Goal: Task Accomplishment & Management: Manage account settings

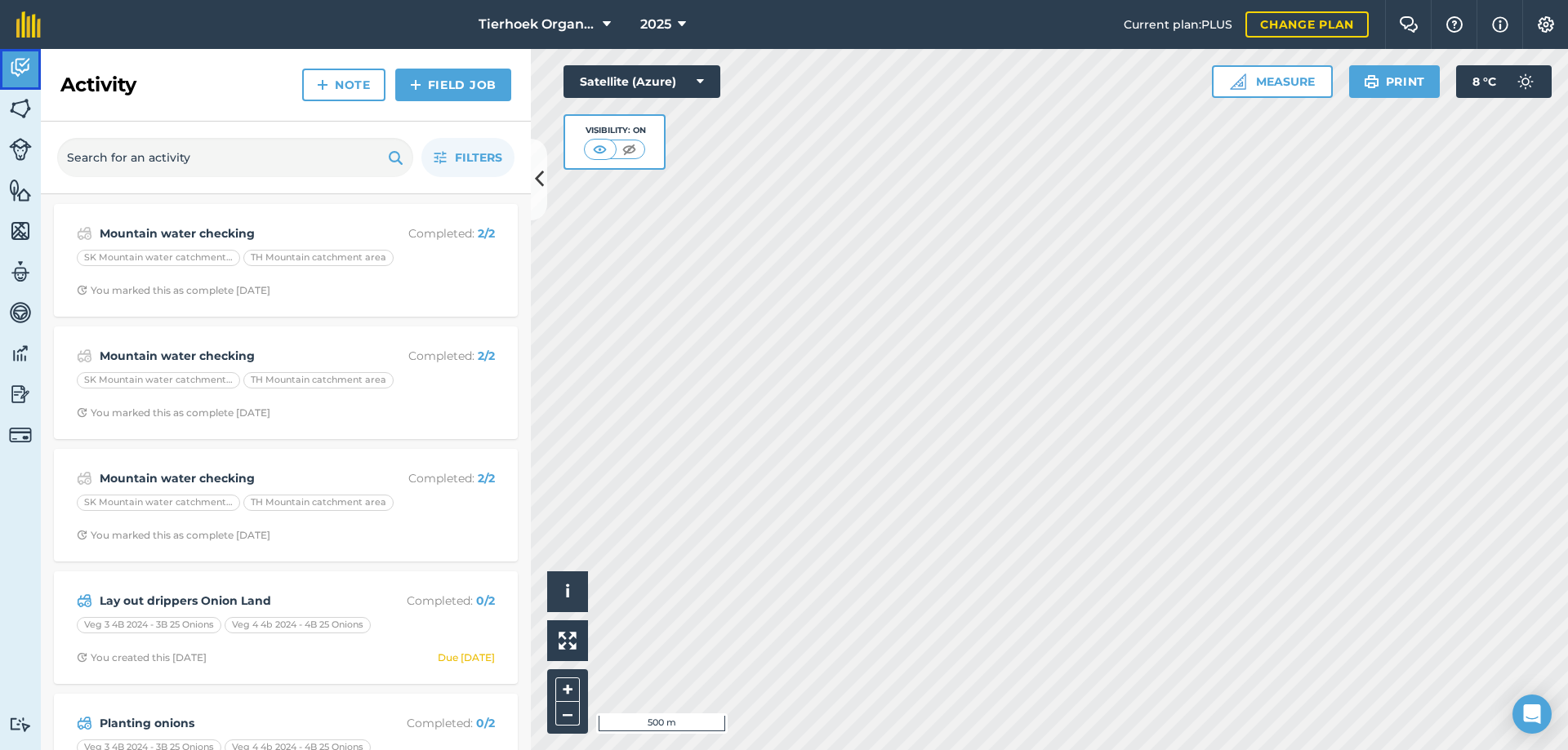
click at [17, 70] on img at bounding box center [21, 68] width 23 height 25
click at [18, 105] on img at bounding box center [21, 109] width 23 height 25
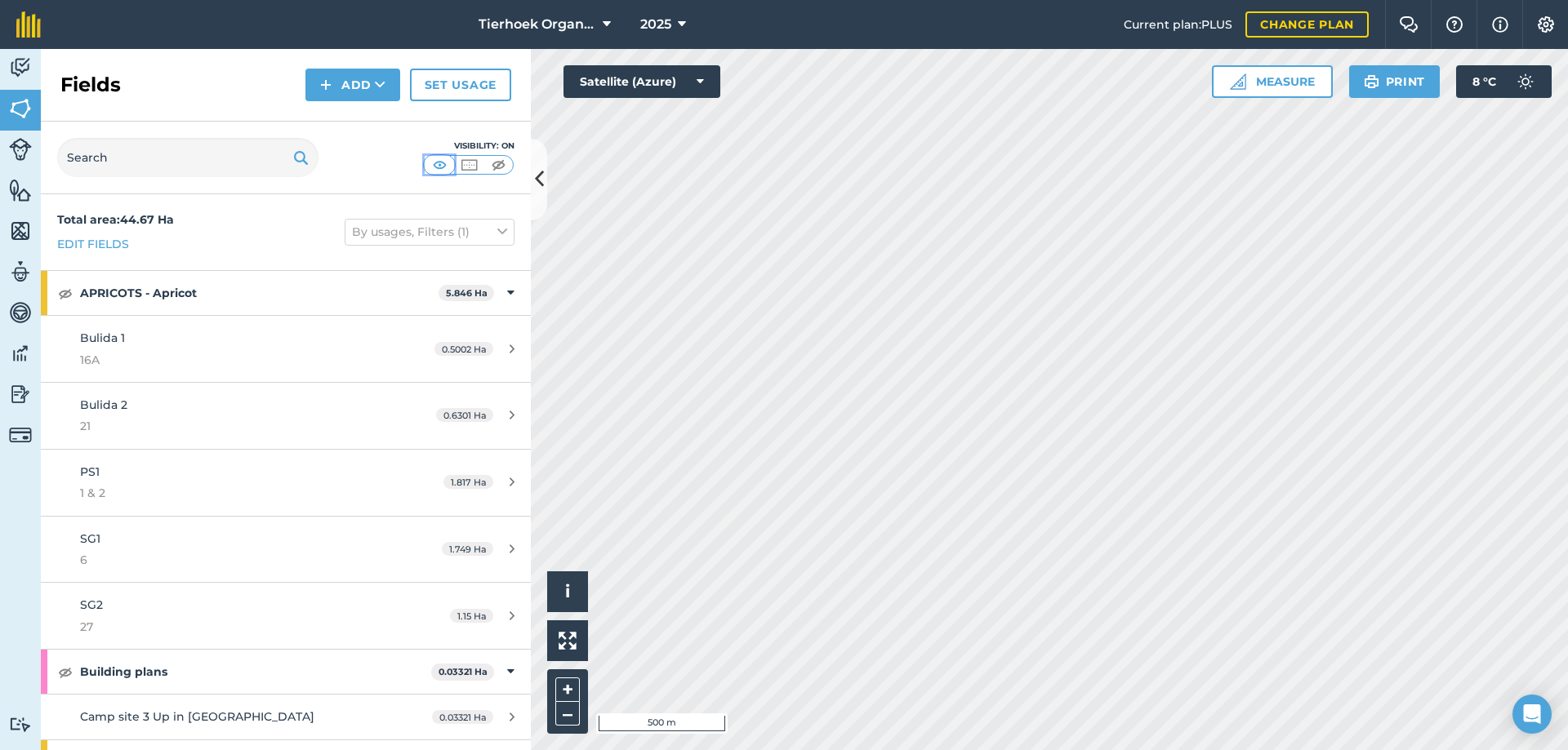
click at [436, 161] on img at bounding box center [440, 165] width 21 height 16
click at [504, 162] on img at bounding box center [499, 165] width 21 height 16
click at [434, 165] on img at bounding box center [440, 165] width 21 height 16
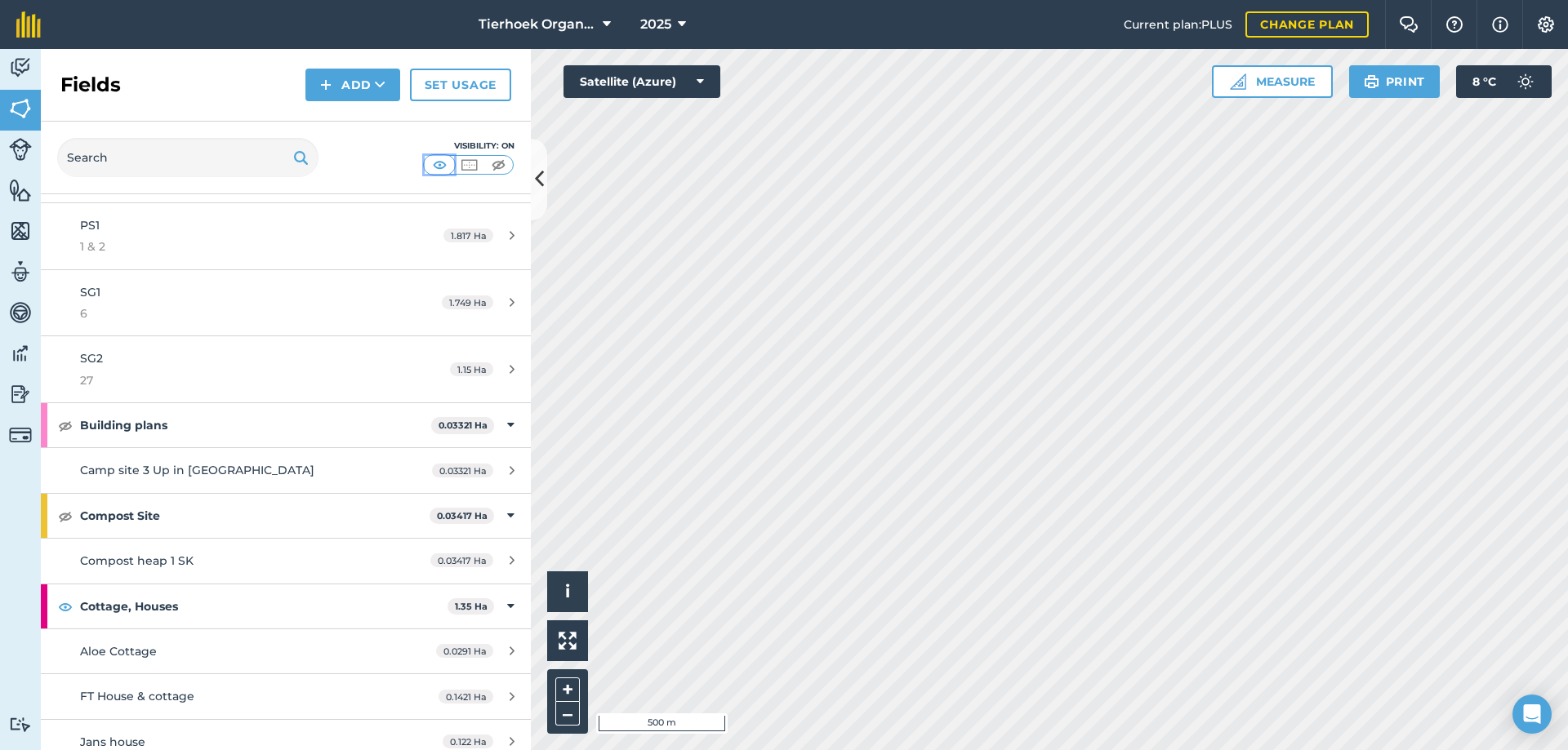
scroll to position [326, 0]
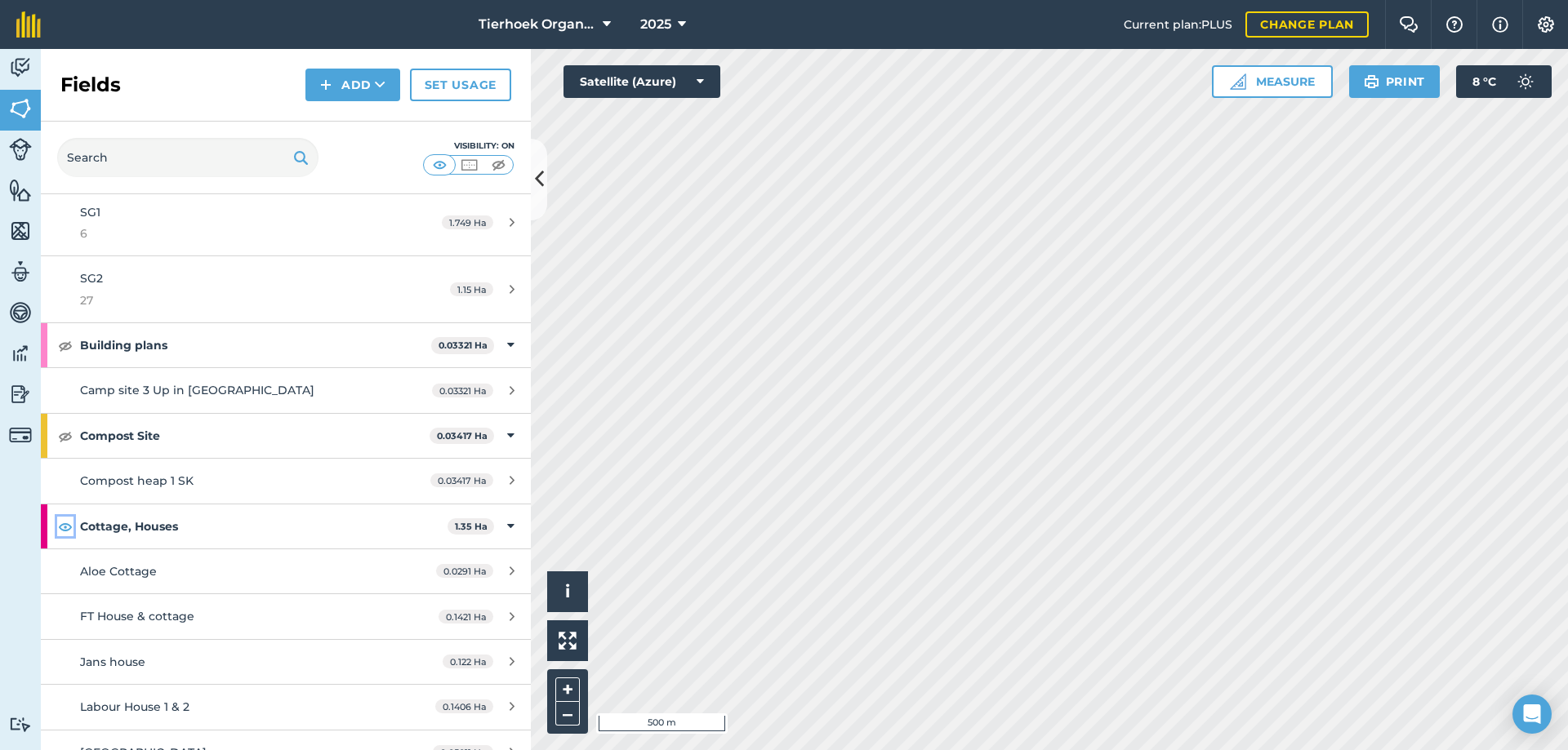
click at [68, 526] on img at bounding box center [66, 526] width 15 height 20
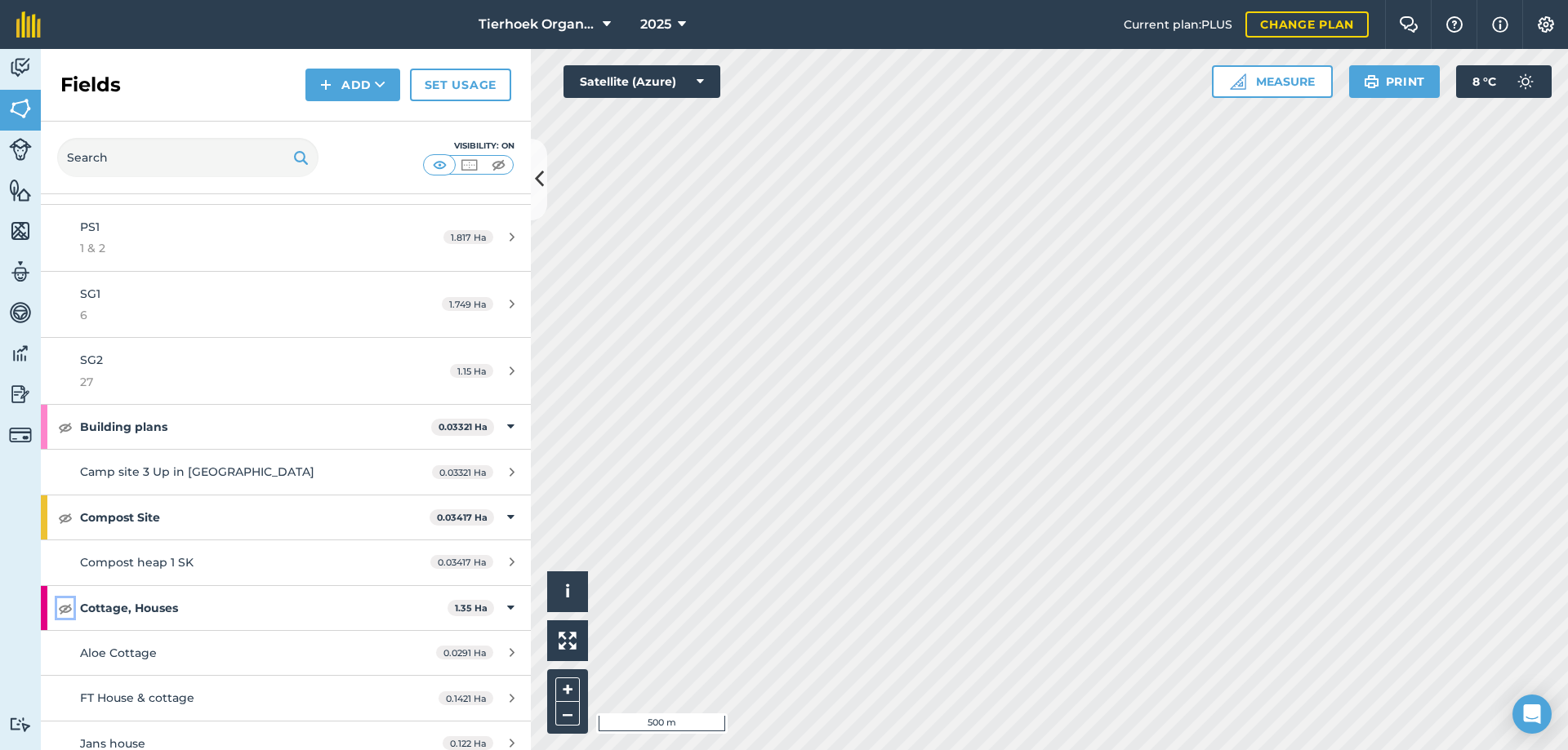
scroll to position [0, 0]
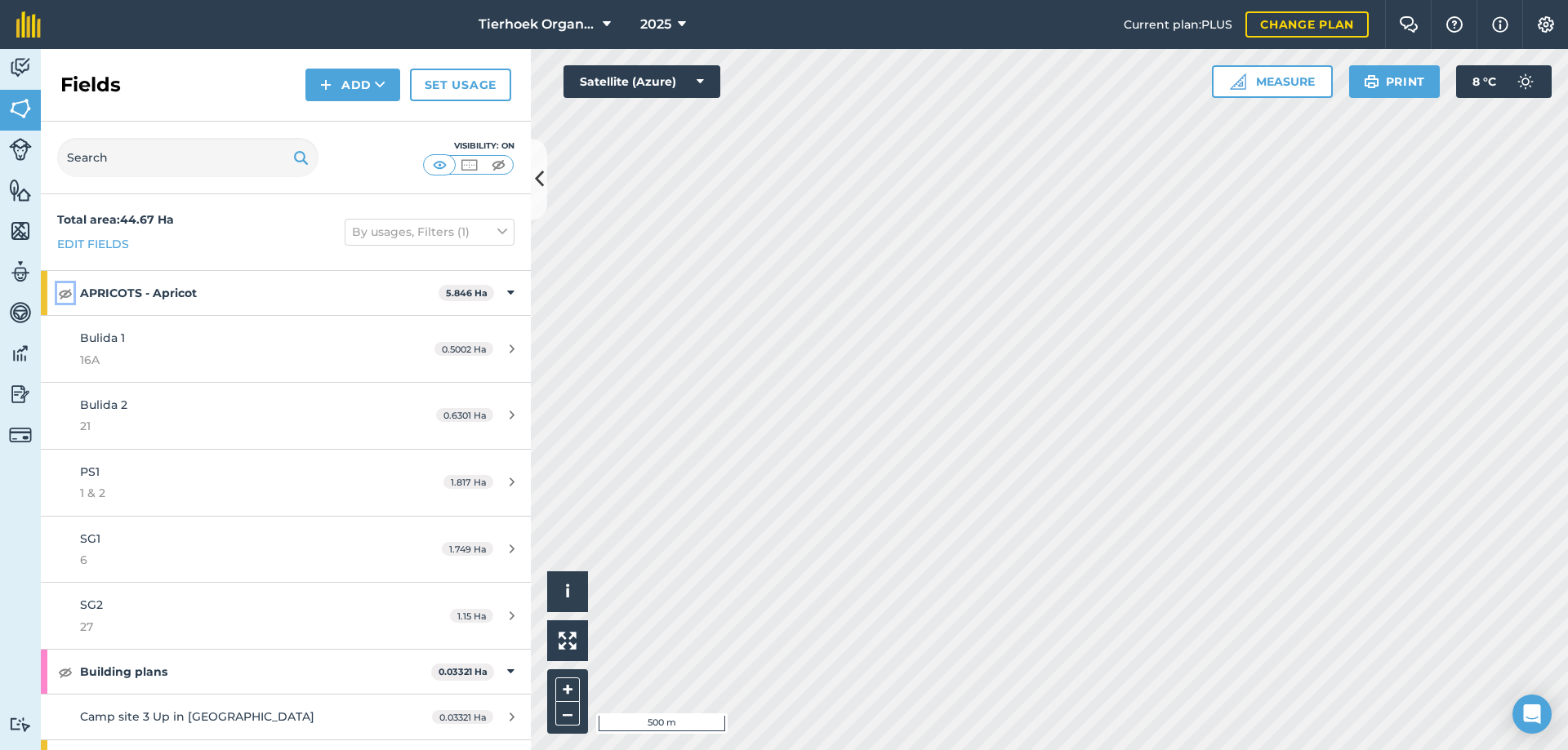
click at [63, 293] on img at bounding box center [66, 293] width 15 height 20
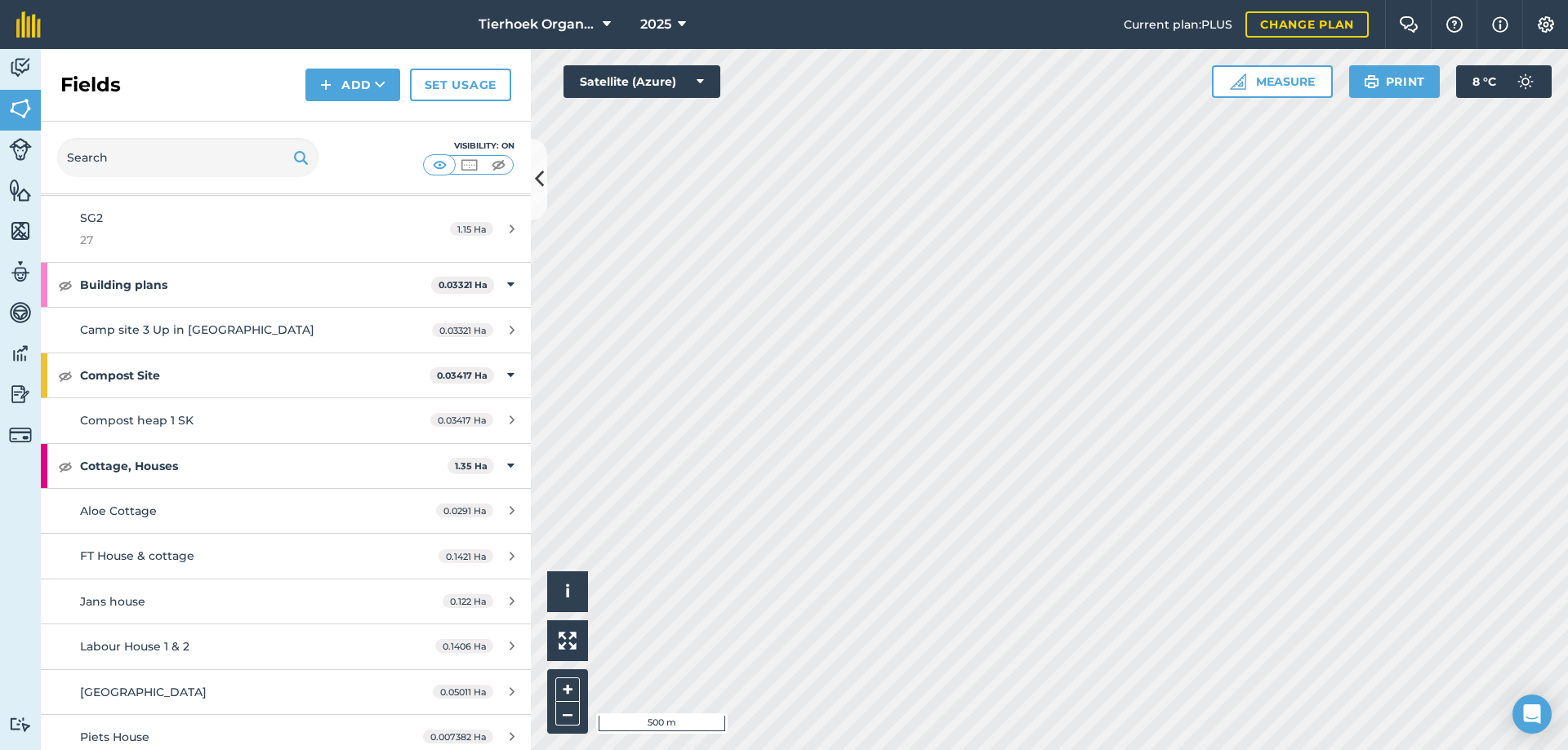
scroll to position [489, 0]
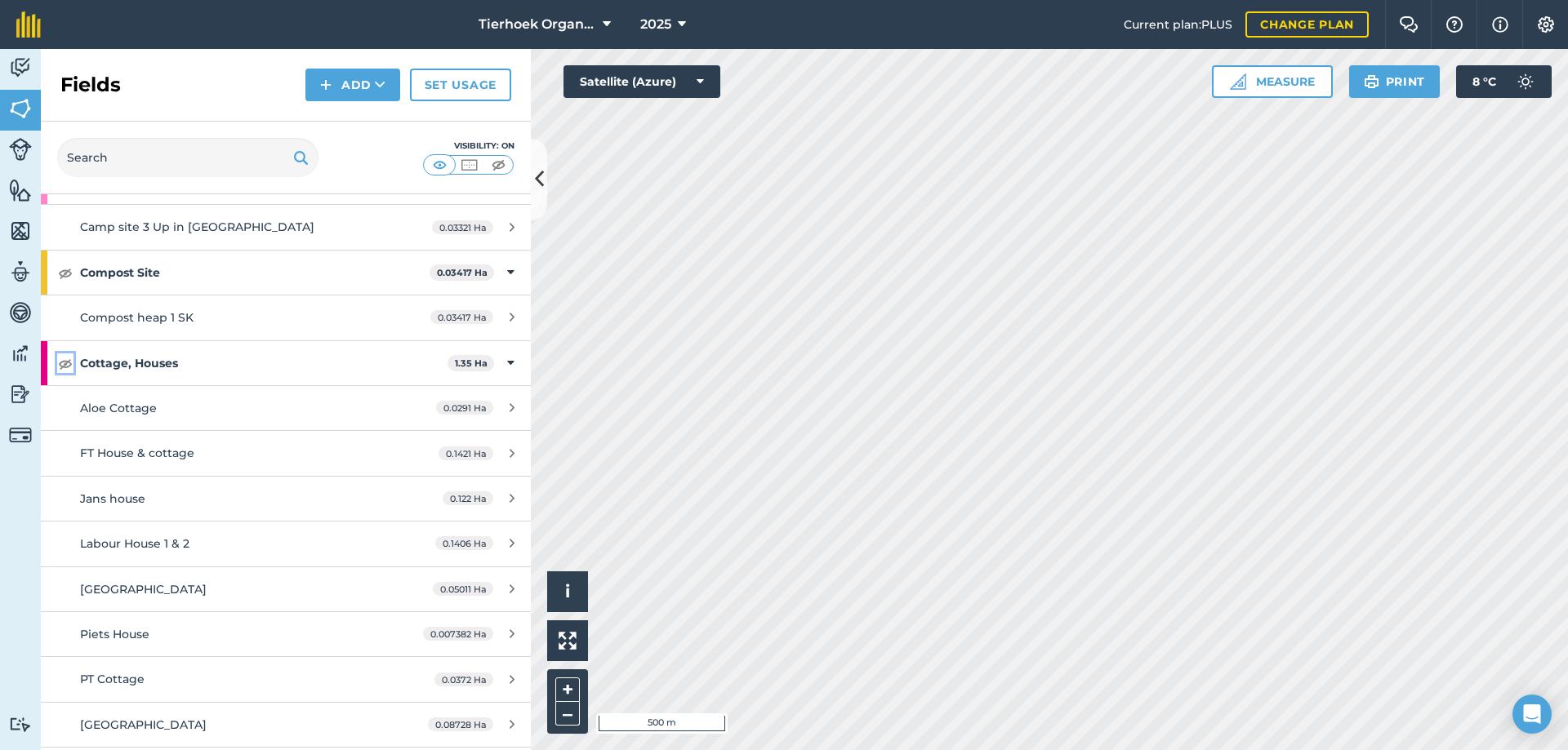
click at [61, 366] on img at bounding box center [66, 363] width 15 height 20
click at [60, 362] on img at bounding box center [66, 363] width 15 height 20
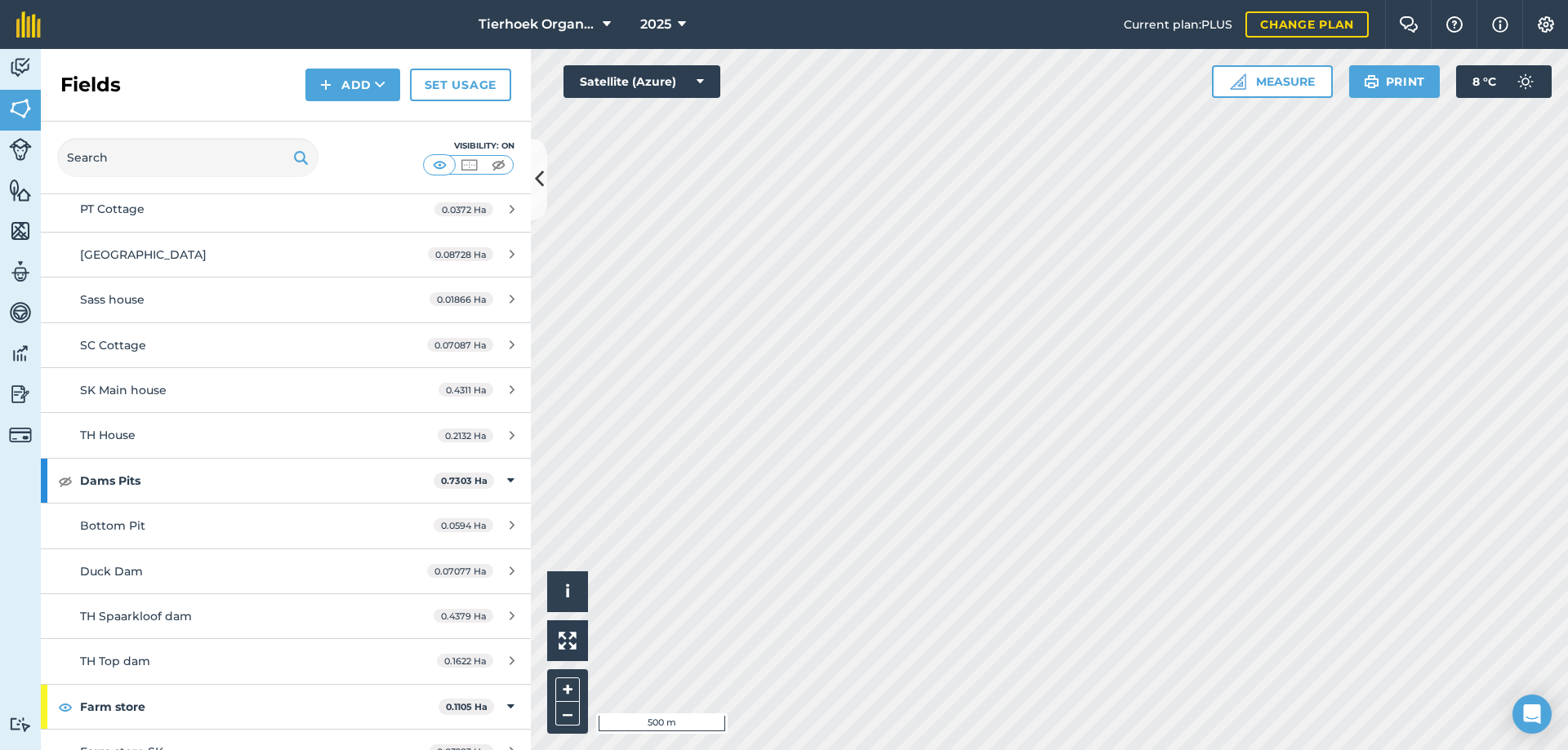
scroll to position [980, 0]
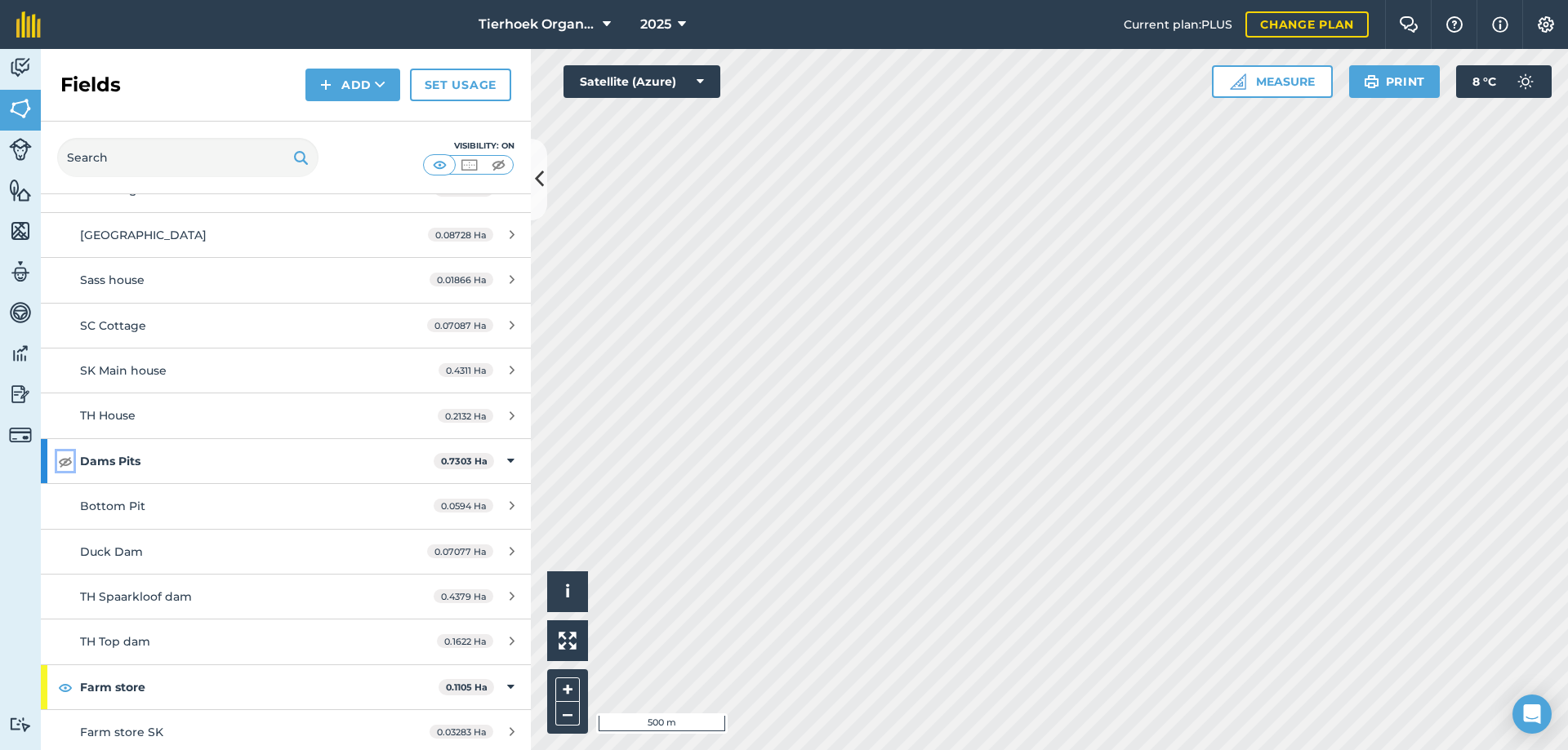
click at [68, 464] on img at bounding box center [66, 461] width 15 height 20
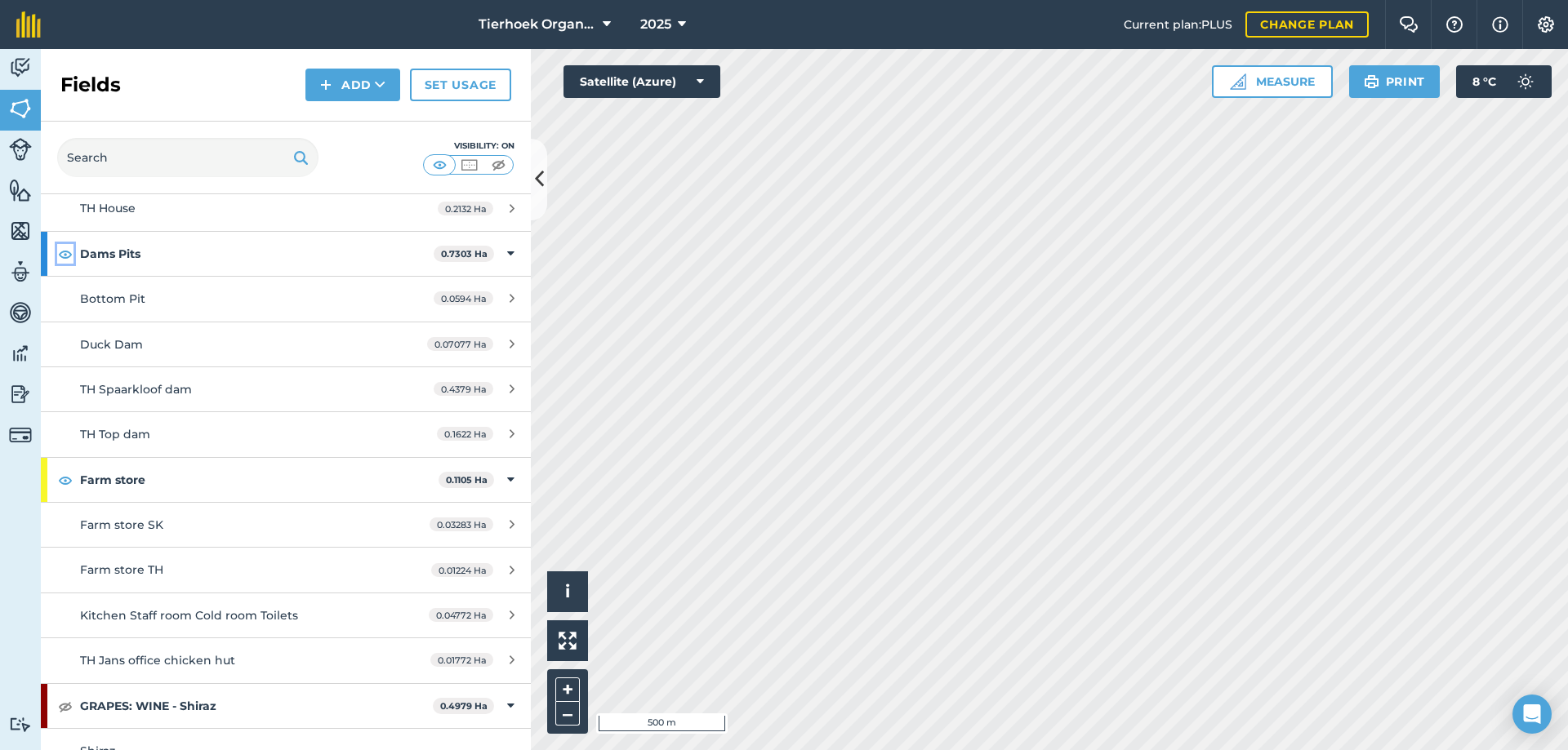
scroll to position [1225, 0]
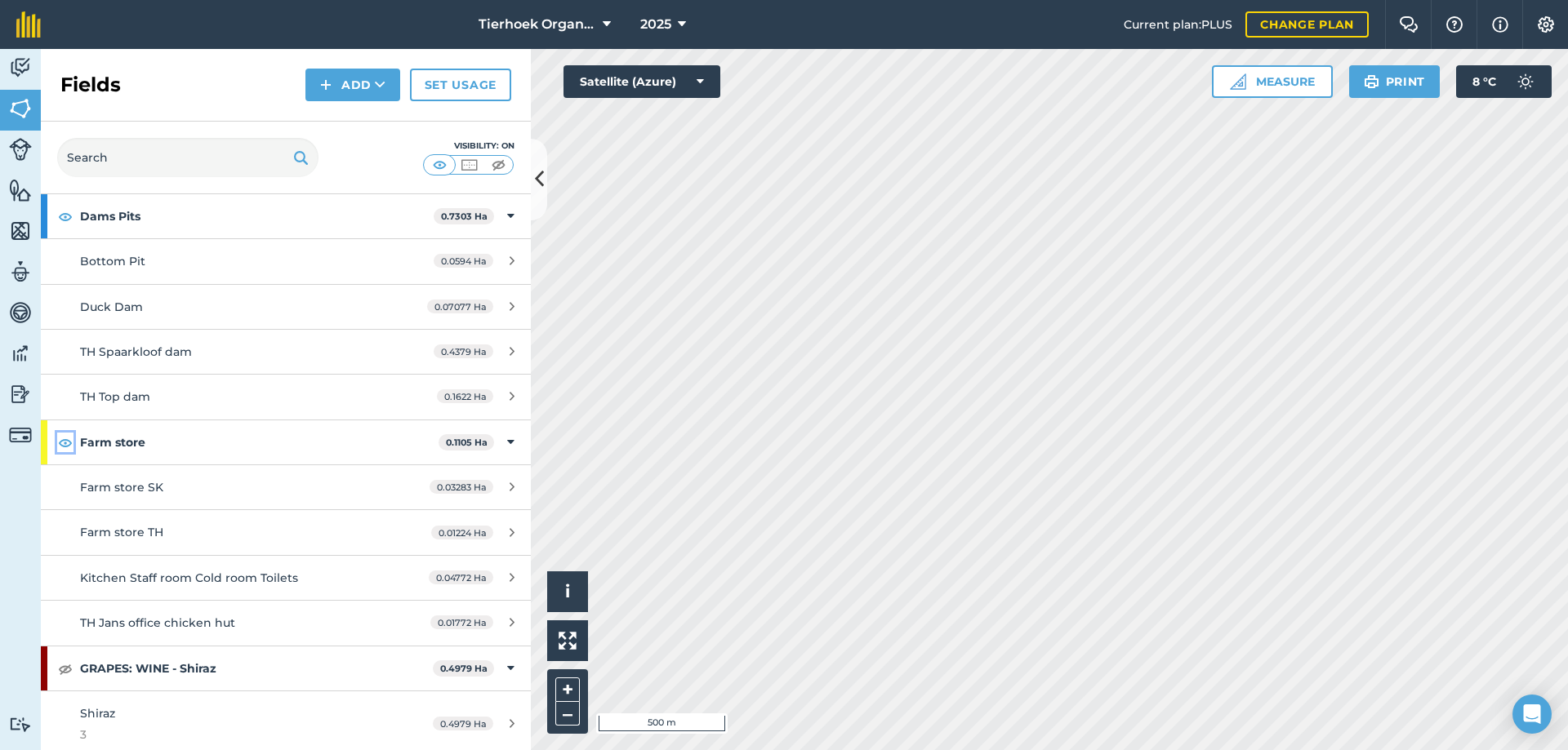
click at [66, 443] on img at bounding box center [66, 443] width 15 height 20
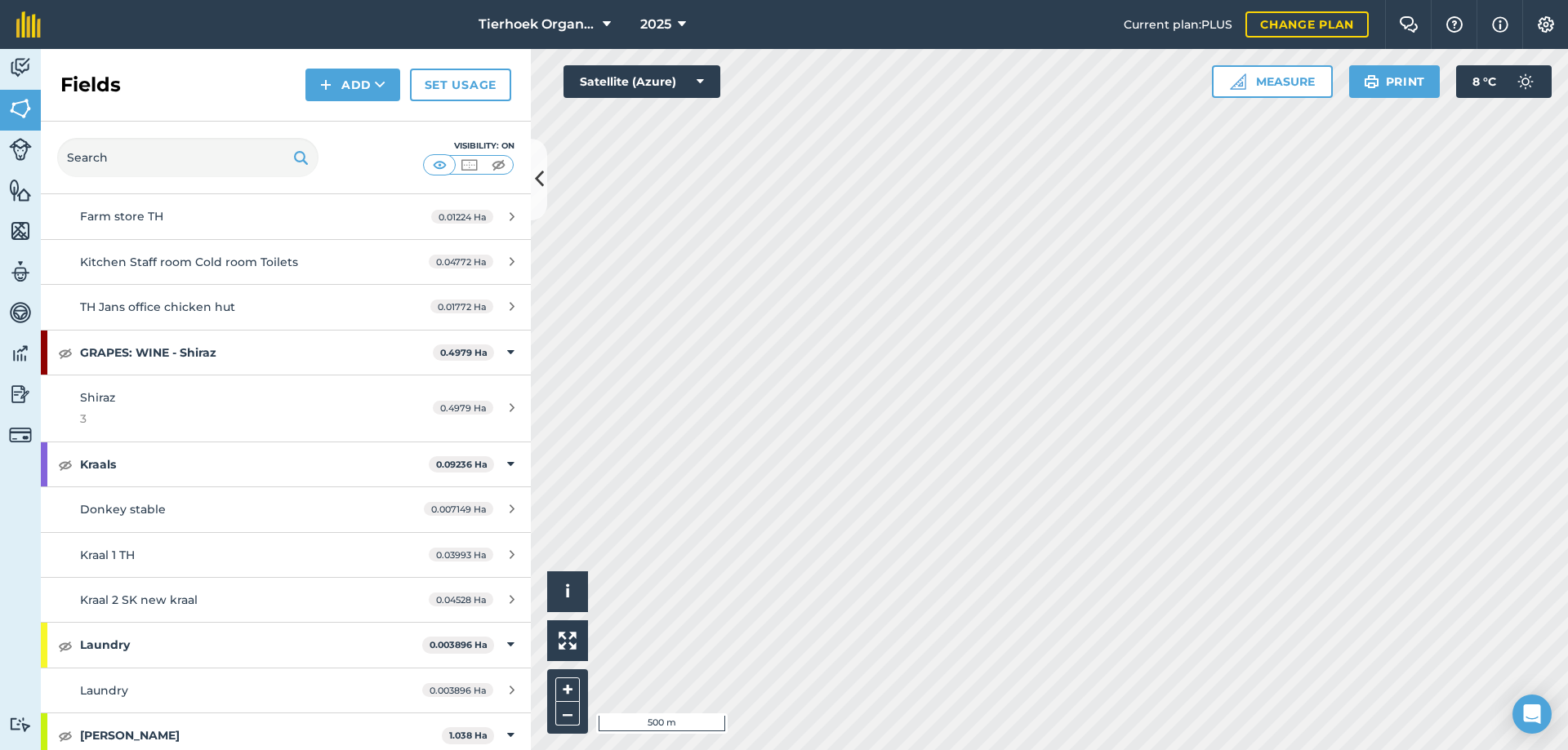
scroll to position [1551, 0]
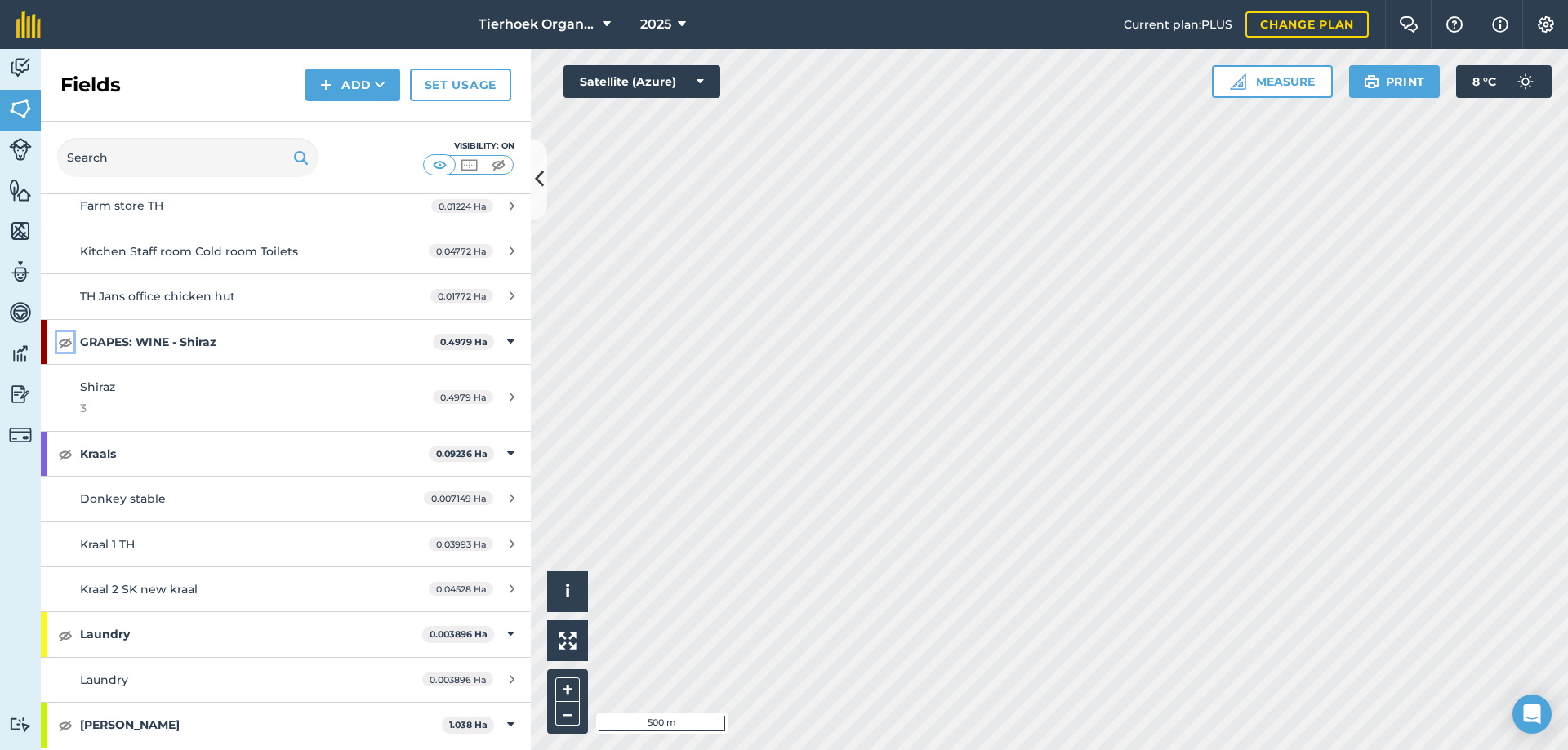
click at [67, 340] on img at bounding box center [66, 342] width 15 height 20
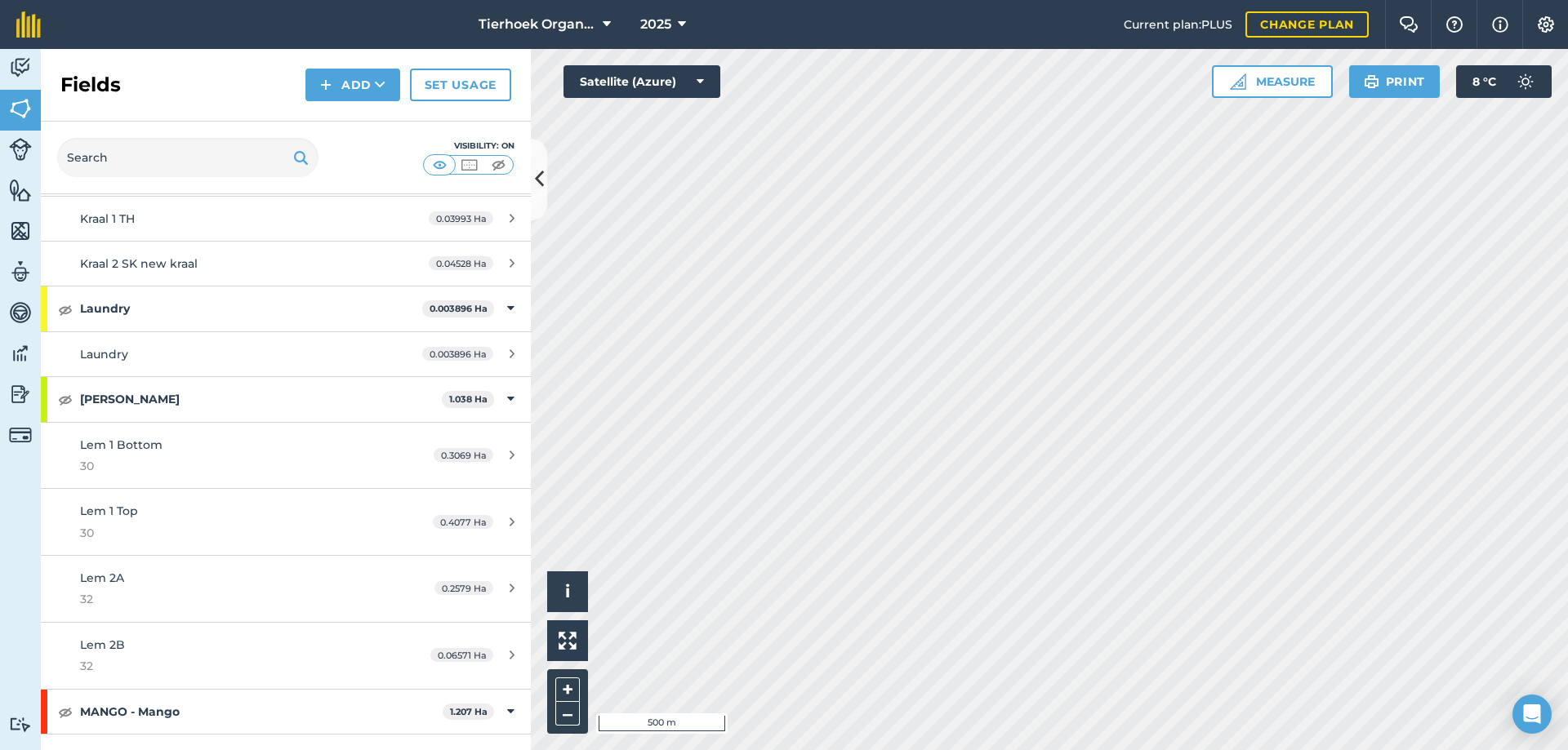
scroll to position [1877, 0]
click at [68, 399] on img at bounding box center [66, 398] width 15 height 20
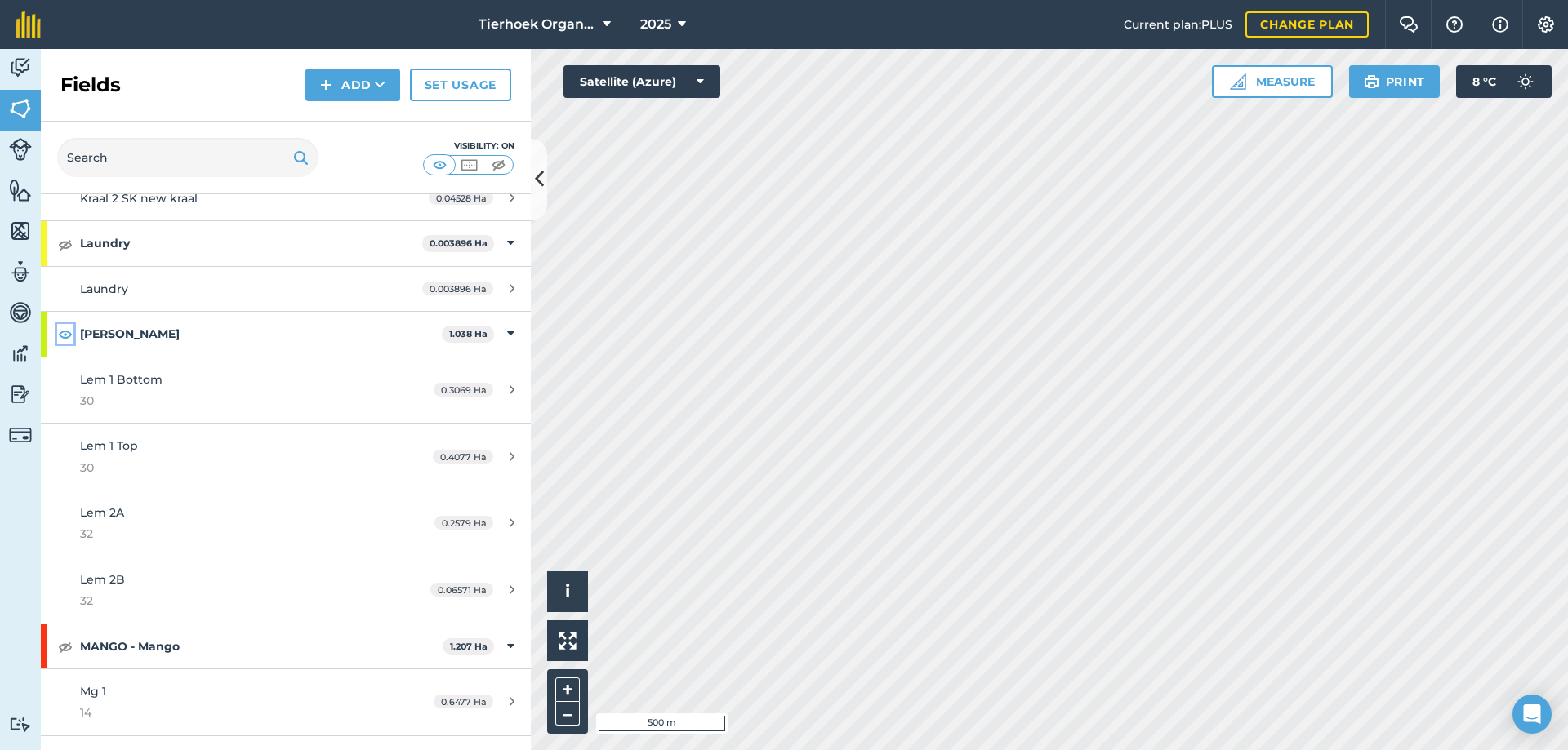
scroll to position [2041, 0]
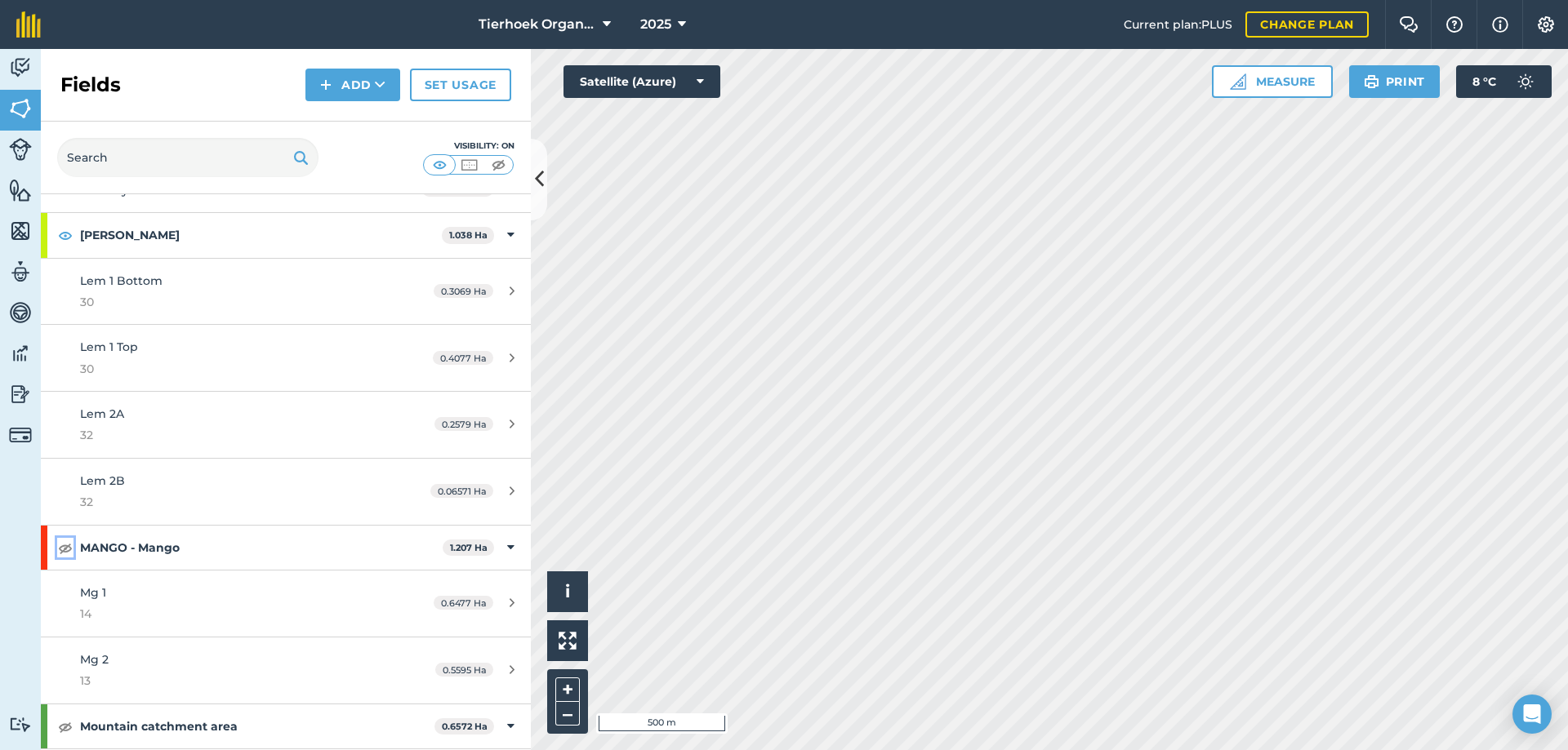
click at [65, 547] on img at bounding box center [66, 548] width 15 height 20
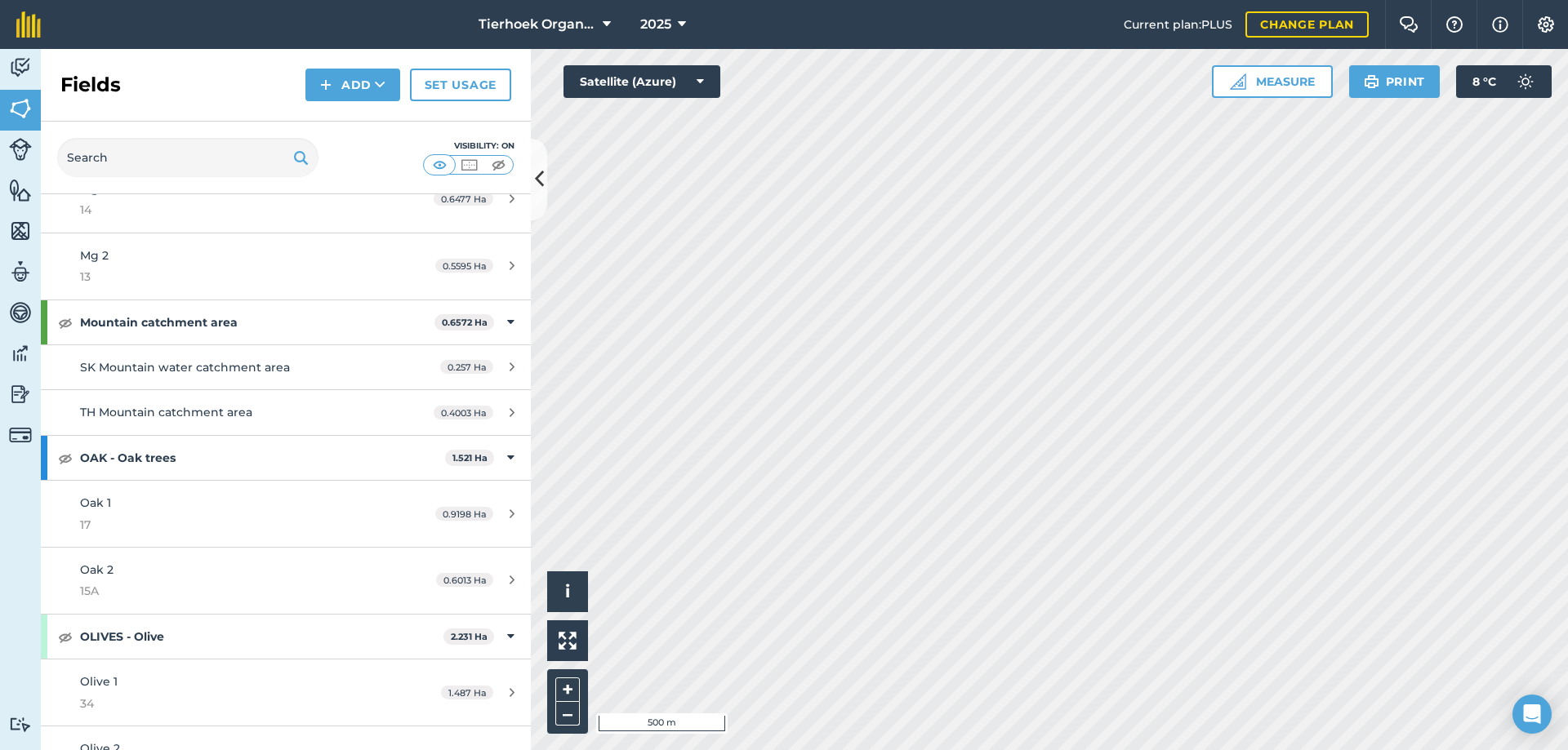
scroll to position [2448, 0]
click at [65, 316] on img at bounding box center [66, 318] width 15 height 20
click at [62, 455] on img at bounding box center [66, 454] width 15 height 20
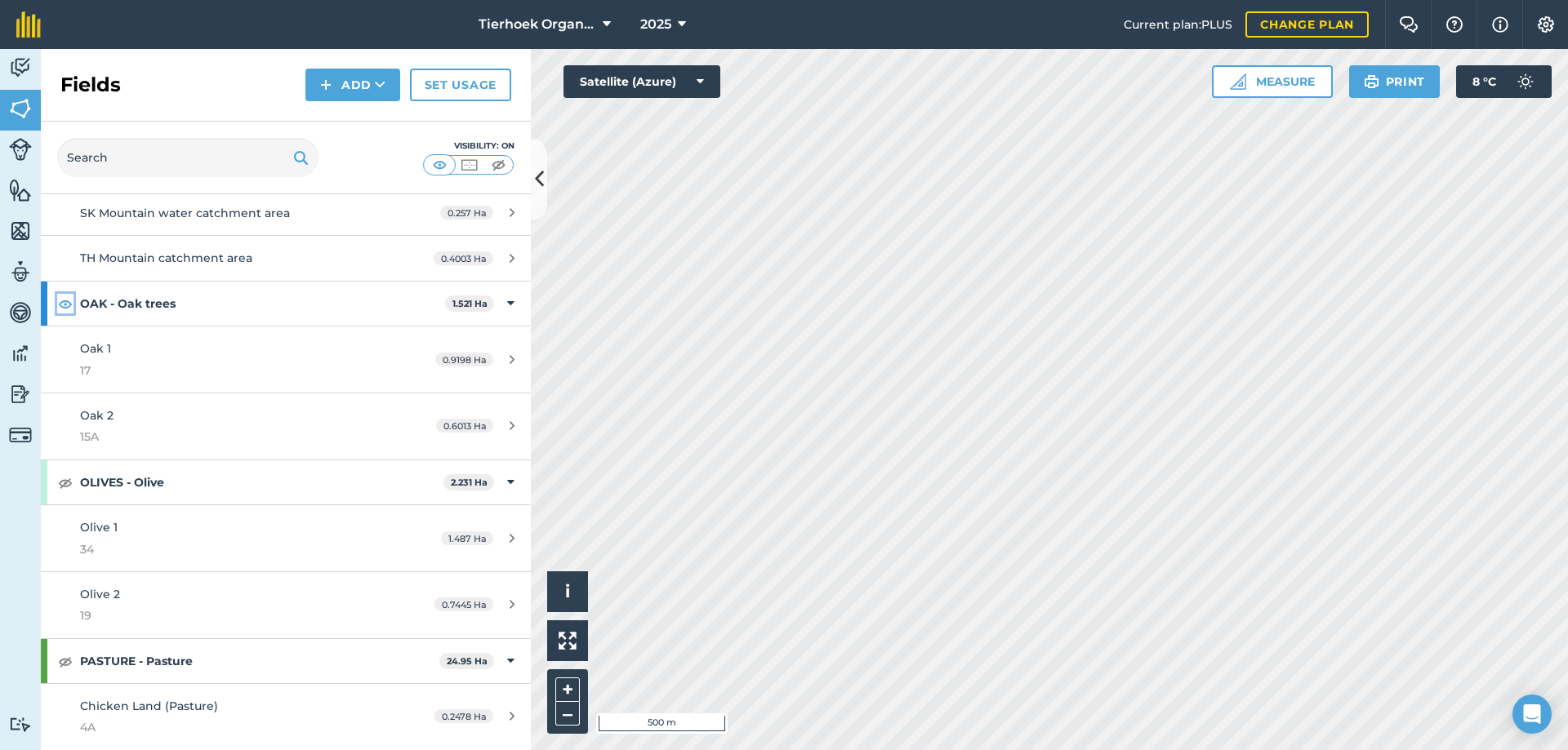
scroll to position [2693, 0]
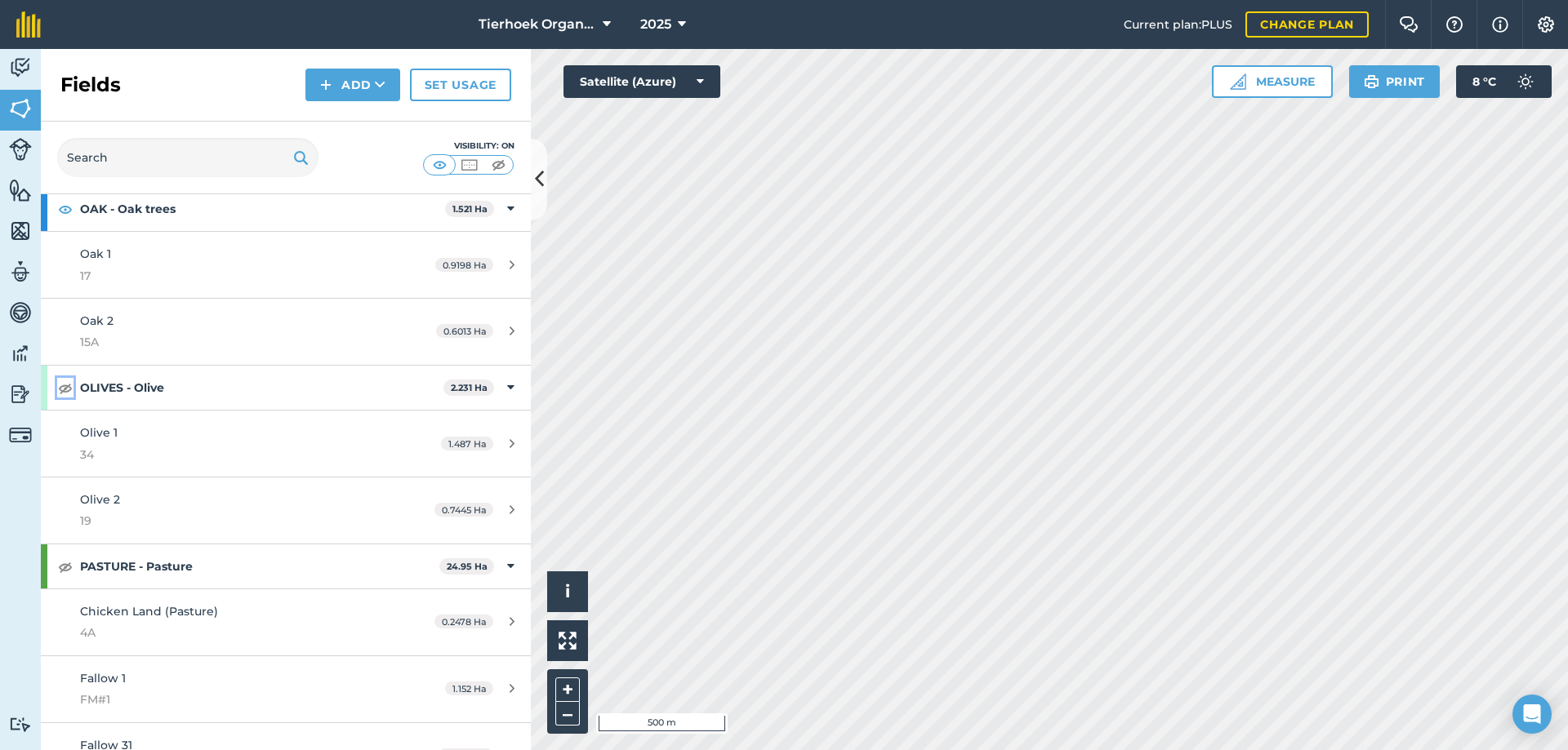
click at [68, 390] on img at bounding box center [66, 388] width 15 height 20
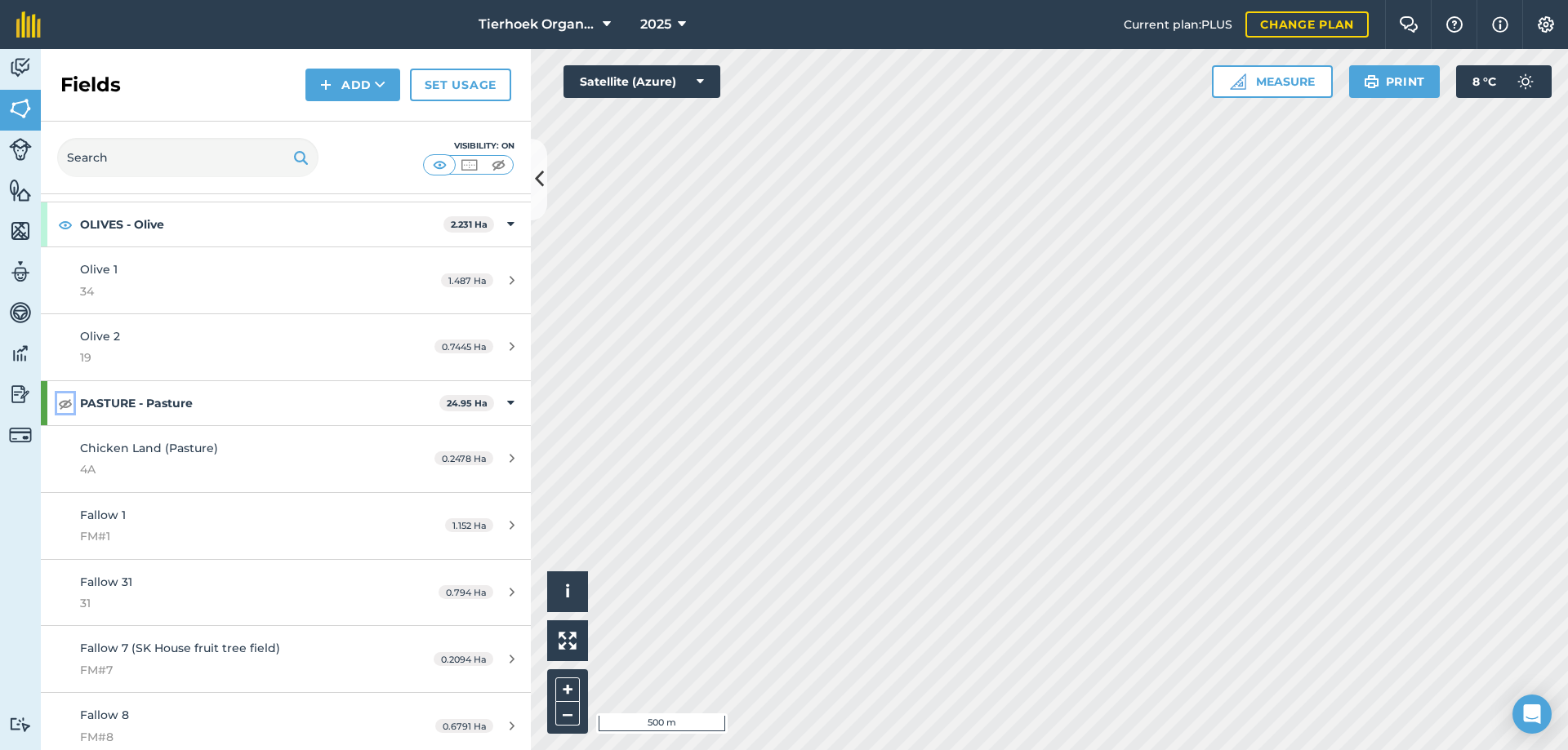
click at [66, 407] on img at bounding box center [66, 403] width 15 height 20
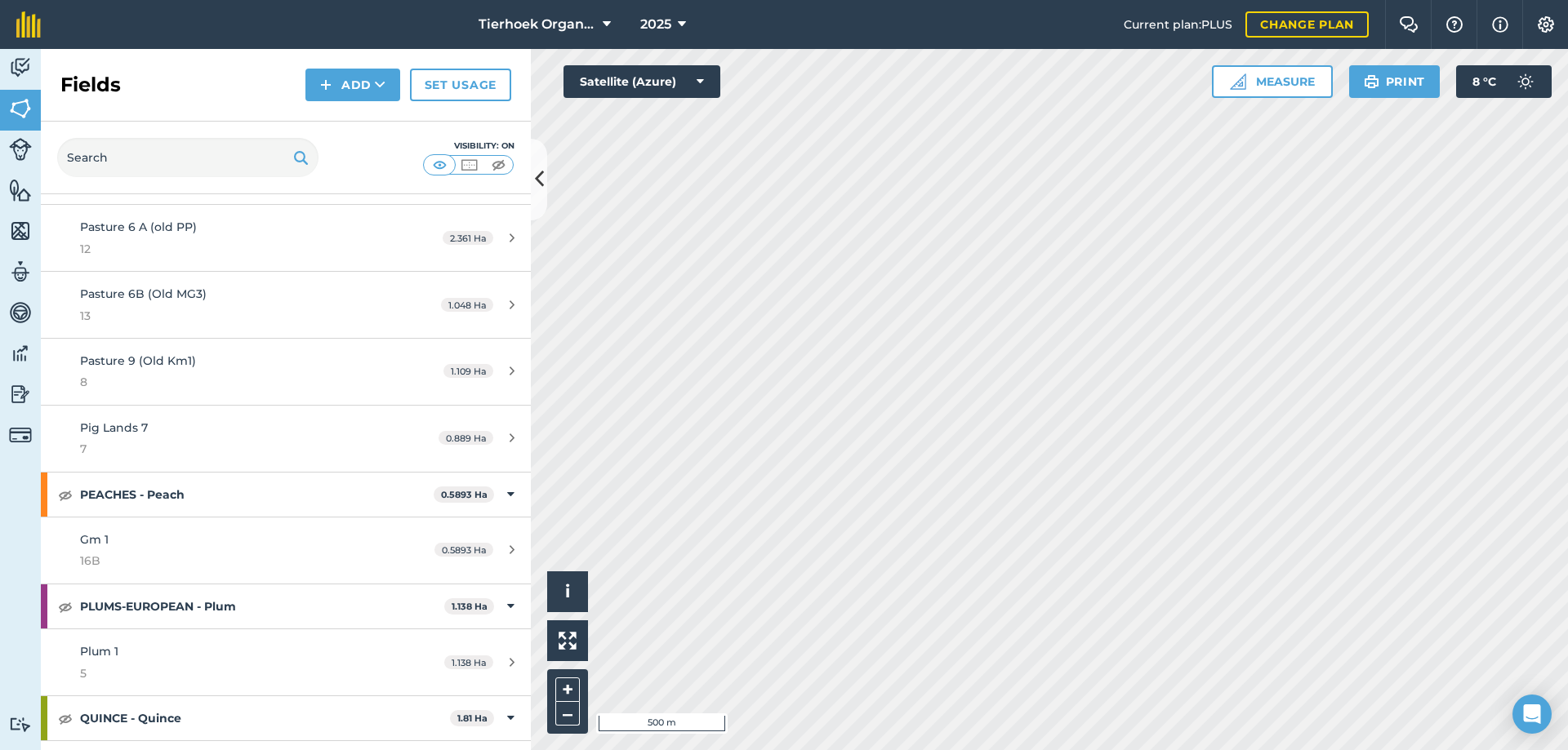
scroll to position [4571, 0]
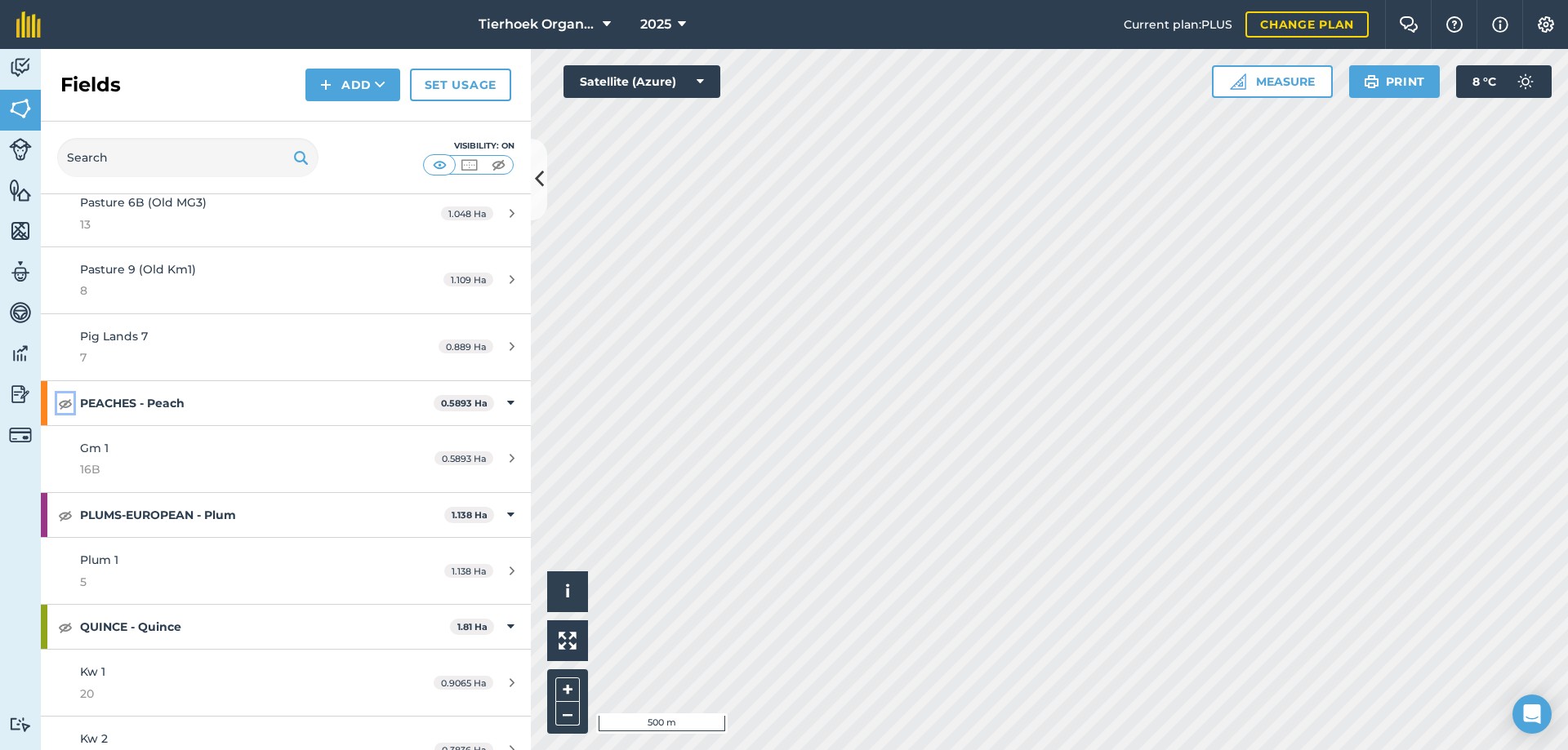
click at [63, 406] on img at bounding box center [66, 403] width 15 height 20
click at [64, 511] on img at bounding box center [66, 515] width 15 height 20
click at [63, 630] on img at bounding box center [66, 627] width 15 height 20
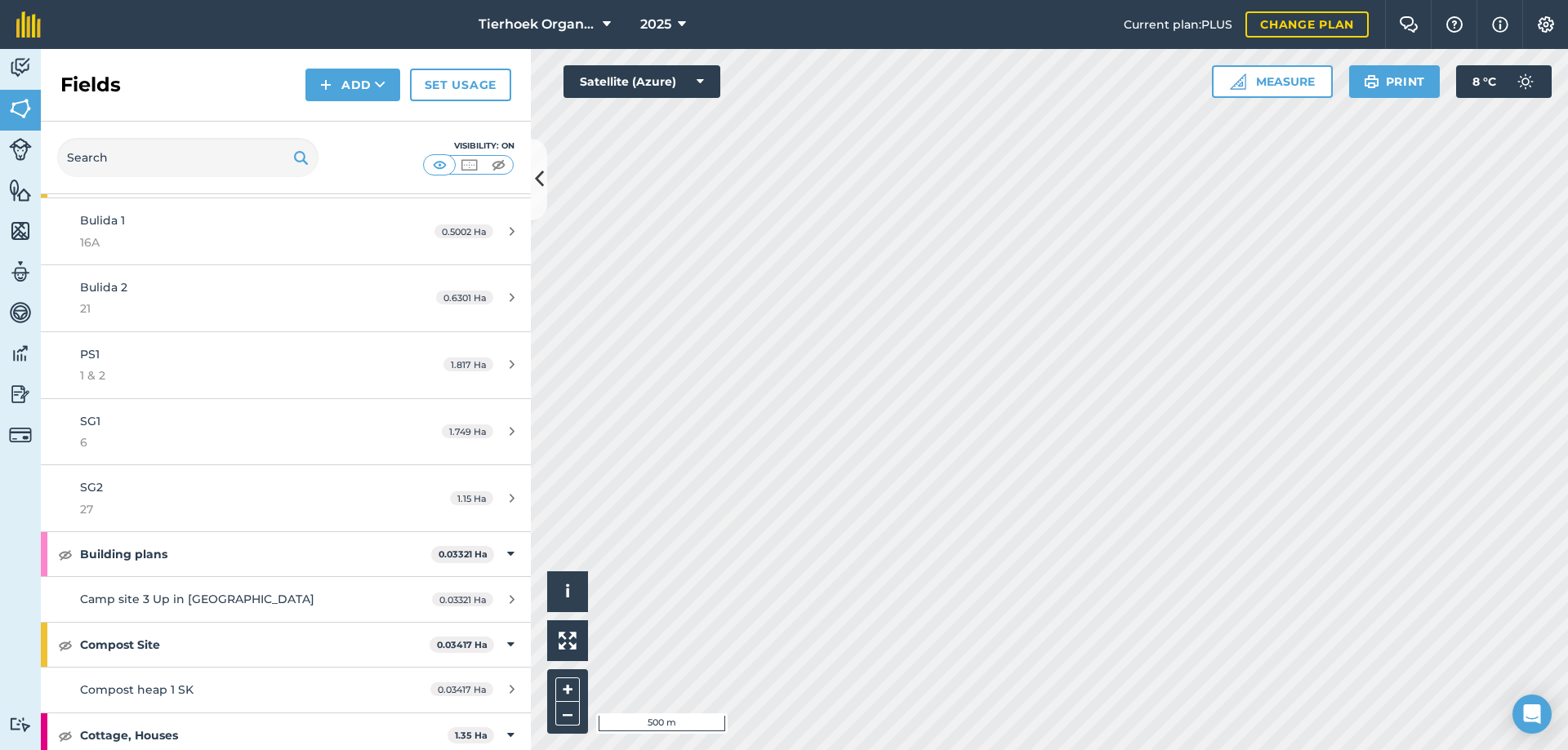
scroll to position [0, 0]
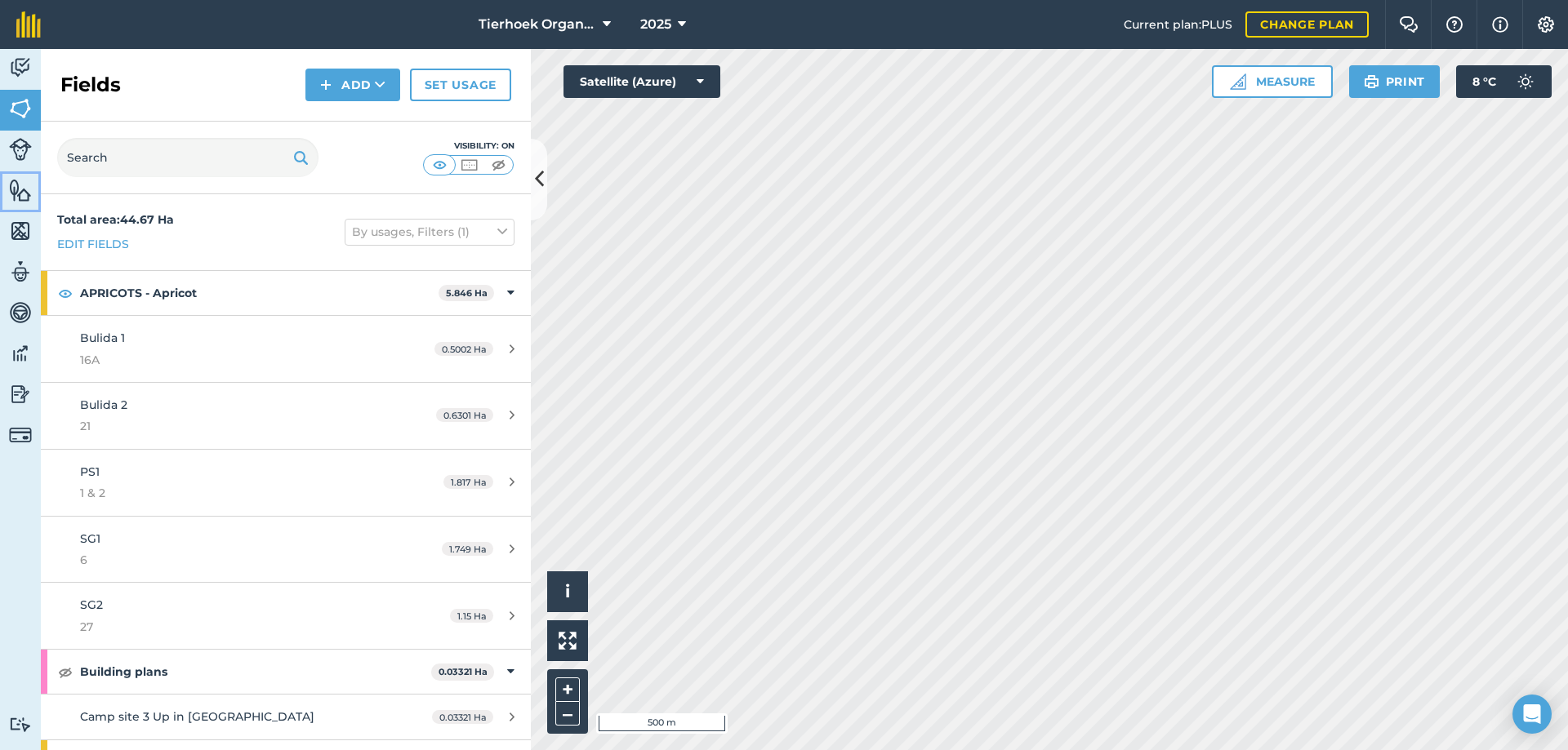
click at [13, 193] on img at bounding box center [21, 190] width 23 height 25
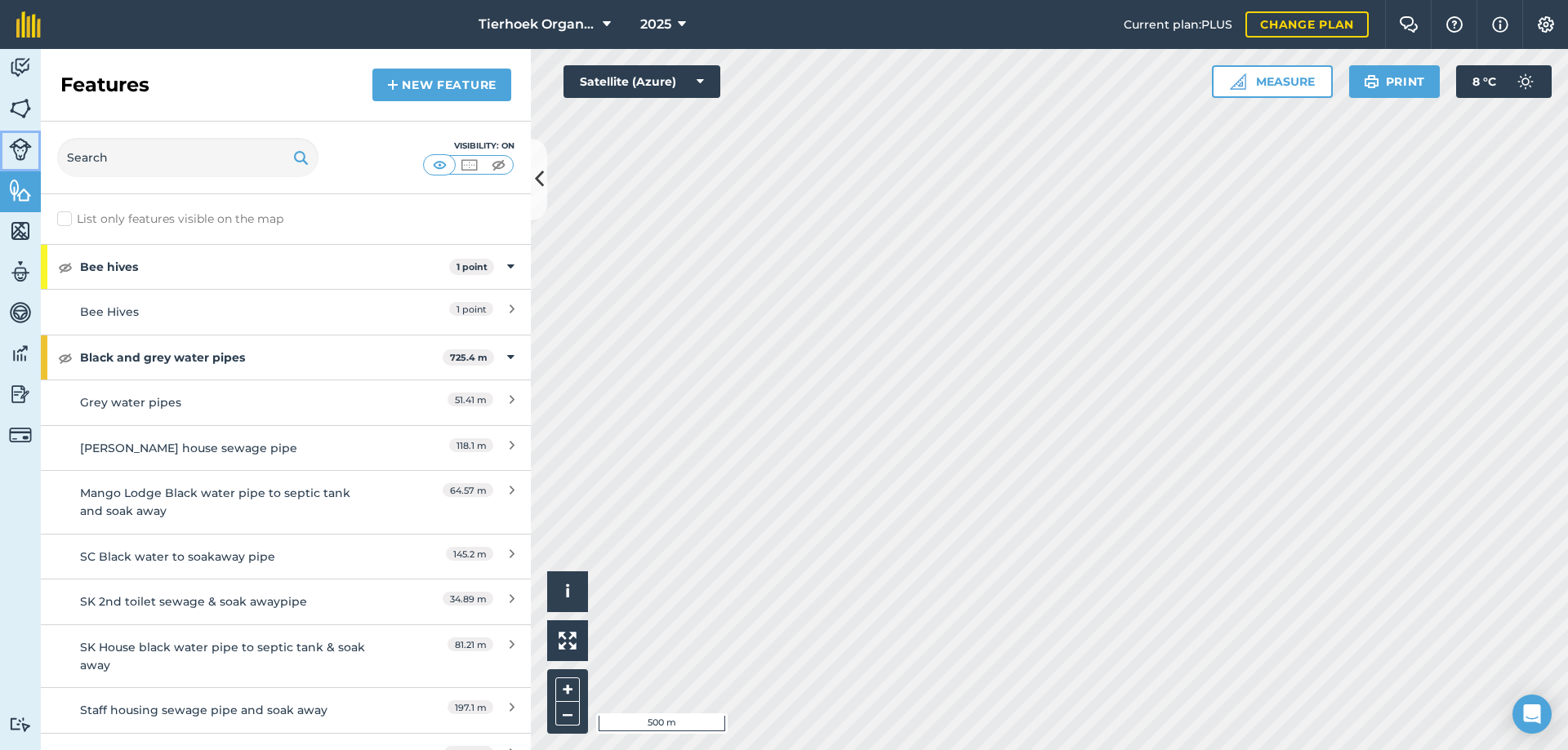
click at [4, 140] on link "Livestock" at bounding box center [21, 151] width 41 height 41
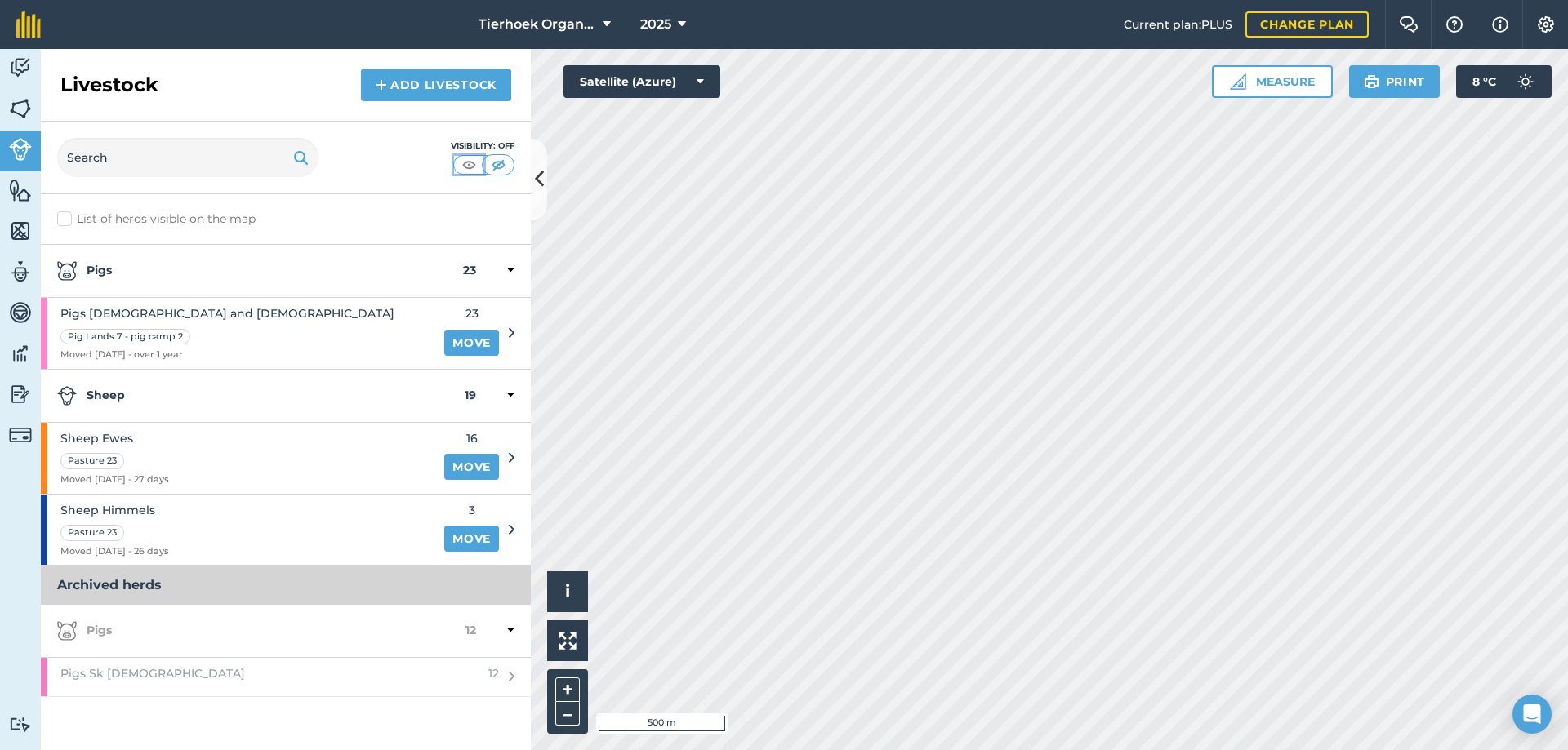
click at [467, 161] on img at bounding box center [469, 165] width 21 height 16
click at [467, 462] on link "Move" at bounding box center [472, 467] width 55 height 26
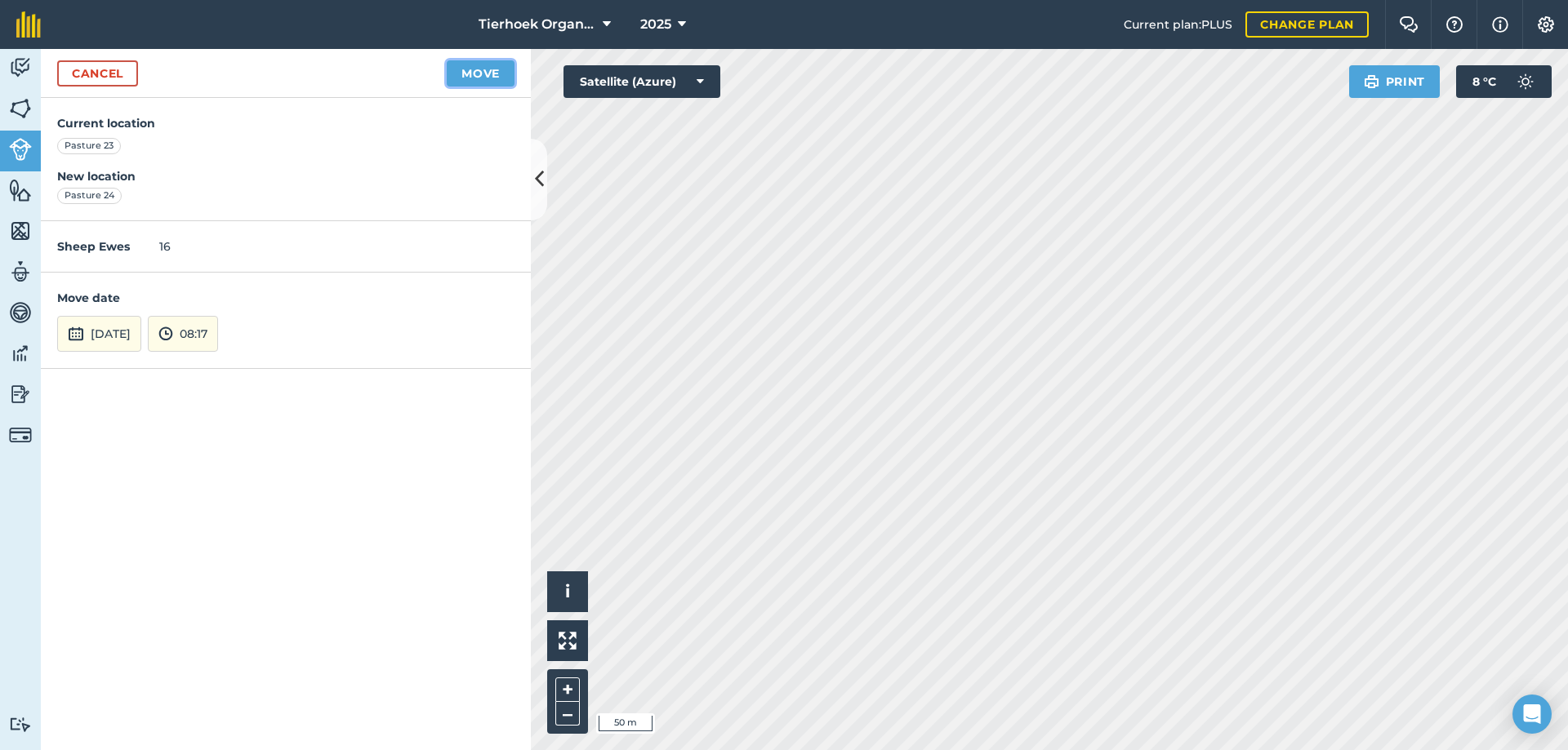
click at [473, 72] on button "Move" at bounding box center [481, 74] width 68 height 26
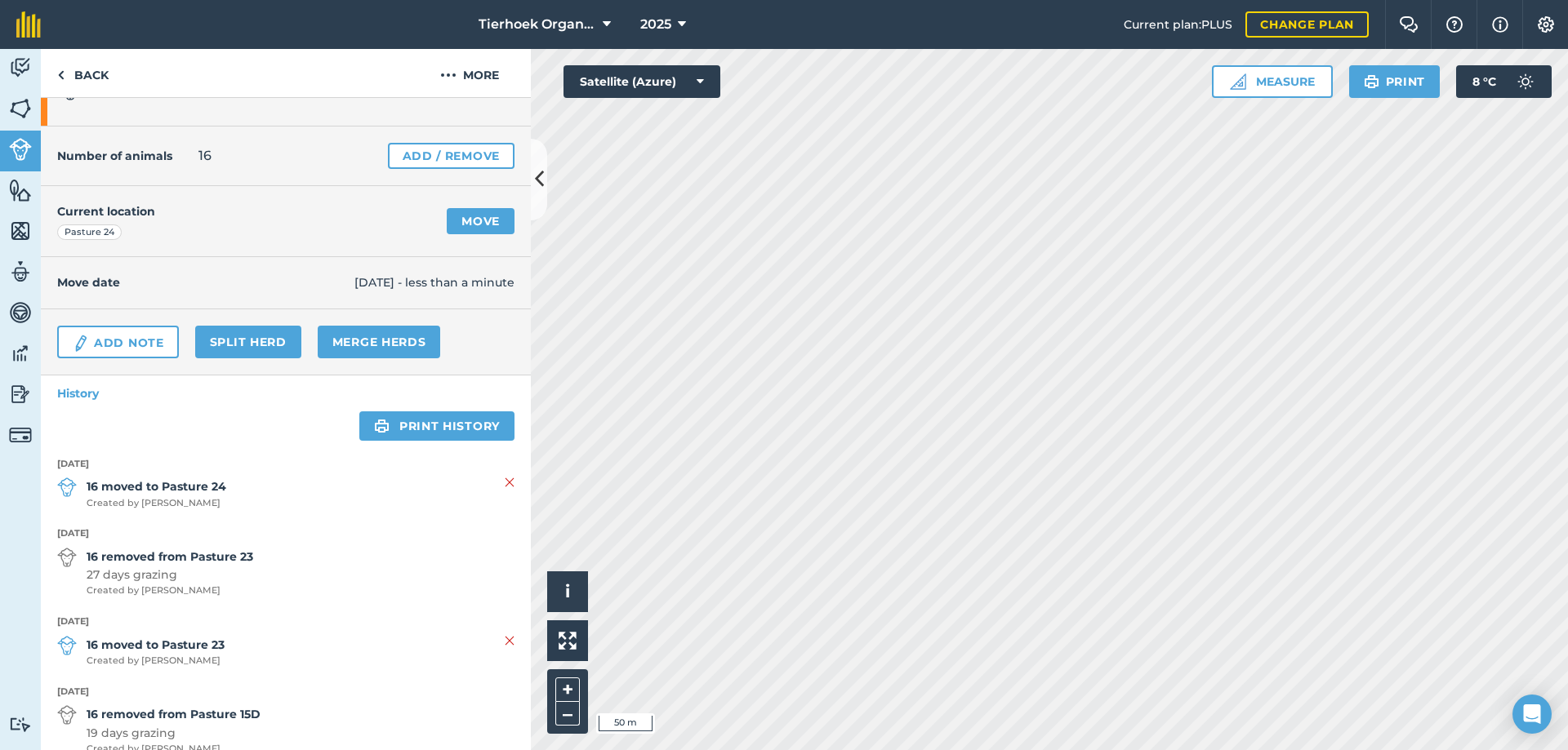
scroll to position [82, 0]
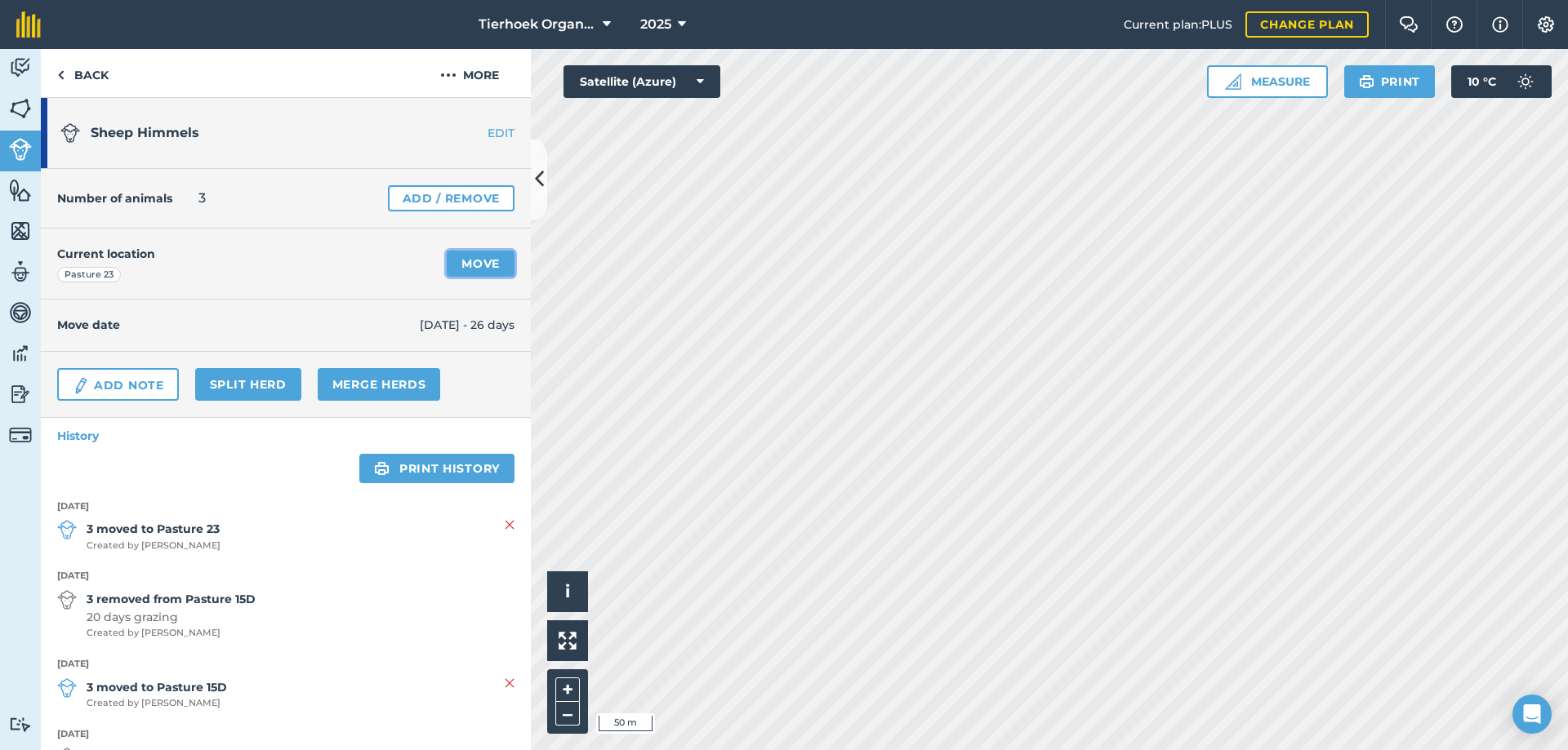
click at [469, 261] on link "Move" at bounding box center [481, 264] width 68 height 26
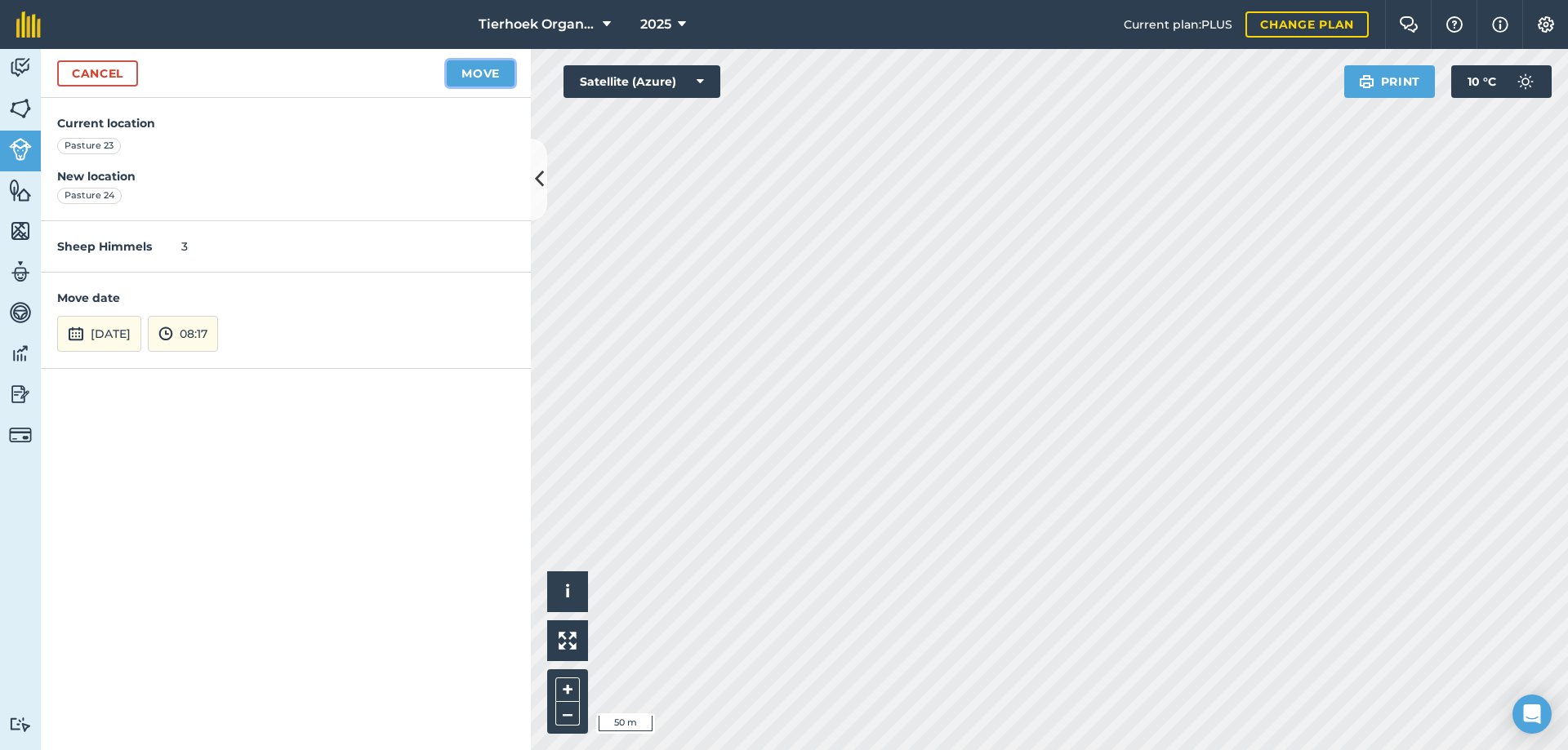
click at [493, 72] on button "Move" at bounding box center [481, 74] width 68 height 26
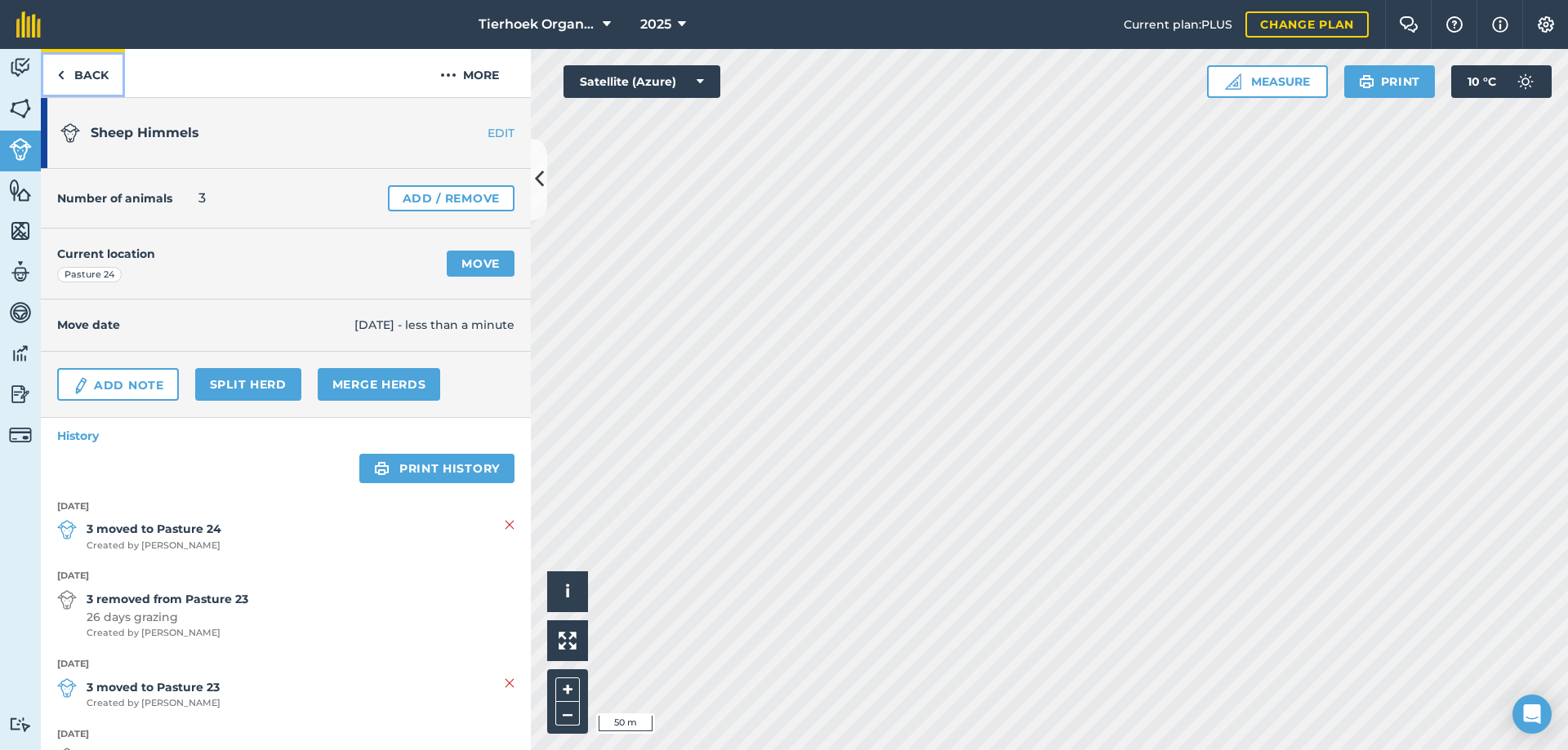
click at [78, 76] on link "Back" at bounding box center [83, 73] width 84 height 48
click at [84, 80] on link "Back" at bounding box center [83, 73] width 84 height 48
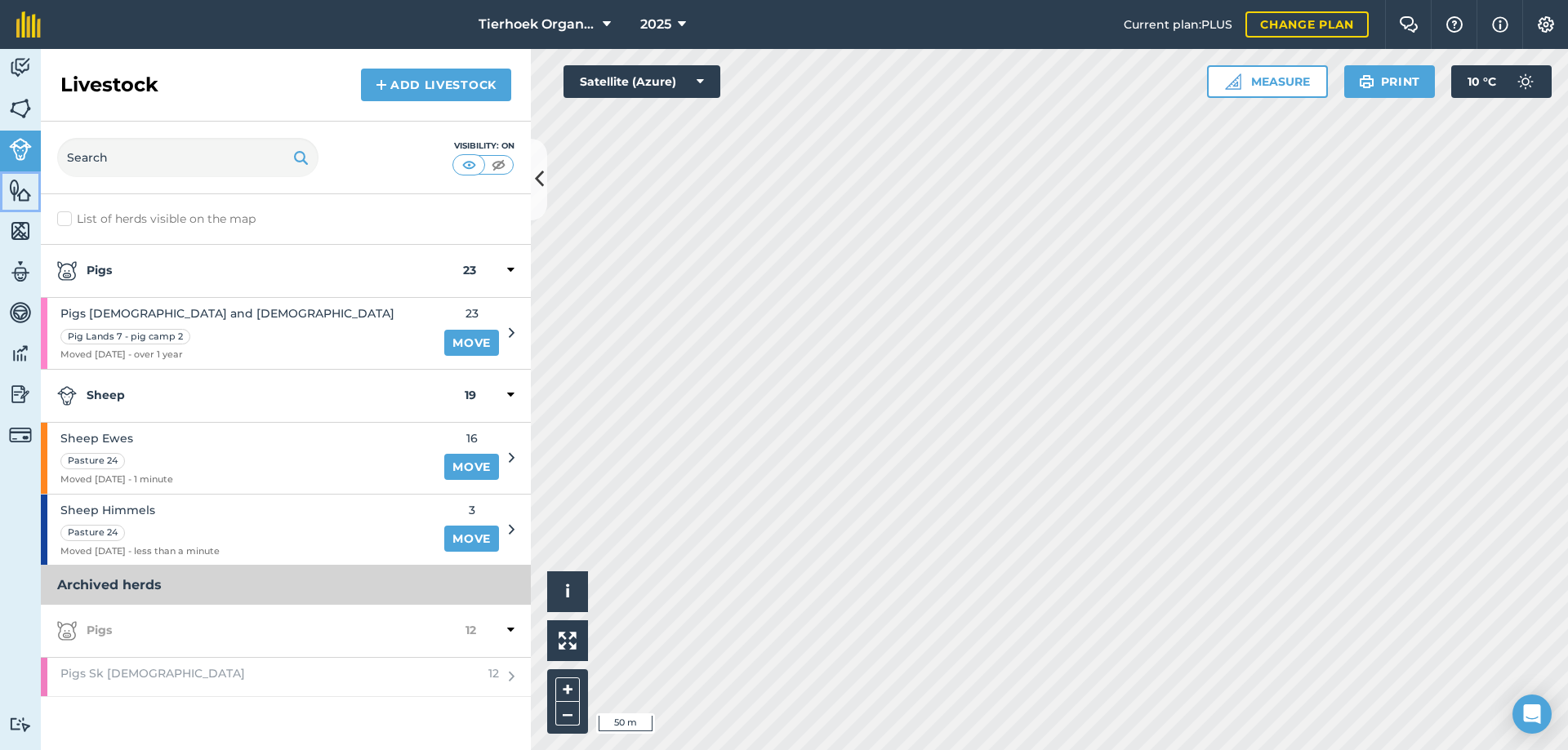
click at [22, 191] on img at bounding box center [21, 190] width 23 height 25
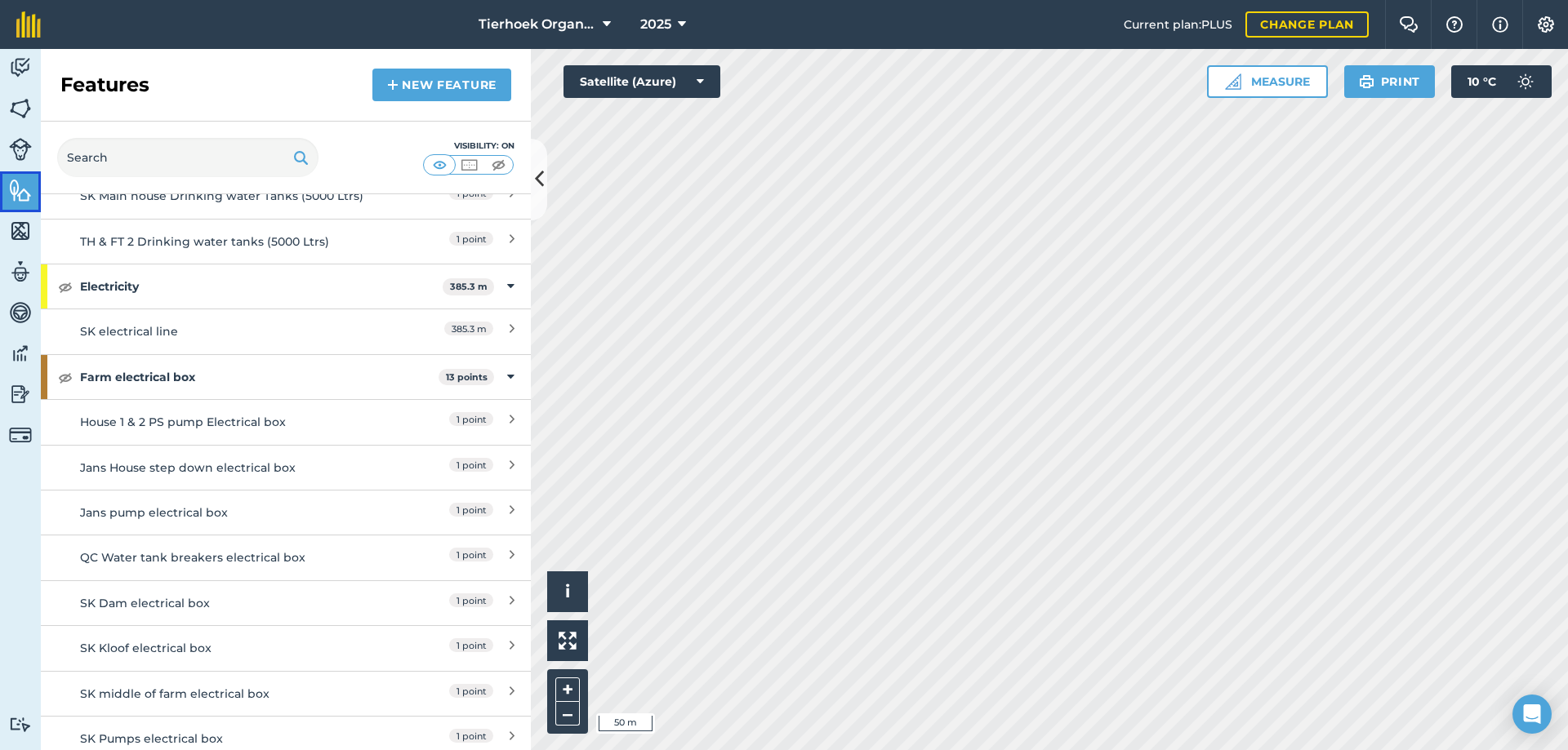
scroll to position [4163, 0]
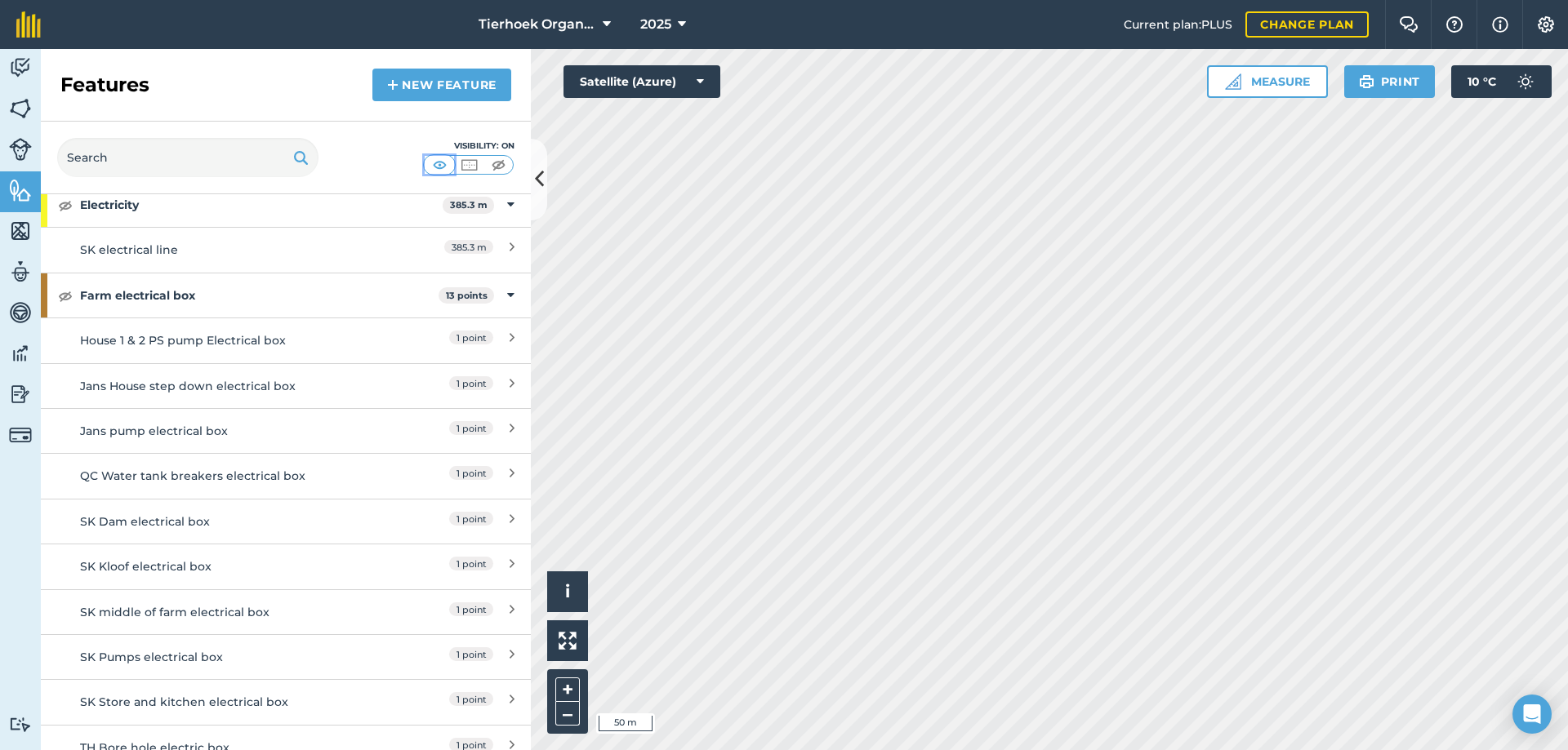
click at [439, 161] on img at bounding box center [440, 165] width 21 height 16
click at [495, 163] on img at bounding box center [499, 165] width 21 height 16
click at [438, 161] on img at bounding box center [440, 165] width 21 height 16
click at [498, 165] on img at bounding box center [499, 165] width 21 height 16
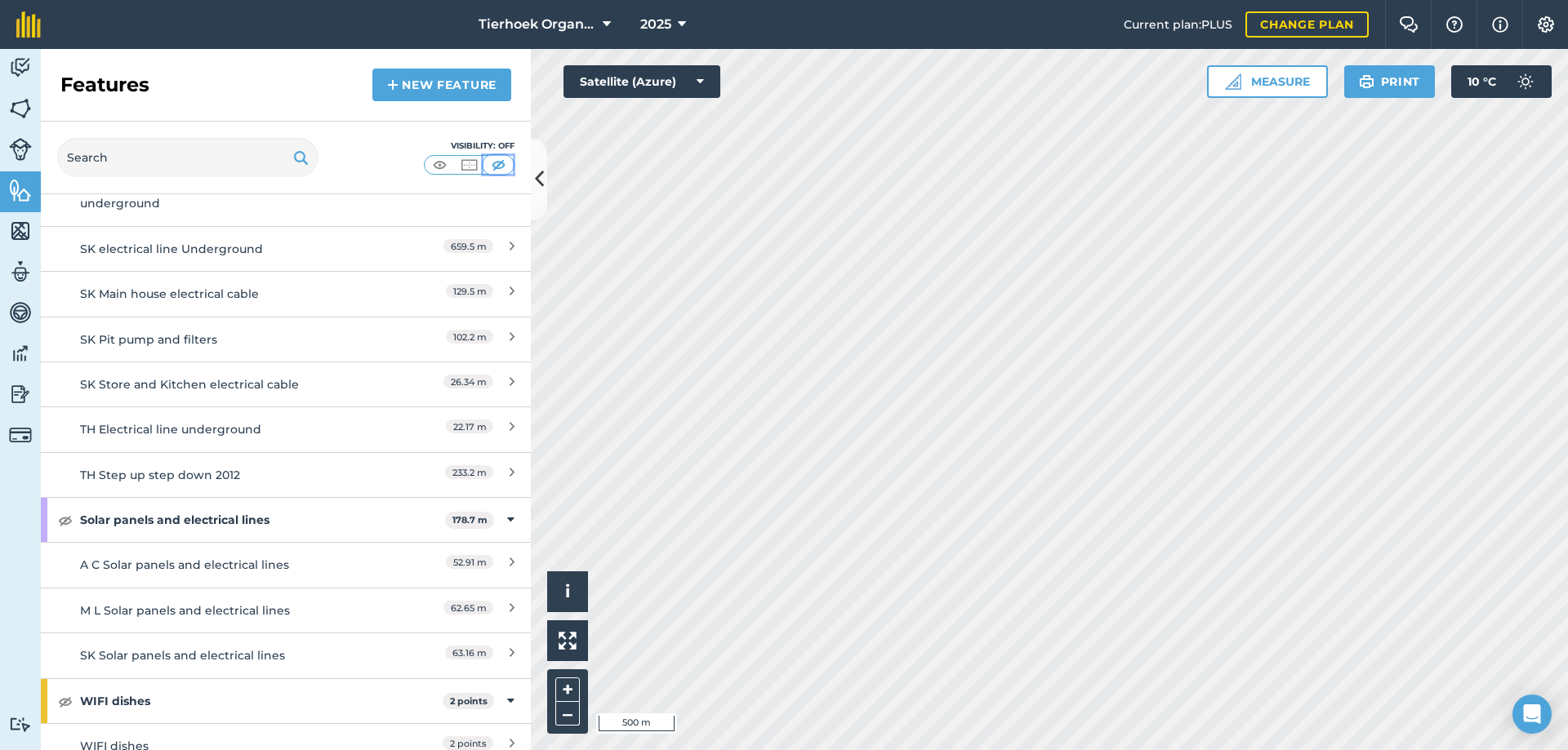
scroll to position [8180, 0]
click at [27, 66] on img at bounding box center [21, 68] width 23 height 25
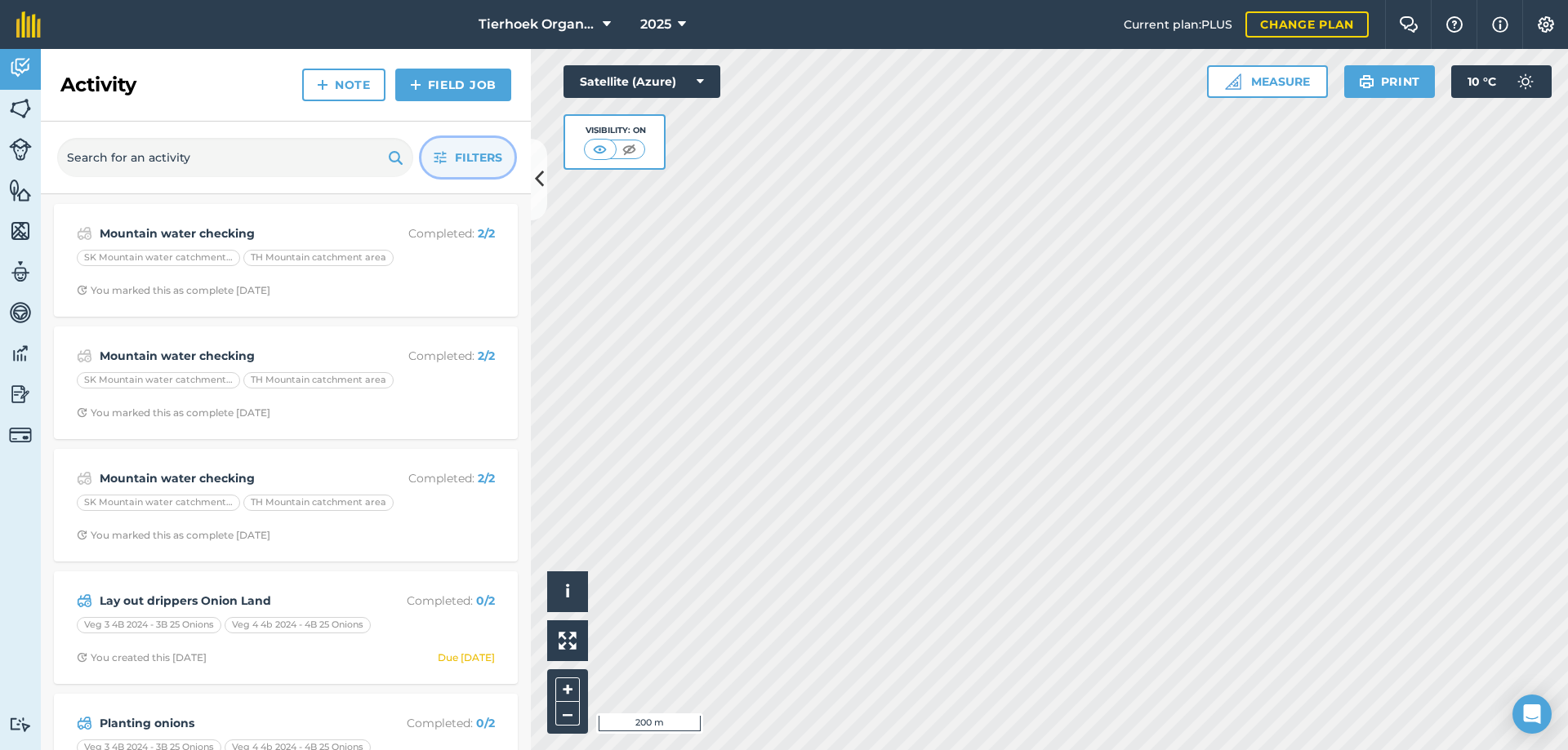
click at [469, 163] on span "Filters" at bounding box center [479, 157] width 48 height 18
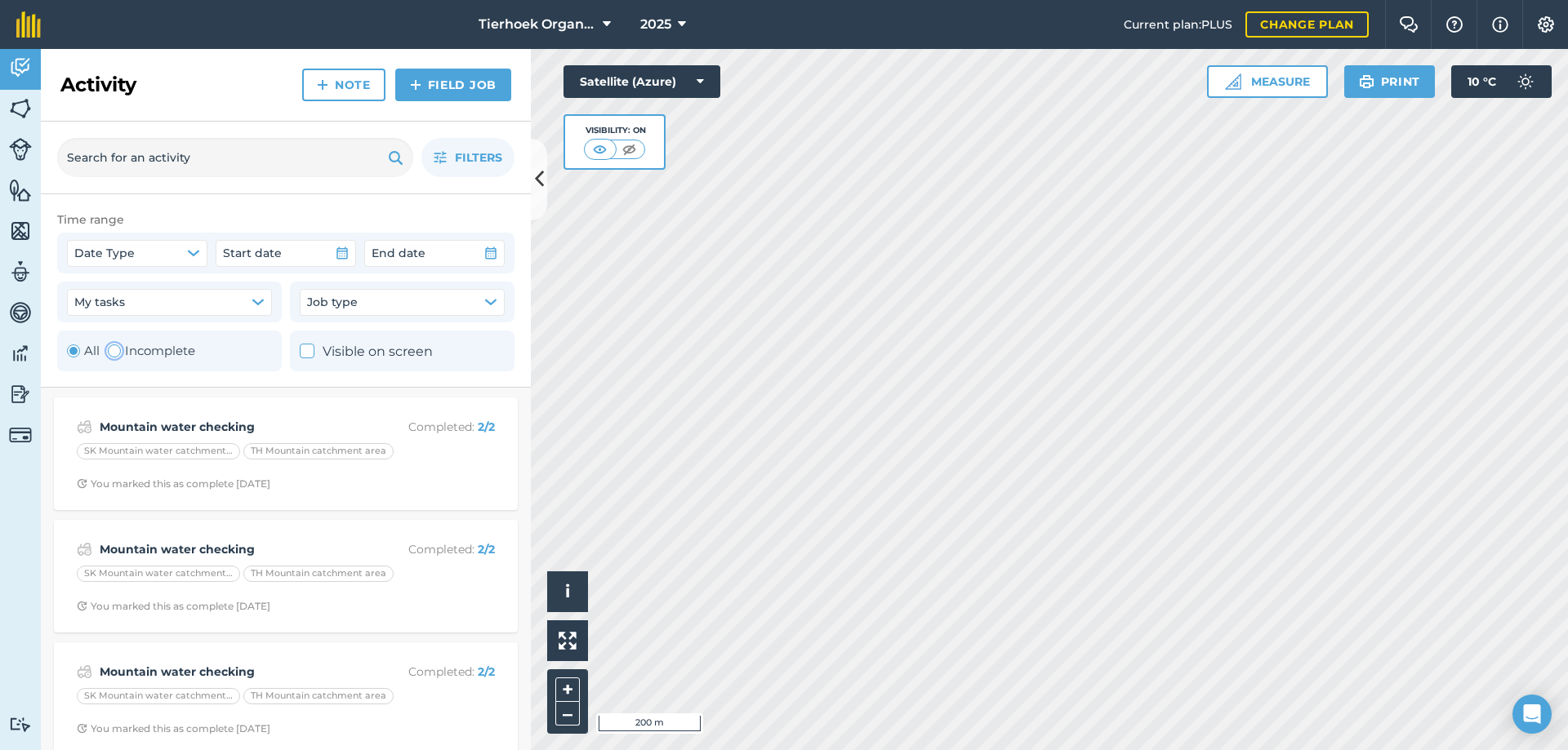
click at [114, 350] on div "Toggle Activity" at bounding box center [114, 351] width 13 height 13
radio input "false"
radio input "true"
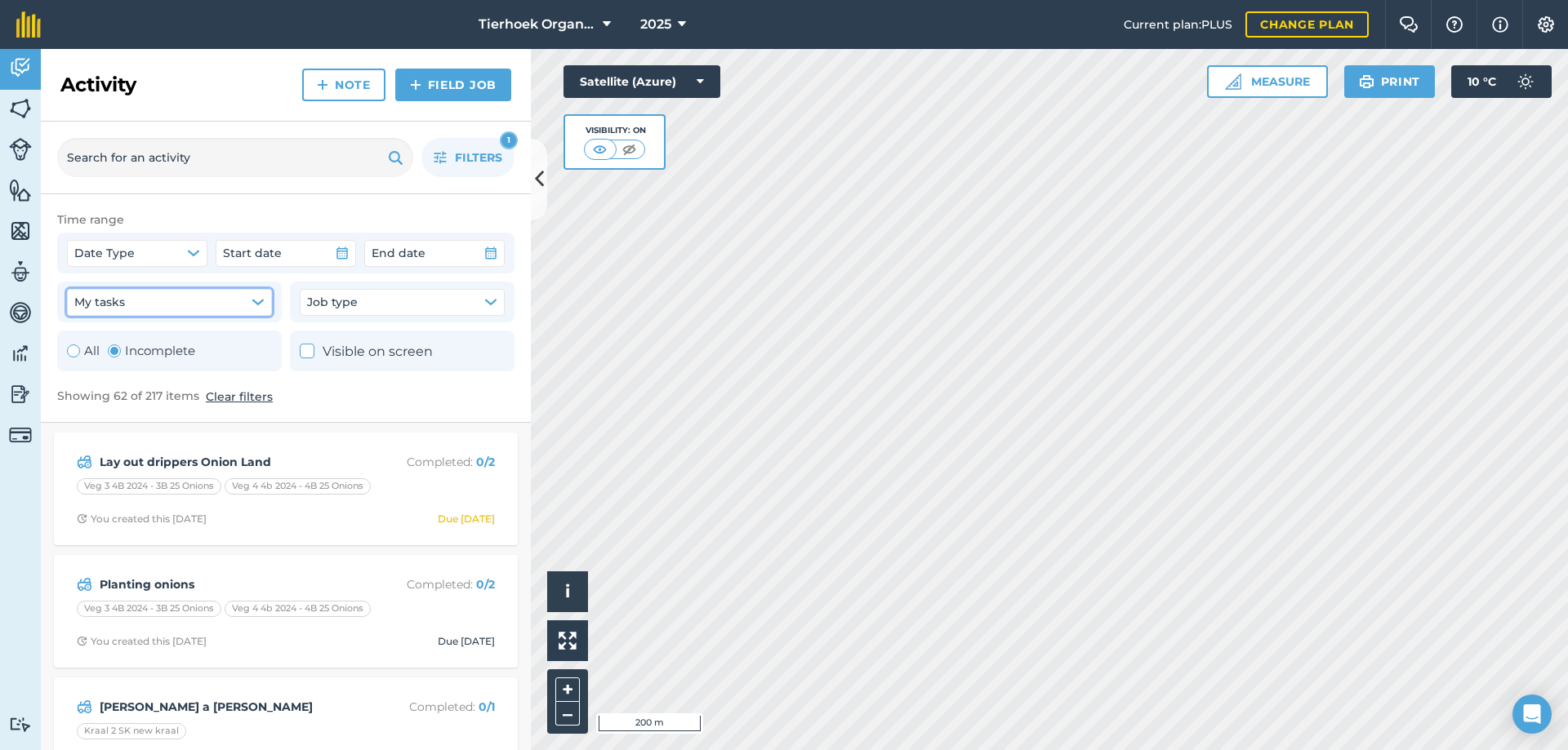
click at [254, 298] on icon "button" at bounding box center [258, 302] width 13 height 13
click at [82, 351] on icon at bounding box center [84, 349] width 11 height 11
click at [133, 360] on small "[EMAIL_ADDRESS][DOMAIN_NAME]" at bounding box center [194, 360] width 191 height 16
click at [81, 349] on icon at bounding box center [84, 349] width 11 height 11
checkbox input "true"
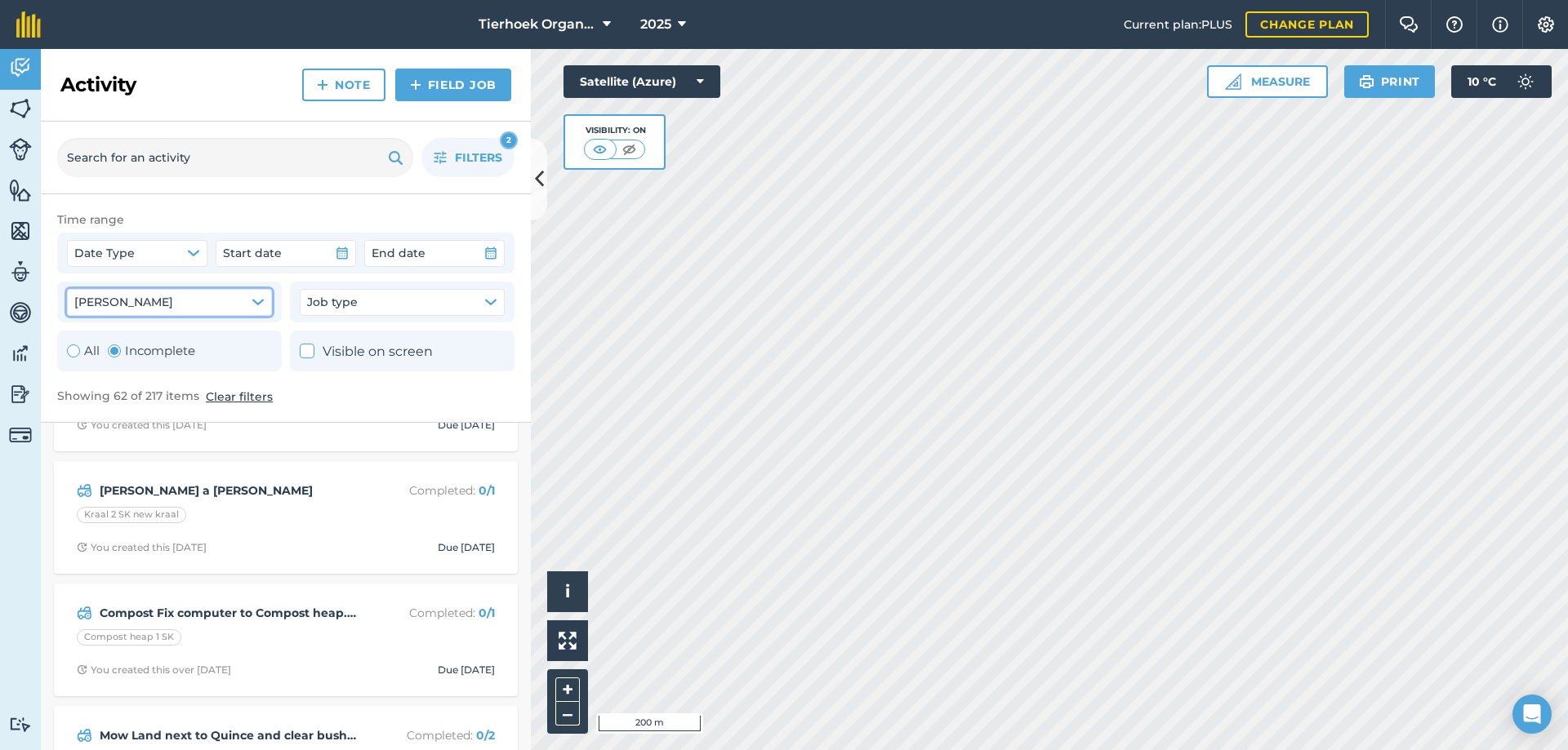
scroll to position [245, 0]
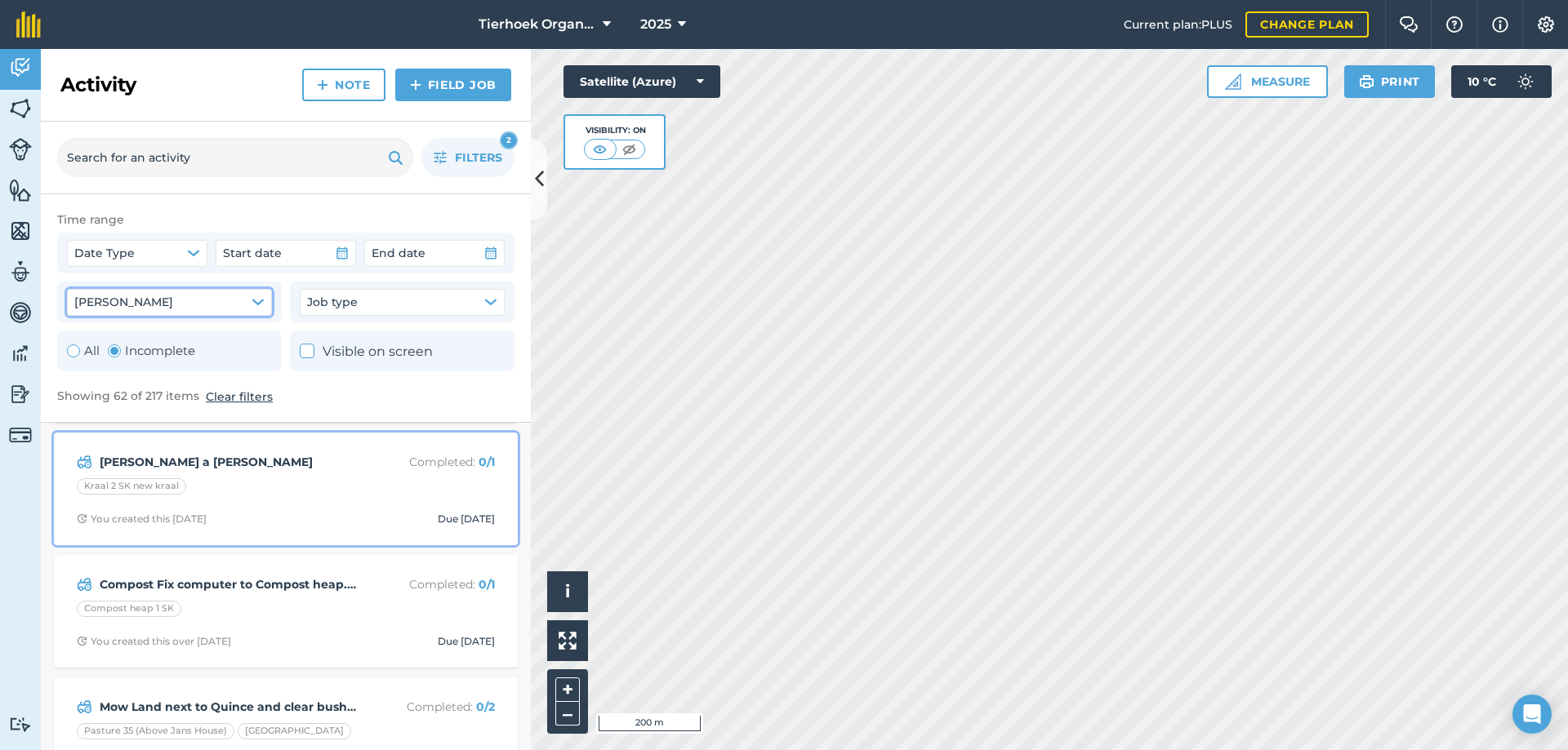
click at [326, 487] on div "Kraal 2 SK new kraal" at bounding box center [286, 489] width 418 height 21
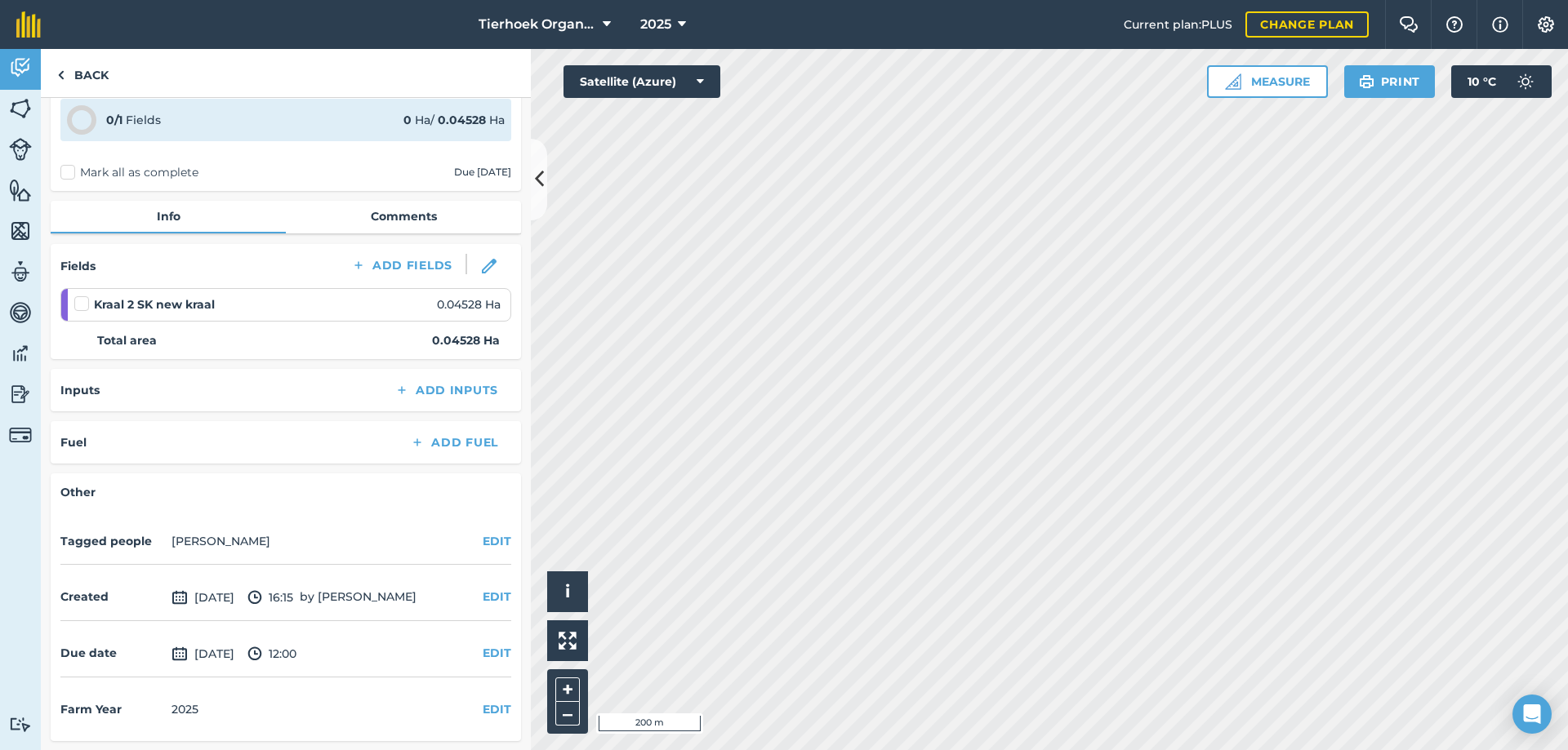
scroll to position [73, 0]
click at [489, 654] on button "EDIT" at bounding box center [497, 652] width 29 height 18
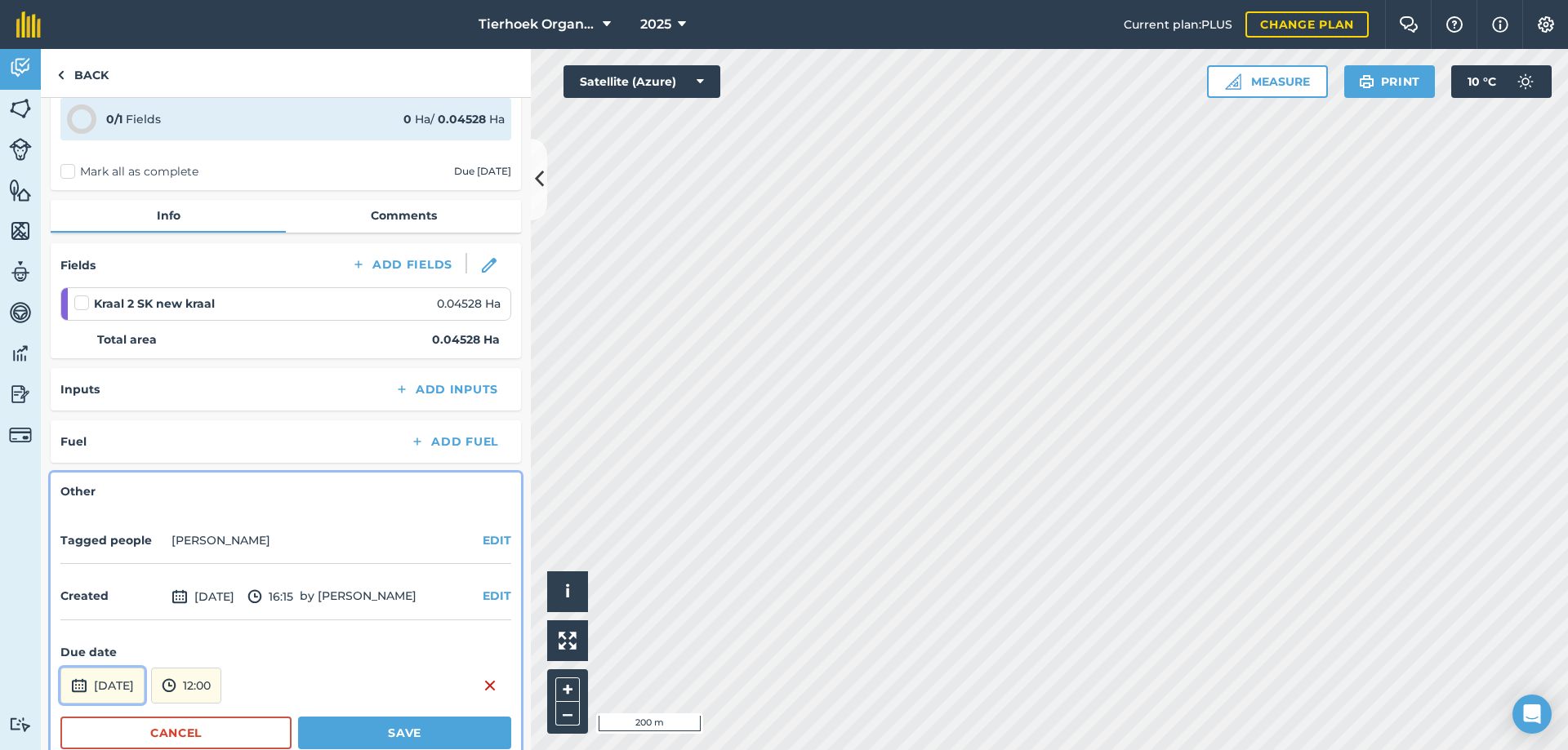
click at [144, 689] on button "[DATE]" at bounding box center [103, 686] width 84 height 36
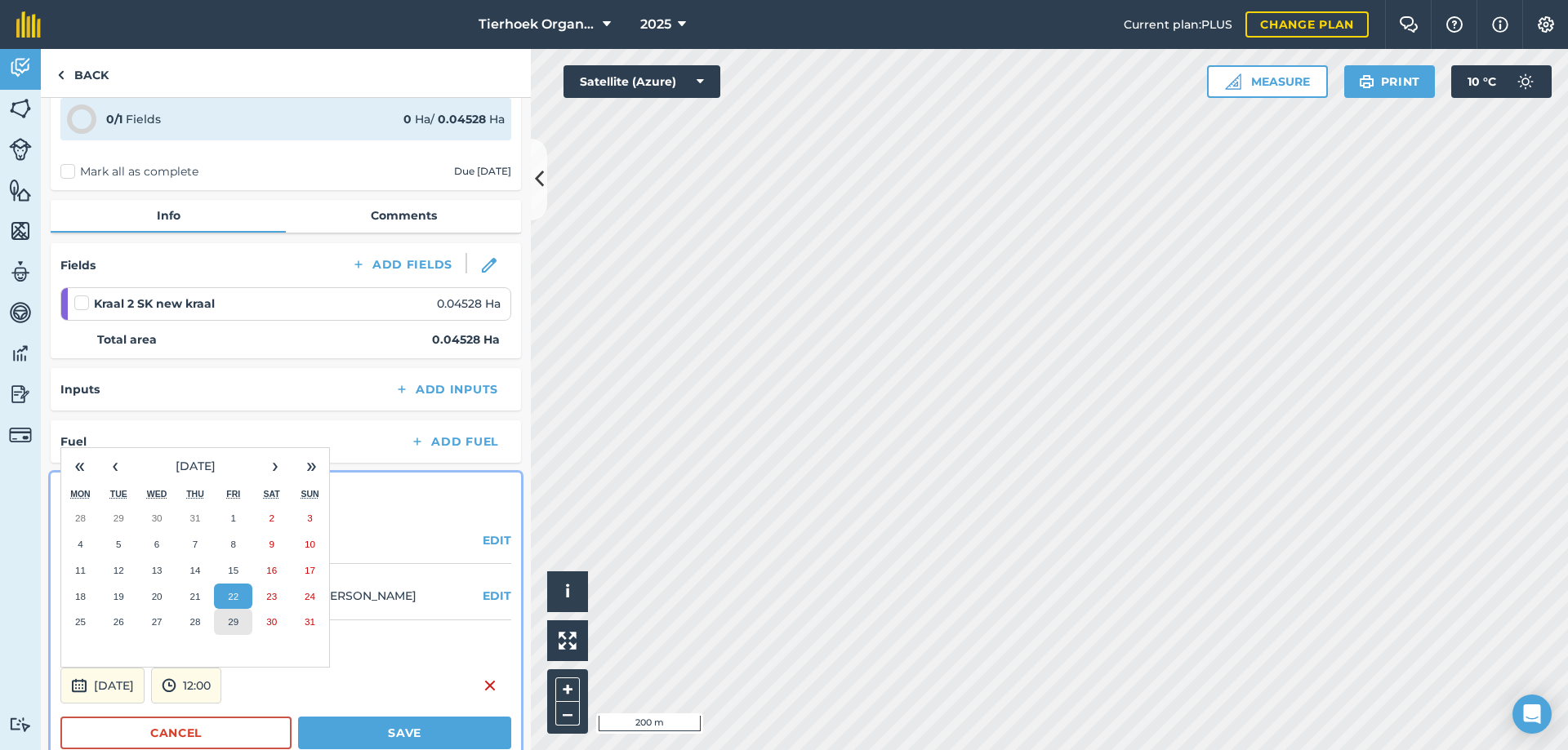
click at [234, 620] on abbr "29" at bounding box center [233, 621] width 11 height 11
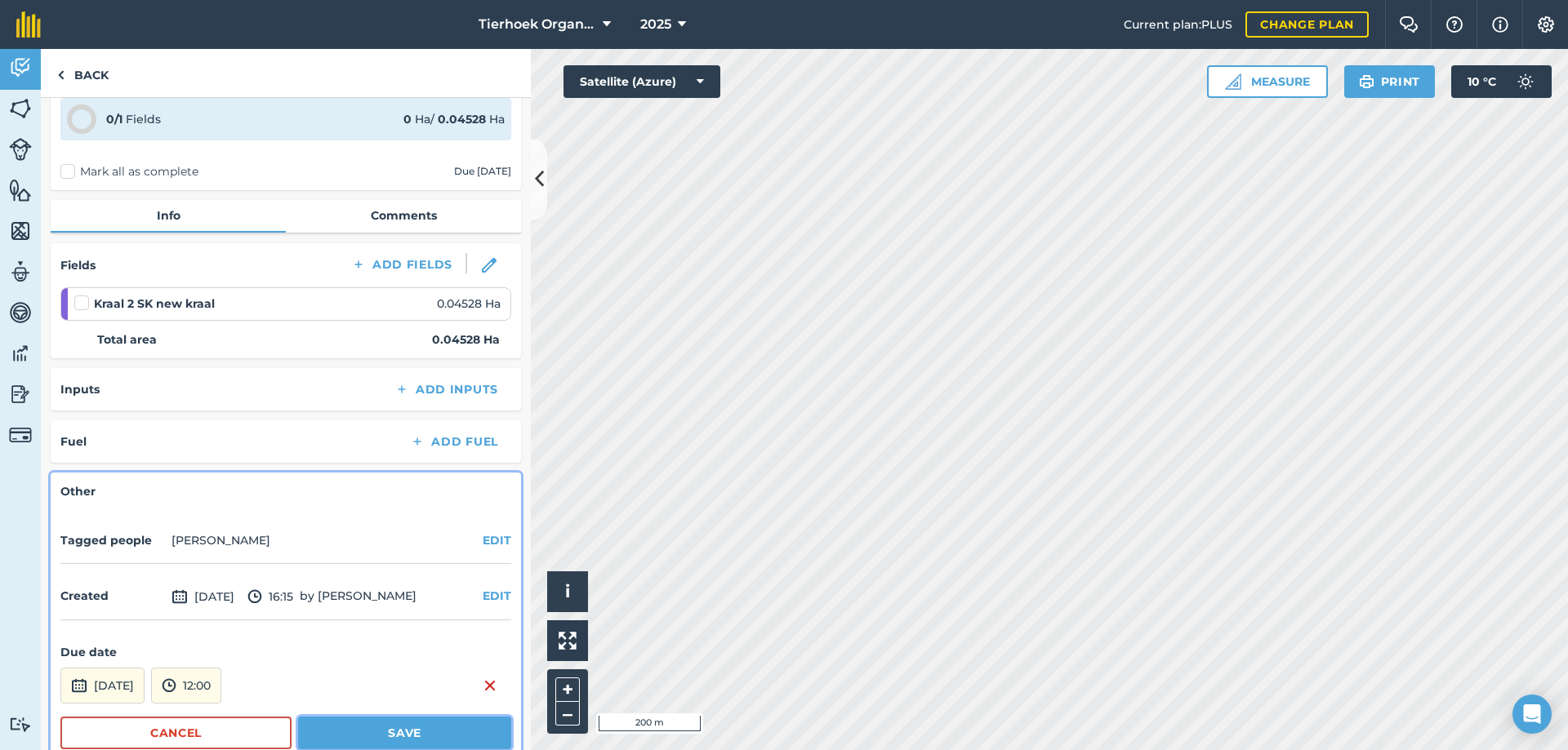
click at [342, 723] on button "Save" at bounding box center [404, 733] width 213 height 33
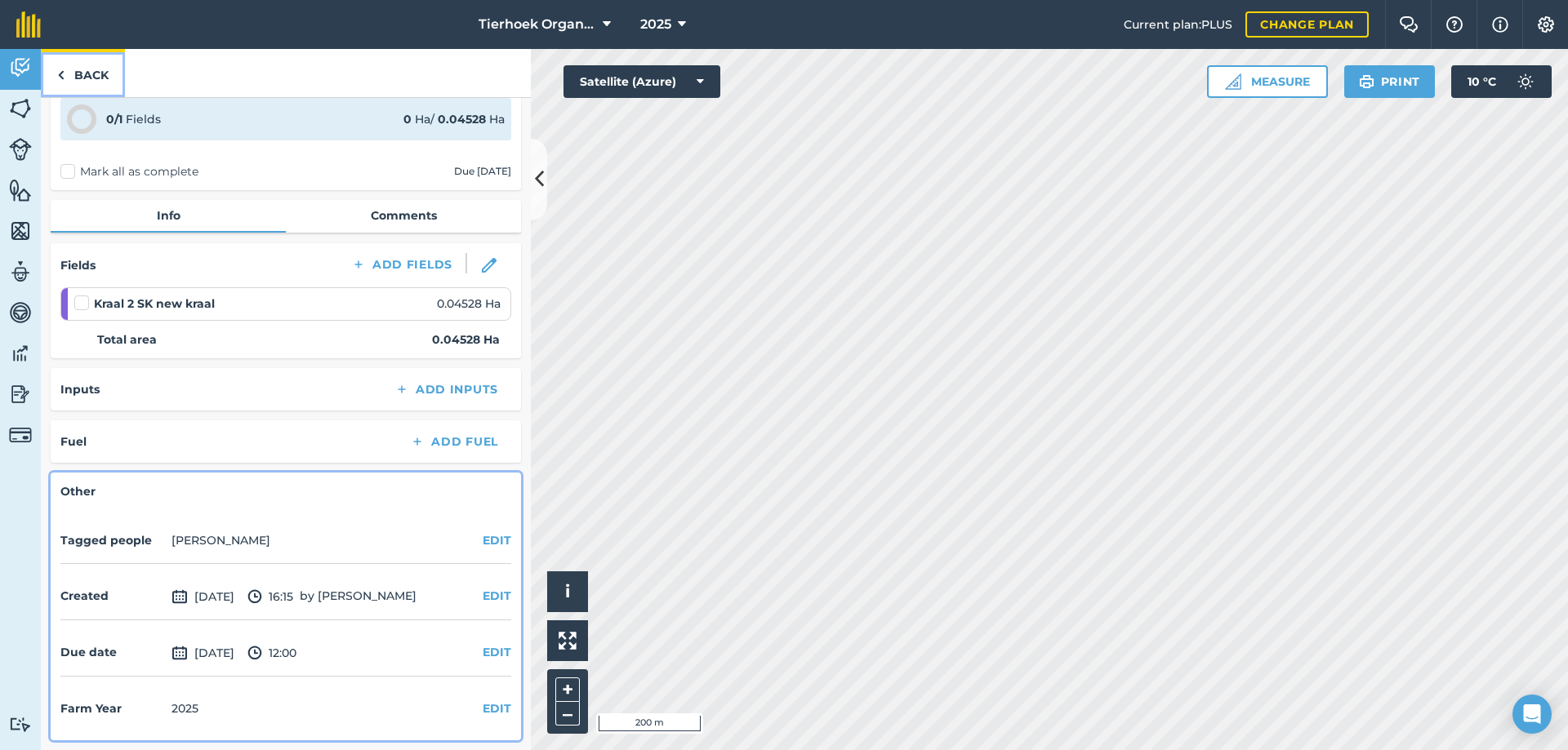
click at [89, 80] on link "Back" at bounding box center [83, 73] width 84 height 48
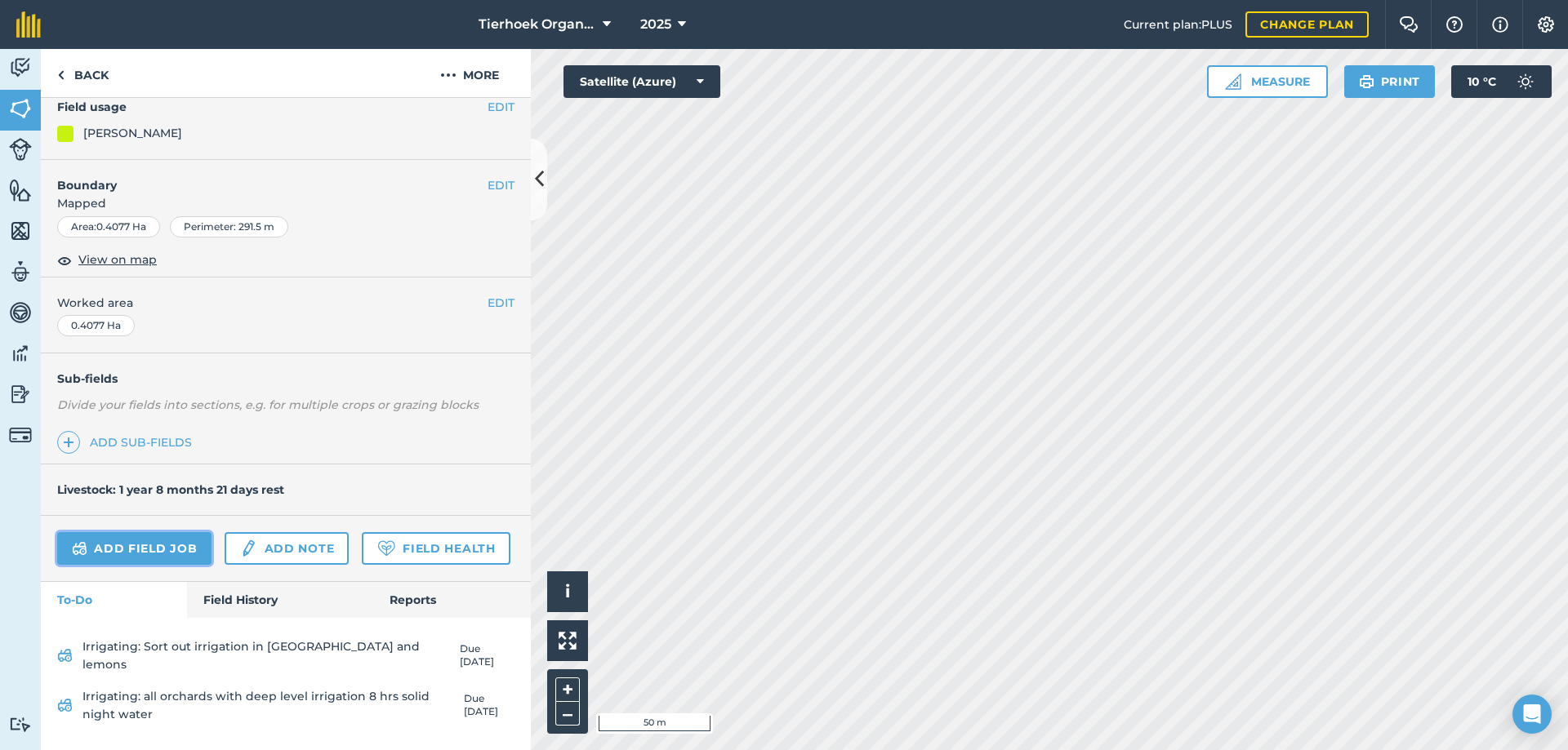
scroll to position [202, 0]
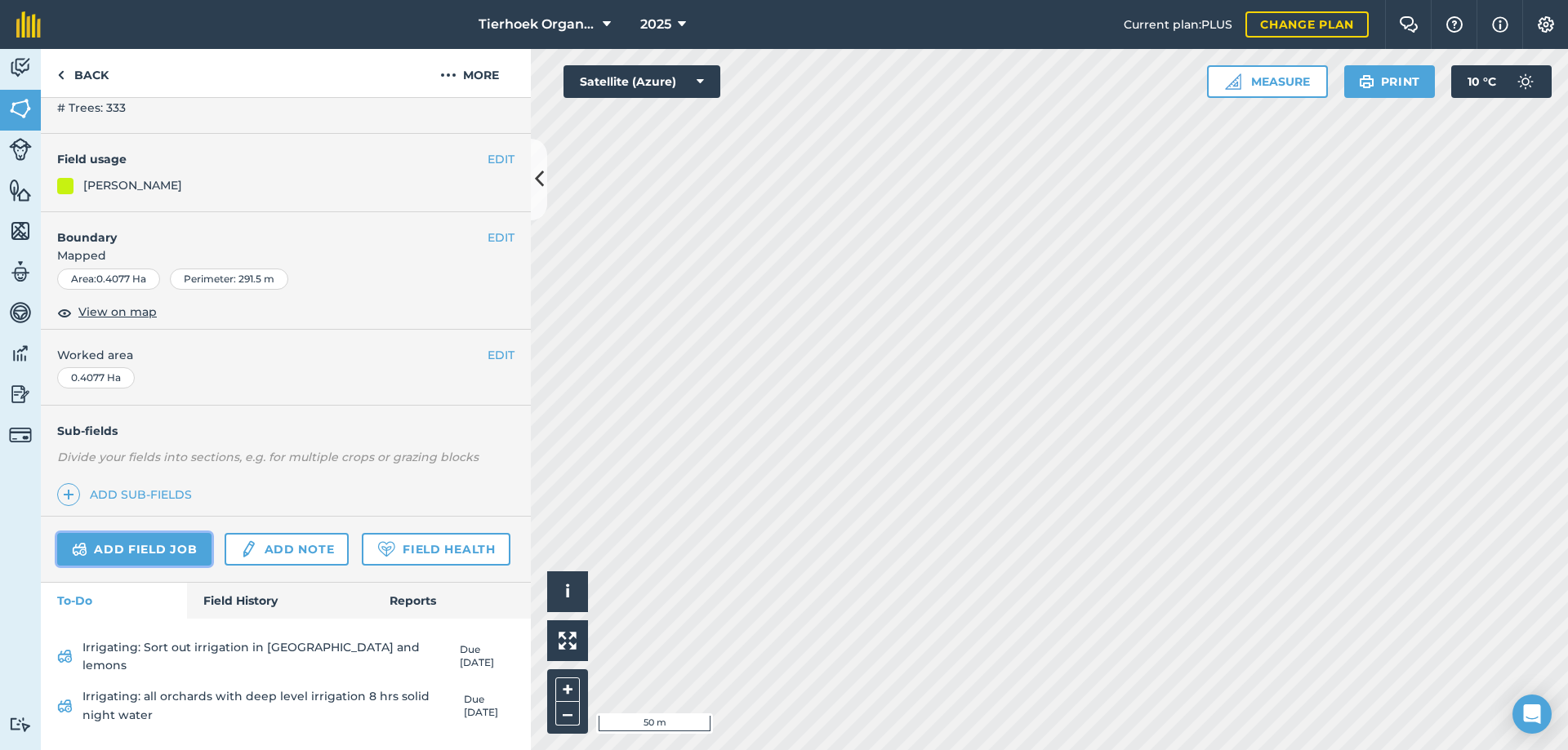
click at [146, 533] on link "Add field job" at bounding box center [134, 549] width 154 height 33
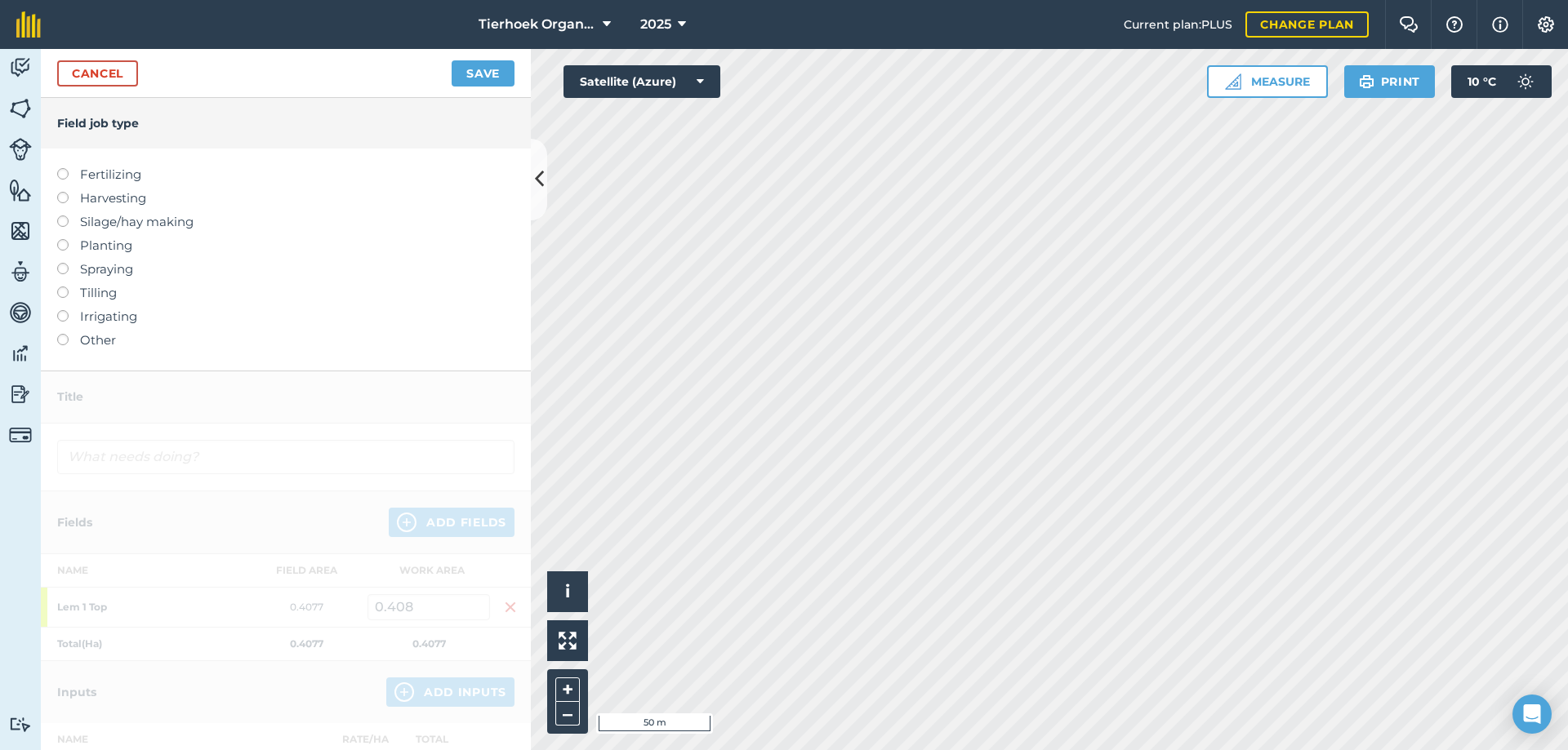
click at [62, 192] on label at bounding box center [69, 192] width 23 height 0
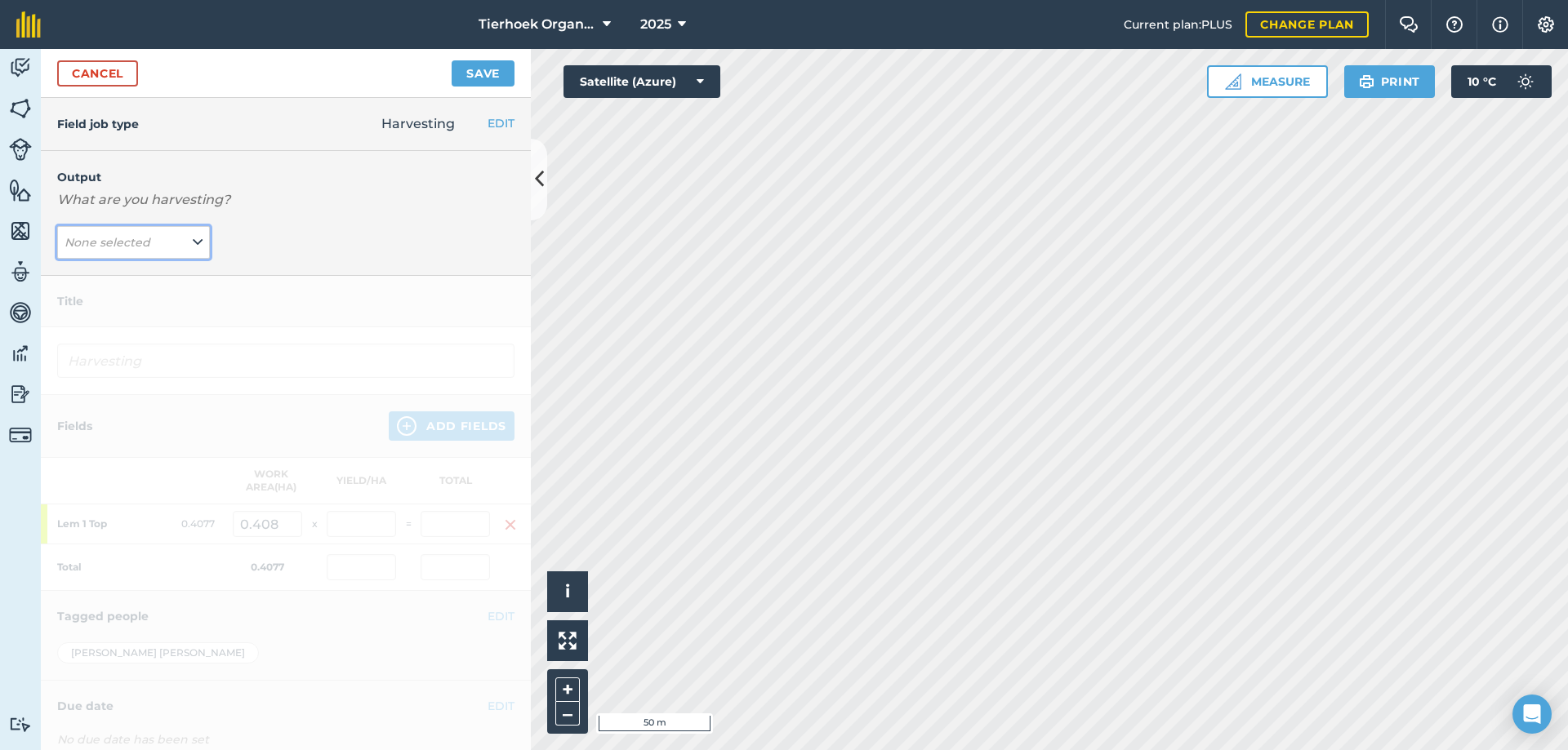
click at [193, 243] on icon at bounding box center [198, 243] width 10 height 18
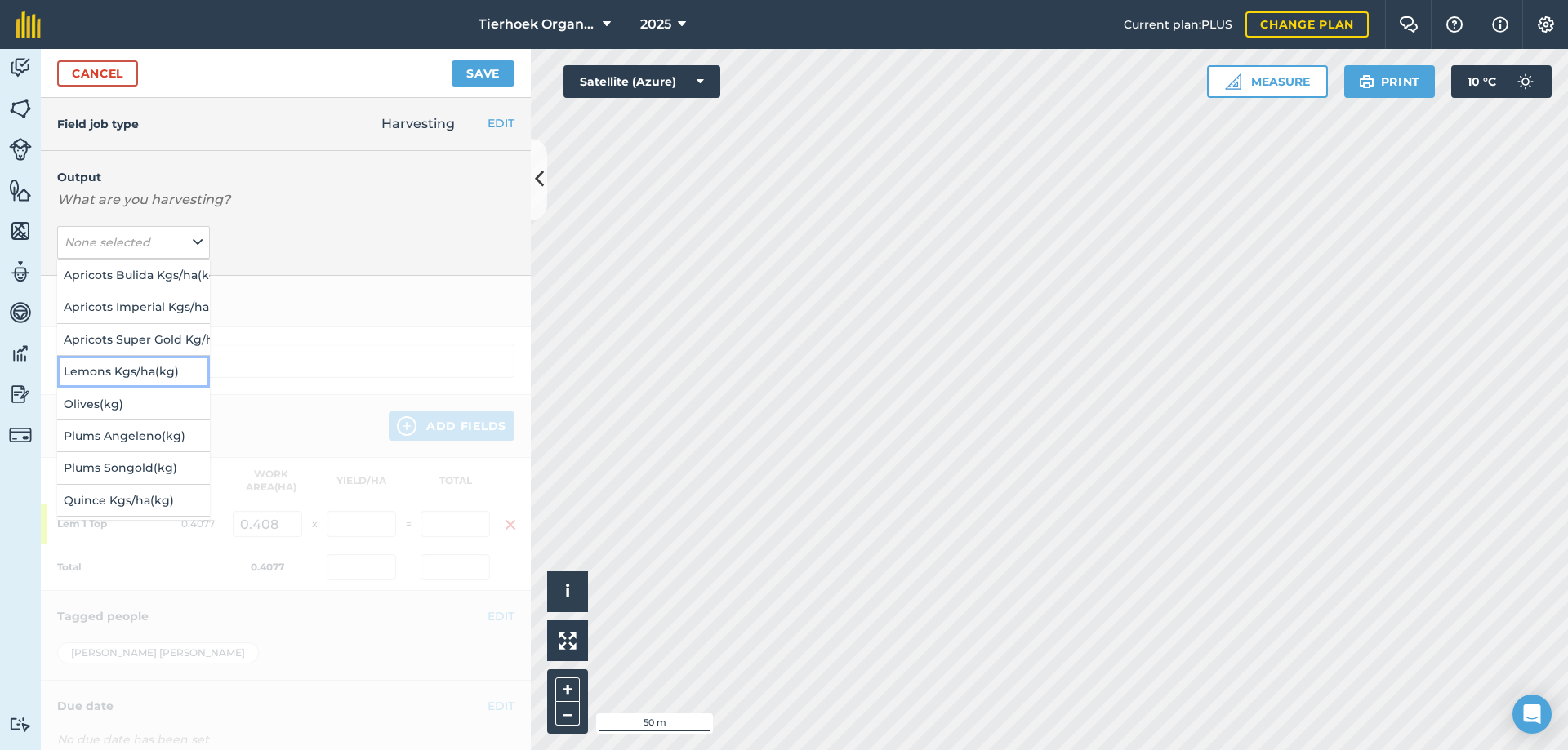
click at [98, 367] on button "Lemons Kgs/ha ( kg )" at bounding box center [134, 371] width 153 height 31
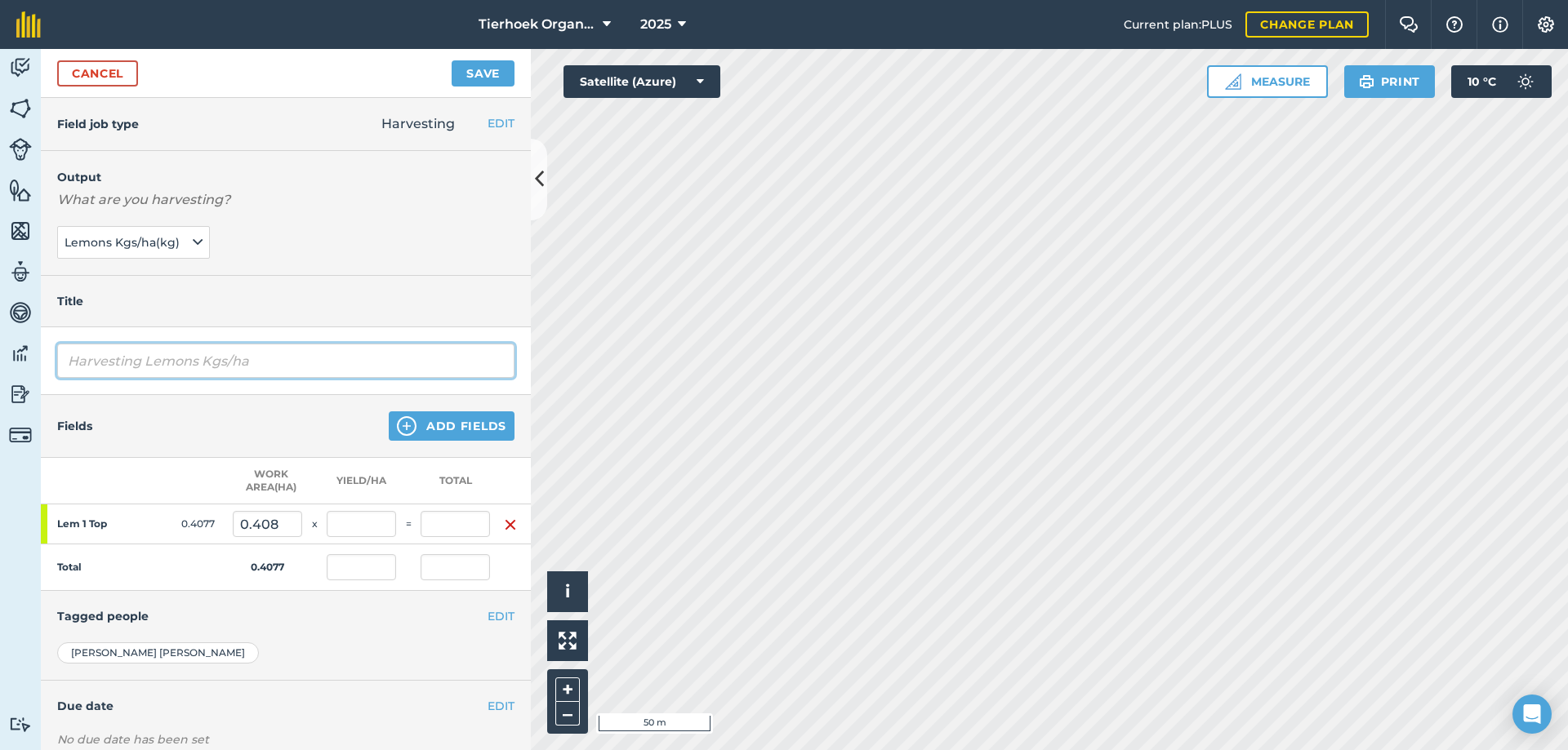
click at [280, 361] on input "Harvesting Lemons Kgs/ha" at bounding box center [286, 361] width 458 height 34
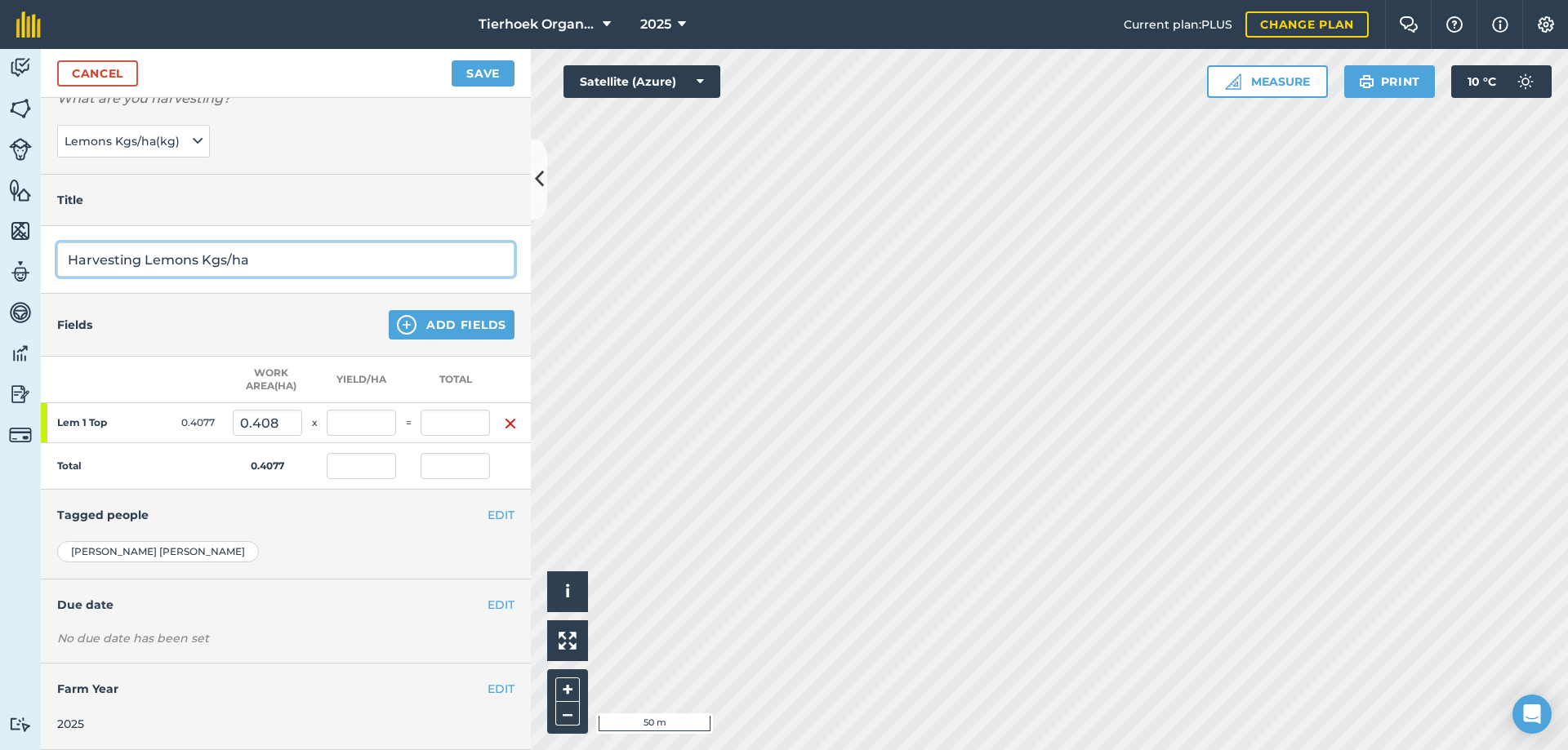
scroll to position [113, 0]
type input "Harvesting Lemons Kgs/ha"
click at [492, 597] on button "EDIT" at bounding box center [501, 605] width 27 height 18
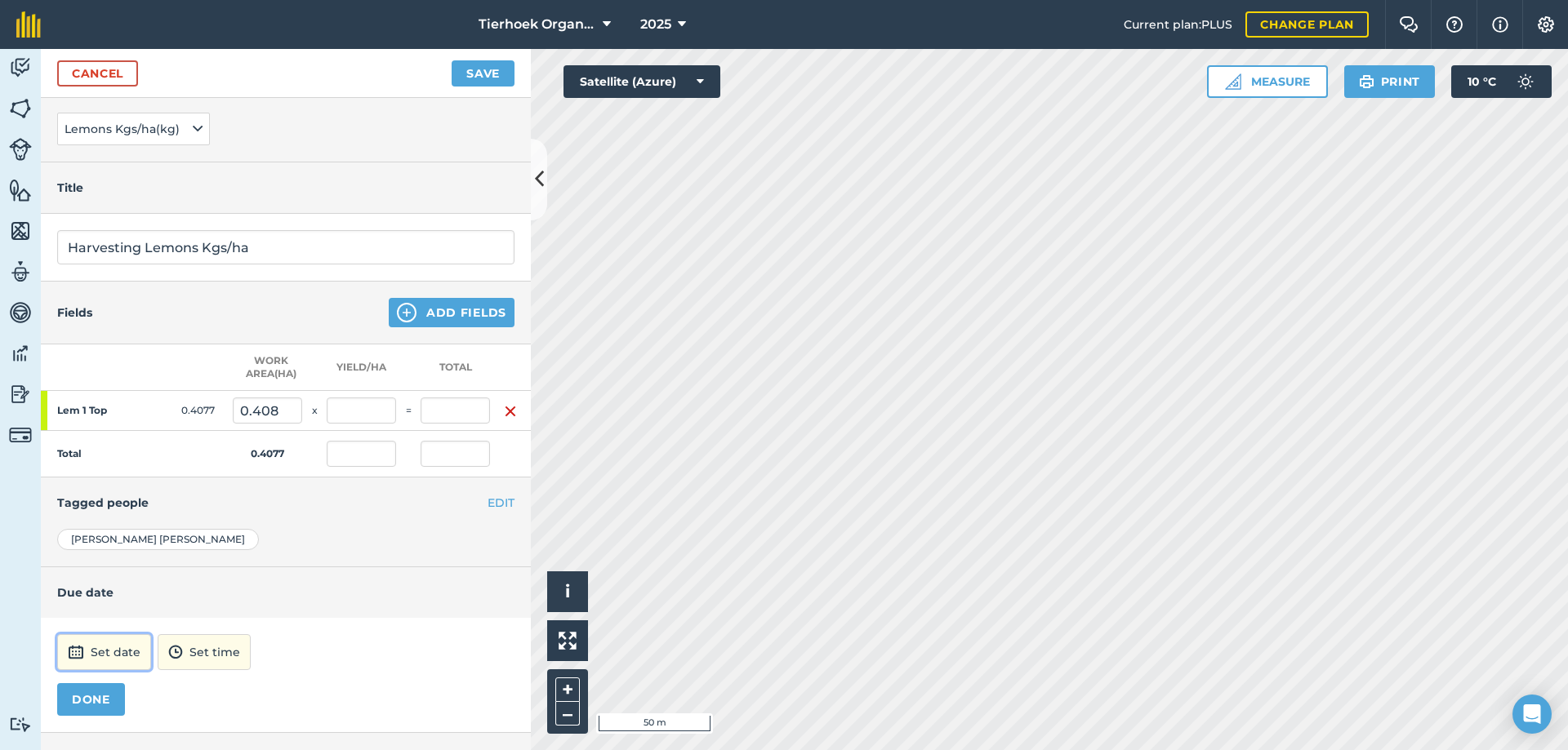
click at [116, 654] on button "Set date" at bounding box center [104, 652] width 94 height 36
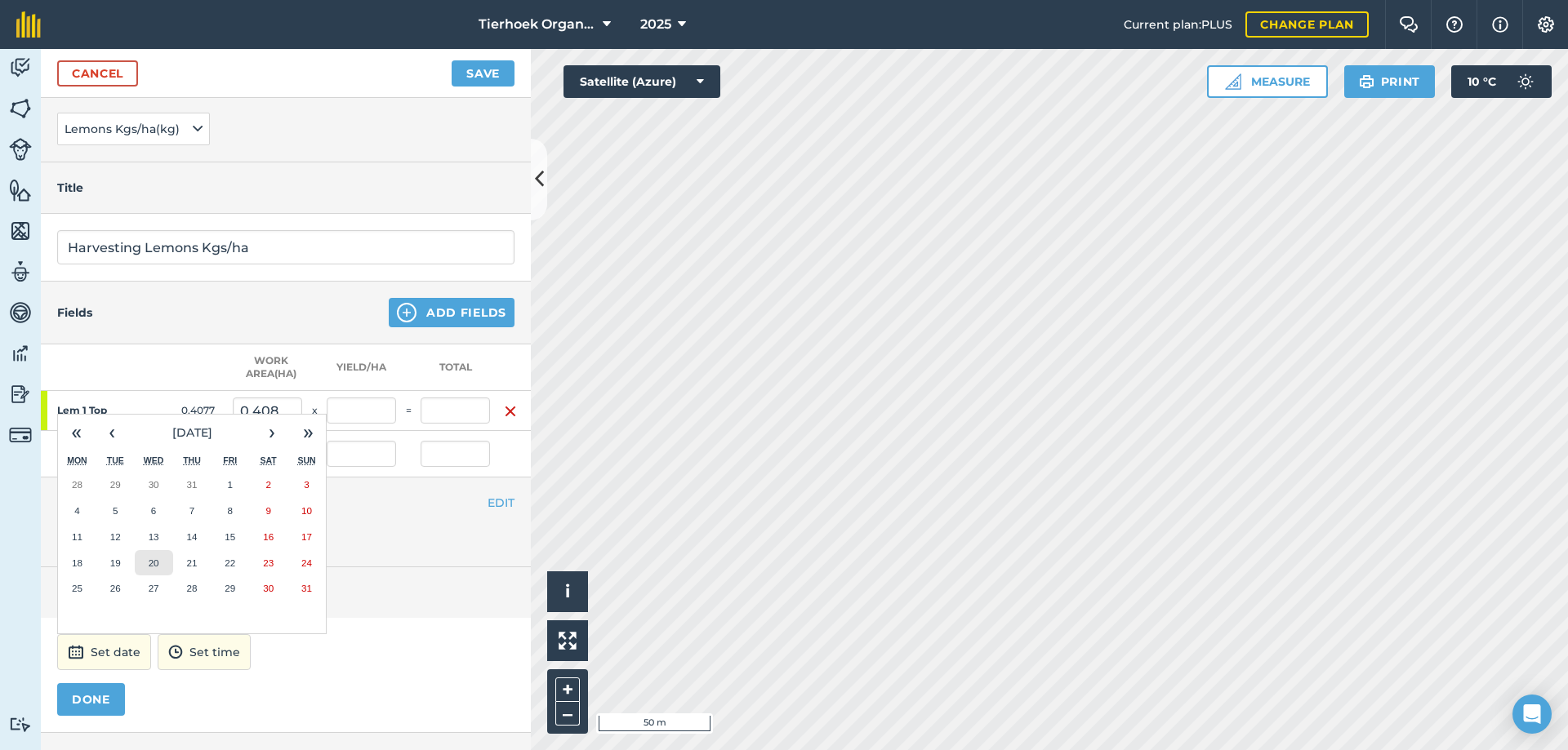
click at [156, 560] on abbr "20" at bounding box center [153, 562] width 11 height 11
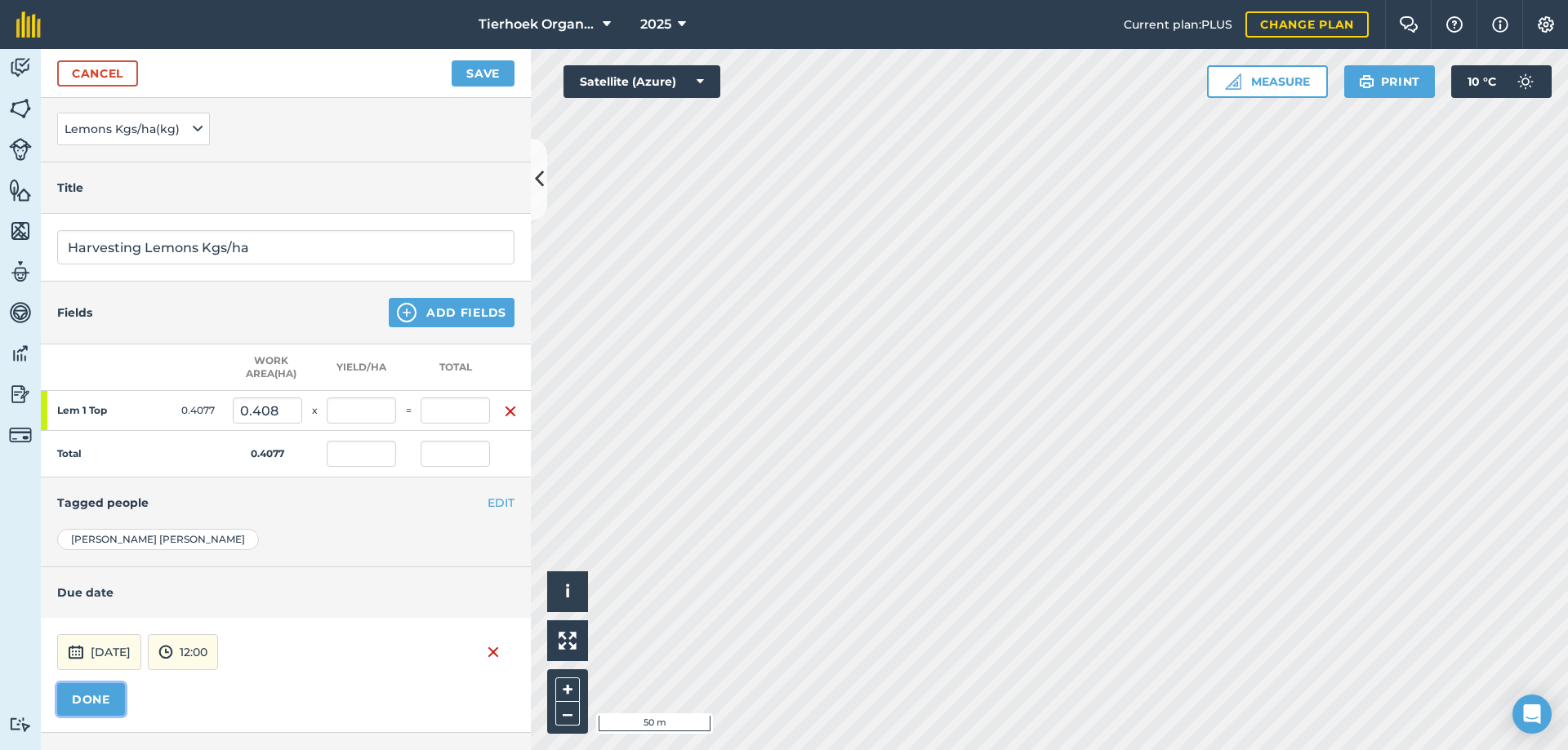
click at [103, 695] on button "DONE" at bounding box center [91, 700] width 68 height 33
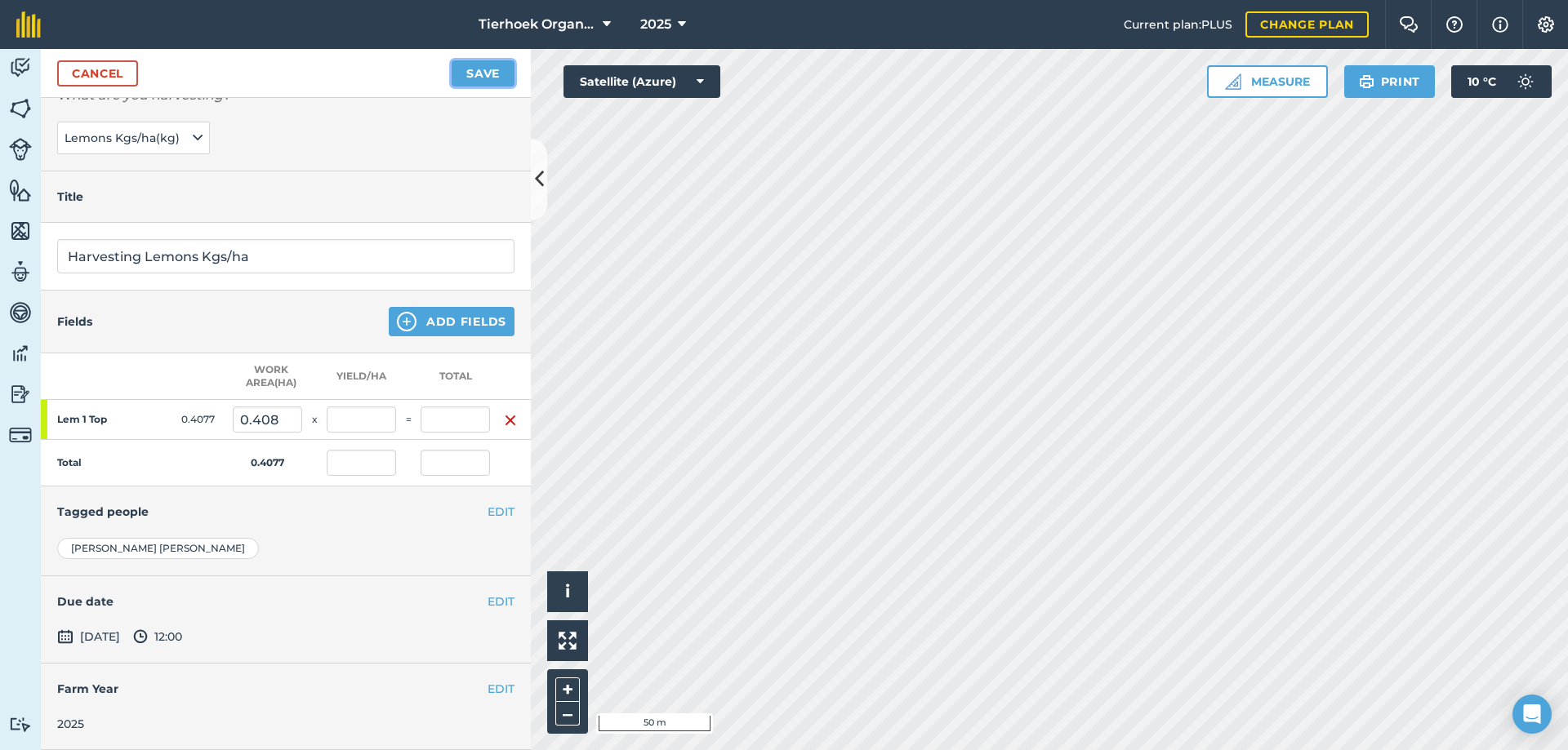
click at [476, 73] on button "Save" at bounding box center [483, 74] width 63 height 26
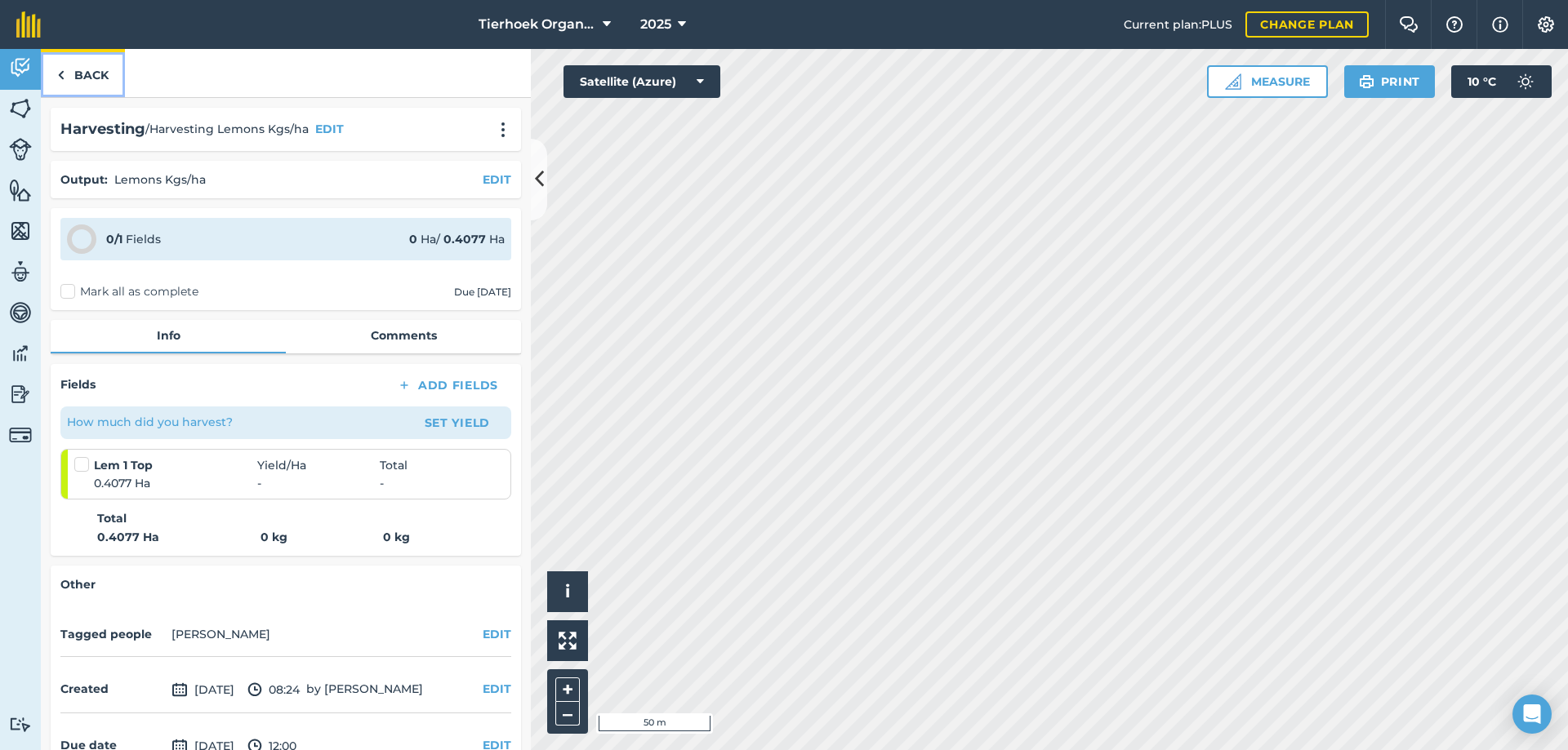
click at [93, 79] on link "Back" at bounding box center [83, 73] width 84 height 48
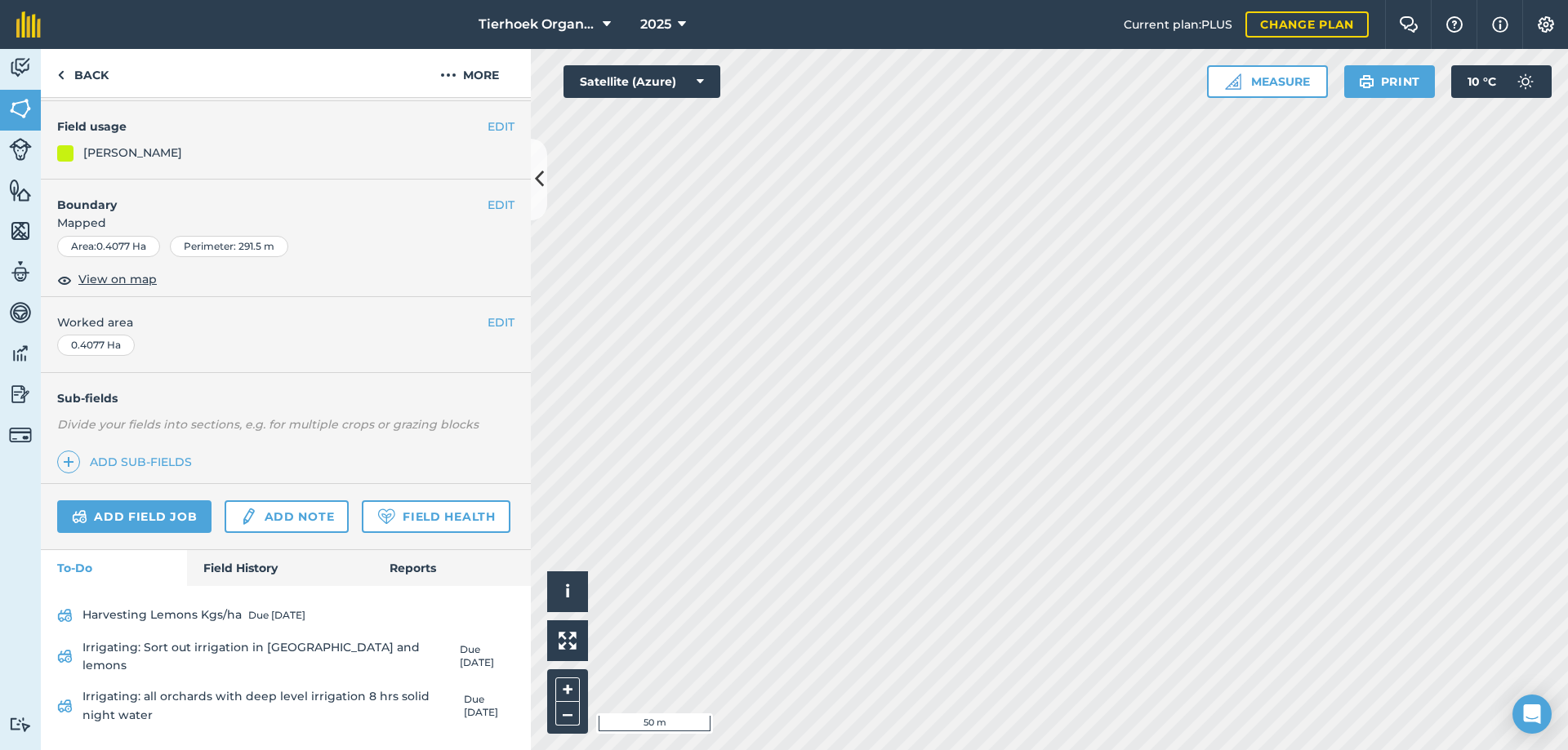
scroll to position [234, 0]
click at [246, 583] on link "Field History" at bounding box center [280, 568] width 185 height 36
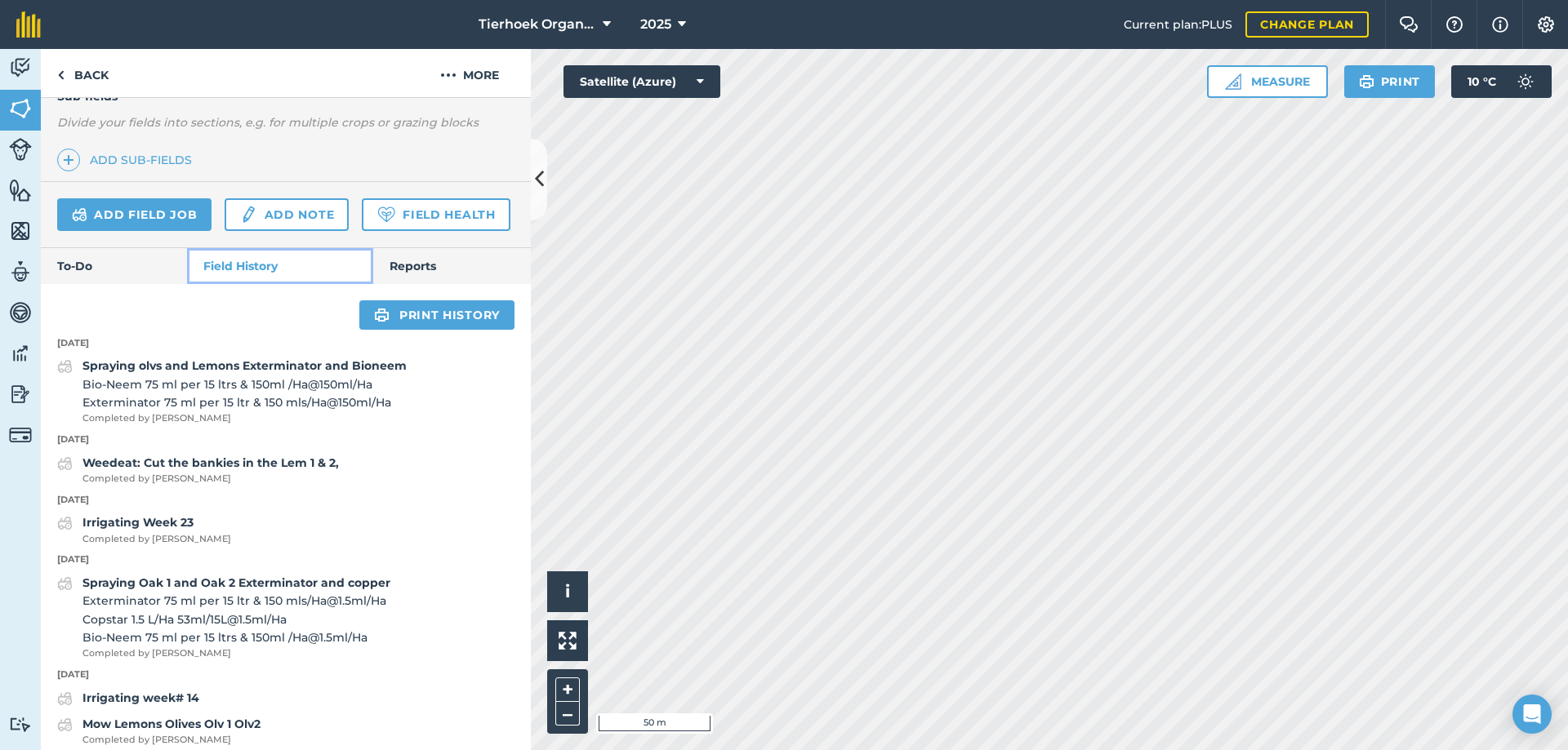
scroll to position [480, 0]
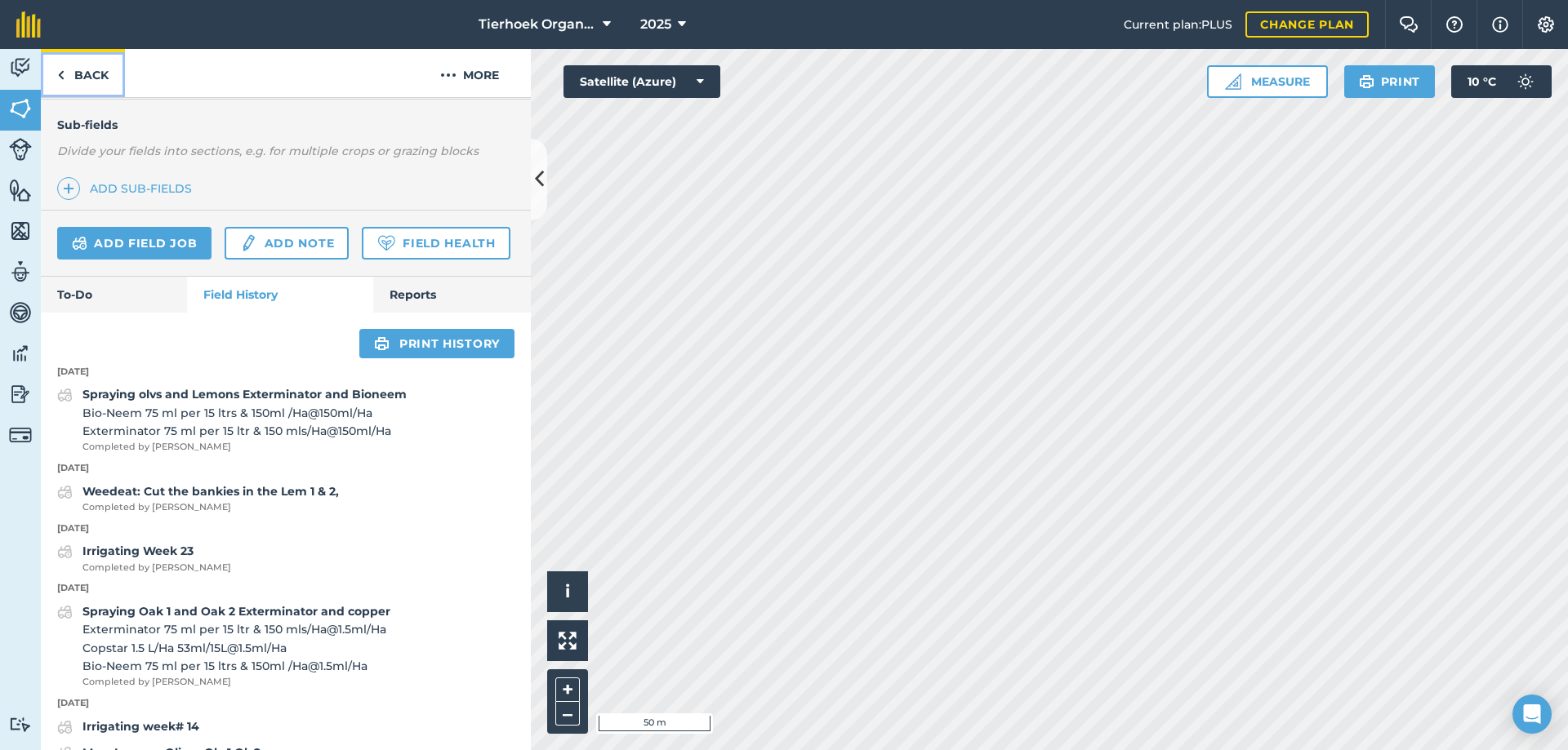
click at [94, 70] on link "Back" at bounding box center [83, 73] width 84 height 48
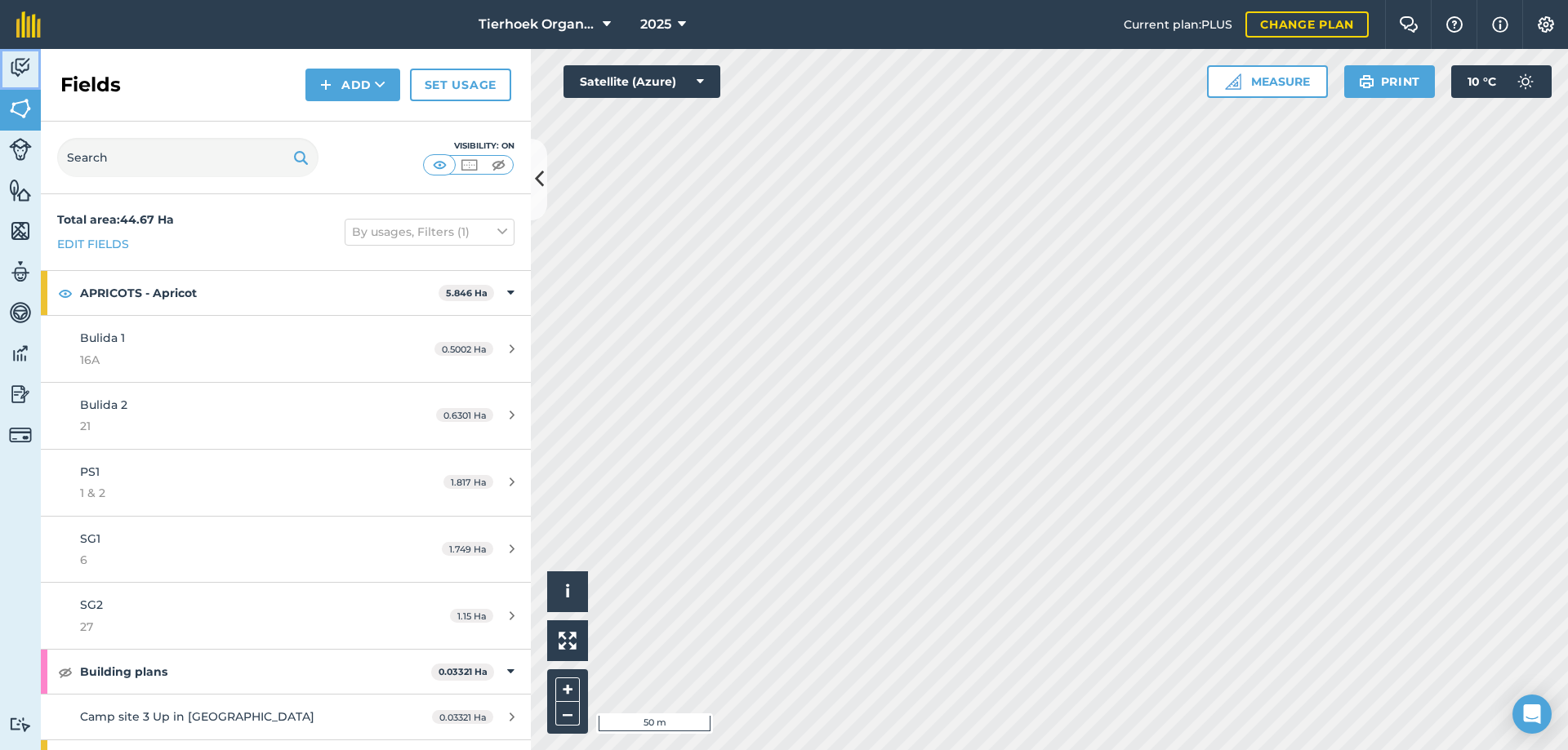
click at [21, 68] on img at bounding box center [21, 68] width 23 height 25
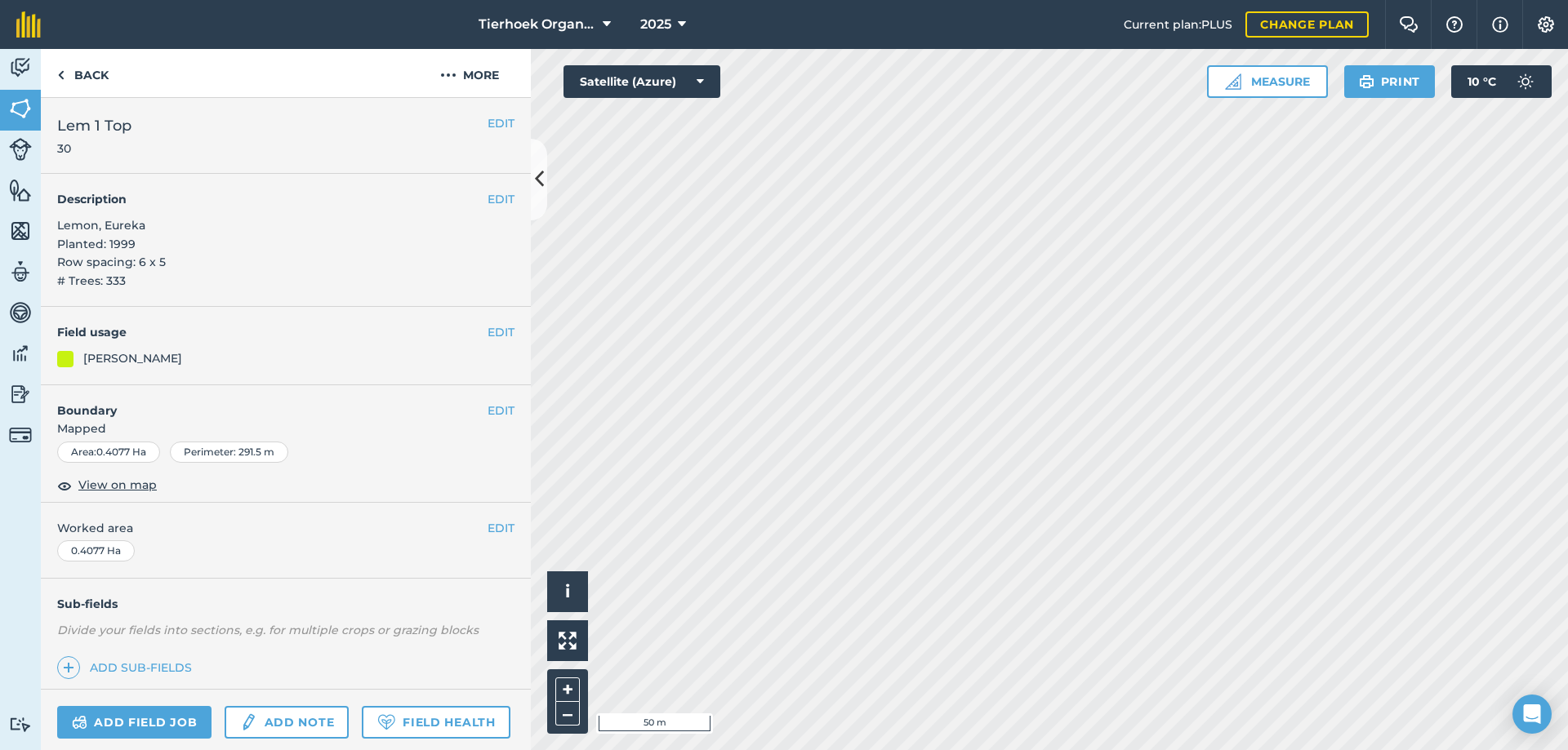
scroll to position [234, 0]
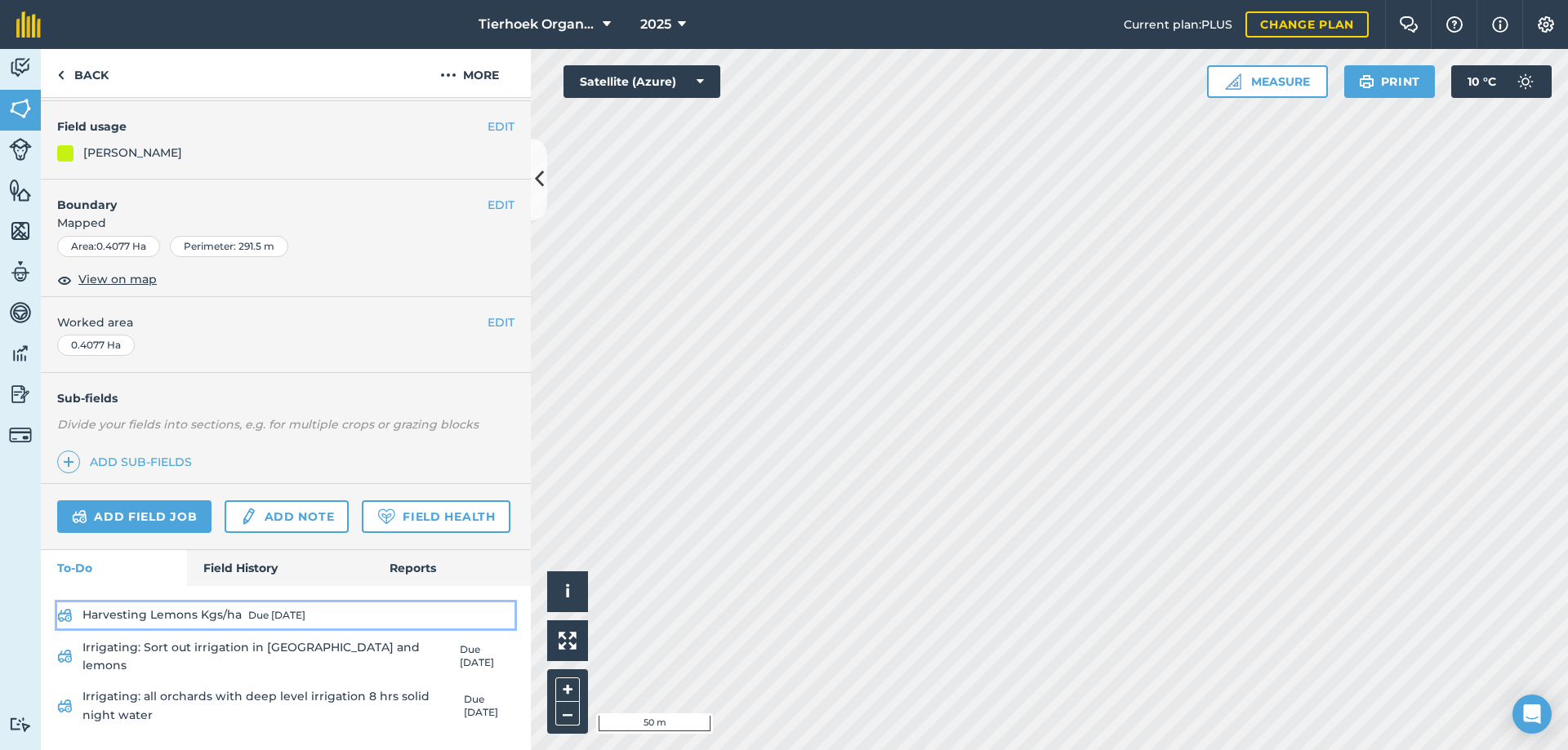
click at [194, 629] on link "Harvesting Lemons Kgs/ha Due [DATE]" at bounding box center [286, 616] width 458 height 26
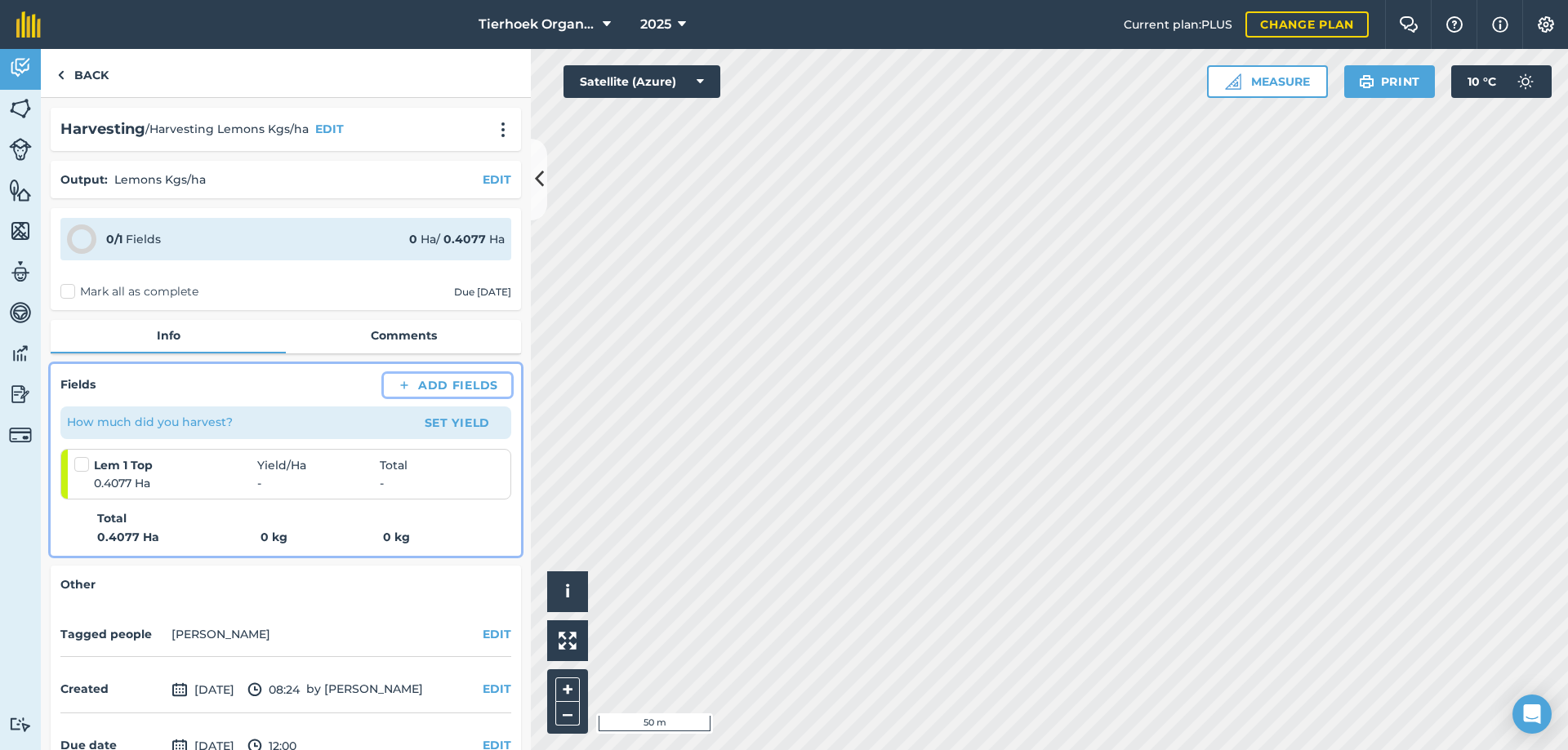
click at [440, 385] on button "Add Fields" at bounding box center [447, 385] width 127 height 23
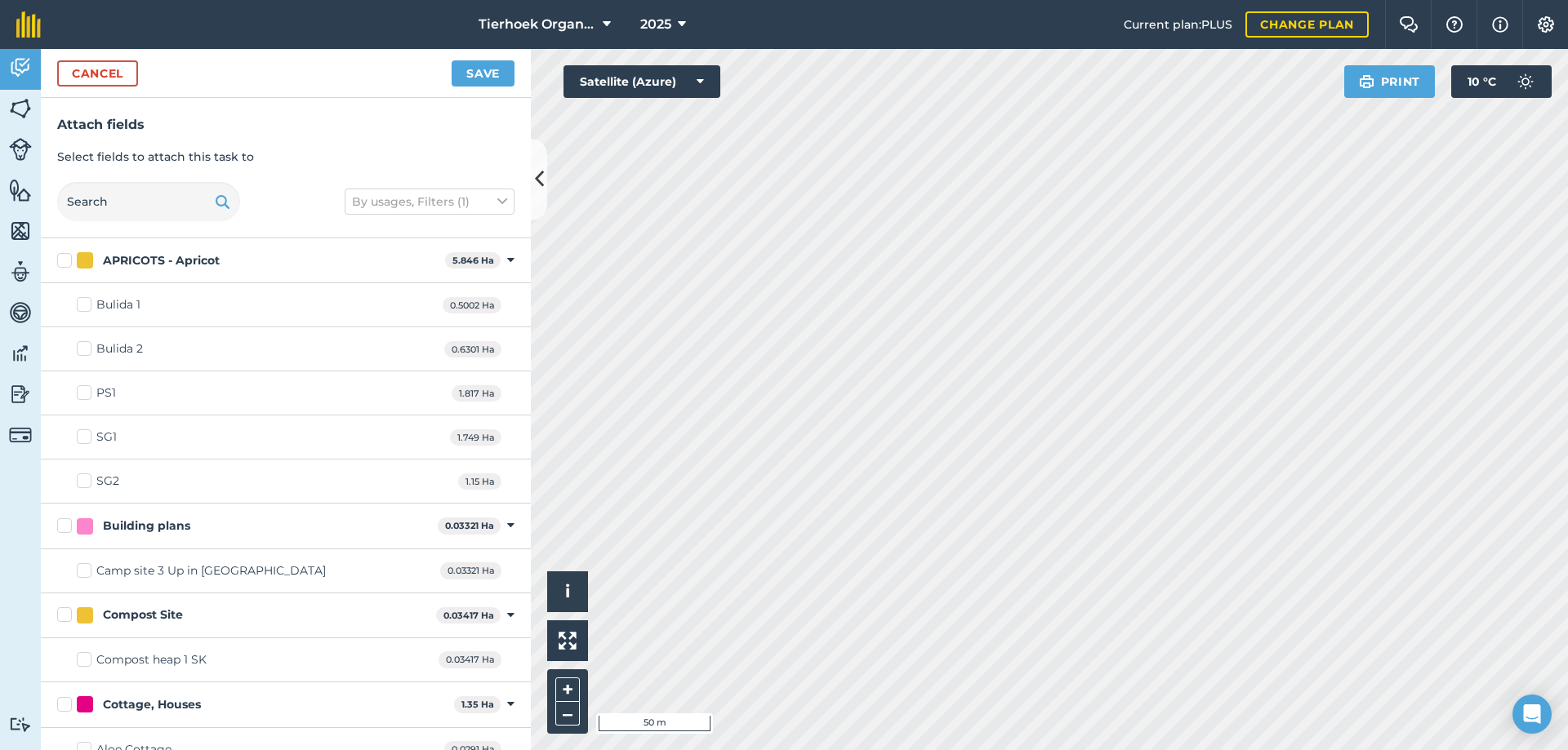
checkbox input "true"
click at [488, 73] on button "Save" at bounding box center [483, 74] width 63 height 26
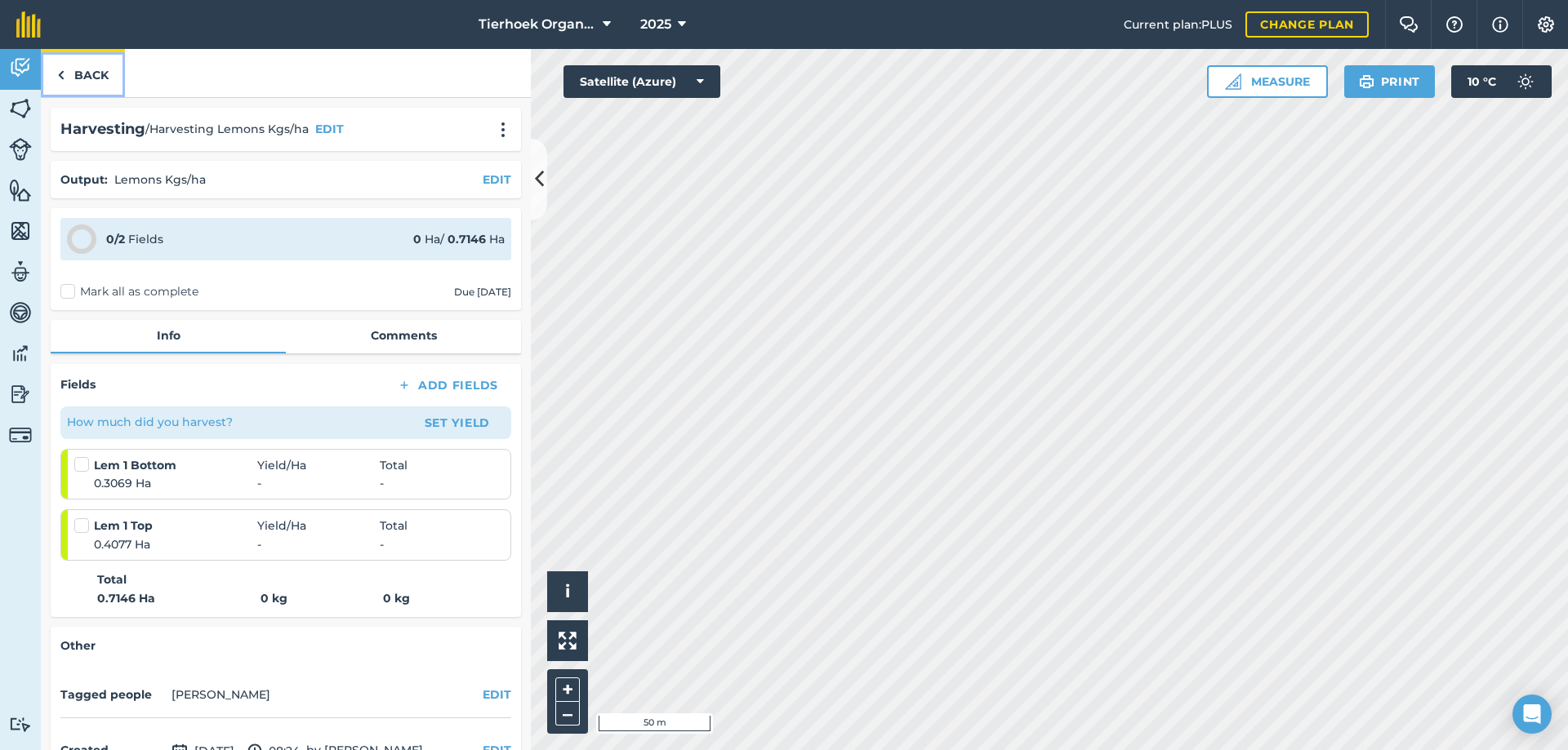
click at [92, 70] on link "Back" at bounding box center [83, 73] width 84 height 48
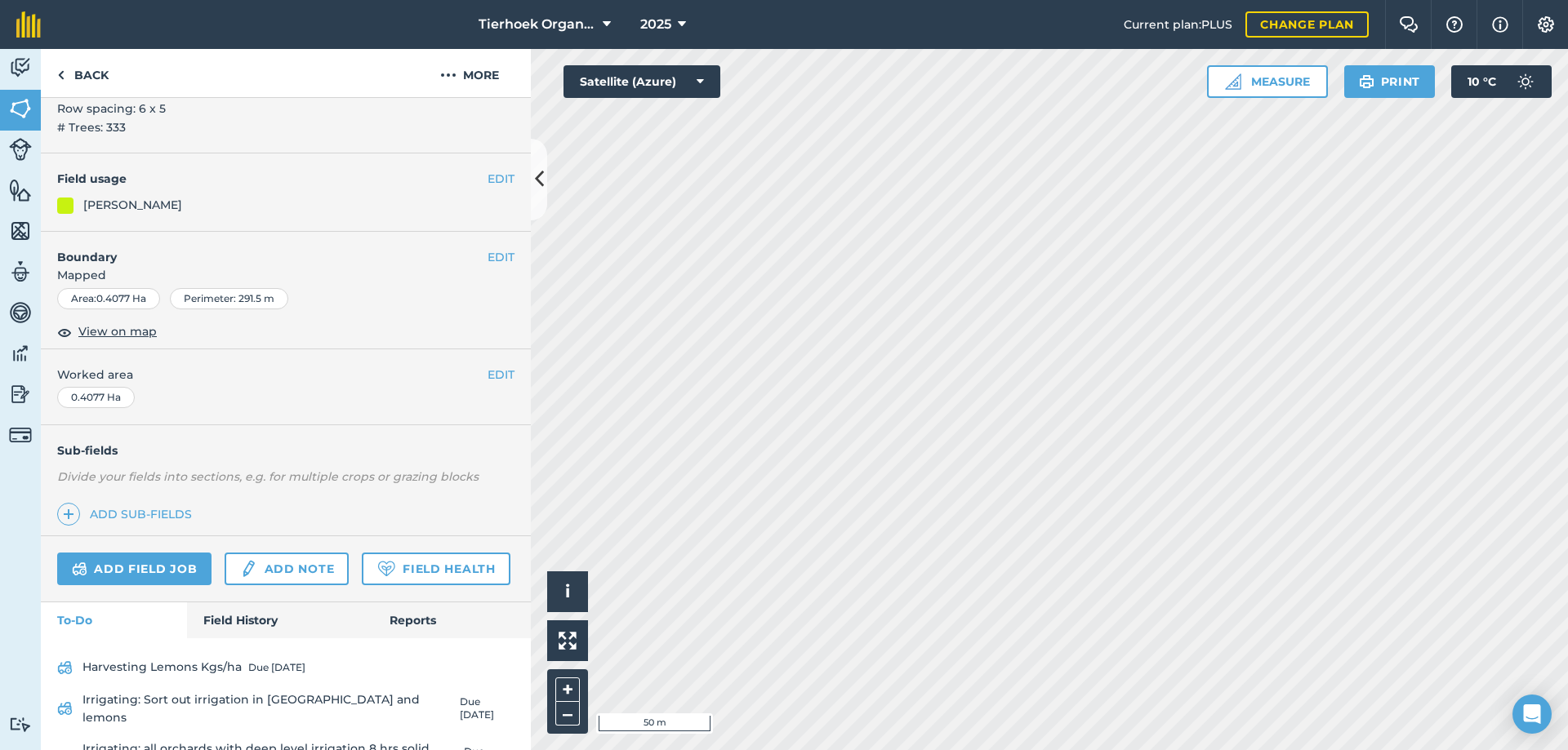
scroll to position [152, 0]
click at [145, 570] on link "Add field job" at bounding box center [134, 570] width 154 height 33
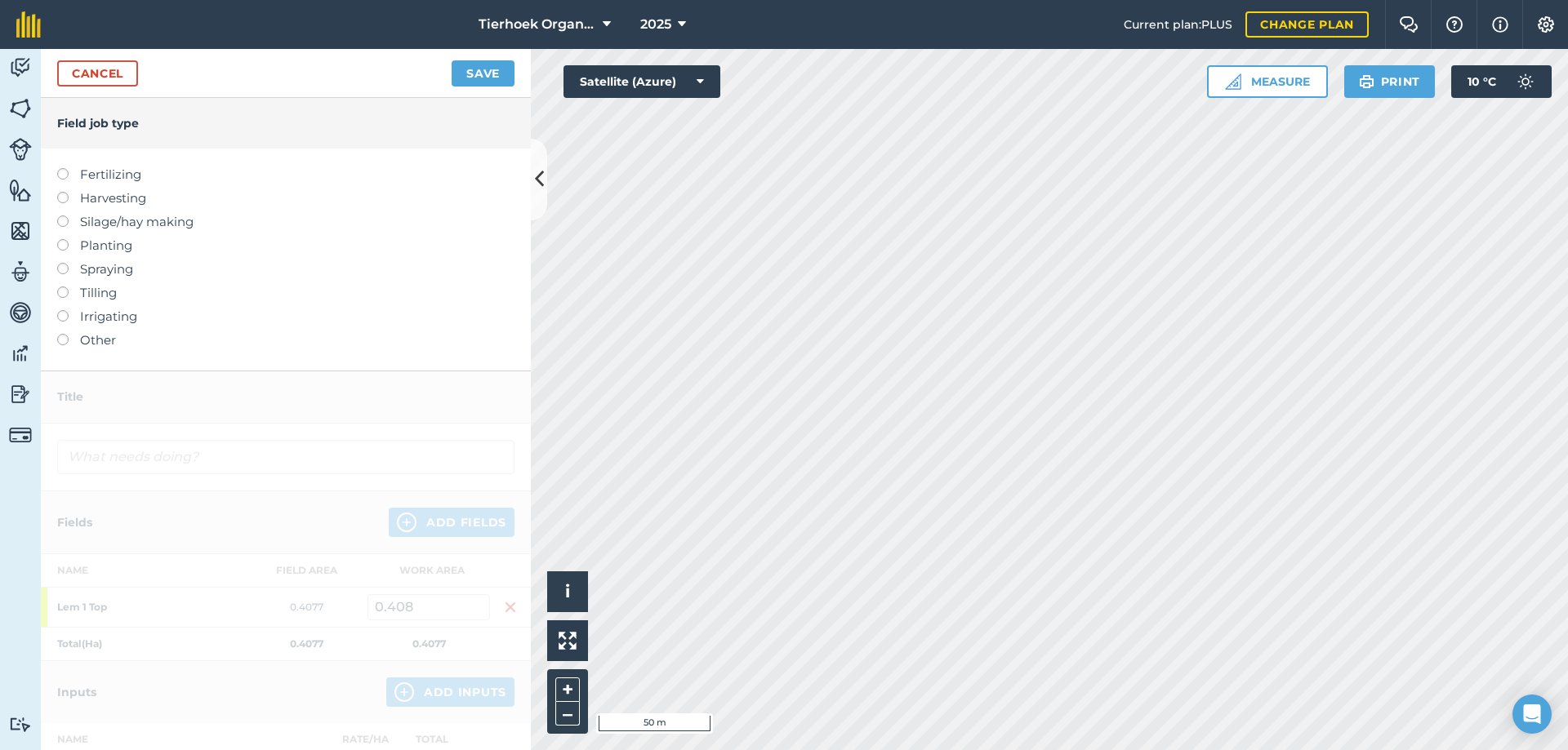
click at [65, 192] on label at bounding box center [69, 192] width 23 height 0
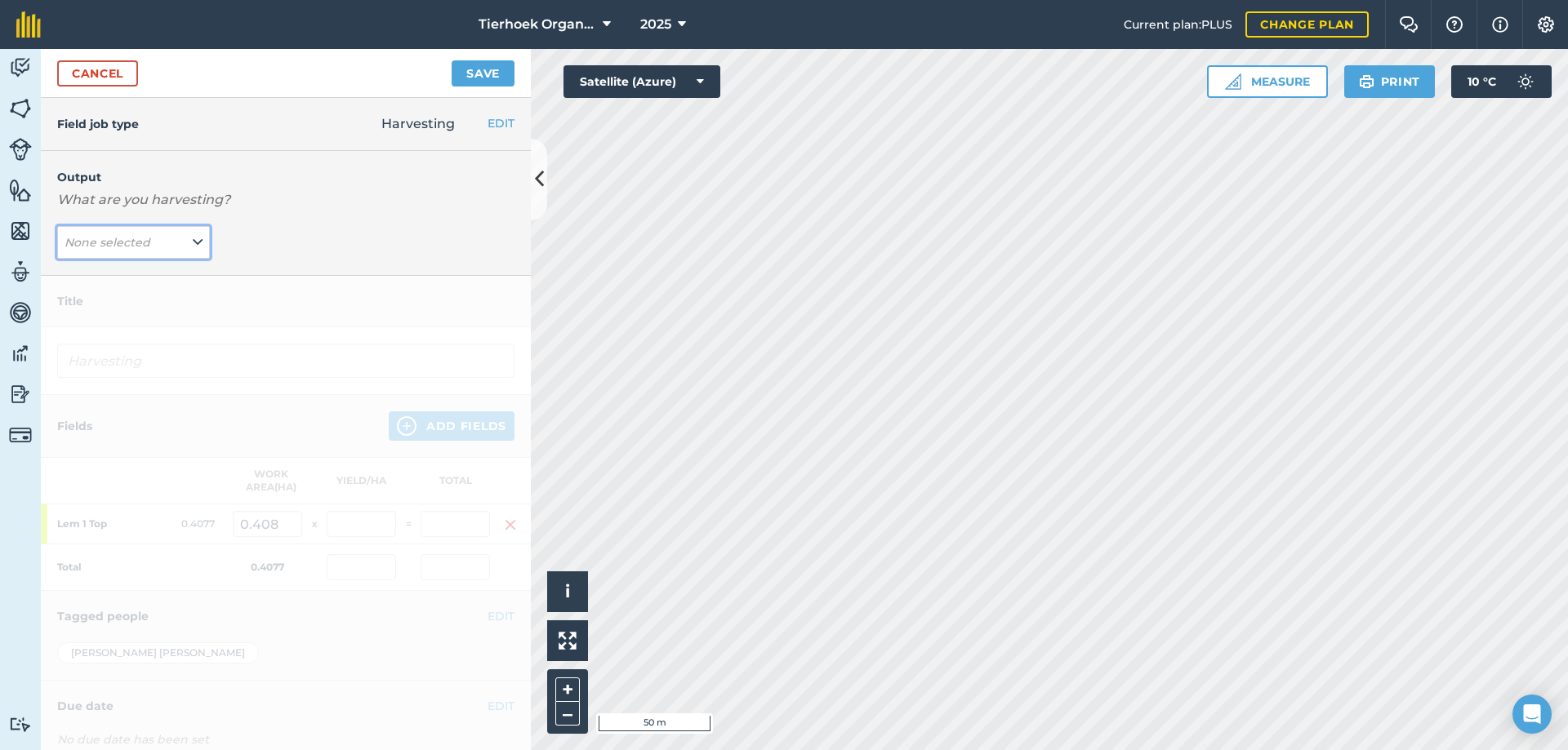
click at [193, 238] on icon at bounding box center [198, 243] width 10 height 18
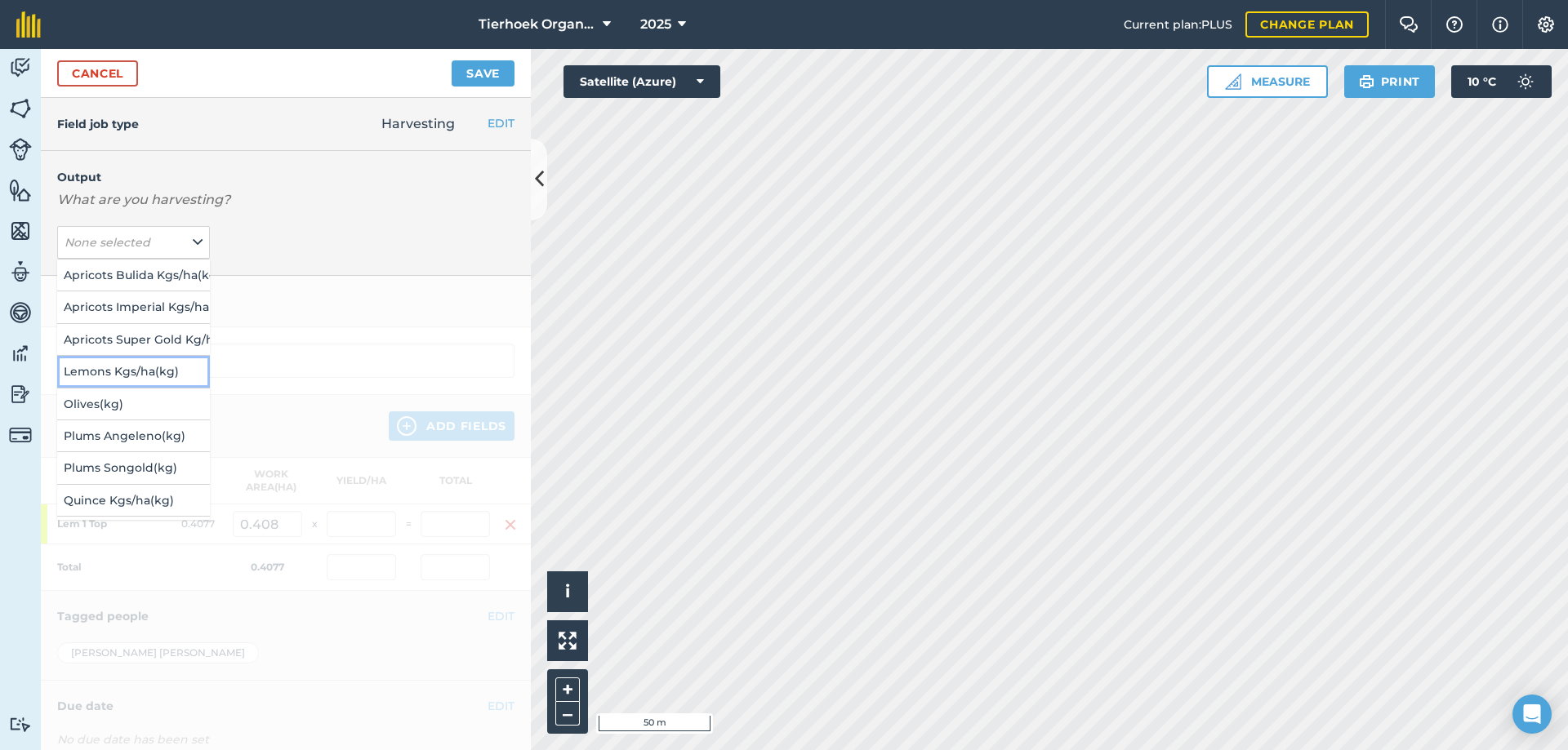
click at [91, 371] on button "Lemons Kgs/ha ( kg )" at bounding box center [134, 371] width 153 height 31
type input "Harvesting Lemons Kgs/ha"
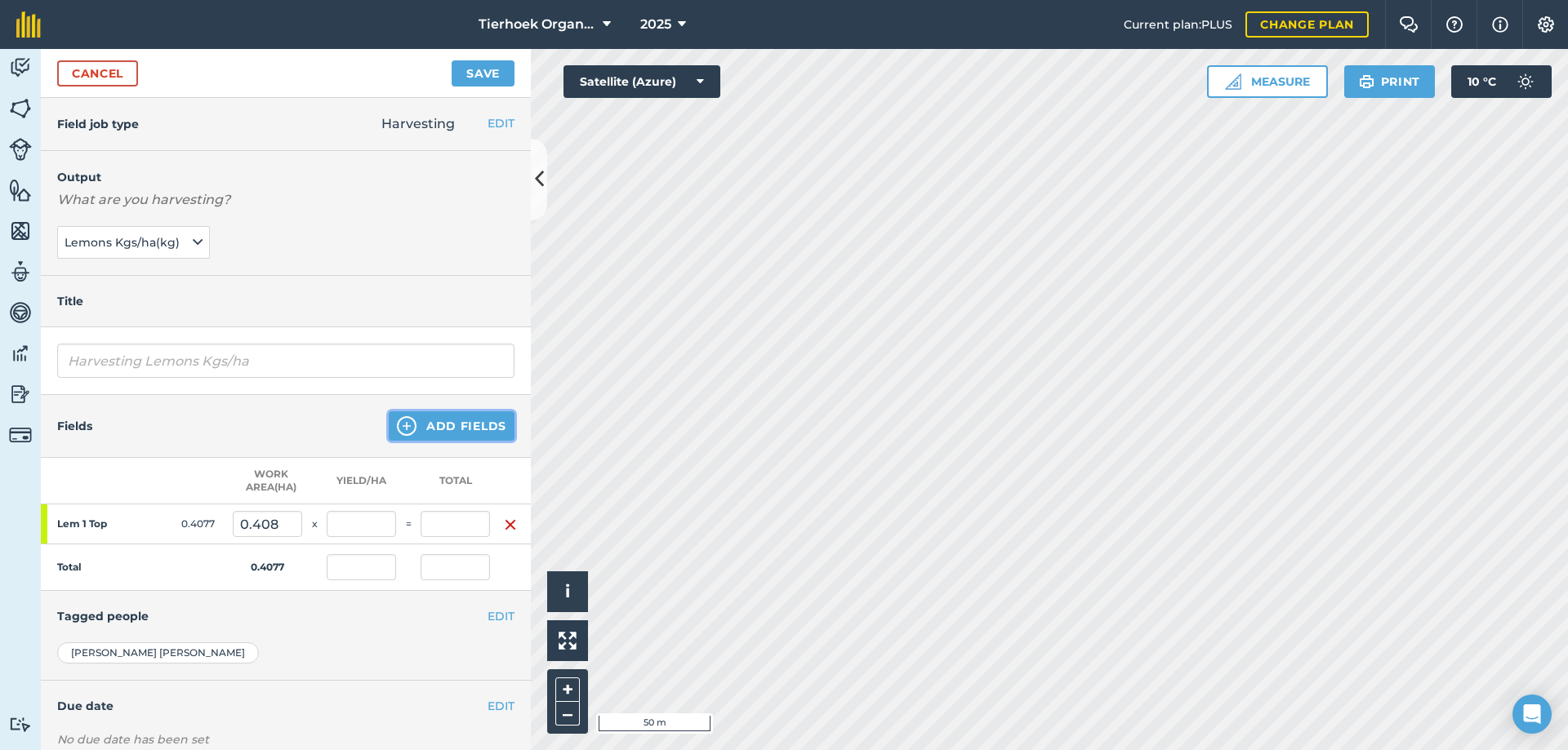
click at [424, 424] on button "Add Fields" at bounding box center [451, 426] width 125 height 30
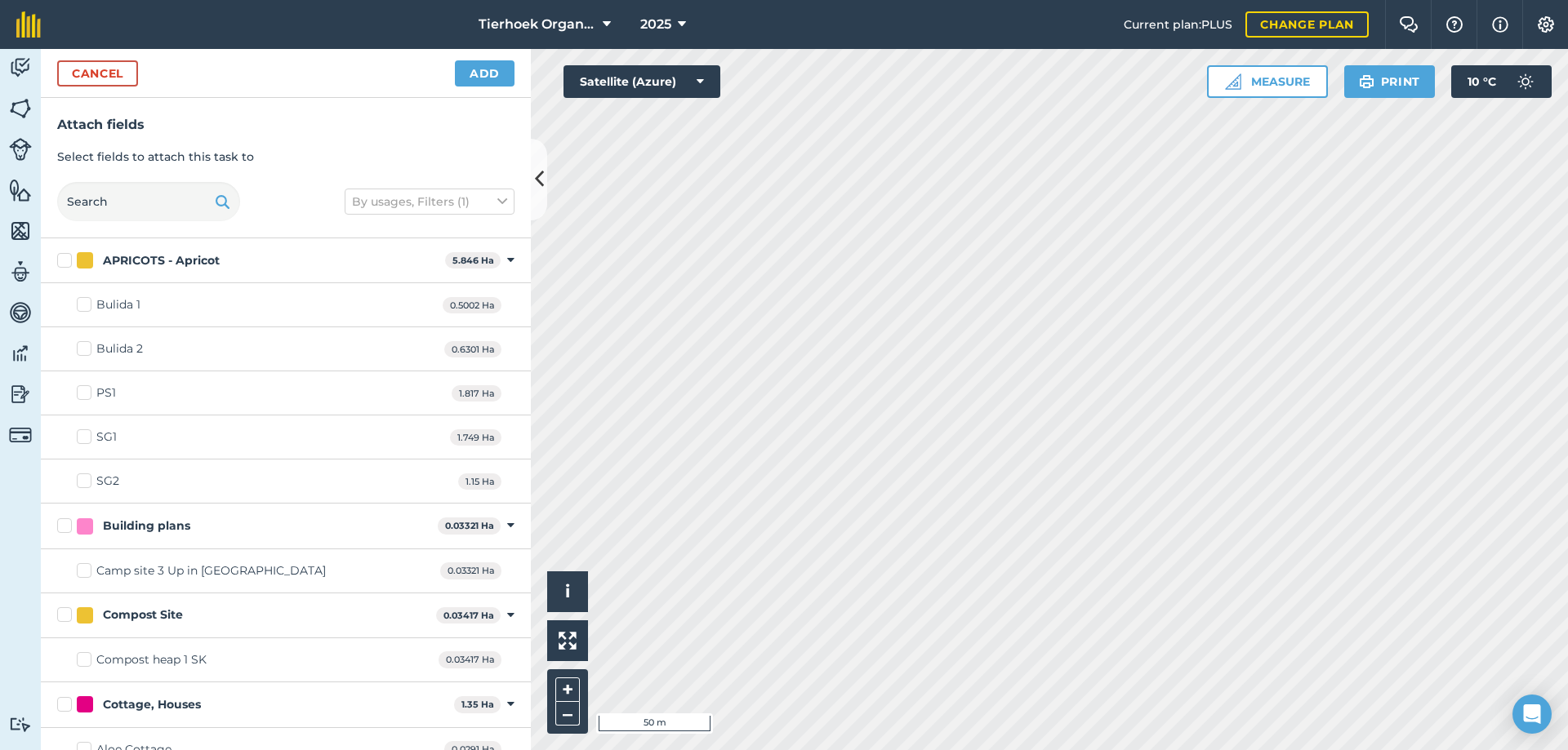
checkbox input "true"
click at [466, 72] on button "Add" at bounding box center [485, 74] width 60 height 26
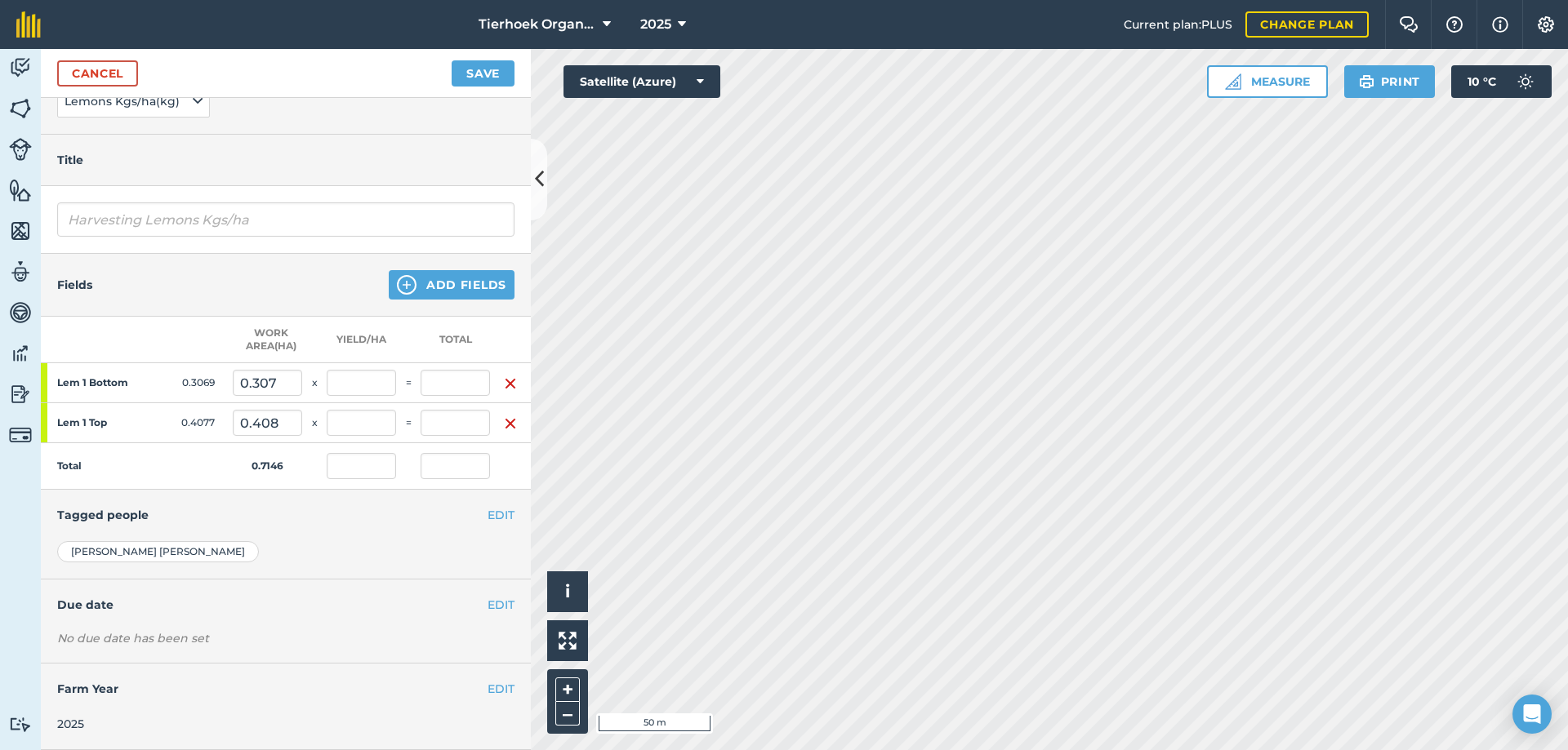
scroll to position [153, 0]
click at [488, 596] on button "EDIT" at bounding box center [501, 605] width 27 height 18
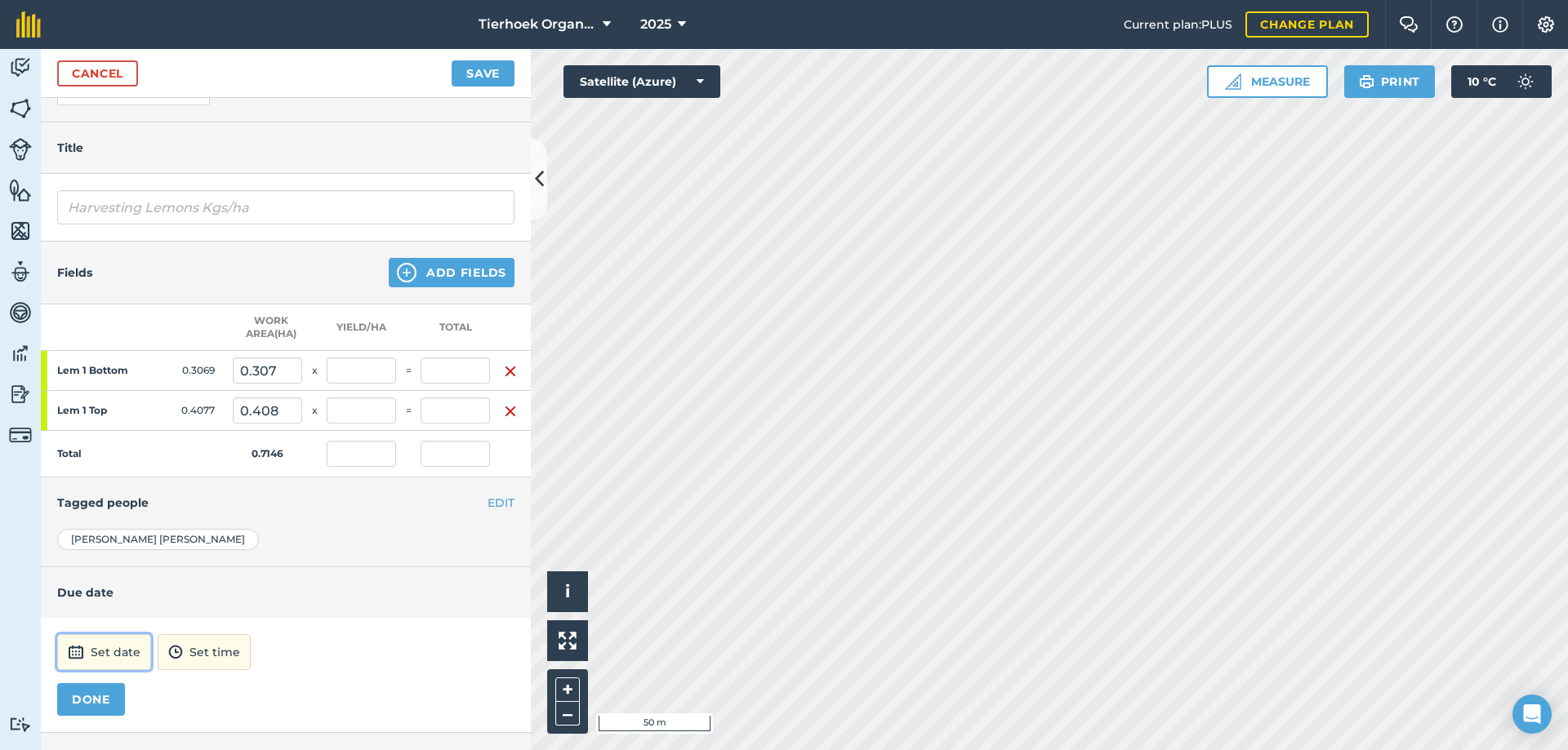
click at [110, 646] on button "Set date" at bounding box center [104, 652] width 94 height 36
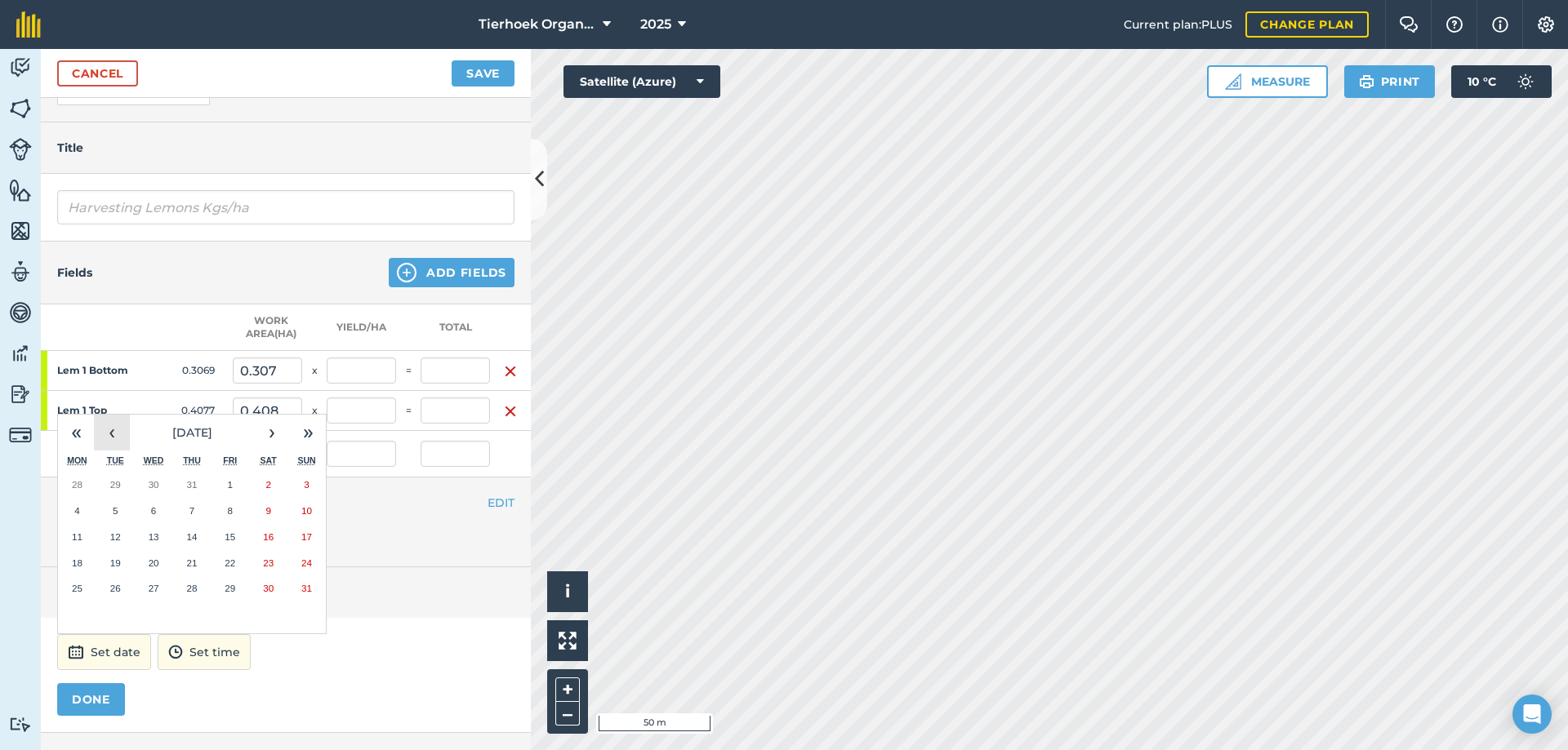
click at [112, 439] on button "‹" at bounding box center [112, 433] width 36 height 36
click at [150, 586] on abbr "30" at bounding box center [153, 588] width 11 height 11
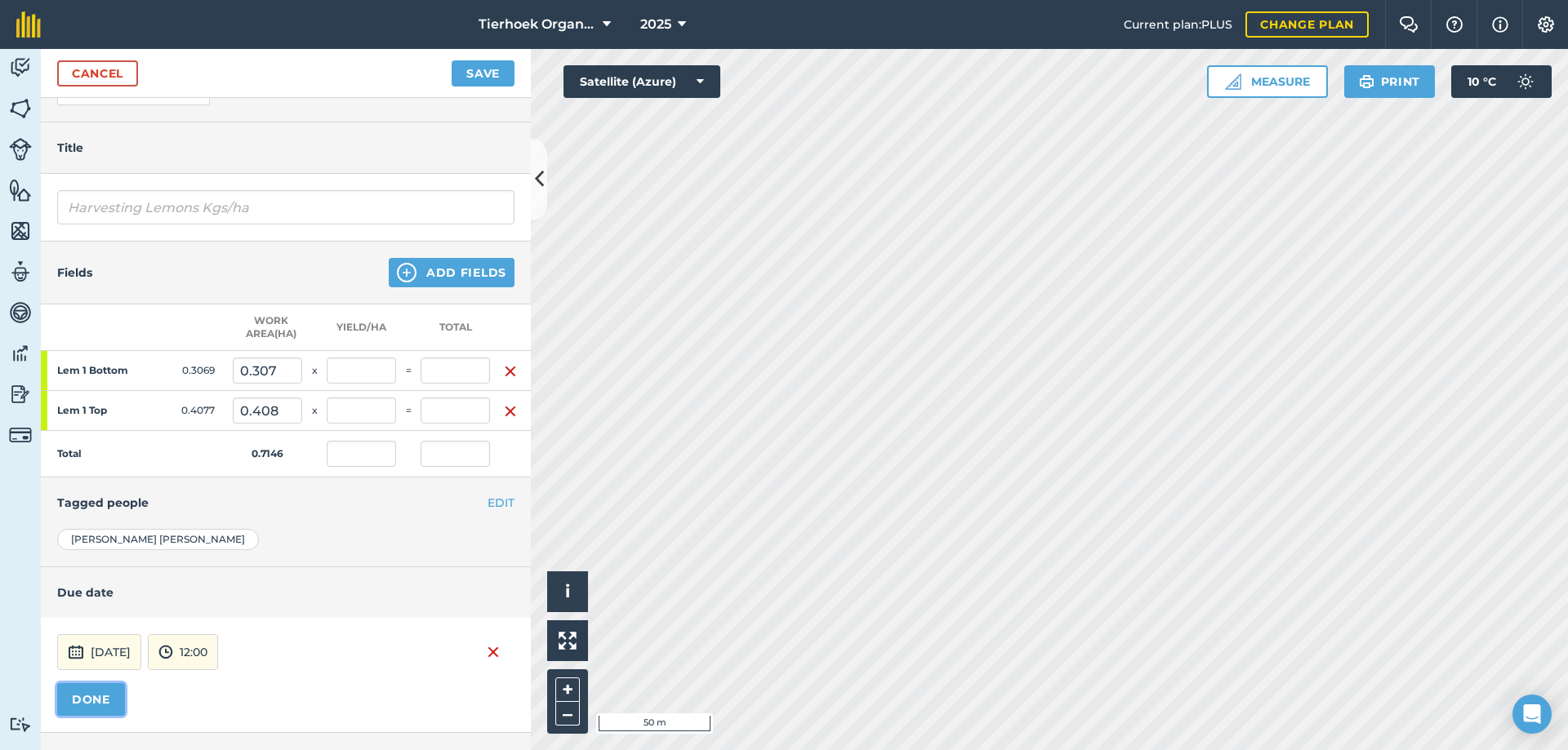
click at [98, 698] on button "DONE" at bounding box center [91, 700] width 68 height 33
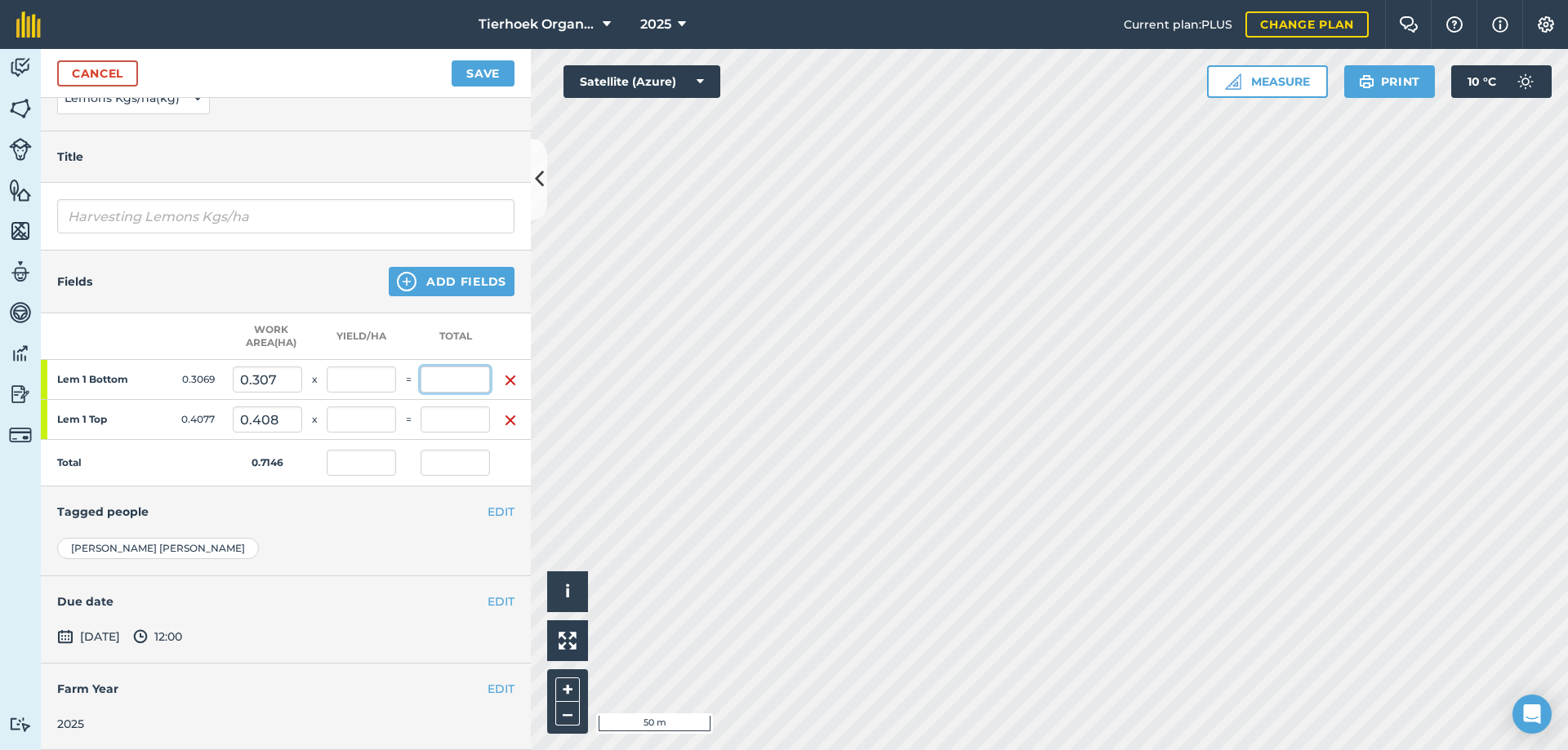
click at [445, 368] on input "text" at bounding box center [455, 380] width 70 height 26
type input "75"
type input "104.954"
type input "75"
type input "244.379"
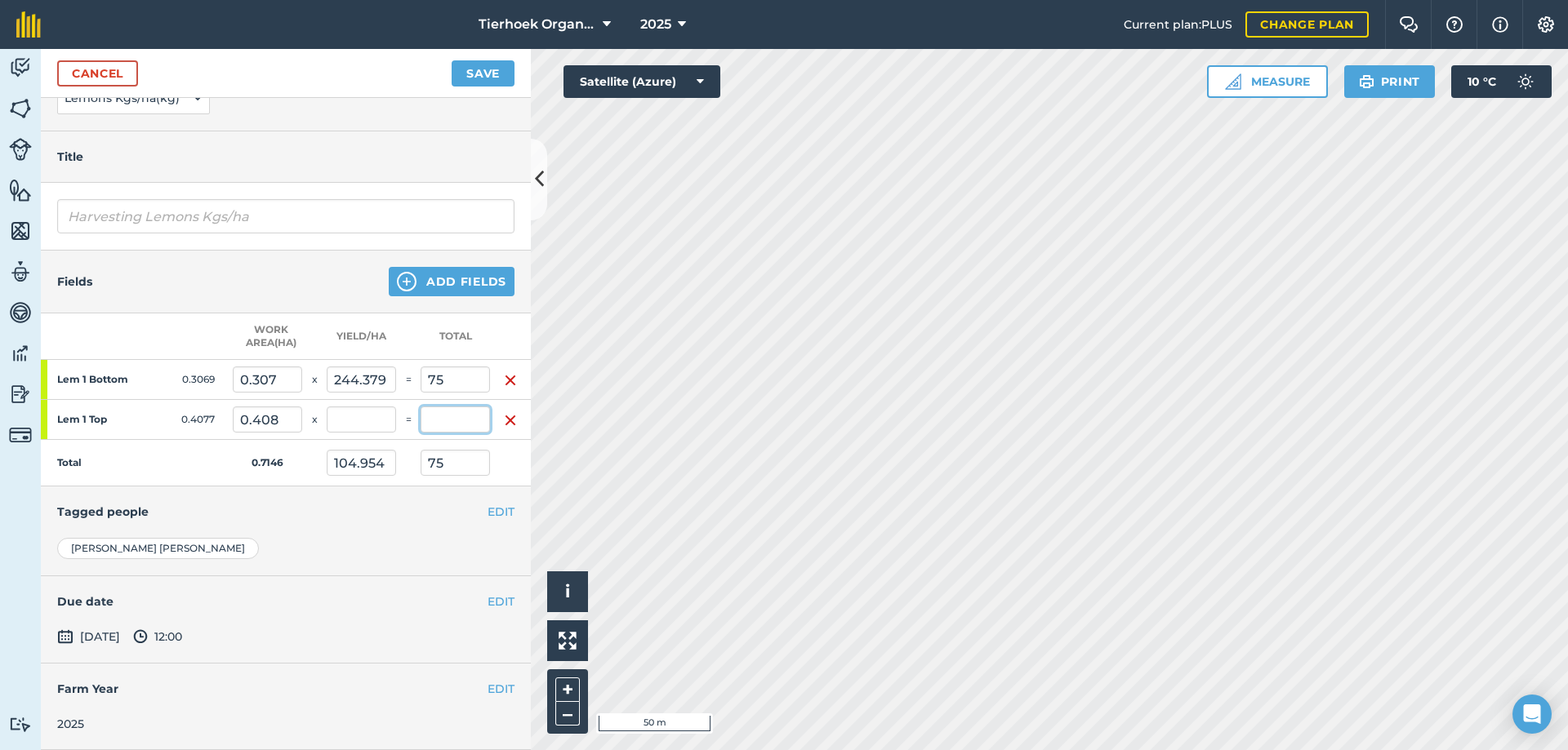
click at [446, 419] on input "text" at bounding box center [455, 420] width 70 height 26
type input "75"
type input "181.506"
type input "74"
type input "208.508"
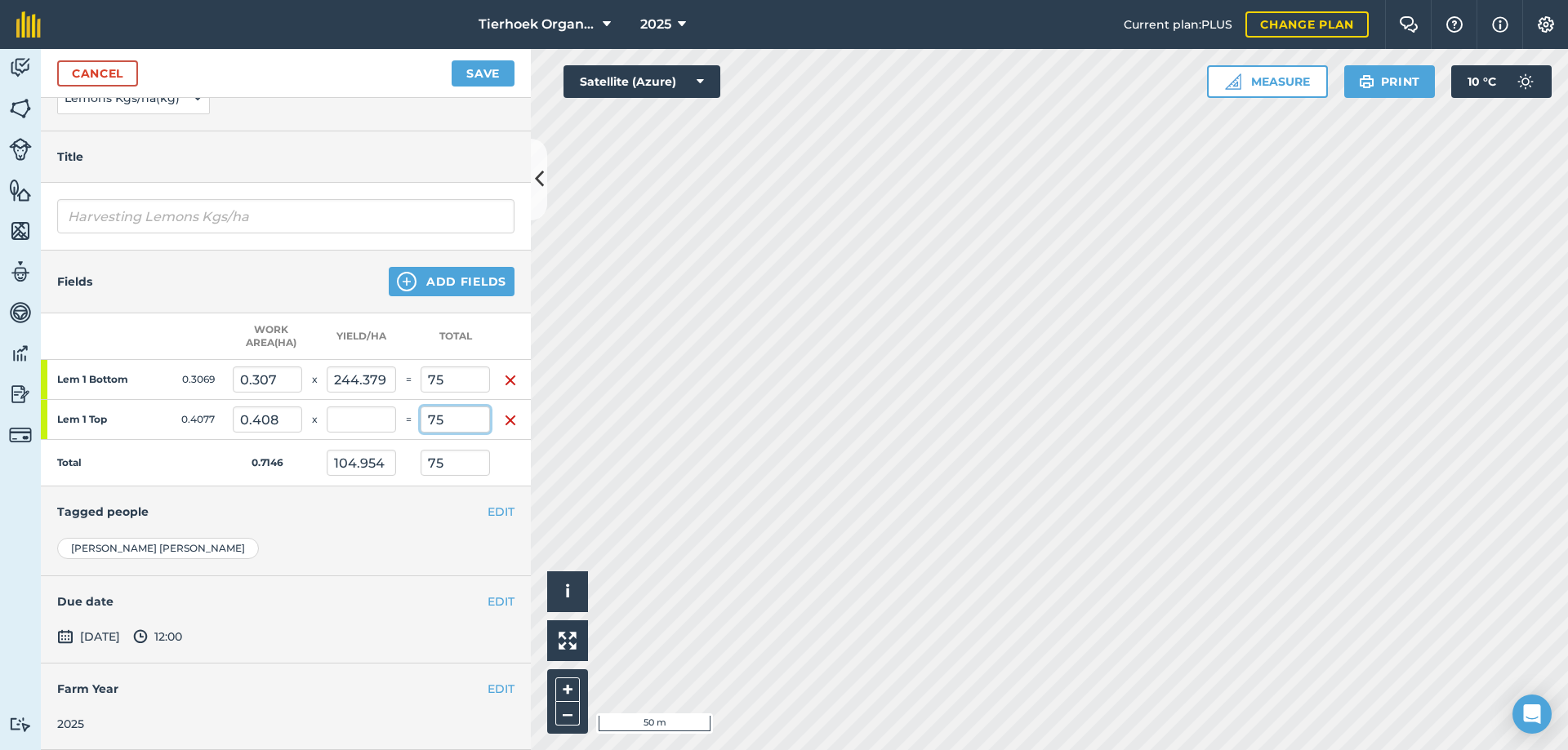
type input "149"
type input "75"
click at [335, 282] on div "Fields Add Fields" at bounding box center [285, 282] width 490 height 63
type input "183.959"
type input "209.908"
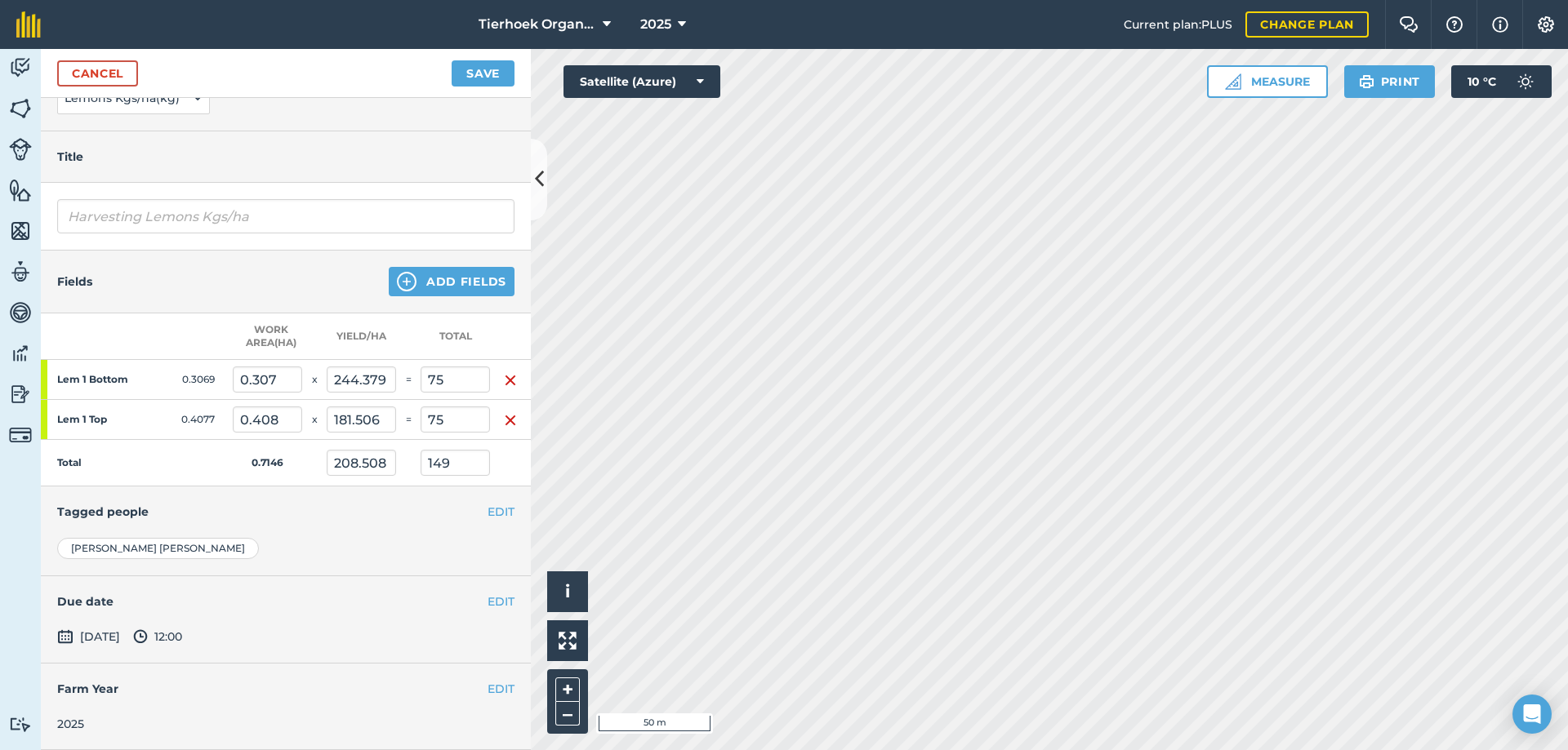
type input "150"
click at [275, 214] on input "Harvesting Lemons Kgs/ha" at bounding box center [286, 216] width 458 height 34
type input "Harvesting Lemons Kgs/ha July"
click at [471, 66] on button "Save" at bounding box center [483, 74] width 63 height 26
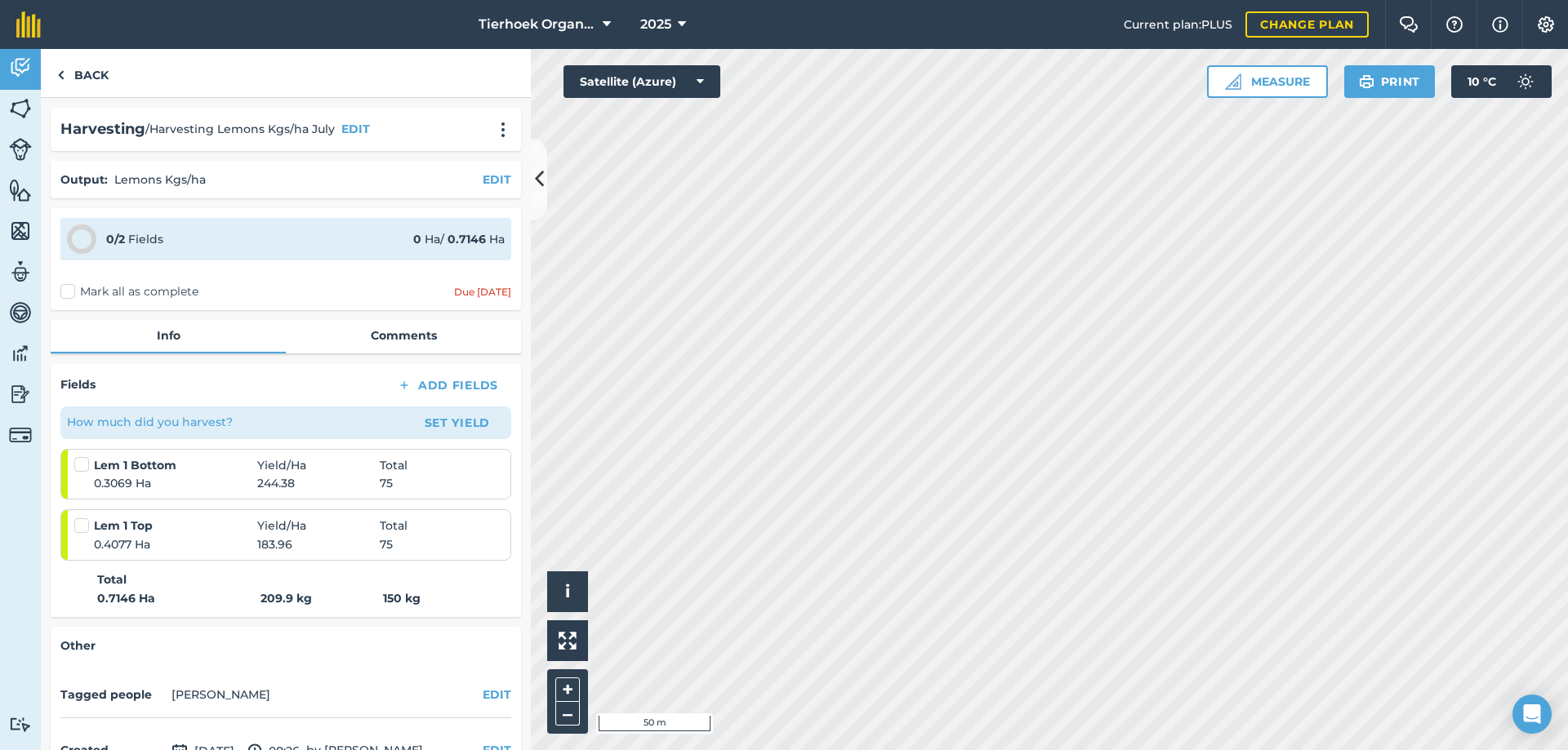
click at [66, 291] on label "Mark all as complete" at bounding box center [130, 292] width 138 height 17
click at [66, 291] on input "Mark all as complete" at bounding box center [66, 289] width 11 height 11
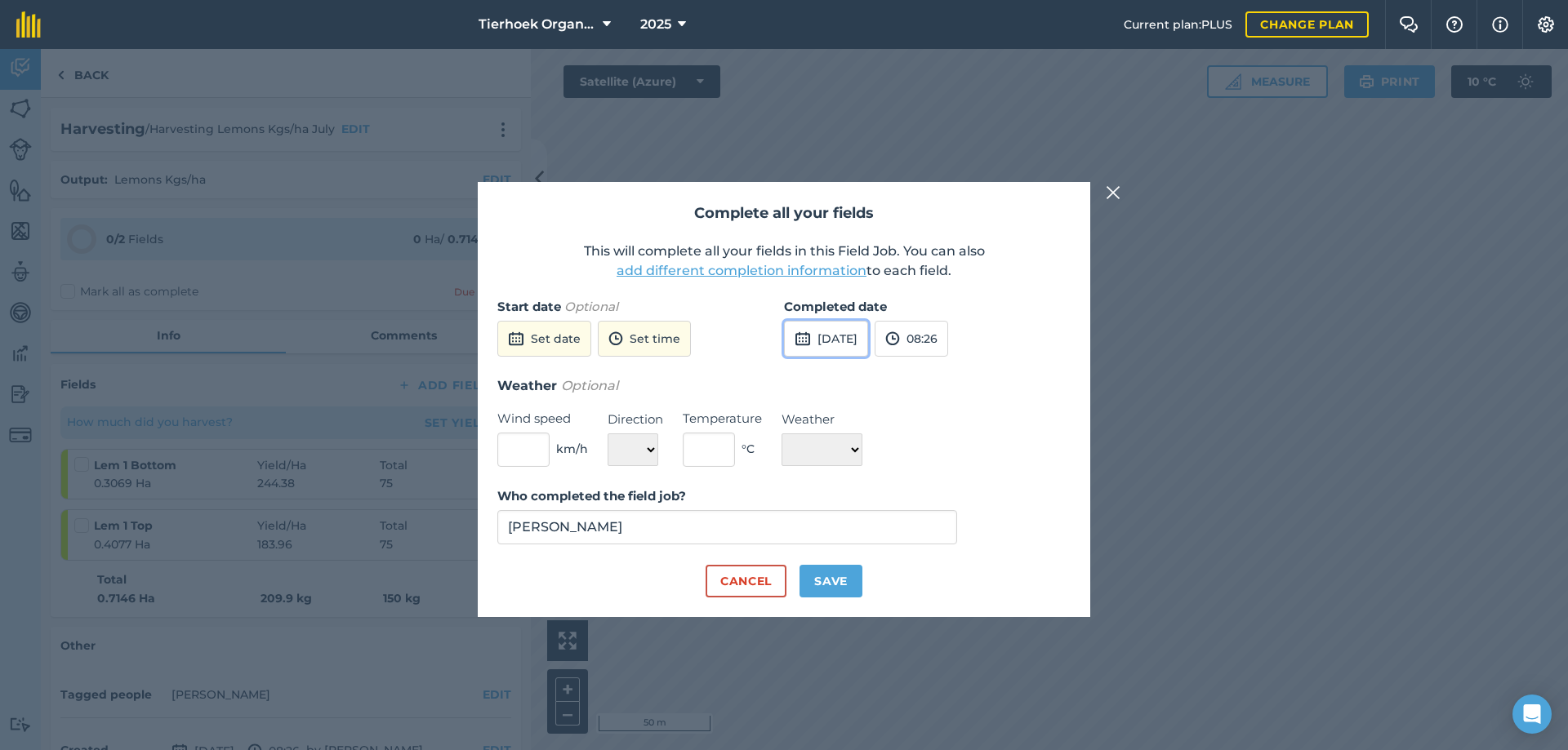
click at [868, 340] on button "[DATE]" at bounding box center [826, 339] width 84 height 36
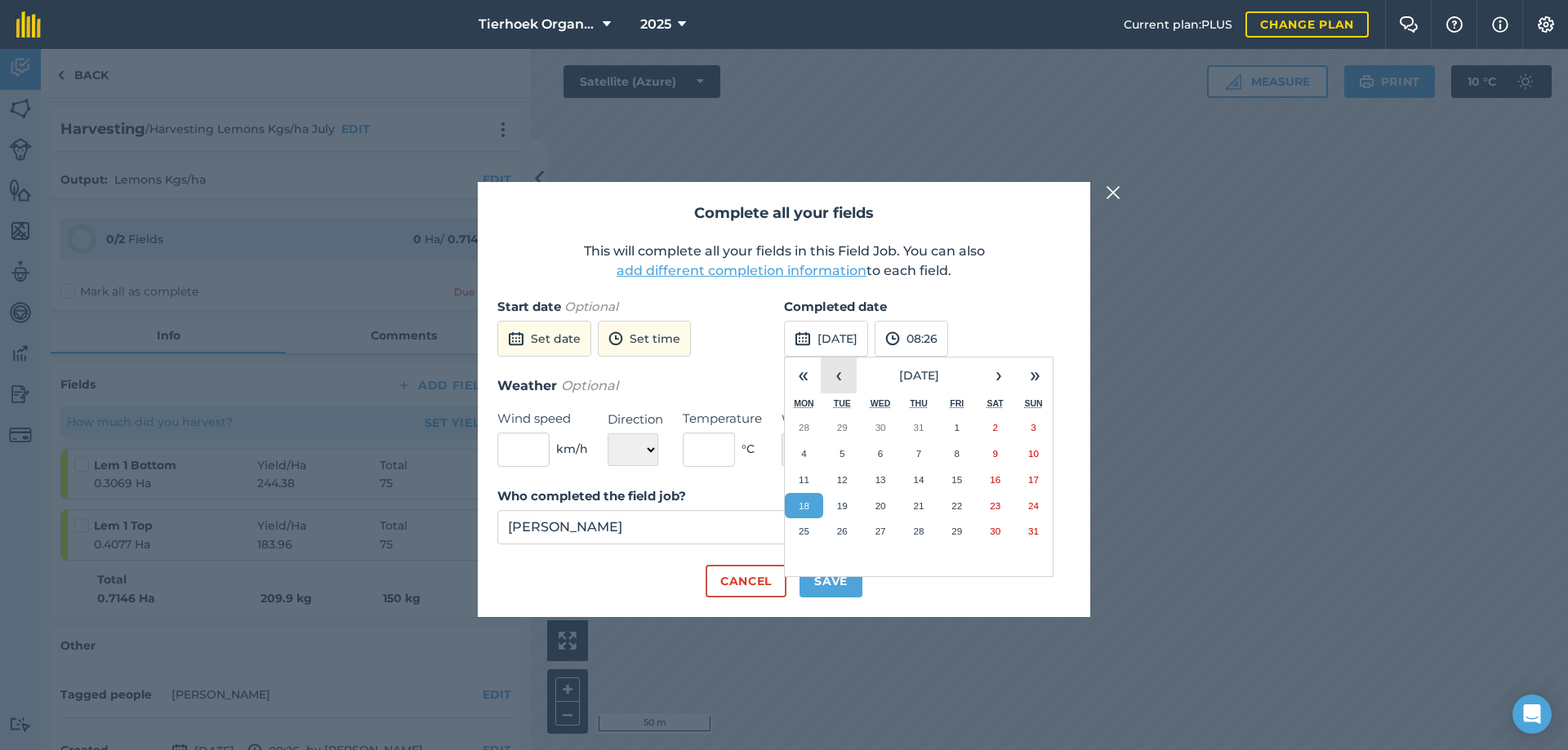
click at [830, 377] on button "‹" at bounding box center [839, 375] width 36 height 36
click at [873, 532] on button "30" at bounding box center [881, 531] width 39 height 26
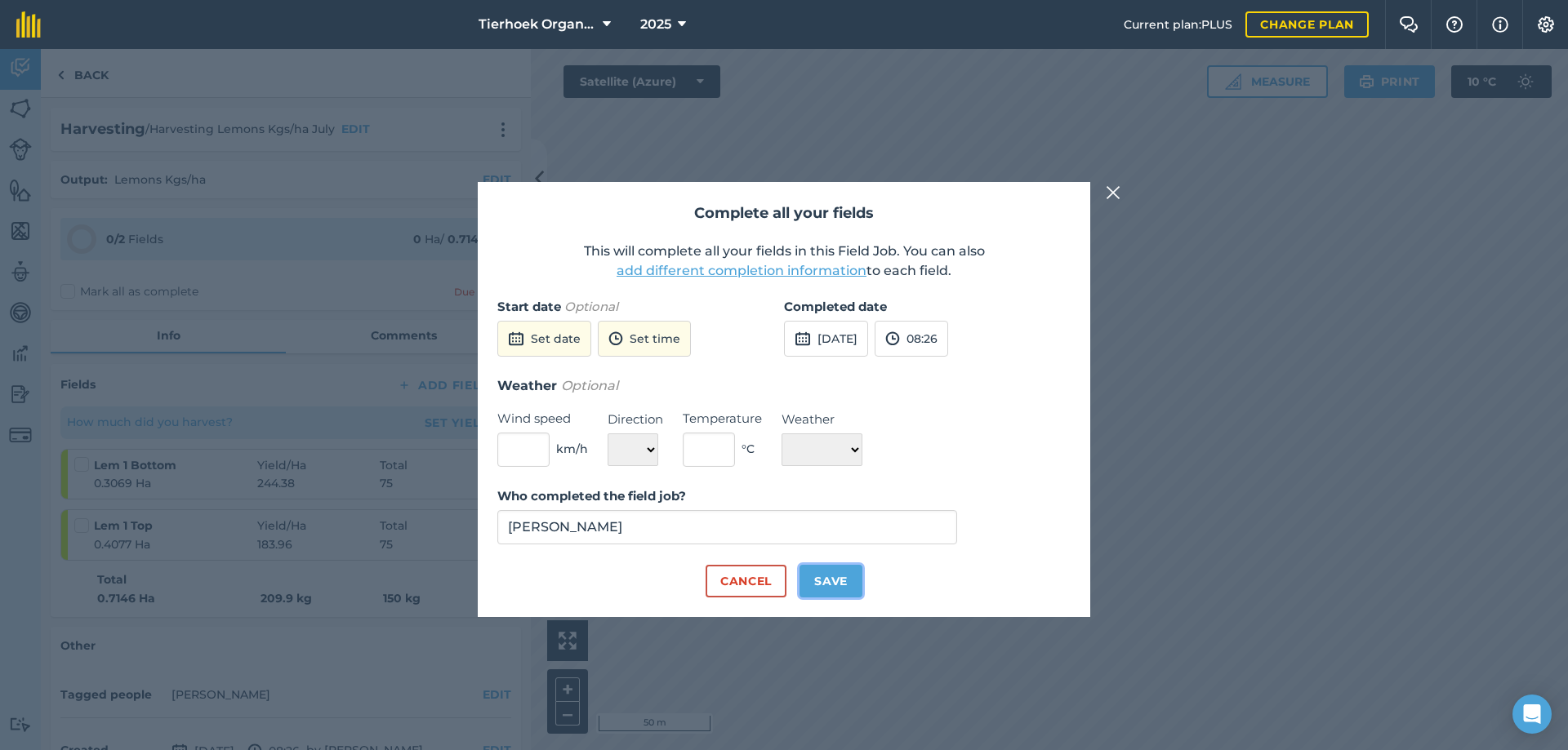
click at [828, 578] on button "Save" at bounding box center [831, 581] width 63 height 33
checkbox input "true"
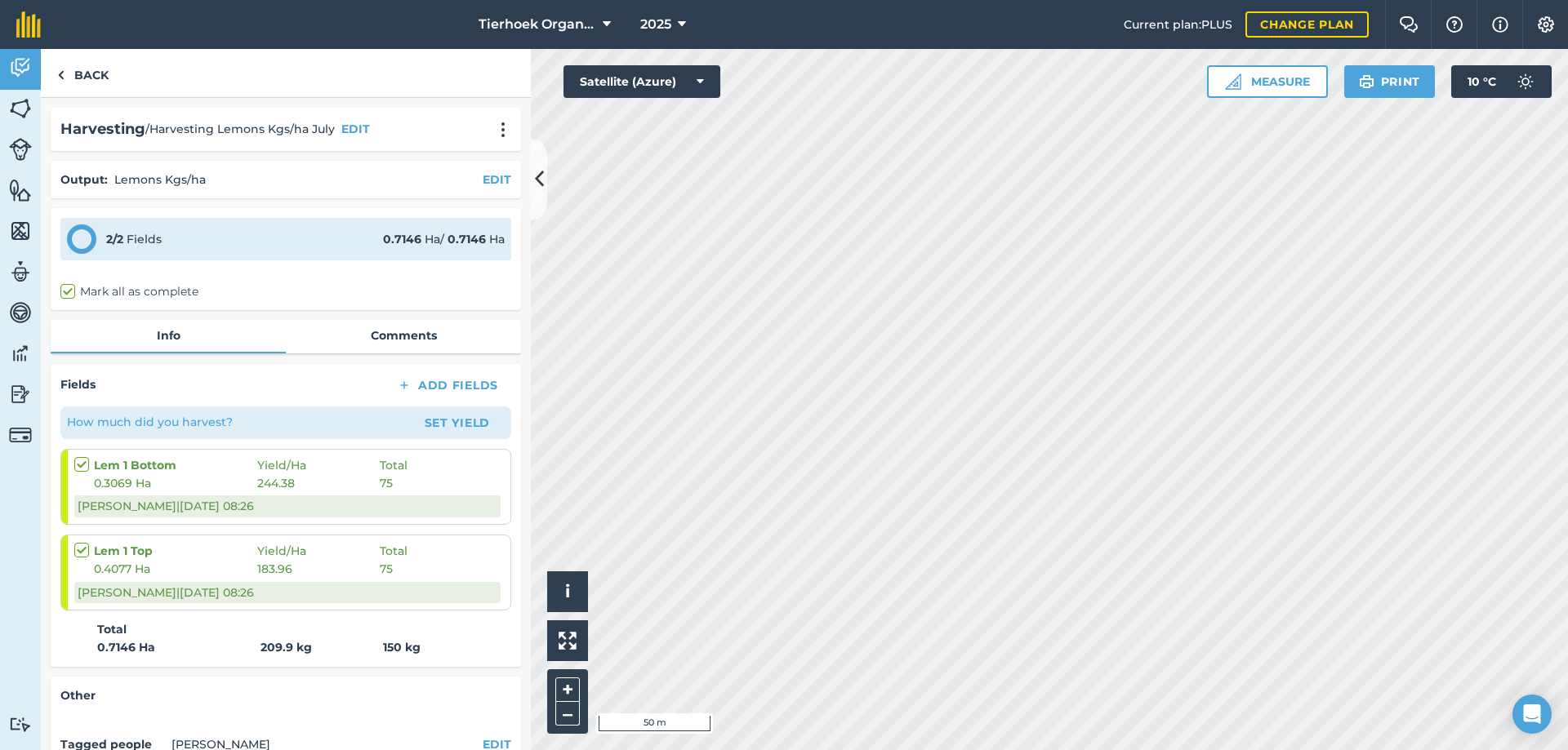
scroll to position [148, 0]
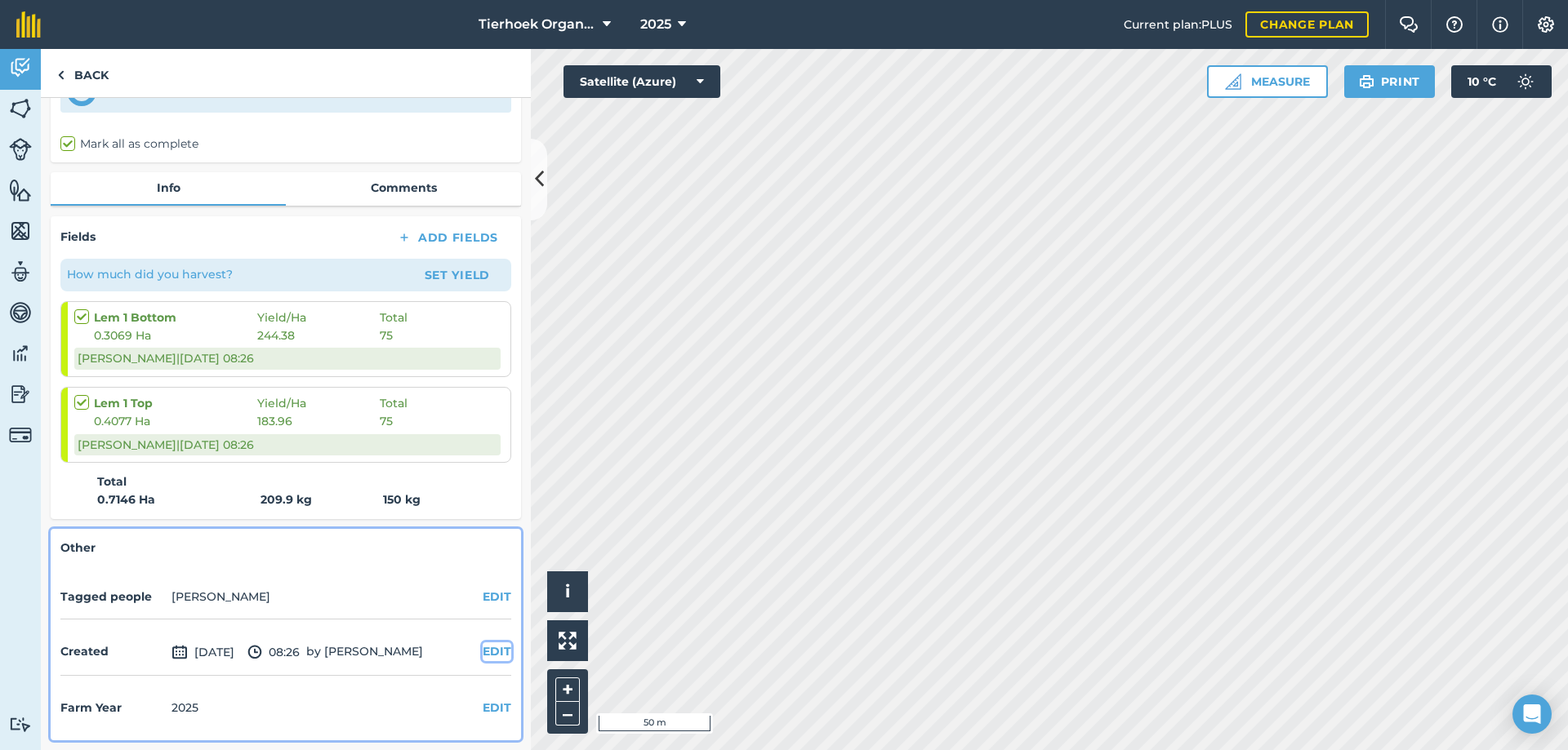
click at [486, 649] on button "EDIT" at bounding box center [497, 652] width 29 height 18
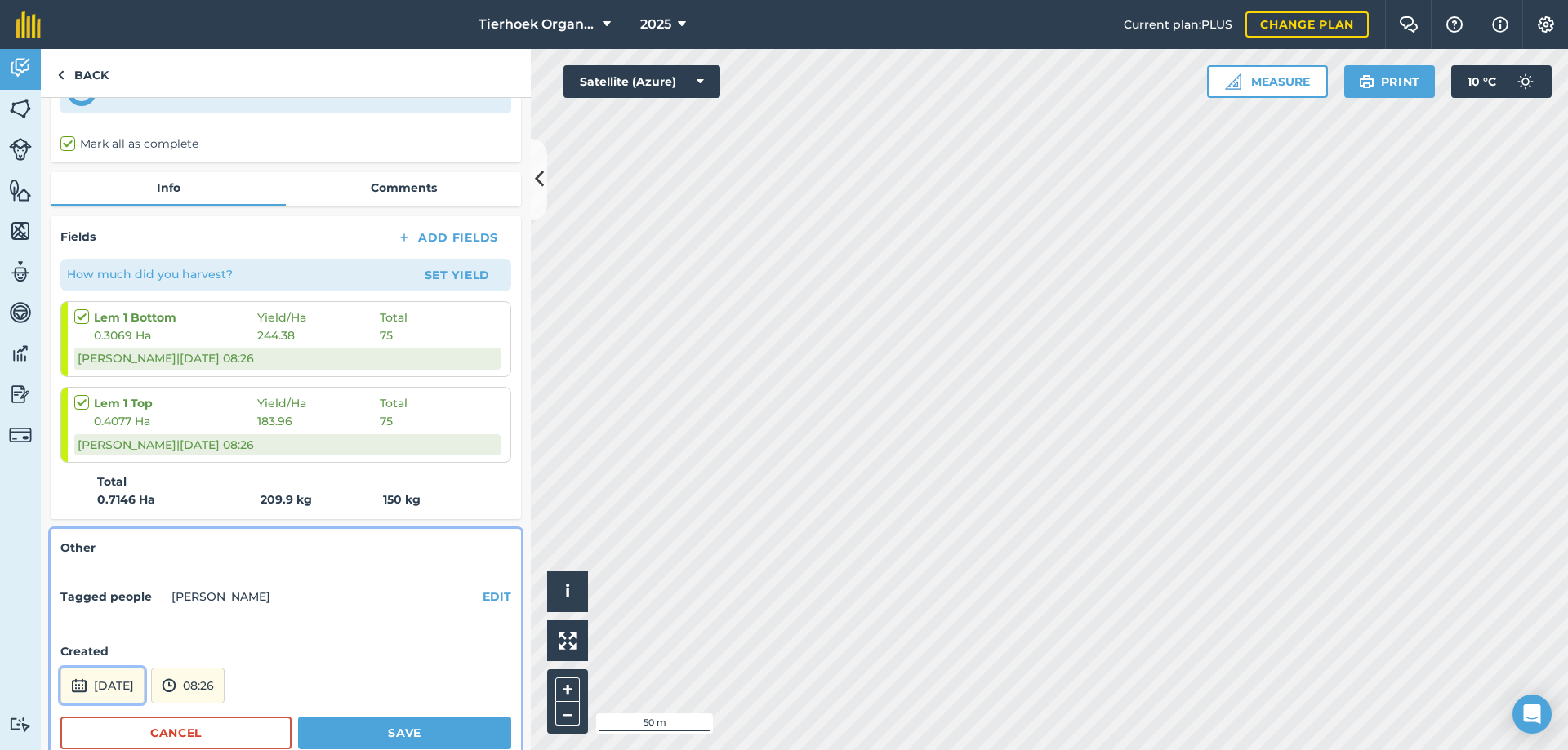
click at [128, 684] on button "[DATE]" at bounding box center [103, 686] width 84 height 36
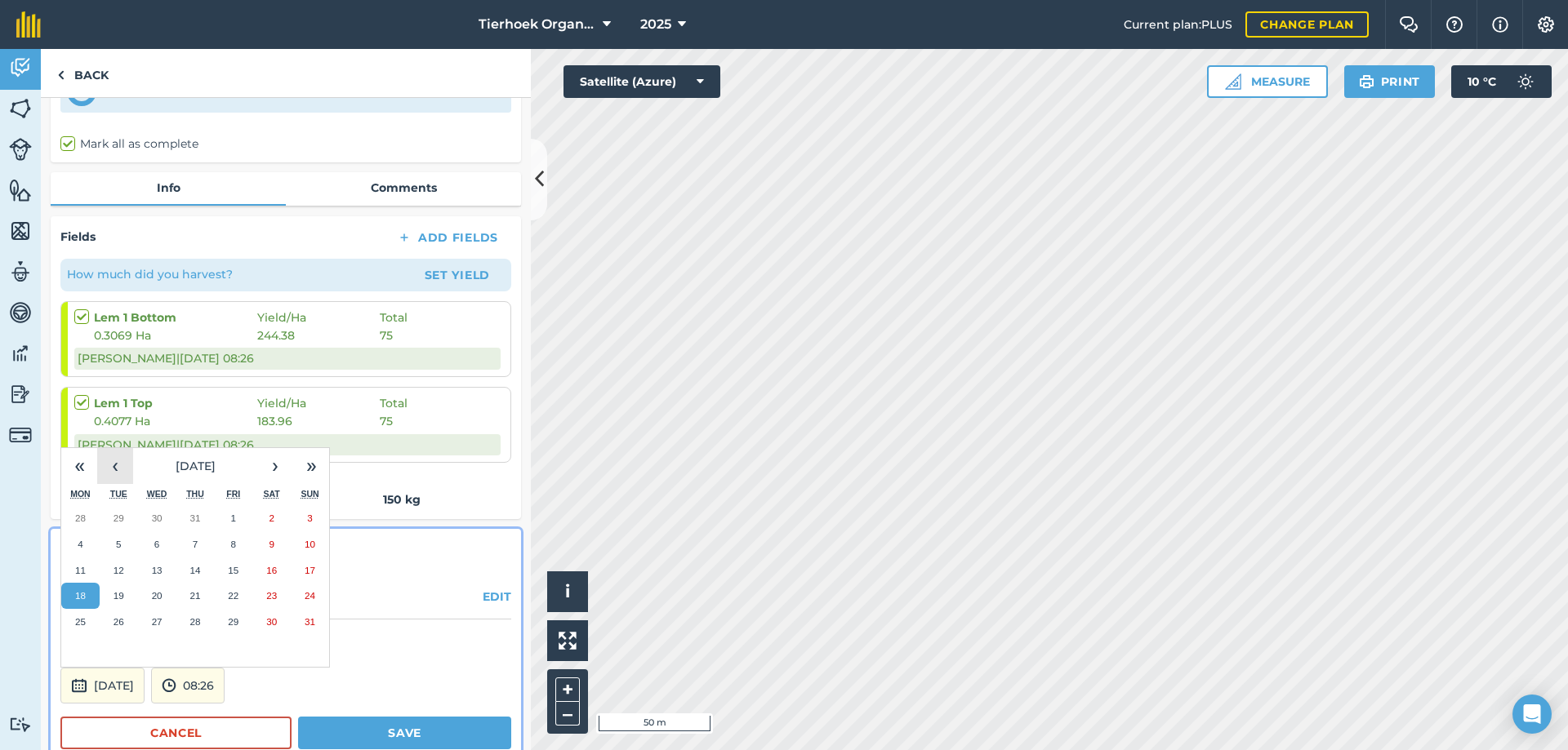
click at [118, 467] on button "‹" at bounding box center [116, 466] width 36 height 36
click at [80, 621] on abbr "28" at bounding box center [80, 621] width 11 height 11
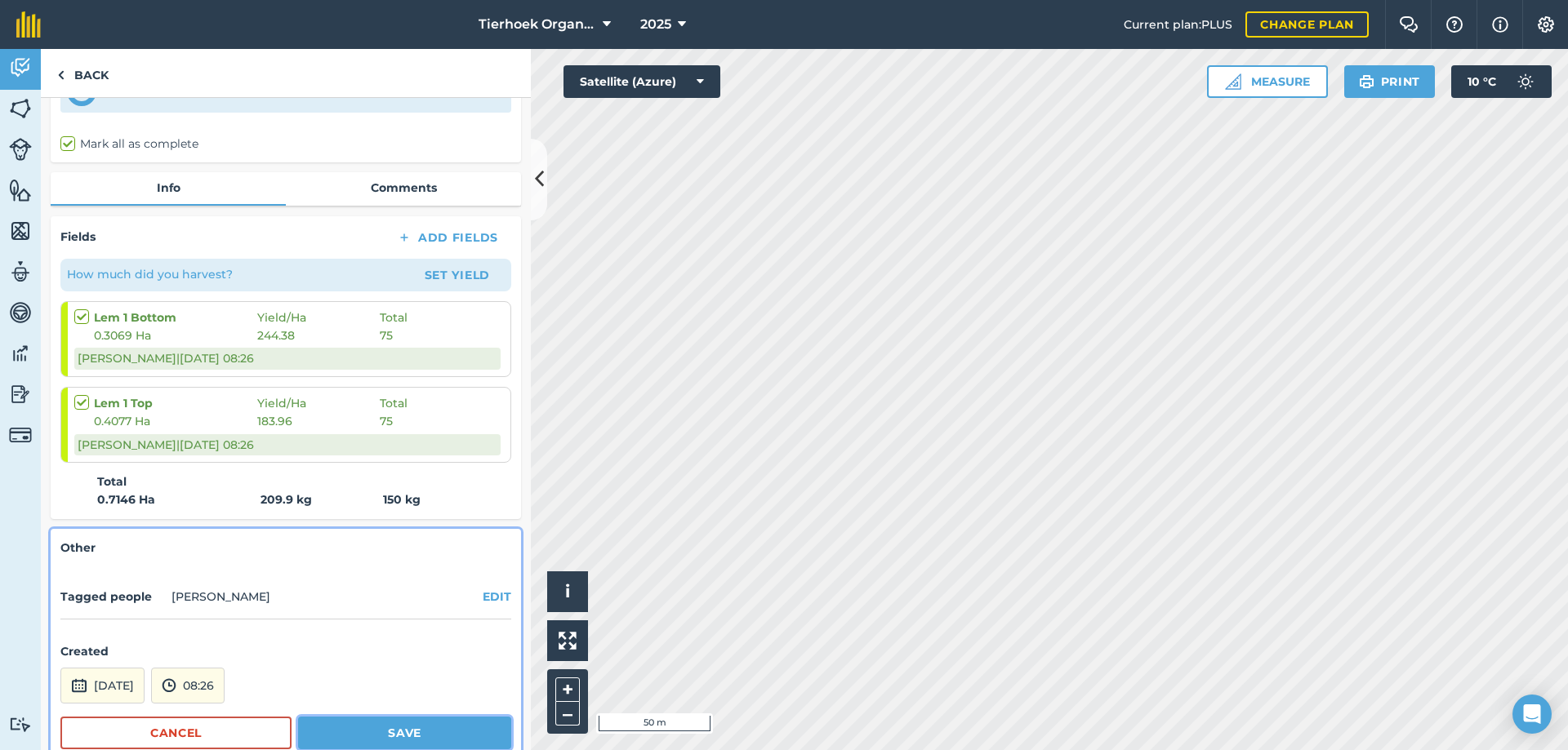
click at [376, 733] on button "Save" at bounding box center [404, 733] width 213 height 33
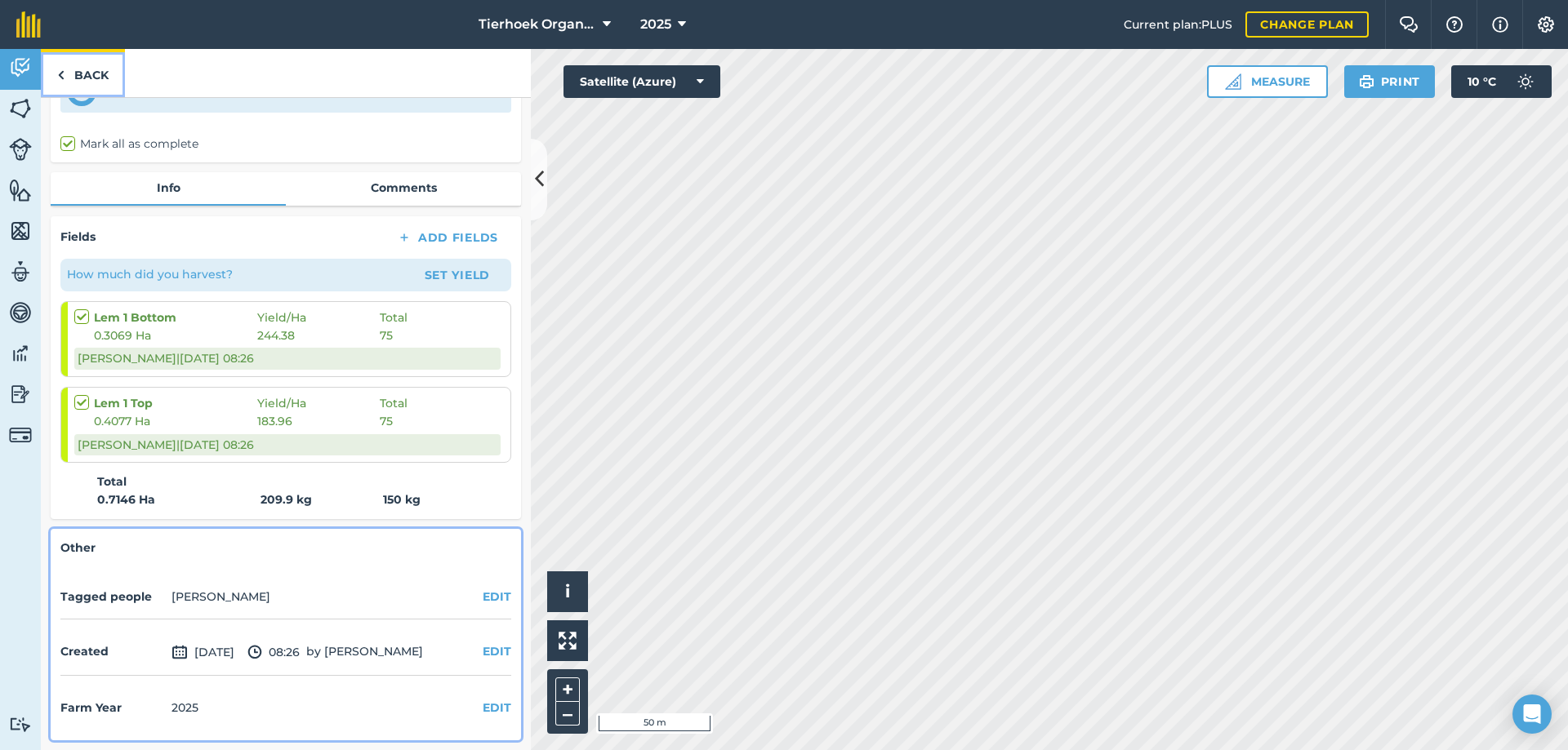
click at [97, 75] on link "Back" at bounding box center [83, 73] width 84 height 48
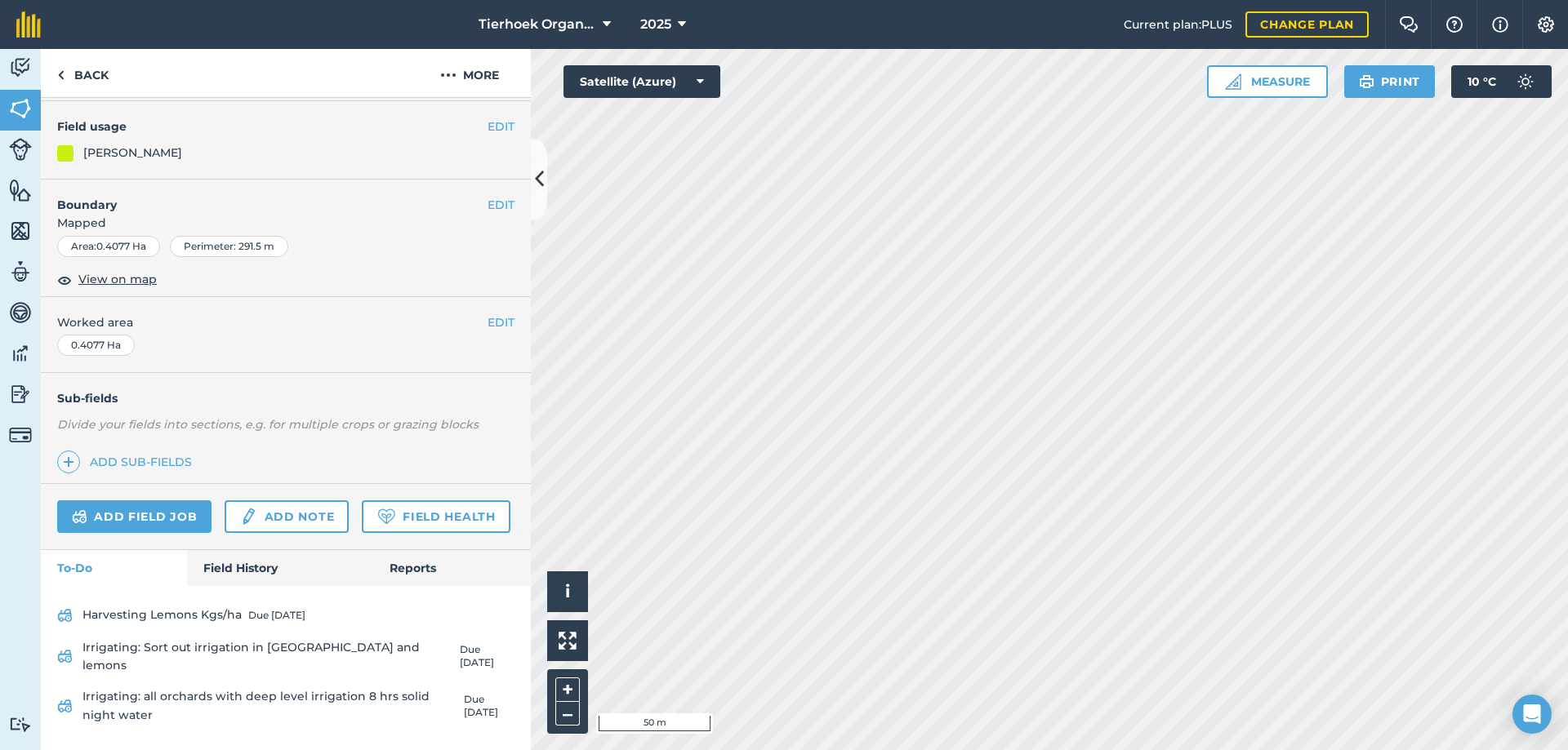
scroll to position [234, 0]
click at [231, 586] on link "Field History" at bounding box center [280, 568] width 185 height 36
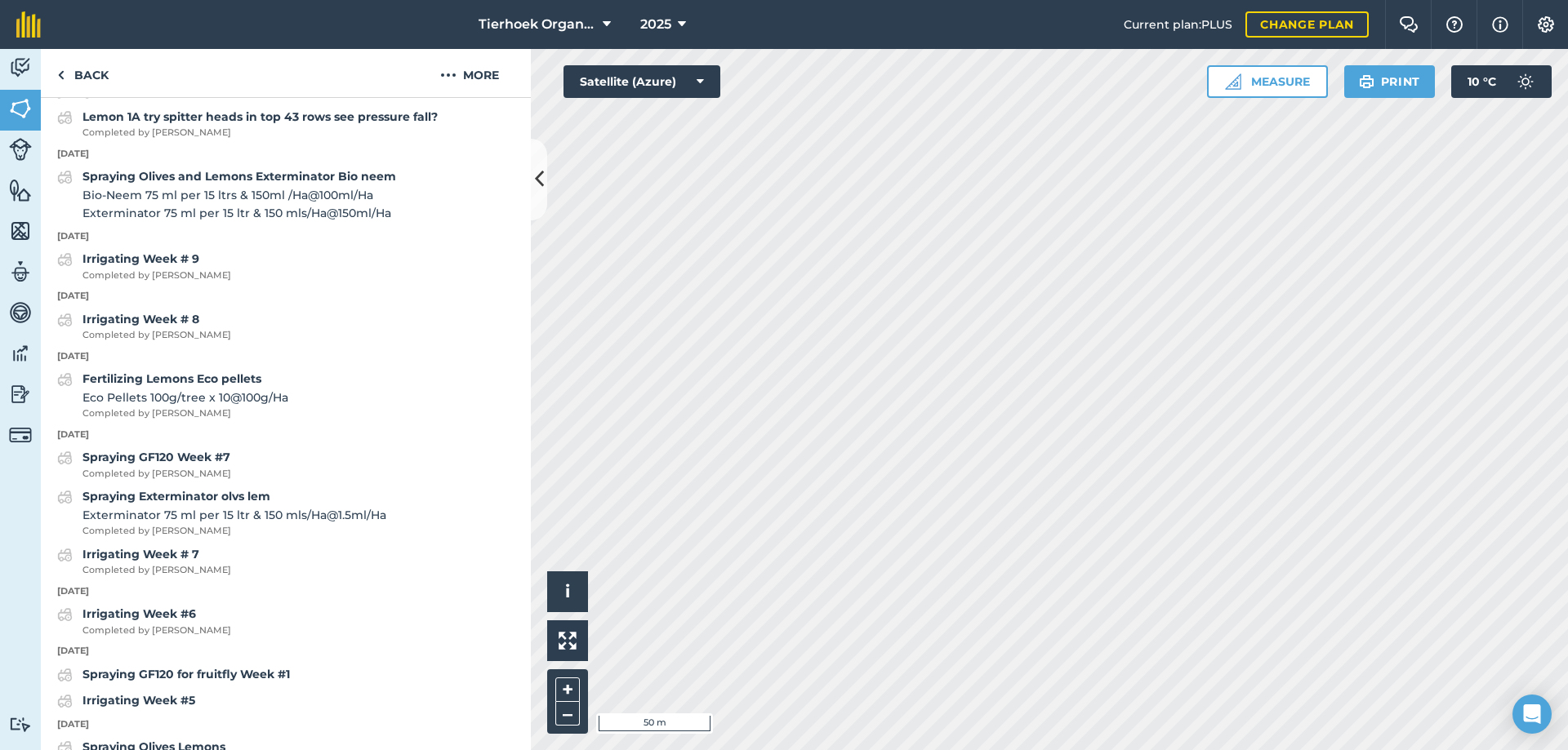
scroll to position [1377, 0]
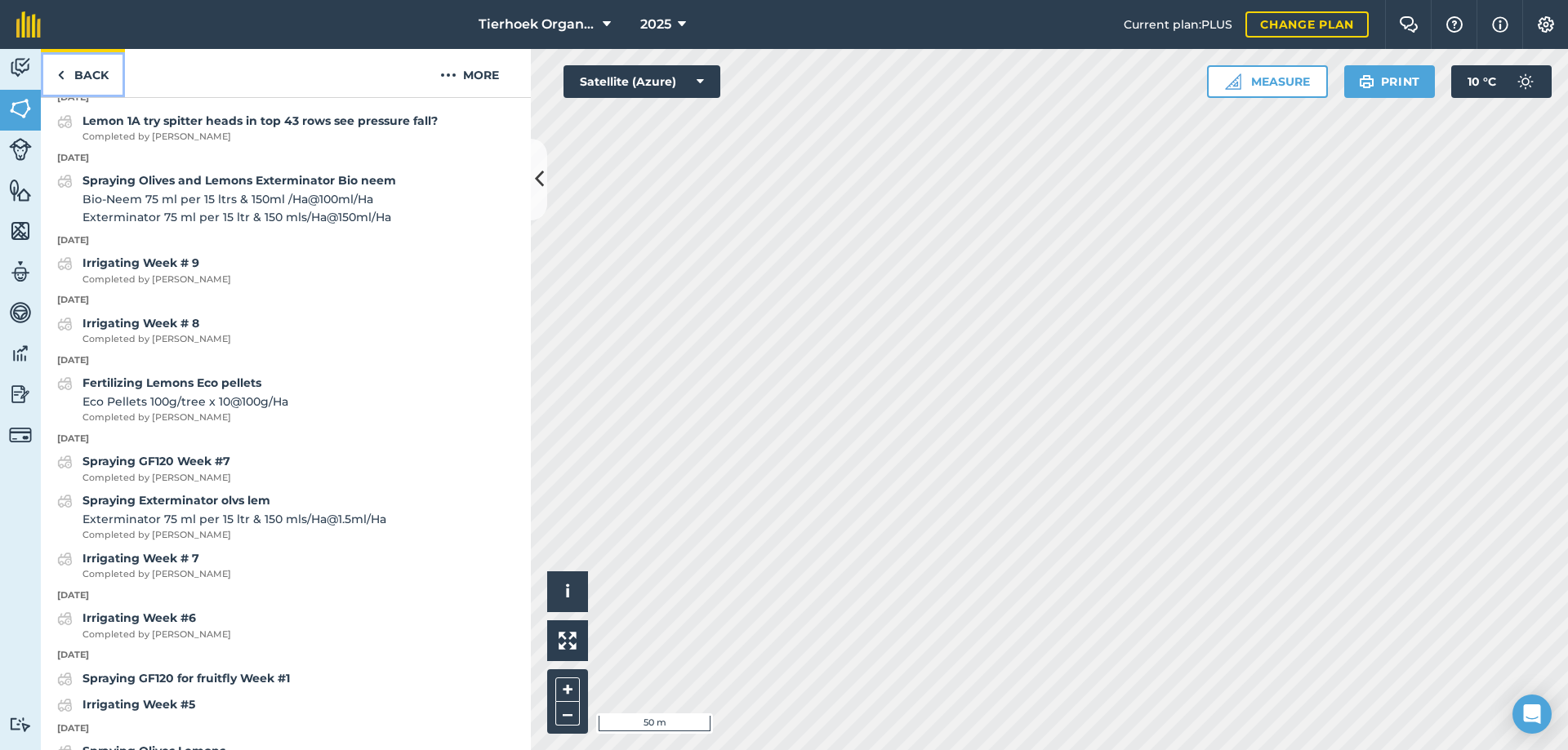
click at [85, 72] on link "Back" at bounding box center [83, 73] width 84 height 48
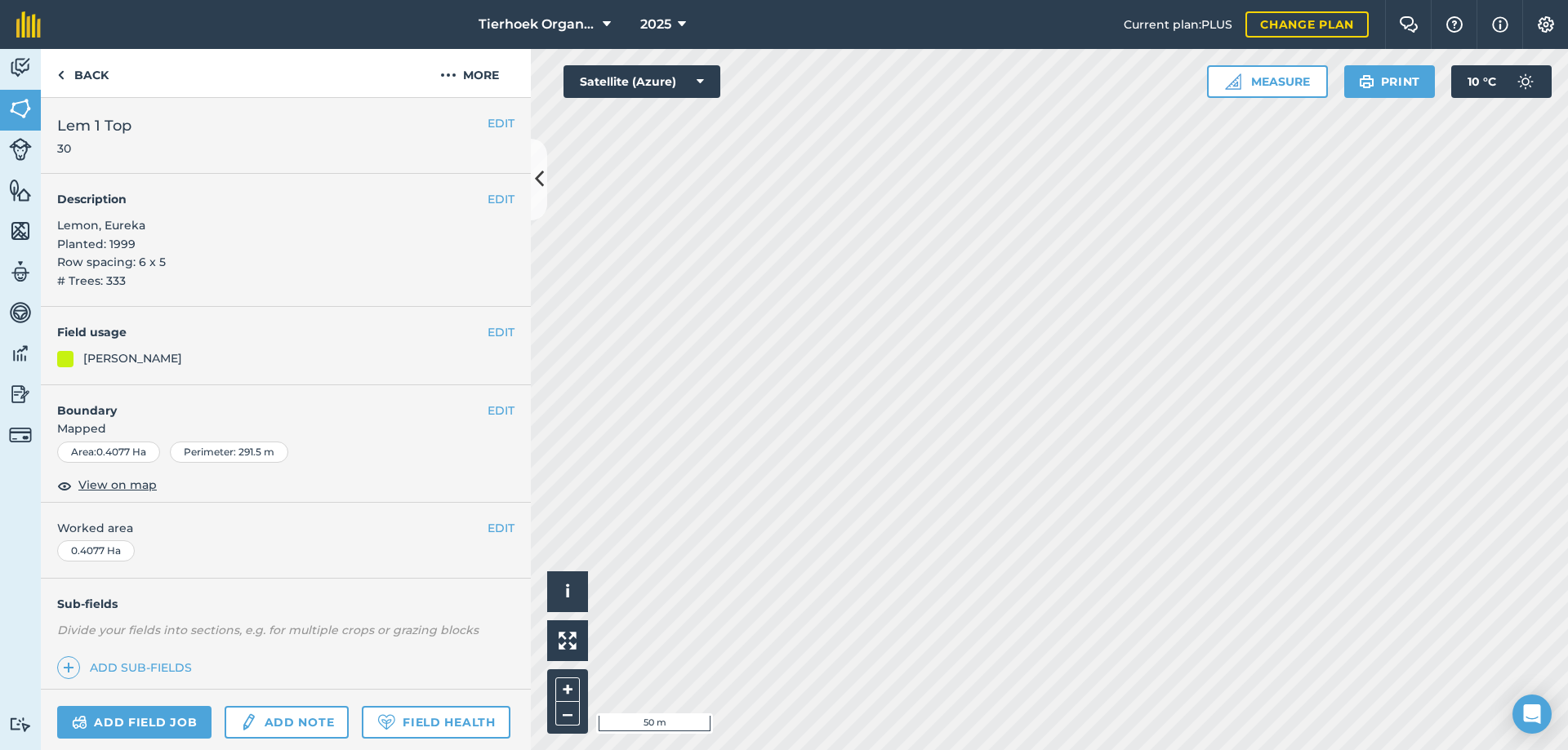
scroll to position [234, 0]
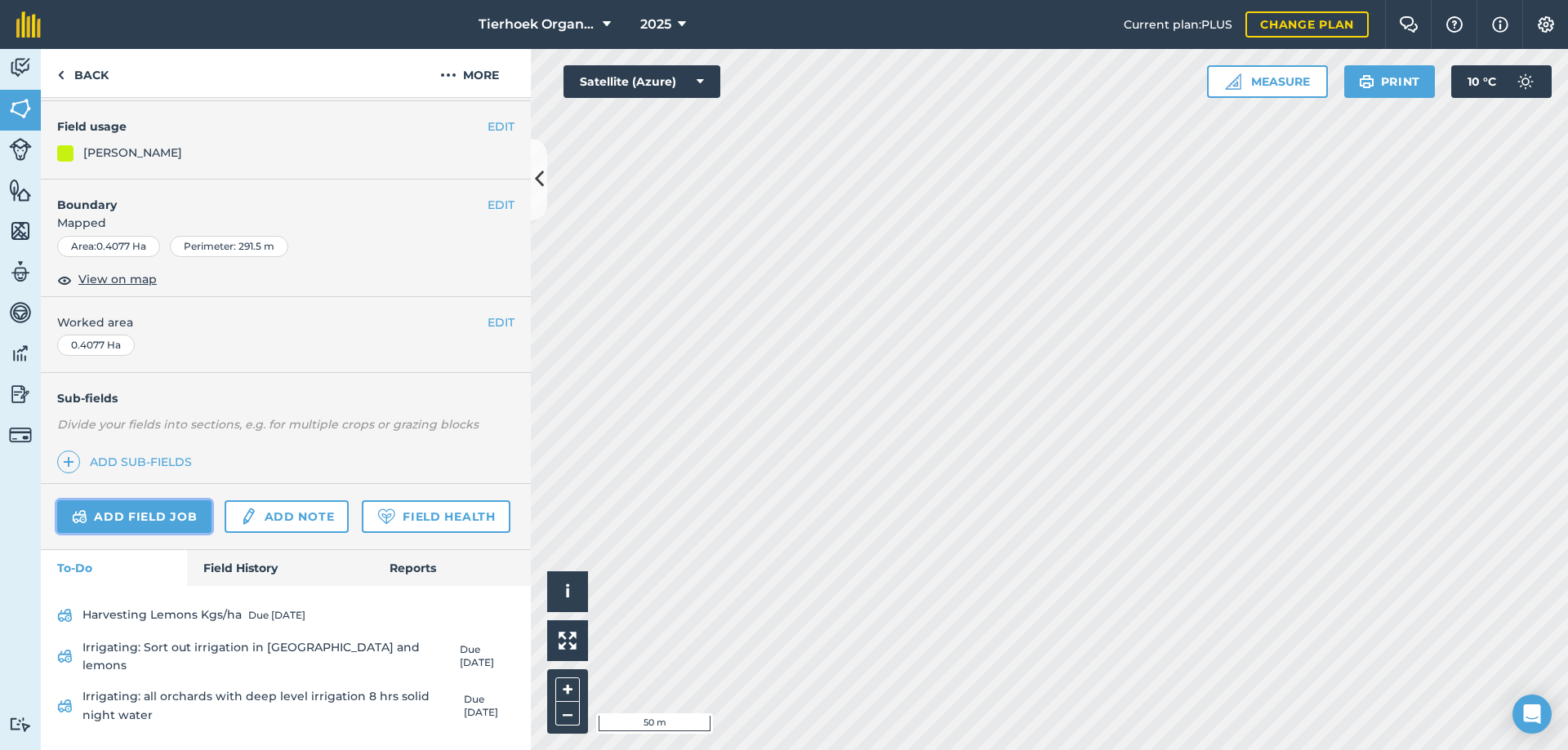
click at [100, 500] on link "Add field job" at bounding box center [134, 516] width 154 height 33
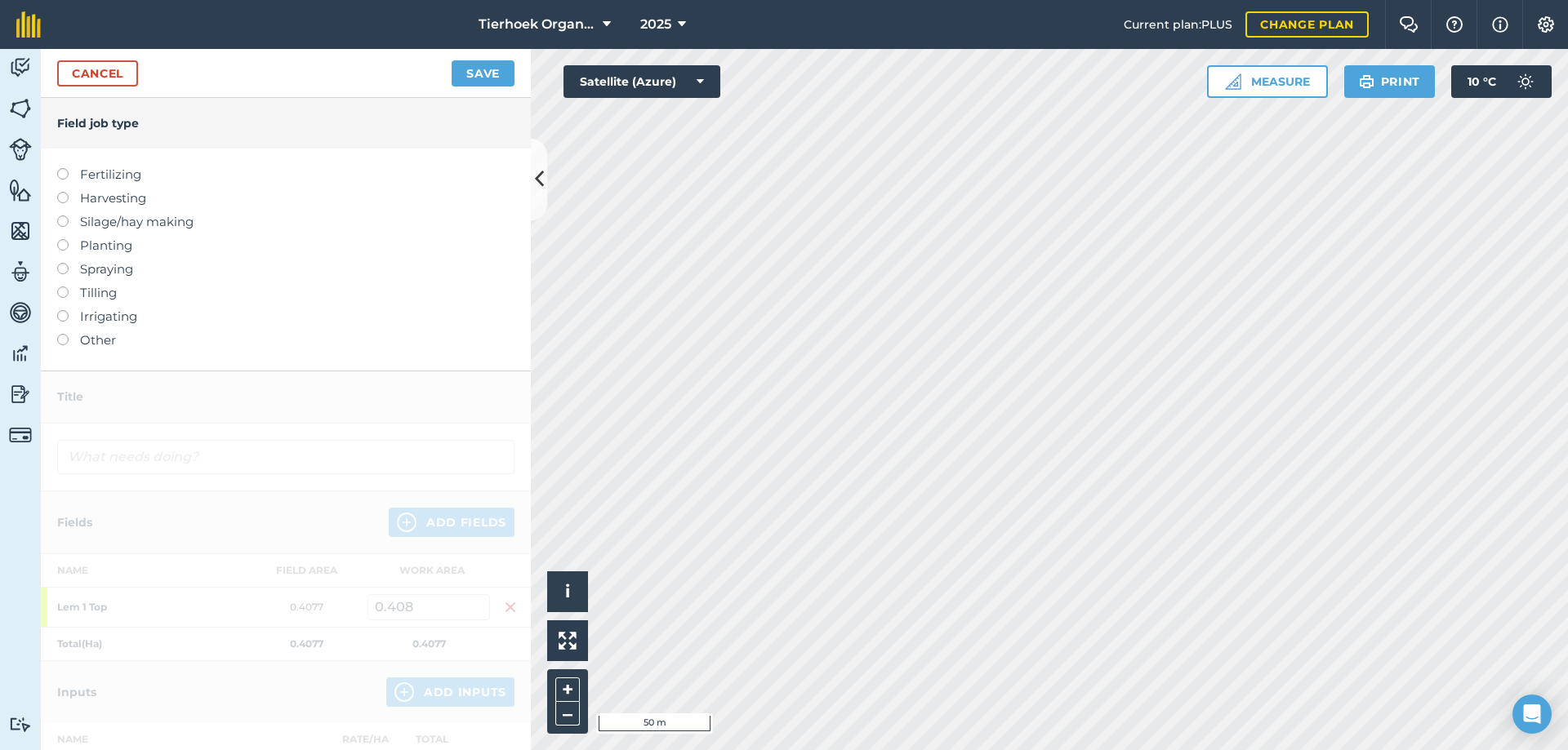
click at [61, 192] on label at bounding box center [69, 192] width 23 height 0
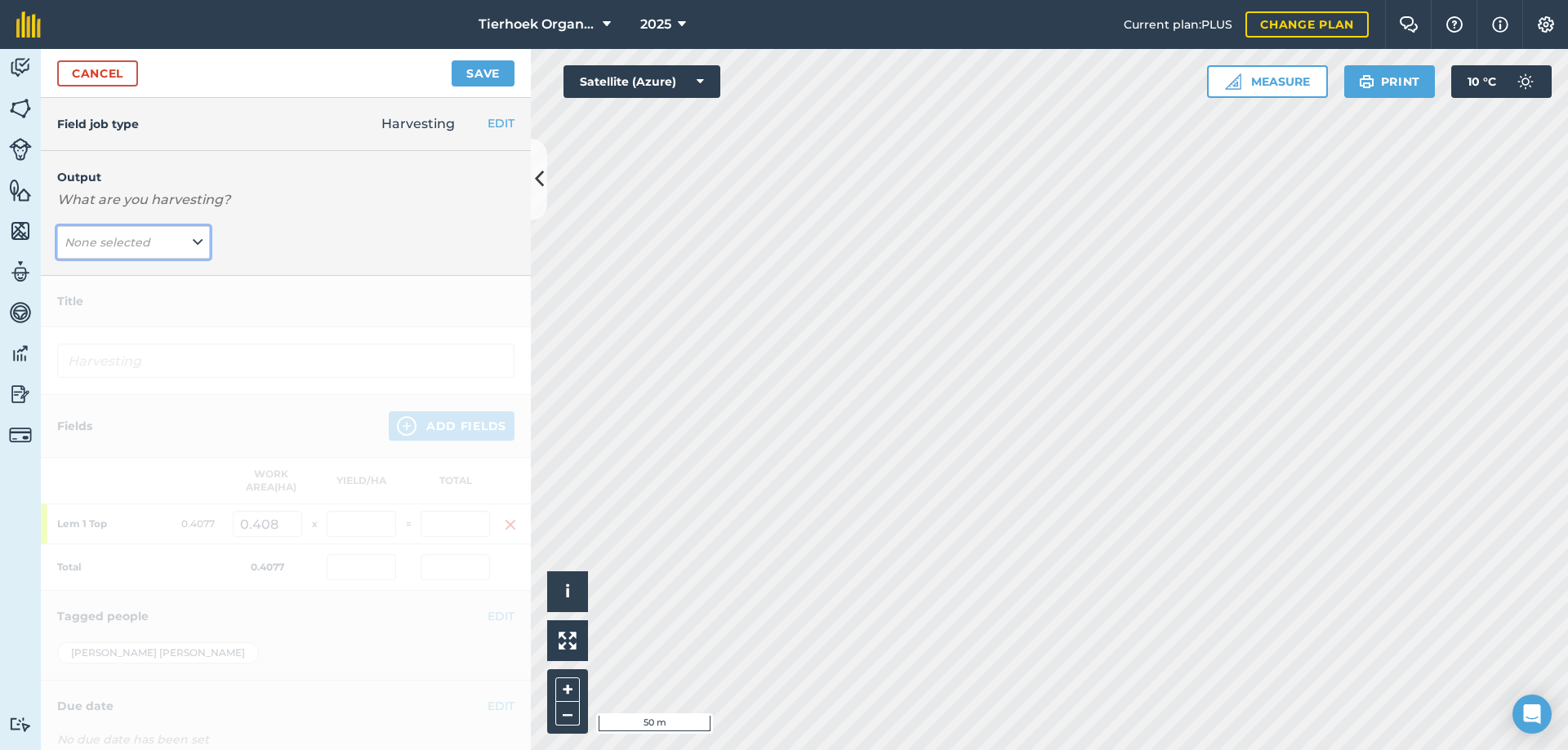
click at [185, 242] on button "None selected" at bounding box center [134, 243] width 153 height 33
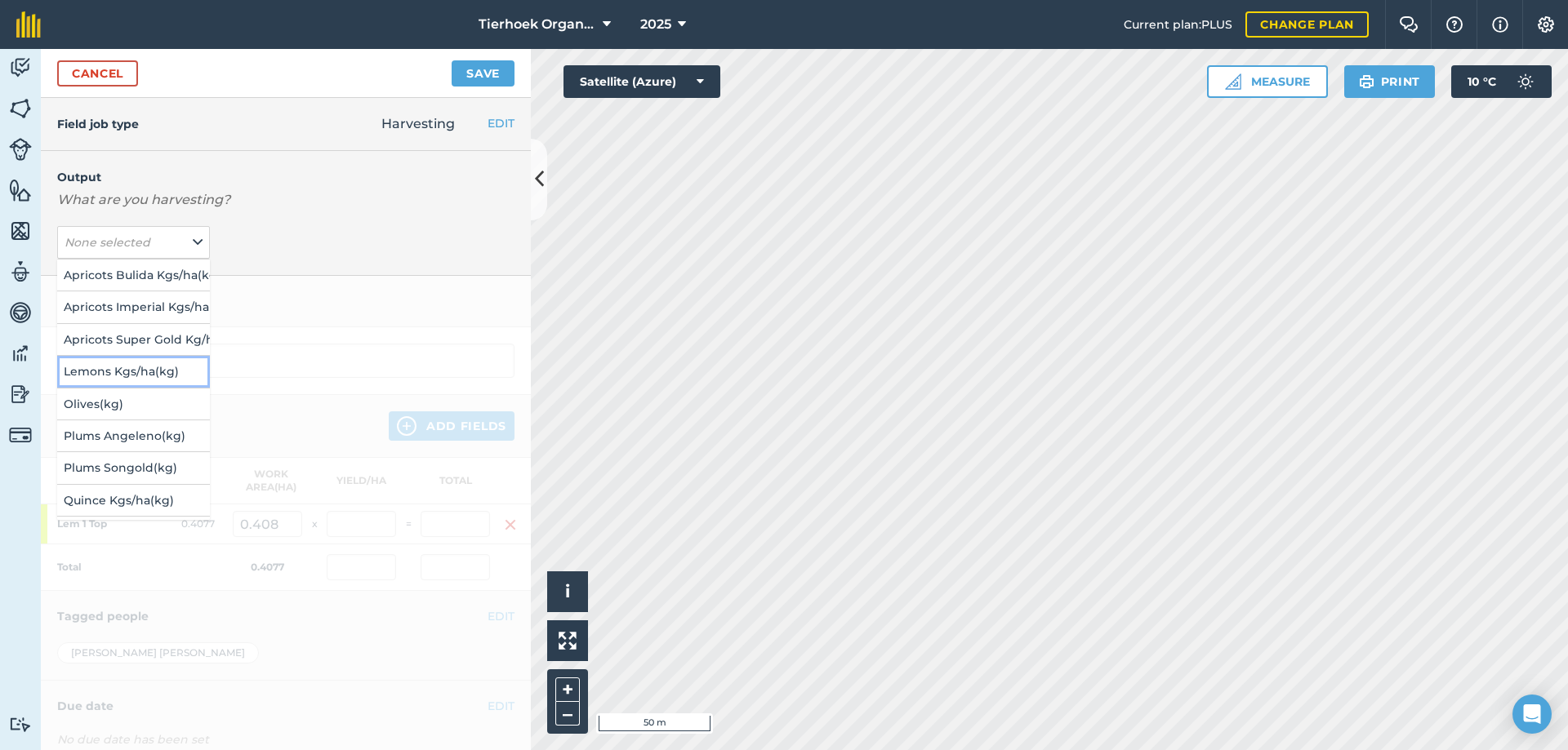
click at [80, 375] on button "Lemons Kgs/ha ( kg )" at bounding box center [134, 371] width 153 height 31
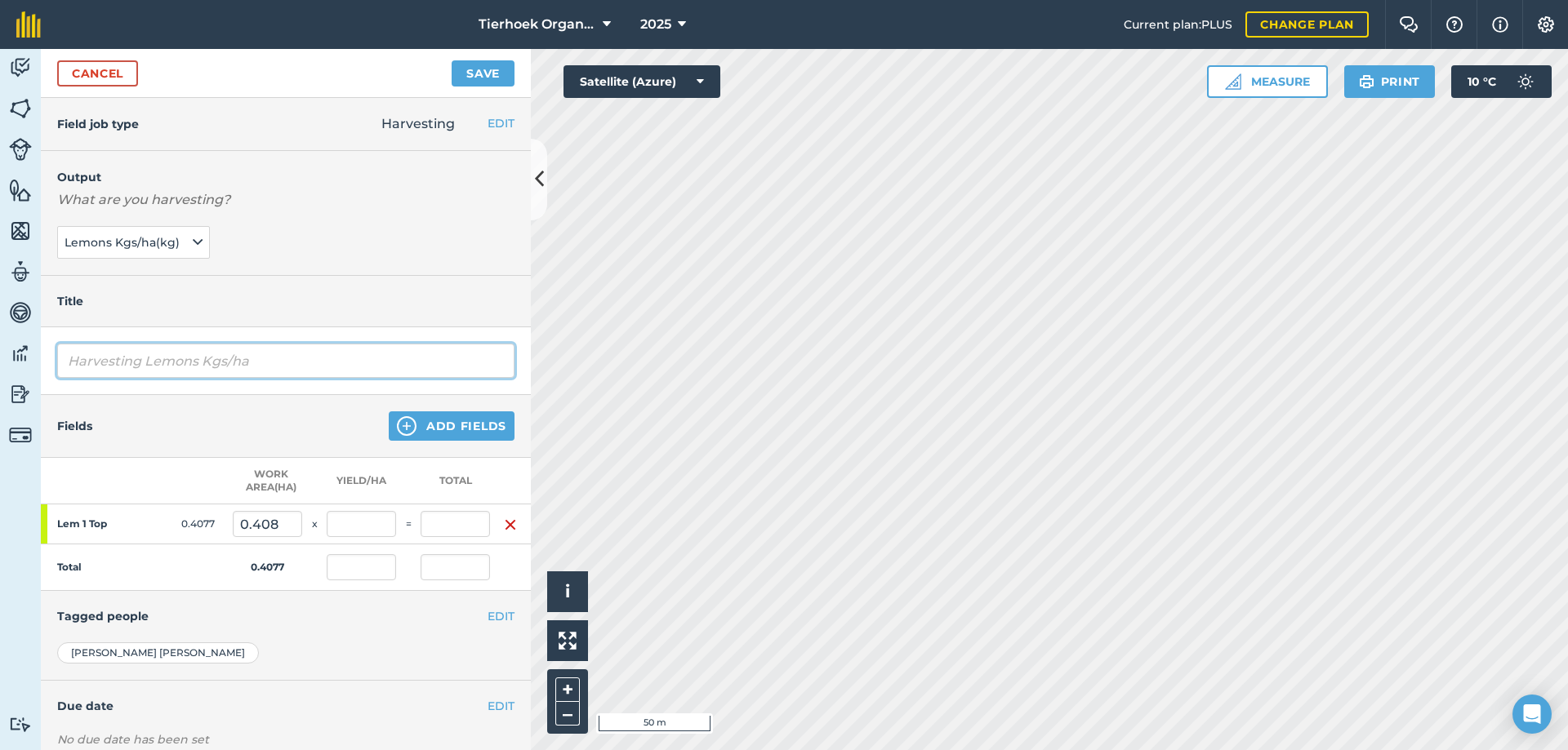
click at [280, 361] on input "Harvesting Lemons Kgs/ha" at bounding box center [286, 361] width 458 height 34
type input "Harvesting Lemons Kgs/ha Jan"
click at [451, 421] on button "Add Fields" at bounding box center [451, 426] width 125 height 30
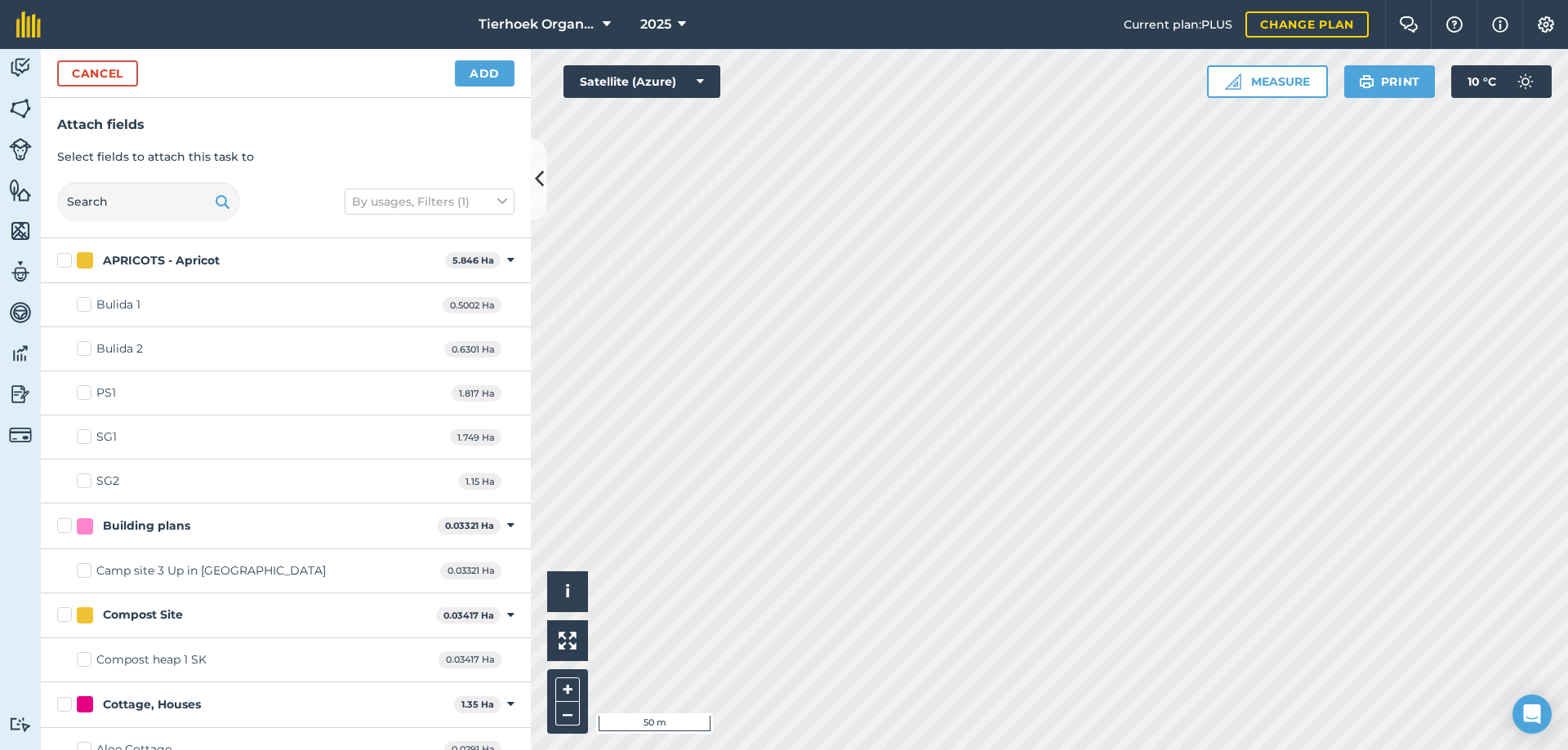
checkbox input "true"
click at [491, 73] on button "Add" at bounding box center [485, 74] width 60 height 26
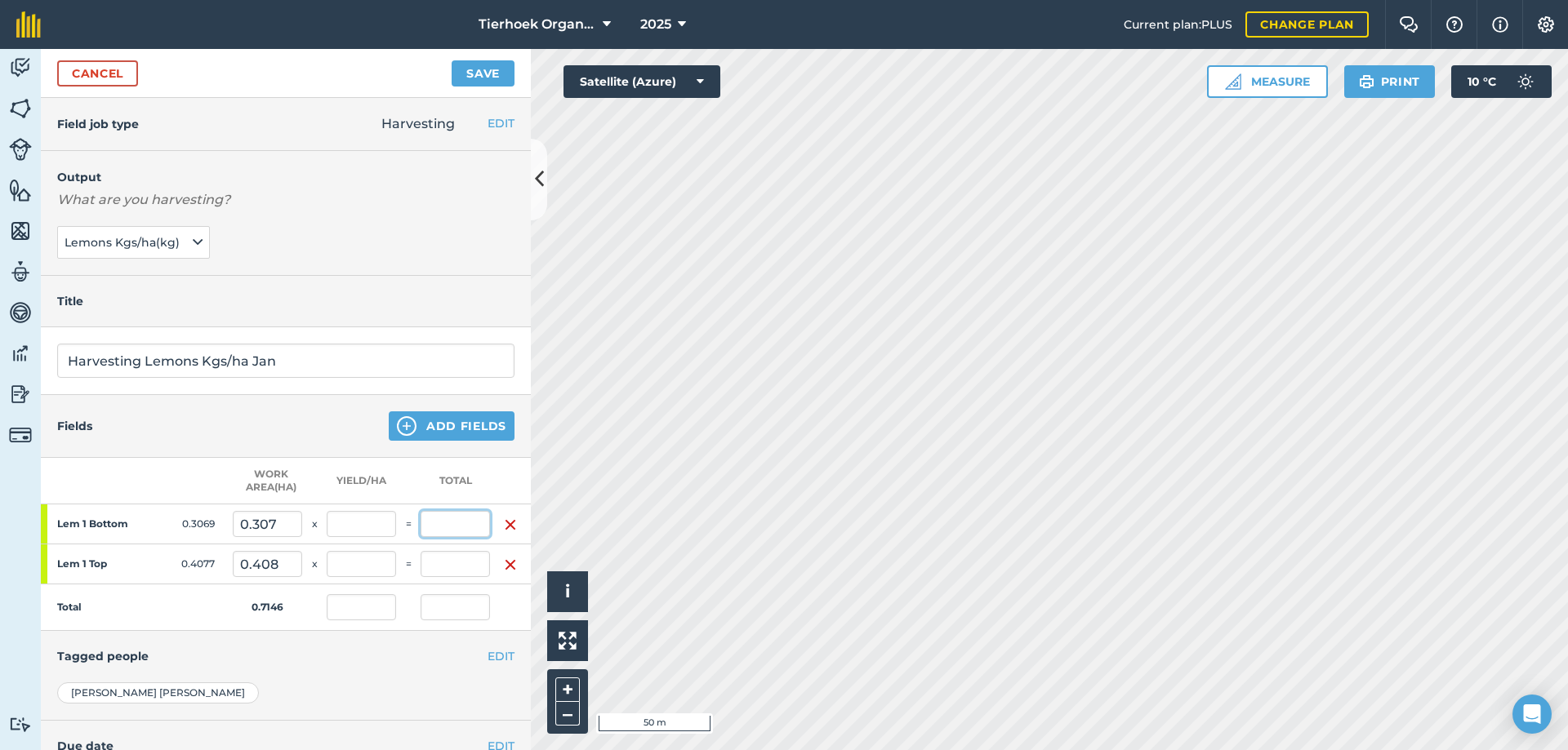
click at [452, 524] on input "text" at bounding box center [455, 524] width 70 height 26
type input "30"
type input "41.982"
type input "30"
type input "97.752"
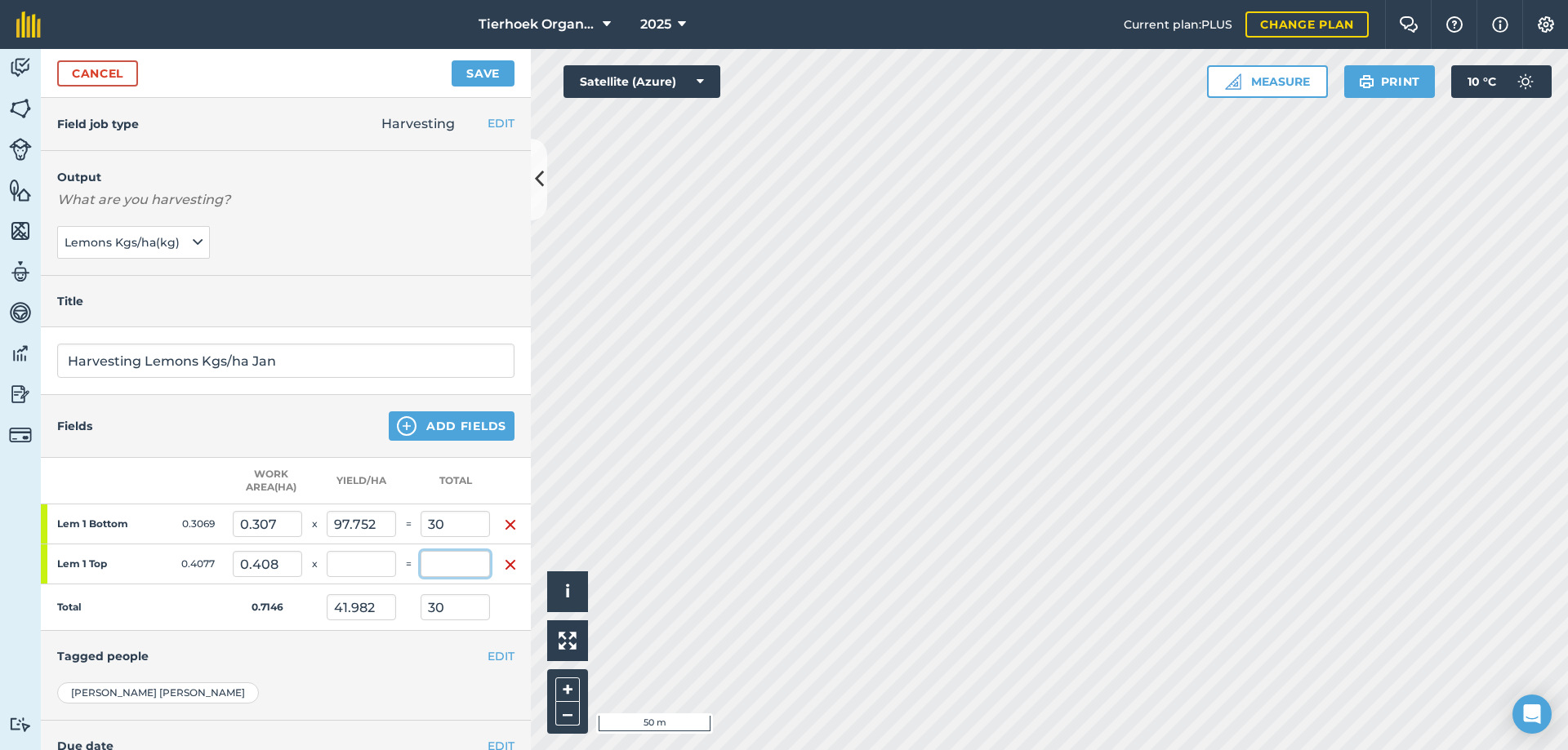
click at [446, 561] on input "text" at bounding box center [455, 564] width 70 height 26
type input "30"
type input "73.584"
type input "83.963"
type input "60"
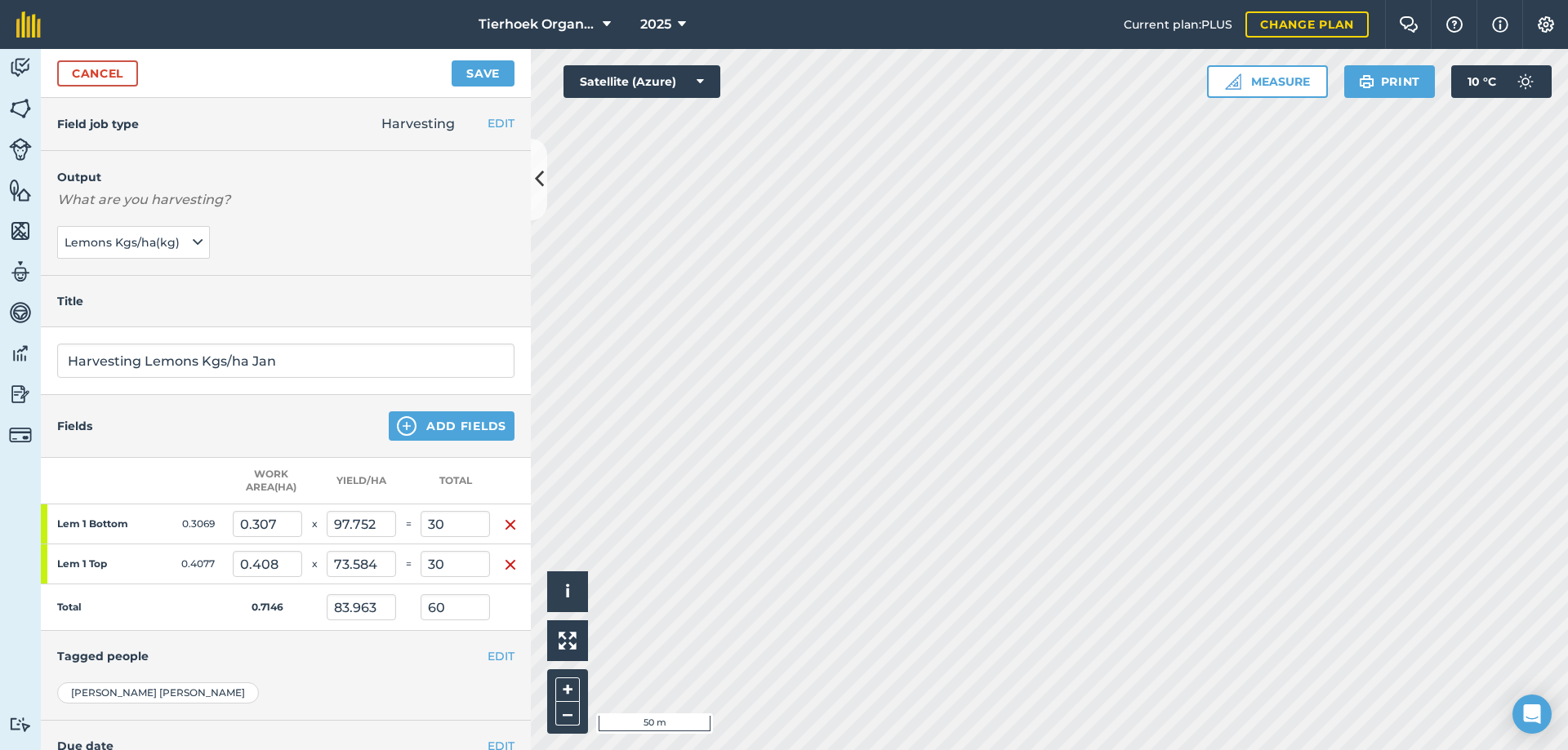
click at [473, 497] on th "Total" at bounding box center [455, 481] width 70 height 47
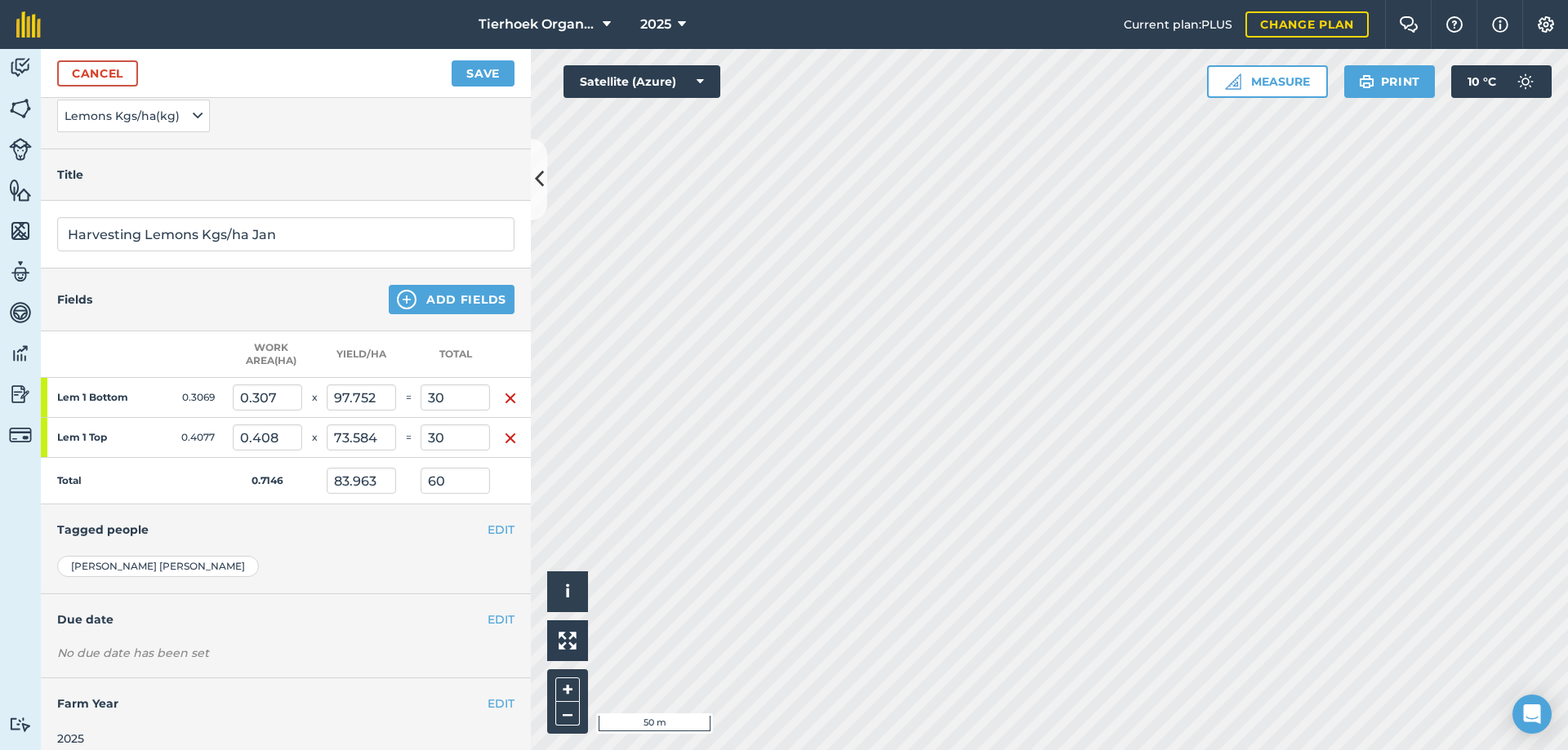
scroll to position [153, 0]
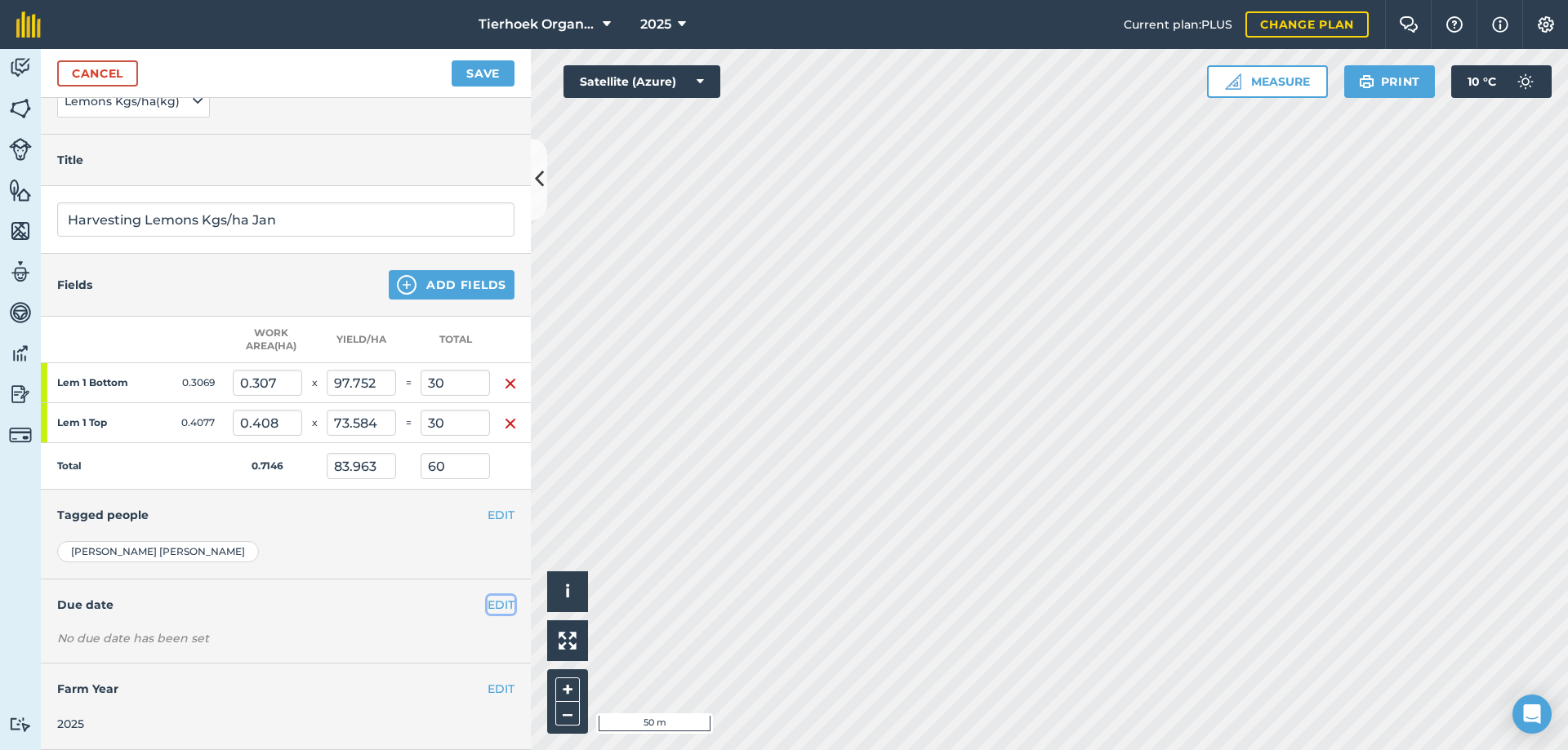
click at [495, 596] on button "EDIT" at bounding box center [501, 605] width 27 height 18
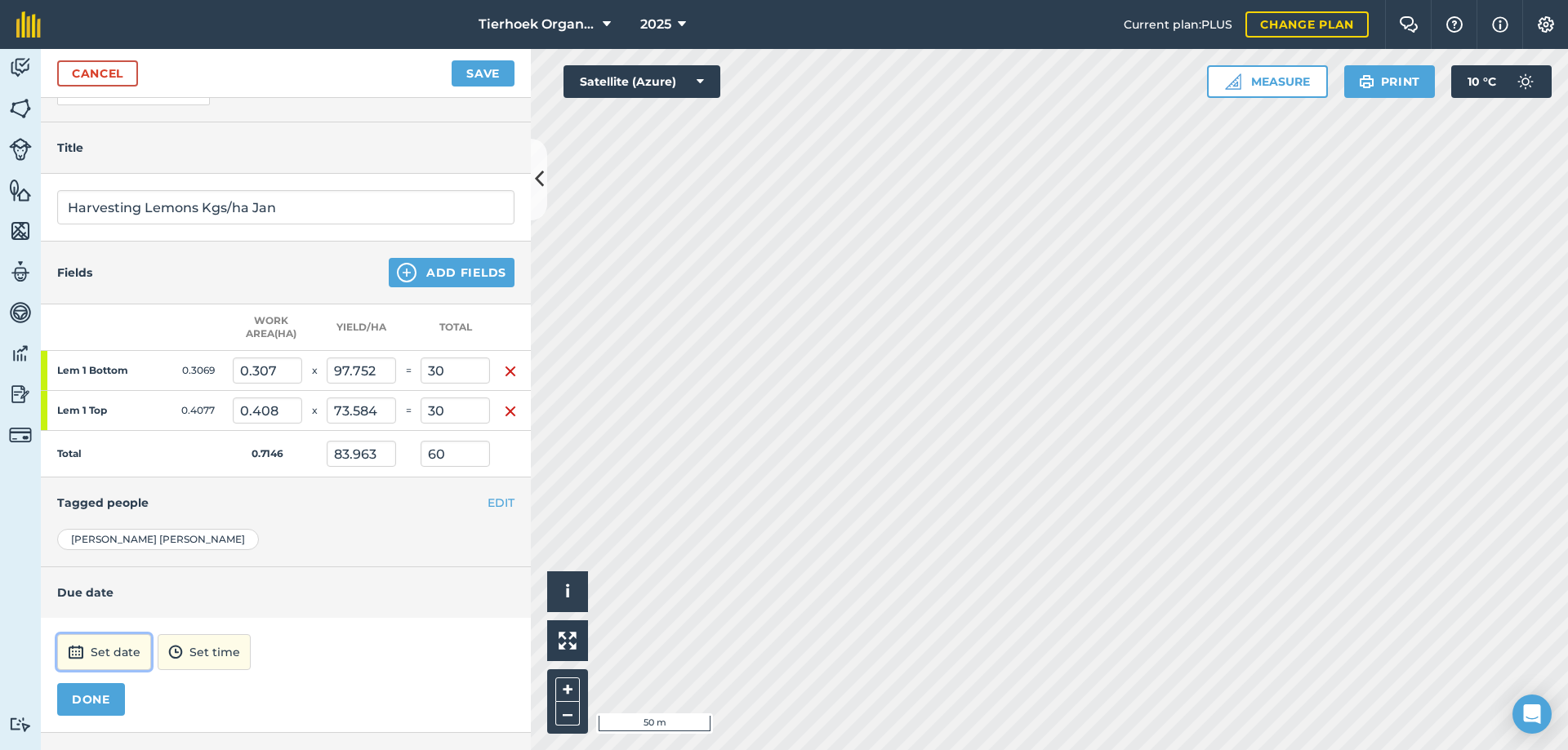
click at [130, 650] on button "Set date" at bounding box center [104, 652] width 94 height 36
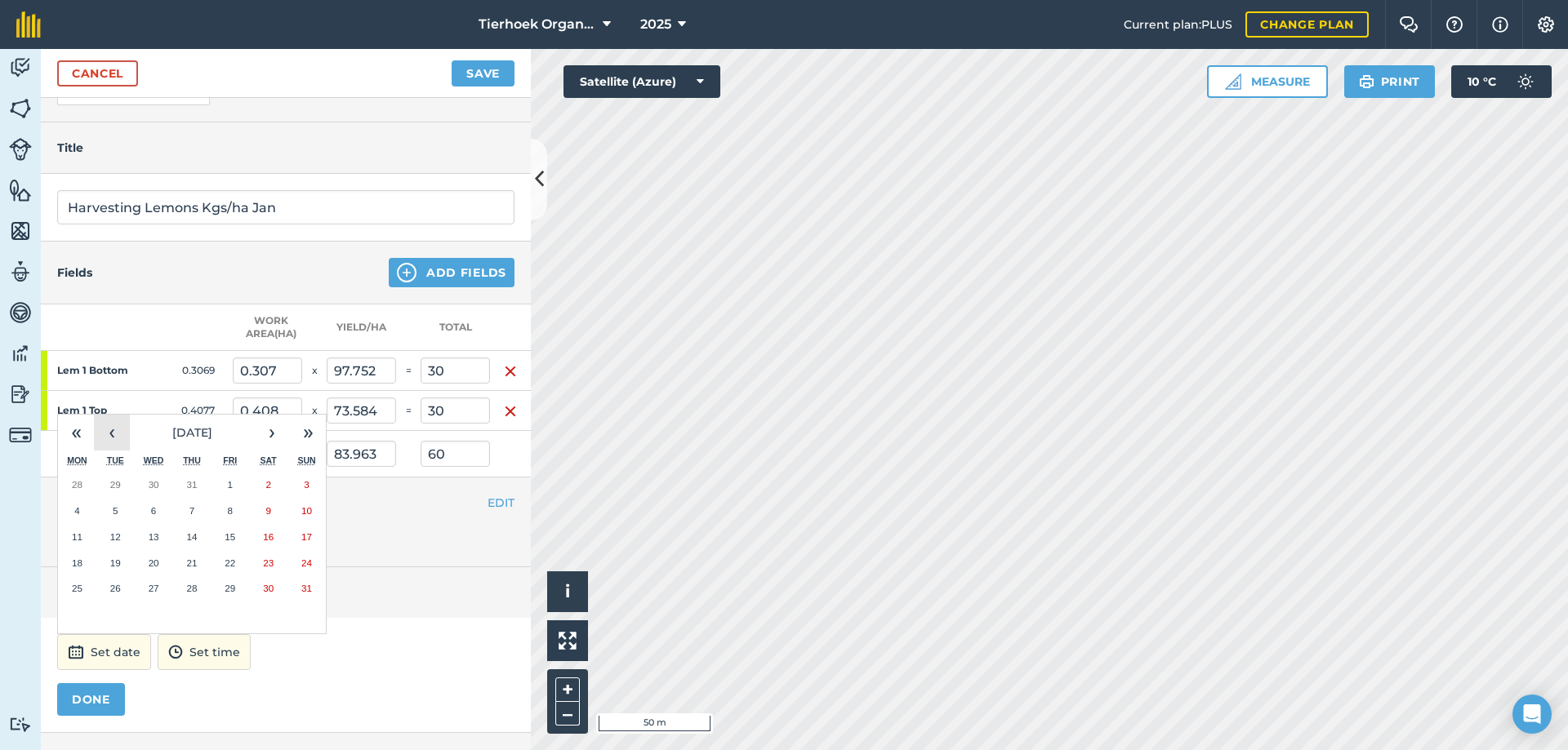
click at [116, 433] on button "‹" at bounding box center [112, 433] width 36 height 36
click at [116, 432] on button "‹" at bounding box center [112, 433] width 36 height 36
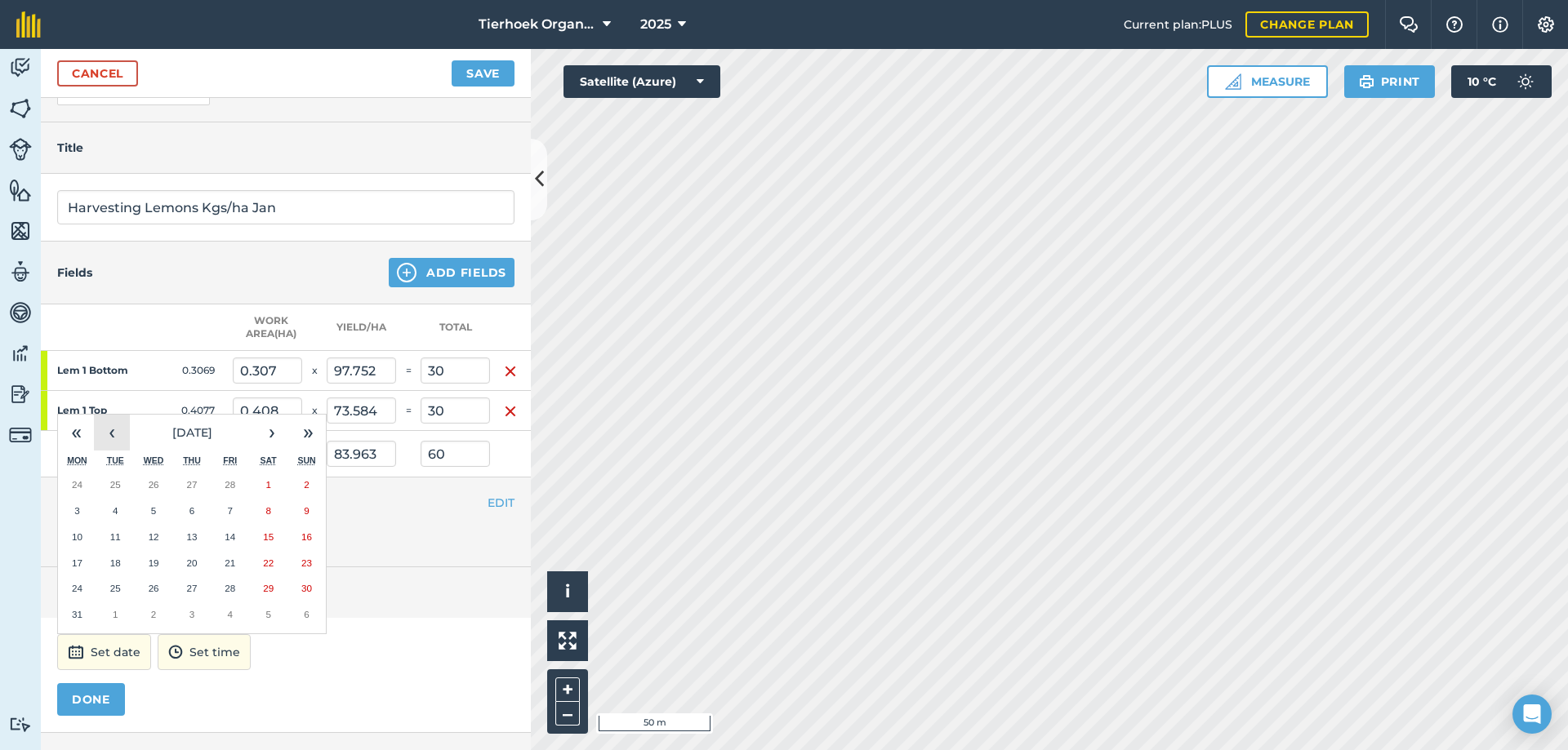
click at [116, 432] on button "‹" at bounding box center [112, 433] width 36 height 36
click at [191, 532] on abbr "16" at bounding box center [191, 536] width 11 height 11
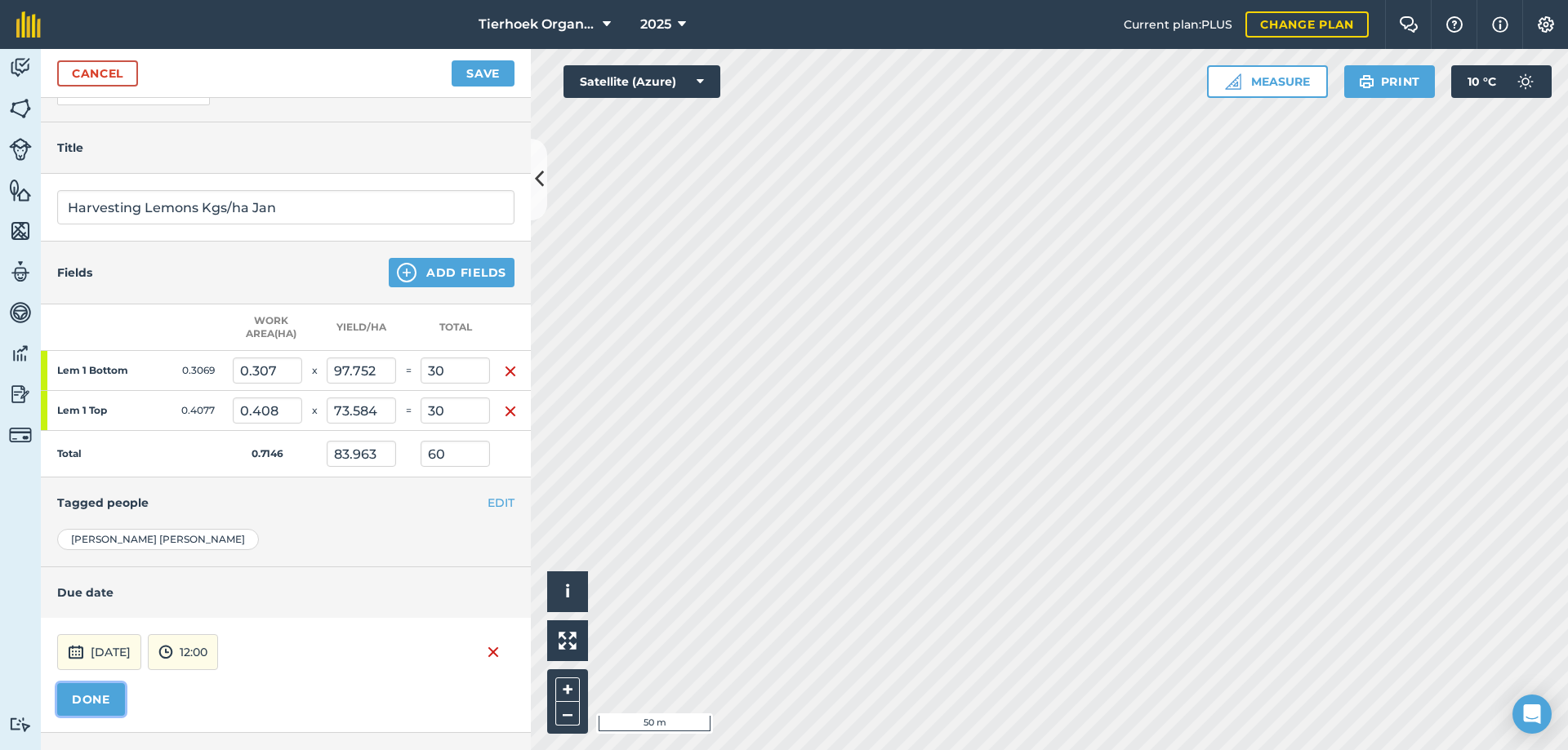
click at [75, 702] on button "DONE" at bounding box center [91, 700] width 68 height 33
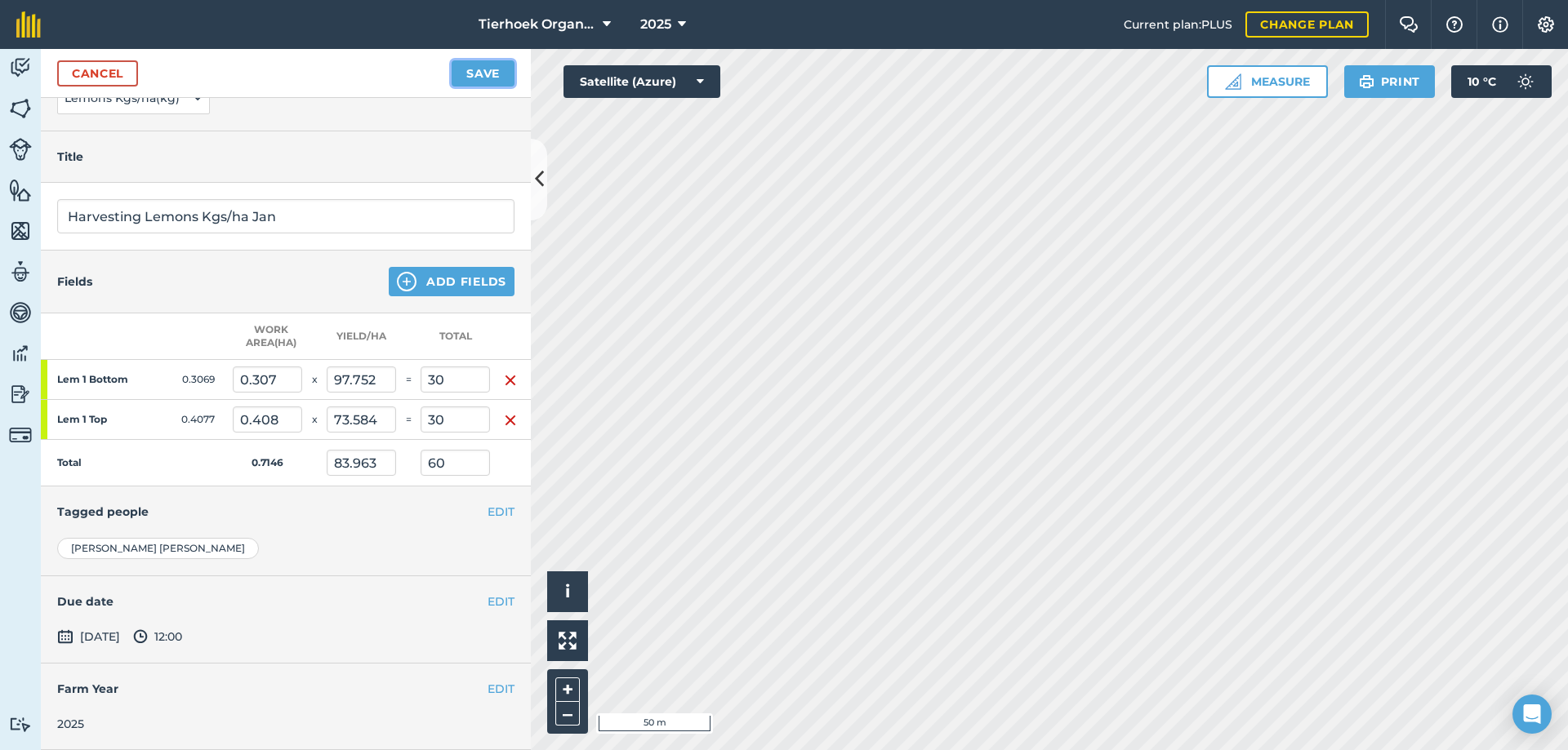
click at [481, 78] on button "Save" at bounding box center [483, 74] width 63 height 26
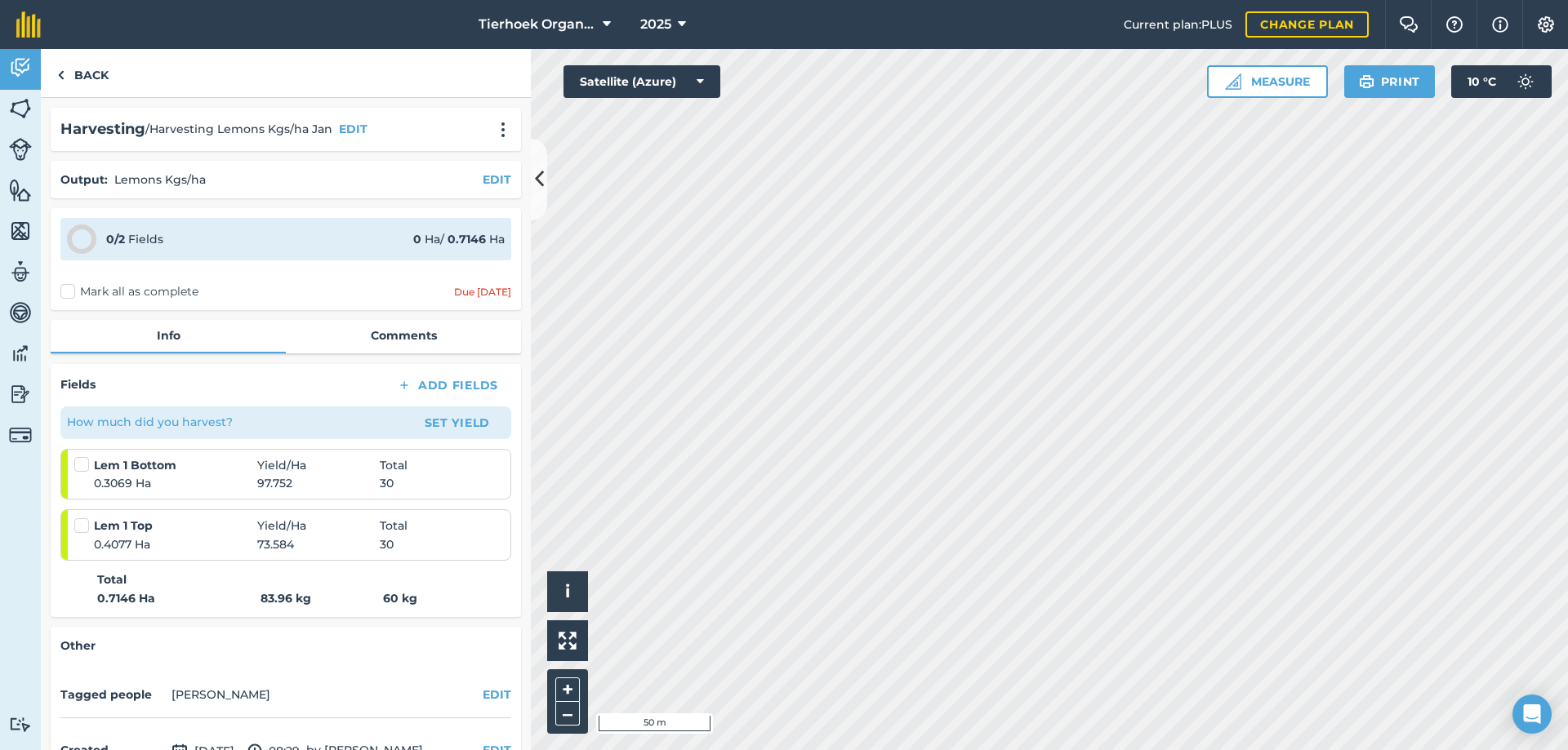
click at [66, 290] on label "Mark all as complete" at bounding box center [130, 292] width 138 height 17
click at [66, 290] on input "Mark all as complete" at bounding box center [66, 289] width 11 height 11
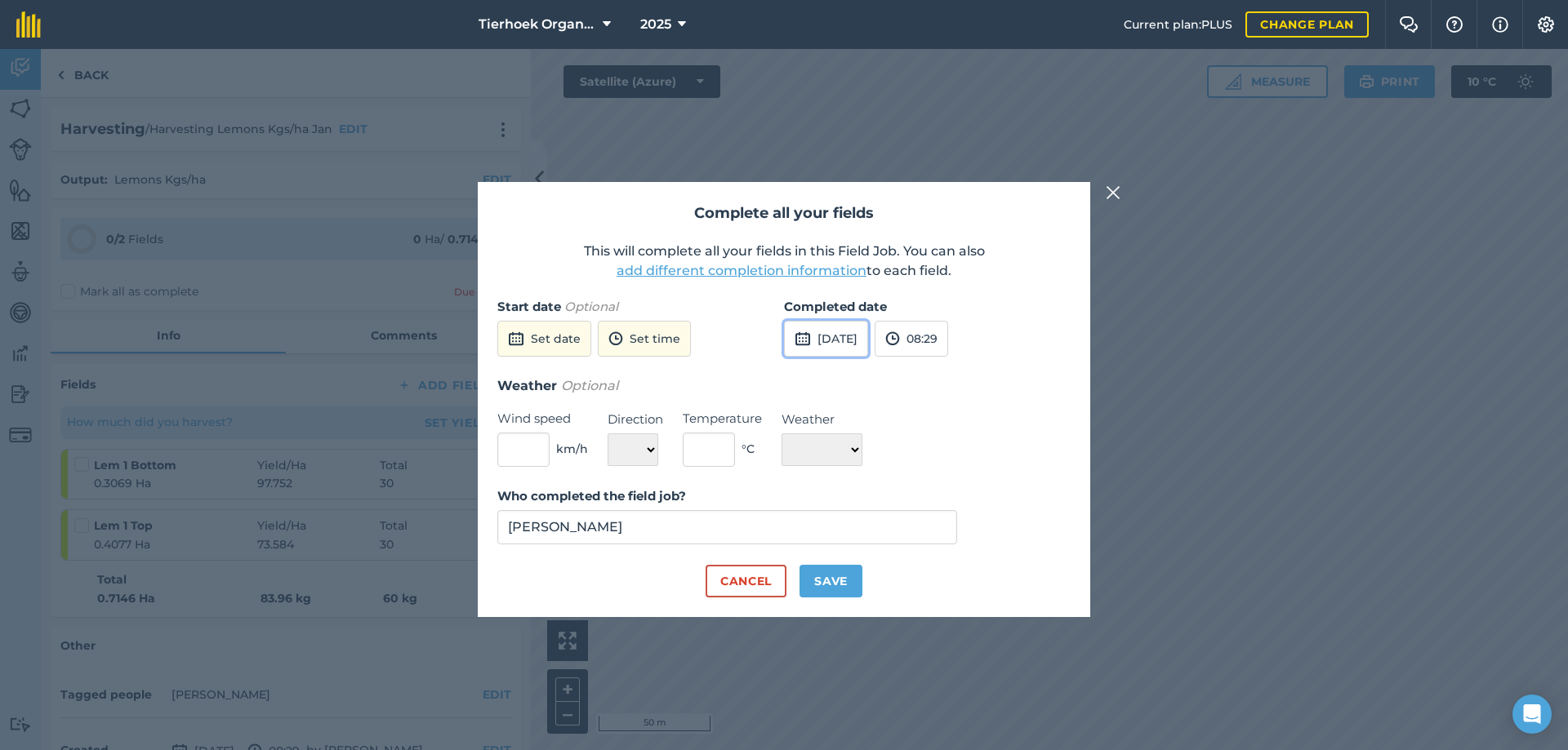
click at [853, 333] on button "[DATE]" at bounding box center [826, 339] width 84 height 36
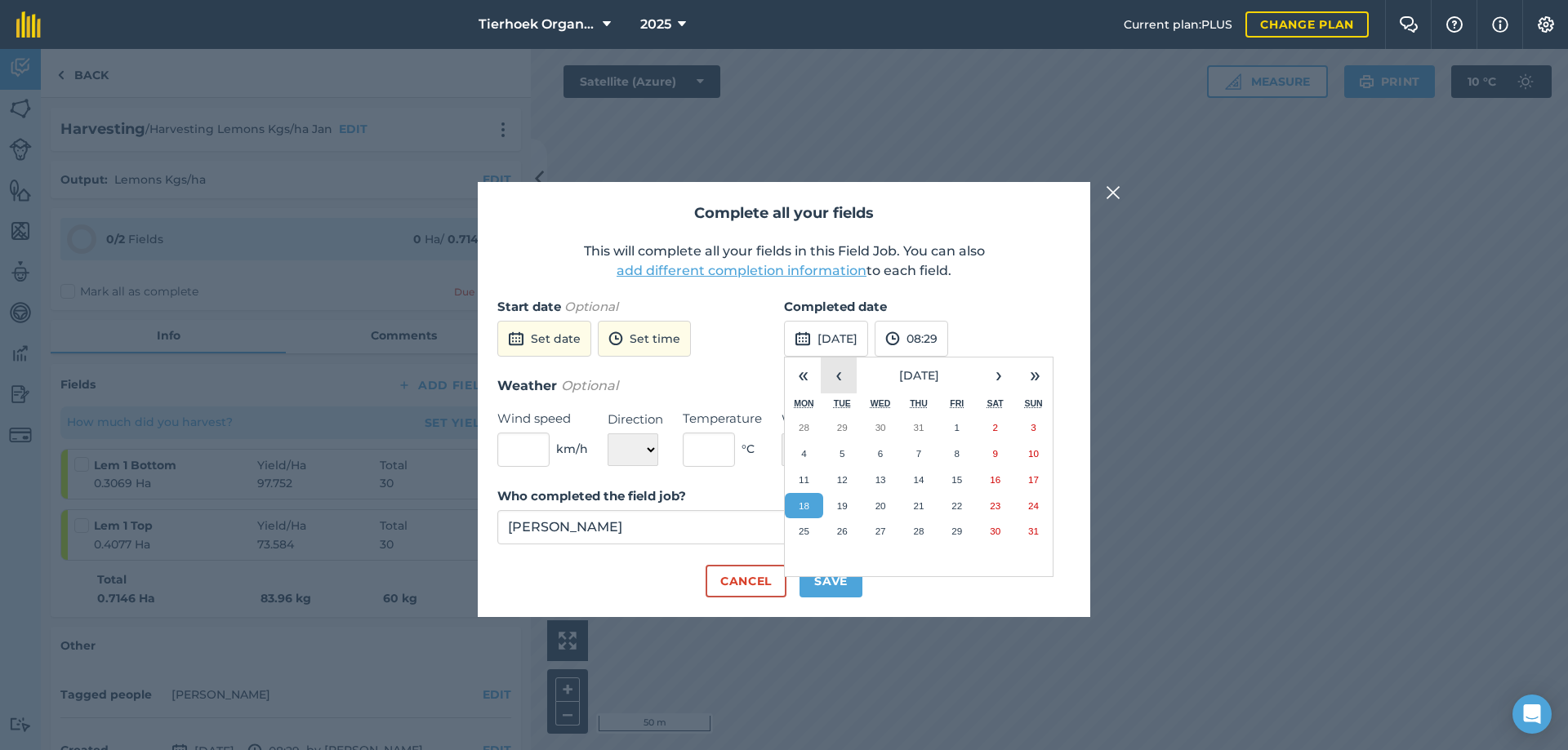
click at [827, 375] on button "‹" at bounding box center [839, 375] width 36 height 36
click at [839, 370] on button "‹" at bounding box center [839, 375] width 36 height 36
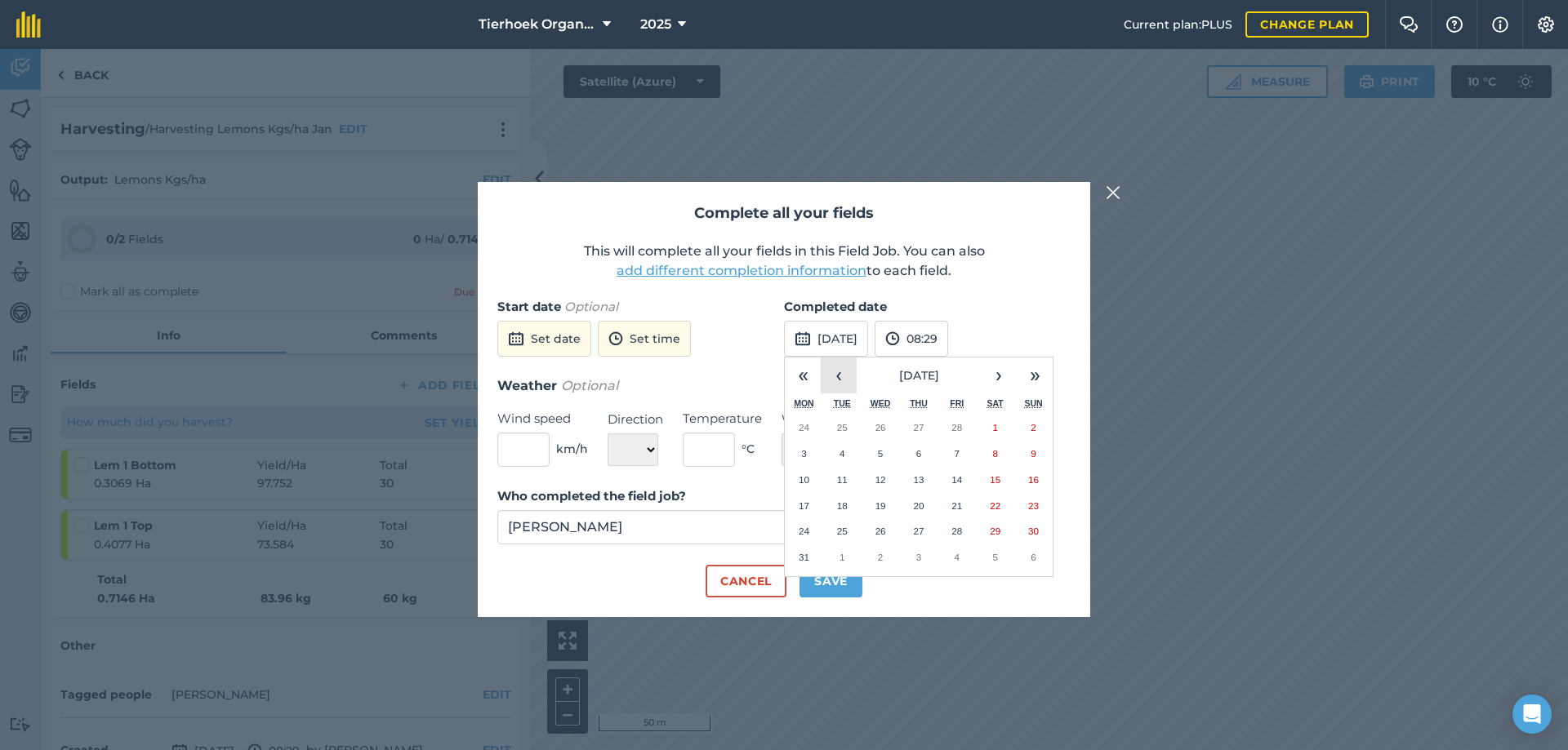
click at [839, 370] on button "‹" at bounding box center [839, 375] width 36 height 36
click at [923, 480] on abbr "16" at bounding box center [918, 480] width 11 height 11
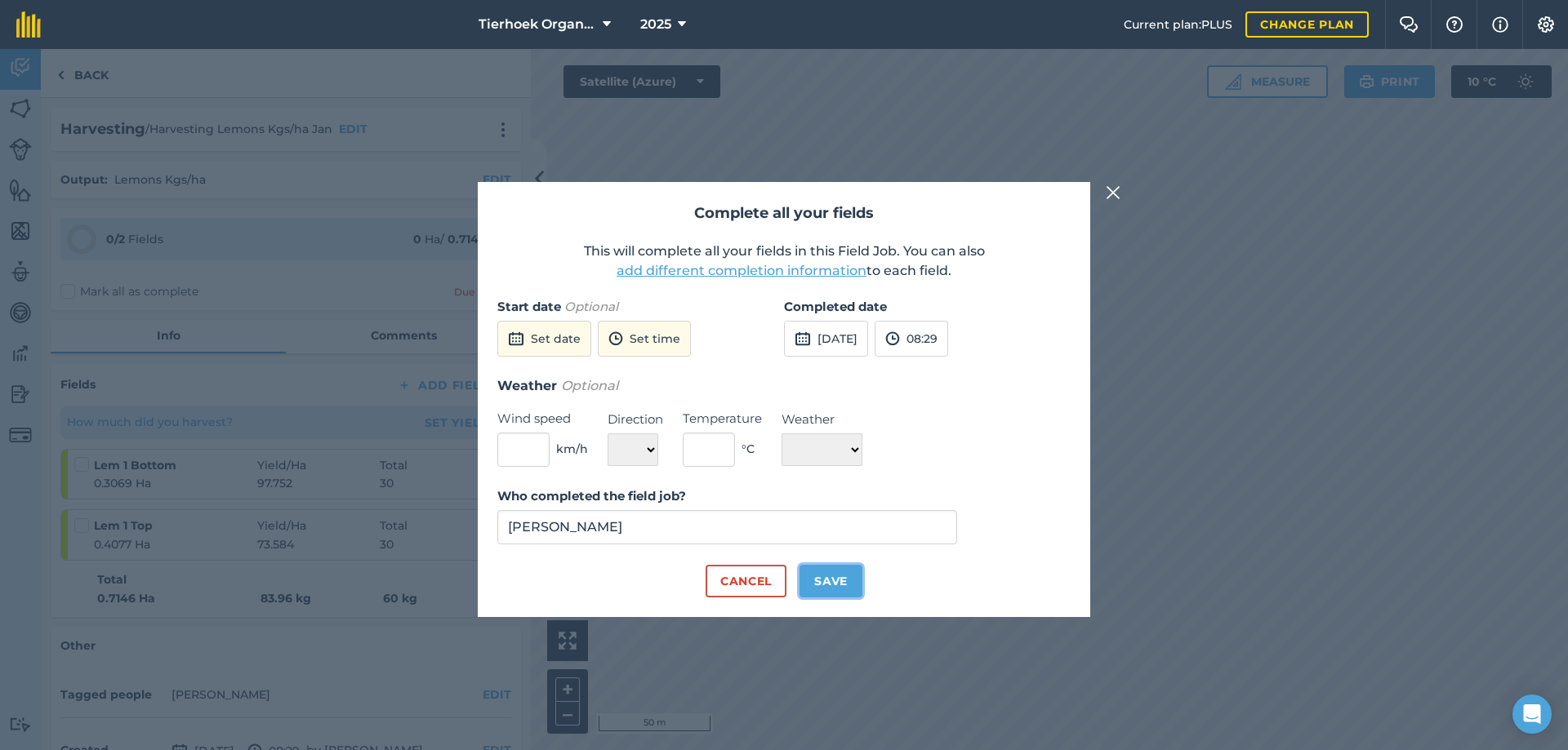
click at [846, 580] on button "Save" at bounding box center [831, 581] width 63 height 33
checkbox input "true"
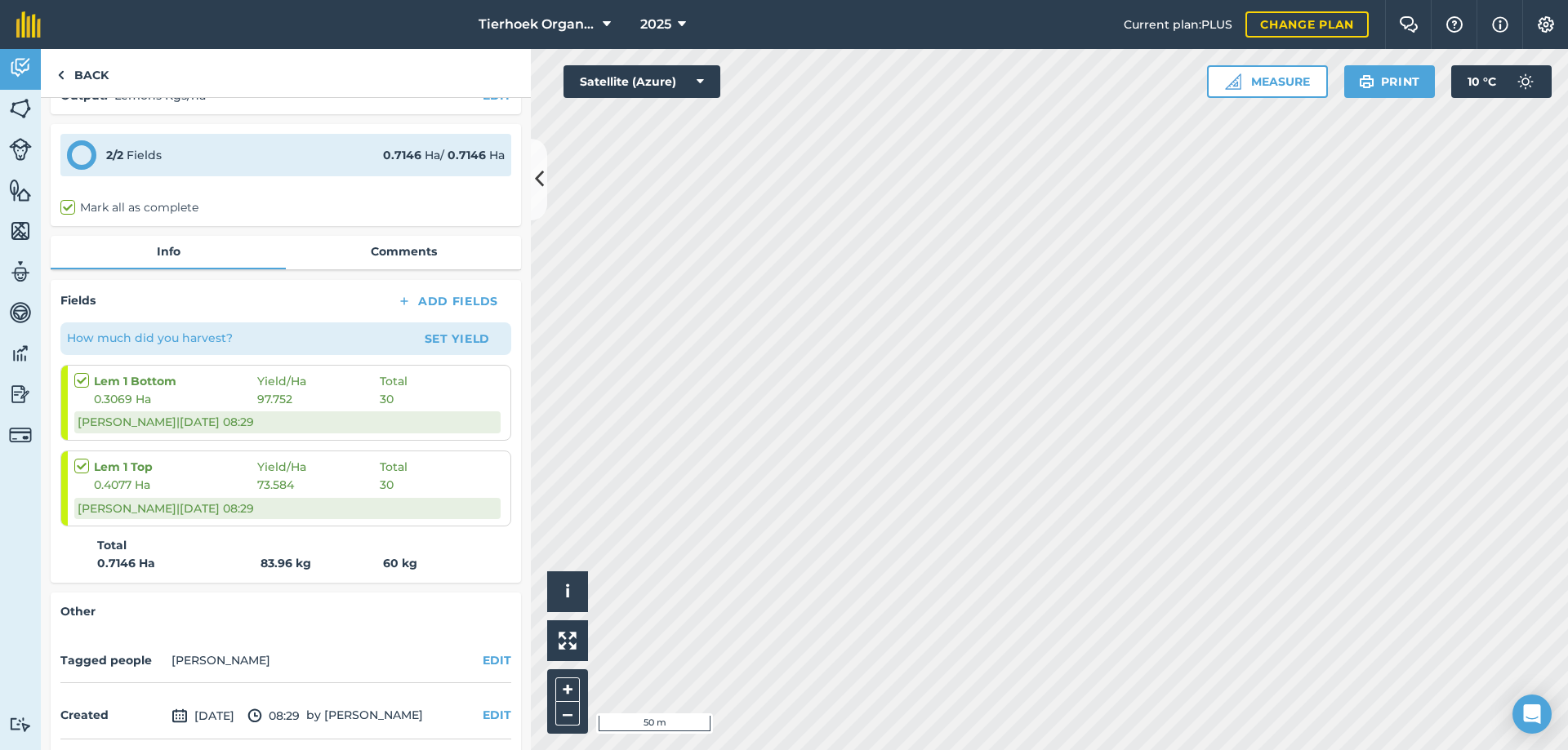
scroll to position [148, 0]
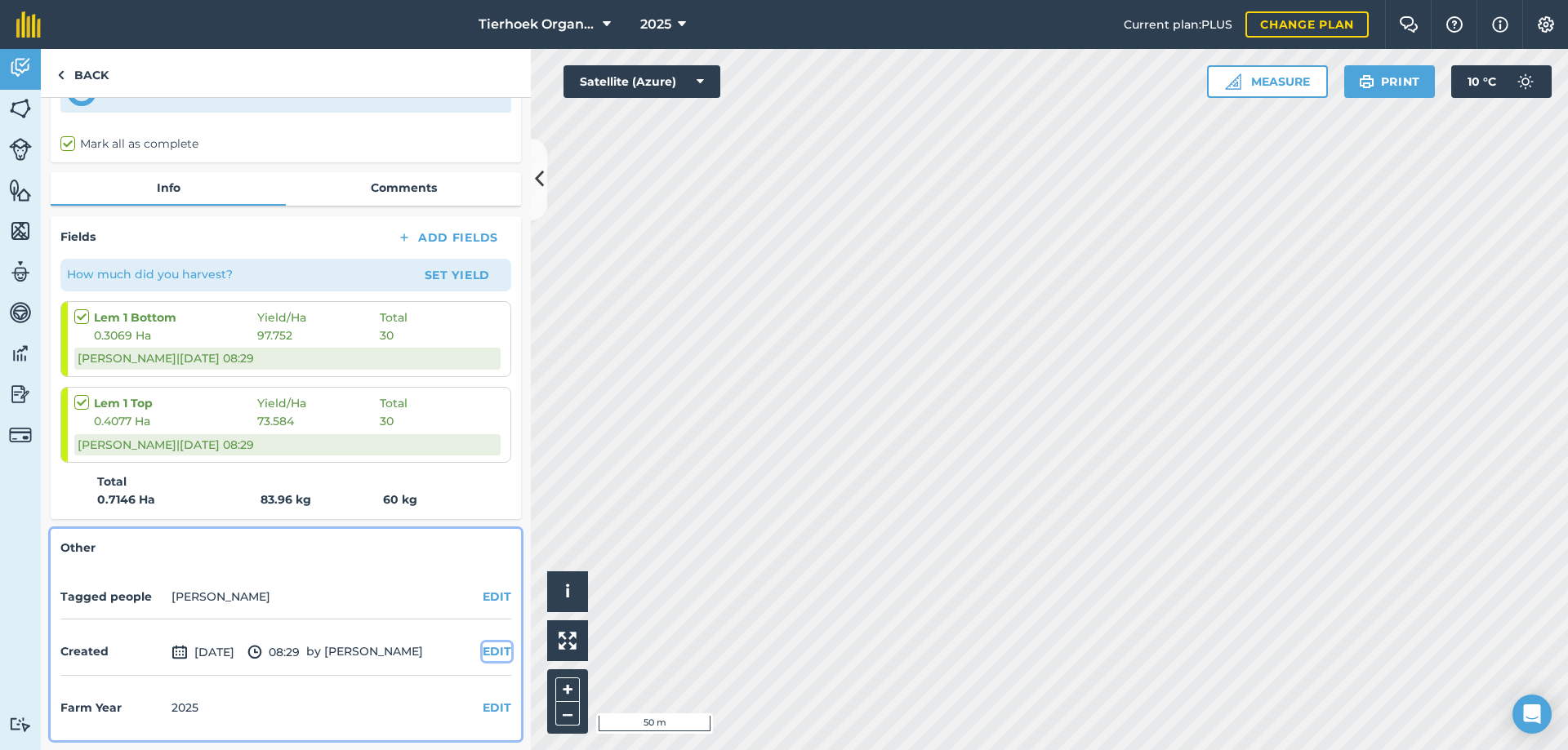
click at [486, 652] on button "EDIT" at bounding box center [497, 652] width 29 height 18
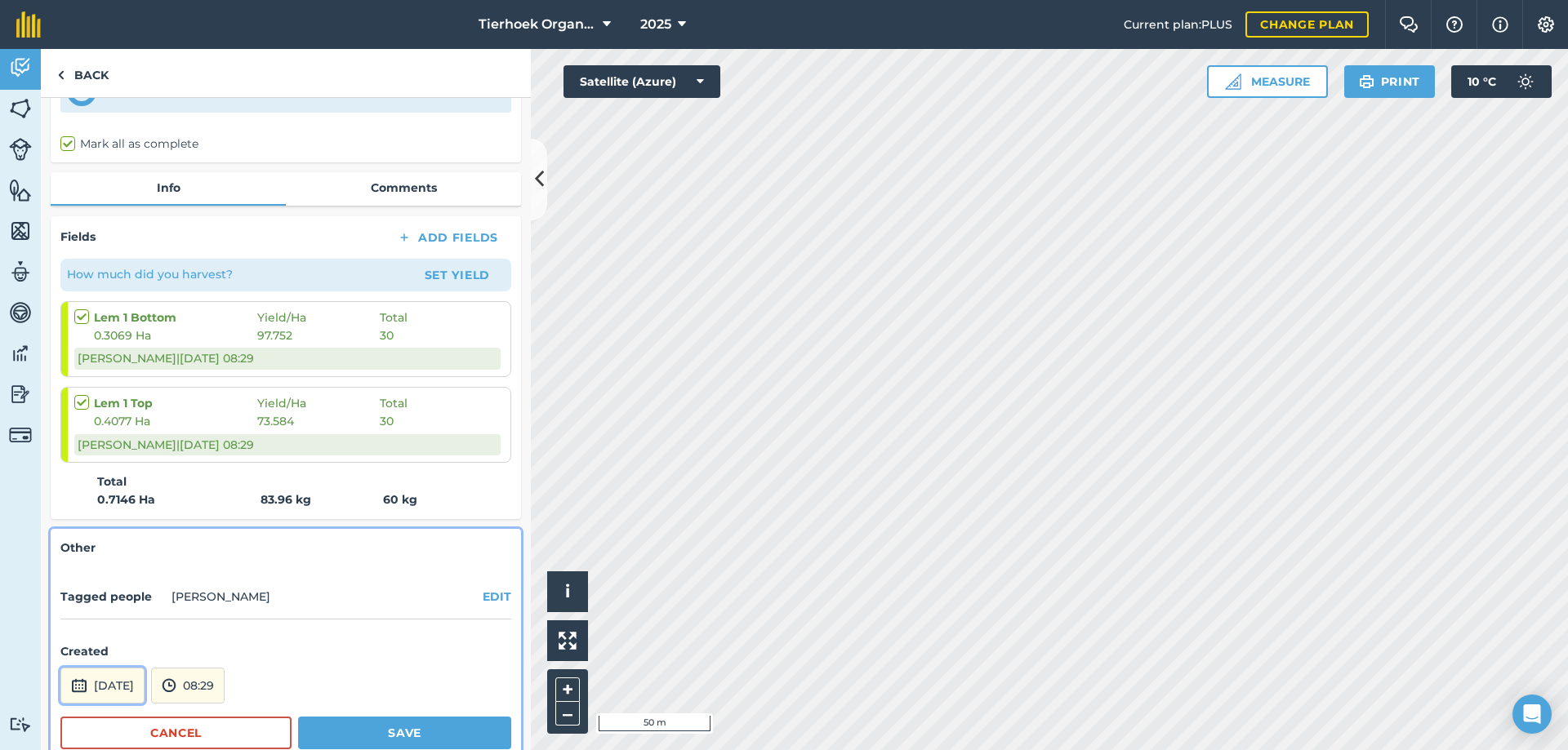
click at [143, 687] on button "[DATE]" at bounding box center [103, 686] width 84 height 36
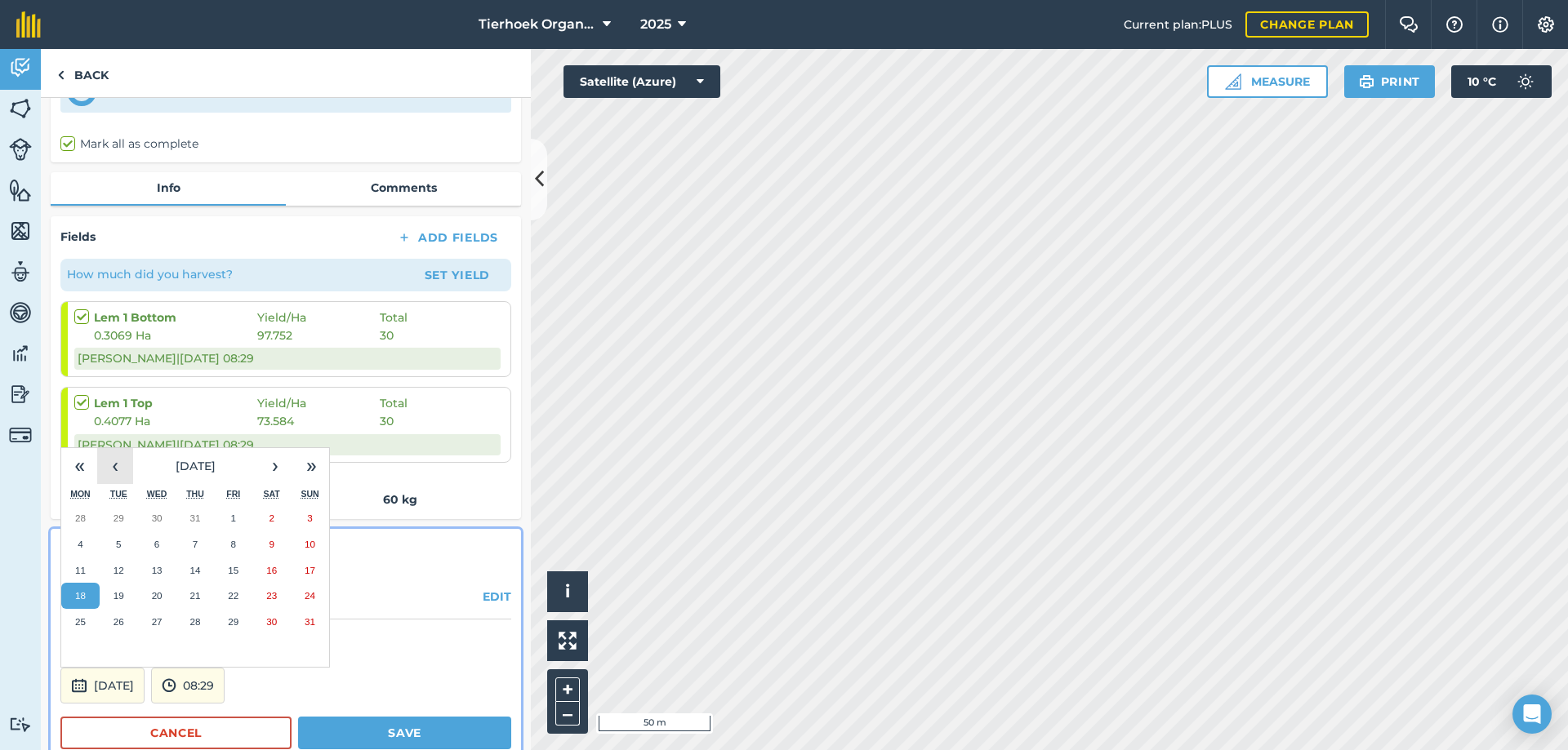
click at [115, 468] on button "‹" at bounding box center [116, 466] width 36 height 36
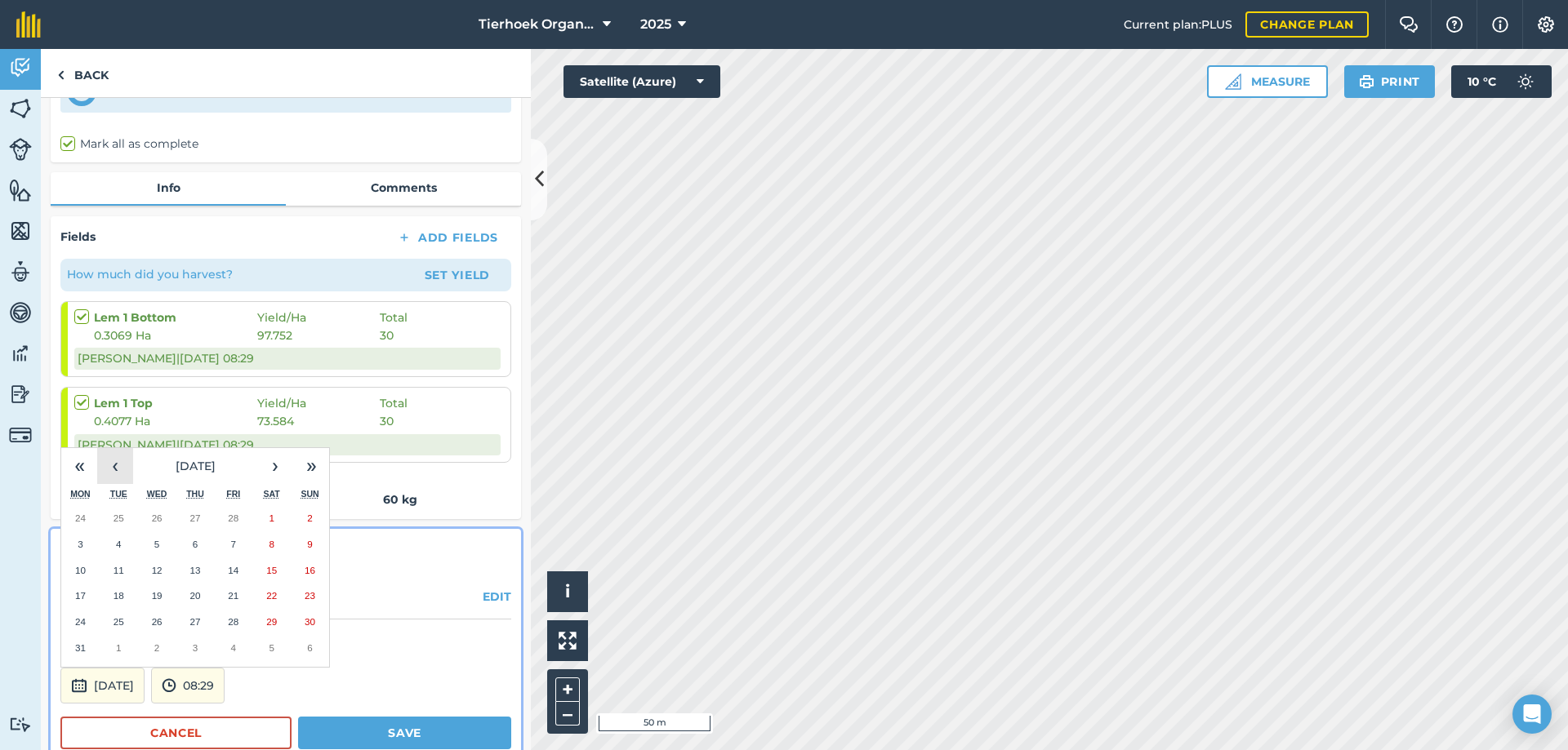
click at [115, 468] on button "‹" at bounding box center [116, 466] width 36 height 36
click at [89, 571] on button "13" at bounding box center [80, 570] width 39 height 26
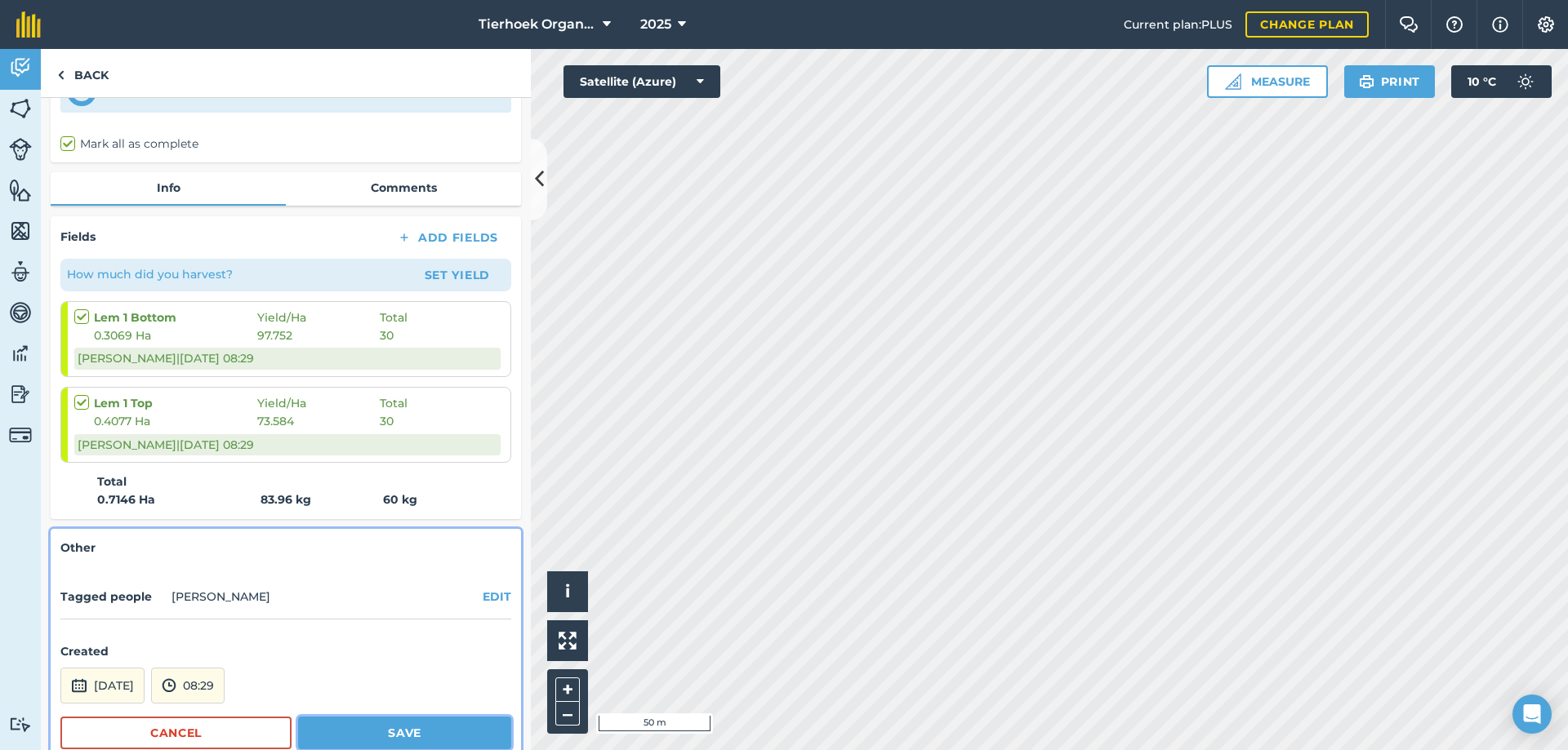
click at [359, 727] on button "Save" at bounding box center [404, 733] width 213 height 33
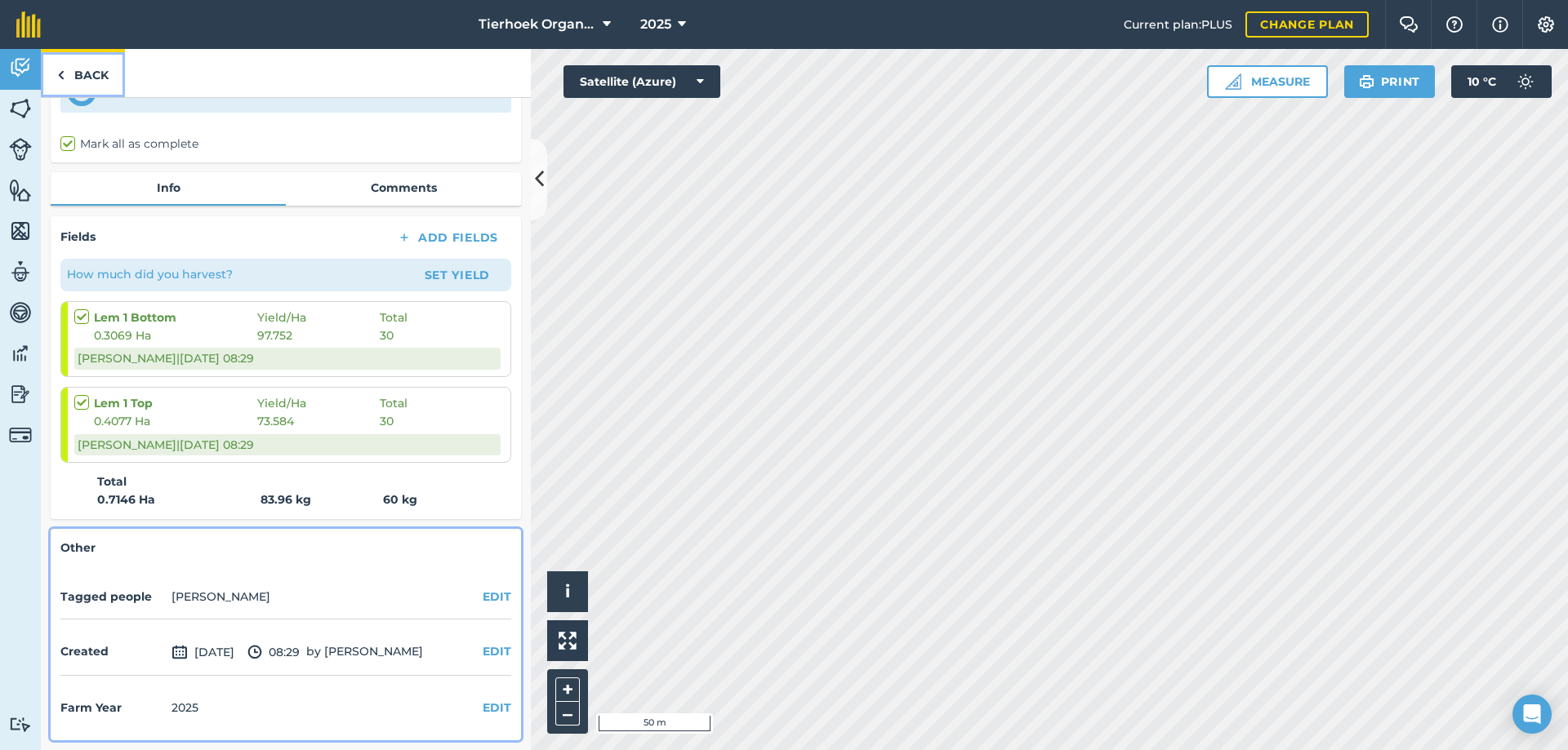
click at [90, 74] on link "Back" at bounding box center [83, 73] width 84 height 48
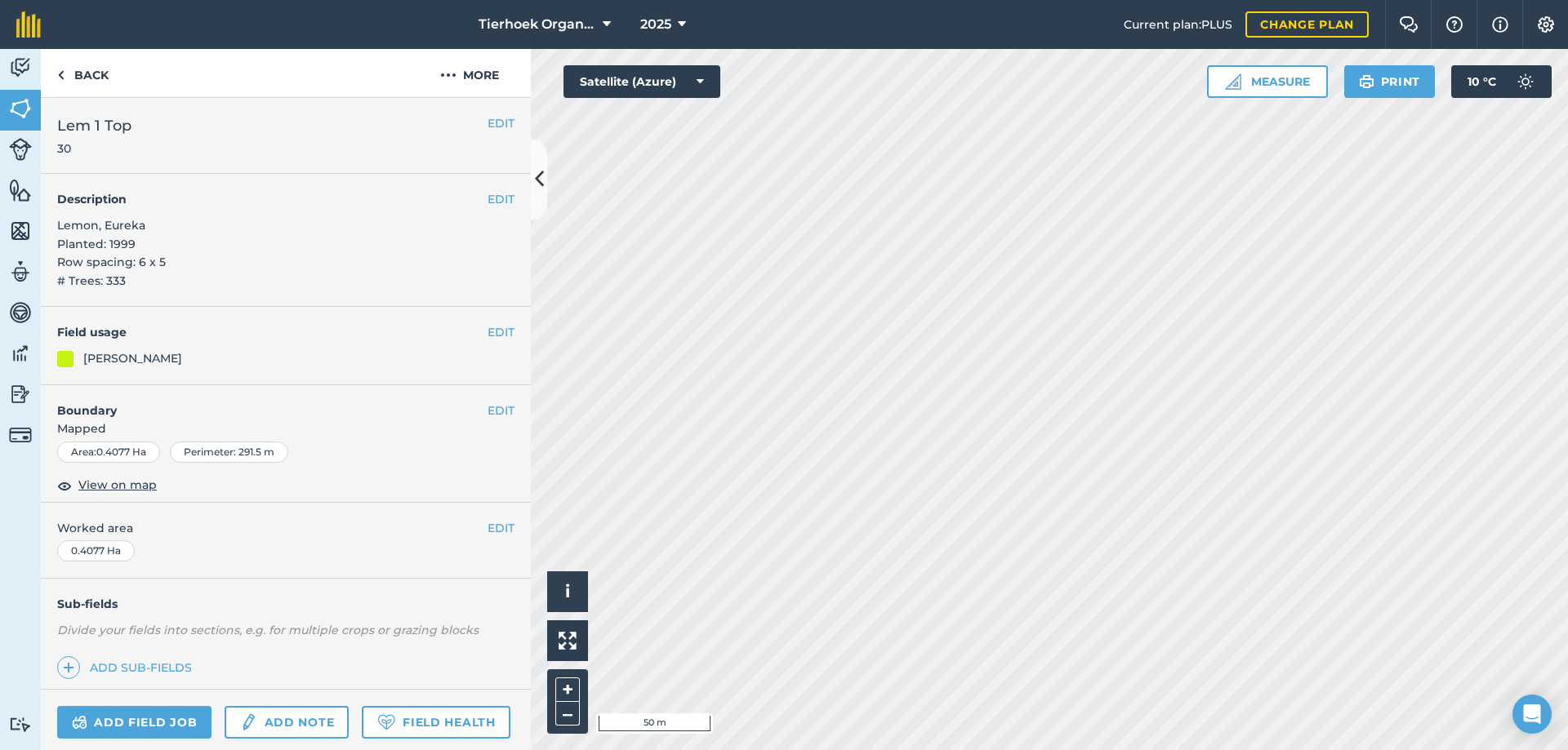
scroll to position [234, 0]
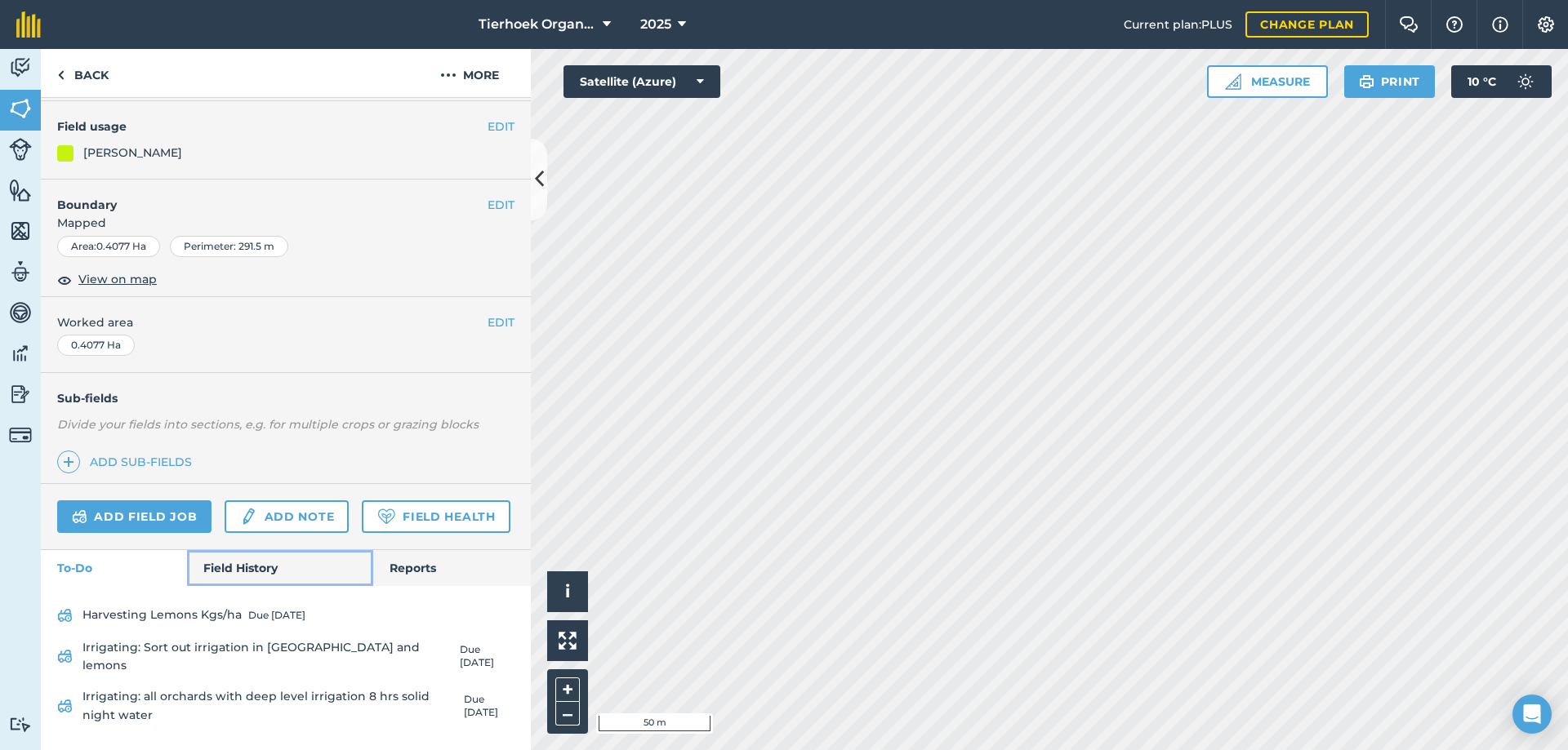
click at [248, 586] on link "Field History" at bounding box center [280, 568] width 185 height 36
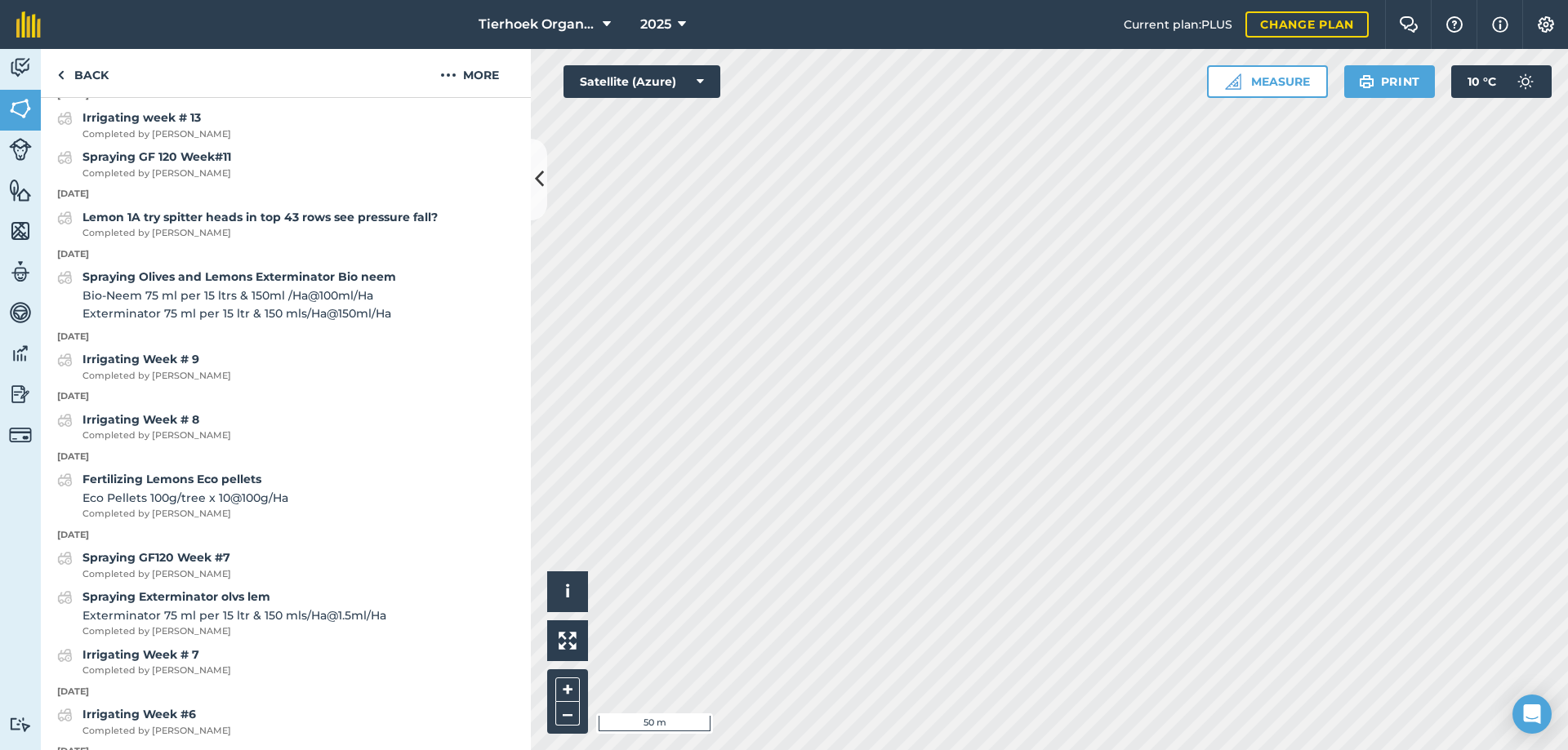
scroll to position [1132, 0]
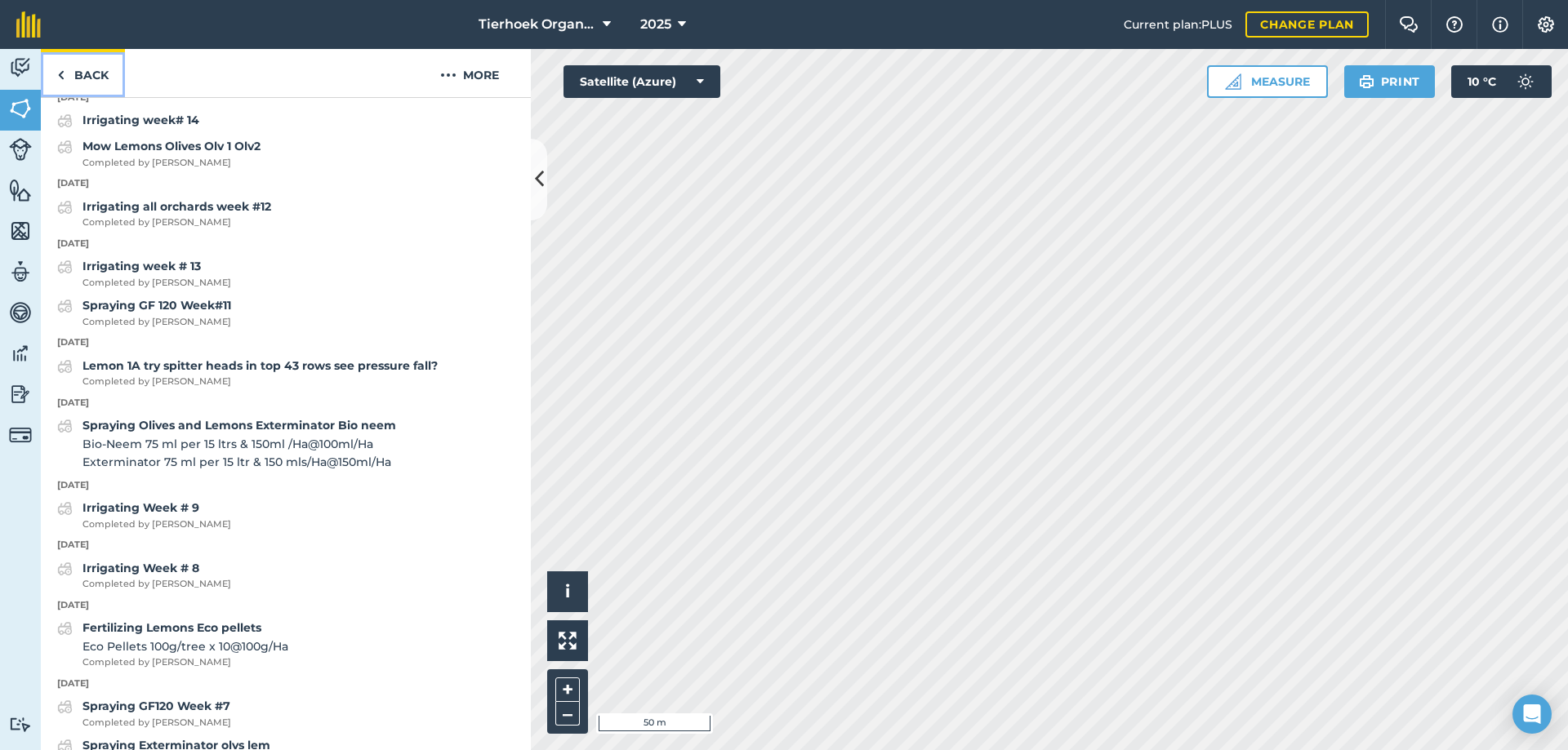
click at [82, 75] on link "Back" at bounding box center [83, 73] width 84 height 48
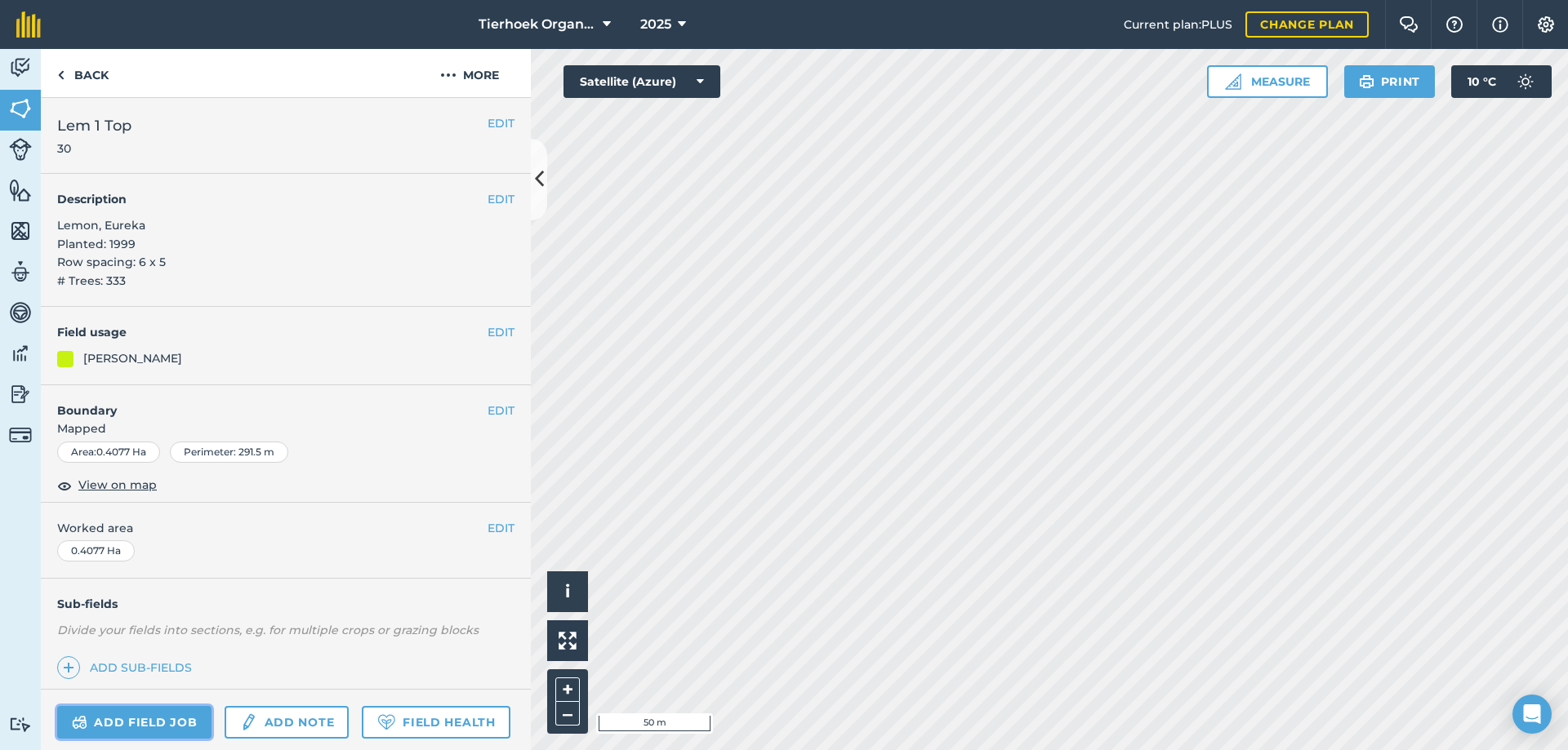
click at [144, 716] on link "Add field job" at bounding box center [134, 722] width 154 height 33
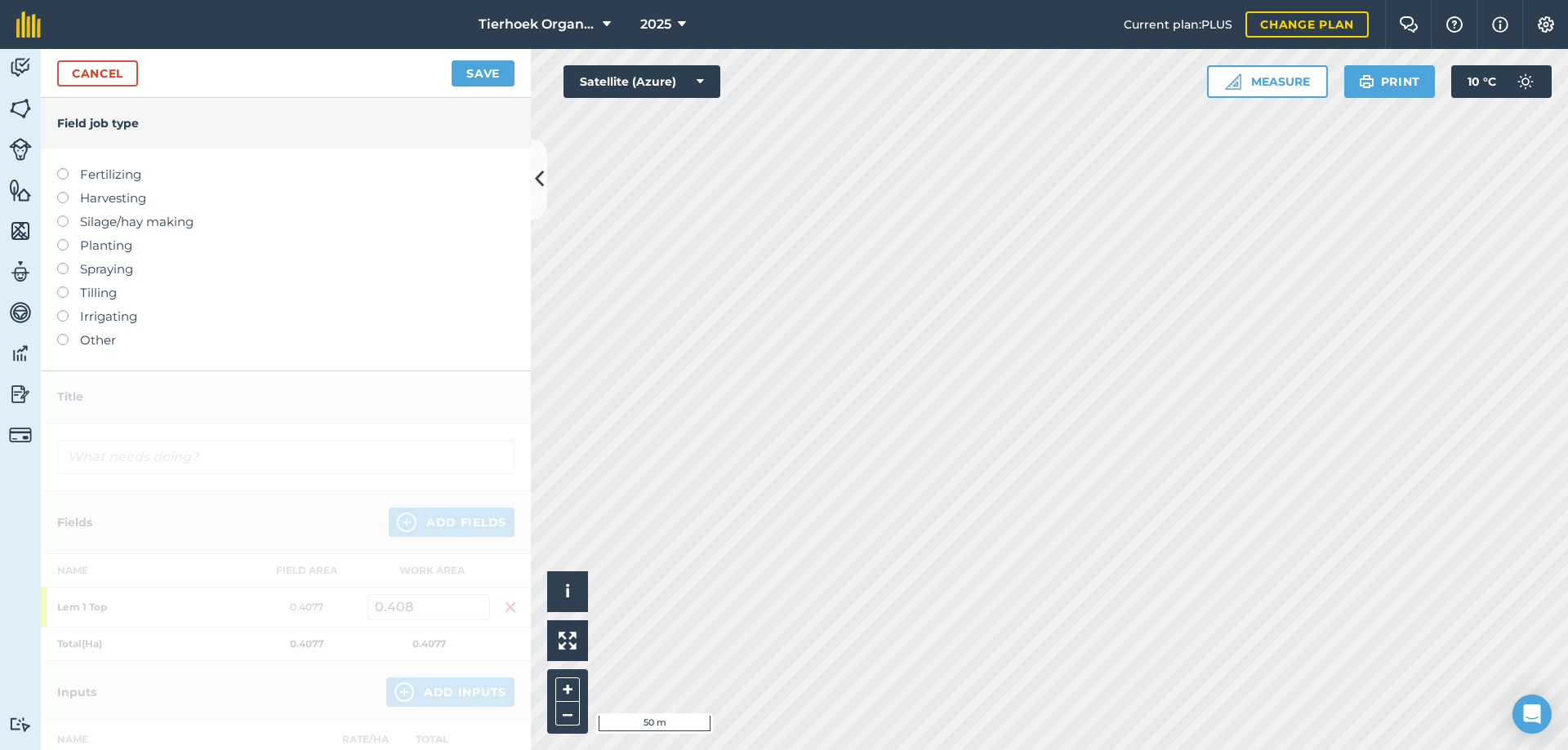
click at [61, 192] on label at bounding box center [69, 192] width 23 height 0
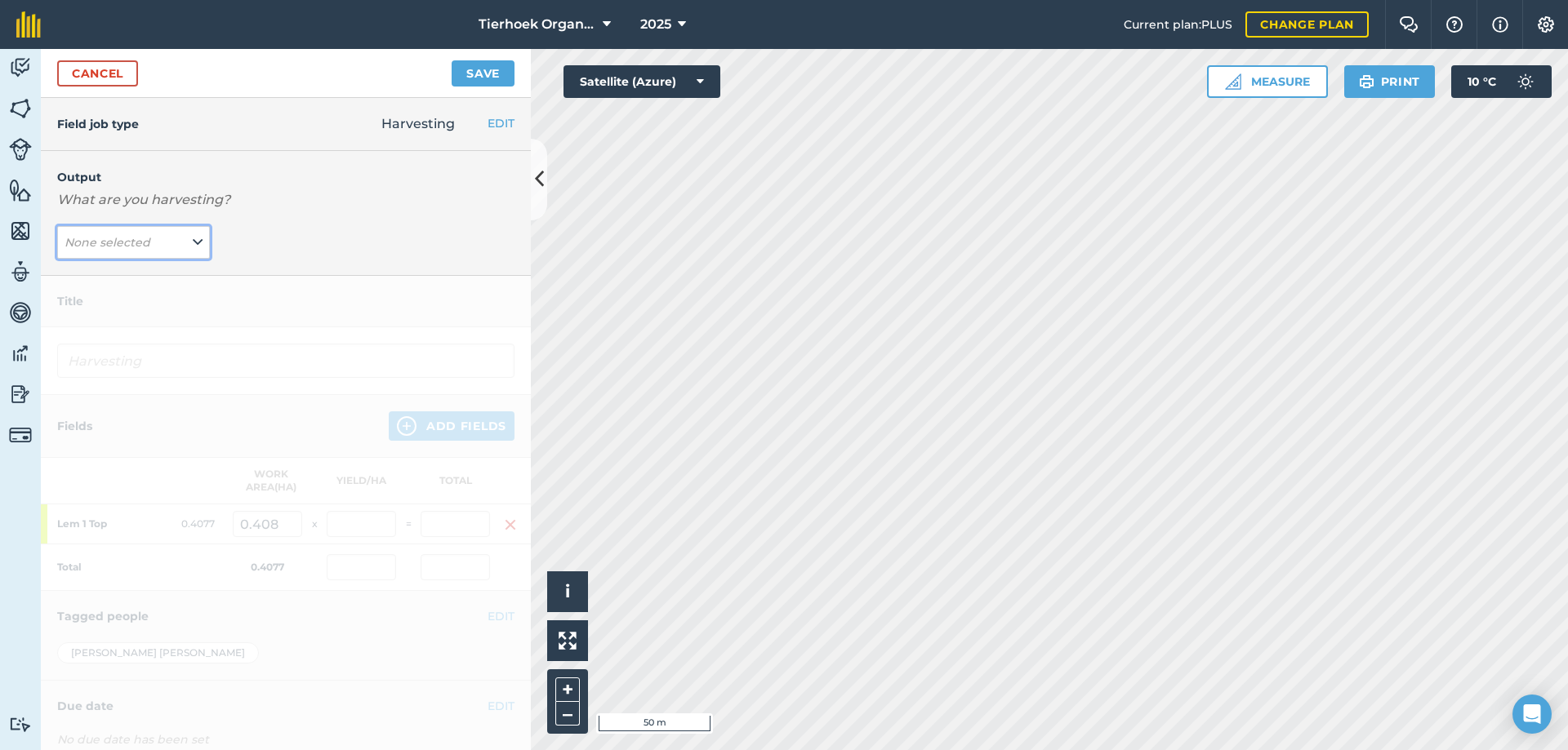
click at [196, 240] on icon at bounding box center [198, 243] width 10 height 18
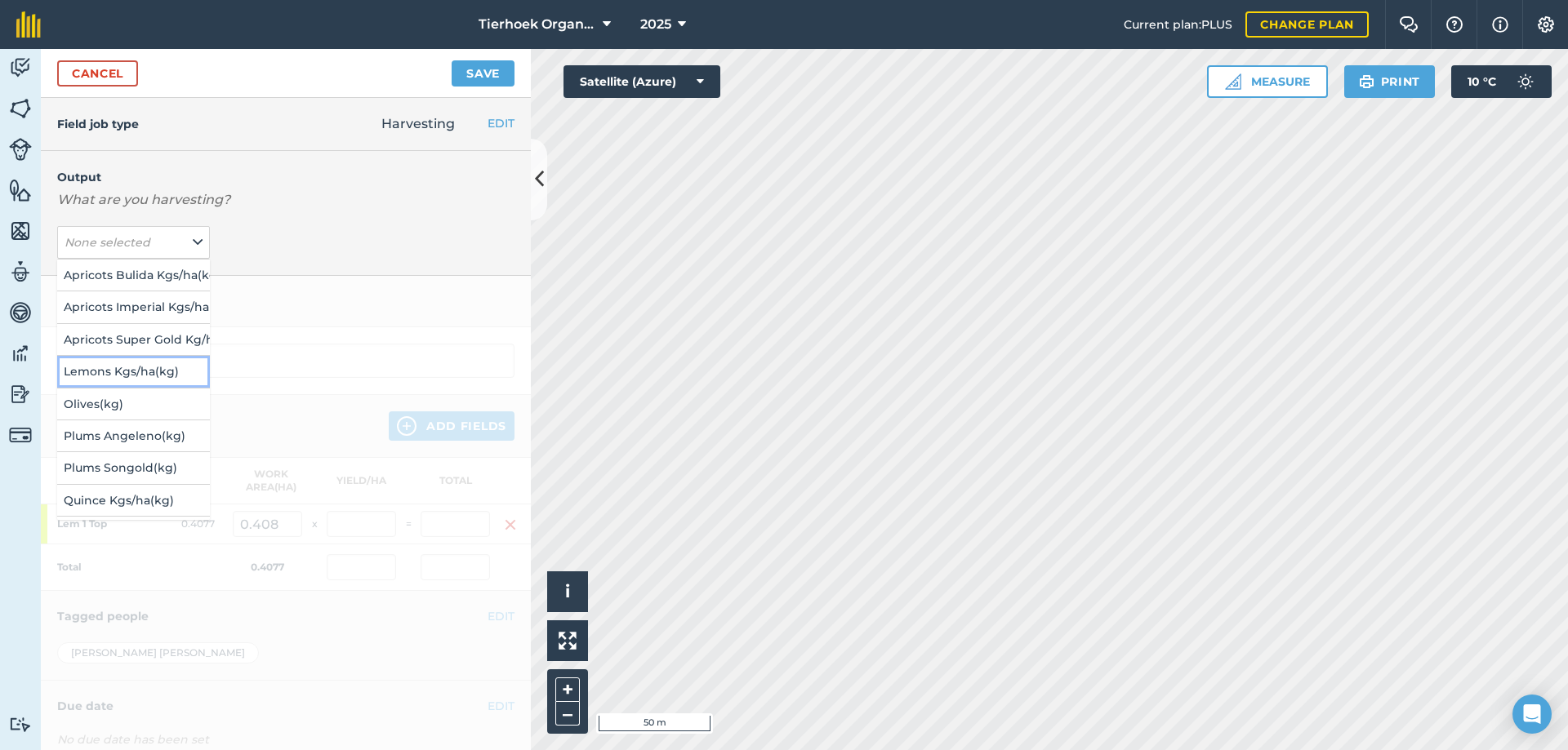
click at [113, 370] on button "Lemons Kgs/ha ( kg )" at bounding box center [134, 371] width 153 height 31
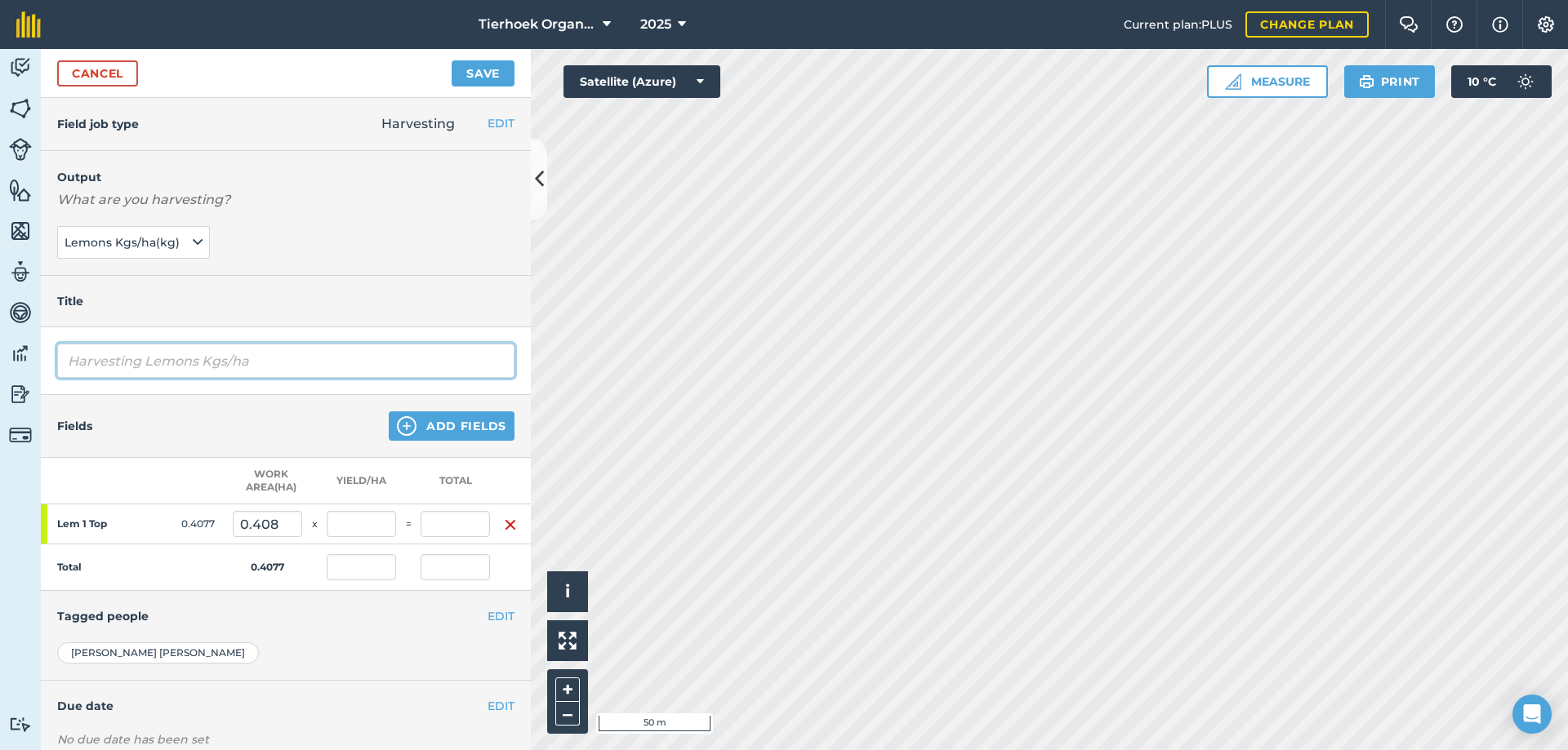
click at [273, 357] on input "Harvesting Lemons Kgs/ha" at bounding box center [286, 361] width 458 height 34
type input "Harvesting Lemons Kgs/ha Feb"
click at [451, 420] on button "Add Fields" at bounding box center [451, 426] width 125 height 30
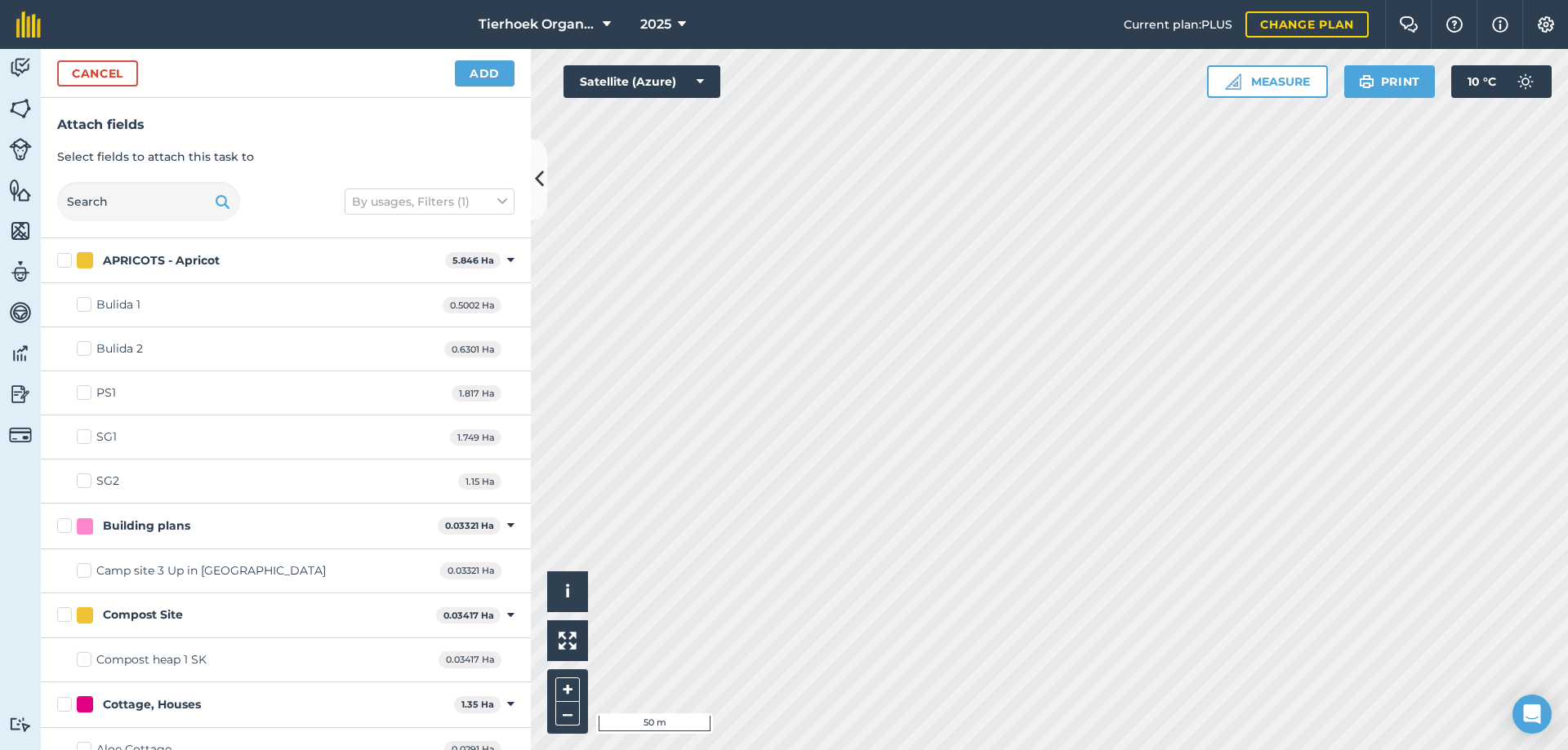
checkbox input "true"
click at [485, 72] on button "Add" at bounding box center [485, 74] width 60 height 26
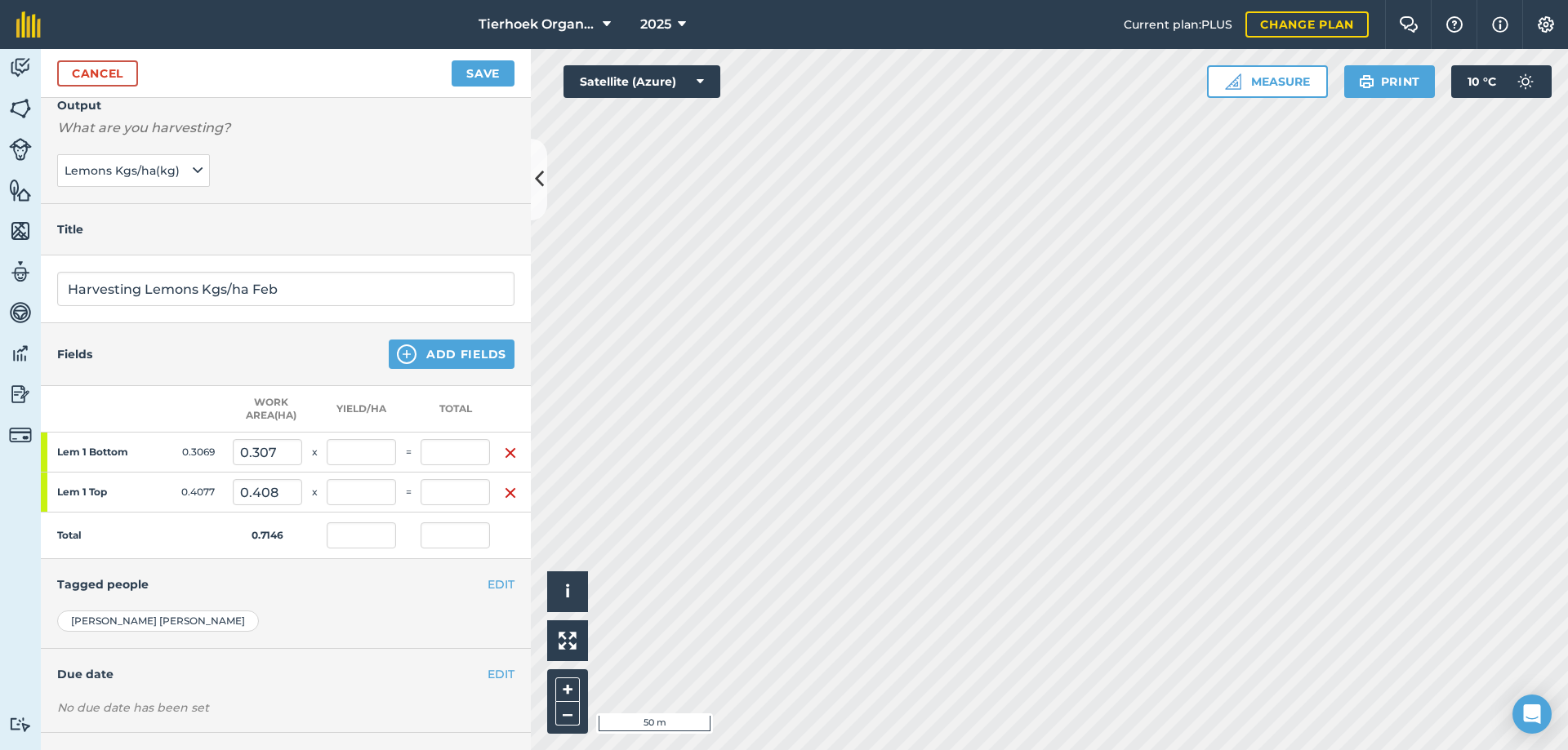
scroll to position [153, 0]
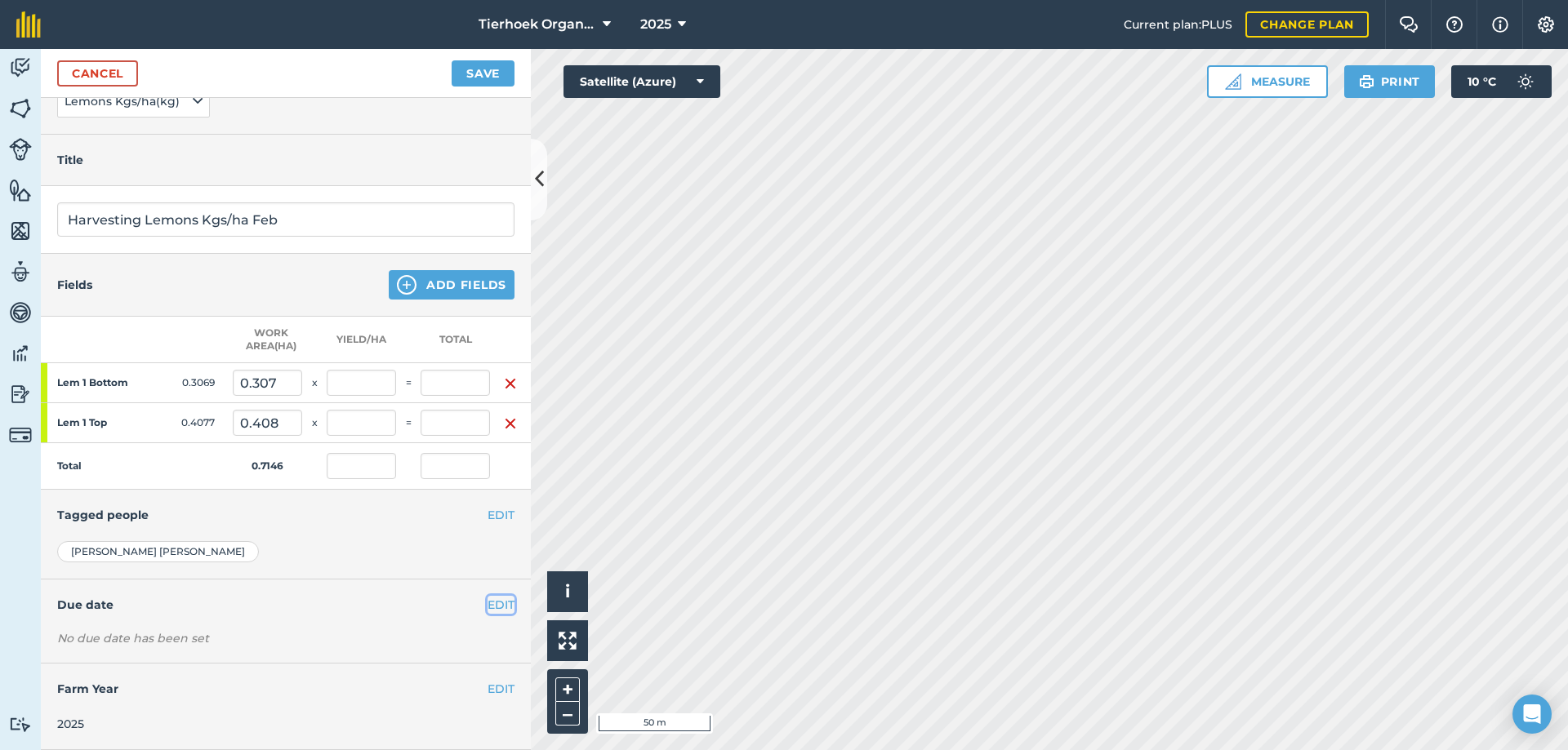
click at [488, 596] on button "EDIT" at bounding box center [501, 605] width 27 height 18
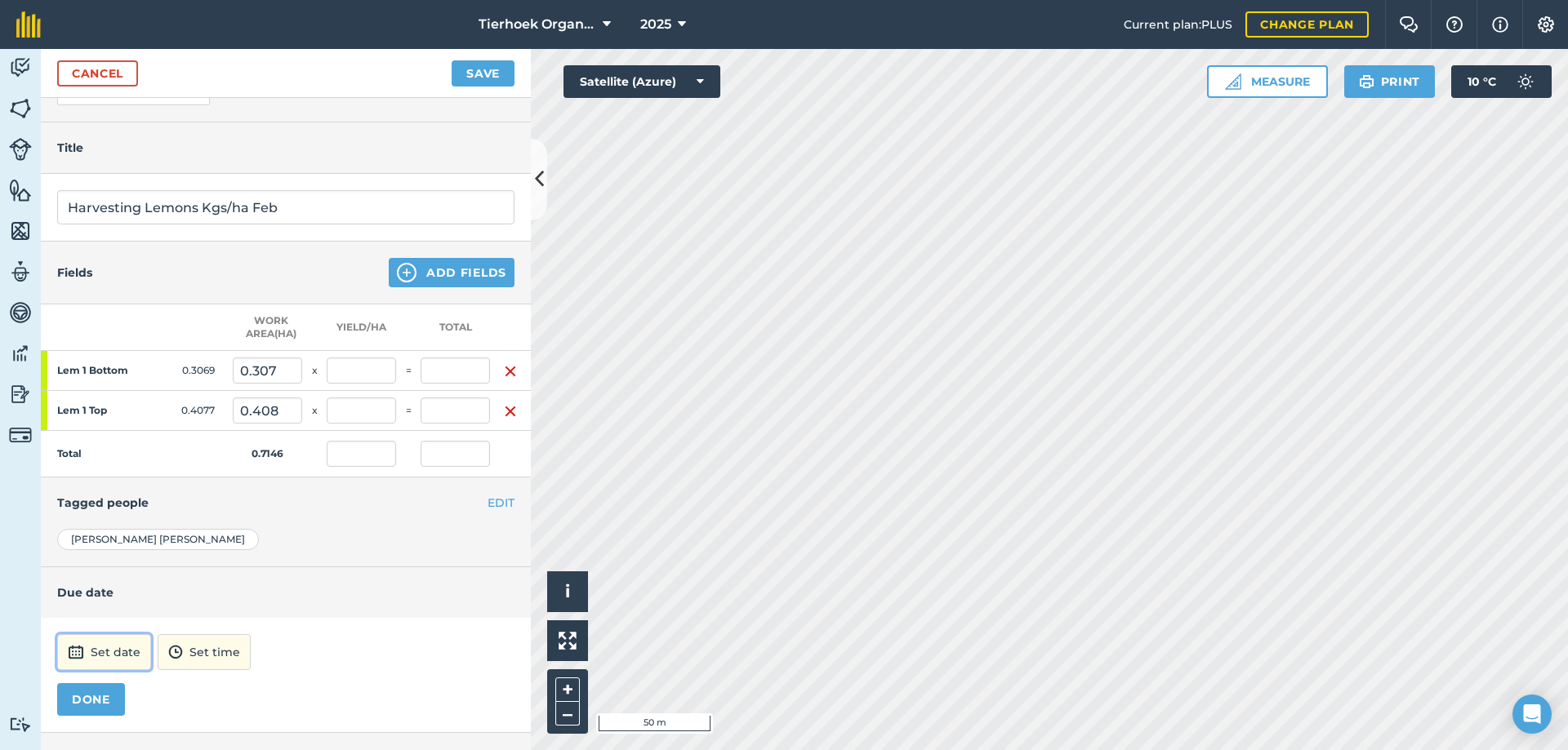
click at [112, 644] on button "Set date" at bounding box center [104, 652] width 94 height 36
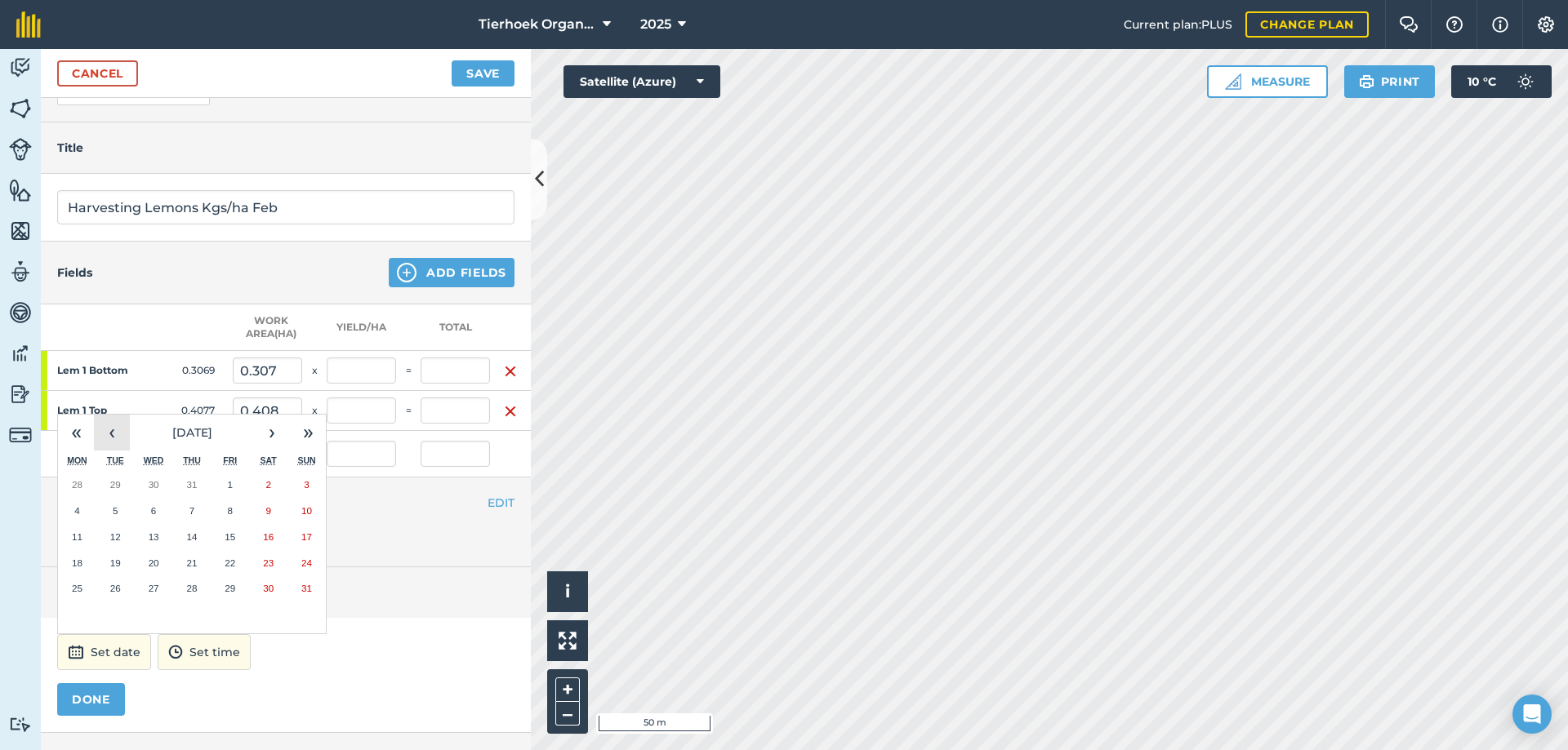
click at [114, 432] on button "‹" at bounding box center [112, 433] width 36 height 36
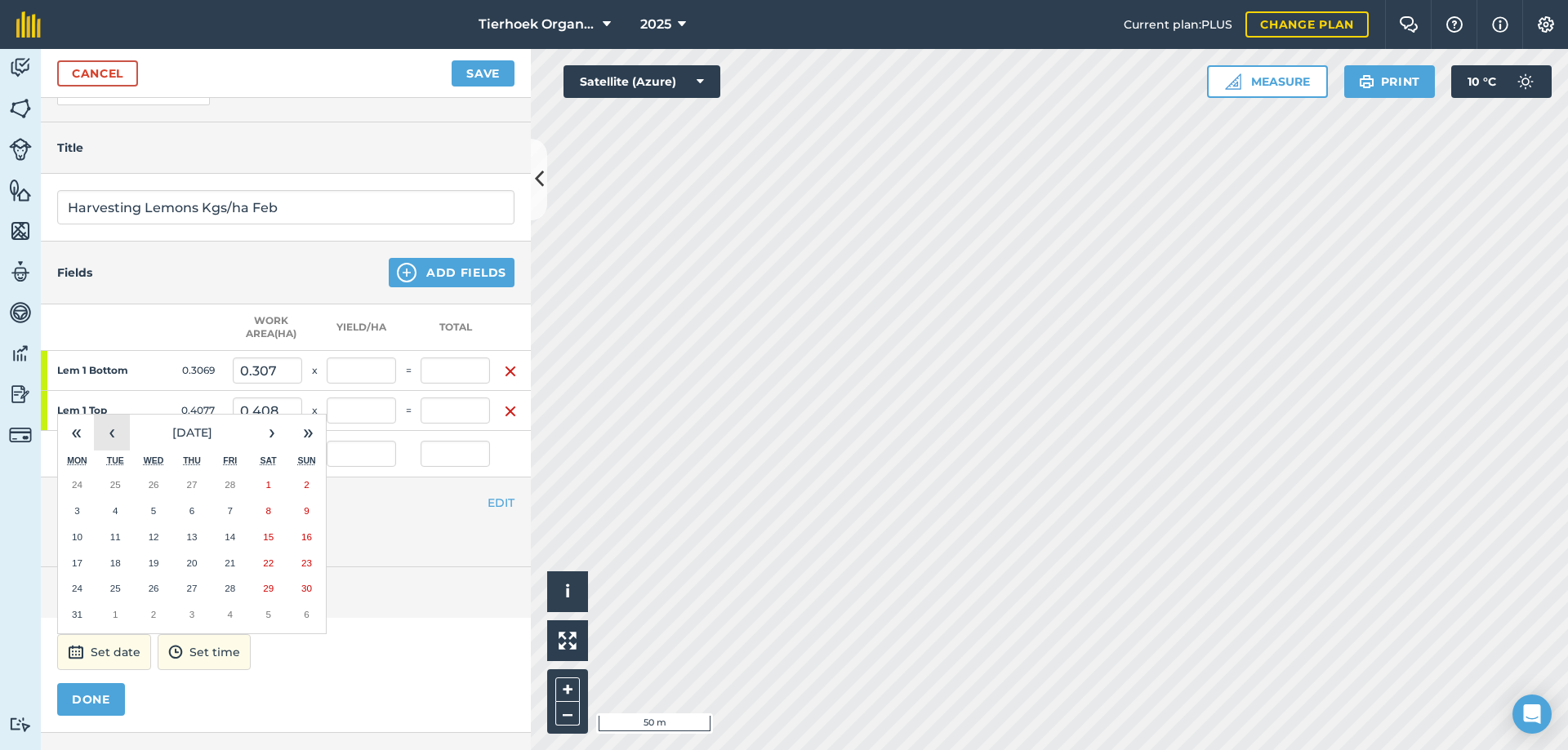
click at [114, 432] on button "‹" at bounding box center [112, 433] width 36 height 36
click at [195, 561] on abbr "20" at bounding box center [191, 562] width 11 height 11
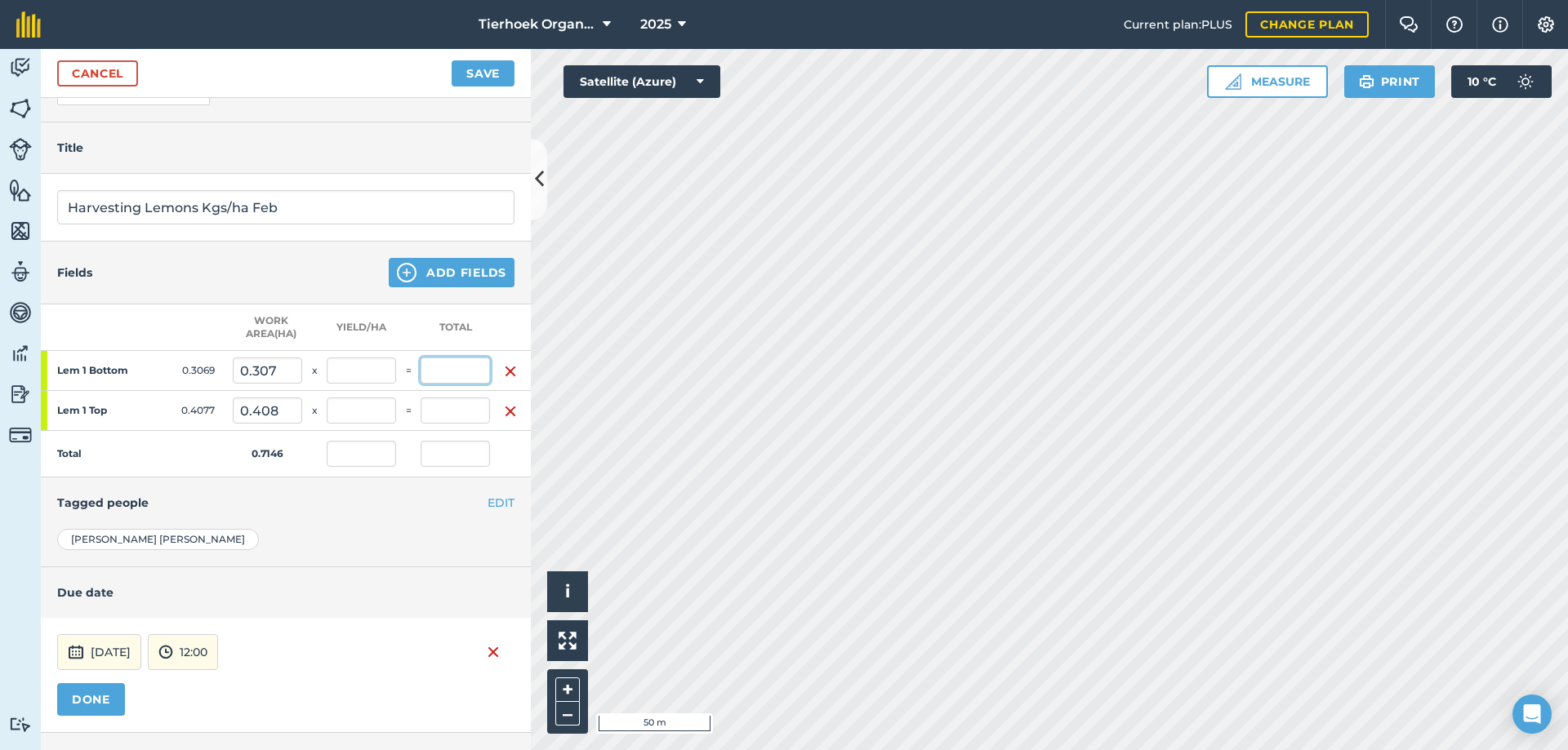
click at [450, 369] on input "text" at bounding box center [455, 370] width 70 height 26
click at [450, 369] on input "90" at bounding box center [455, 370] width 70 height 26
type input "90"
type input "125.945"
type input "90"
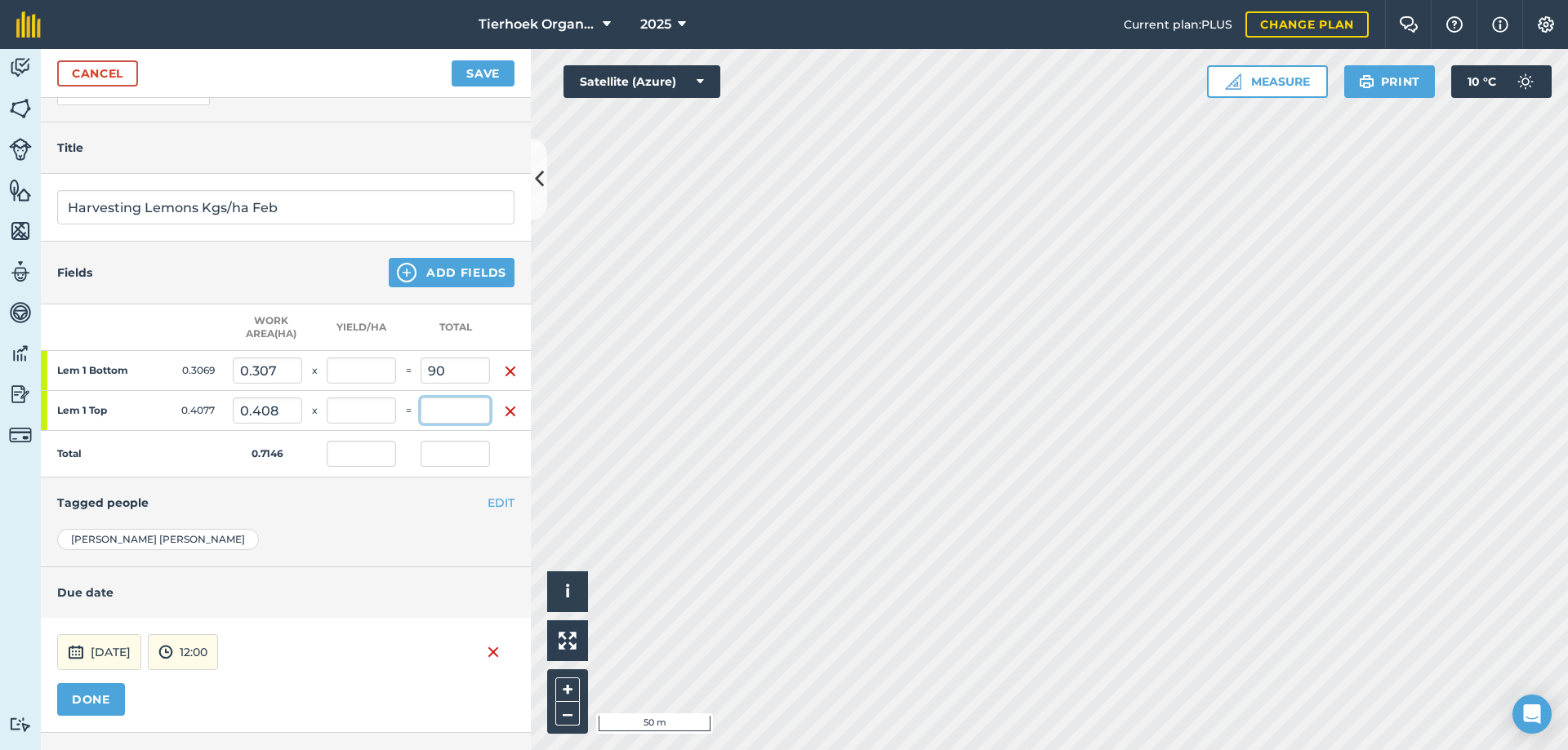
type input "293.255"
click at [444, 411] on input "text" at bounding box center [455, 411] width 70 height 26
type input "90"
type input "220.751"
type input "251.889"
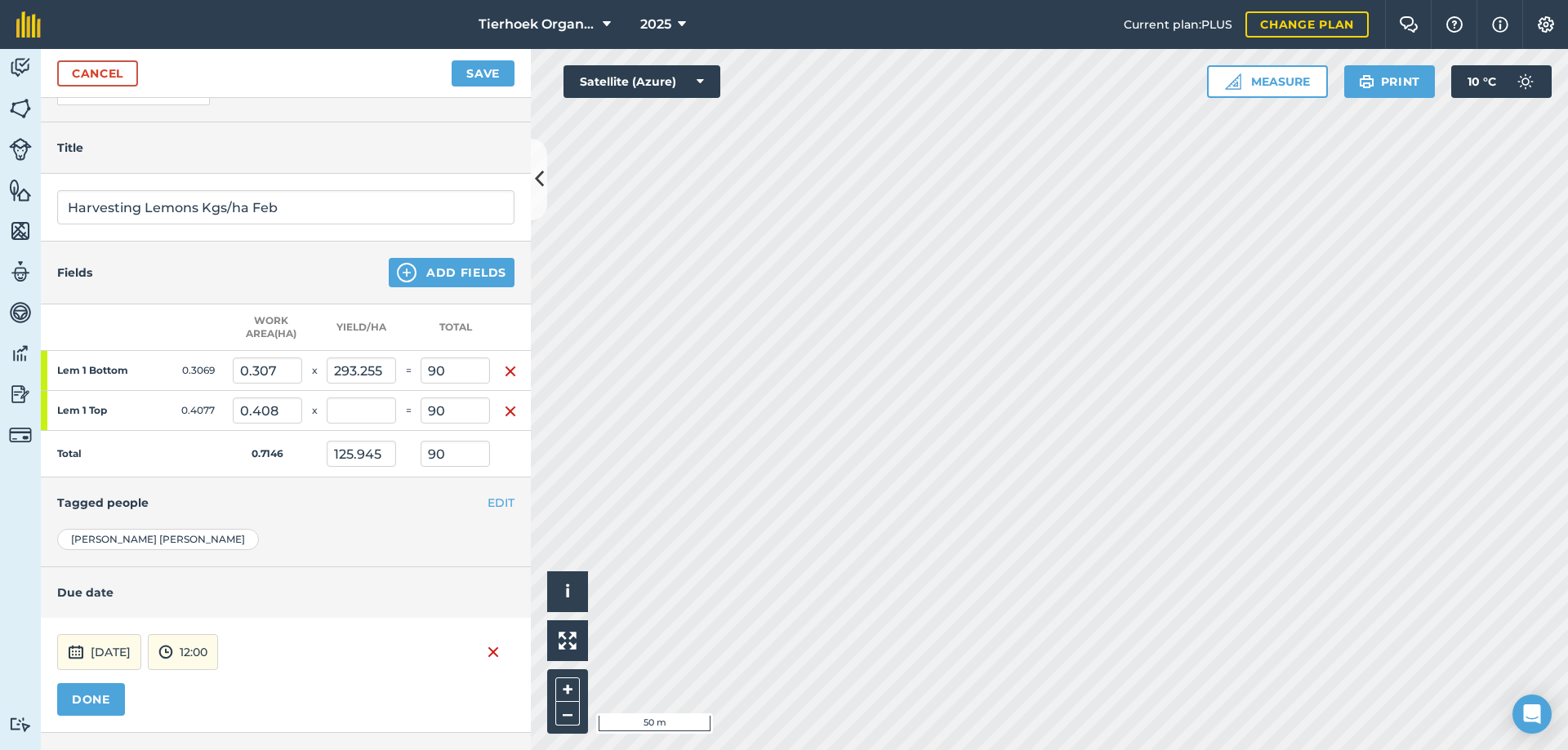
type input "180"
click at [400, 440] on td at bounding box center [408, 454] width 25 height 47
click at [91, 660] on button "[DATE]" at bounding box center [99, 652] width 84 height 36
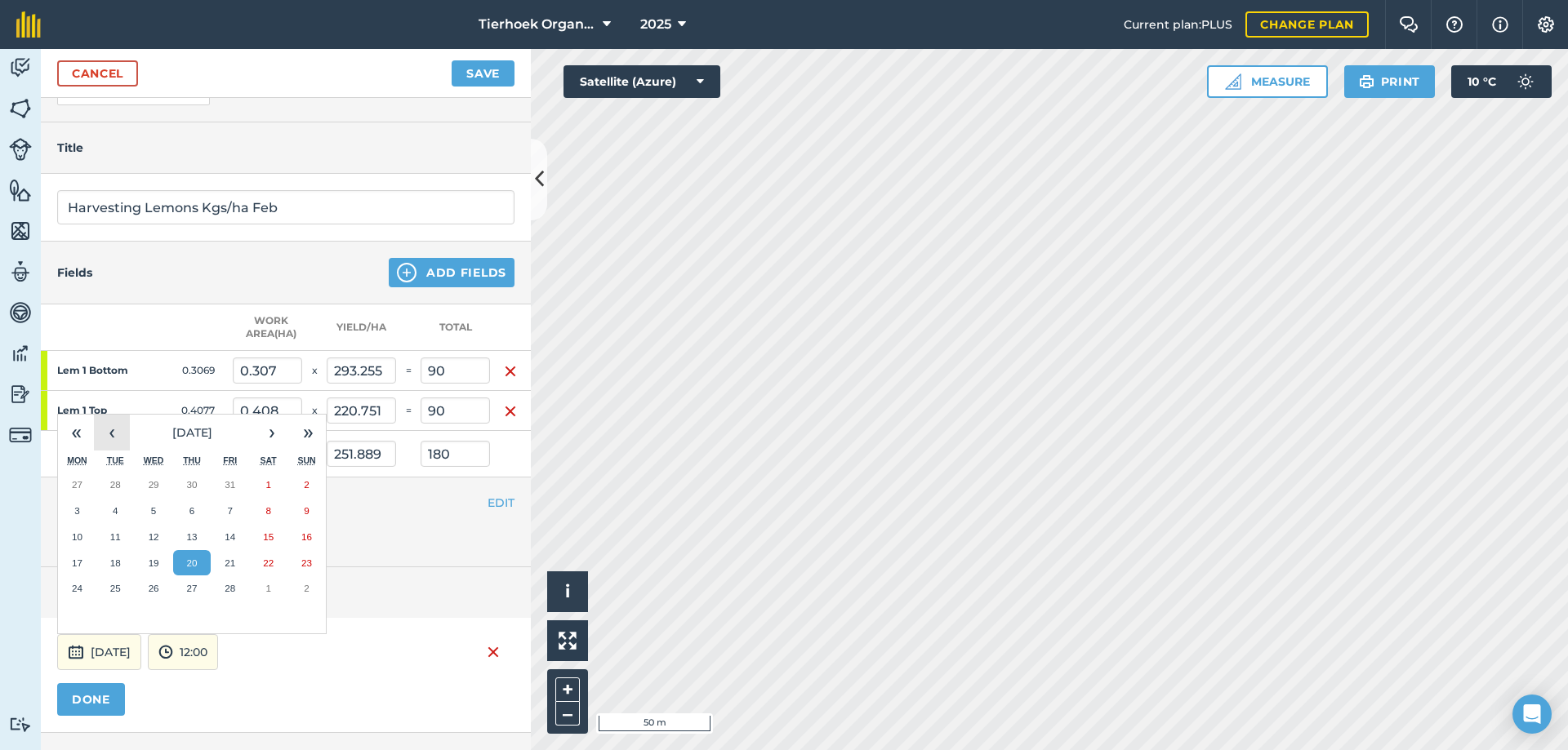
click at [110, 434] on button "‹" at bounding box center [112, 433] width 36 height 36
click at [271, 430] on button "›" at bounding box center [272, 433] width 36 height 36
click at [194, 563] on abbr "20" at bounding box center [191, 562] width 11 height 11
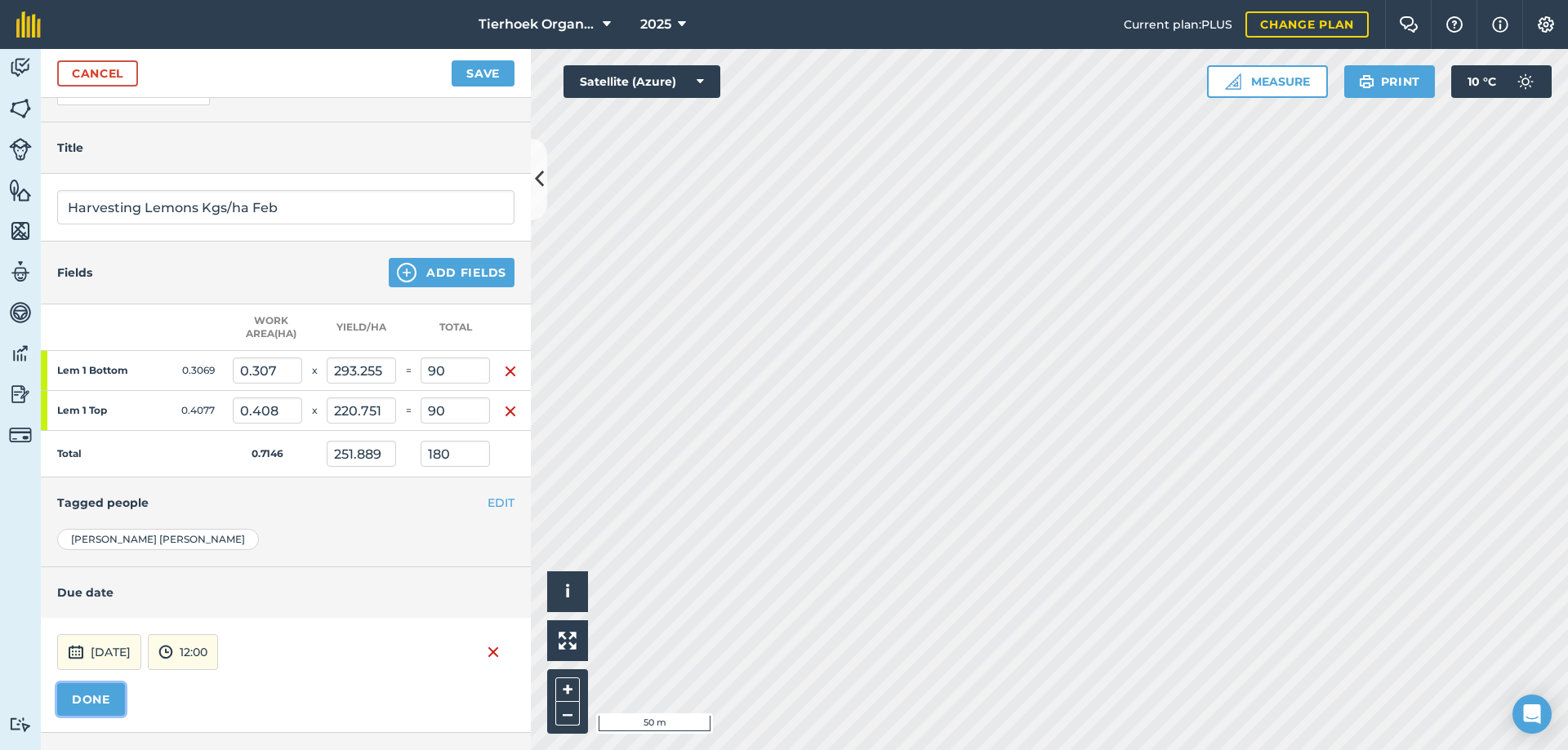
click at [85, 693] on button "DONE" at bounding box center [91, 700] width 68 height 33
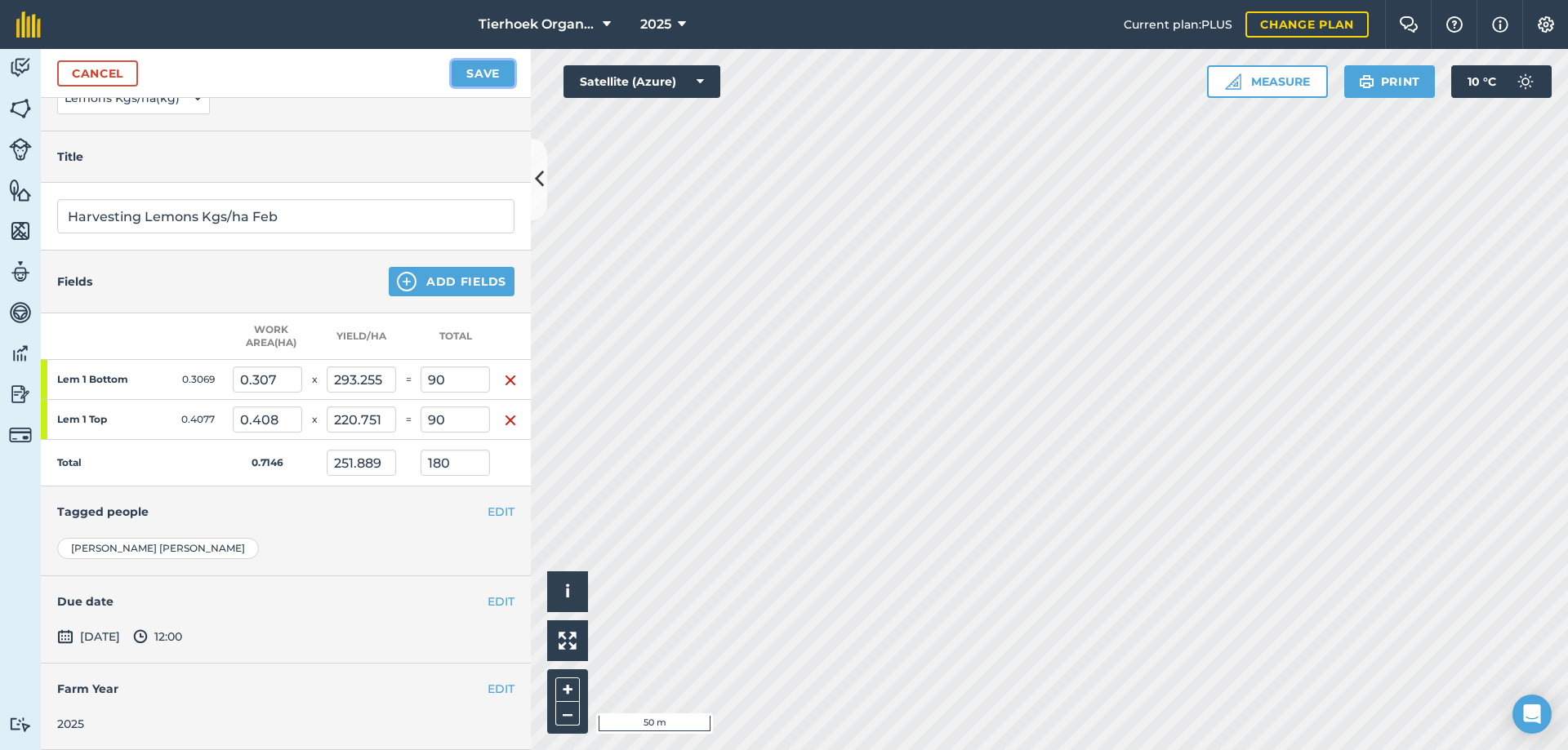
click at [468, 73] on button "Save" at bounding box center [483, 74] width 63 height 26
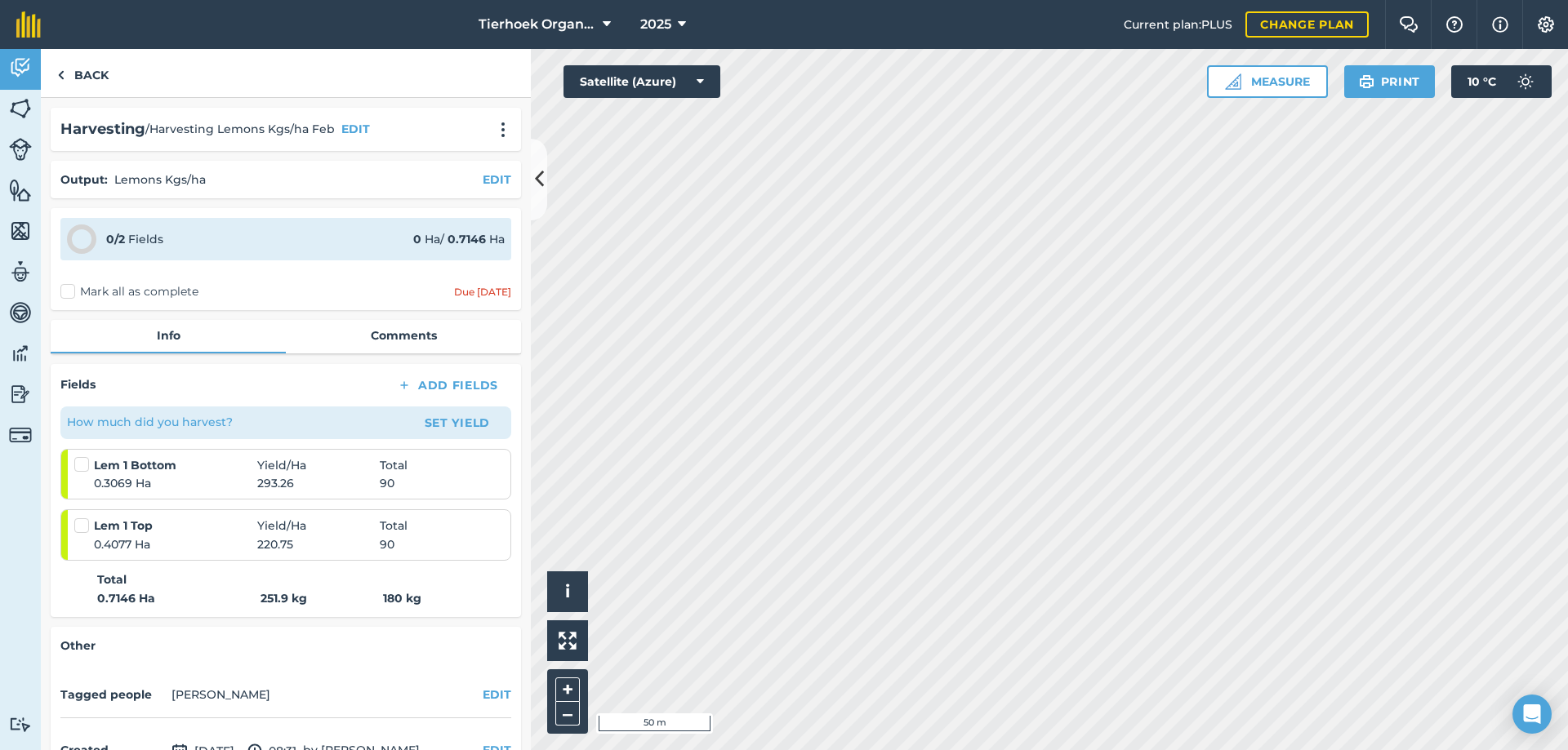
click at [67, 291] on label "Mark all as complete" at bounding box center [130, 292] width 138 height 17
click at [67, 291] on input "Mark all as complete" at bounding box center [66, 289] width 11 height 11
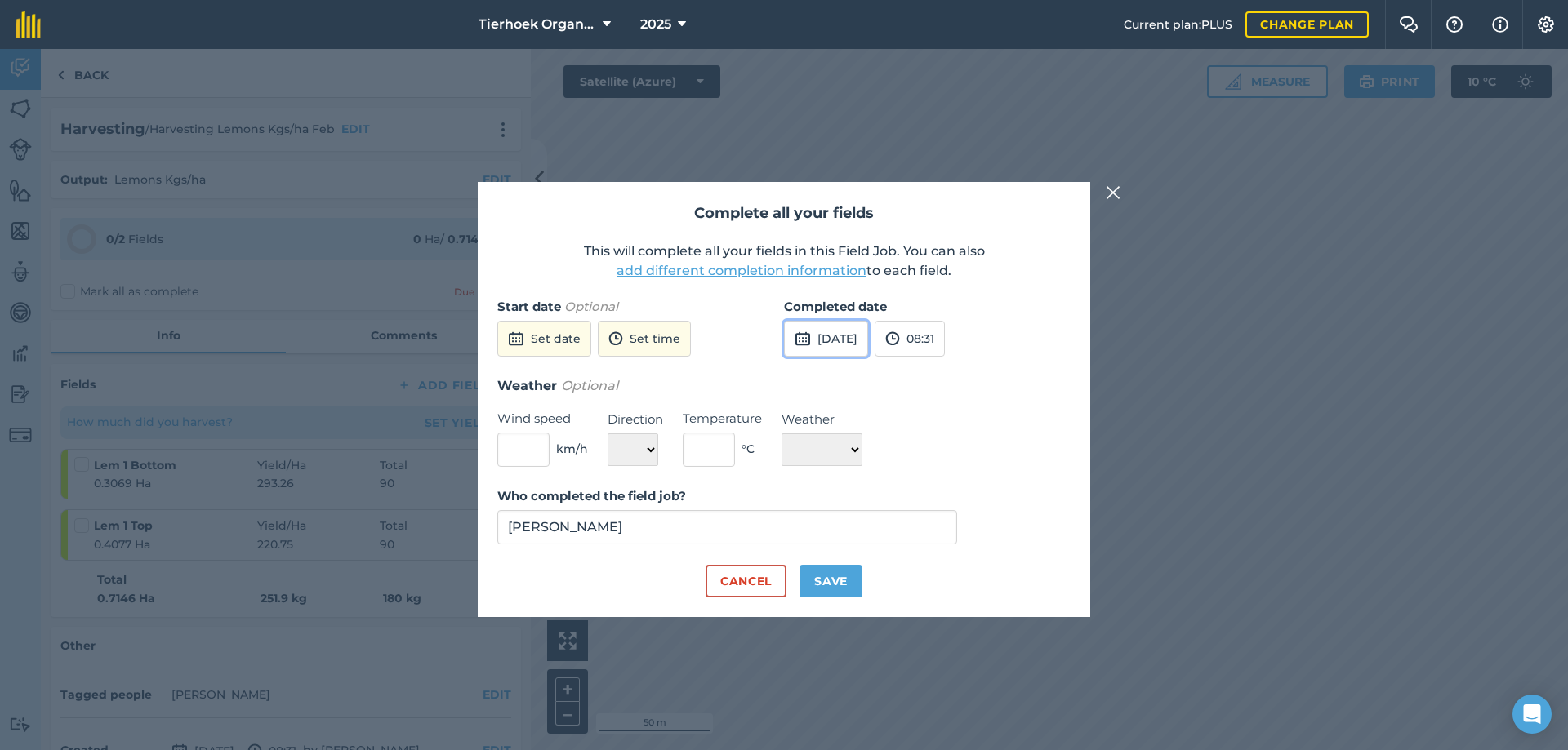
click at [854, 333] on button "[DATE]" at bounding box center [826, 339] width 84 height 36
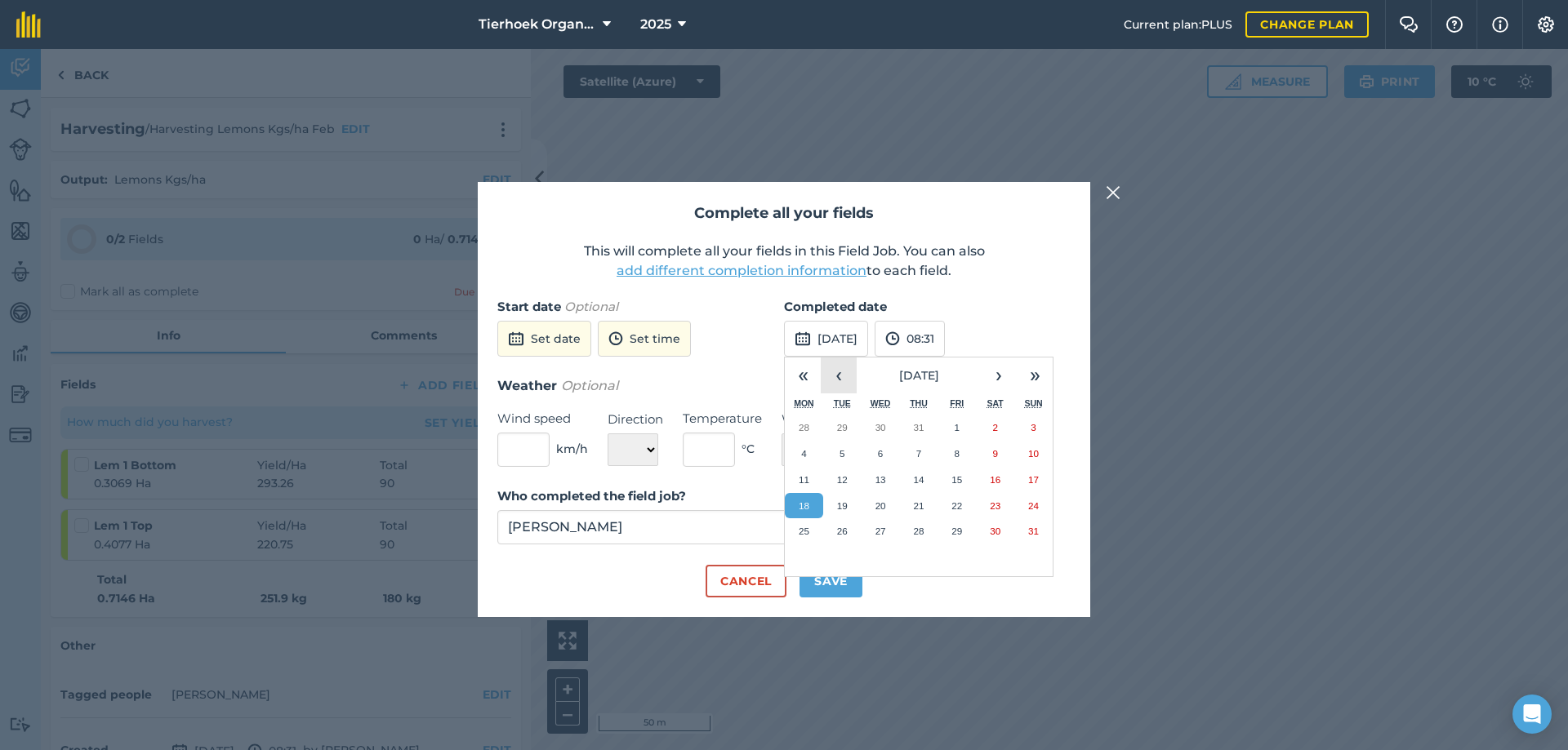
click at [839, 374] on button "‹" at bounding box center [839, 375] width 36 height 36
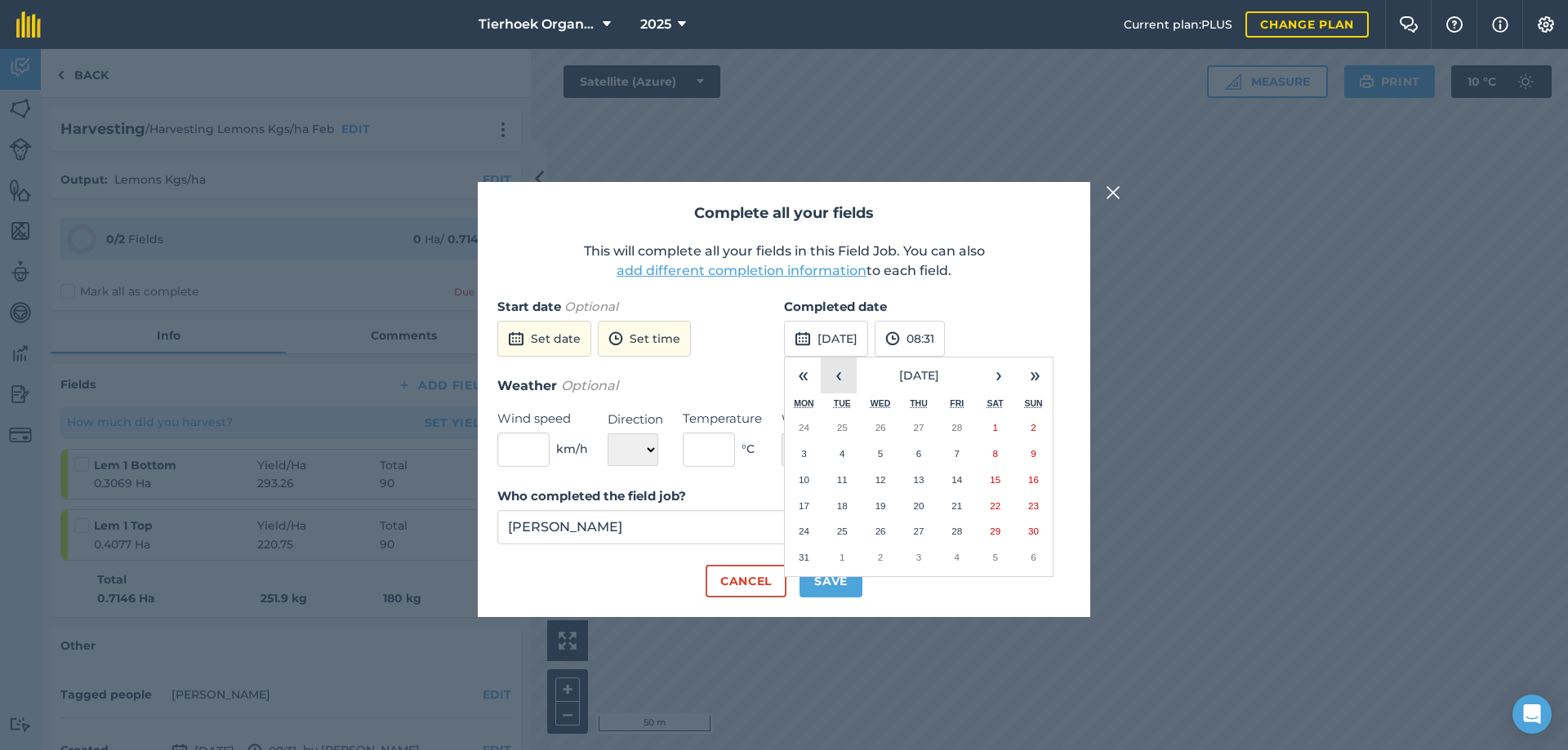
click at [839, 374] on button "‹" at bounding box center [839, 375] width 36 height 36
click at [958, 502] on abbr "21" at bounding box center [956, 505] width 11 height 11
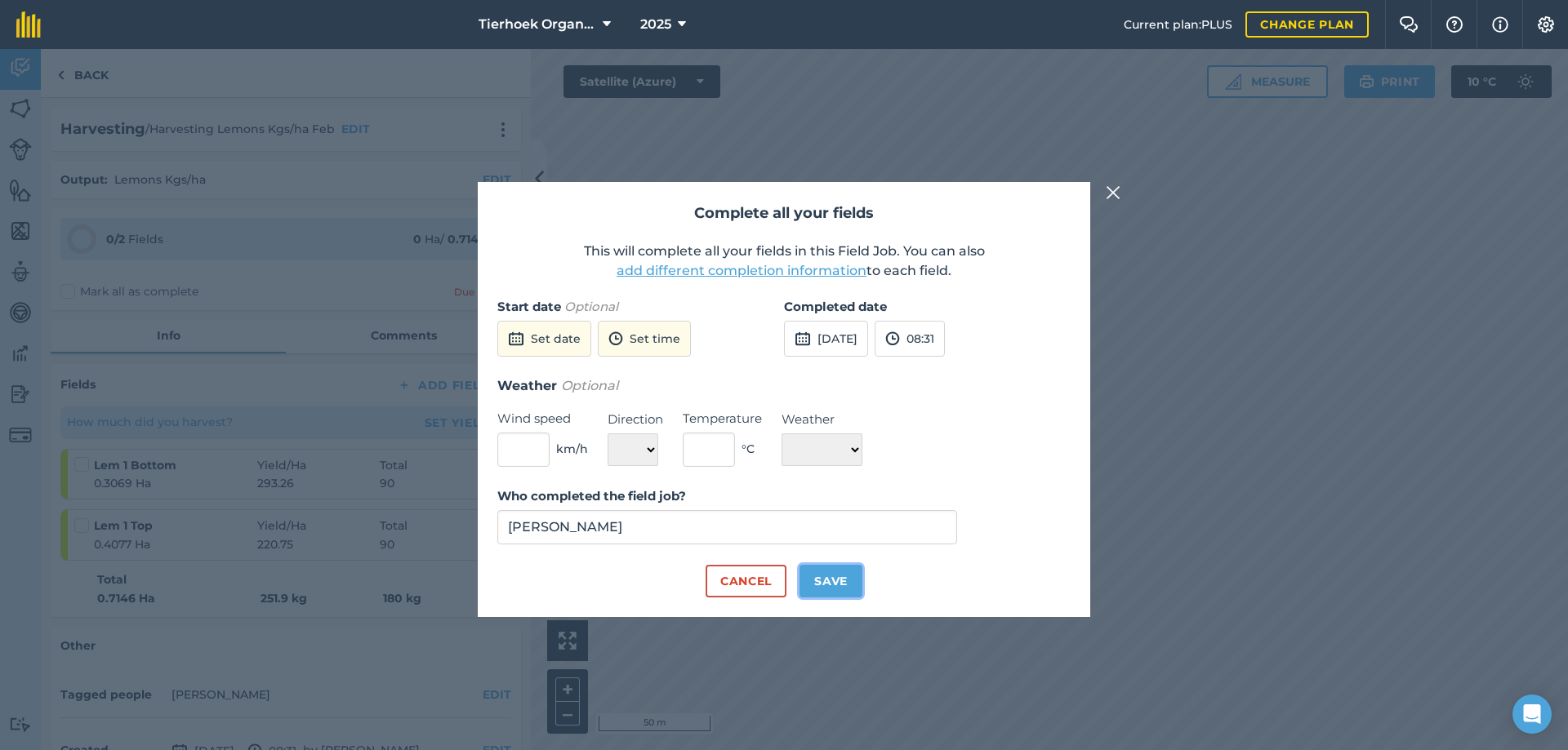
click at [826, 579] on button "Save" at bounding box center [831, 581] width 63 height 33
checkbox input "true"
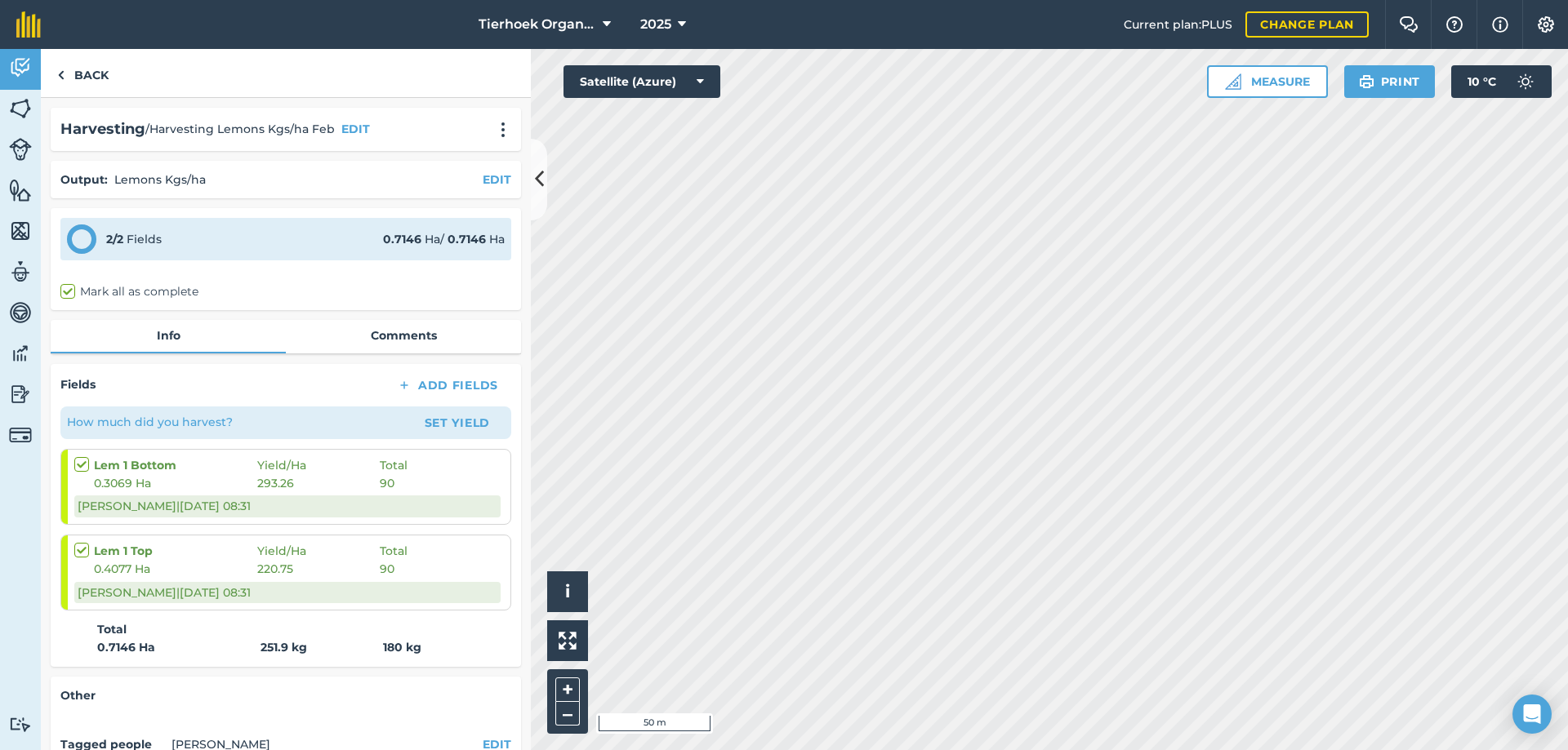
scroll to position [148, 0]
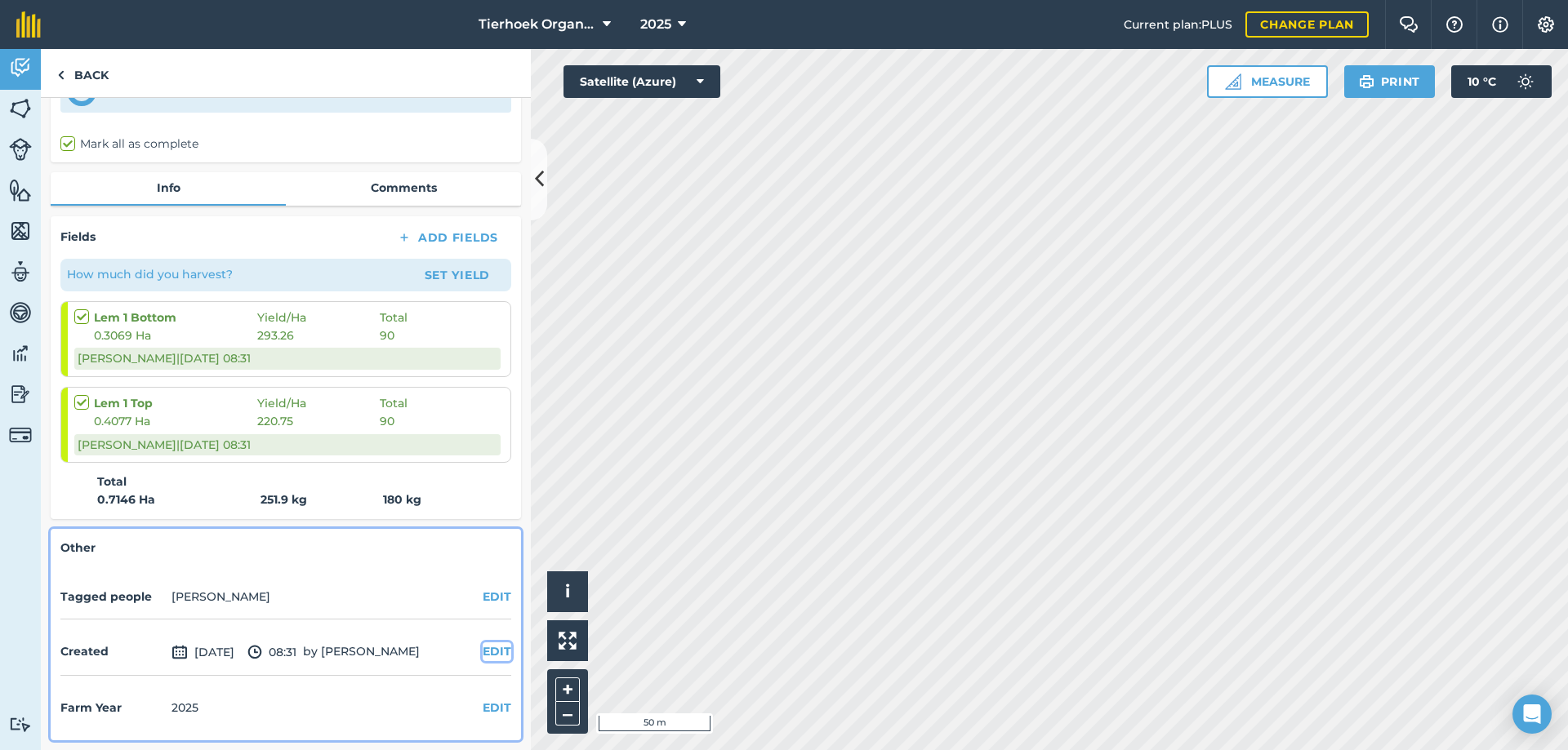
click at [485, 651] on button "EDIT" at bounding box center [497, 652] width 29 height 18
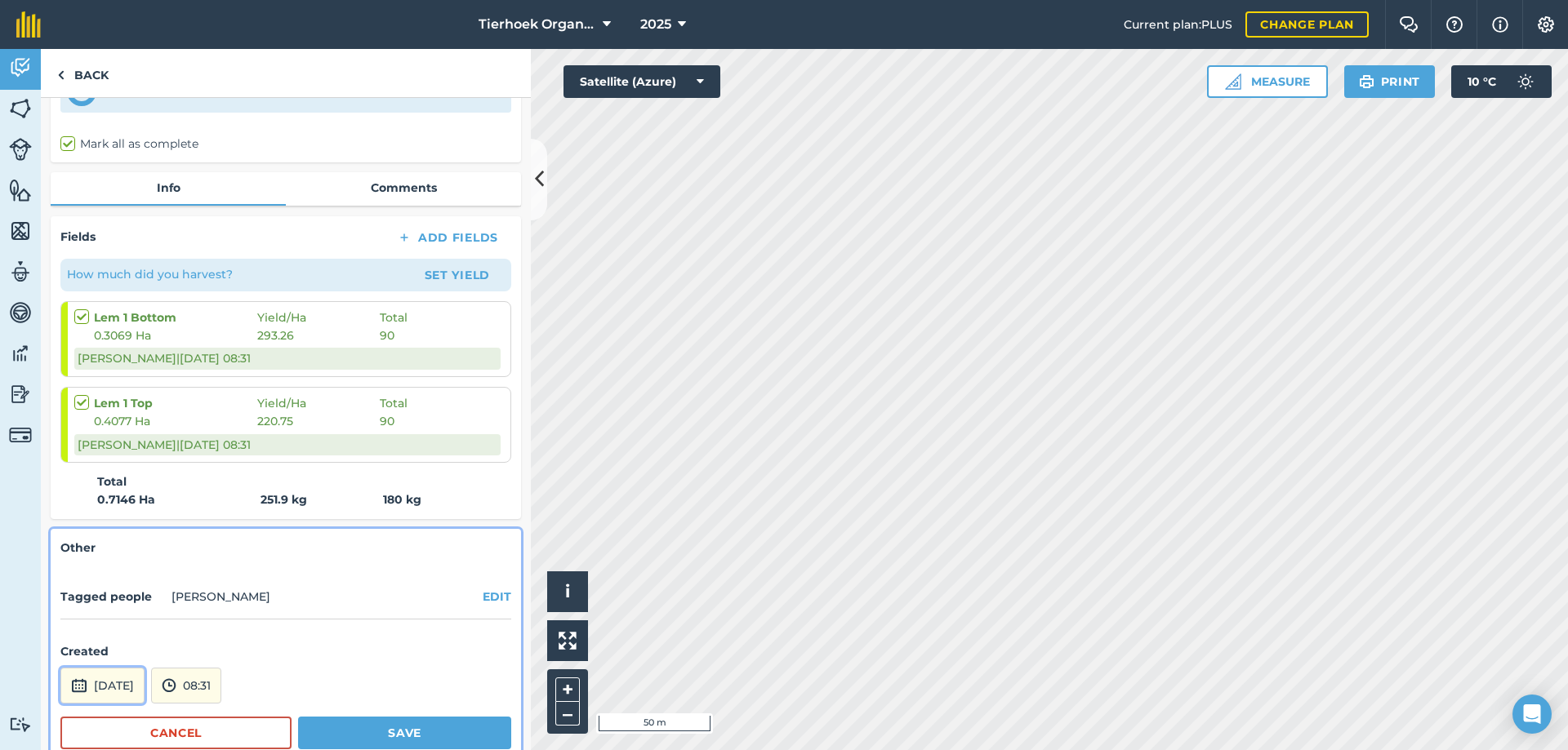
click at [126, 675] on button "[DATE]" at bounding box center [103, 686] width 84 height 36
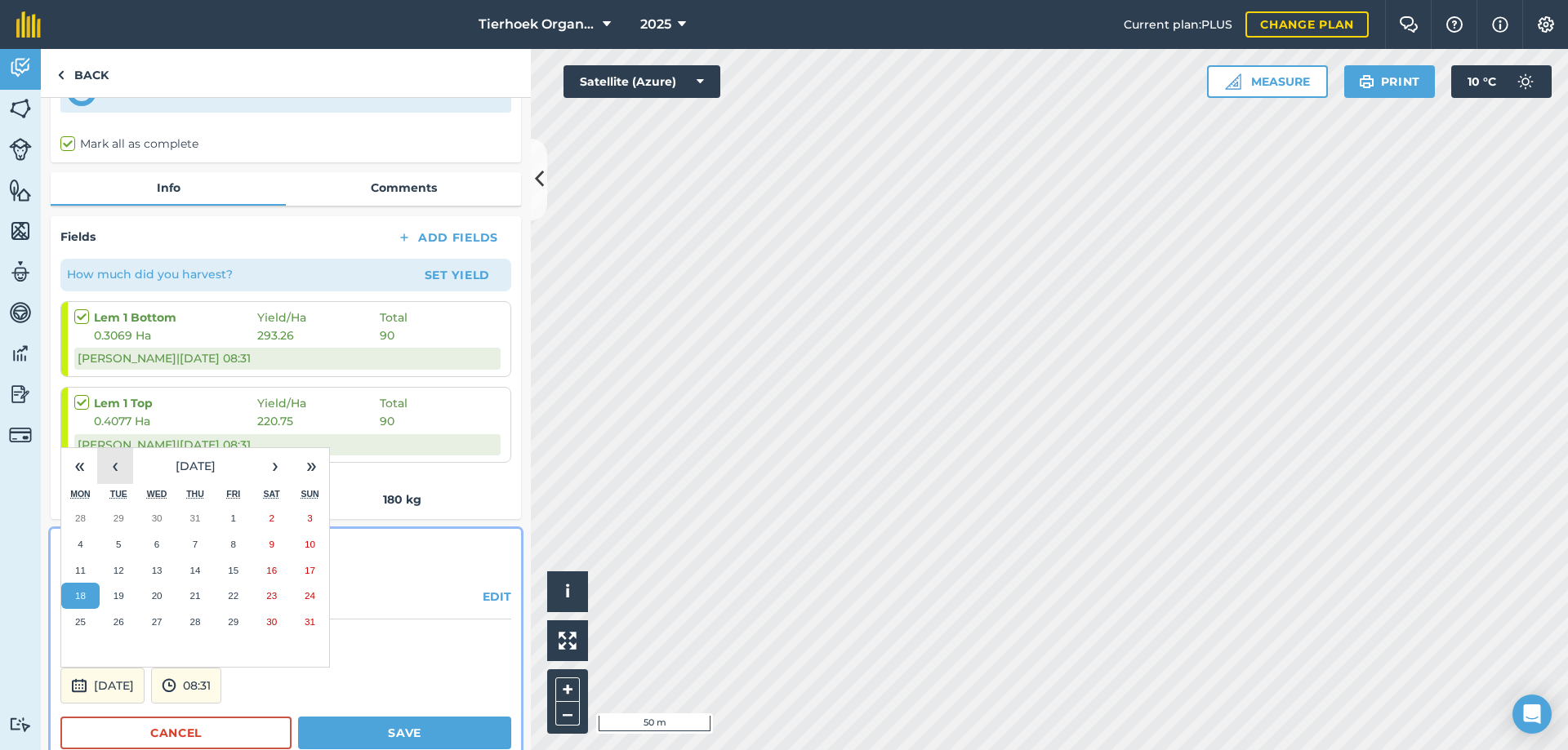
click at [118, 469] on button "‹" at bounding box center [116, 466] width 36 height 36
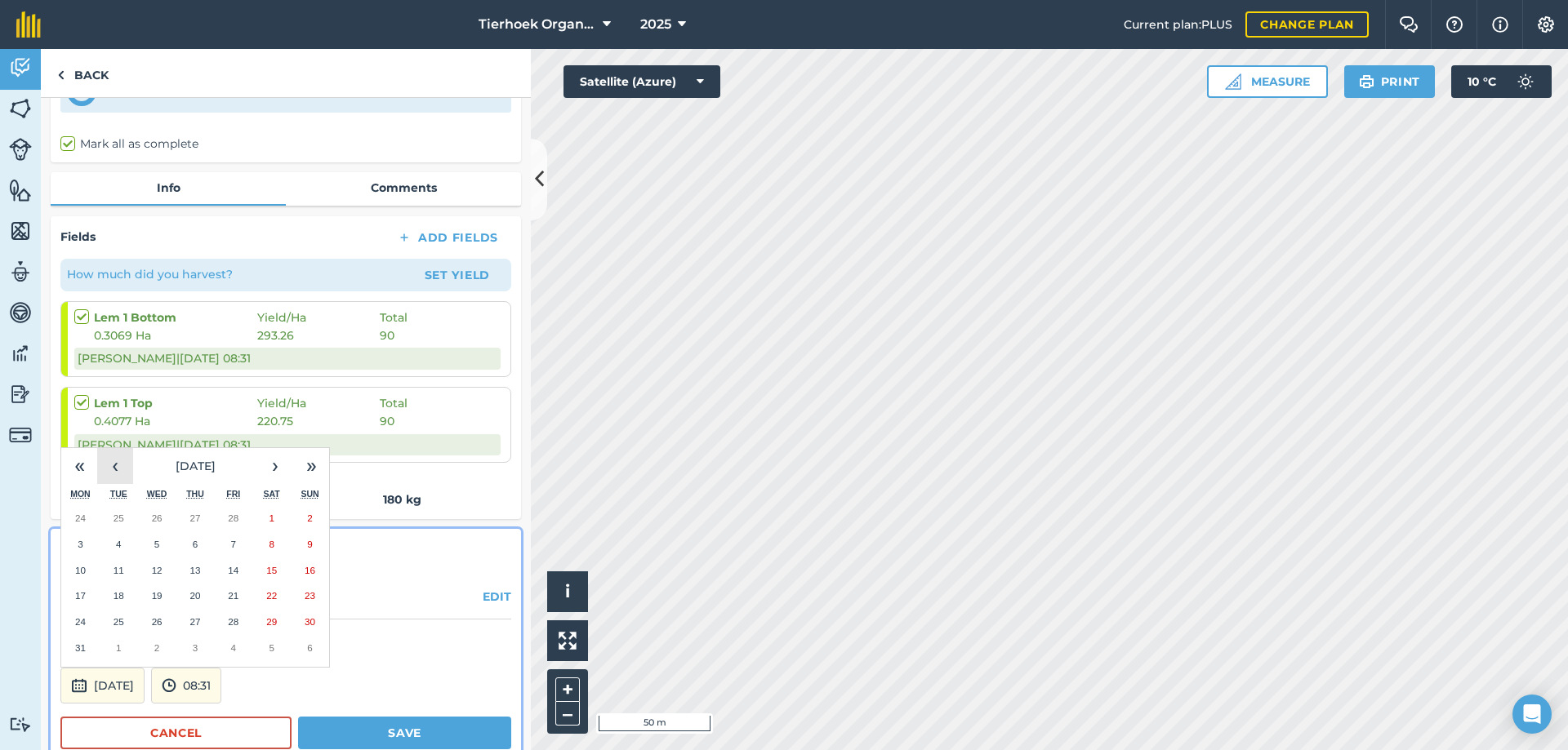
click at [118, 469] on button "‹" at bounding box center [116, 466] width 36 height 36
click at [269, 464] on button "›" at bounding box center [276, 466] width 36 height 36
click at [83, 598] on abbr "17" at bounding box center [80, 595] width 11 height 11
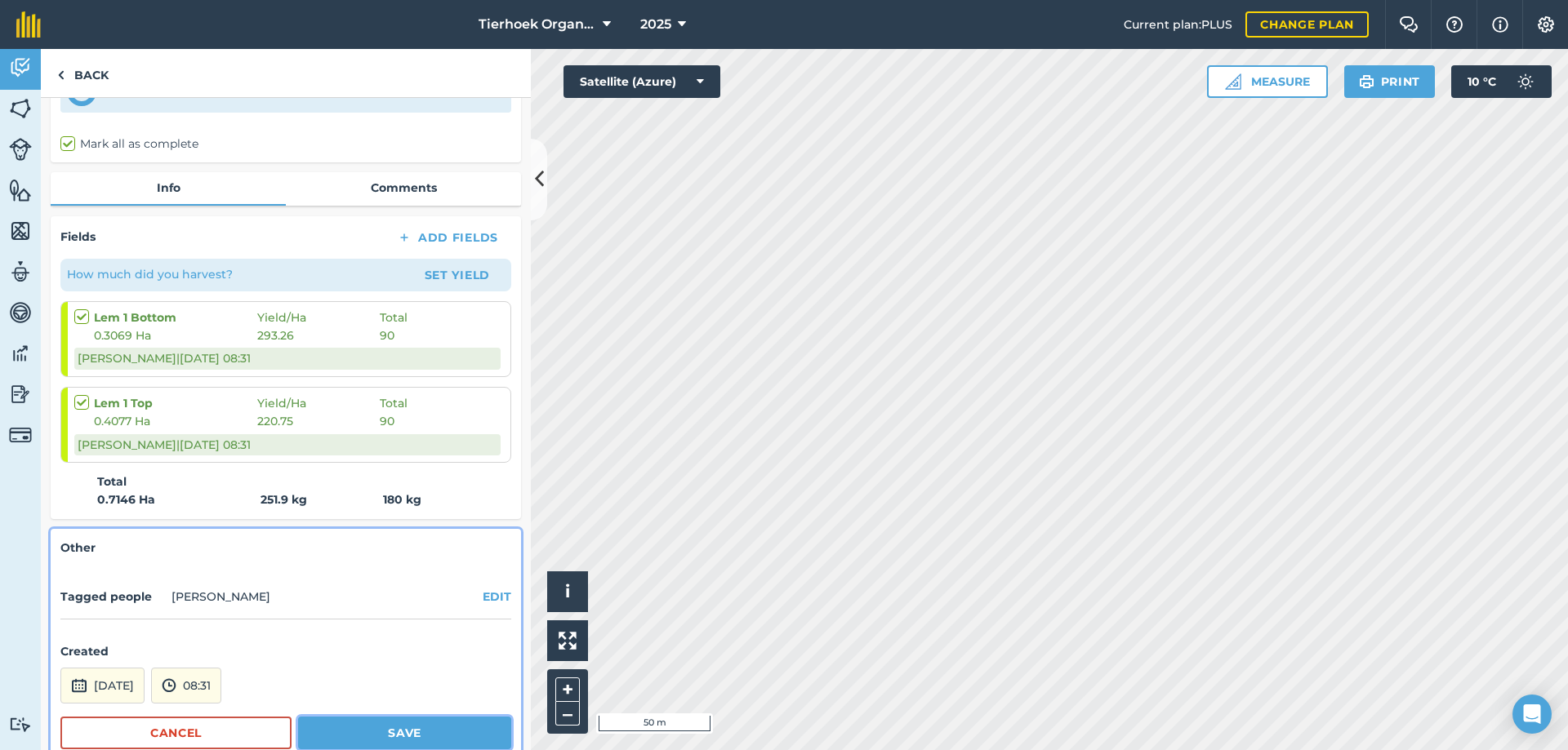
click at [387, 730] on button "Save" at bounding box center [404, 733] width 213 height 33
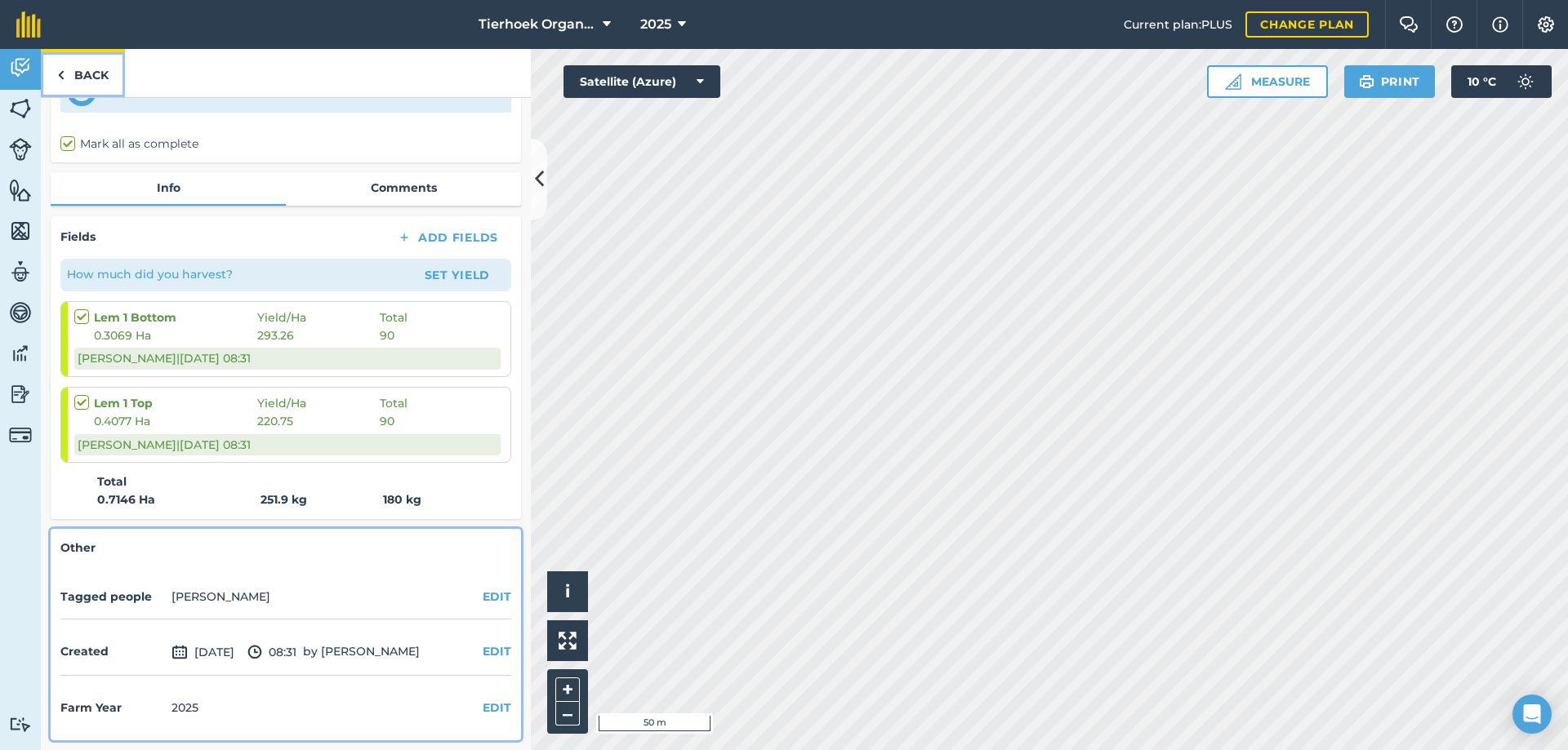
click at [95, 80] on link "Back" at bounding box center [83, 73] width 84 height 48
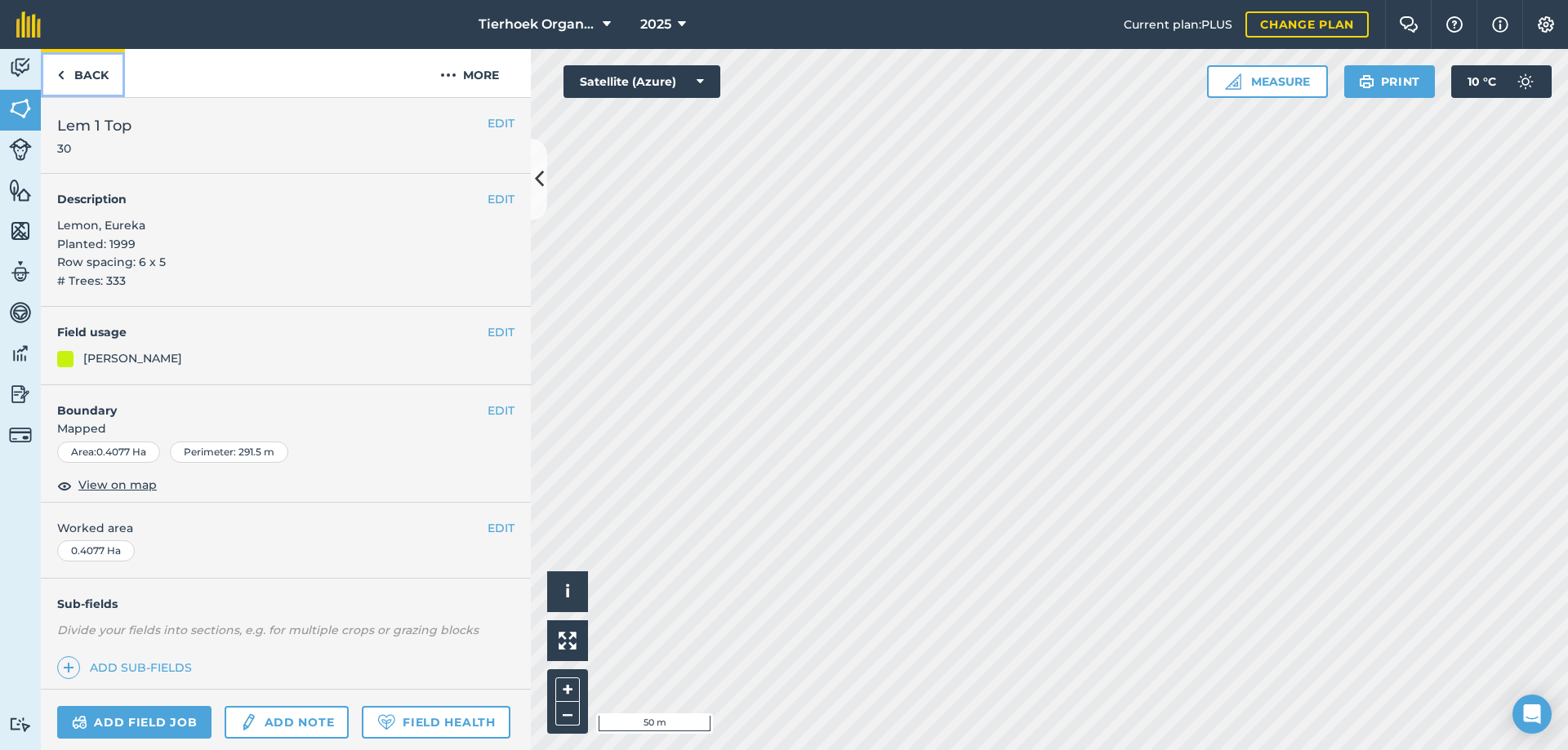
click at [95, 80] on link "Back" at bounding box center [83, 73] width 84 height 48
click at [138, 716] on link "Add field job" at bounding box center [134, 722] width 154 height 33
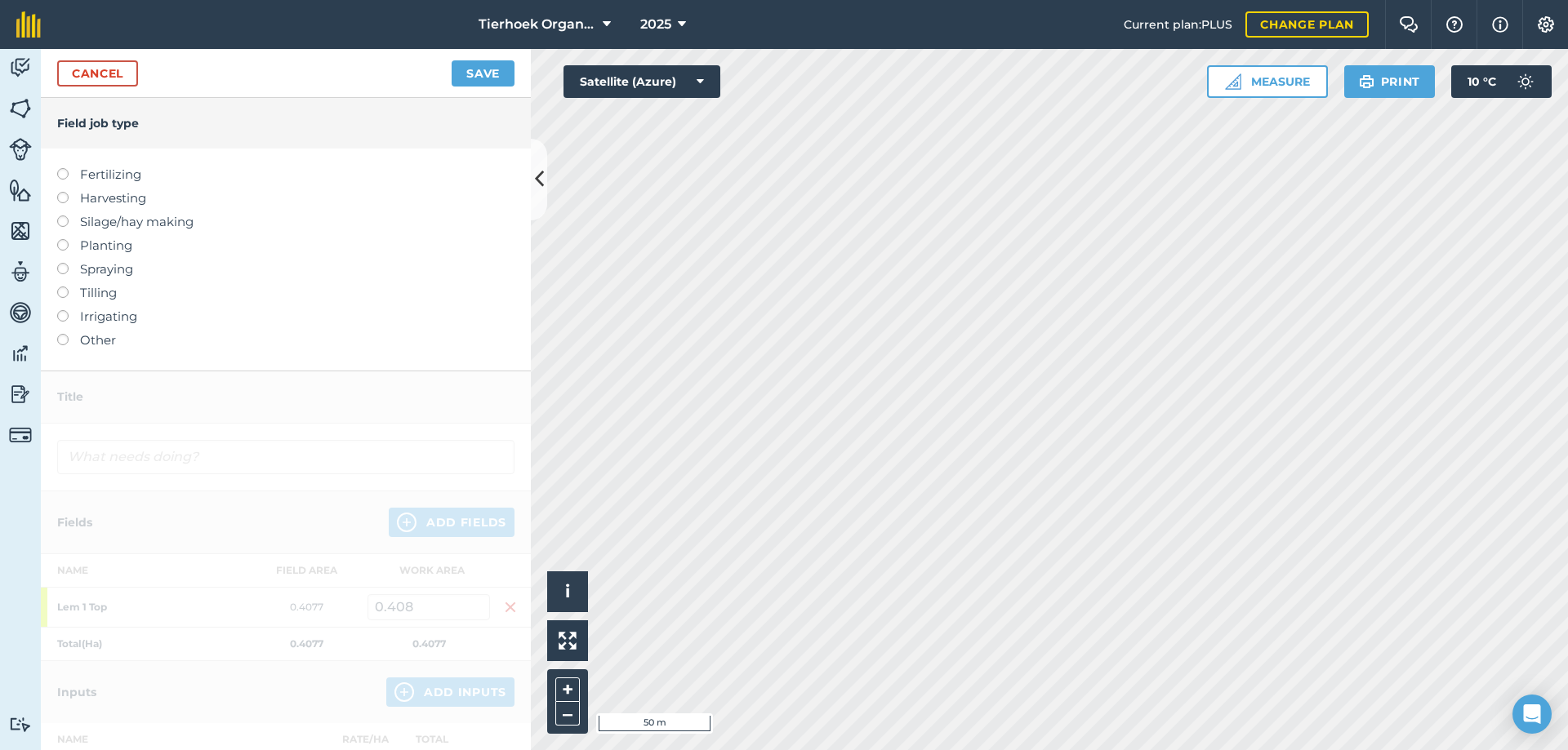
click at [62, 192] on label at bounding box center [69, 192] width 23 height 0
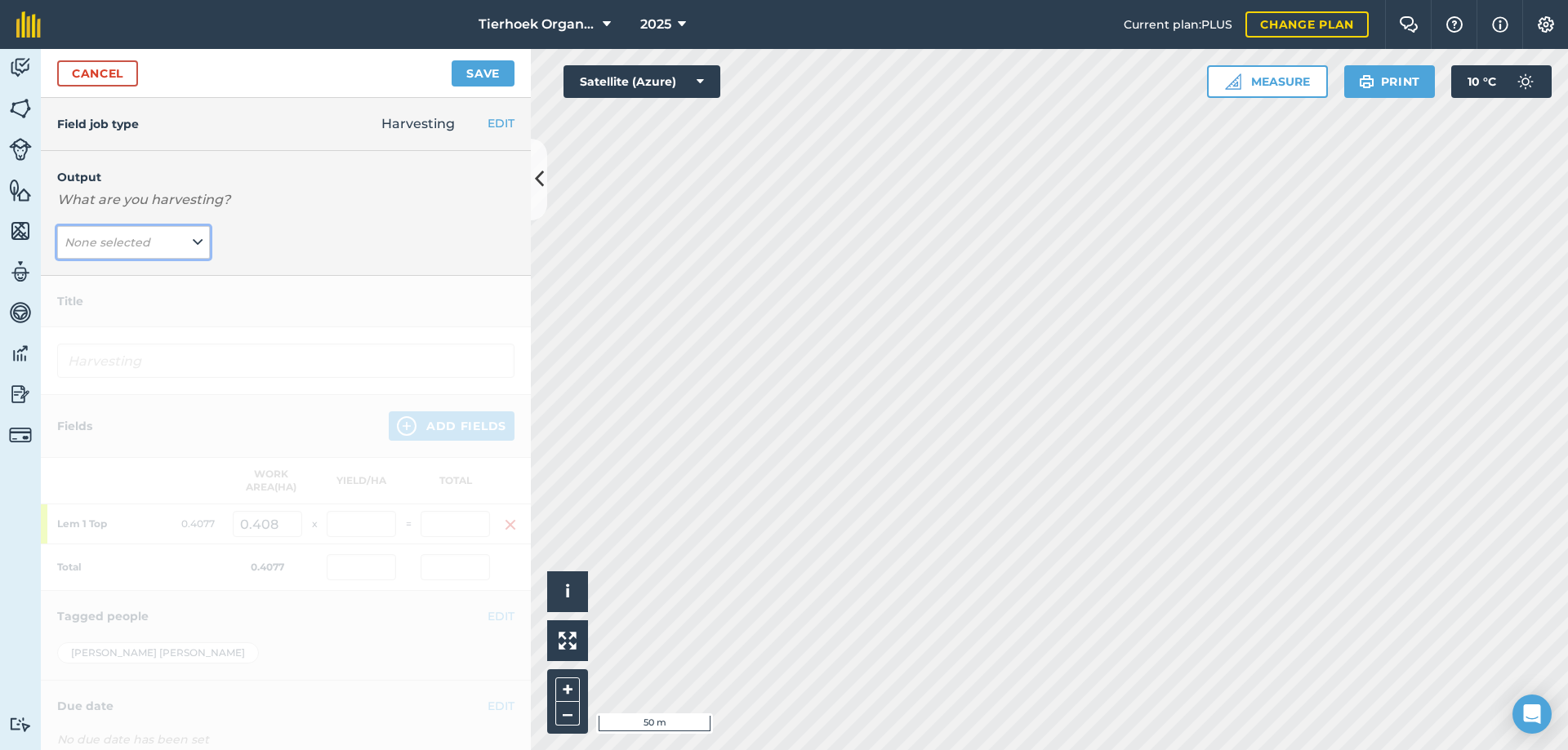
click at [195, 243] on icon at bounding box center [198, 243] width 10 height 18
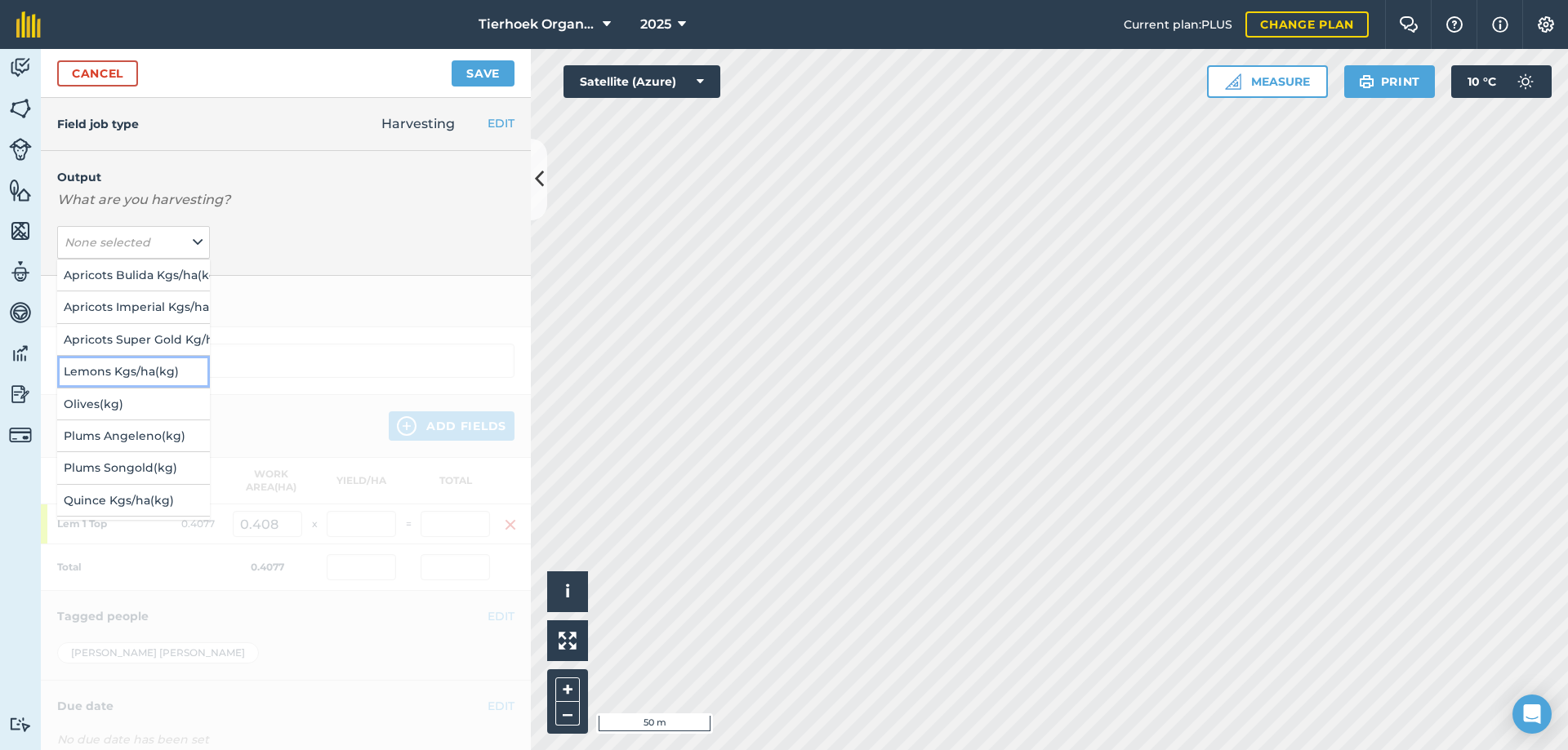
click at [98, 371] on button "Lemons Kgs/ha ( kg )" at bounding box center [134, 371] width 153 height 31
type input "Harvesting Lemons Kgs/ha"
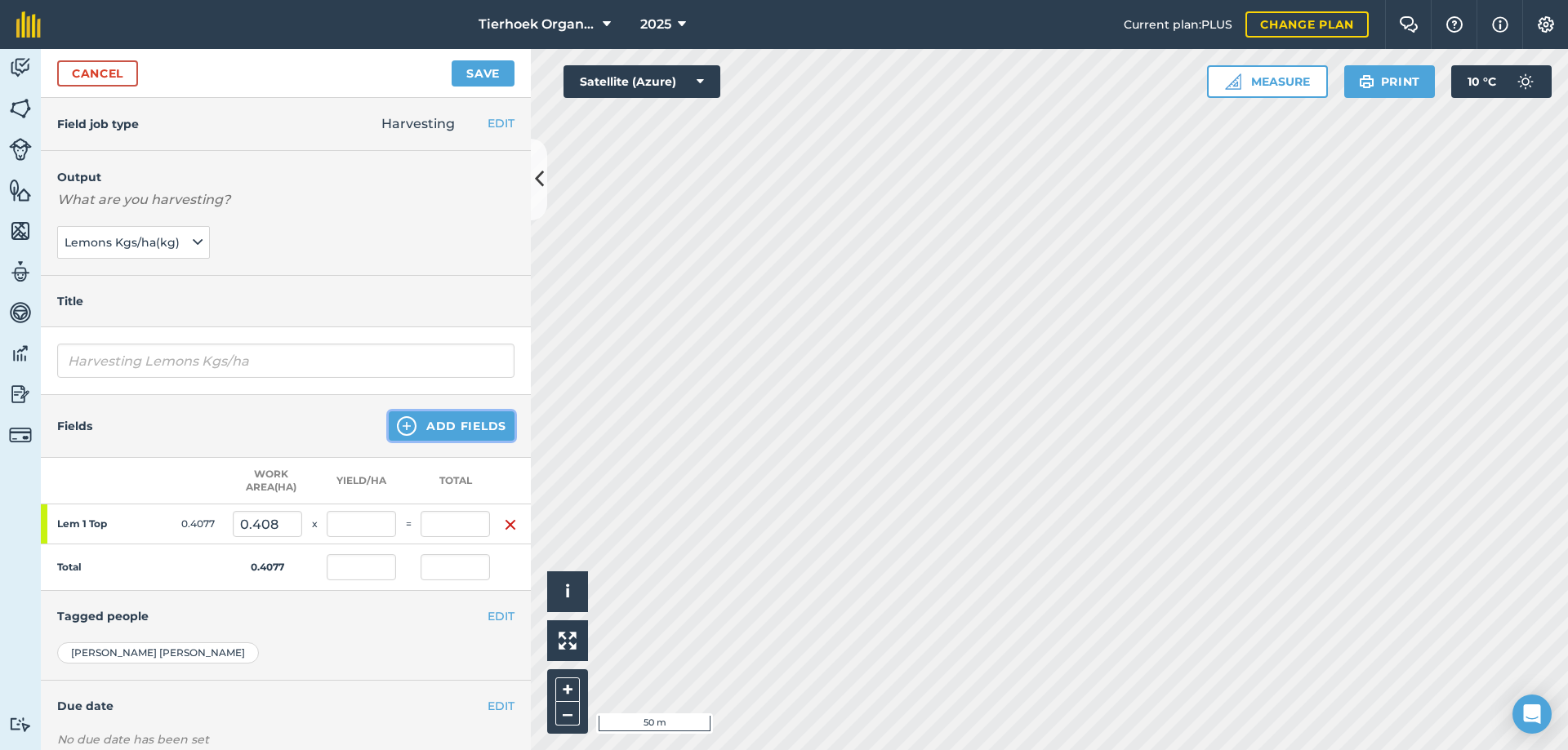
click at [465, 425] on button "Add Fields" at bounding box center [451, 426] width 125 height 30
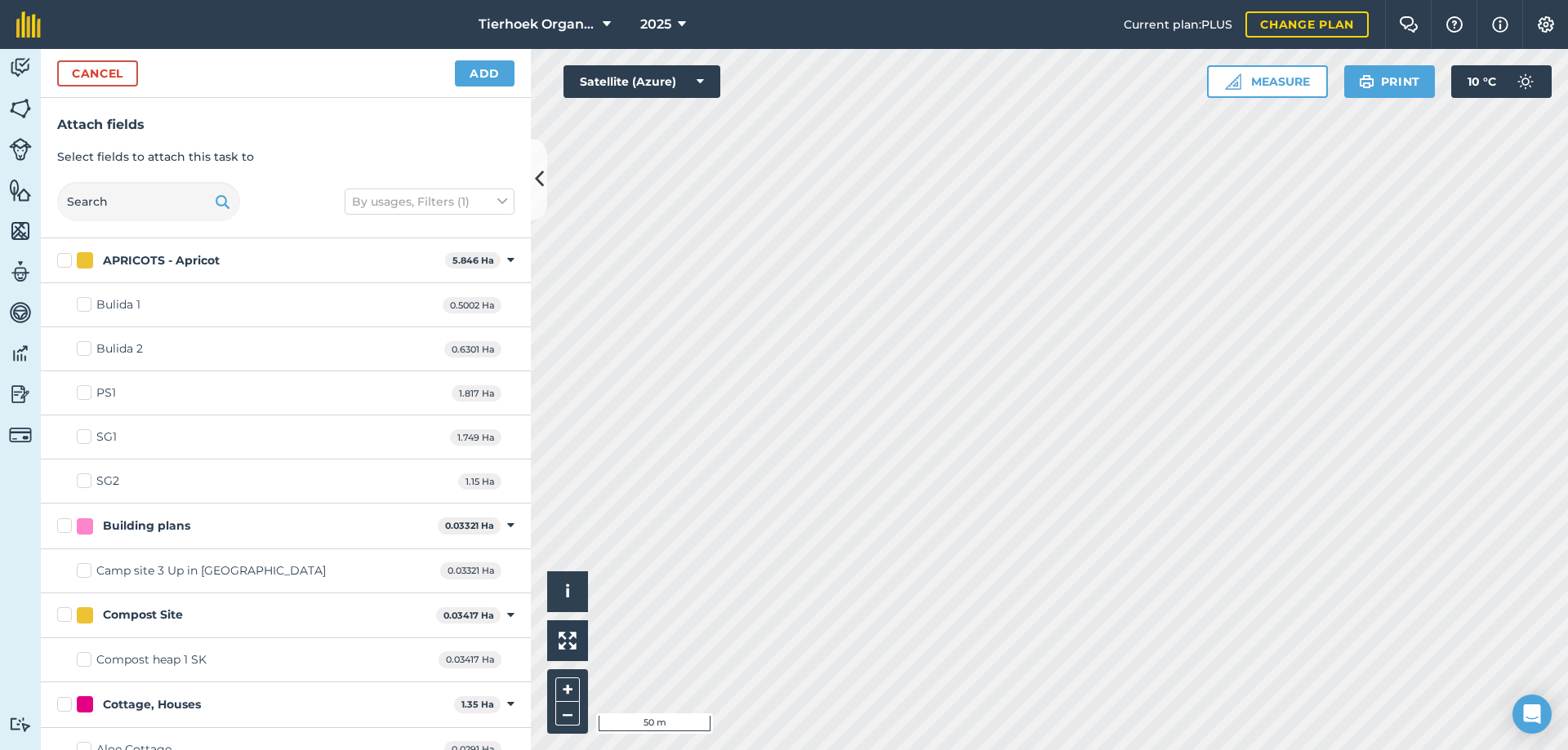
checkbox input "true"
click at [480, 79] on button "Add" at bounding box center [485, 74] width 60 height 26
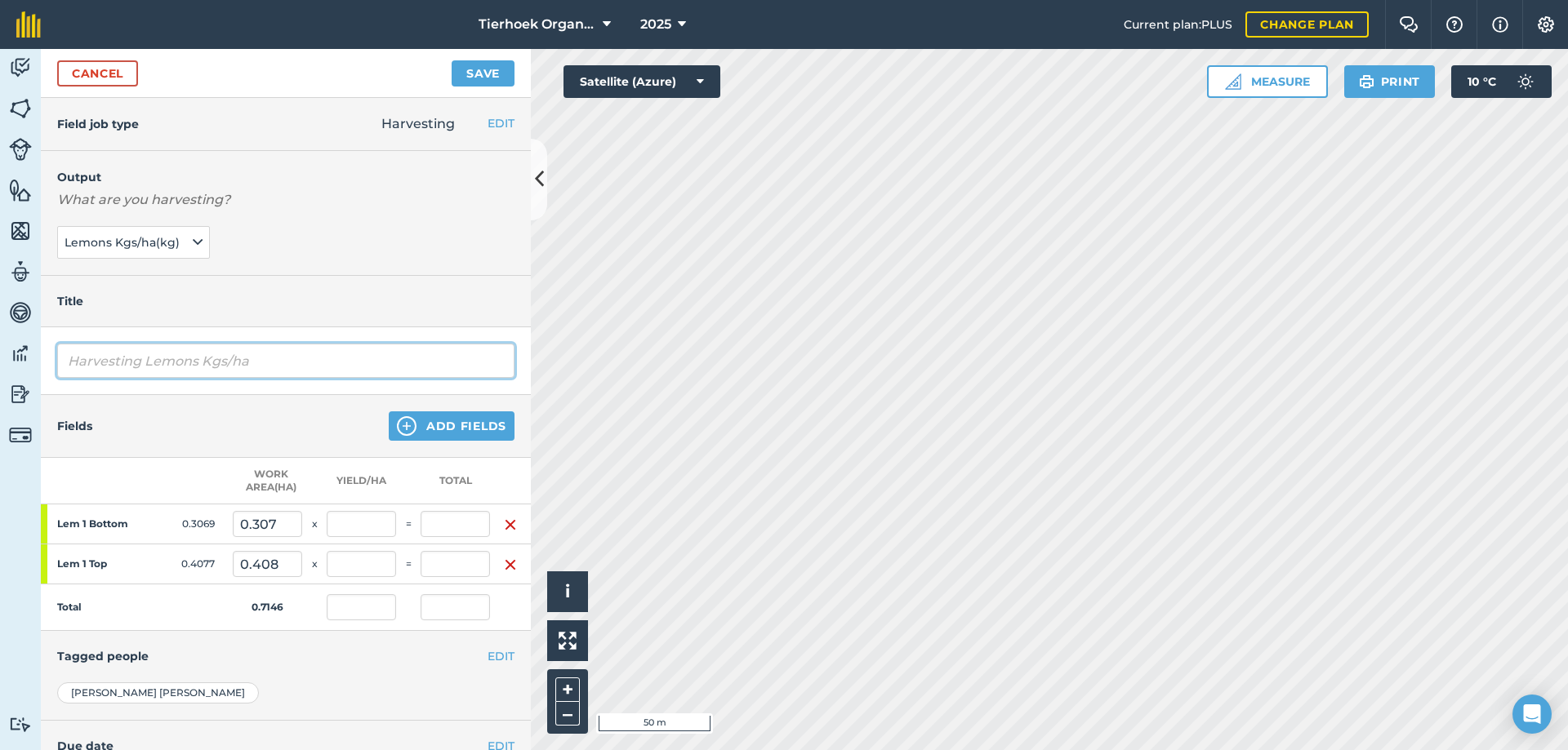
click at [292, 358] on input "Harvesting Lemons Kgs/ha" at bounding box center [286, 361] width 458 height 34
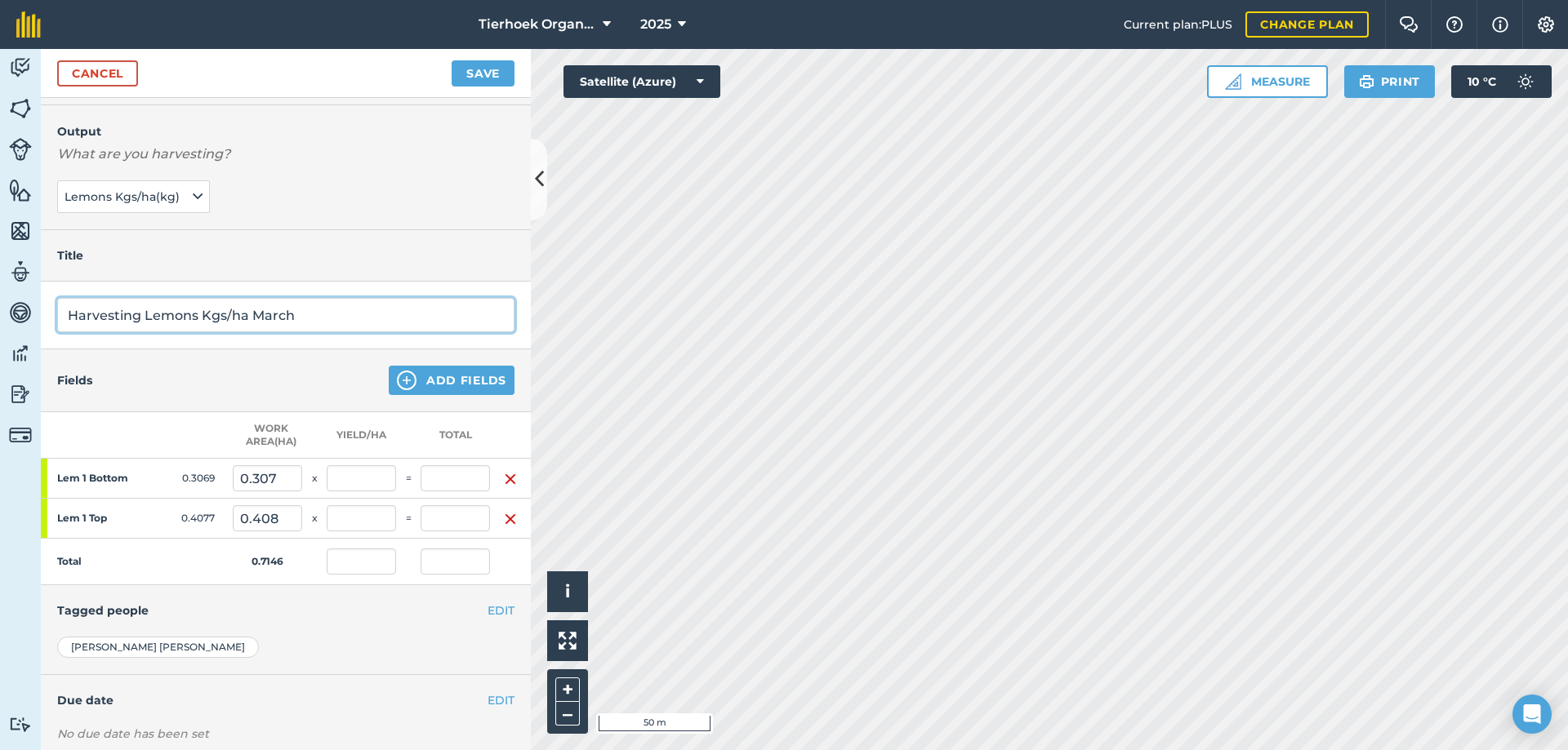
scroll to position [153, 0]
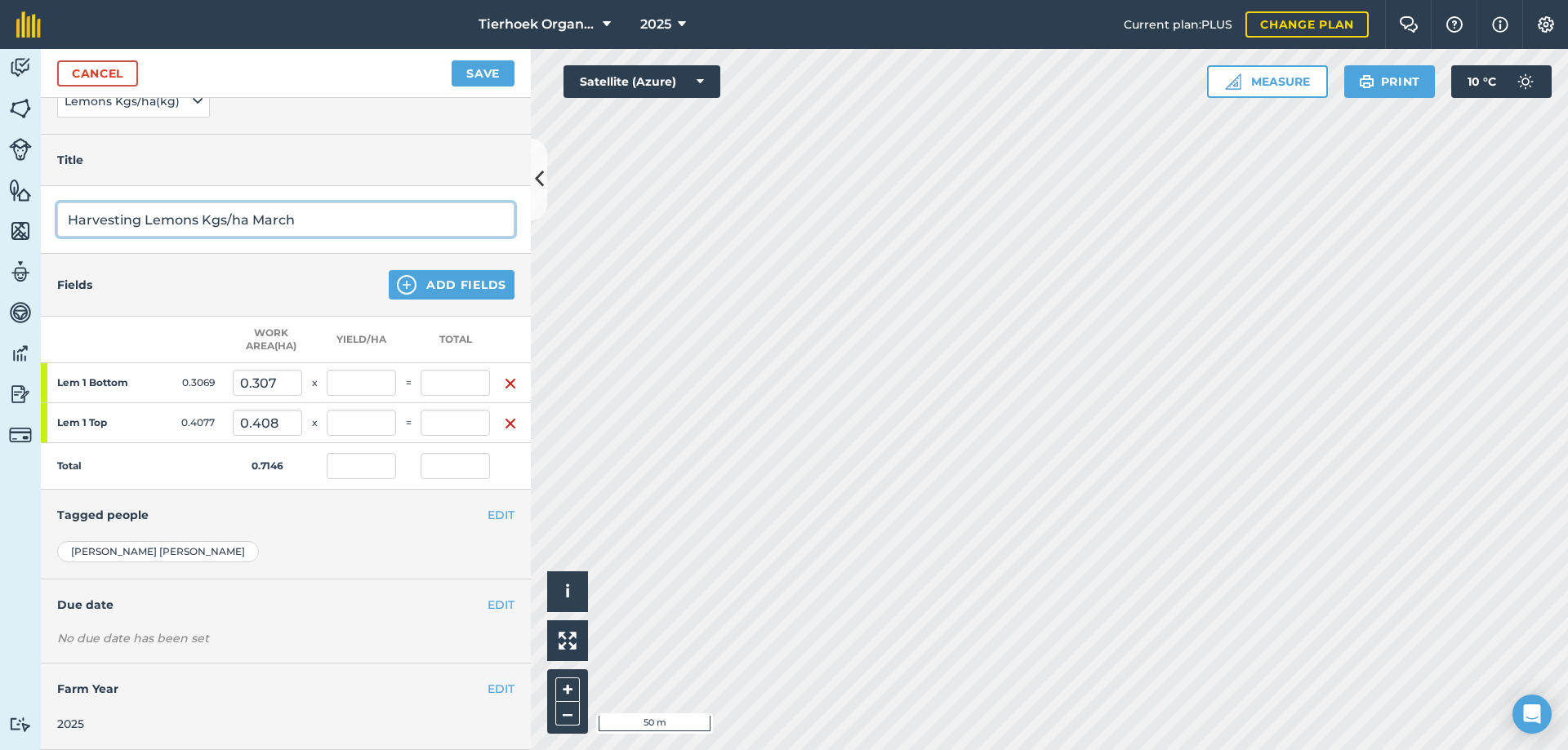
type input "Harvesting Lemons Kgs/ha March"
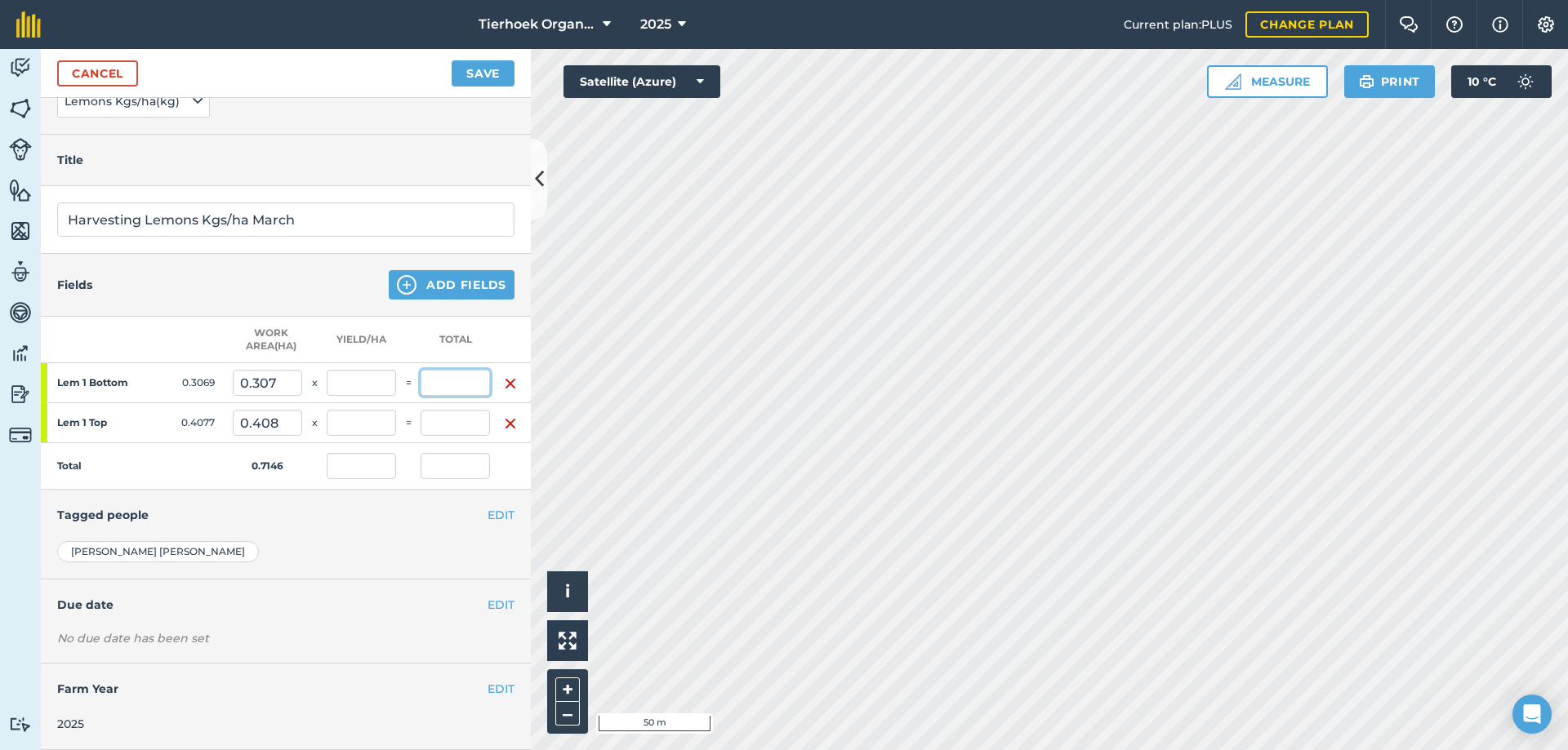
click at [452, 370] on input "text" at bounding box center [455, 383] width 70 height 26
type input "30"
type input "41.982"
type input "30"
type input "97.752"
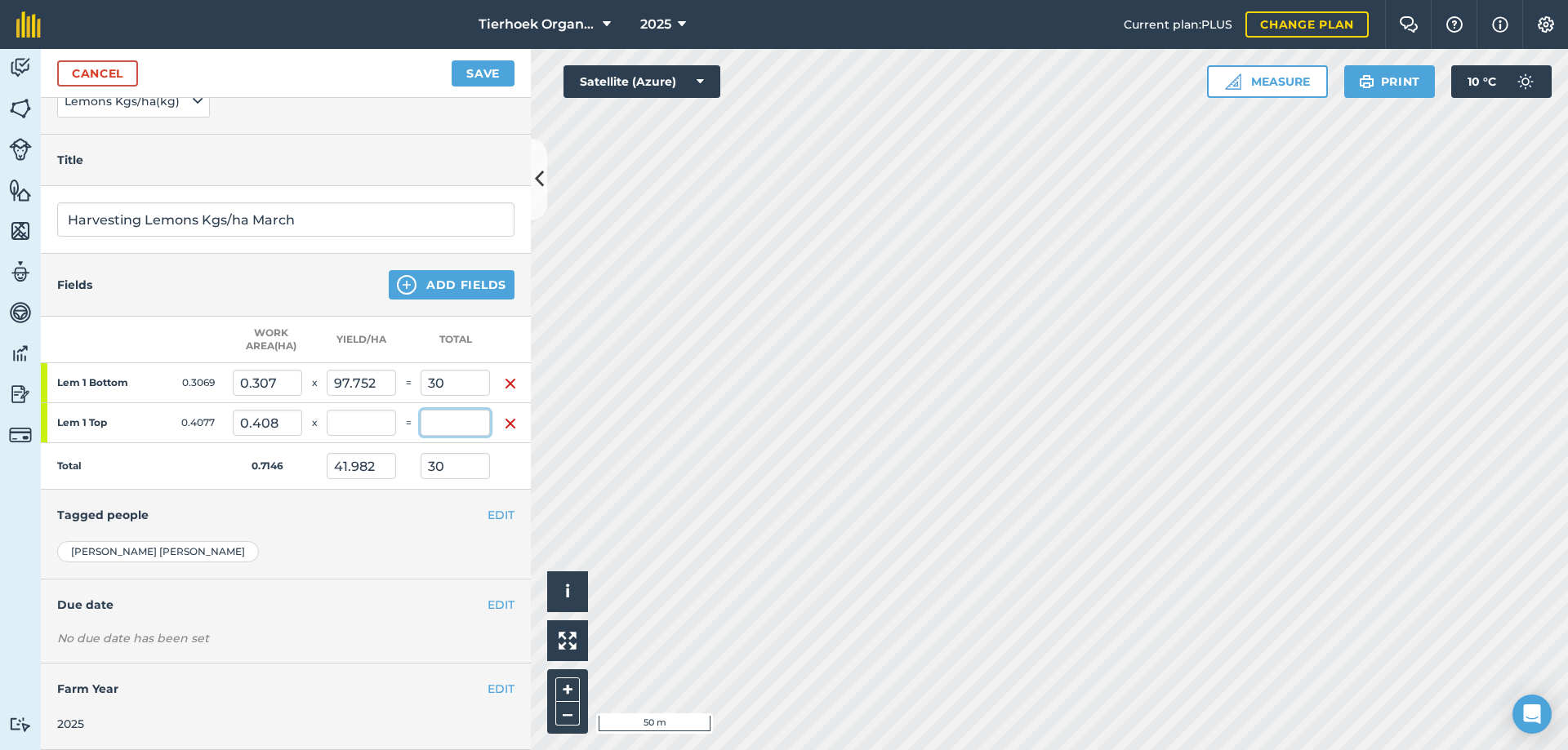
click at [457, 410] on input "text" at bounding box center [455, 423] width 70 height 26
type input "30"
type input "73.584"
type input "83.963"
type input "60"
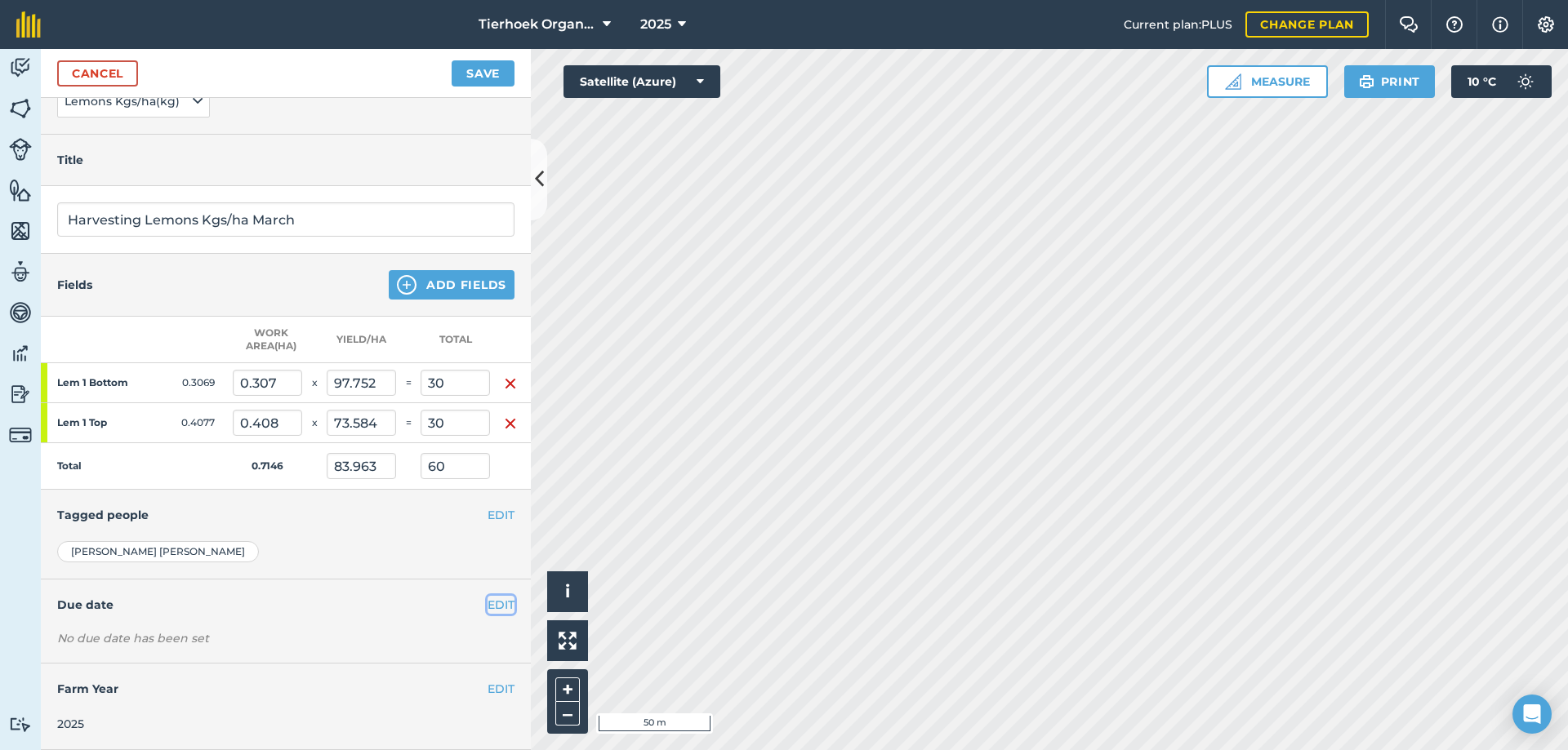
click at [490, 596] on button "EDIT" at bounding box center [501, 605] width 27 height 18
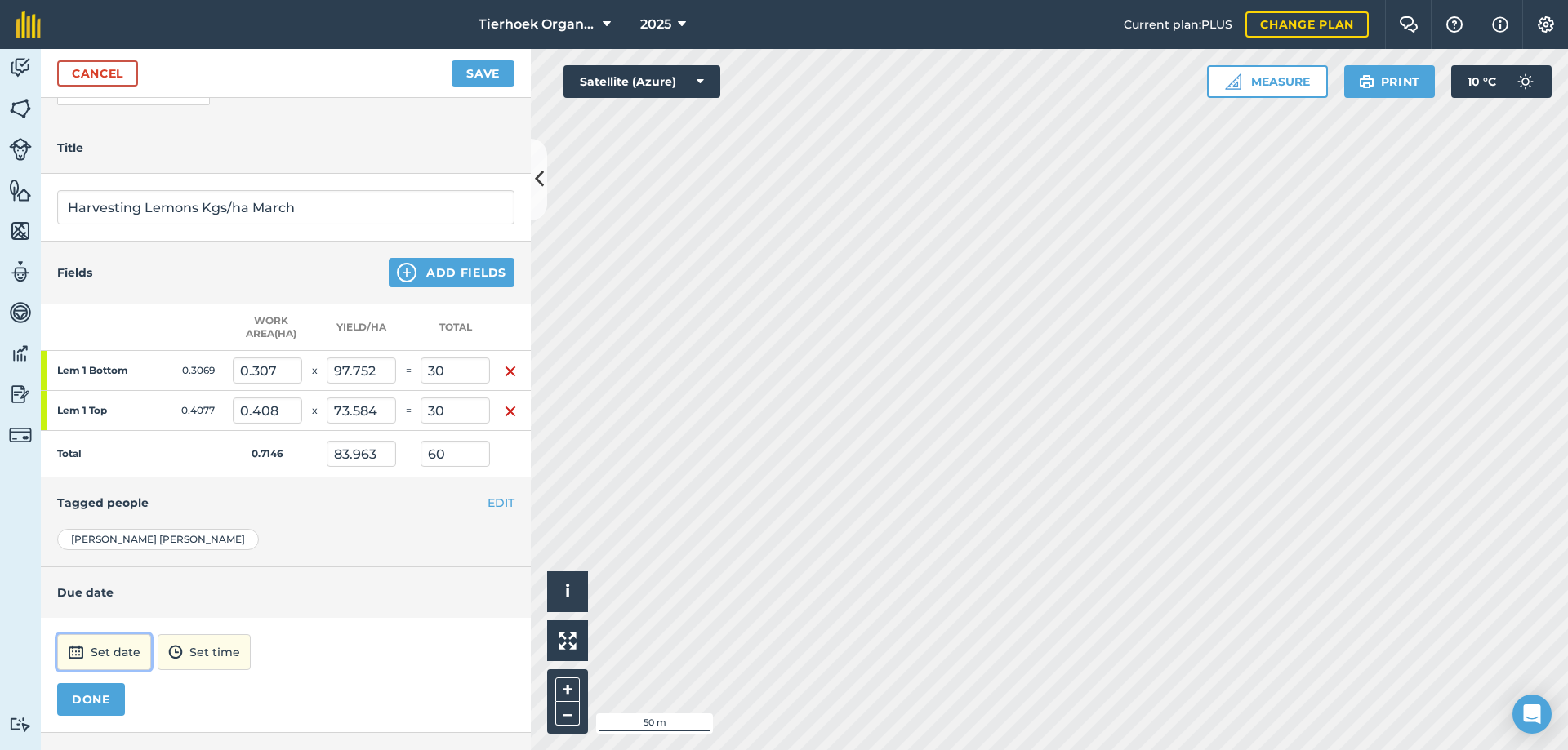
click at [134, 653] on button "Set date" at bounding box center [104, 652] width 94 height 36
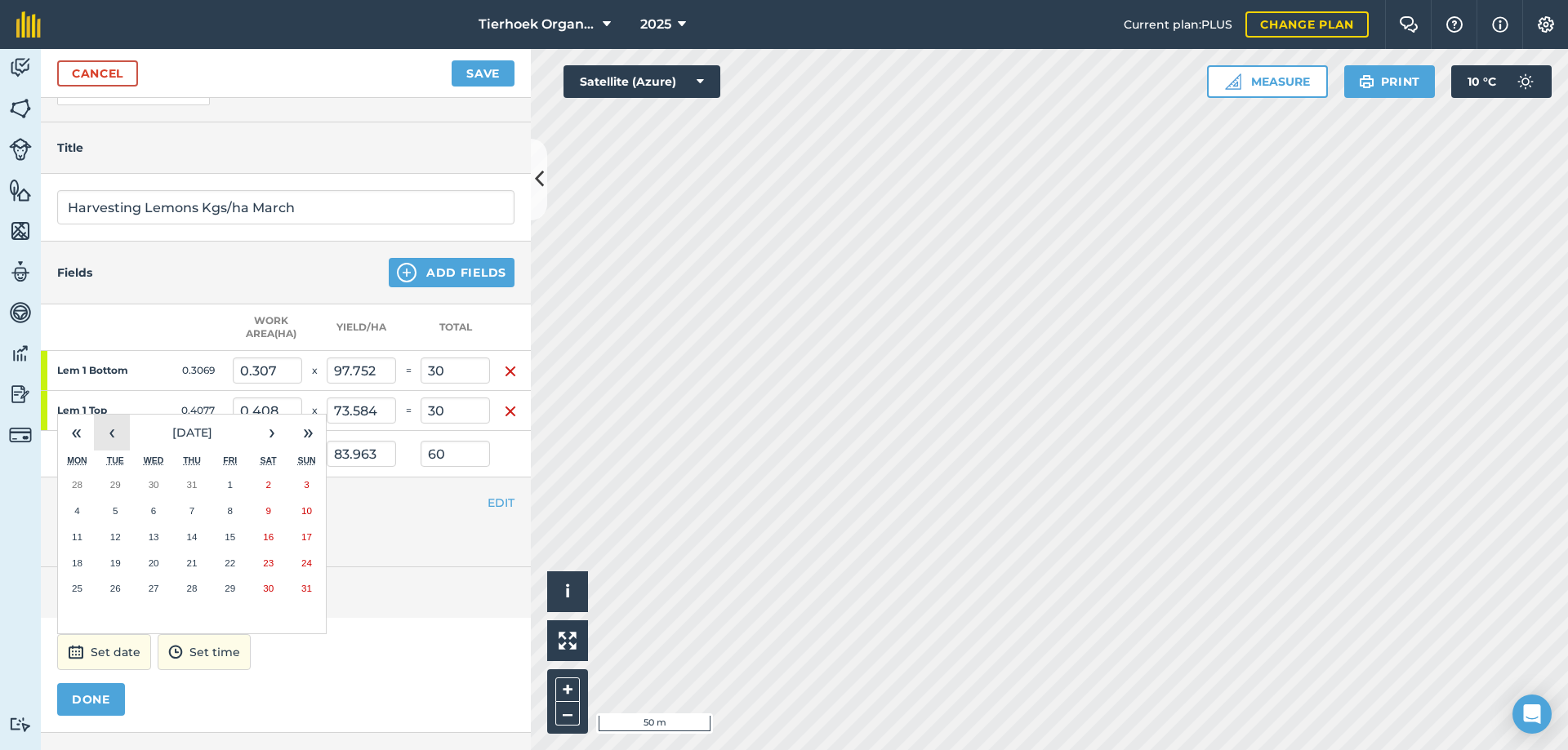
click at [116, 428] on button "‹" at bounding box center [112, 433] width 36 height 36
click at [116, 429] on button "‹" at bounding box center [112, 433] width 36 height 36
click at [115, 430] on button "‹" at bounding box center [112, 433] width 36 height 36
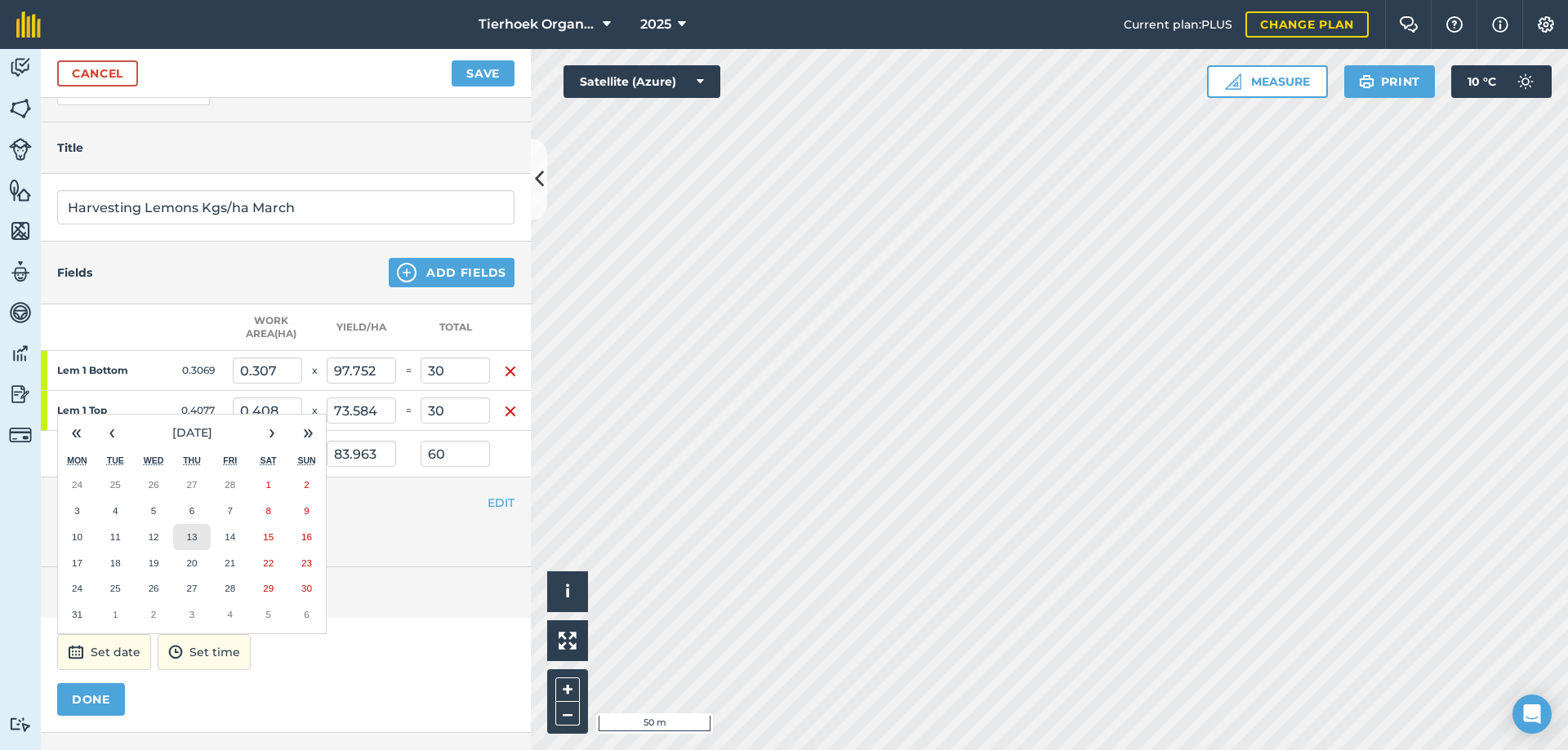
click at [185, 534] on button "13" at bounding box center [192, 537] width 39 height 26
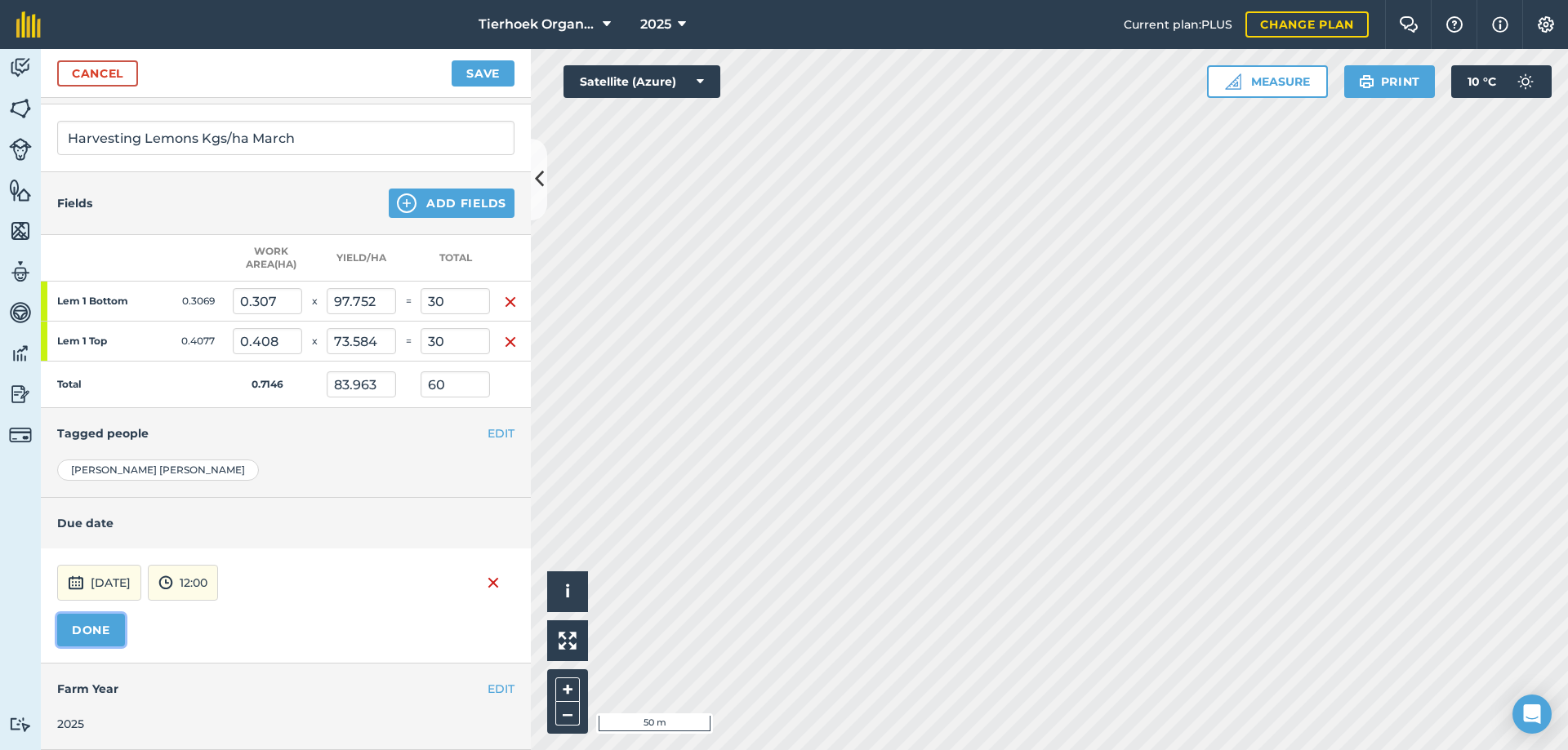
click at [100, 614] on button "DONE" at bounding box center [91, 630] width 68 height 33
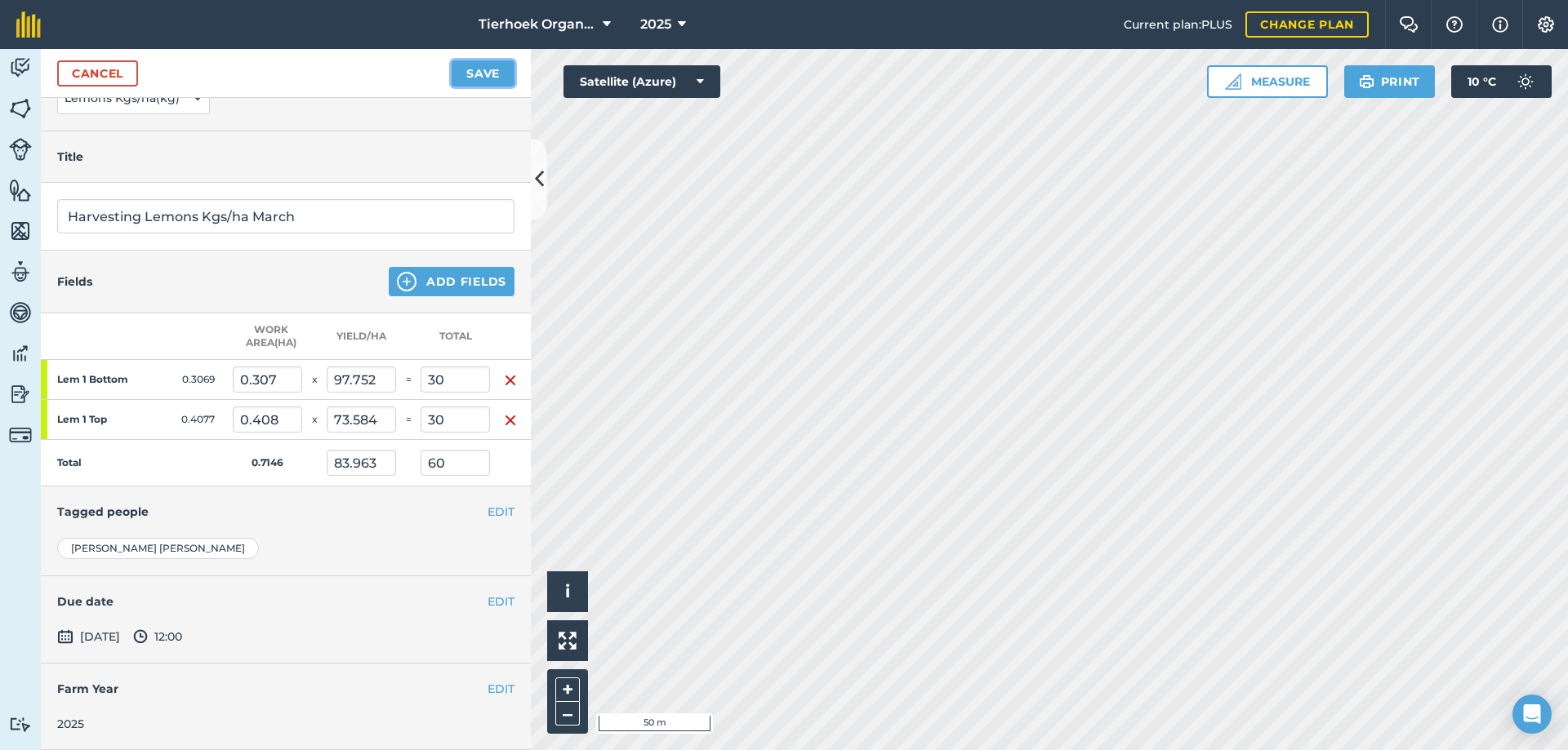
click at [494, 78] on button "Save" at bounding box center [483, 74] width 63 height 26
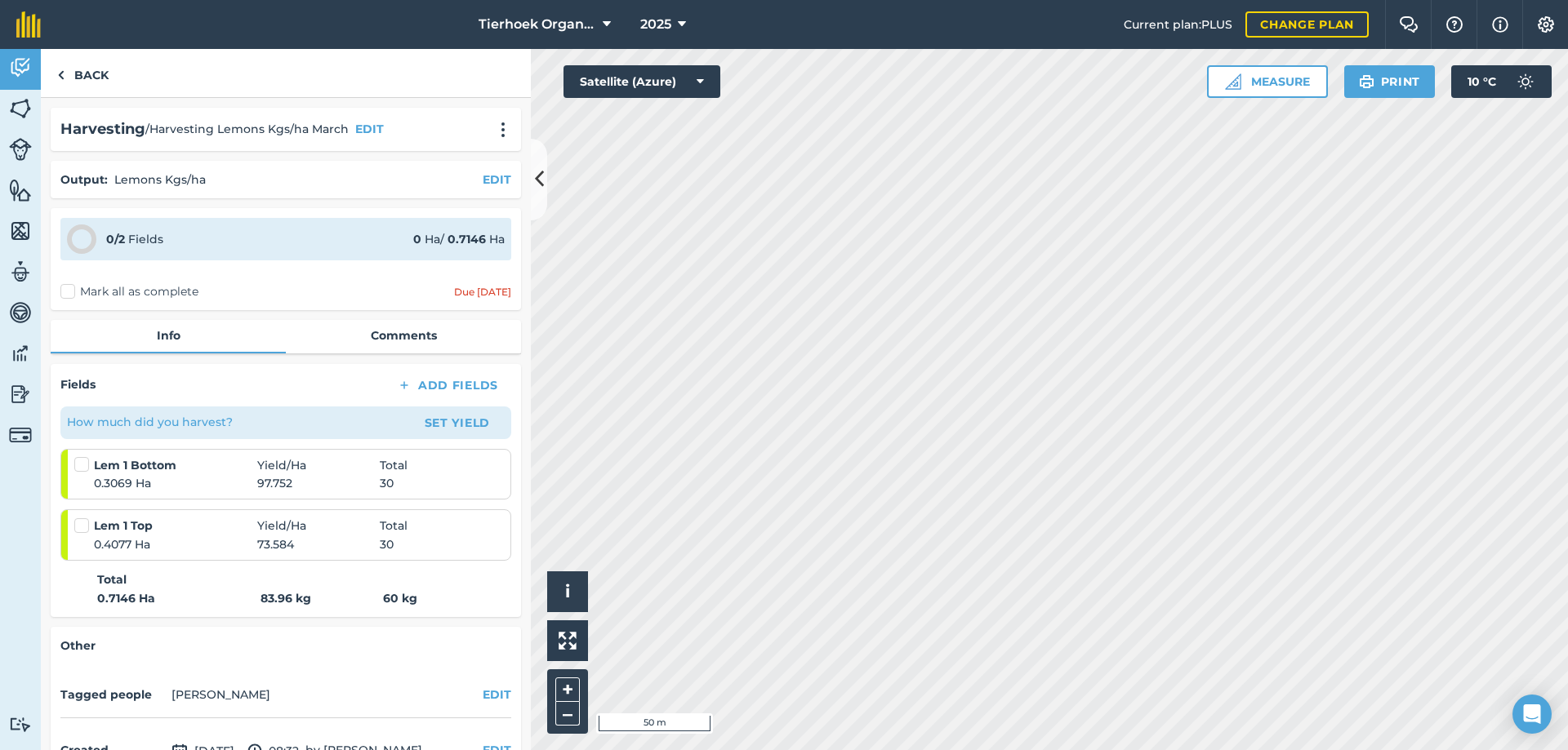
click at [68, 293] on label "Mark all as complete" at bounding box center [130, 292] width 138 height 17
click at [68, 293] on input "Mark all as complete" at bounding box center [66, 289] width 11 height 11
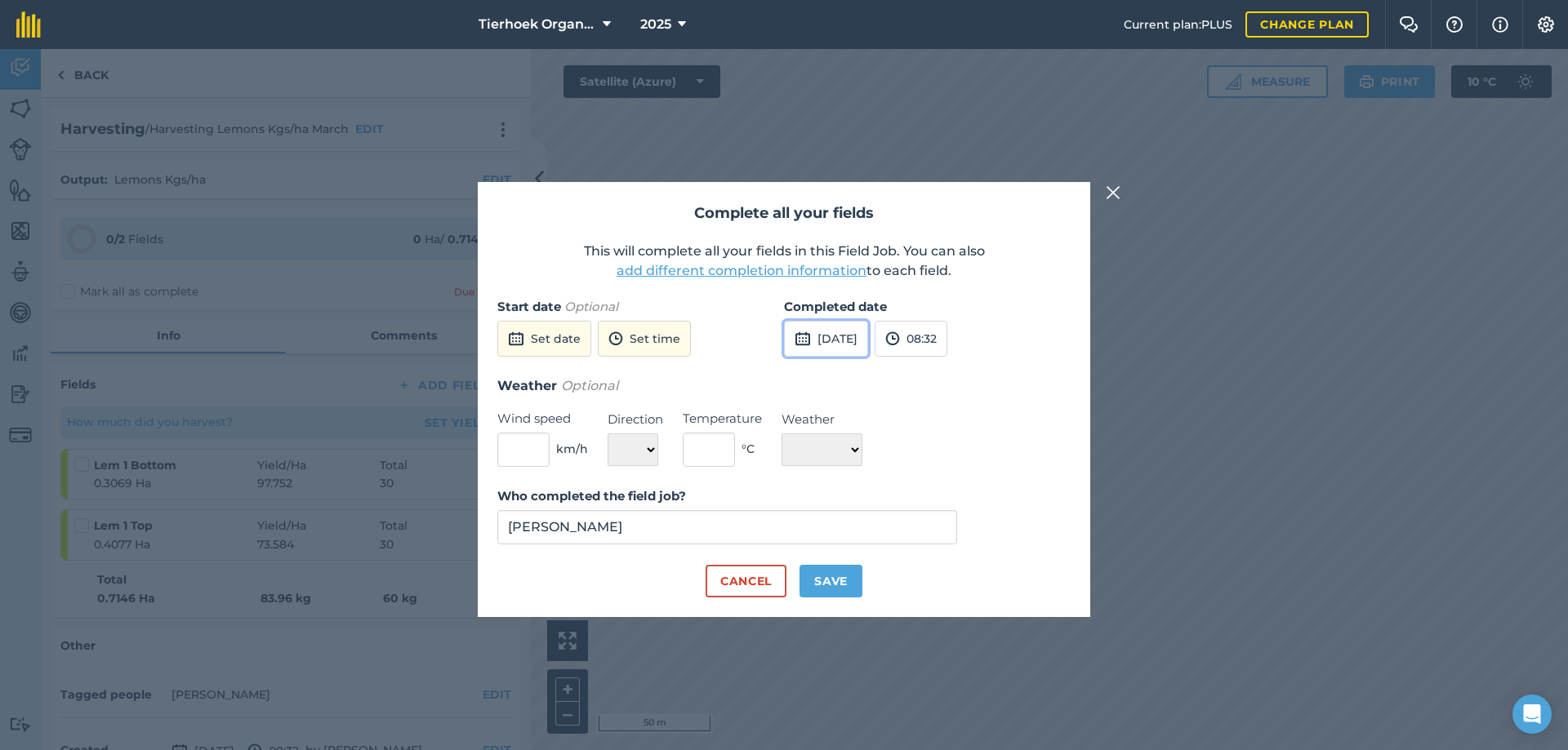
click at [857, 330] on button "[DATE]" at bounding box center [826, 339] width 84 height 36
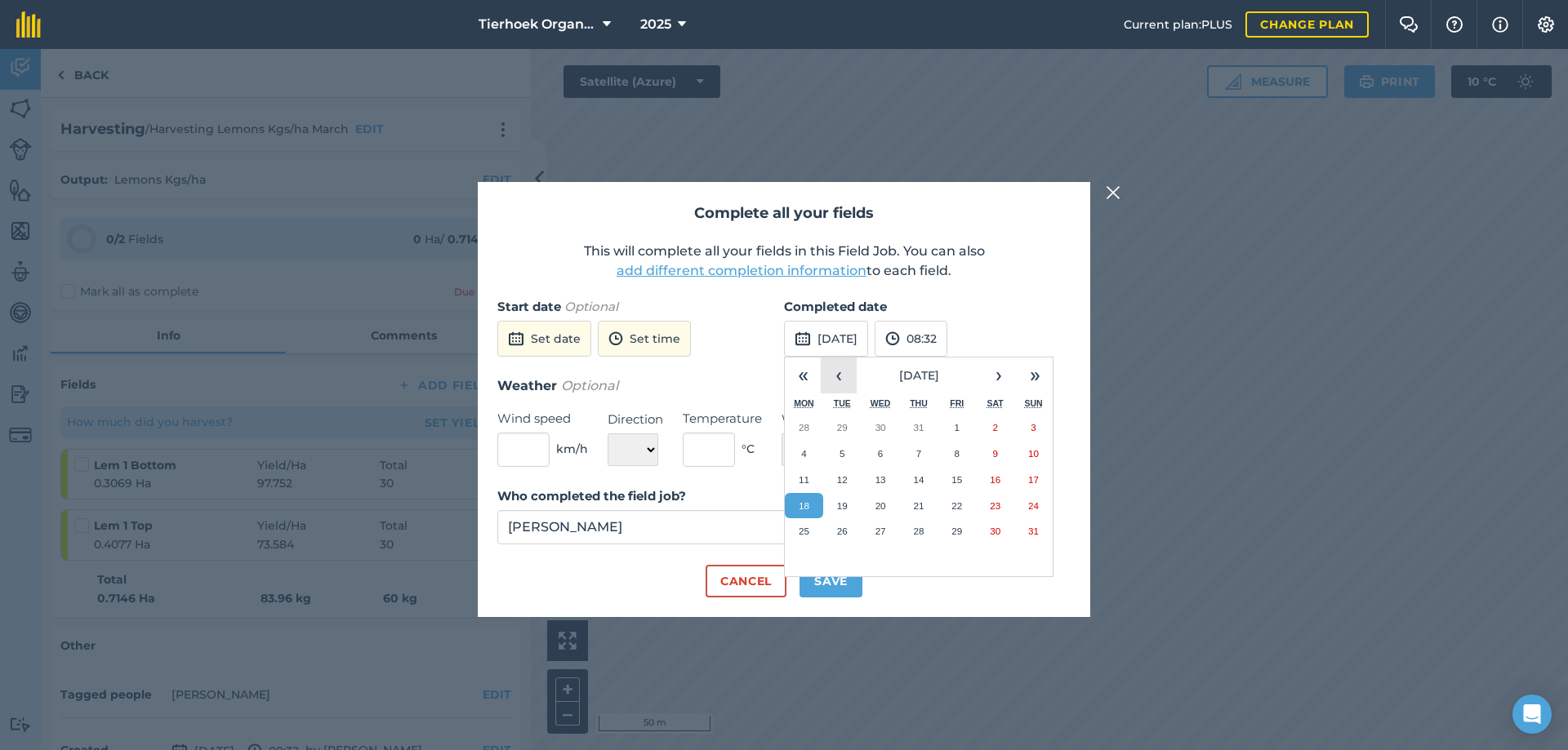
click at [847, 375] on button "‹" at bounding box center [839, 375] width 36 height 36
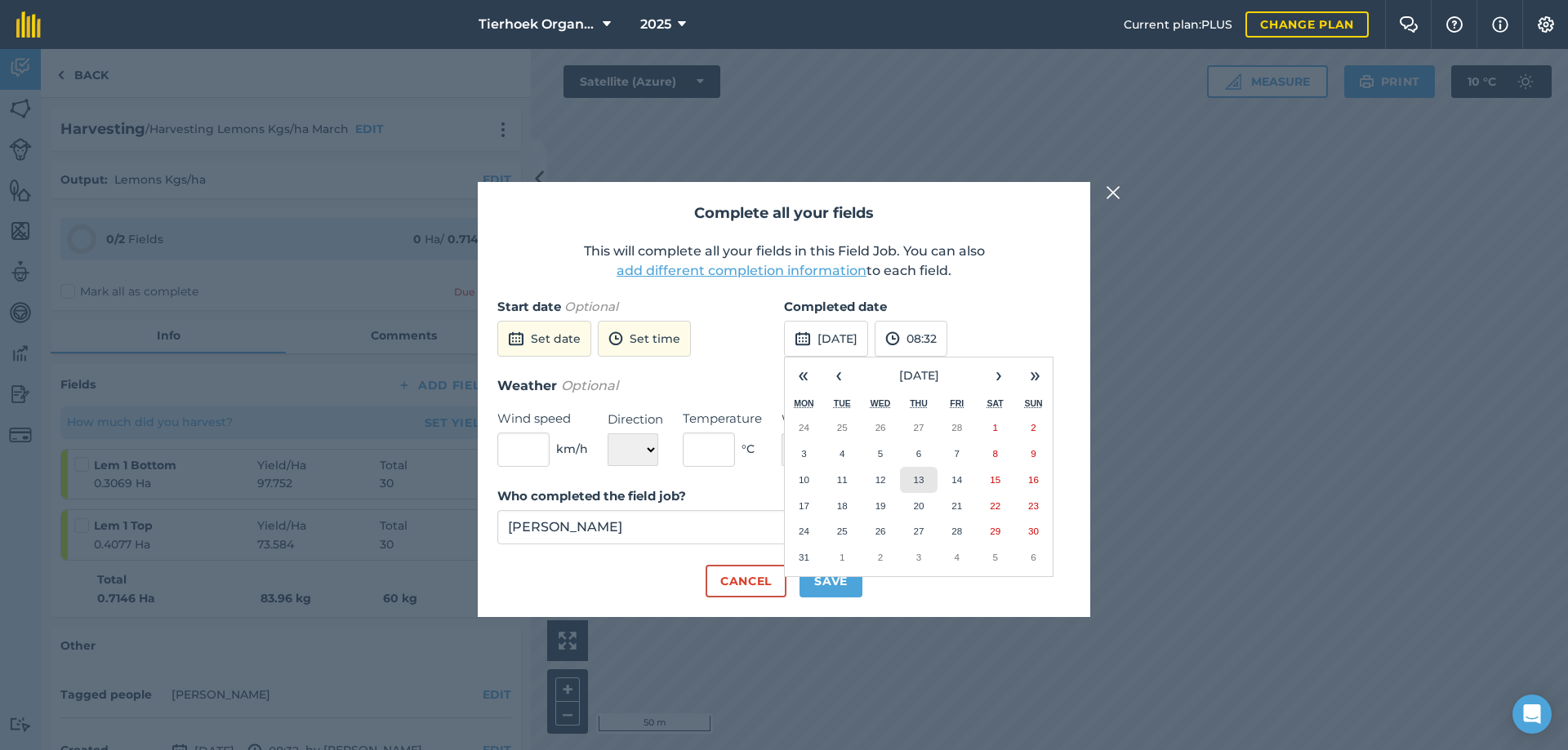
click at [922, 481] on abbr "13" at bounding box center [918, 480] width 11 height 11
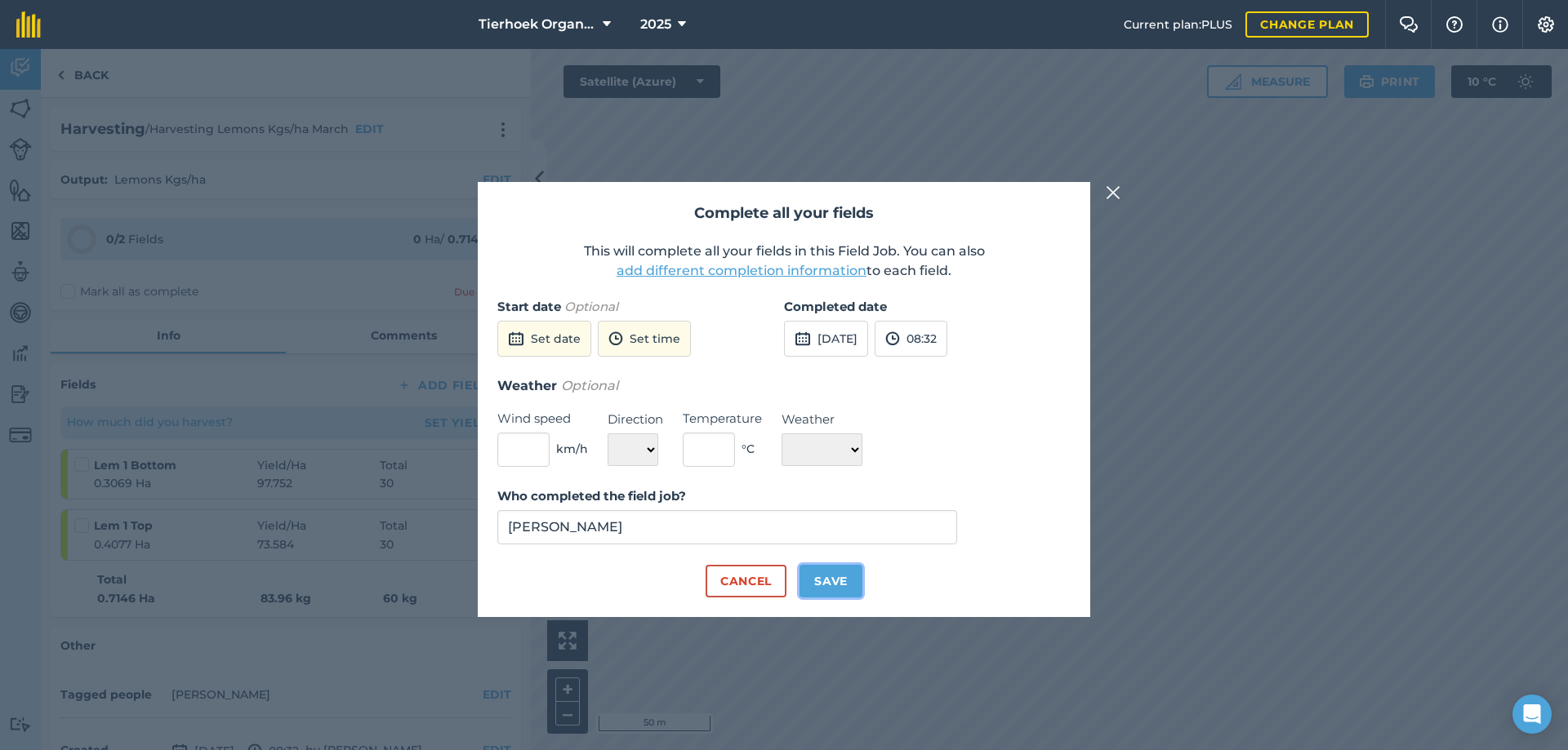
click at [838, 581] on button "Save" at bounding box center [831, 581] width 63 height 33
checkbox input "true"
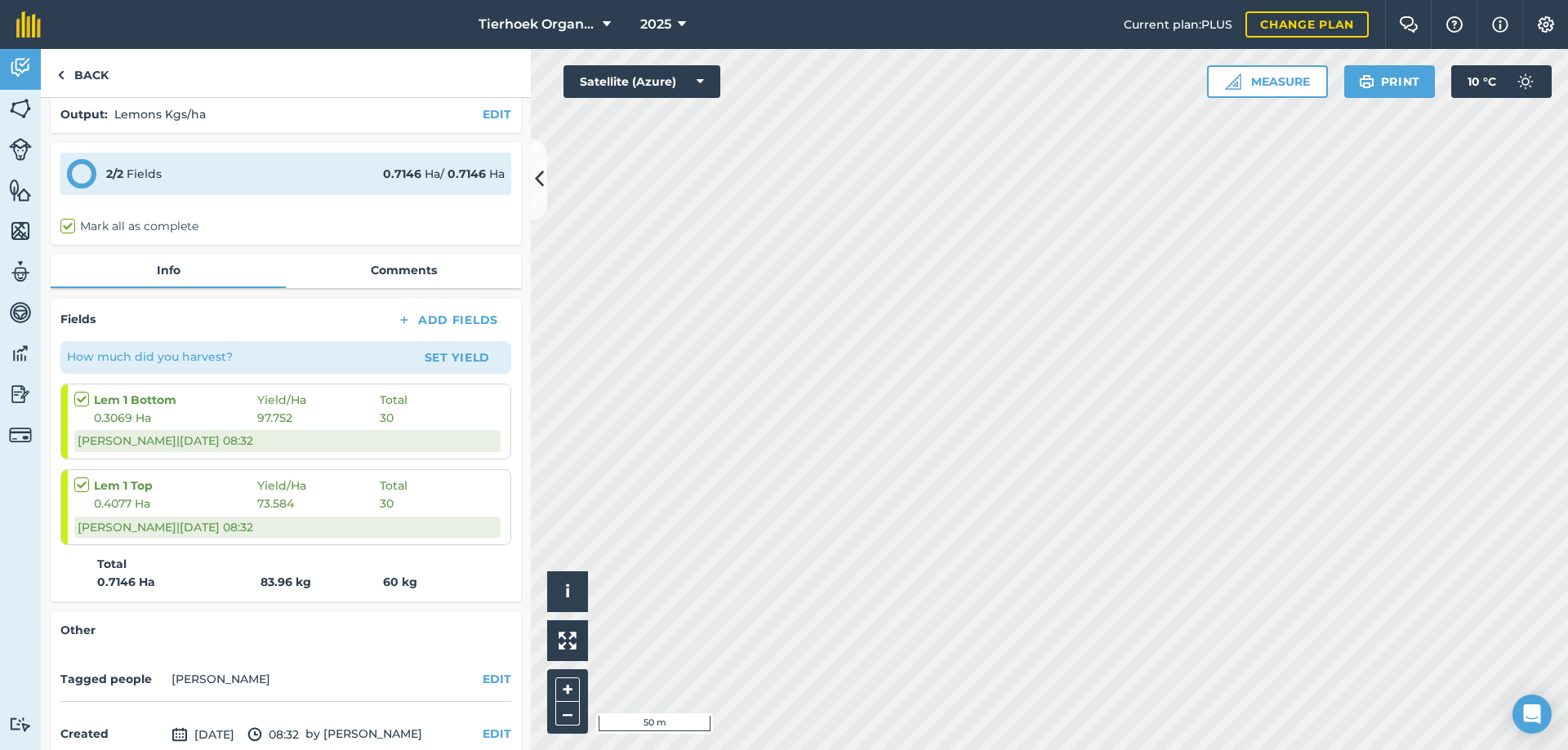
scroll to position [148, 0]
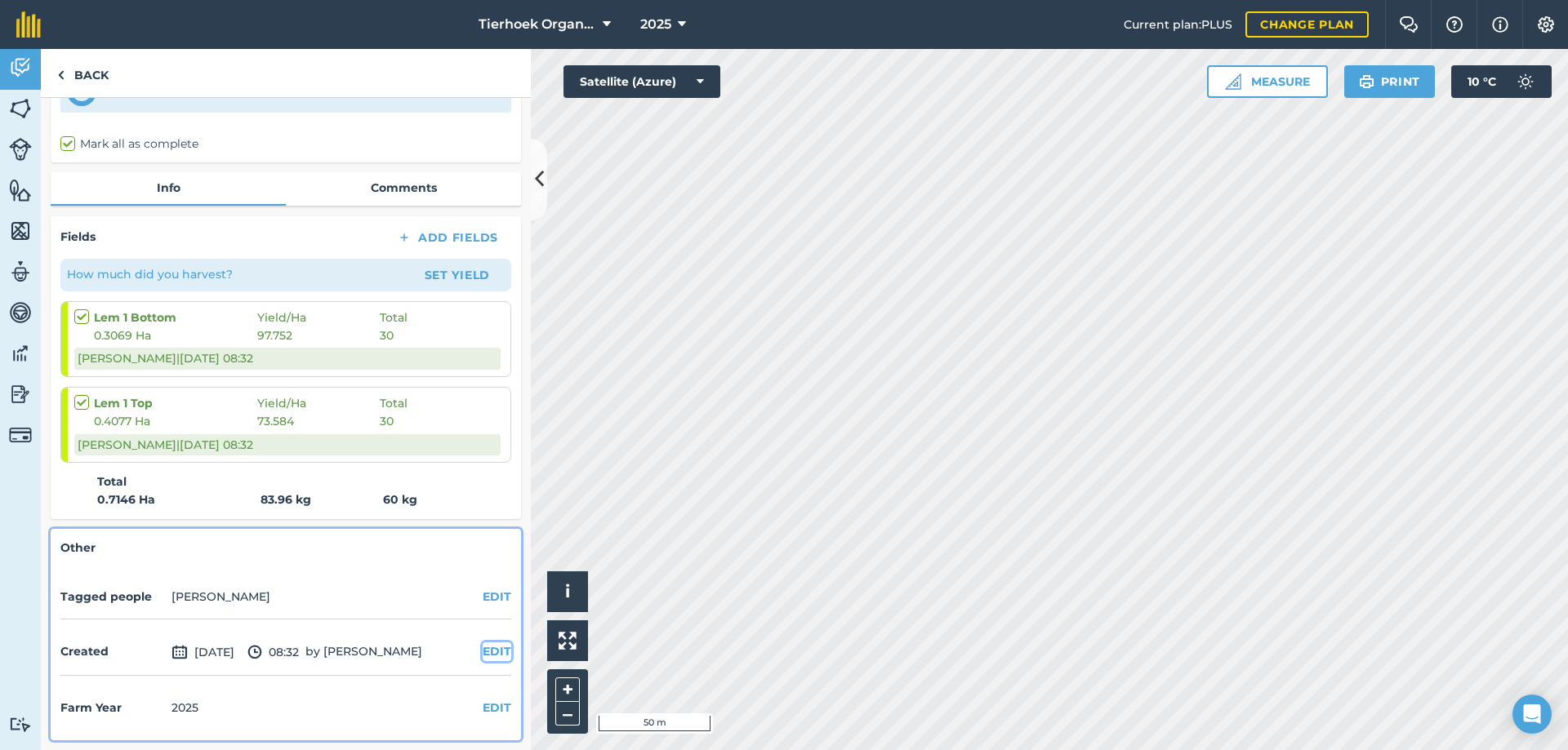
click at [490, 649] on button "EDIT" at bounding box center [497, 652] width 29 height 18
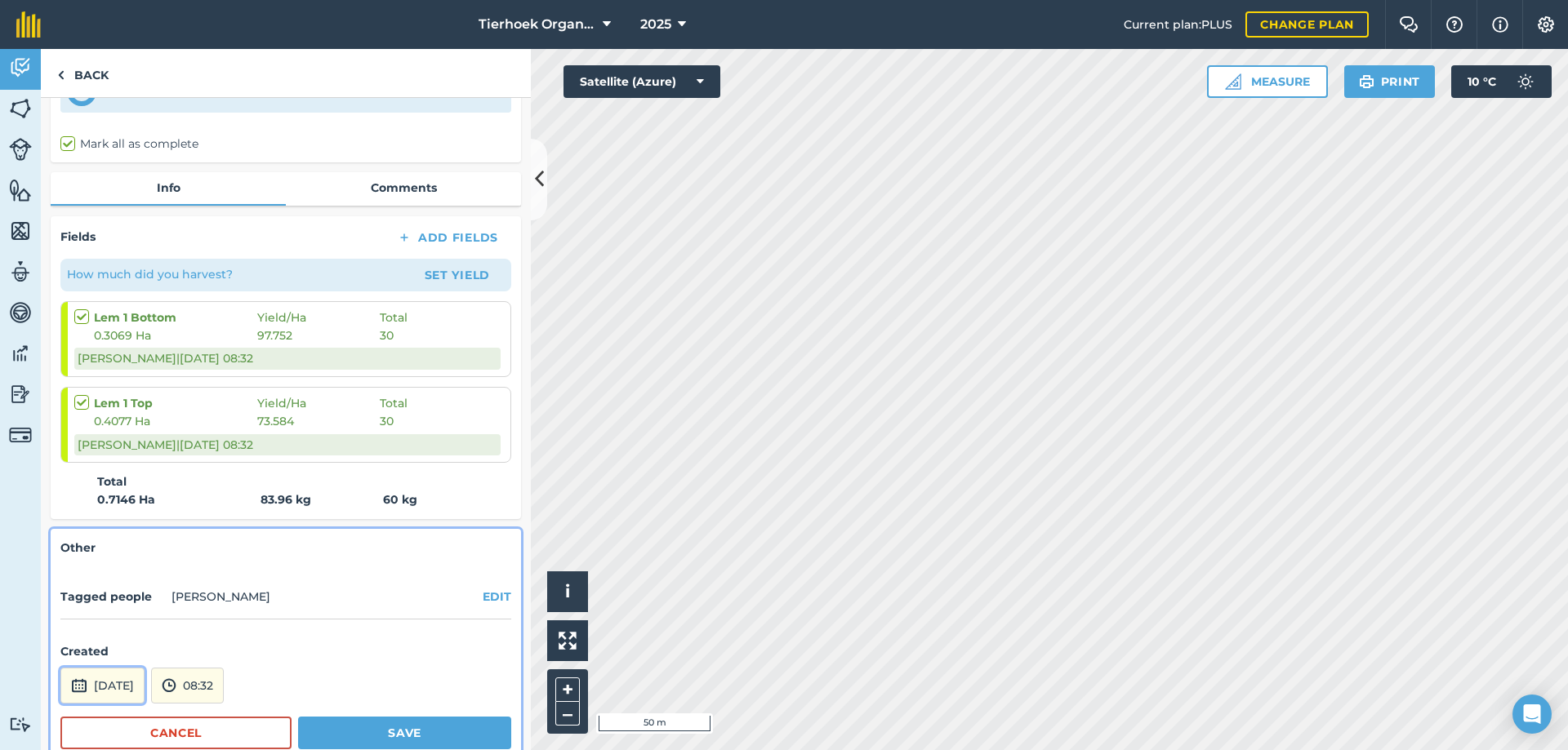
click at [144, 688] on button "[DATE]" at bounding box center [103, 686] width 84 height 36
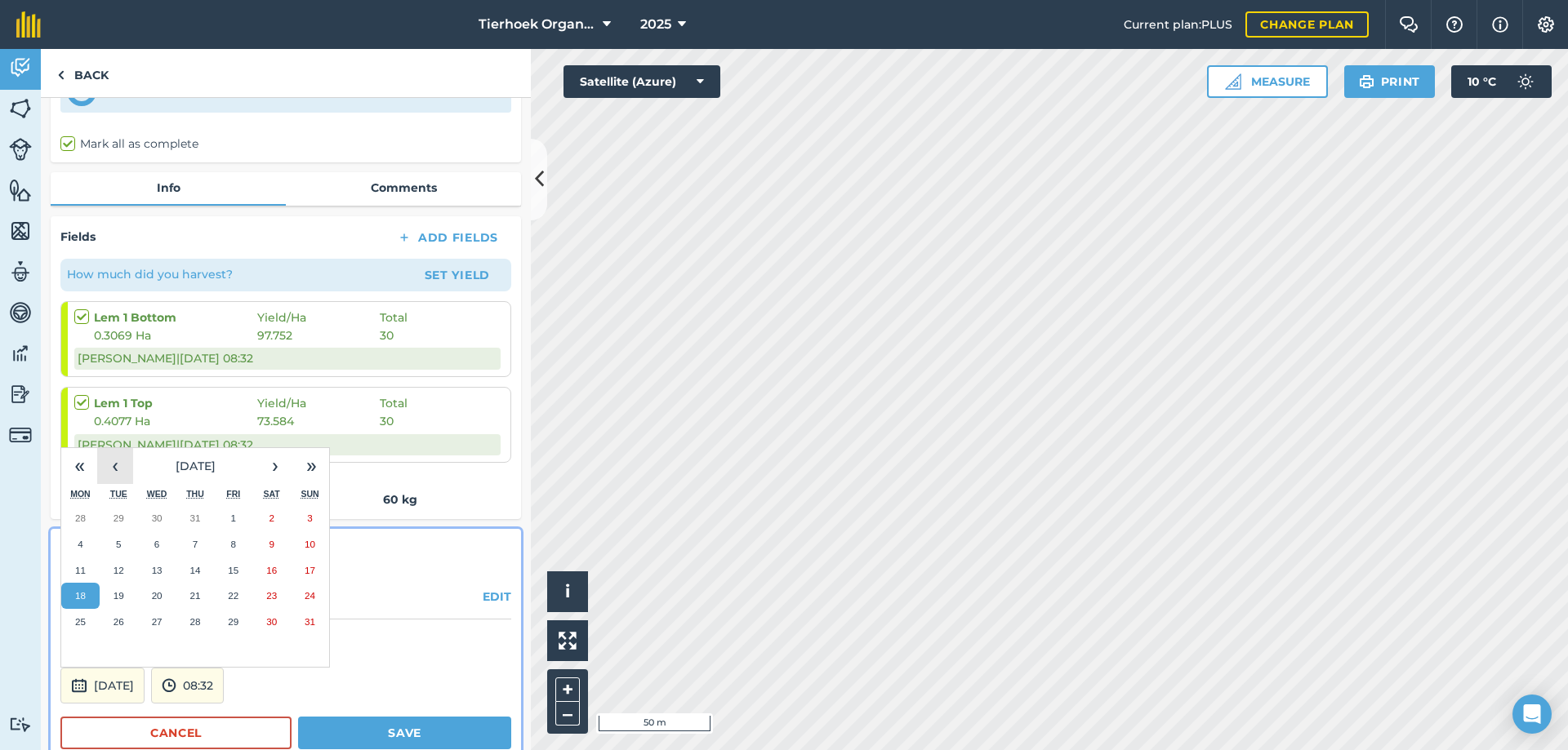
click at [114, 467] on button "‹" at bounding box center [116, 466] width 36 height 36
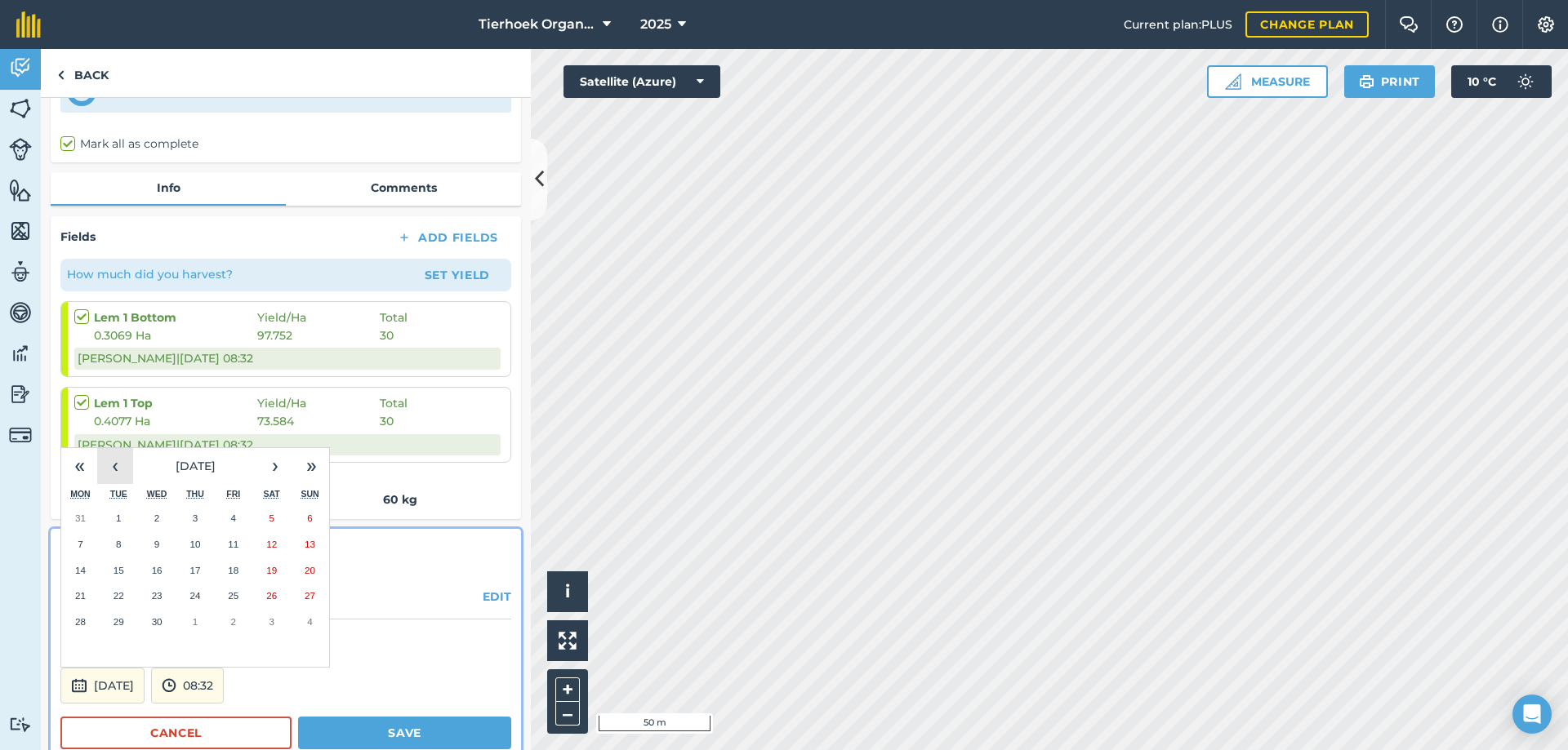
click at [114, 467] on button "‹" at bounding box center [116, 466] width 36 height 36
click at [276, 465] on button "›" at bounding box center [276, 466] width 36 height 36
click at [87, 575] on button "10" at bounding box center [80, 570] width 39 height 26
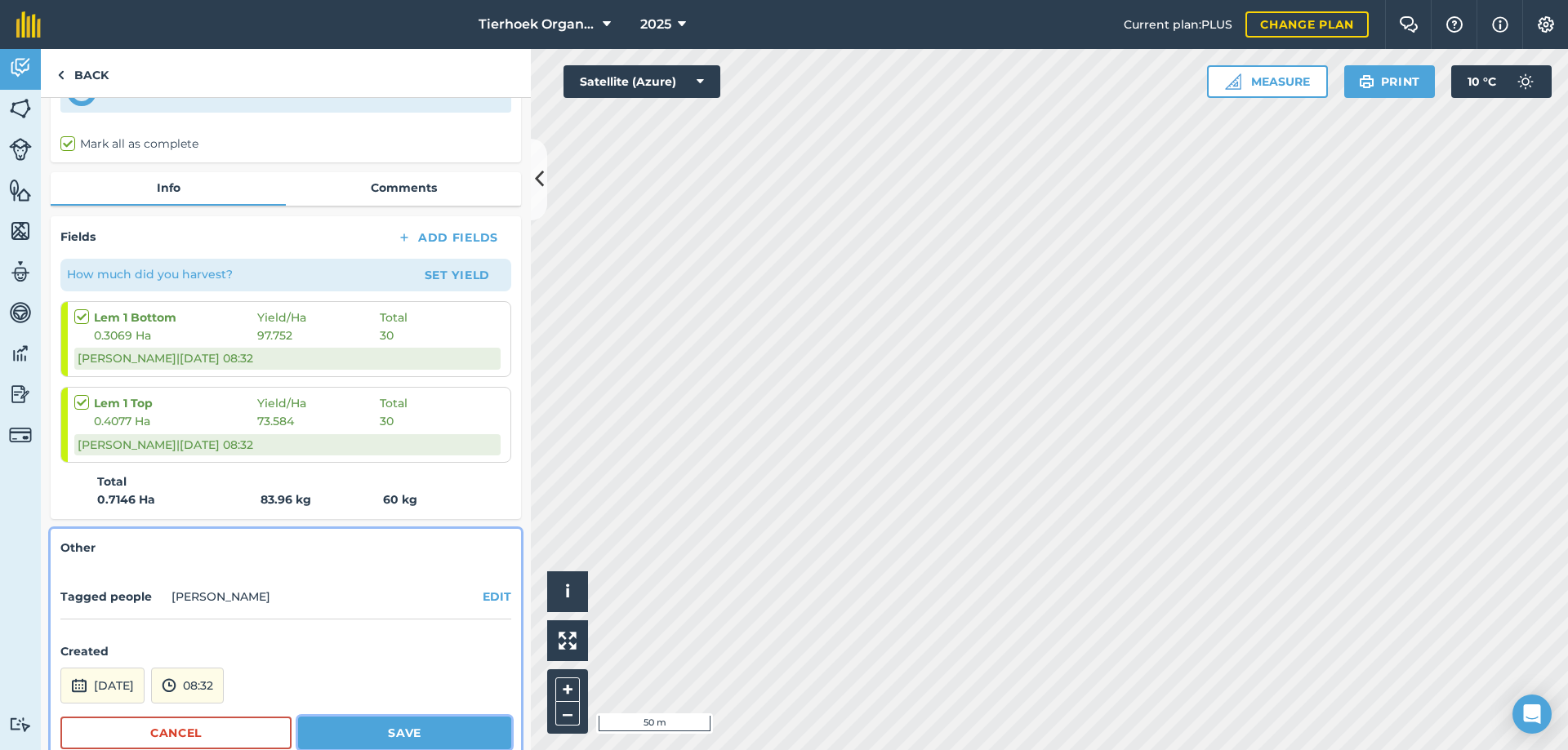
click at [349, 729] on button "Save" at bounding box center [404, 733] width 213 height 33
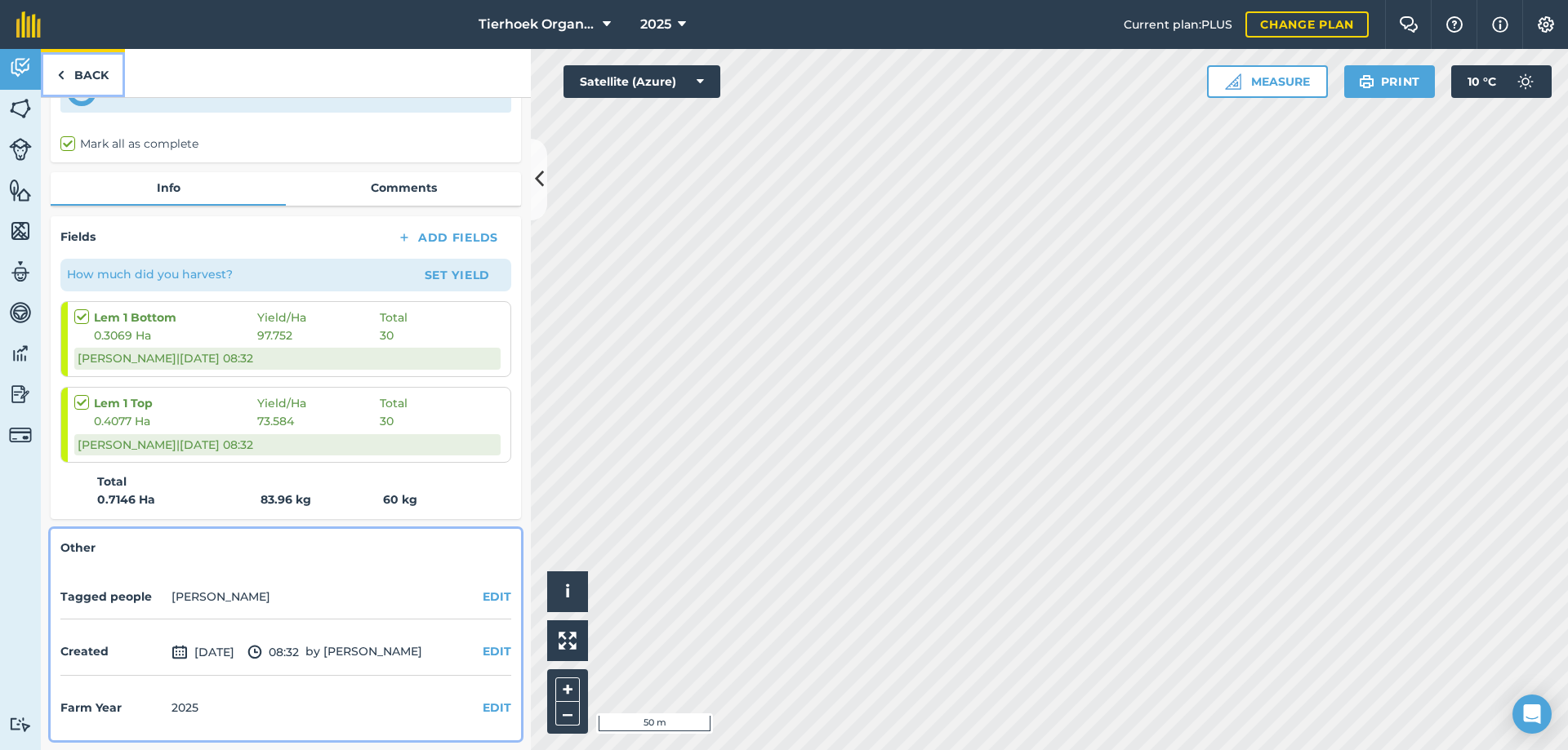
click at [94, 75] on link "Back" at bounding box center [83, 73] width 84 height 48
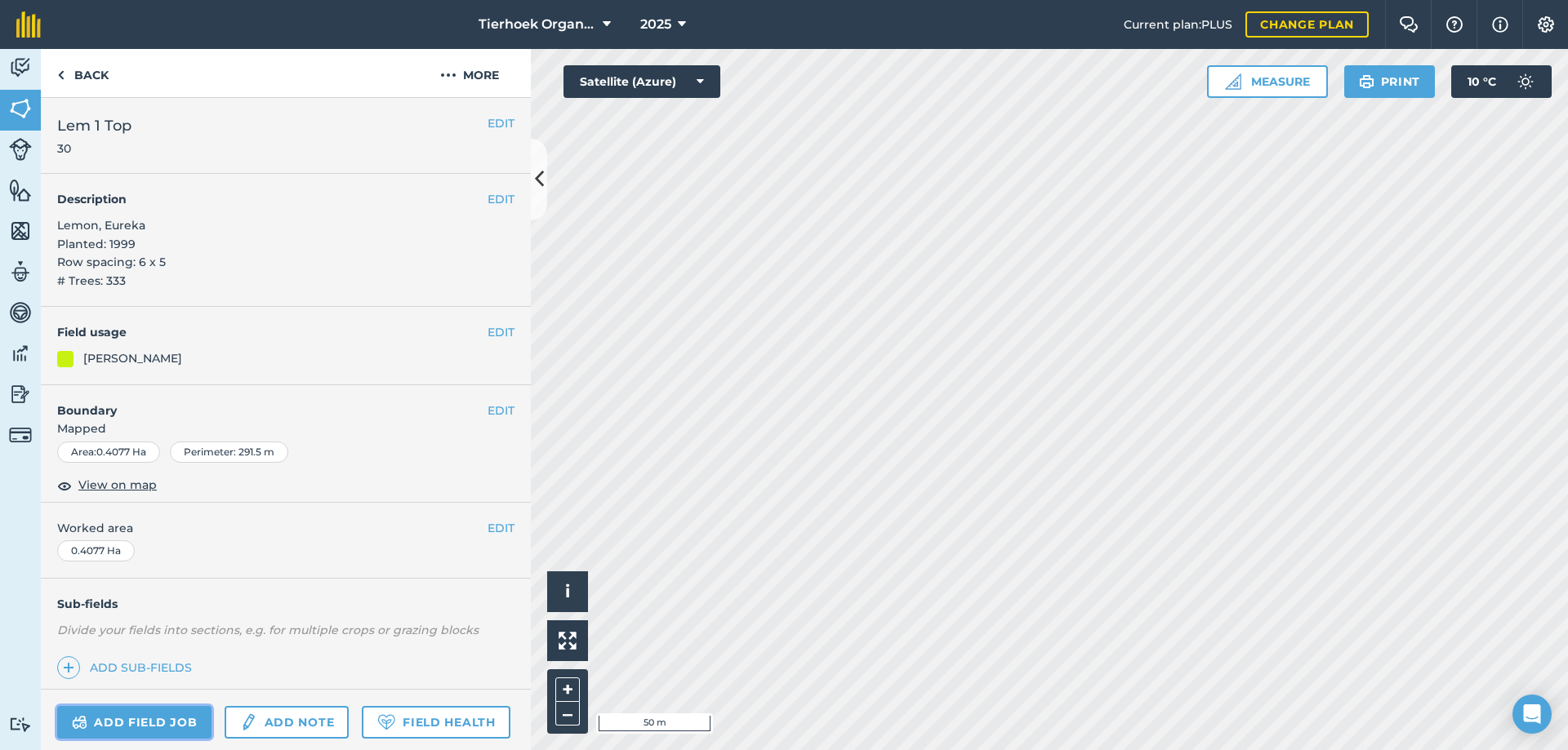
click at [175, 726] on link "Add field job" at bounding box center [134, 722] width 154 height 33
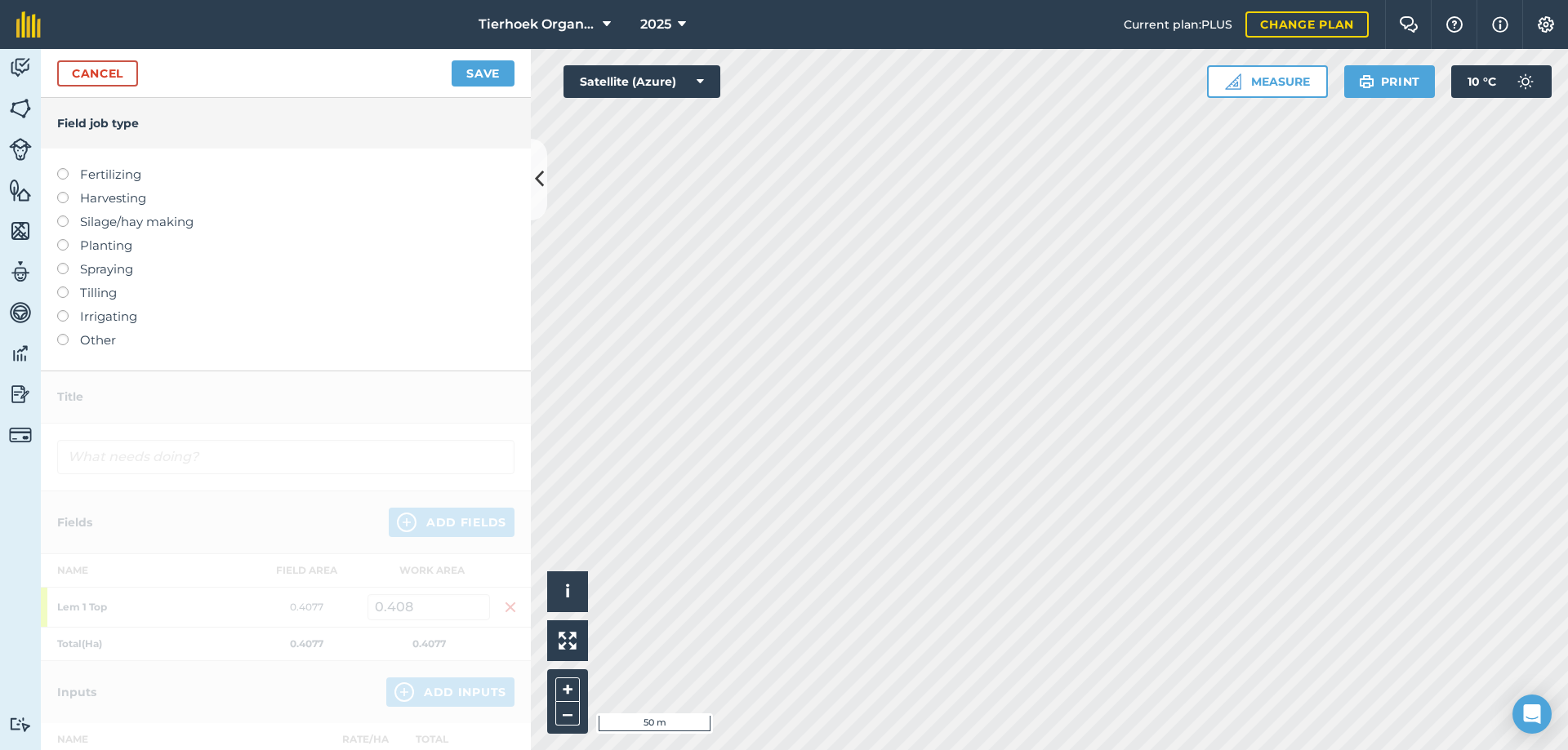
click at [64, 192] on label at bounding box center [69, 192] width 23 height 0
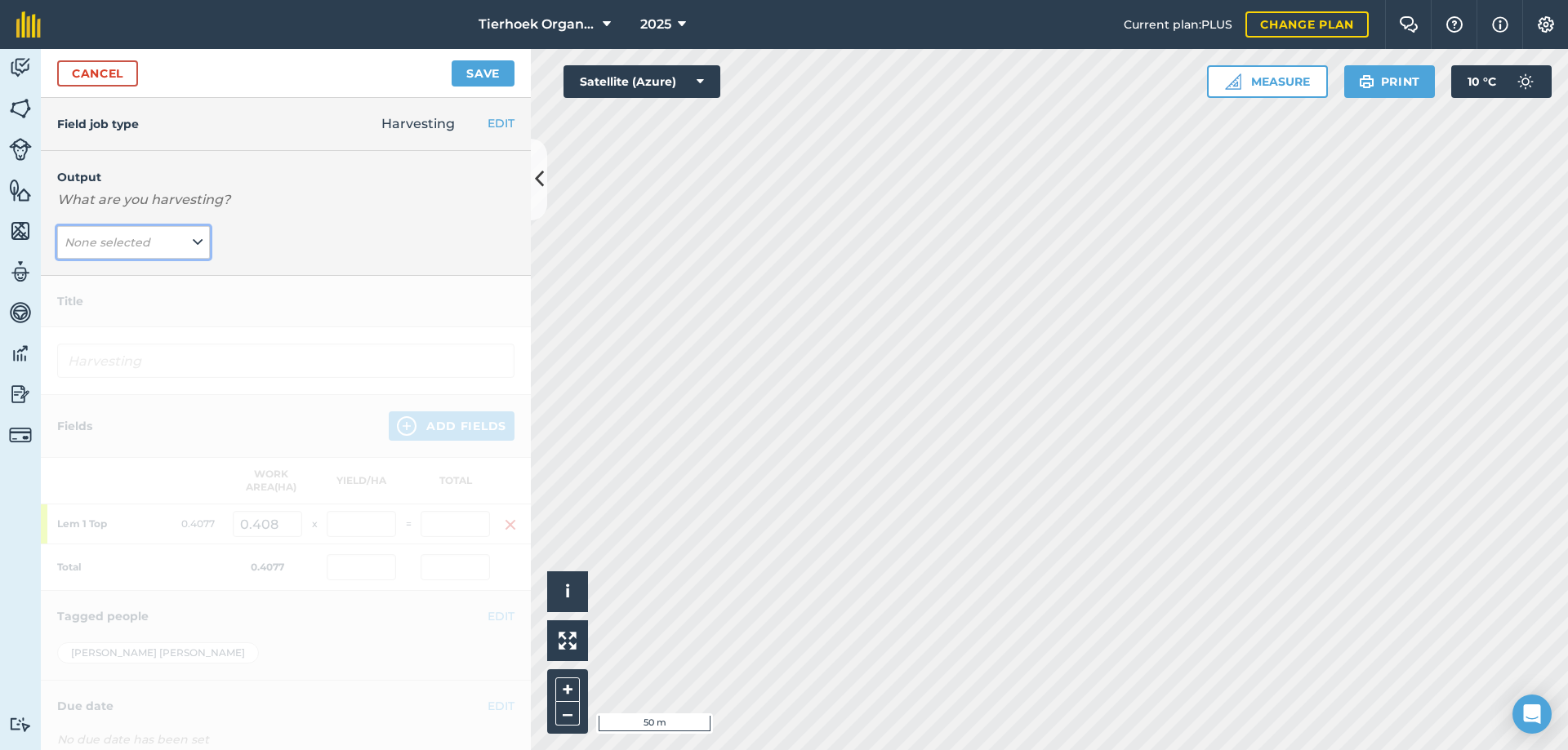
click at [193, 242] on icon at bounding box center [198, 243] width 10 height 18
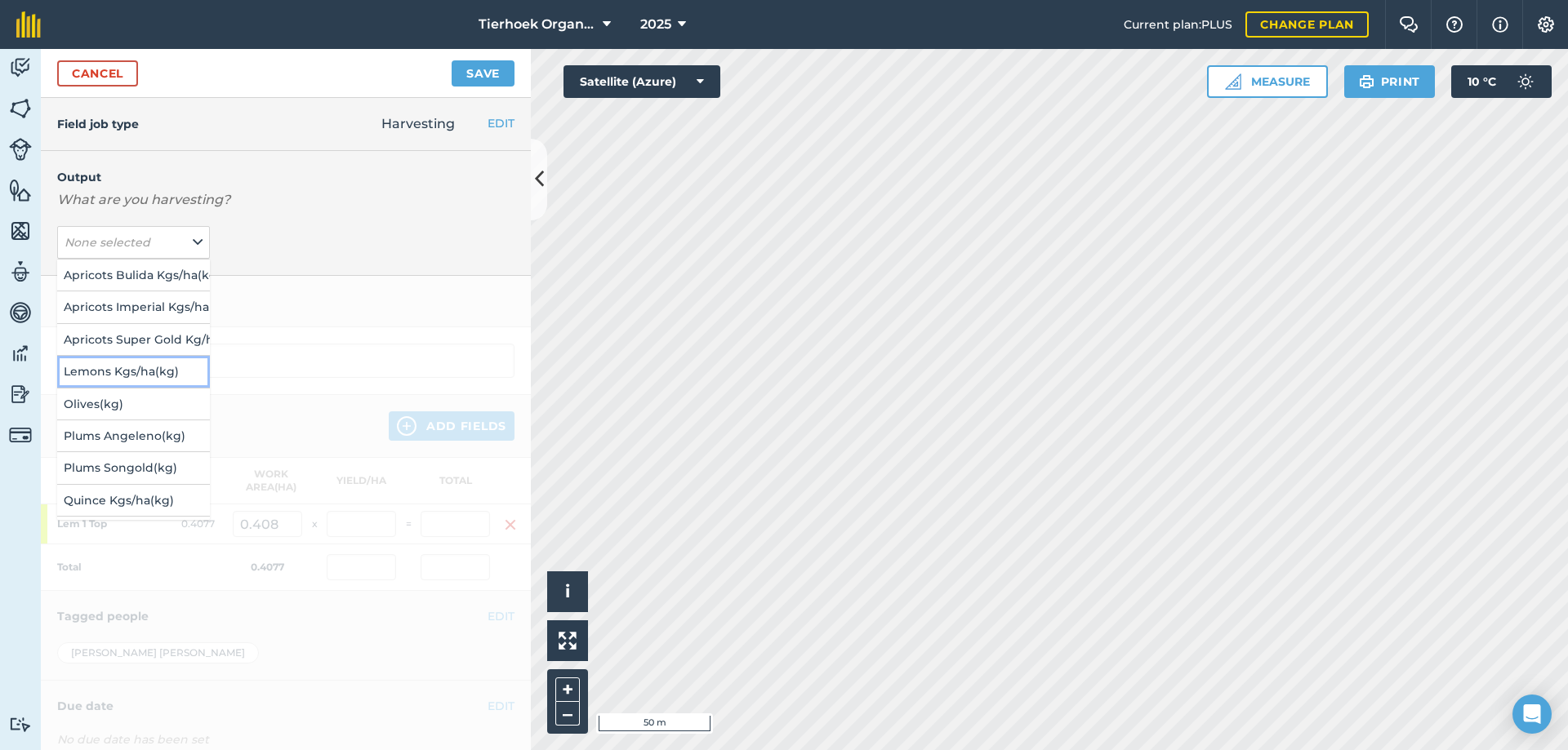
click at [109, 370] on button "Lemons Kgs/ha ( kg )" at bounding box center [134, 371] width 153 height 31
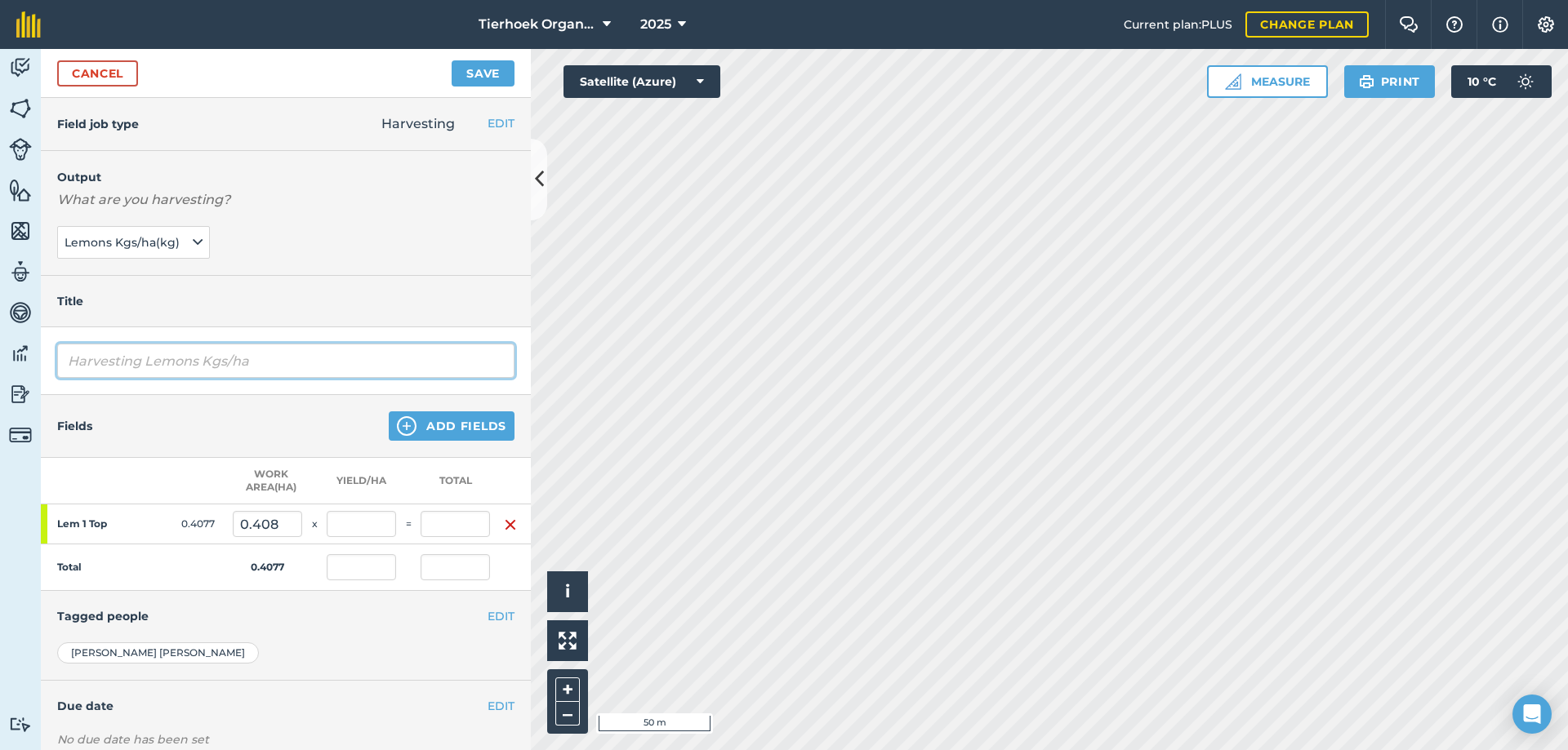
click at [276, 361] on input "Harvesting Lemons Kgs/ha" at bounding box center [286, 361] width 458 height 34
type input "Harvesting Lemons Kgs/ha March"
click at [455, 411] on button "Add Fields" at bounding box center [451, 426] width 125 height 30
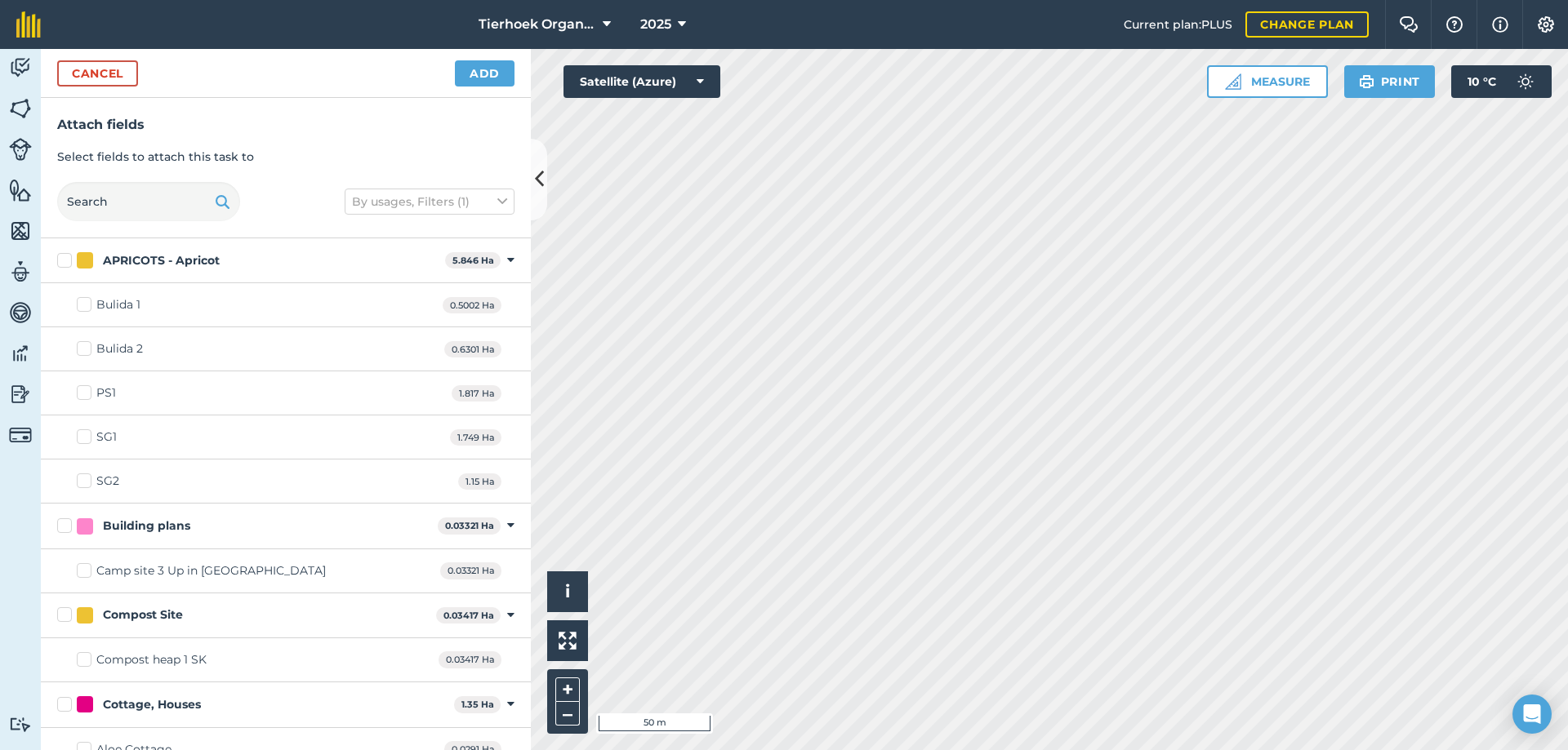
checkbox input "false"
click at [475, 73] on button "Add" at bounding box center [485, 74] width 60 height 26
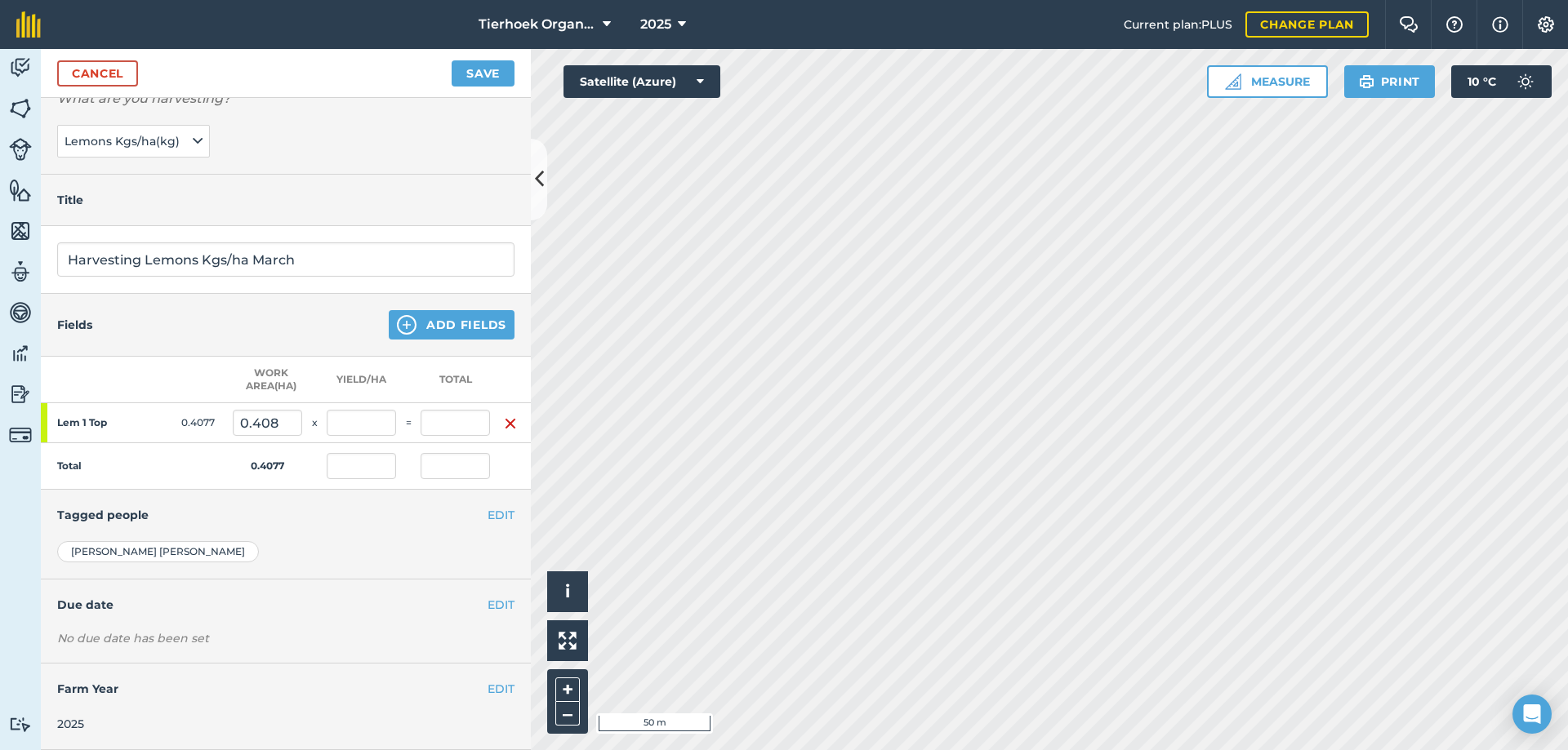
scroll to position [113, 0]
click at [446, 410] on input "text" at bounding box center [455, 423] width 70 height 26
type input "45"
type input "110.375"
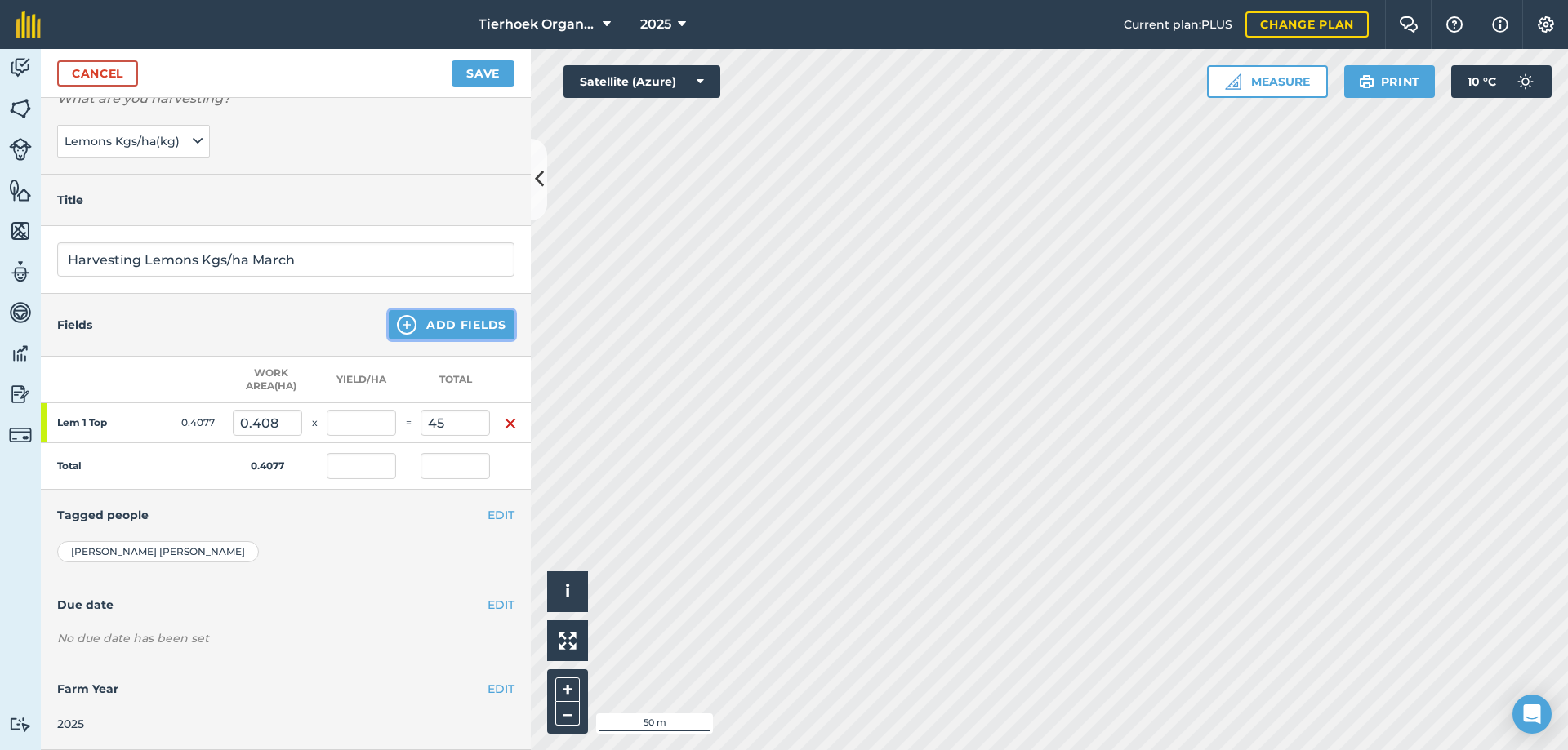
type input "45"
click at [459, 312] on button "Add Fields" at bounding box center [451, 325] width 125 height 30
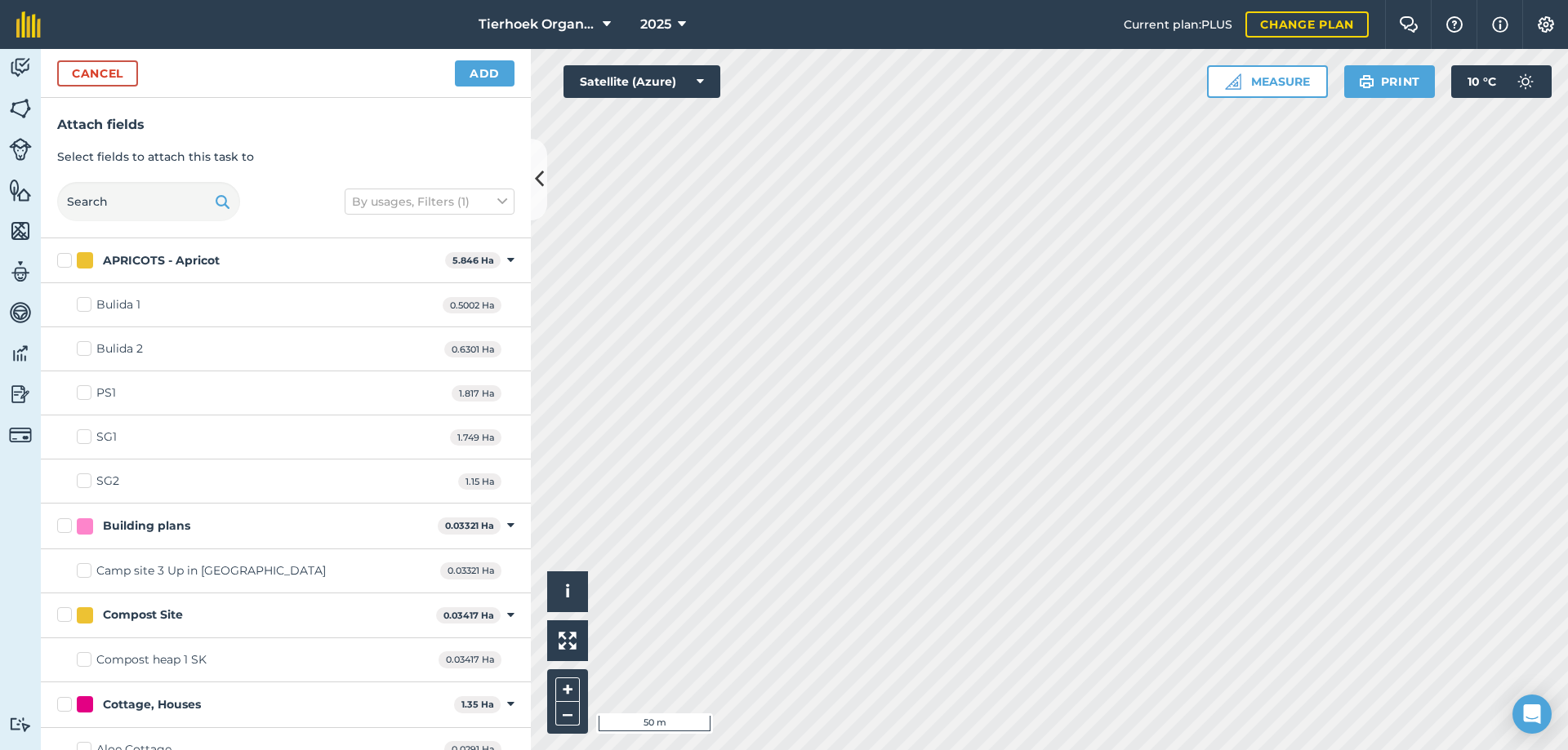
checkbox input "true"
click at [500, 75] on button "Add" at bounding box center [485, 74] width 60 height 26
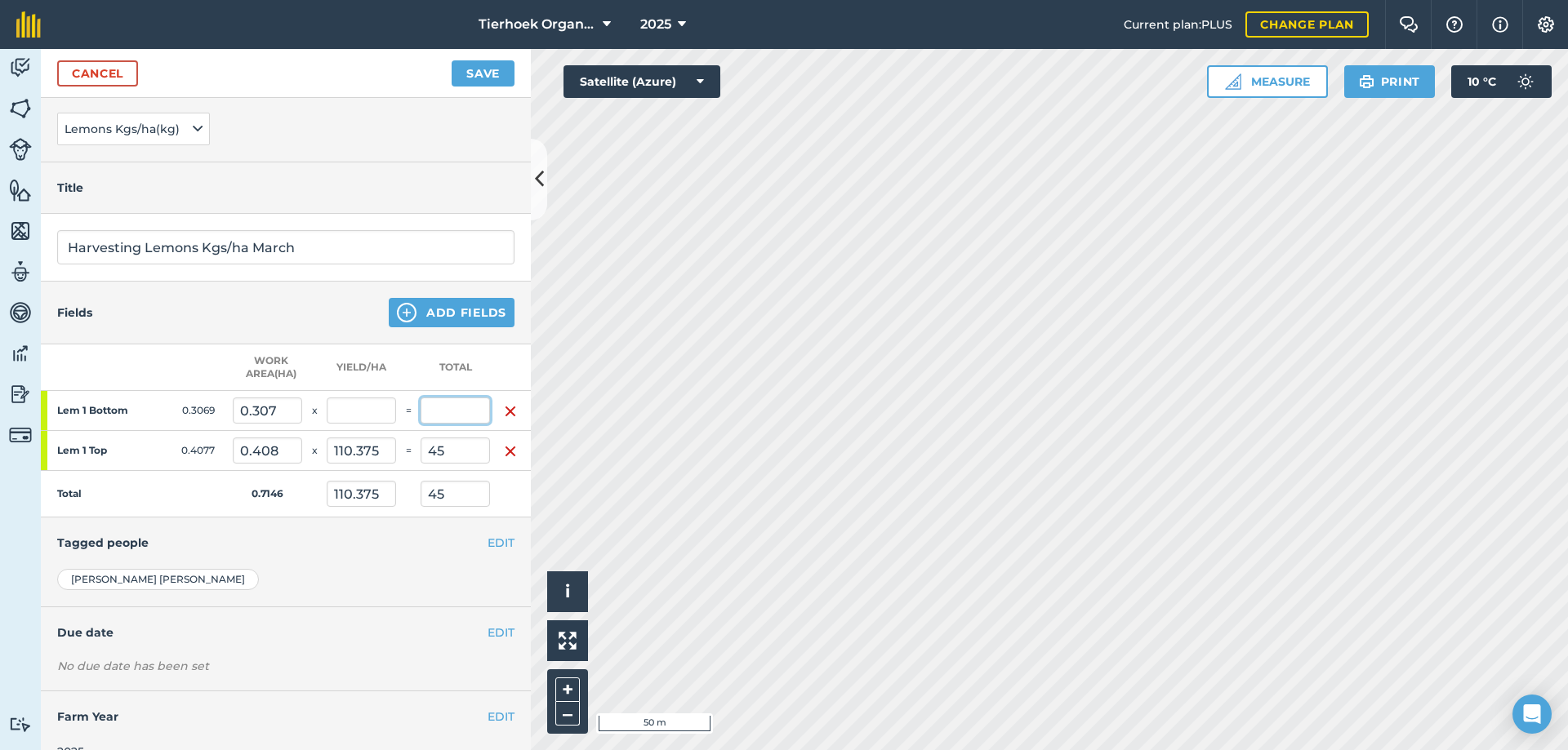
click at [452, 409] on input "text" at bounding box center [455, 411] width 70 height 26
type input "45"
type input "125.945"
type input "90"
type input "146.628"
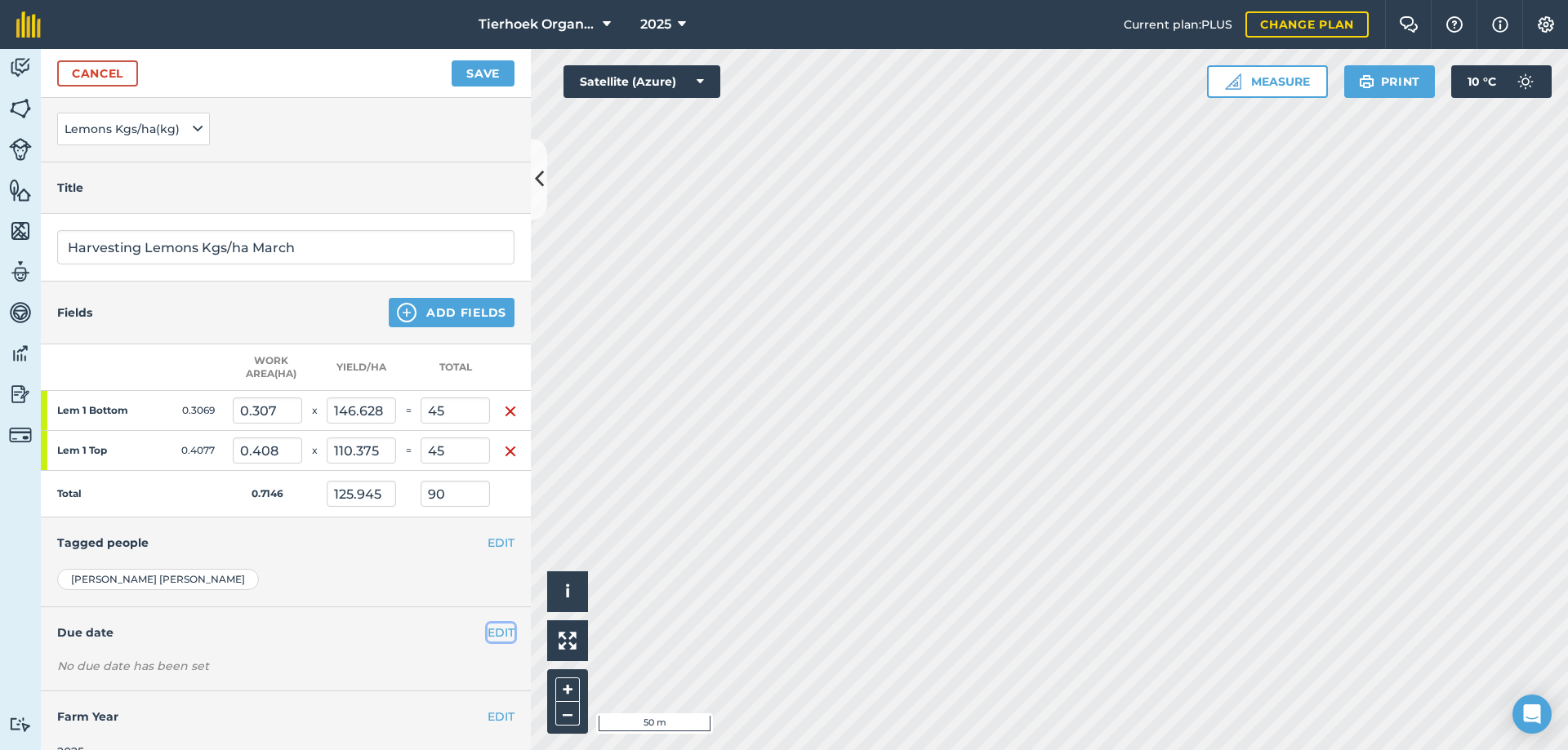
click at [488, 635] on button "EDIT" at bounding box center [501, 633] width 27 height 18
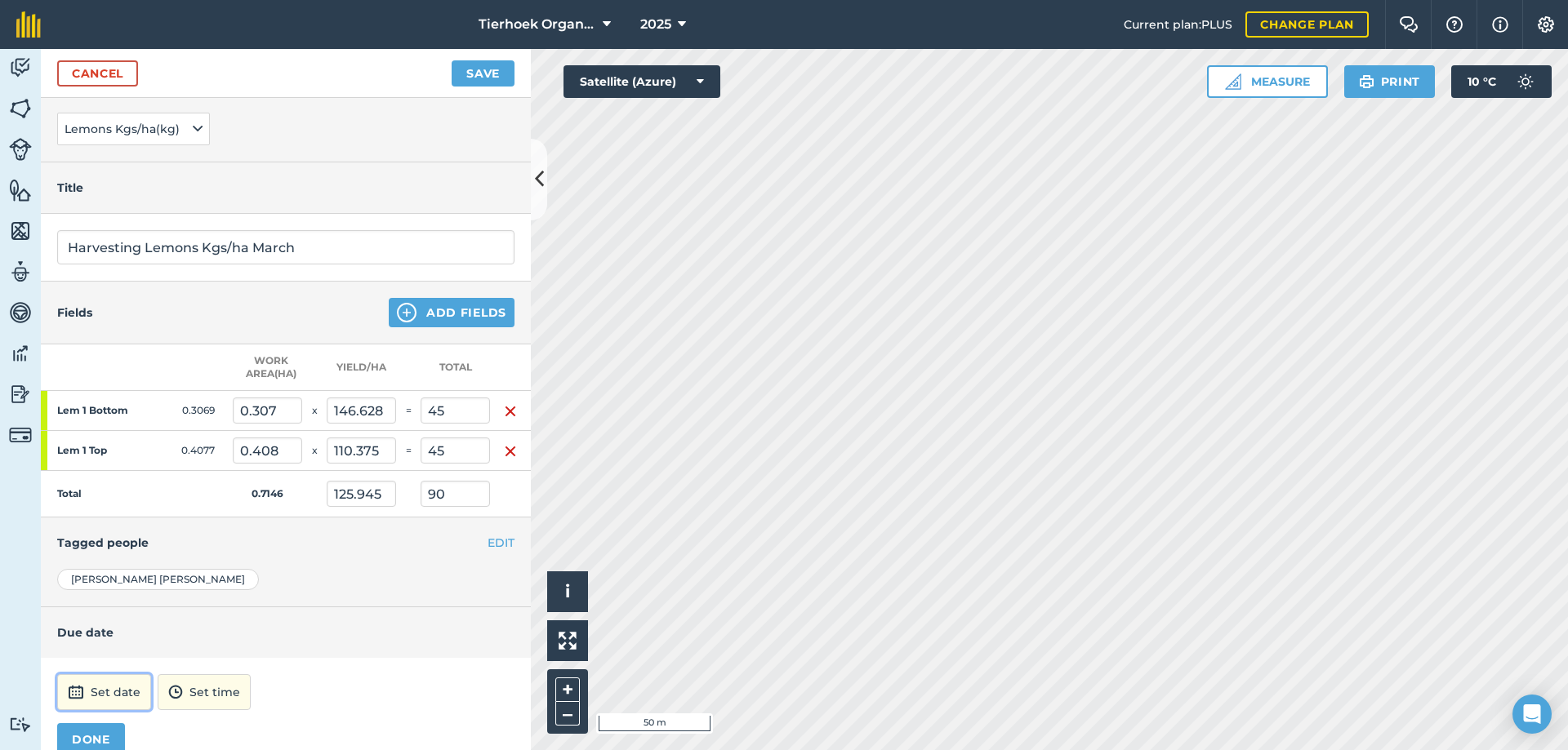
click at [127, 695] on button "Set date" at bounding box center [104, 693] width 94 height 36
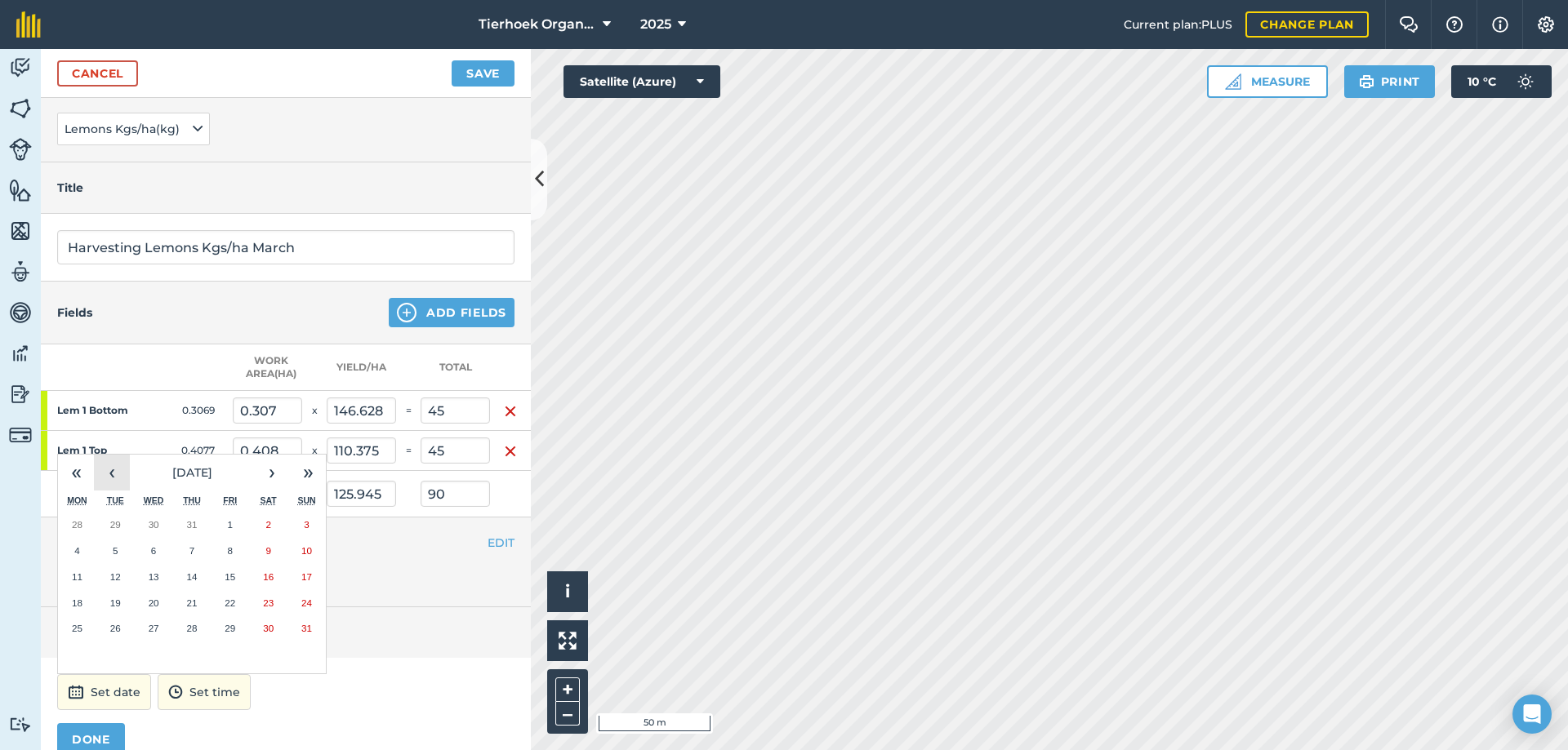
click at [109, 480] on button "‹" at bounding box center [112, 473] width 36 height 36
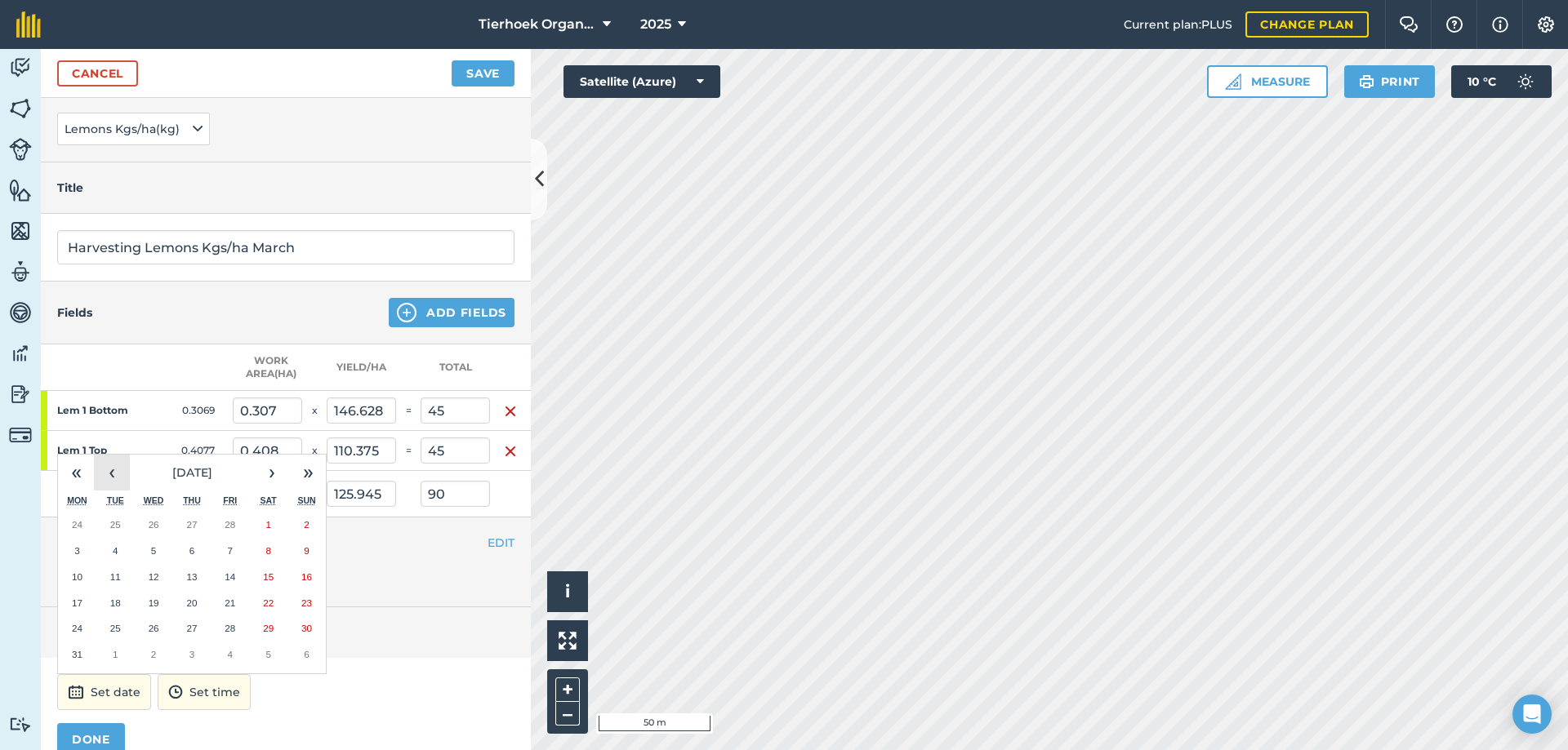
click at [109, 480] on button "‹" at bounding box center [112, 473] width 36 height 36
click at [264, 467] on button "›" at bounding box center [272, 473] width 36 height 36
click at [193, 604] on abbr "20" at bounding box center [191, 602] width 11 height 11
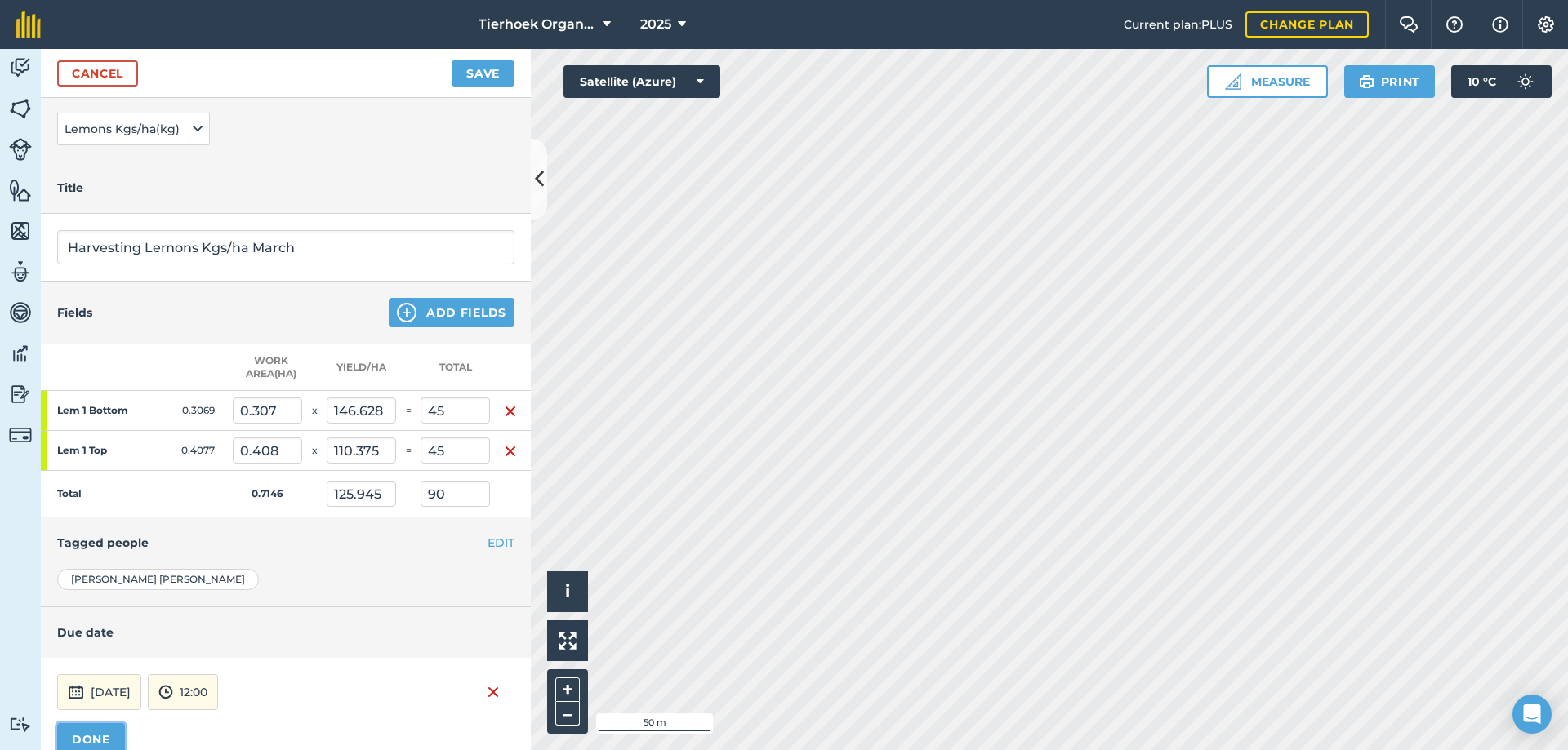
click at [109, 727] on button "DONE" at bounding box center [91, 739] width 68 height 33
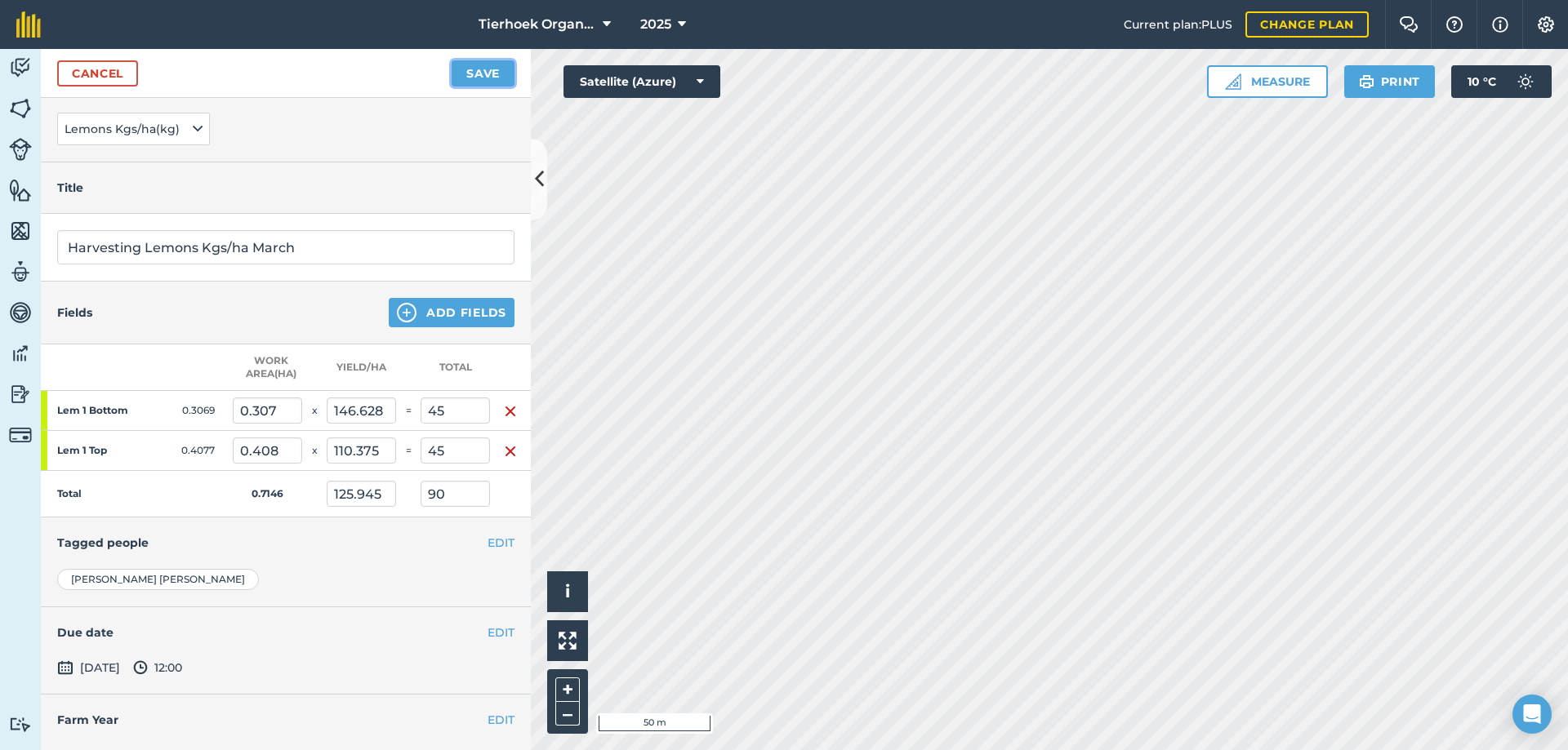
click at [485, 71] on button "Save" at bounding box center [483, 74] width 63 height 26
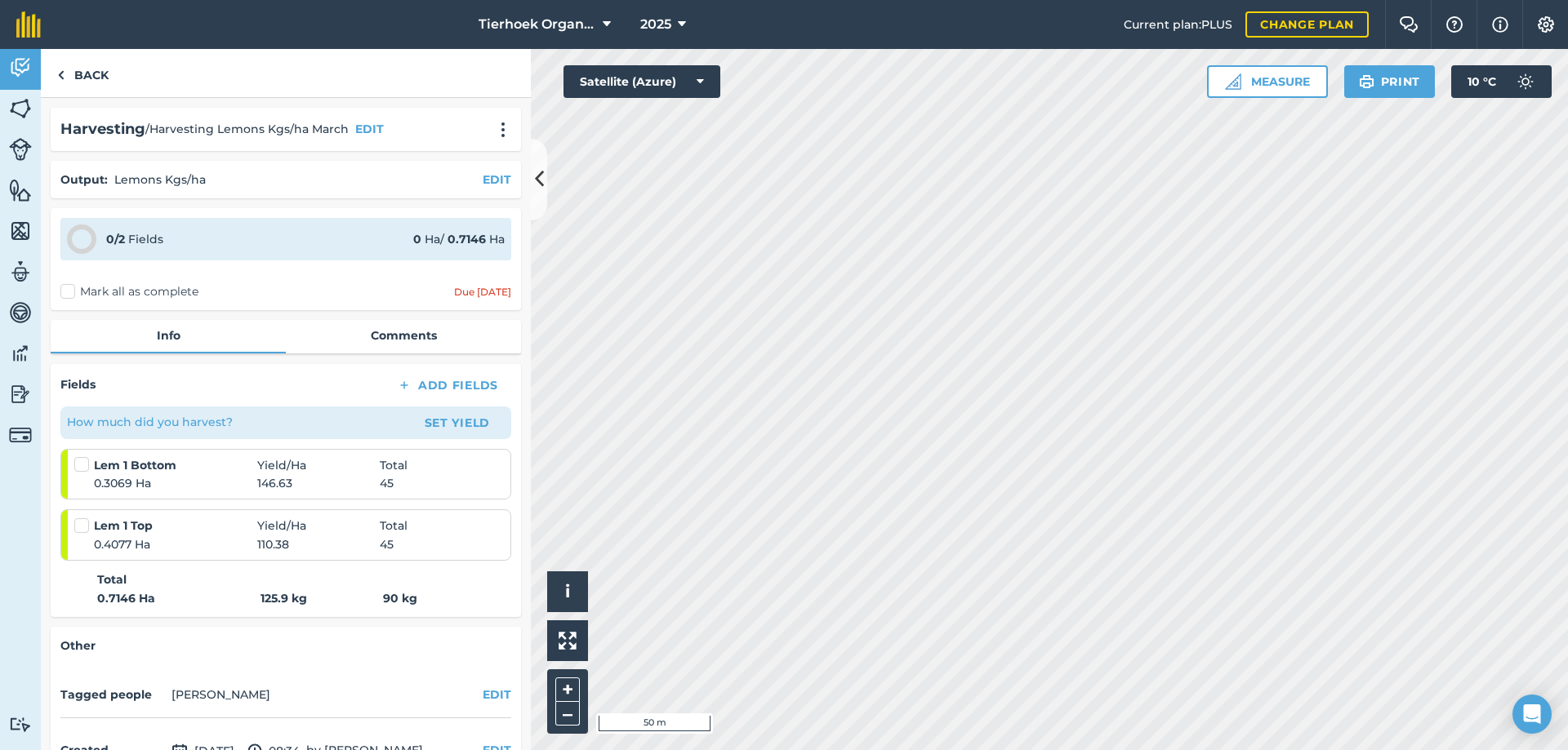
click at [71, 294] on label "Mark all as complete" at bounding box center [130, 292] width 138 height 17
click at [71, 293] on input "Mark all as complete" at bounding box center [66, 289] width 11 height 11
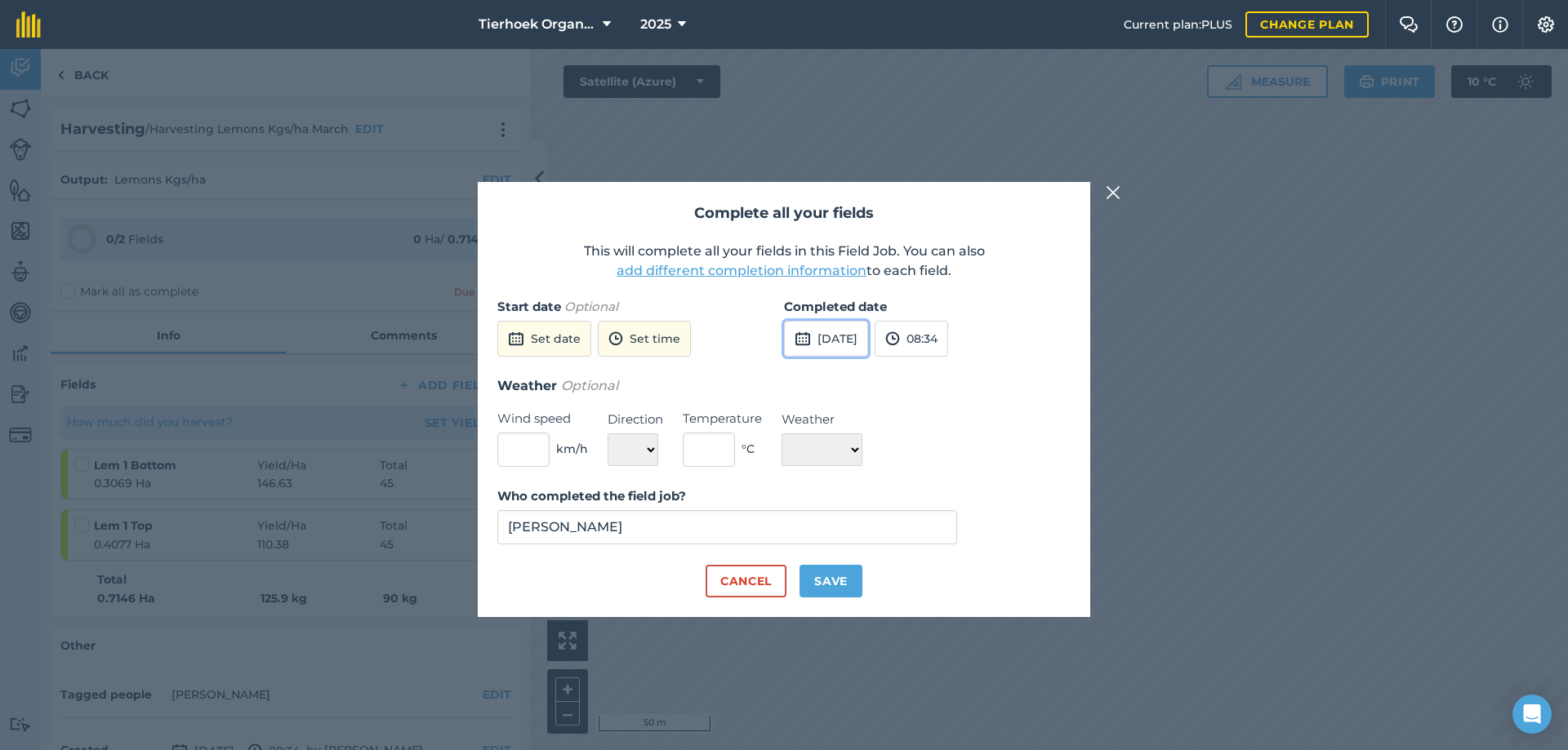
click at [850, 339] on button "[DATE]" at bounding box center [826, 339] width 84 height 36
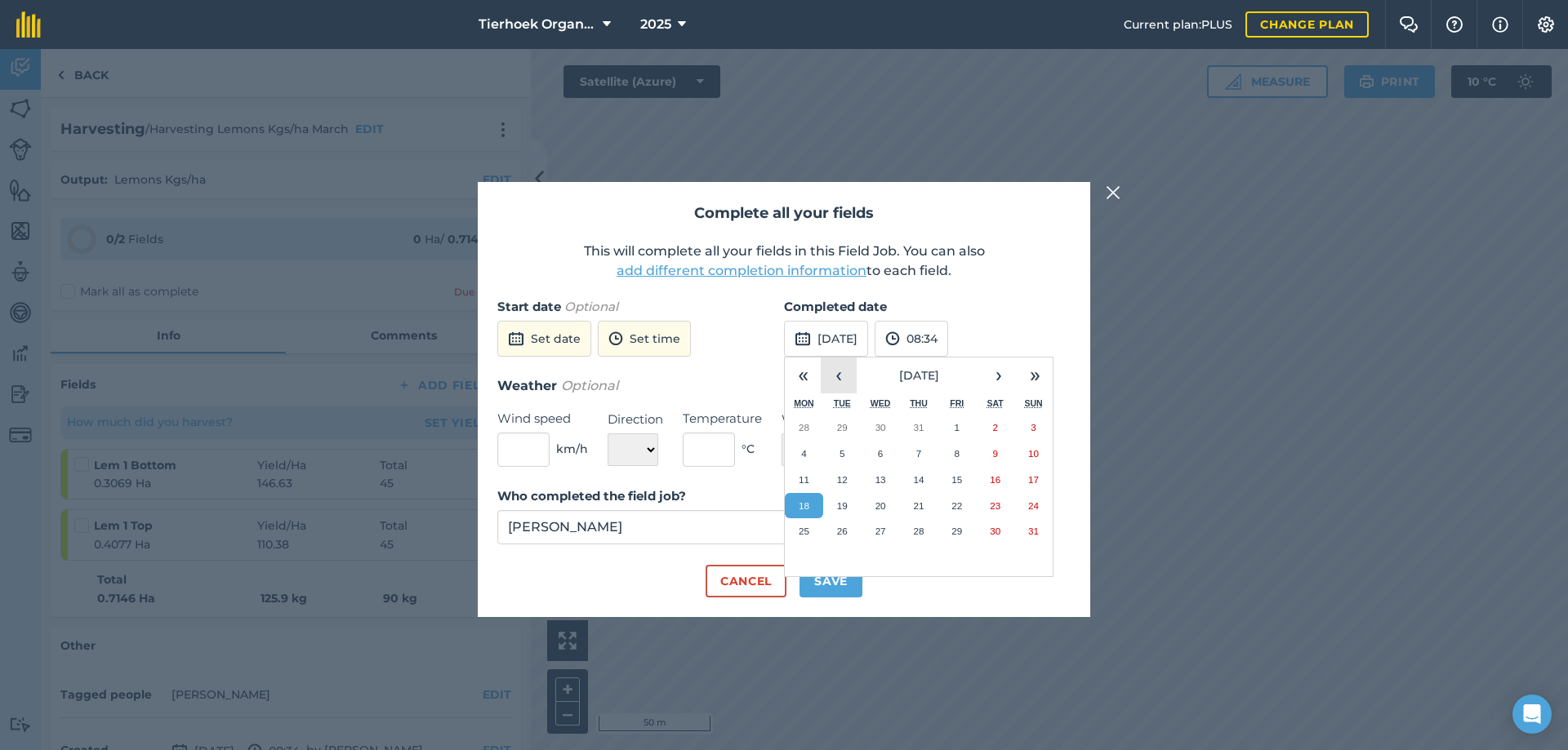
click at [833, 369] on button "‹" at bounding box center [839, 375] width 36 height 36
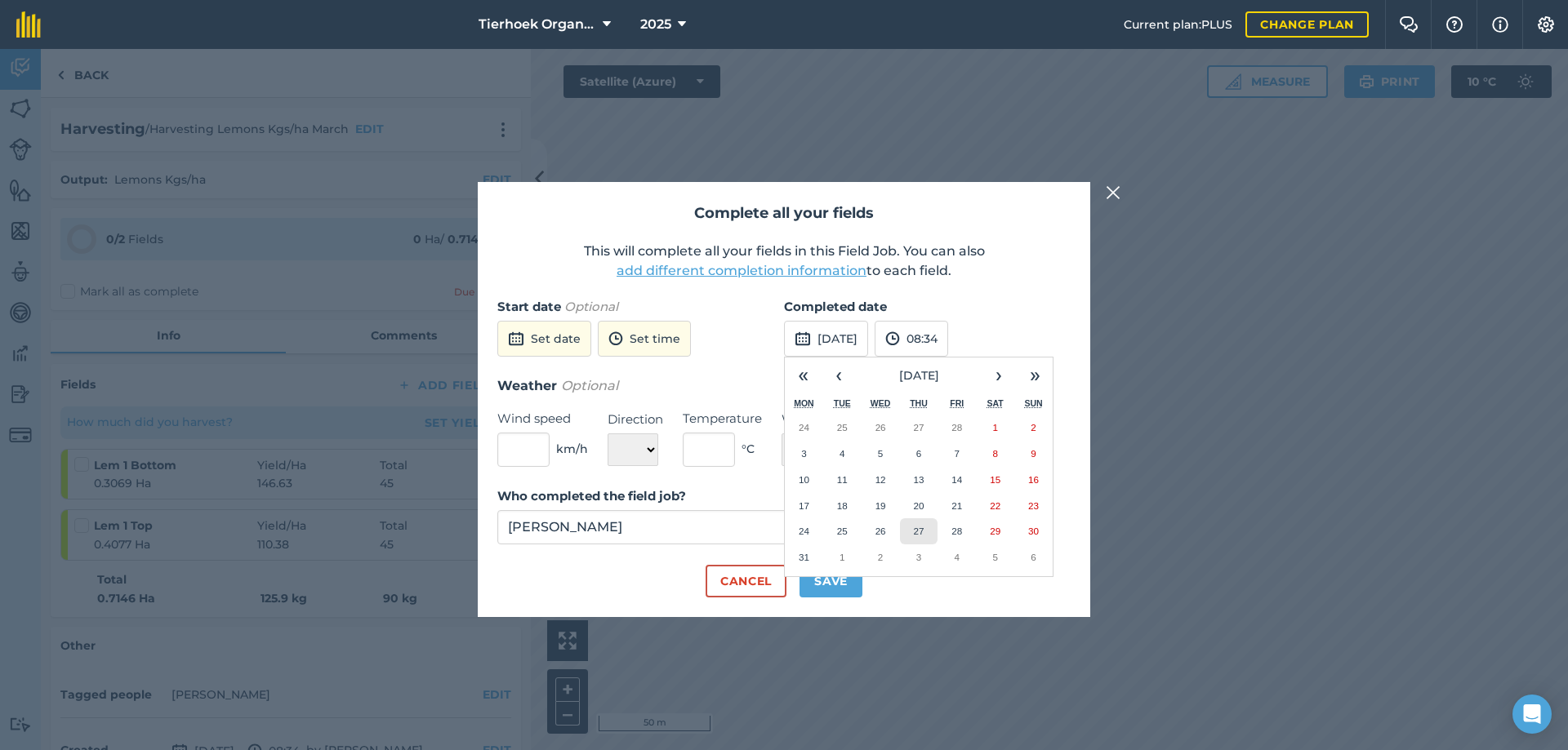
click at [921, 529] on abbr "27" at bounding box center [918, 530] width 11 height 11
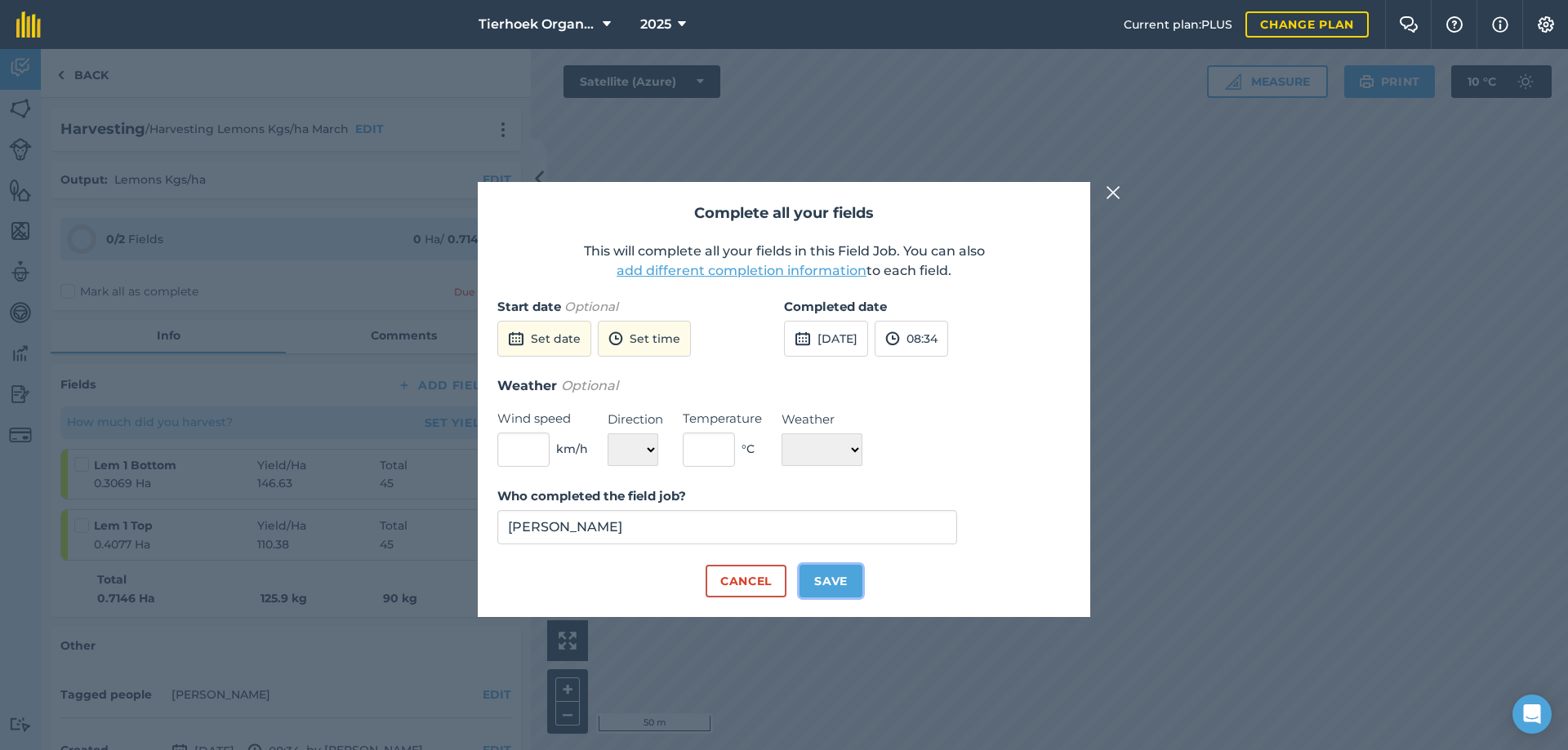
click at [819, 580] on button "Save" at bounding box center [831, 581] width 63 height 33
checkbox input "true"
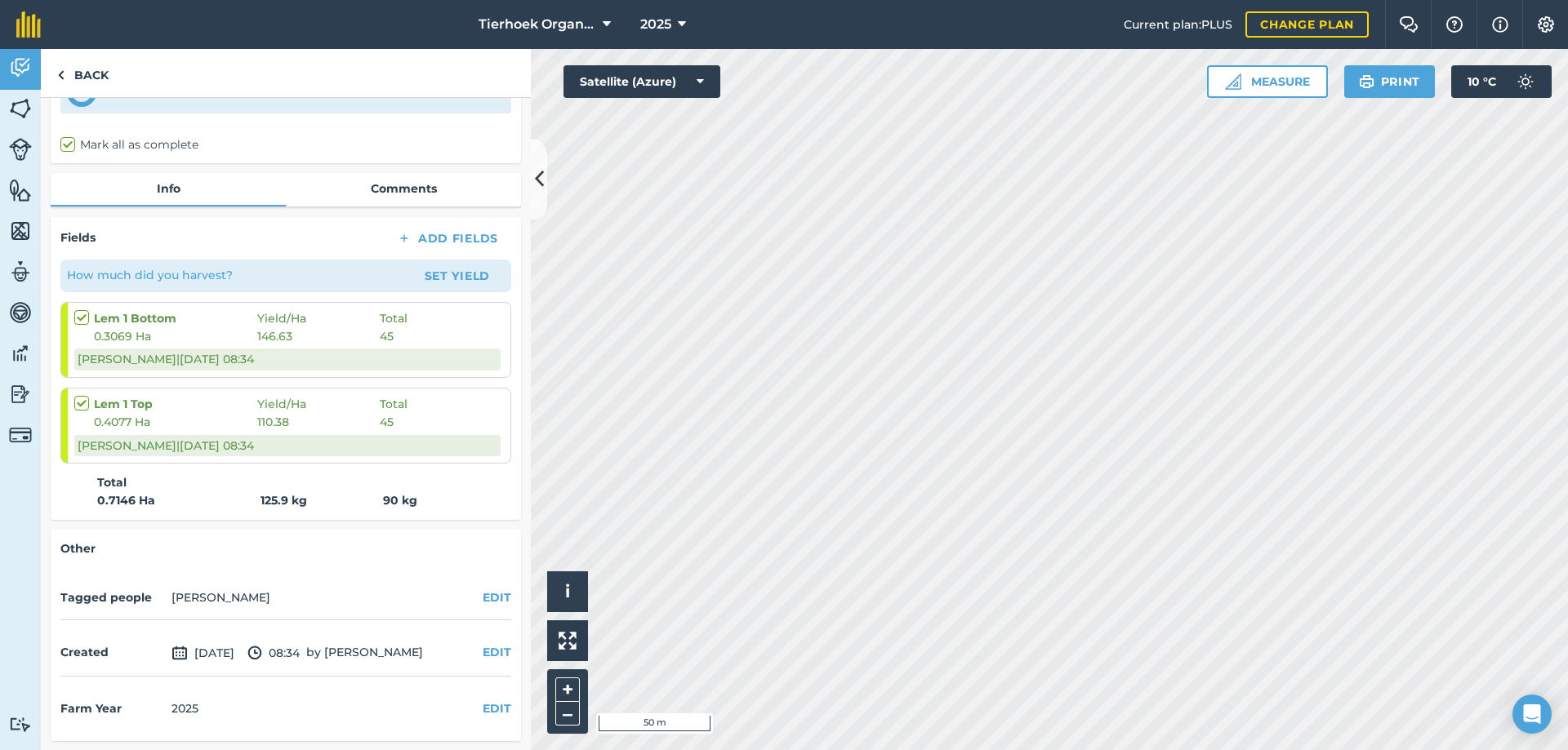
scroll to position [148, 0]
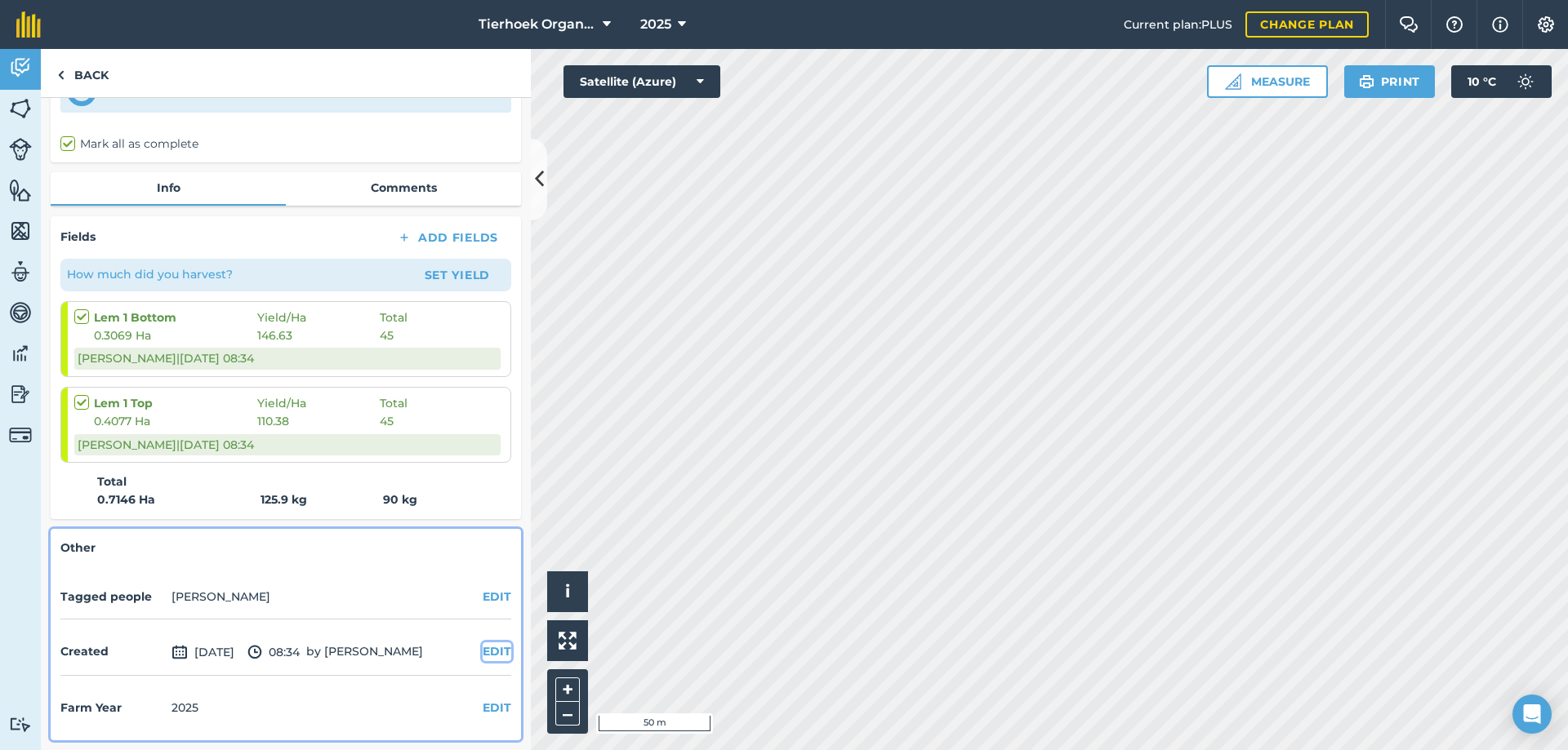
click at [483, 652] on button "EDIT" at bounding box center [497, 652] width 29 height 18
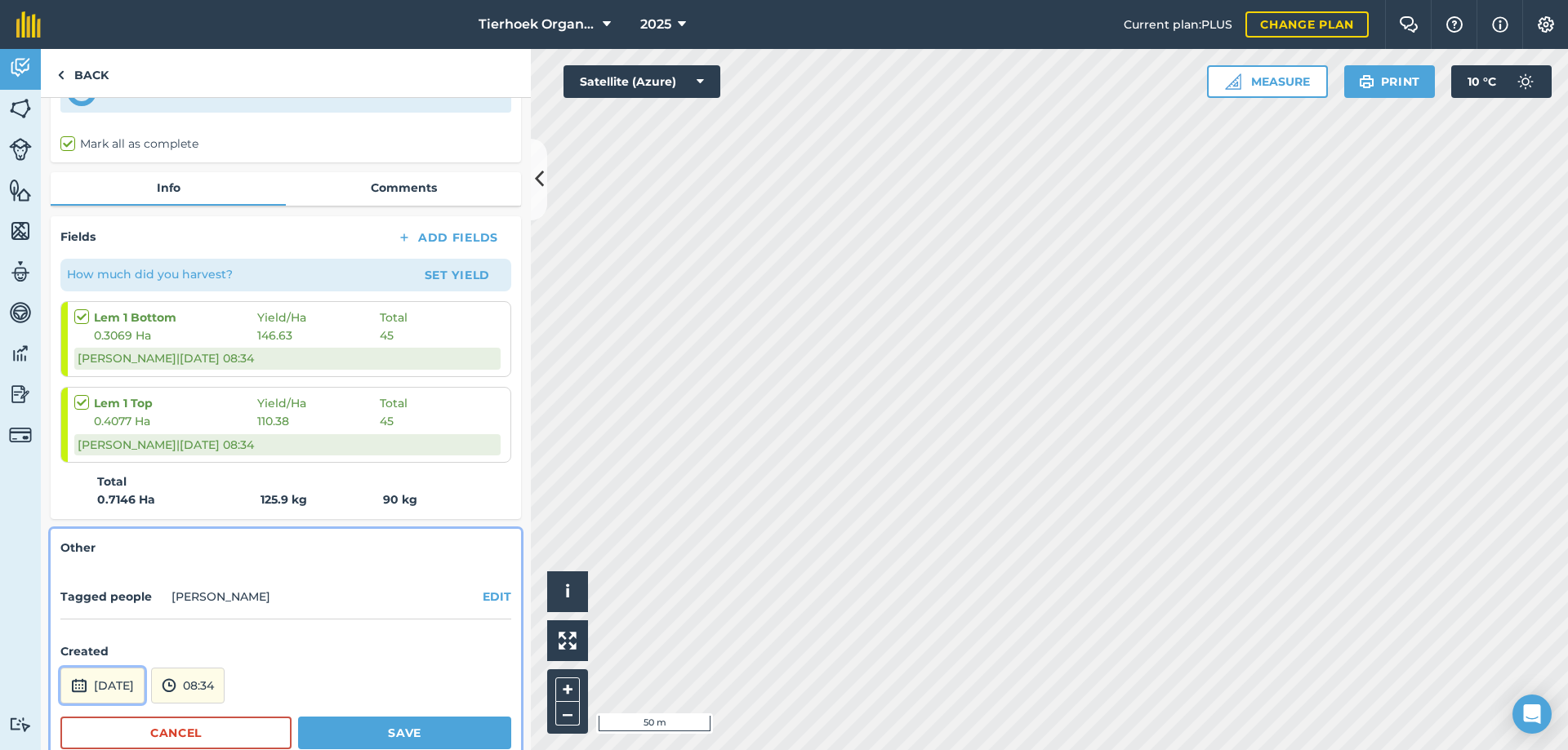
click at [112, 689] on button "[DATE]" at bounding box center [103, 686] width 84 height 36
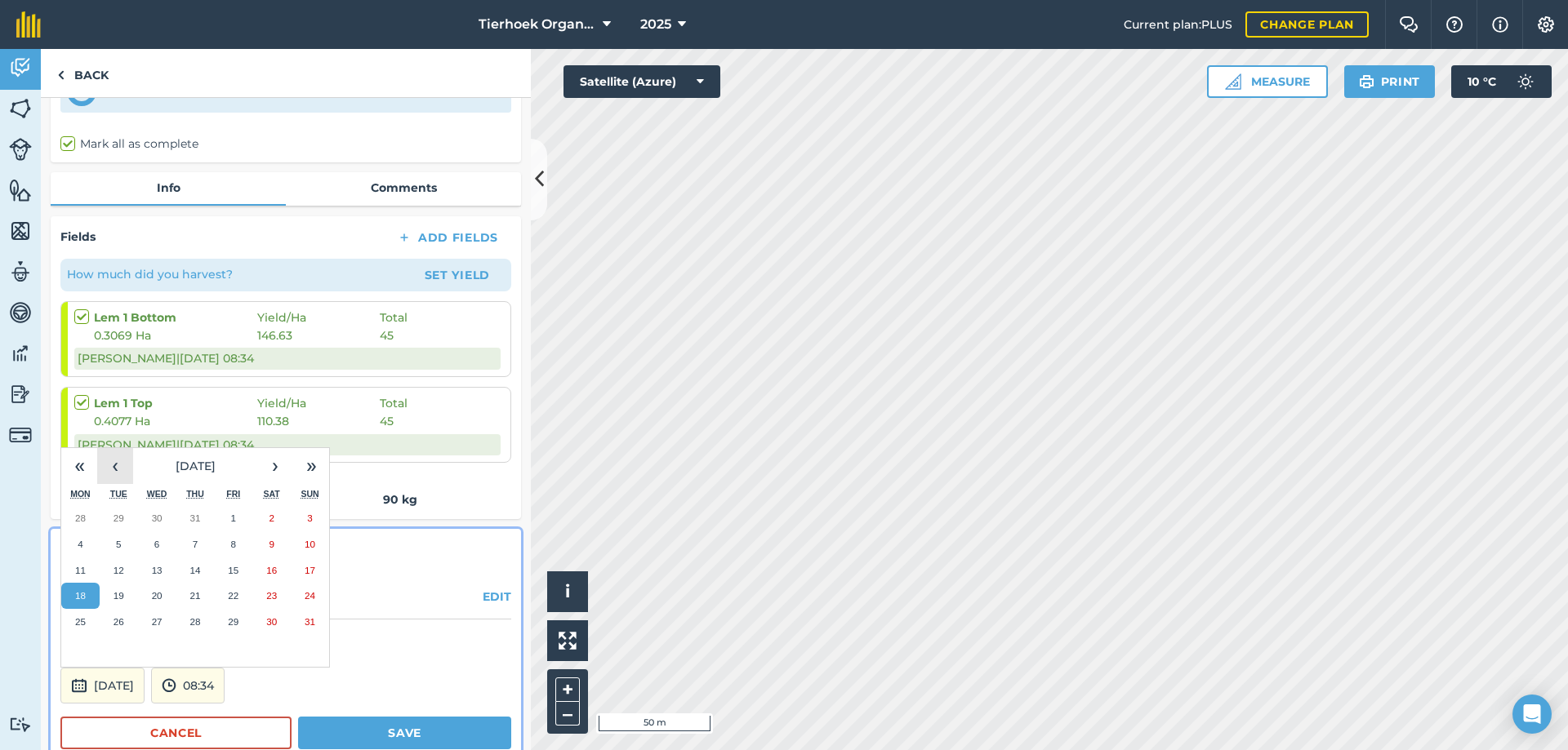
click at [112, 467] on button "‹" at bounding box center [116, 466] width 36 height 36
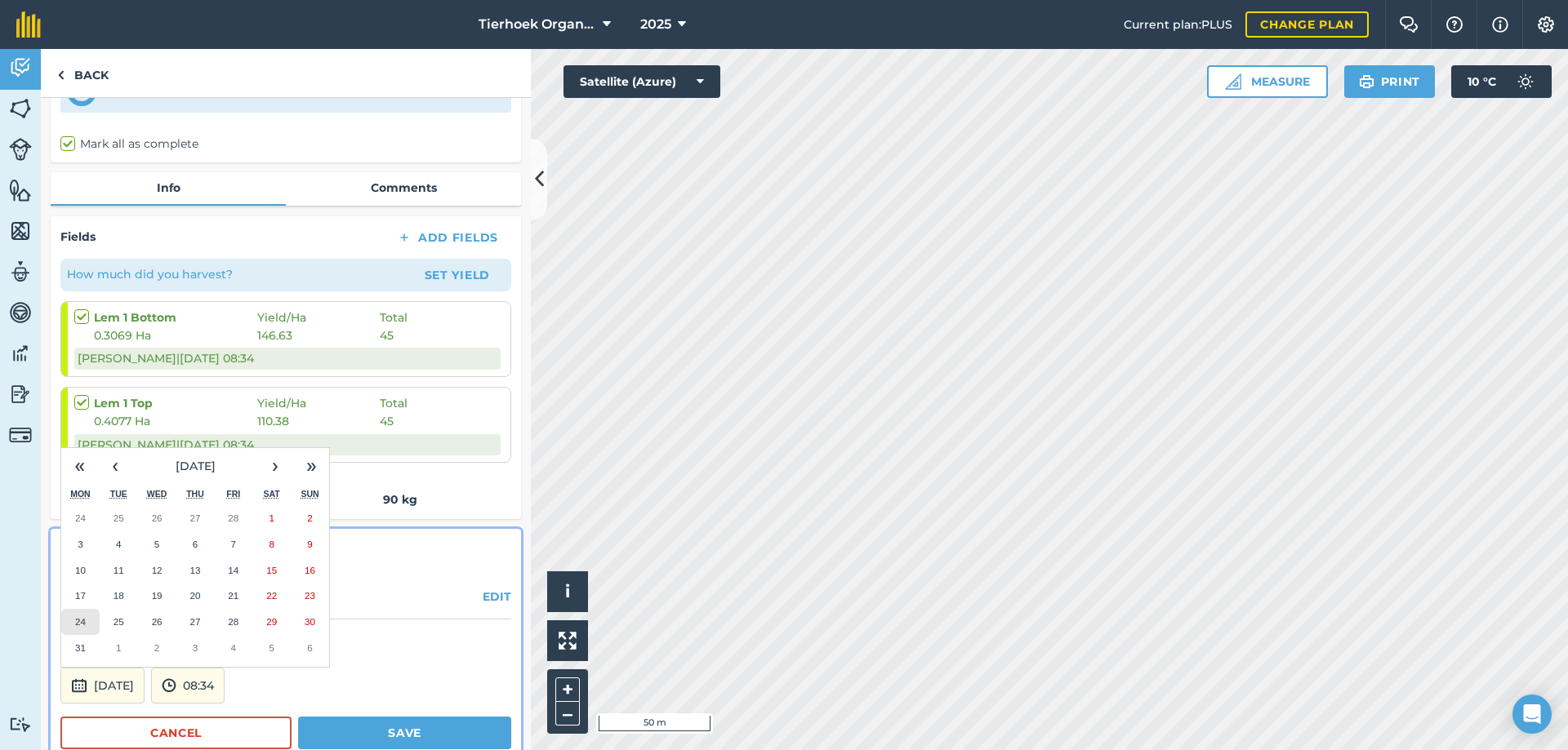
click at [75, 620] on abbr "24" at bounding box center [80, 621] width 11 height 11
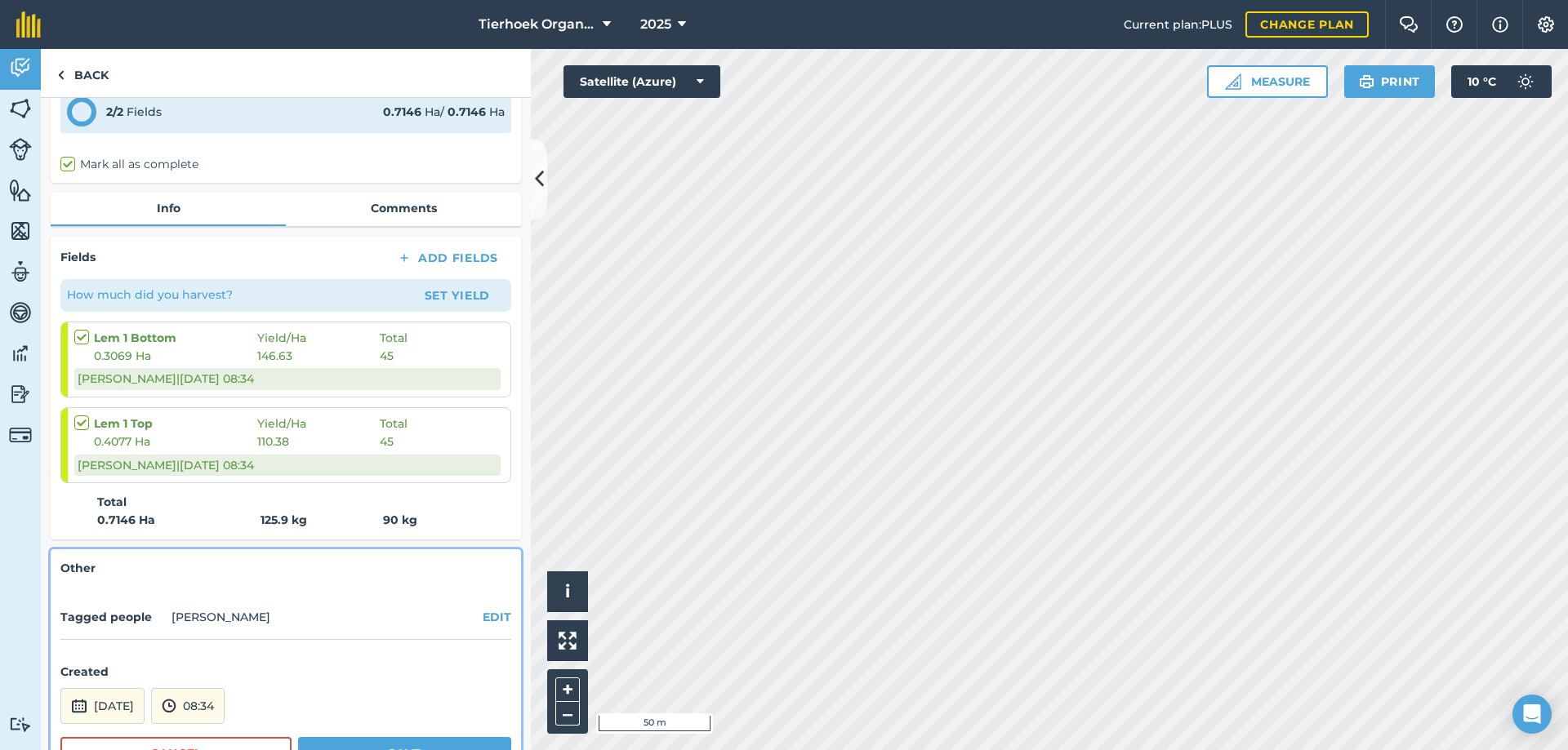
scroll to position [163, 0]
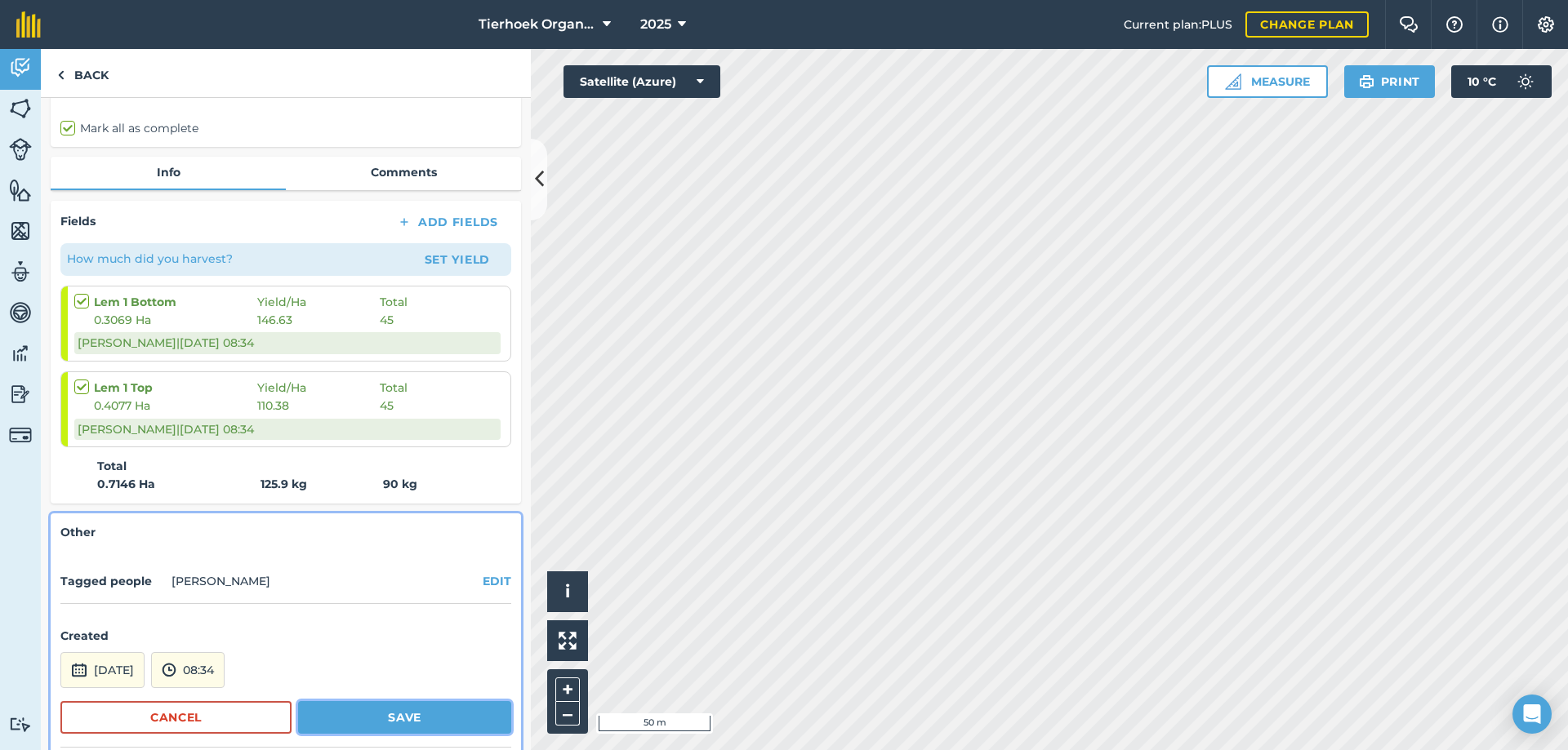
click at [381, 711] on button "Save" at bounding box center [404, 717] width 213 height 33
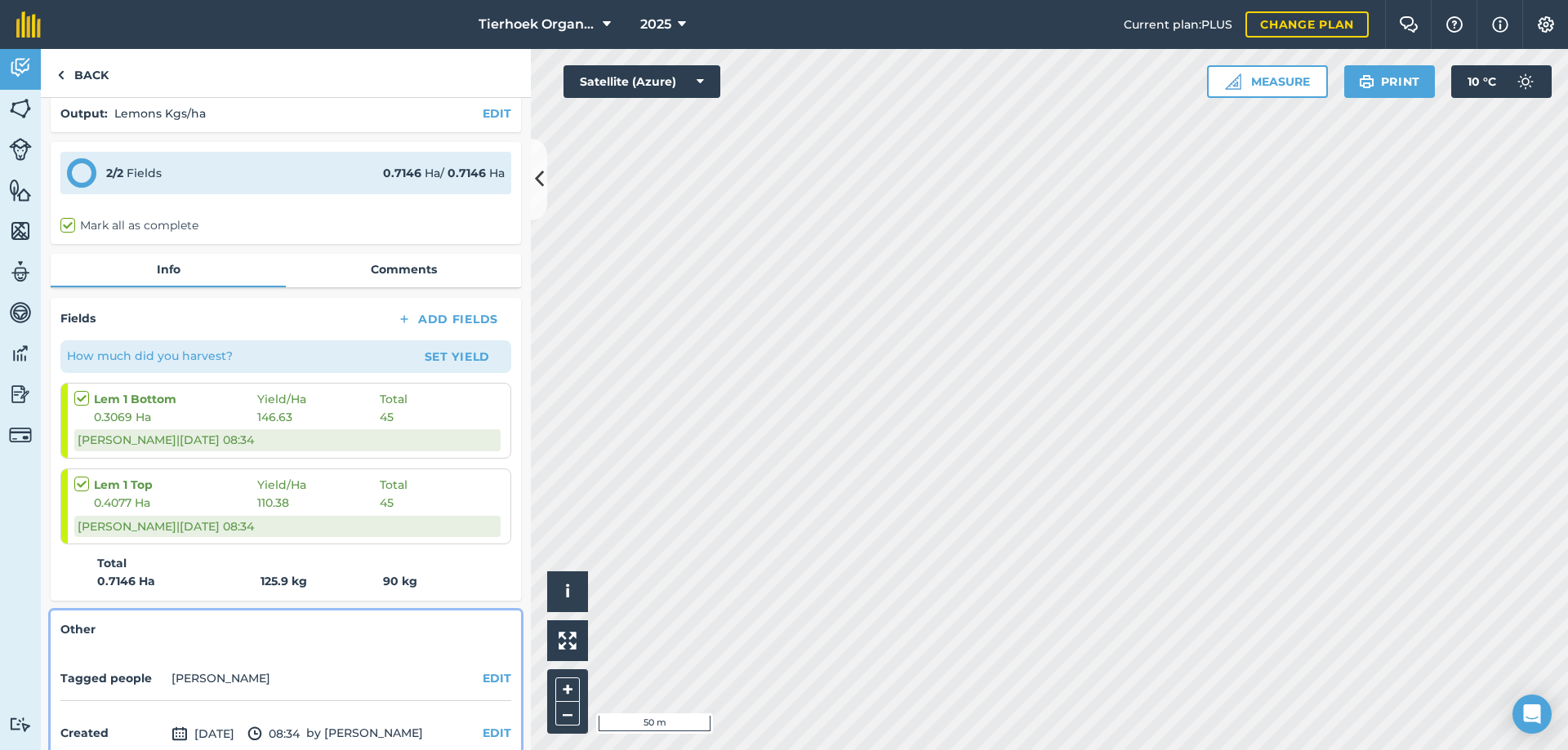
scroll to position [0, 0]
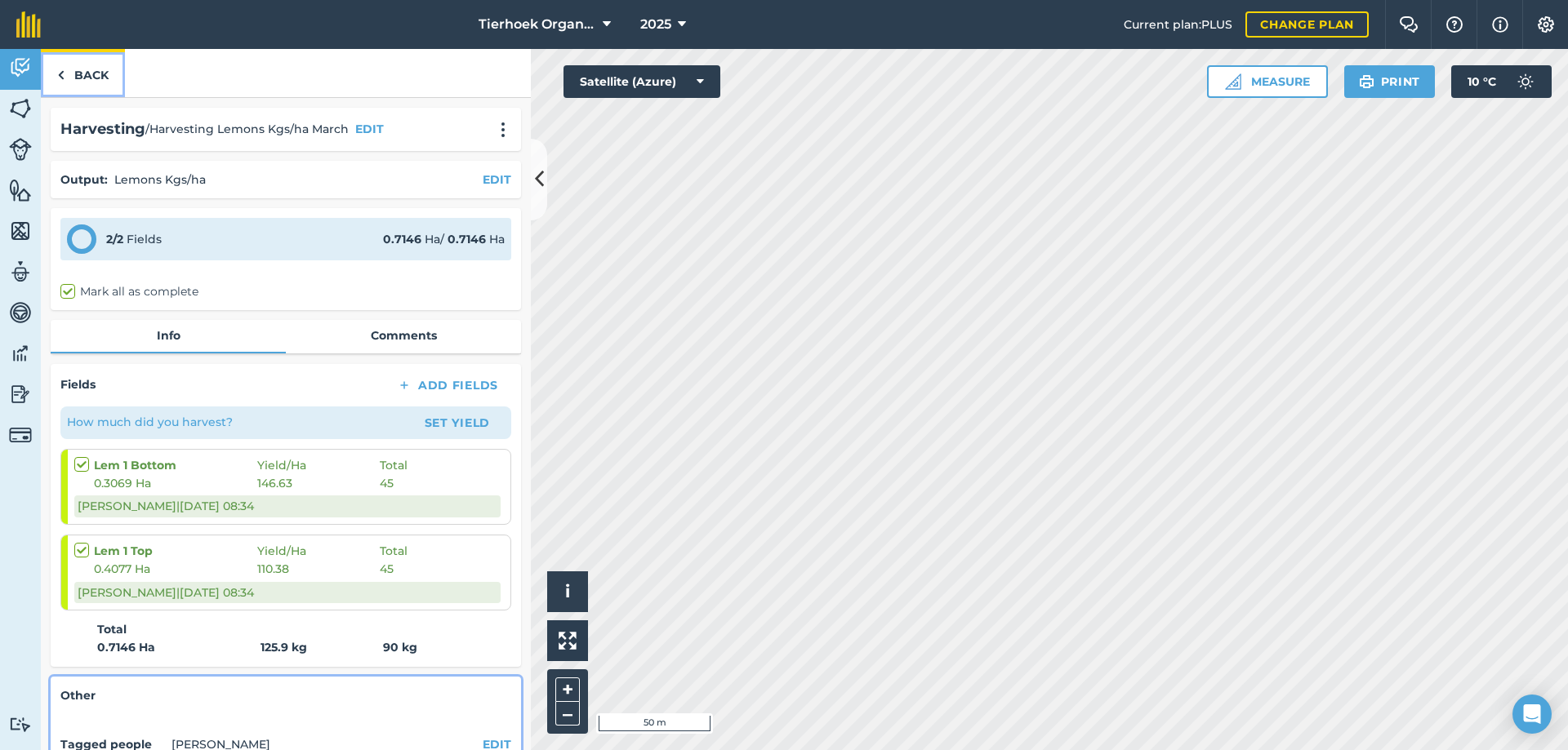
click at [84, 76] on link "Back" at bounding box center [83, 73] width 84 height 48
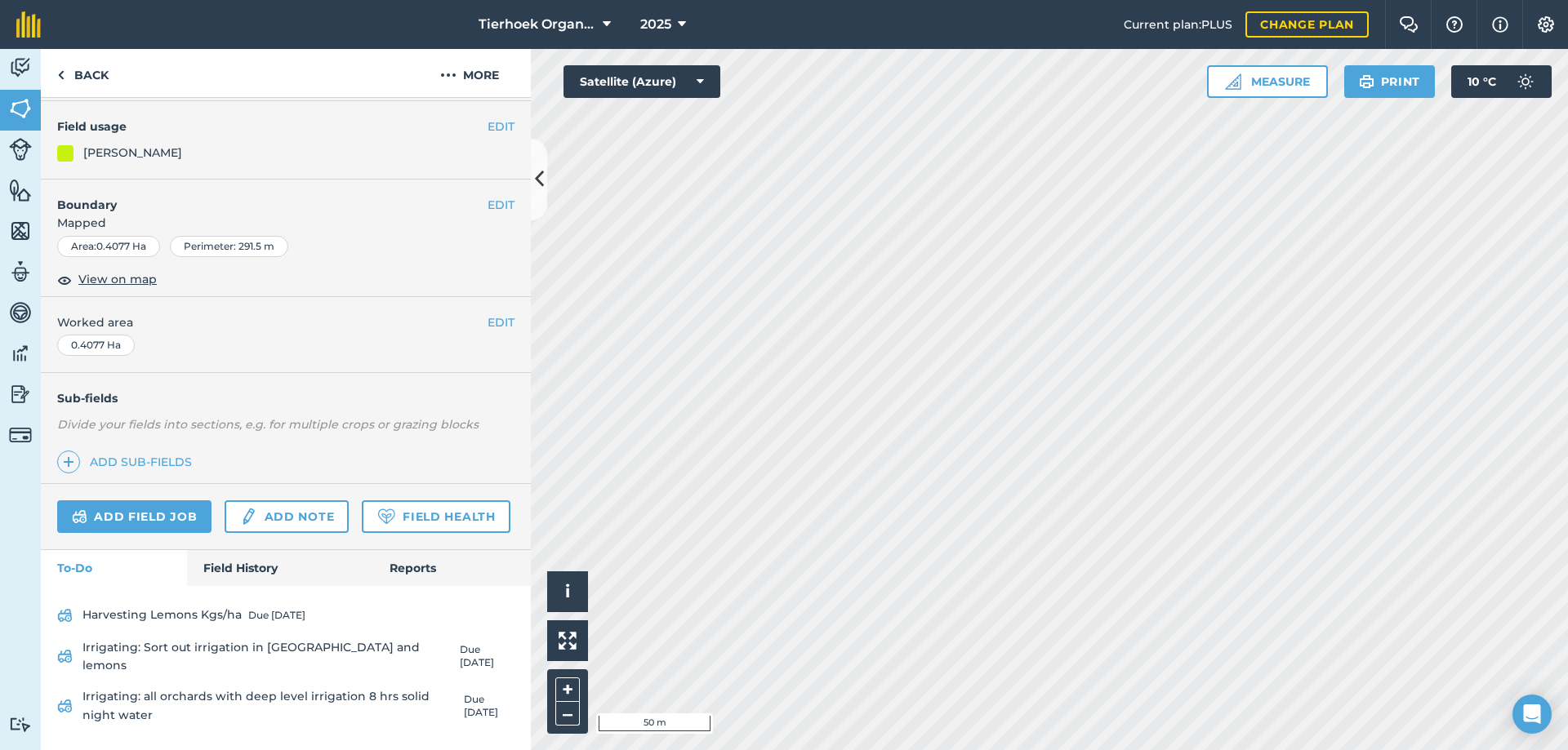
scroll to position [234, 0]
click at [135, 500] on link "Add field job" at bounding box center [134, 516] width 154 height 33
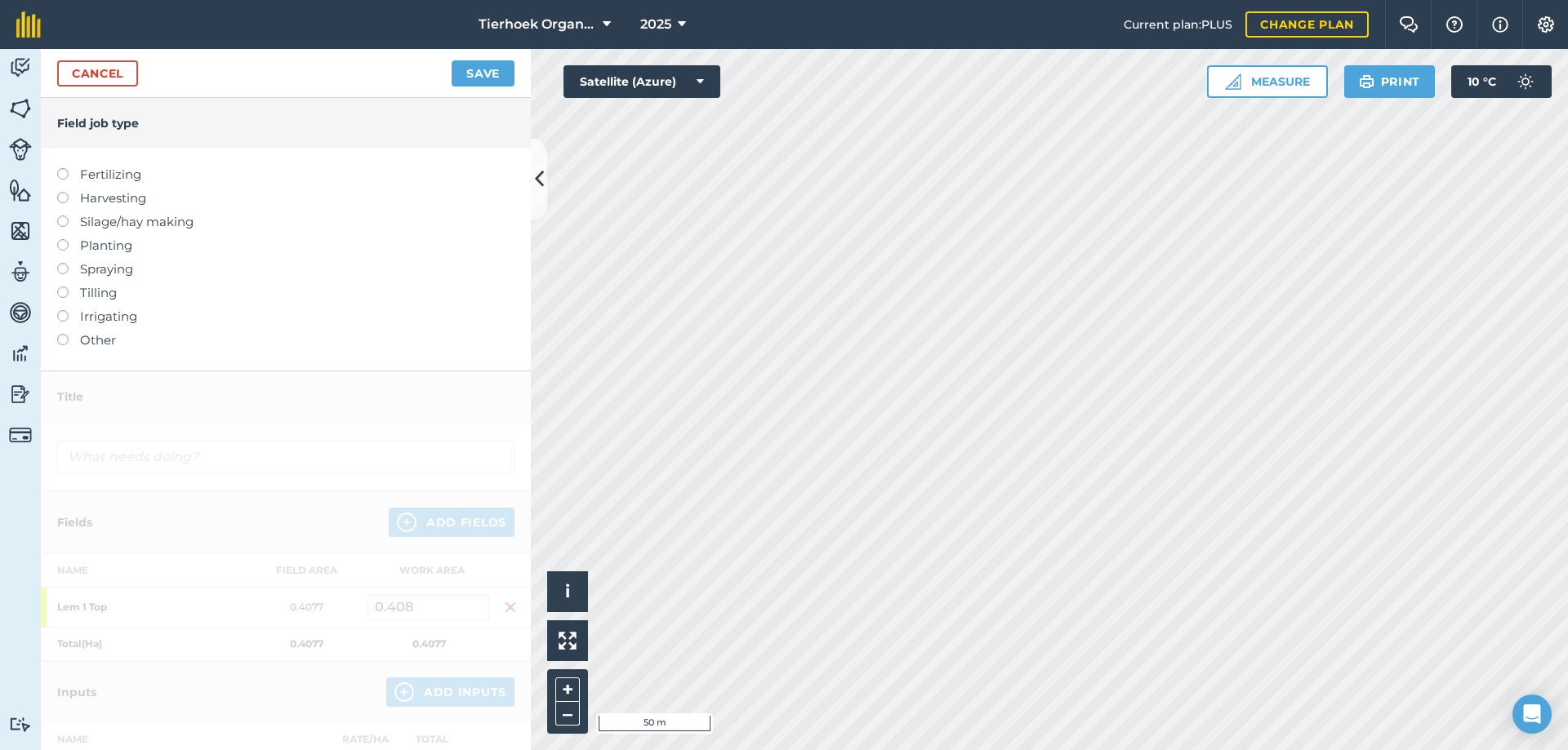
click at [68, 192] on label at bounding box center [69, 192] width 23 height 0
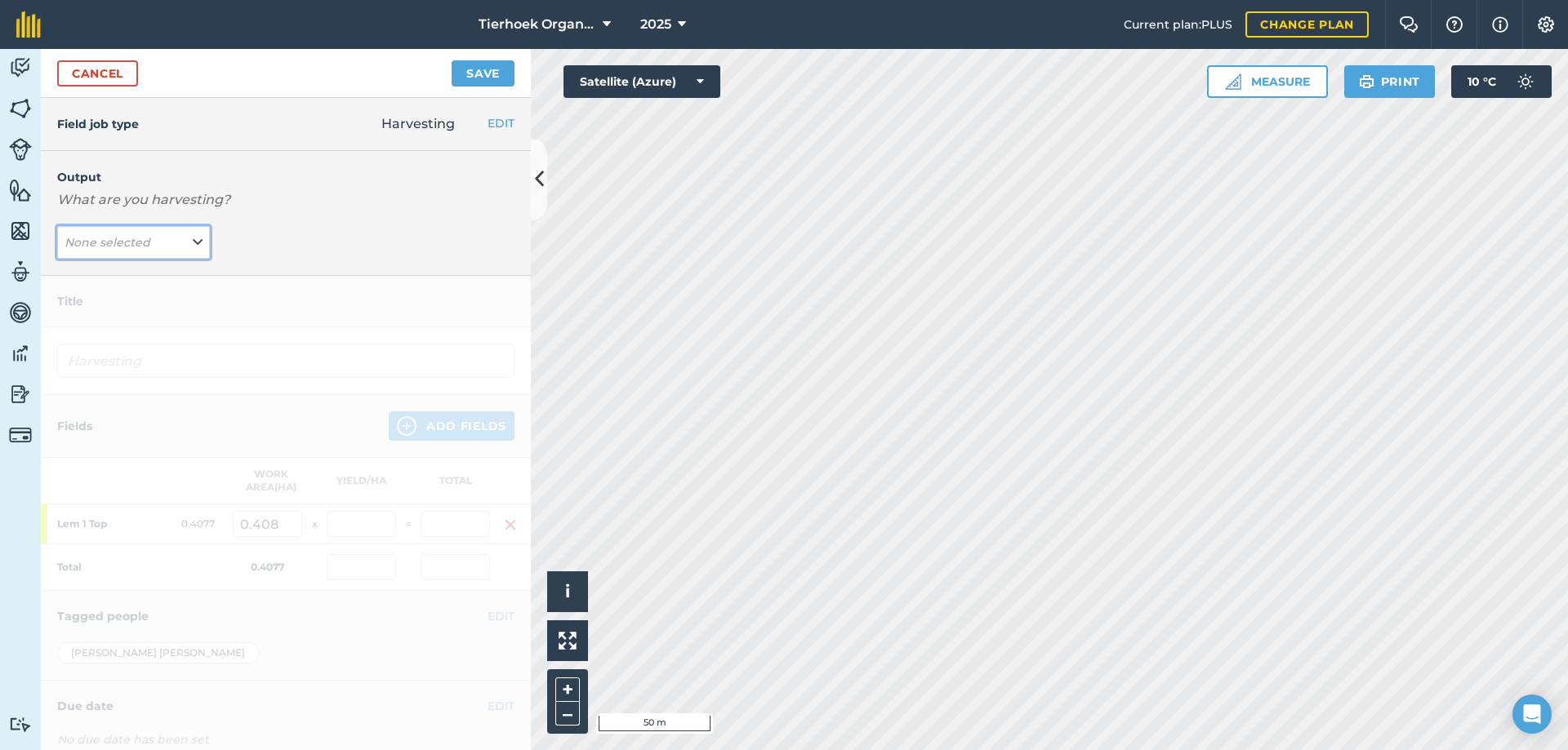
click at [204, 243] on button "None selected" at bounding box center [134, 243] width 153 height 33
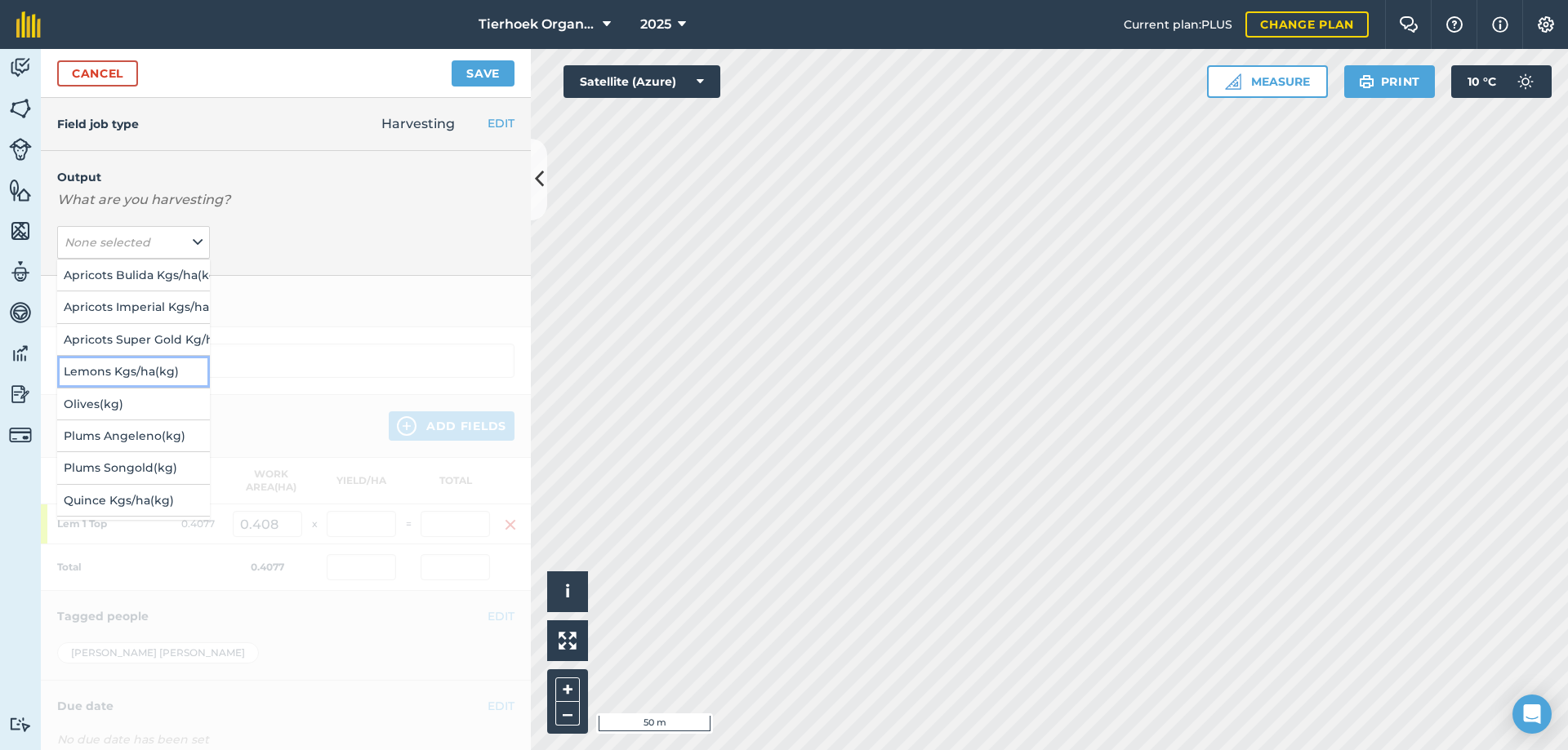
click at [101, 375] on button "Lemons Kgs/ha ( kg )" at bounding box center [134, 371] width 153 height 31
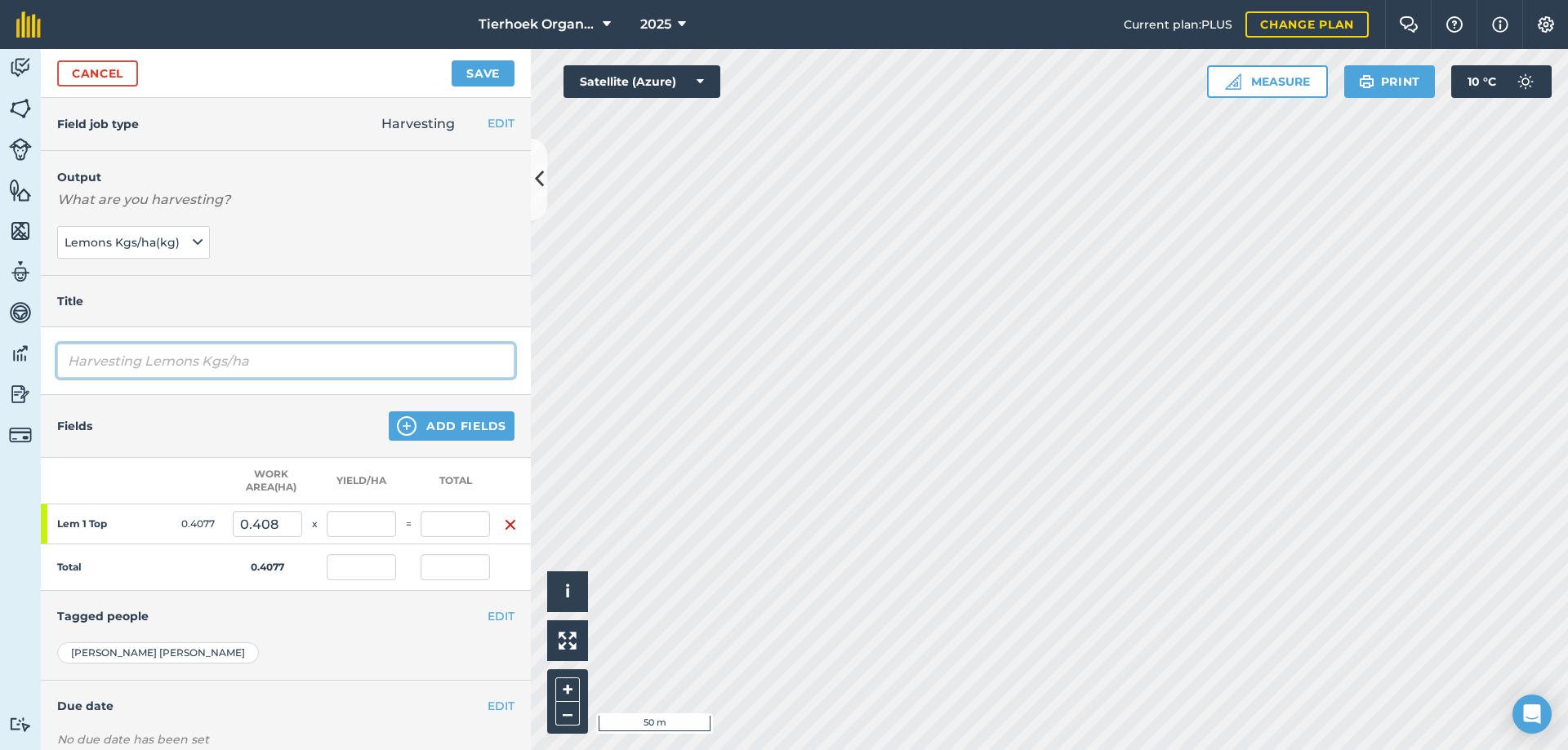
click at [285, 359] on input "Harvesting Lemons Kgs/ha" at bounding box center [286, 361] width 458 height 34
type input "Harvesting Lemons Kgs/ha Apr"
click at [440, 420] on button "Add Fields" at bounding box center [451, 426] width 125 height 30
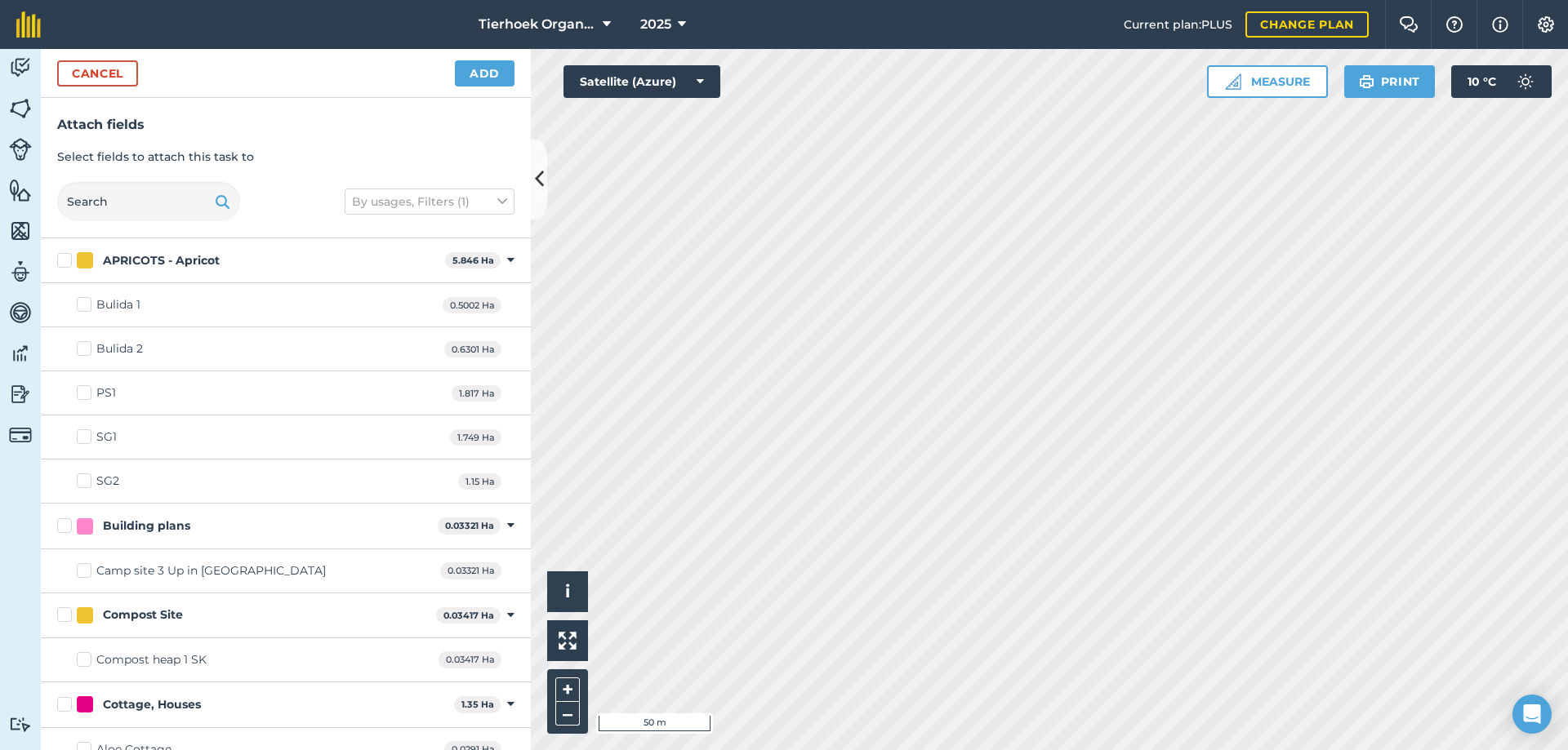
checkbox input "true"
click at [486, 69] on button "Add" at bounding box center [485, 74] width 60 height 26
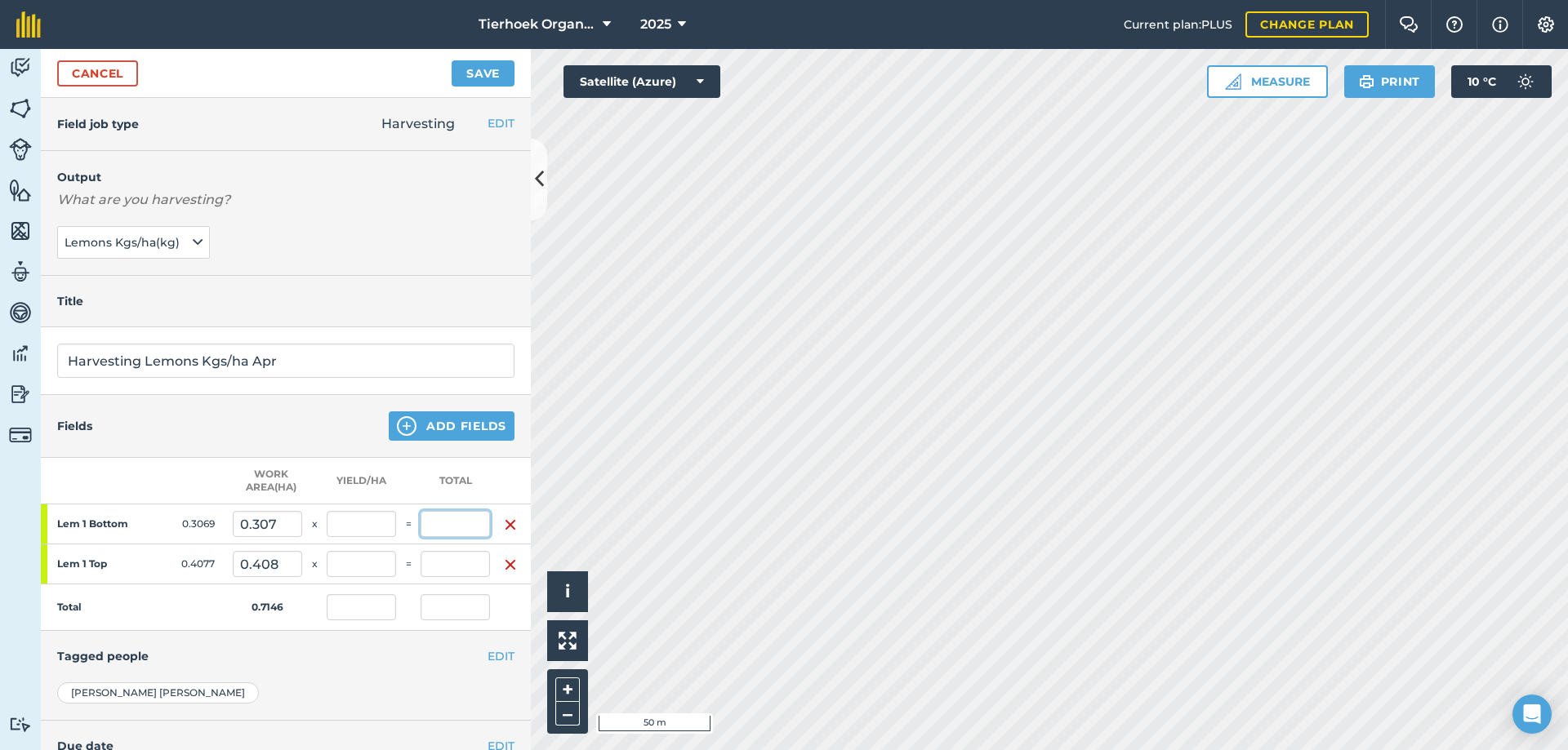
click at [458, 525] on input "text" at bounding box center [455, 524] width 70 height 26
type input "105"
type input "146.935"
type input "105"
type input "342.131"
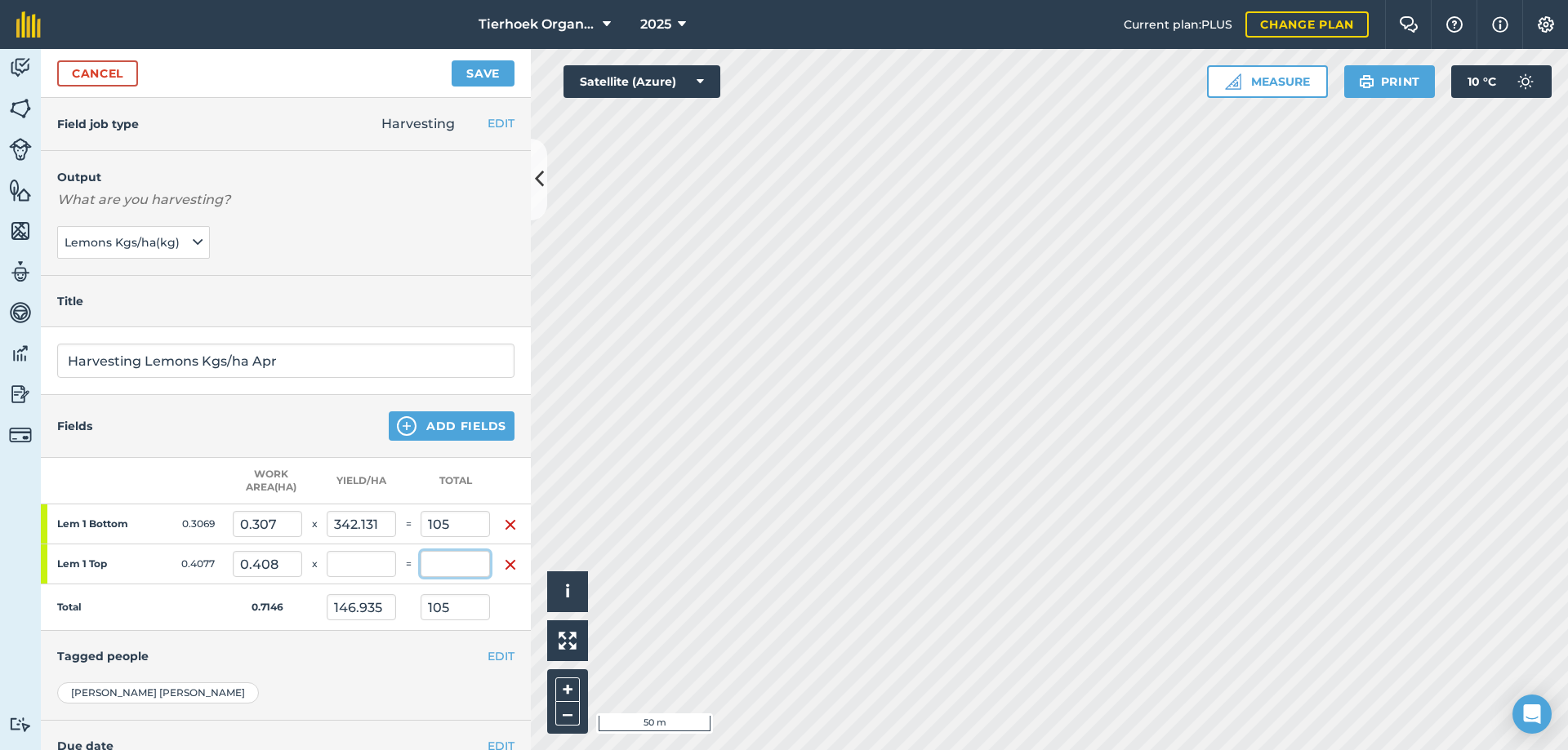
click at [434, 556] on input "text" at bounding box center [455, 564] width 70 height 26
type input "105"
type input "257.542"
type input "293.871"
type input "210"
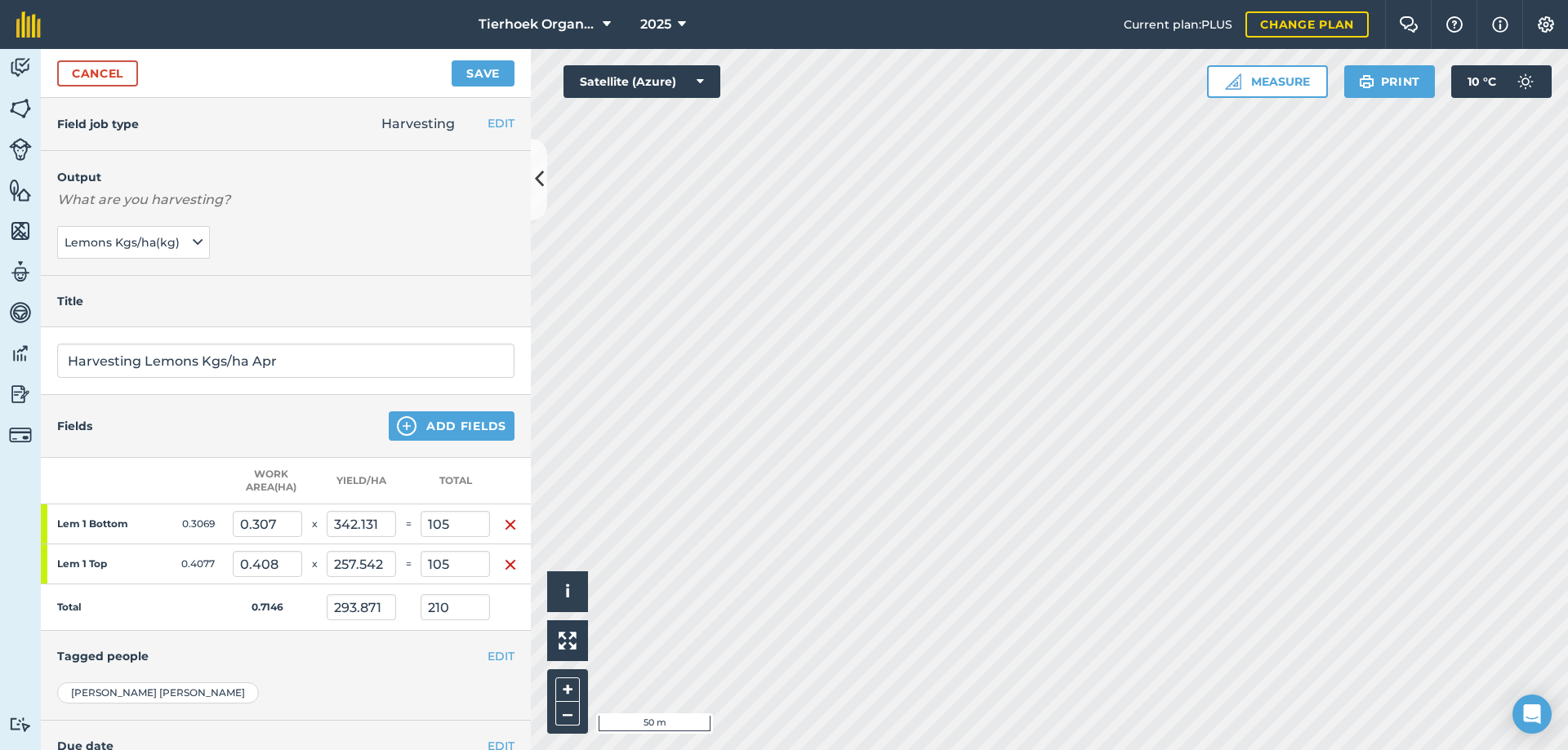
click at [349, 633] on div "EDIT Tagged people" at bounding box center [285, 657] width 490 height 51
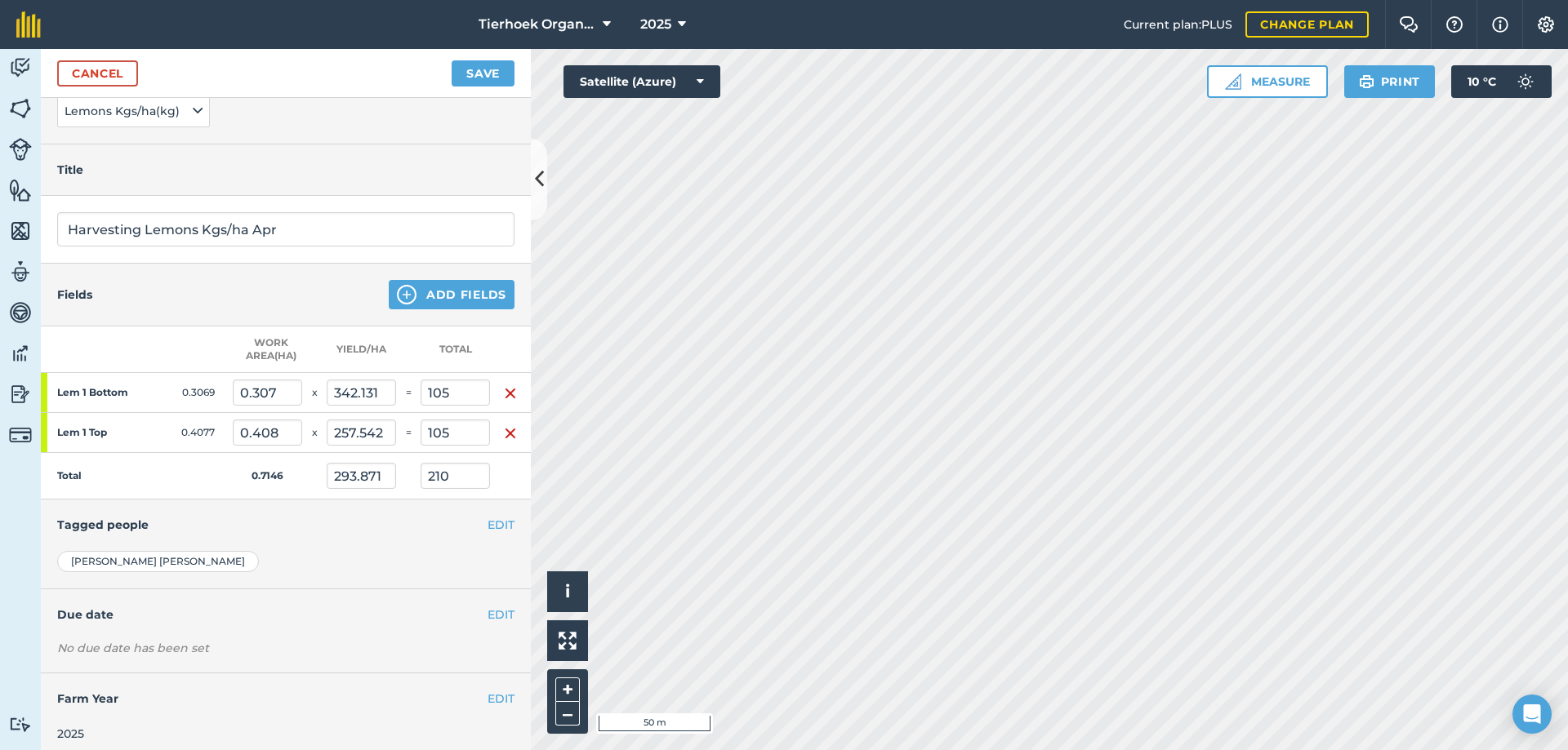
scroll to position [153, 0]
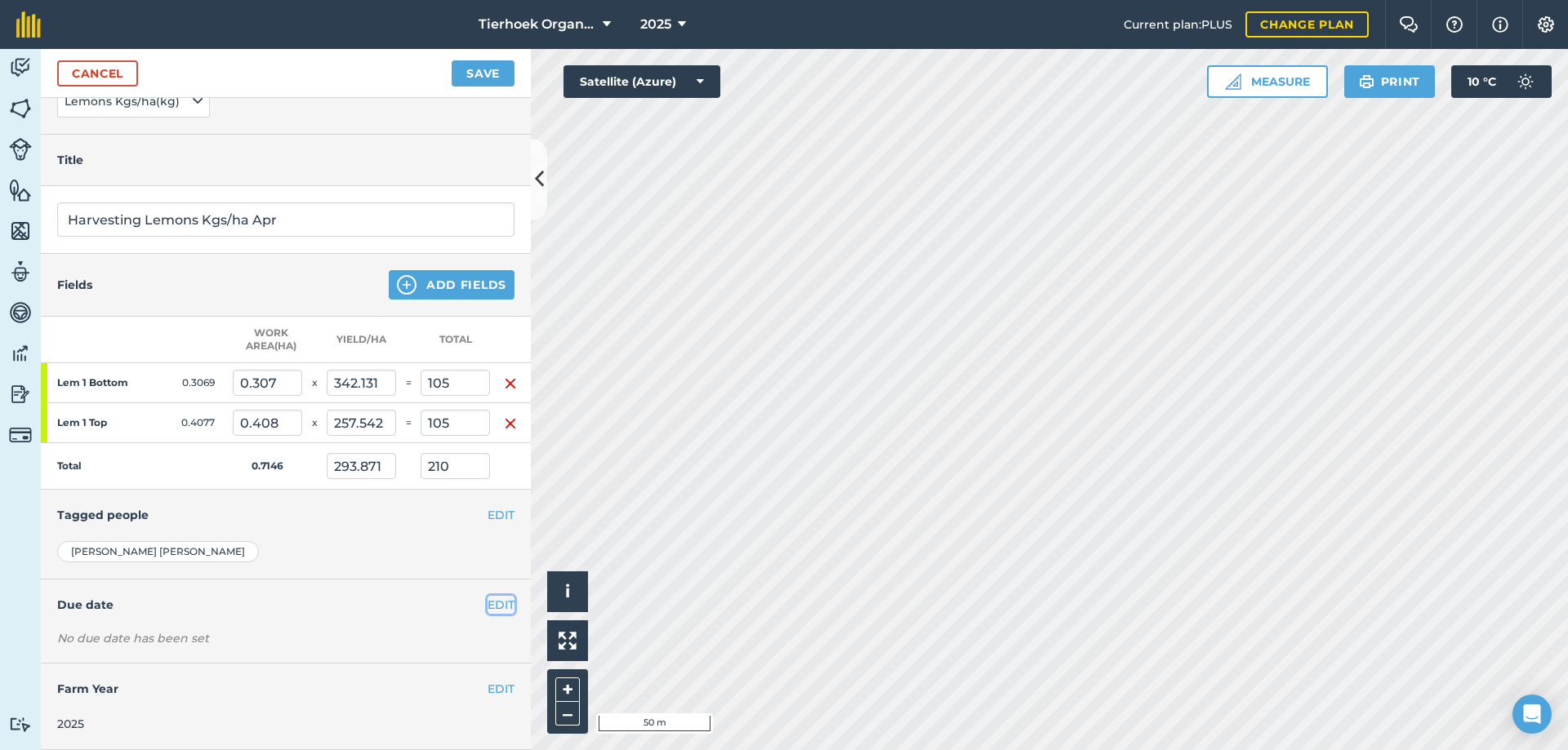
click at [497, 596] on button "EDIT" at bounding box center [501, 605] width 27 height 18
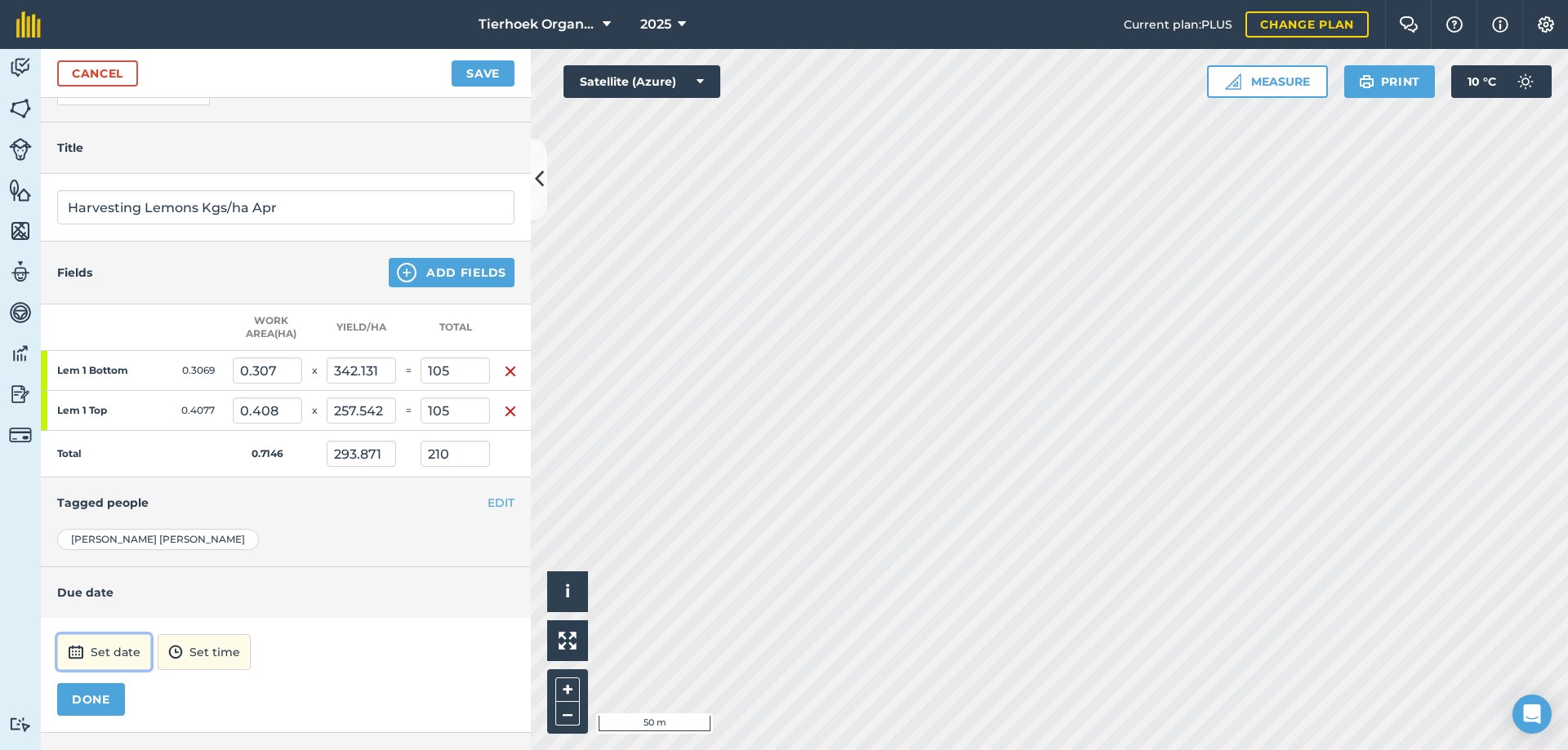
click at [123, 657] on button "Set date" at bounding box center [104, 652] width 94 height 36
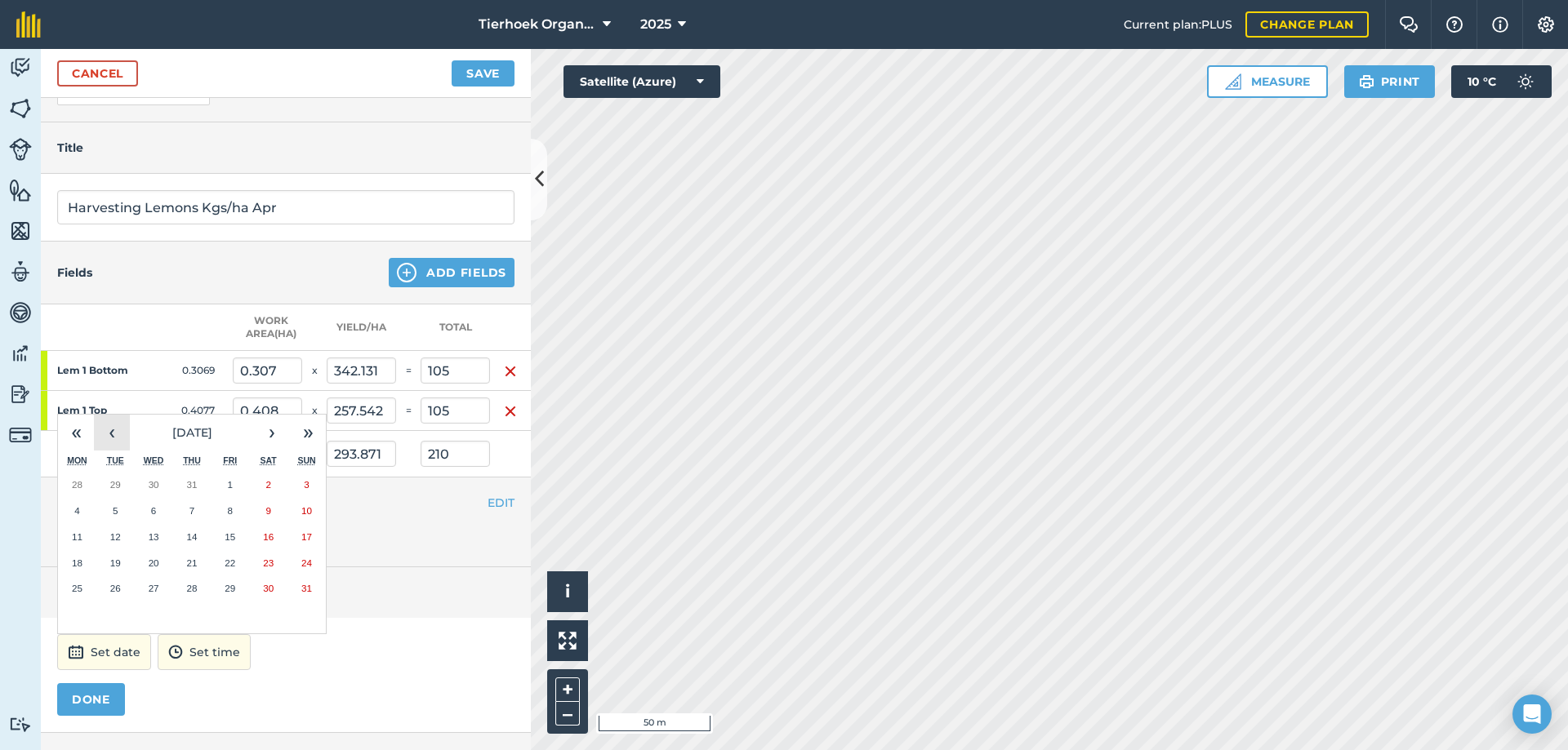
click at [113, 433] on button "‹" at bounding box center [112, 433] width 36 height 36
click at [192, 529] on button "17" at bounding box center [192, 537] width 39 height 26
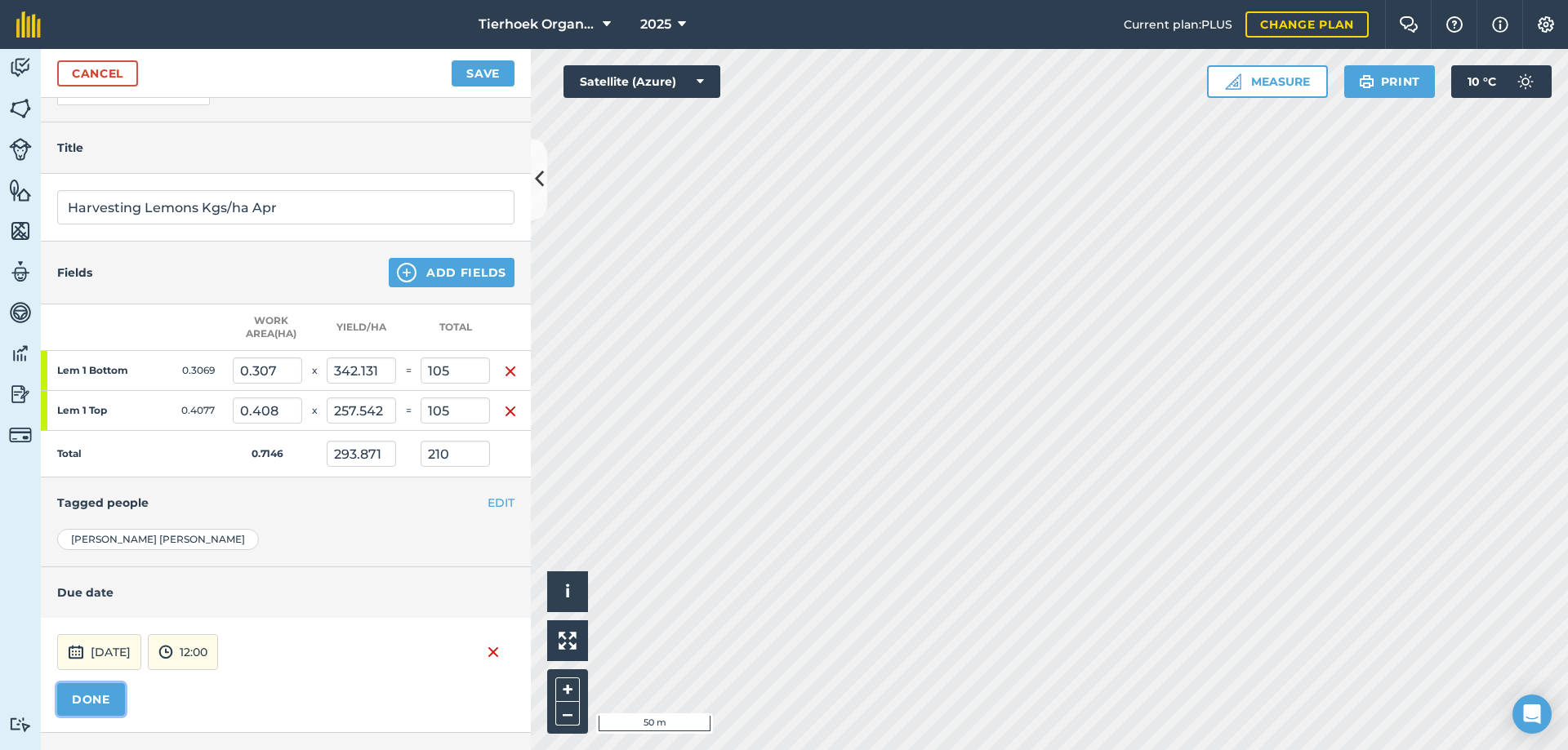
click at [84, 696] on button "DONE" at bounding box center [91, 700] width 68 height 33
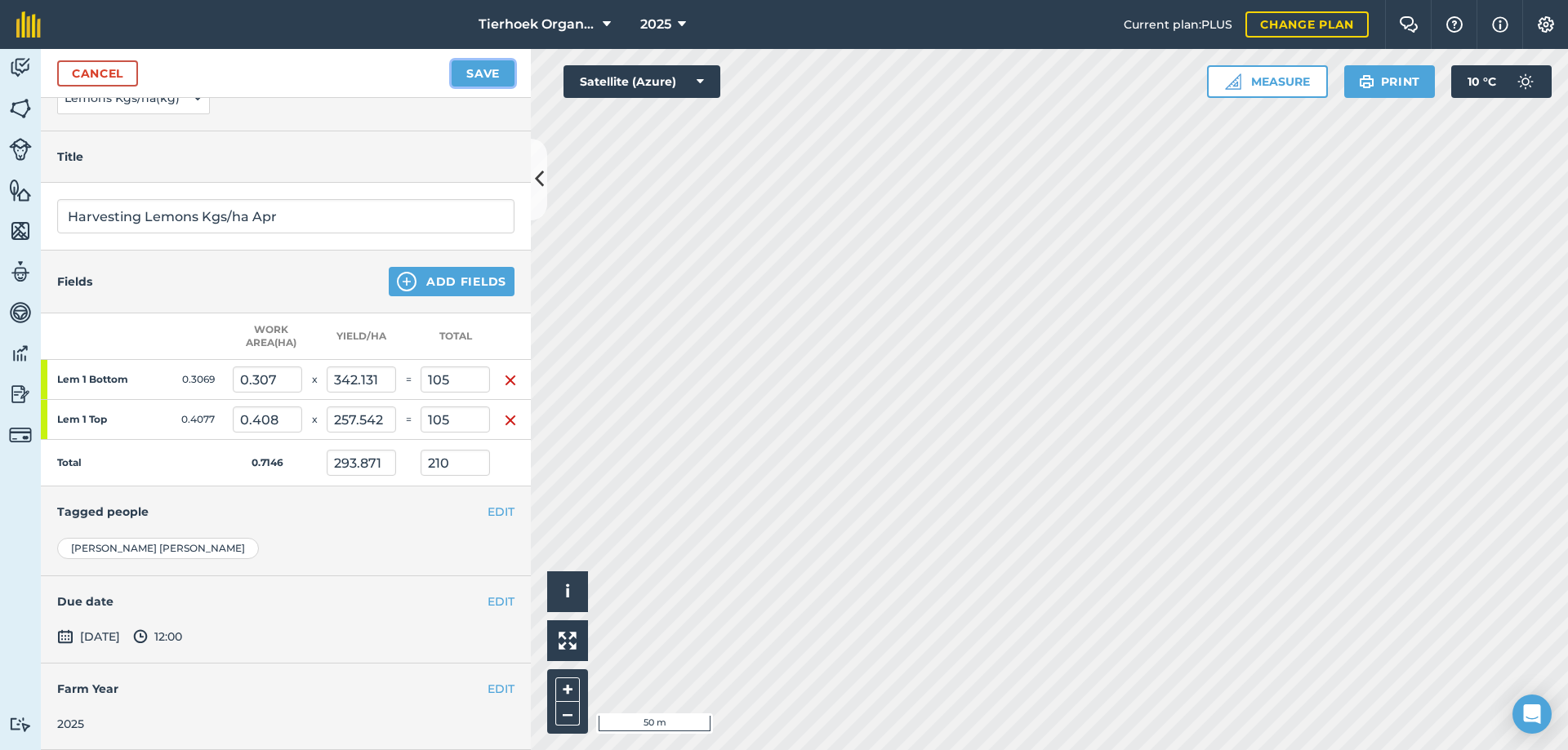
click at [487, 76] on button "Save" at bounding box center [483, 74] width 63 height 26
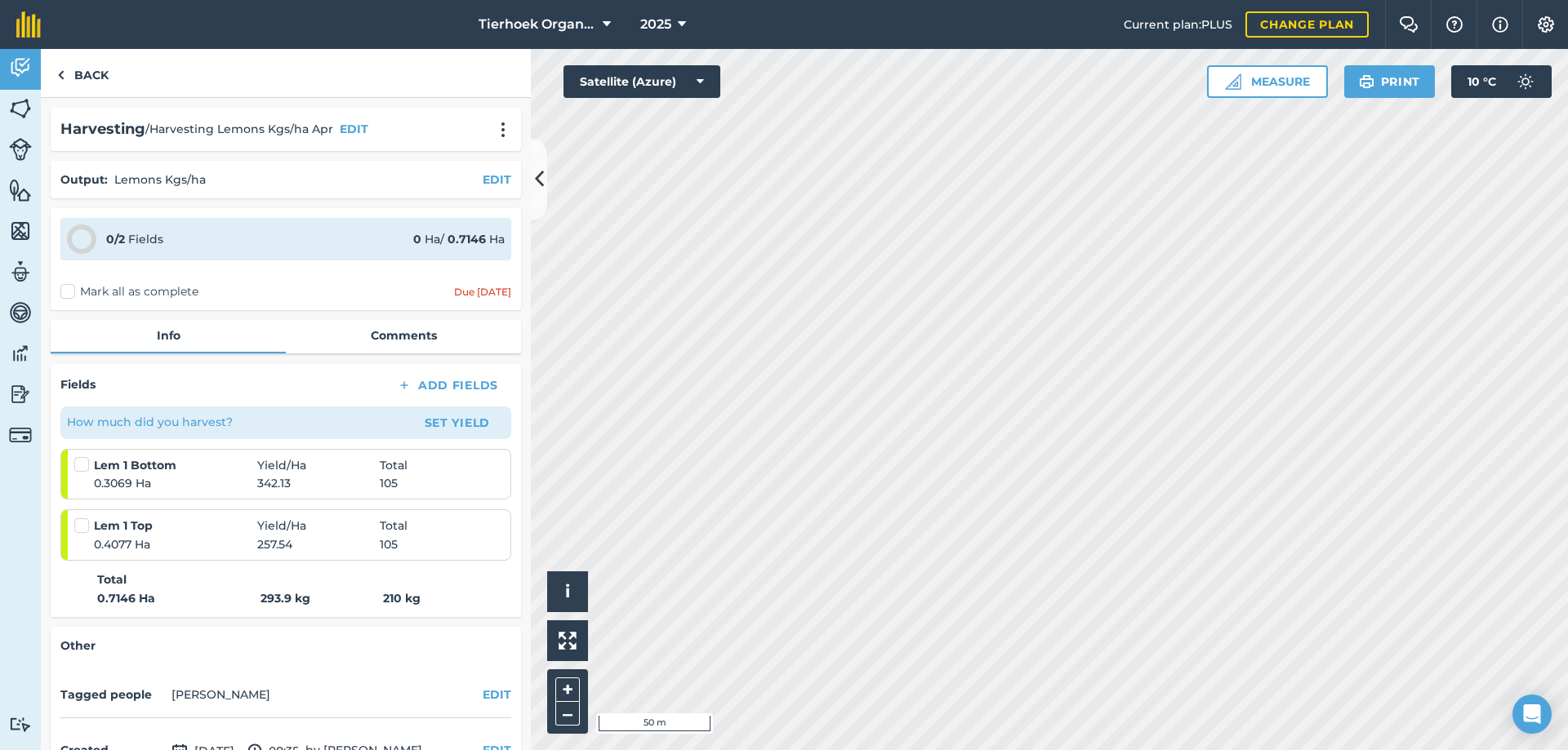
click at [73, 293] on label "Mark all as complete" at bounding box center [130, 292] width 138 height 17
click at [71, 293] on input "Mark all as complete" at bounding box center [66, 289] width 11 height 11
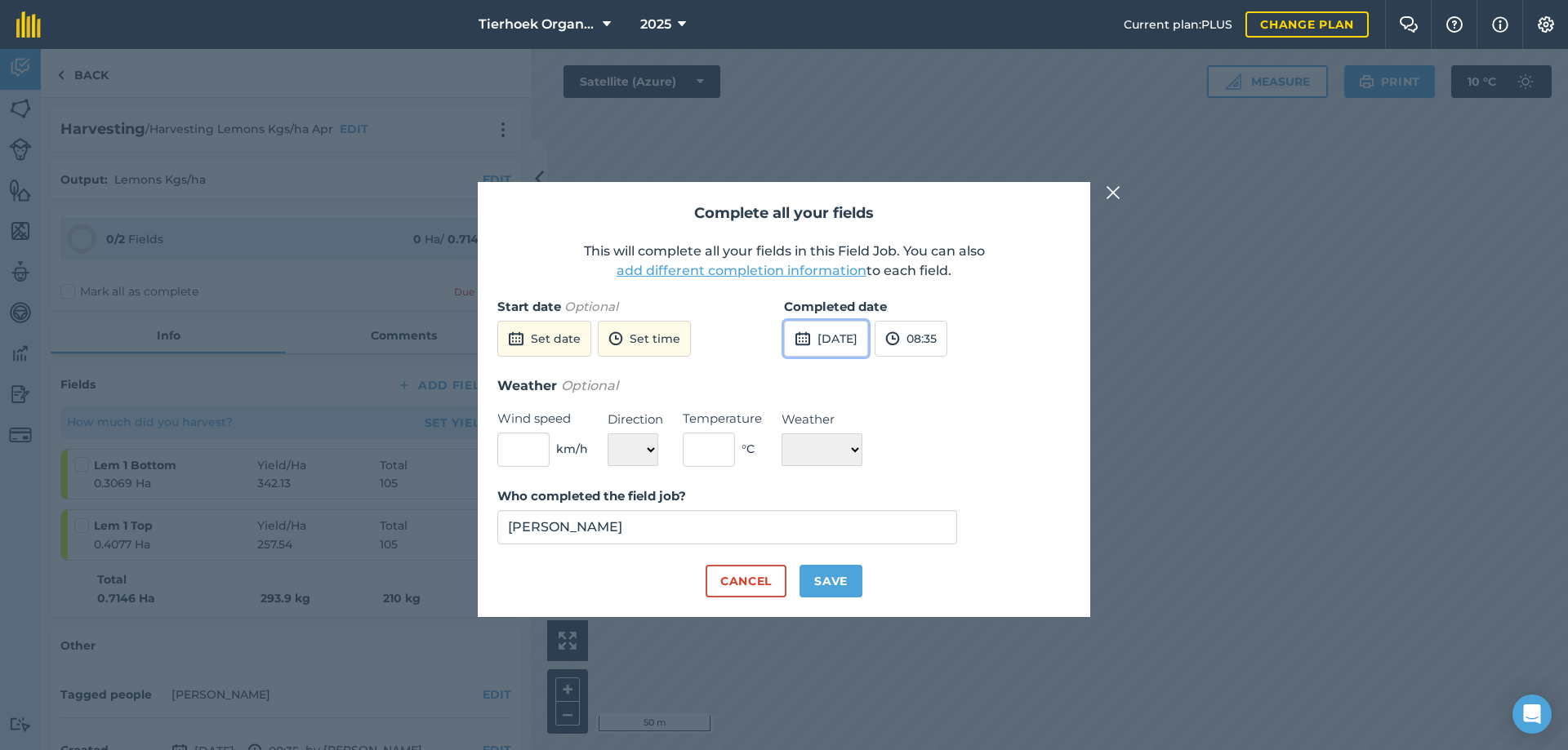
click at [828, 344] on button "[DATE]" at bounding box center [826, 339] width 84 height 36
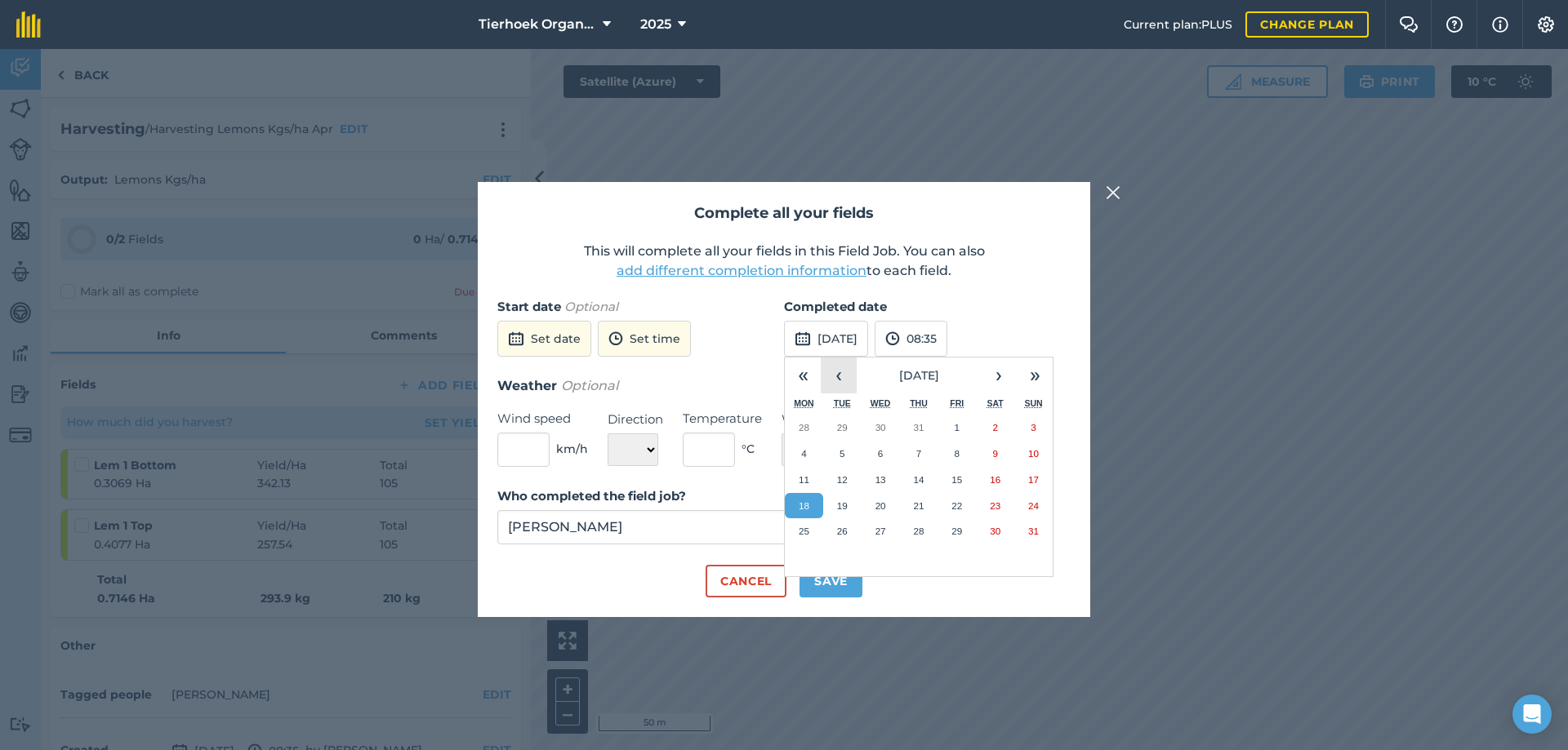
click at [828, 375] on button "‹" at bounding box center [839, 375] width 36 height 36
click at [829, 375] on button "‹" at bounding box center [839, 375] width 36 height 36
click at [963, 480] on button "18" at bounding box center [956, 480] width 39 height 26
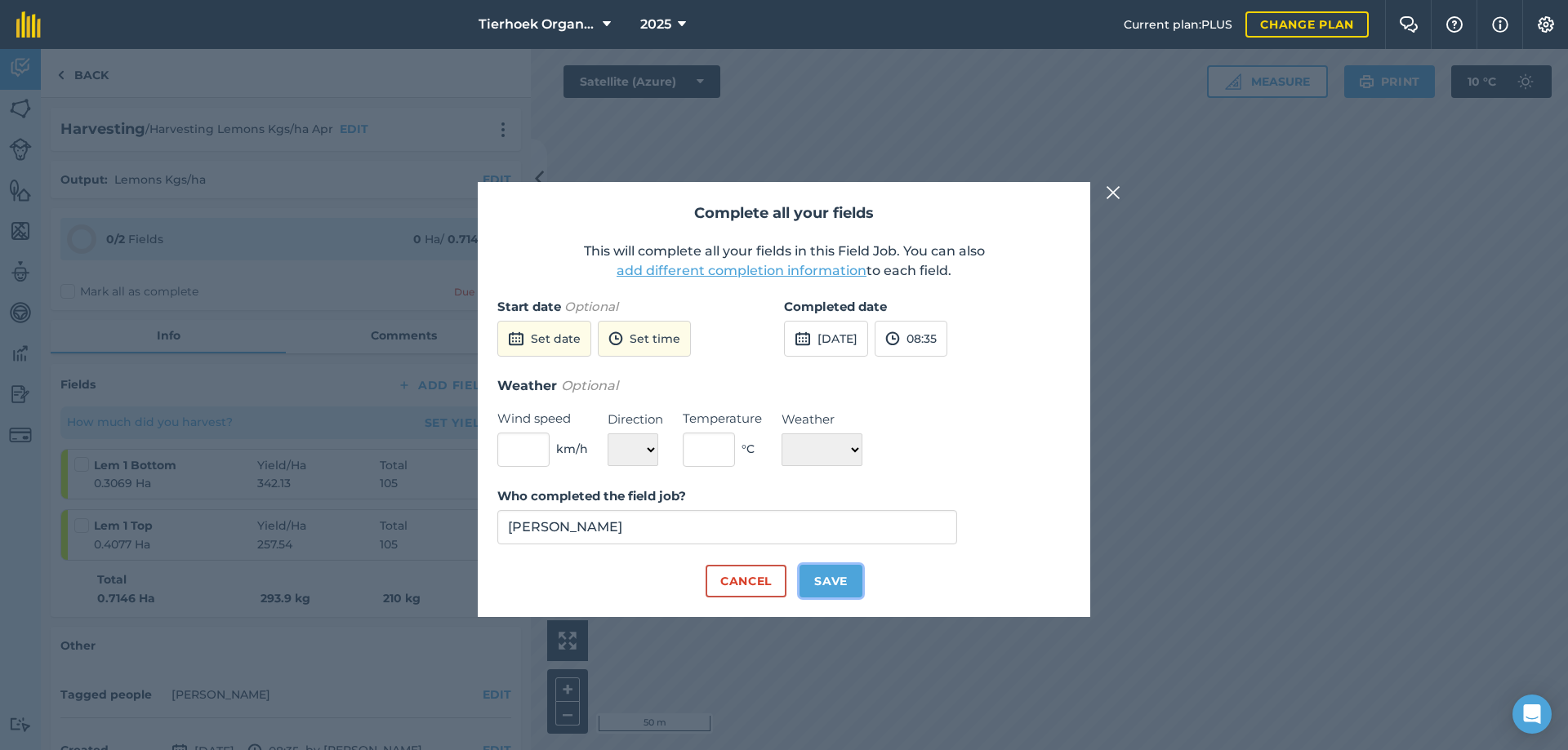
click at [847, 573] on button "Save" at bounding box center [831, 581] width 63 height 33
checkbox input "true"
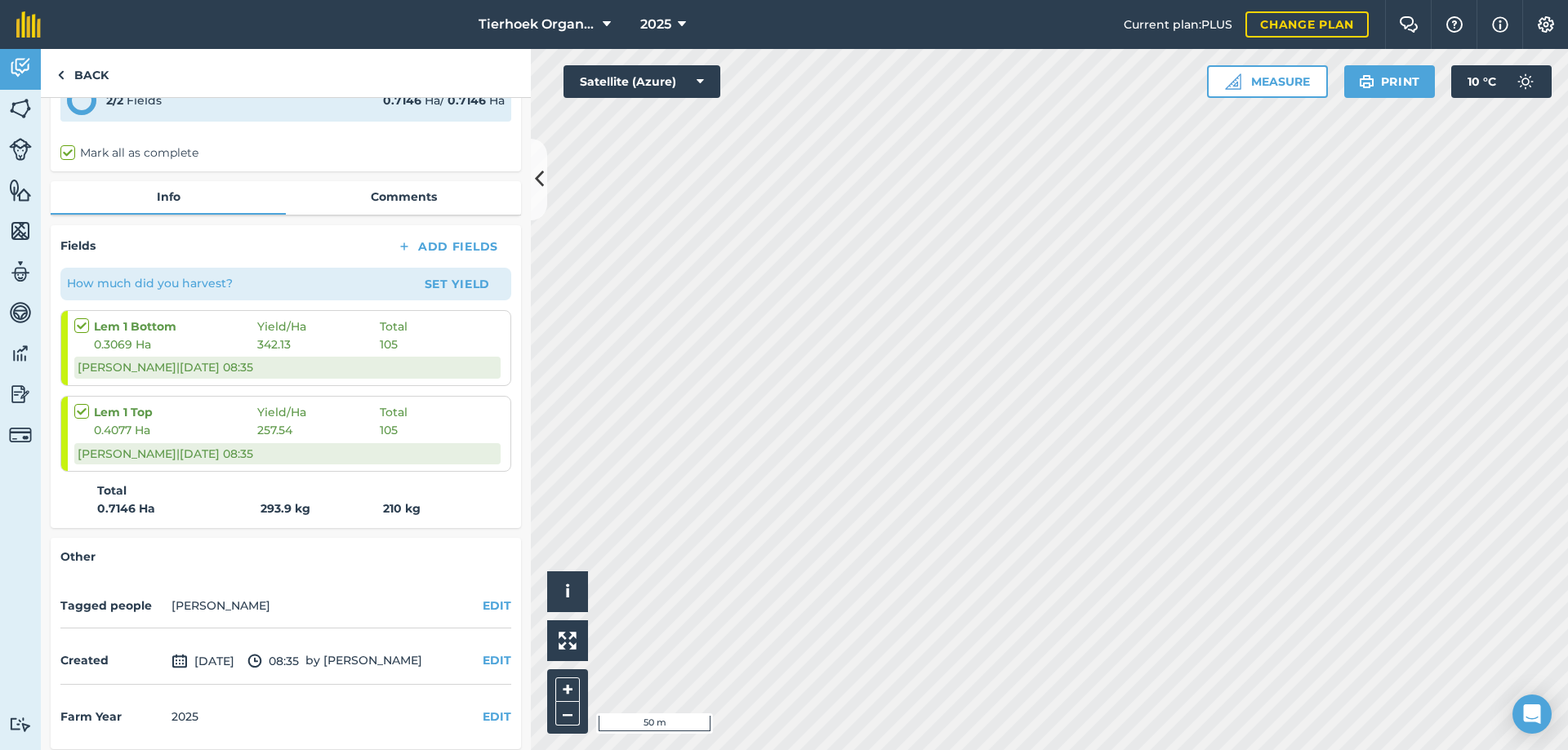
scroll to position [148, 0]
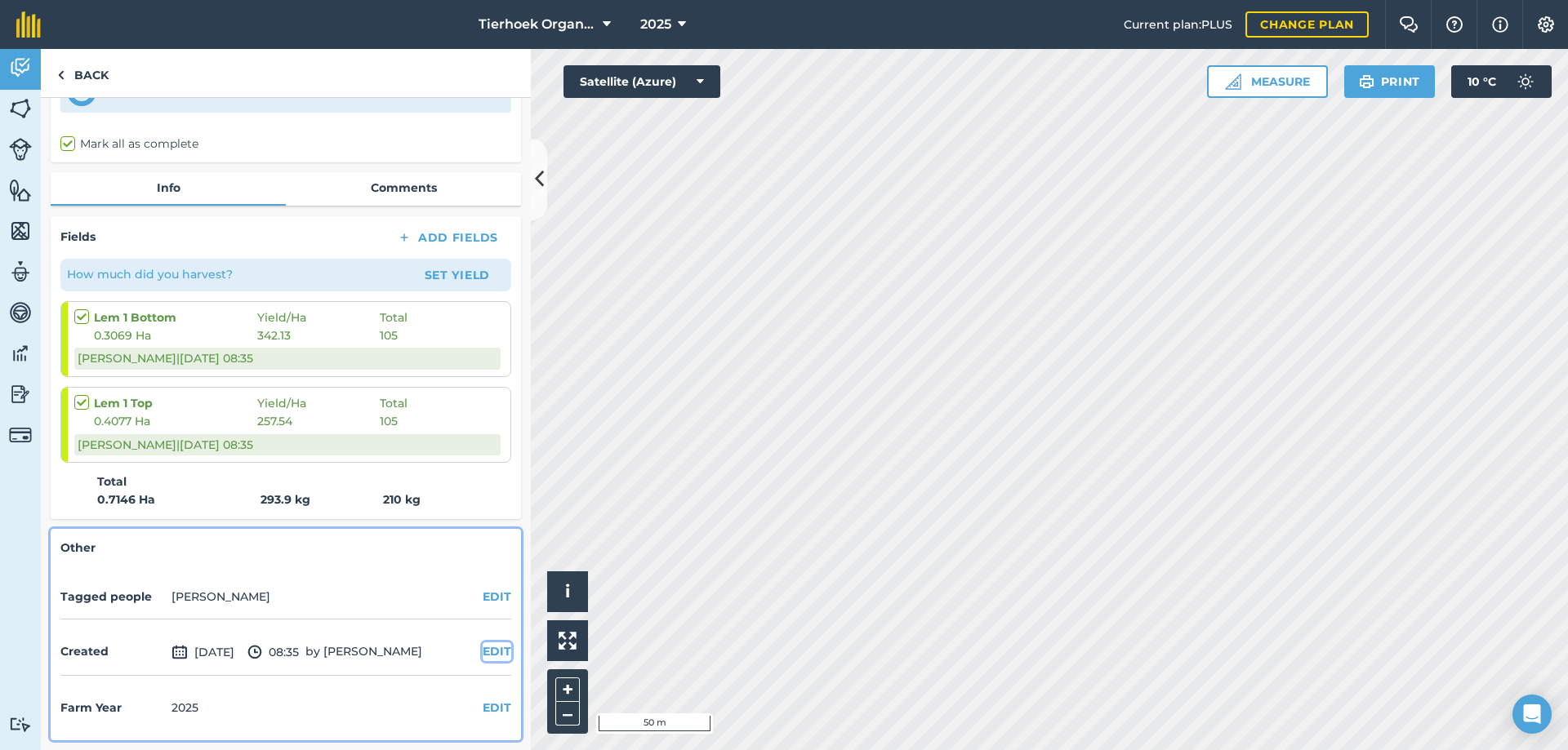
click at [491, 655] on button "EDIT" at bounding box center [497, 652] width 29 height 18
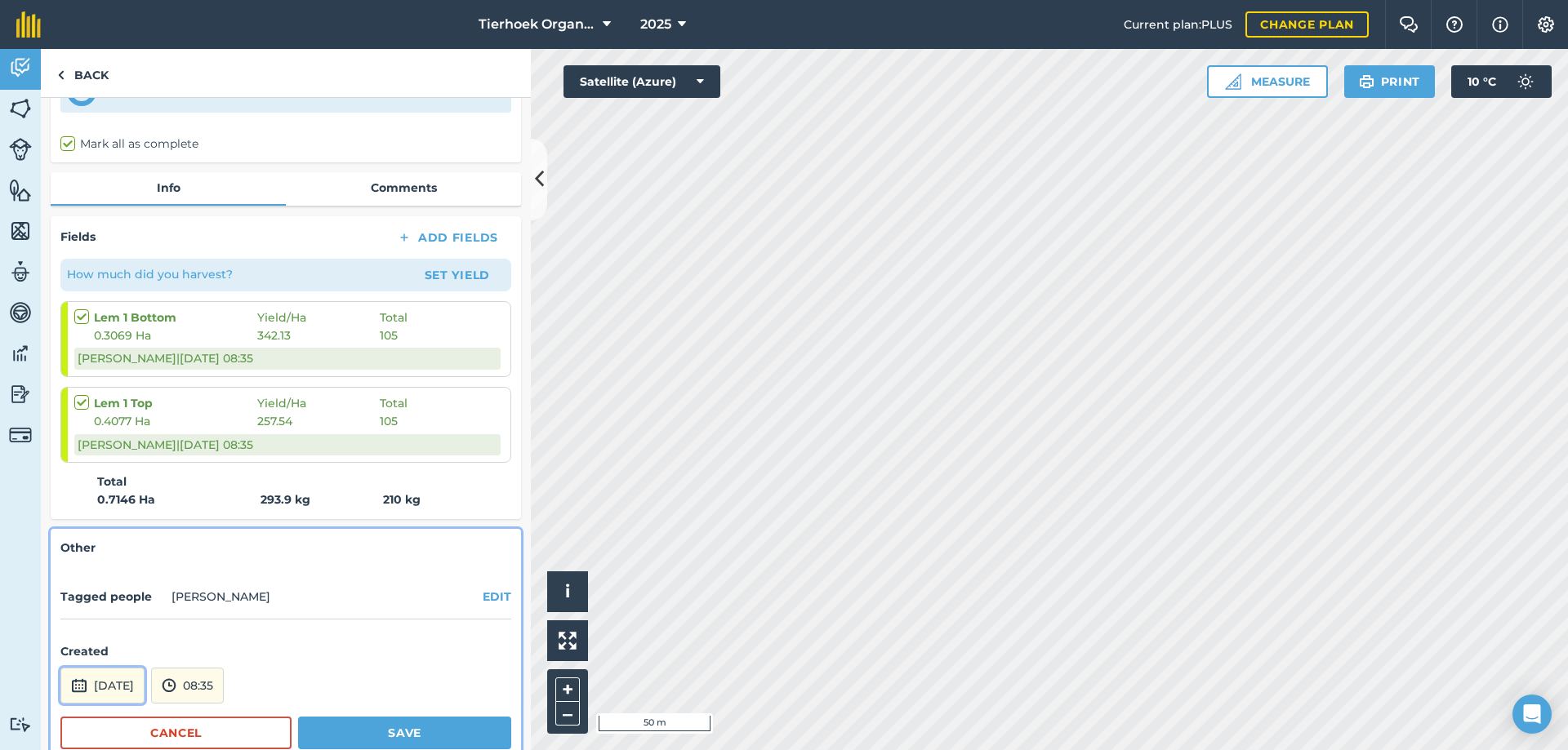
click at [125, 680] on button "[DATE]" at bounding box center [103, 686] width 84 height 36
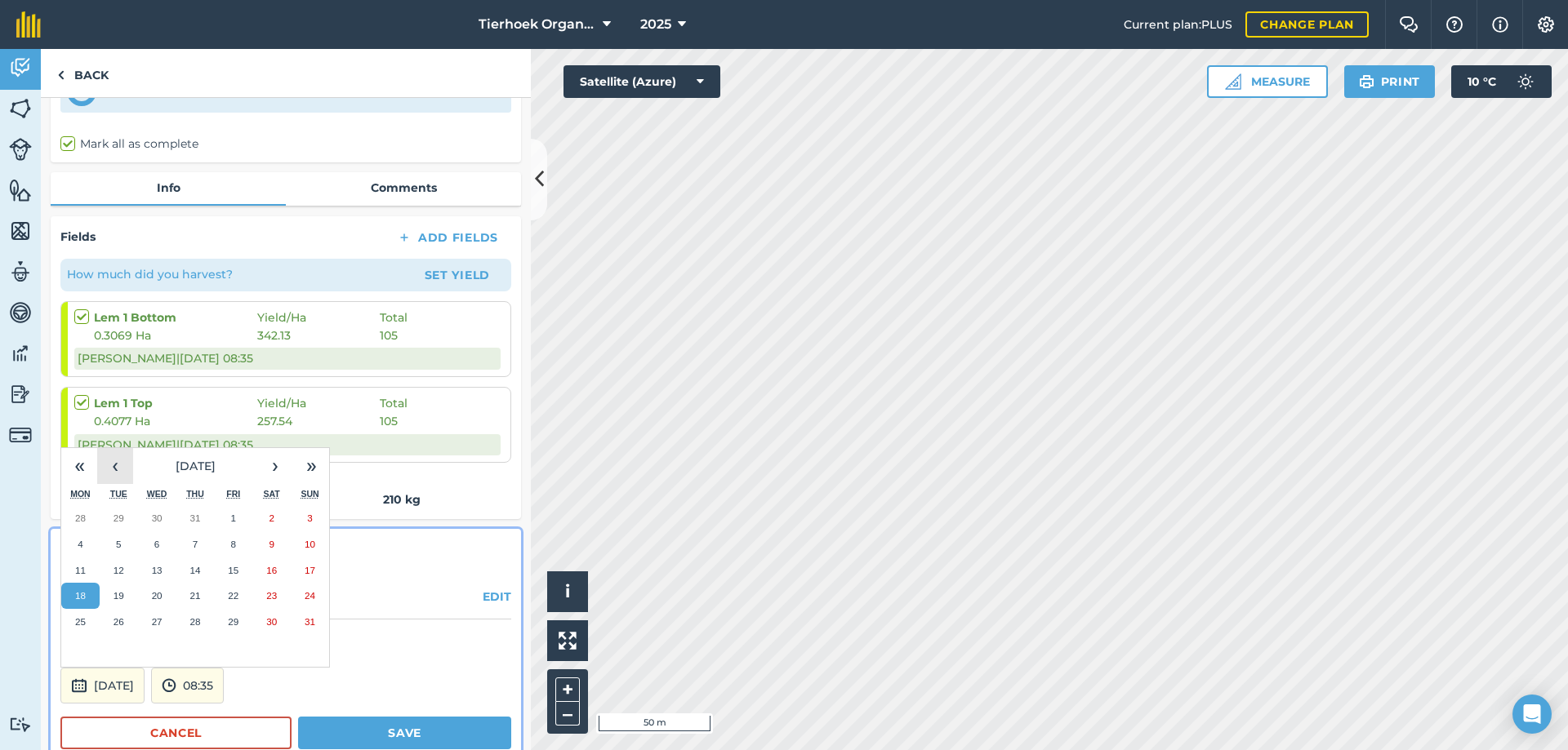
click at [121, 461] on button "‹" at bounding box center [116, 466] width 36 height 36
click at [275, 463] on button "›" at bounding box center [276, 466] width 36 height 36
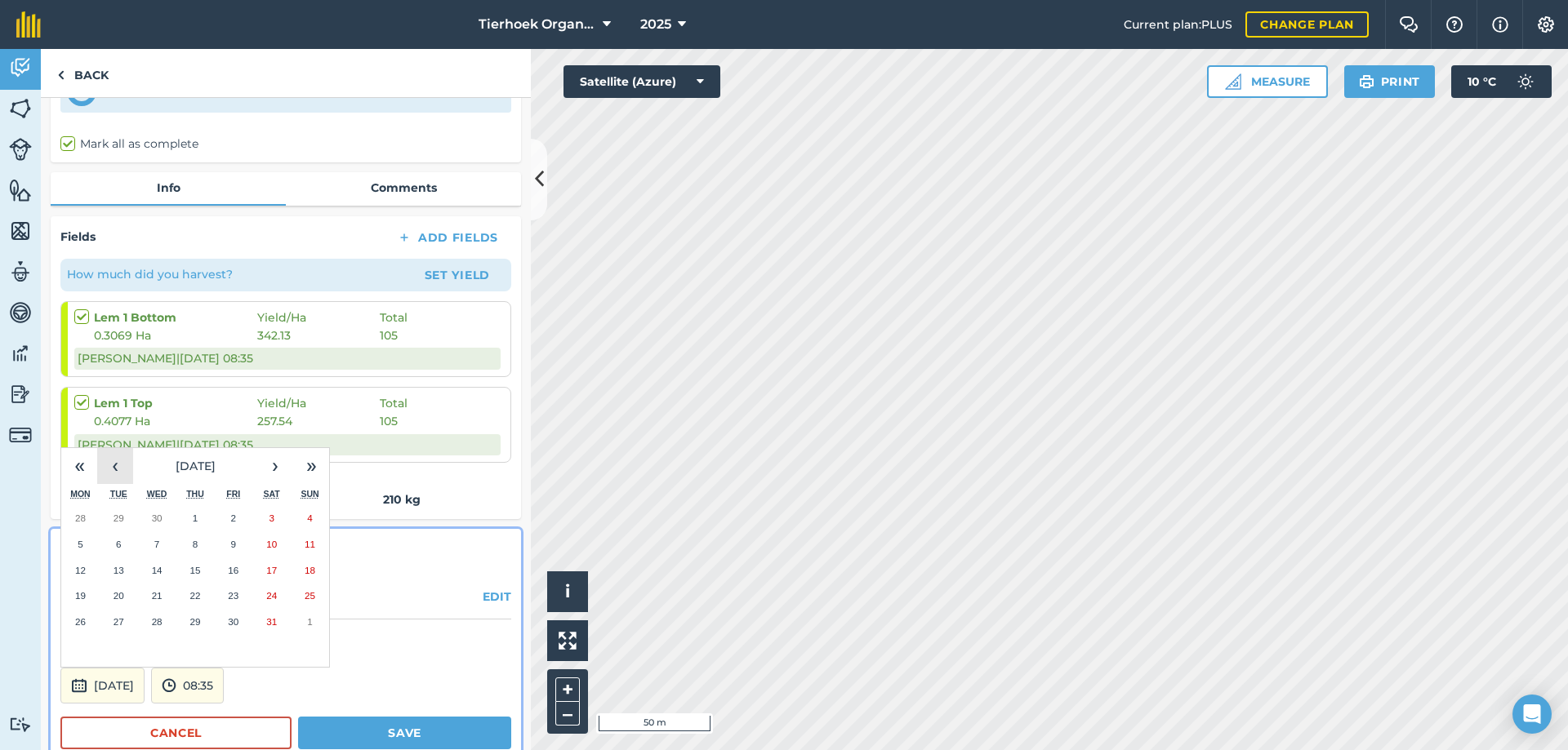
click at [105, 464] on button "‹" at bounding box center [116, 466] width 36 height 36
click at [86, 547] on button "7" at bounding box center [80, 544] width 39 height 26
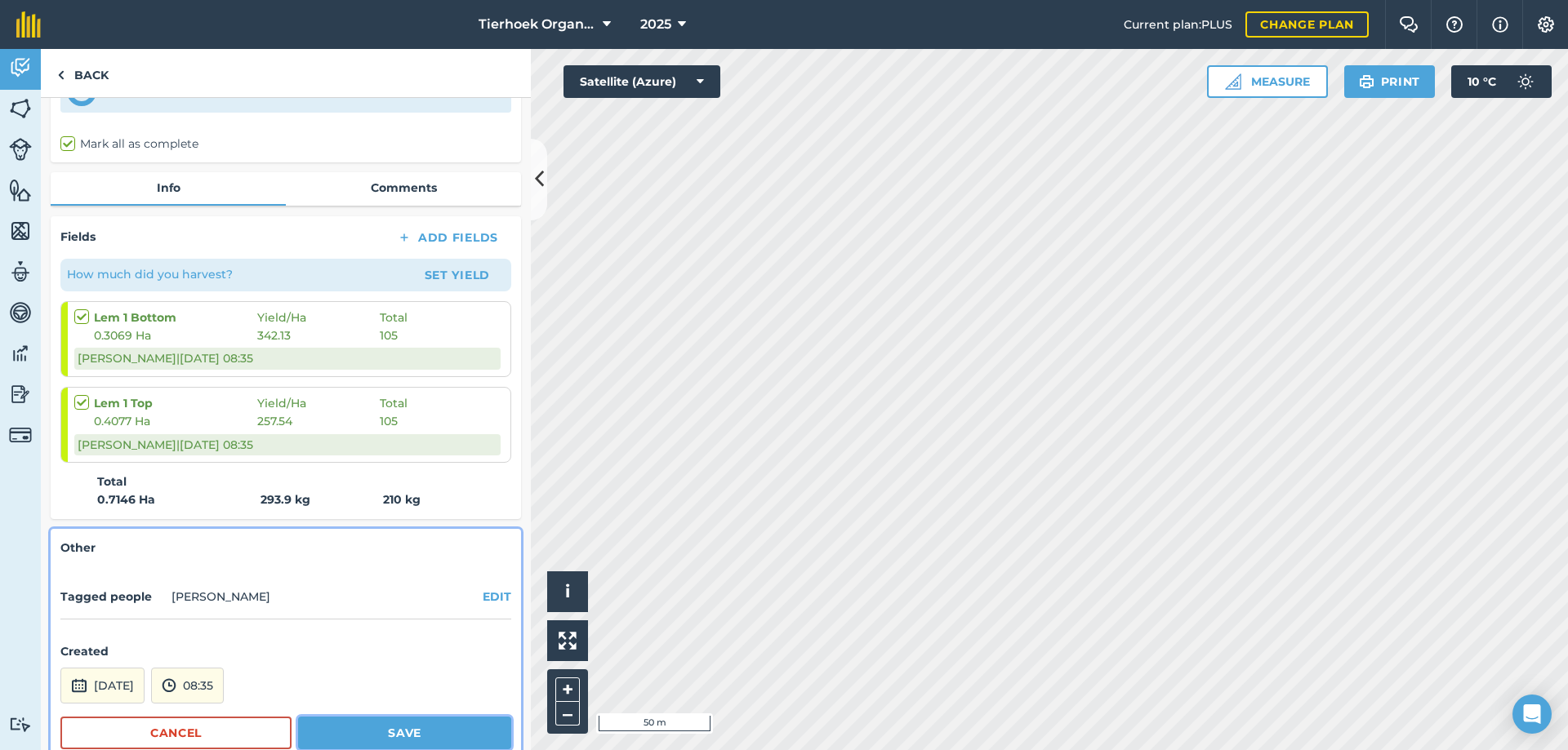
click at [353, 734] on button "Save" at bounding box center [404, 733] width 213 height 33
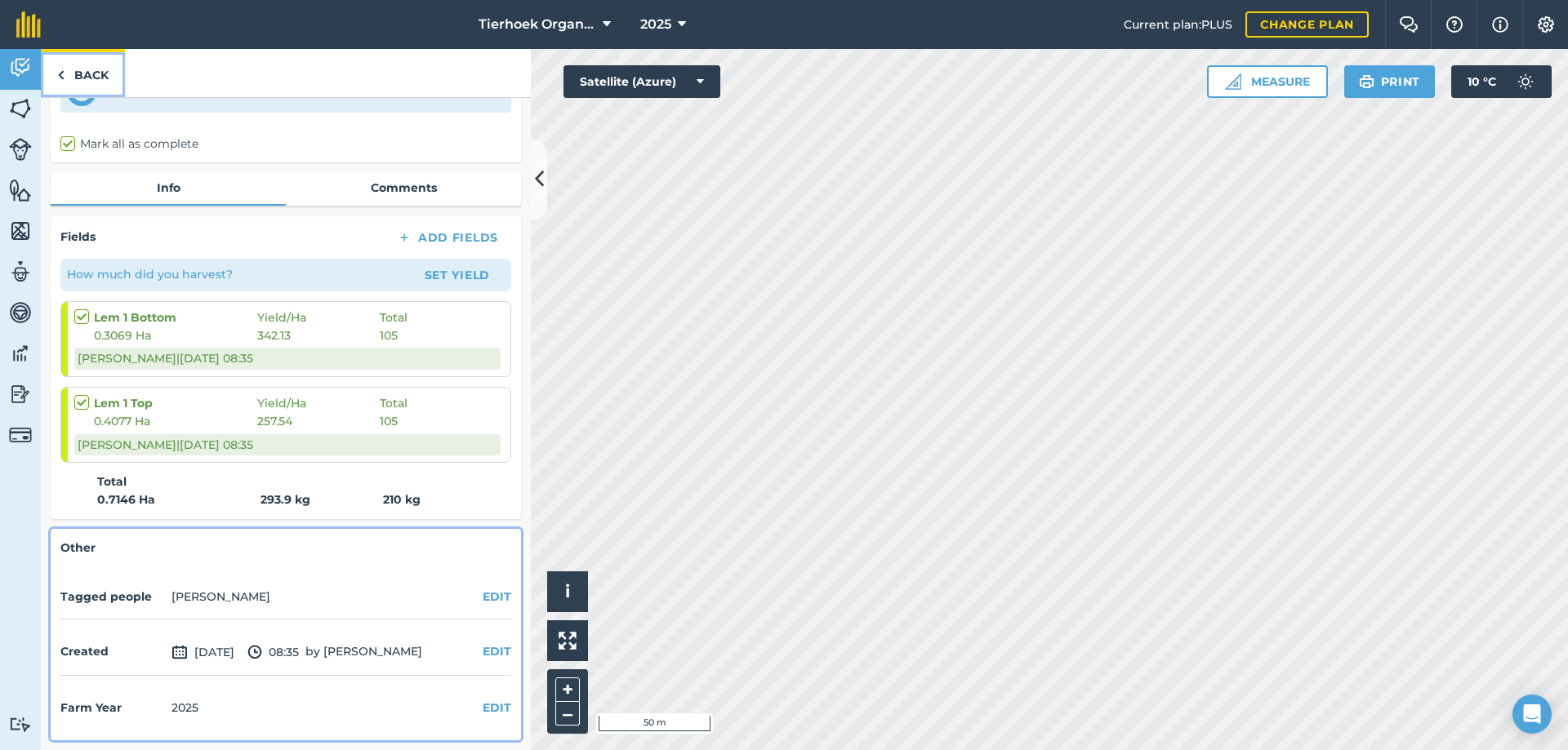
click at [98, 75] on link "Back" at bounding box center [83, 73] width 84 height 48
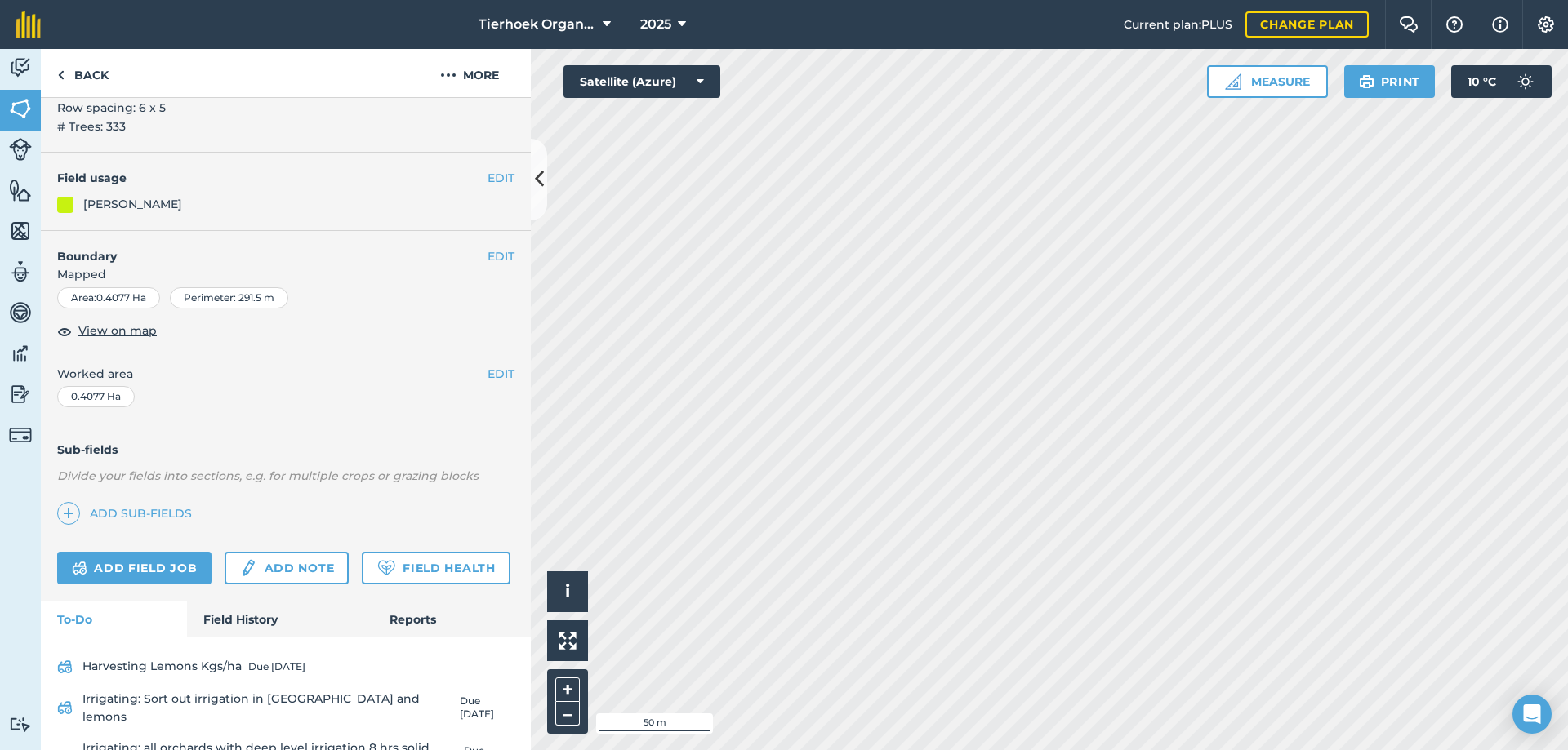
scroll to position [234, 0]
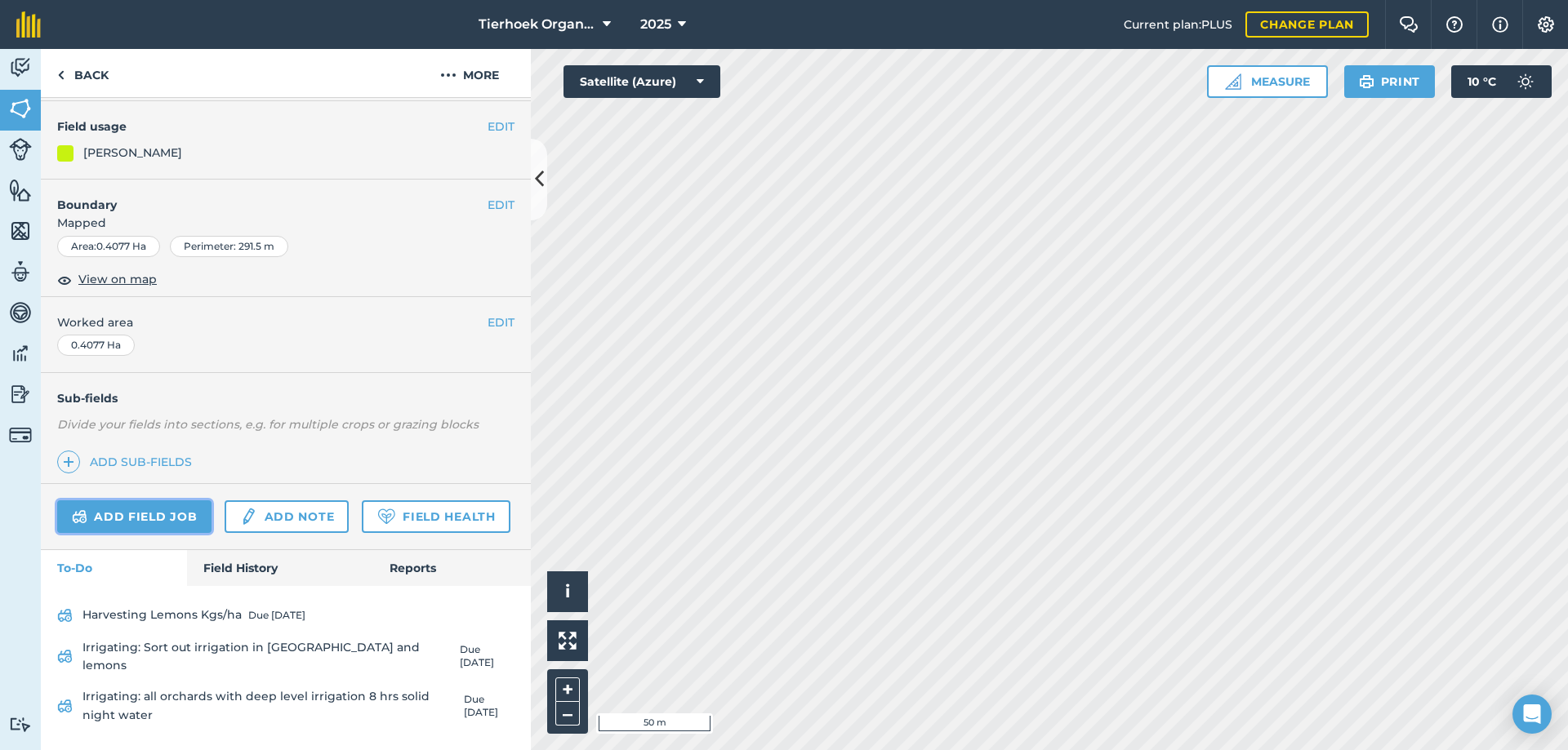
click at [139, 500] on link "Add field job" at bounding box center [134, 516] width 154 height 33
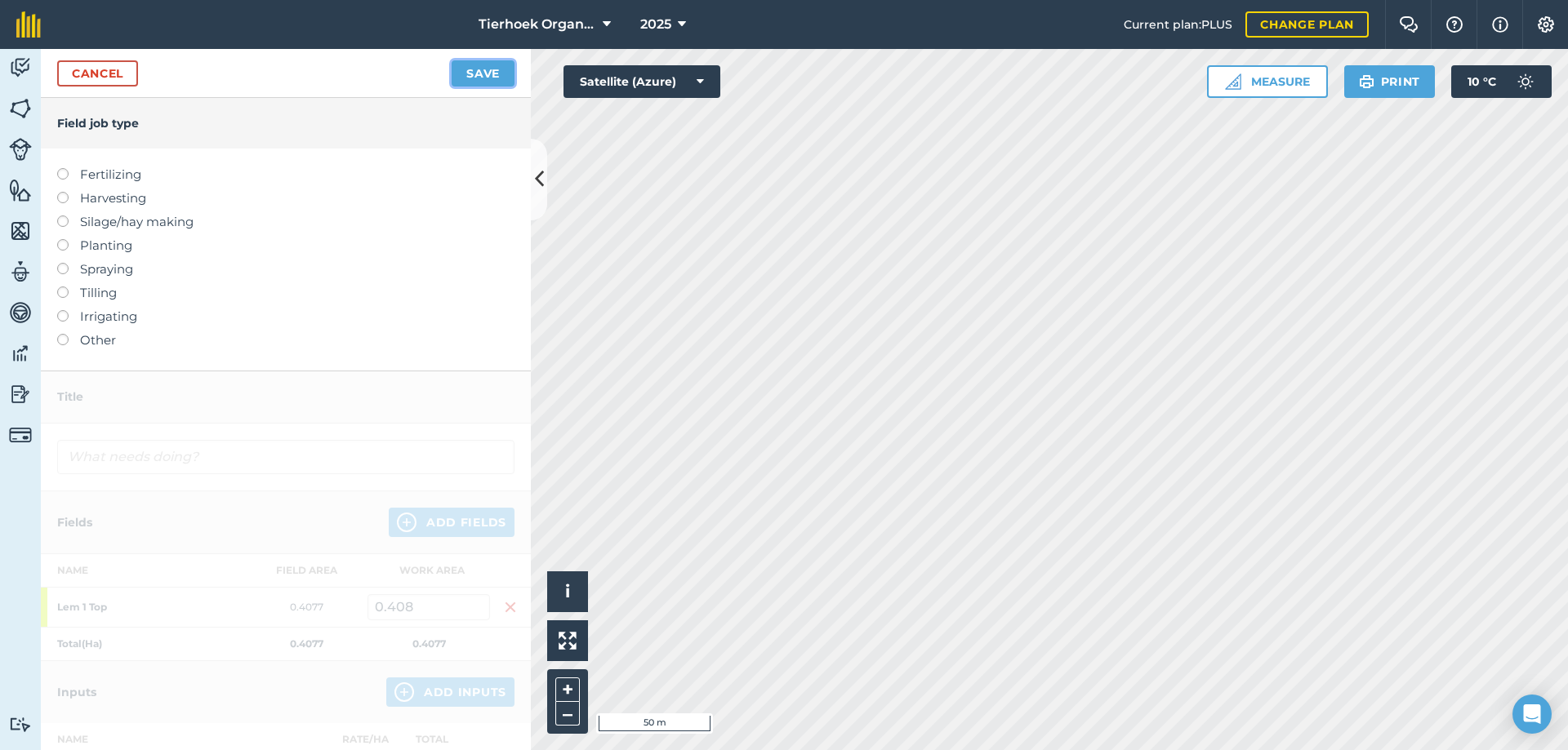
click at [471, 79] on button "Save" at bounding box center [483, 74] width 63 height 26
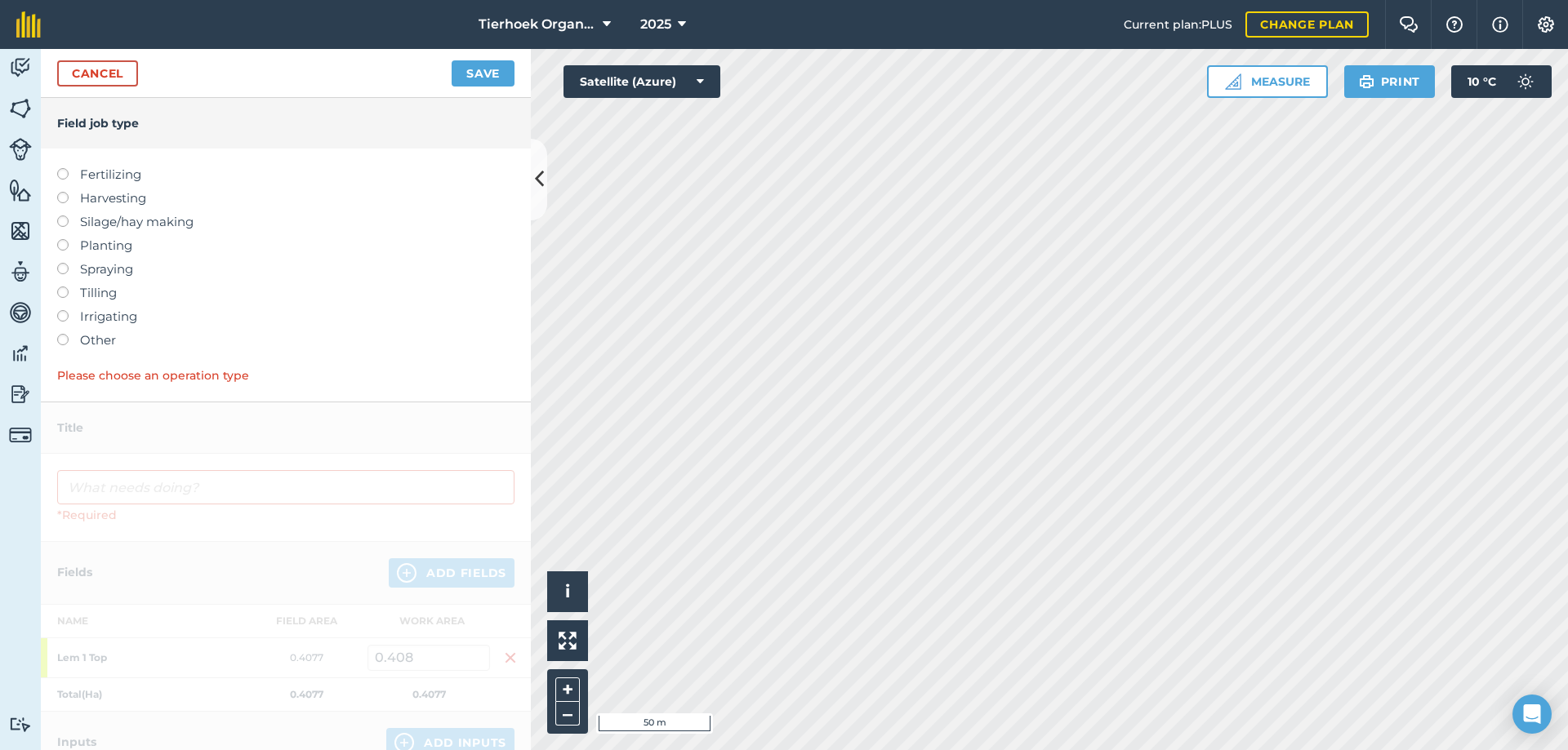
click at [65, 192] on label at bounding box center [69, 192] width 23 height 0
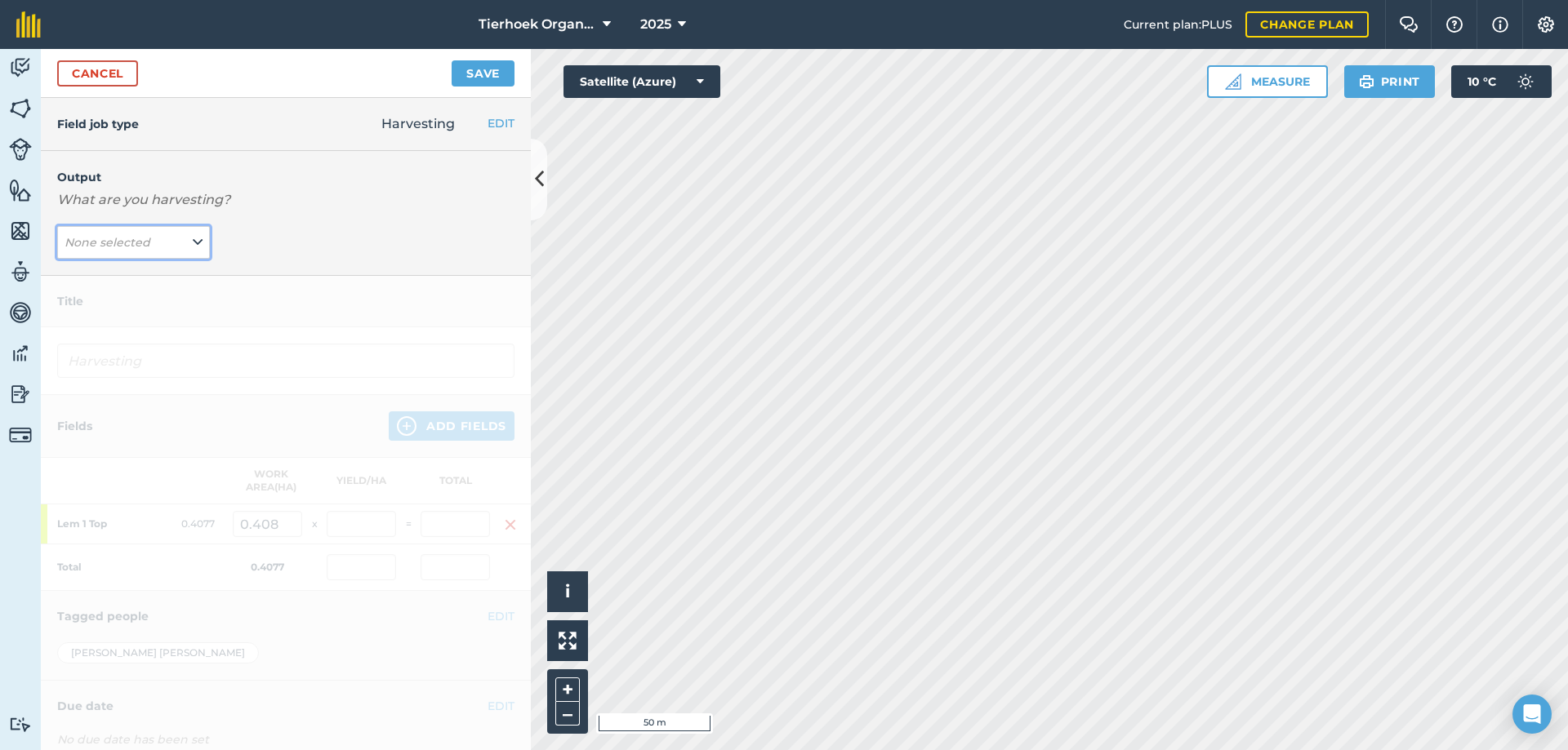
click at [195, 240] on icon at bounding box center [198, 243] width 10 height 18
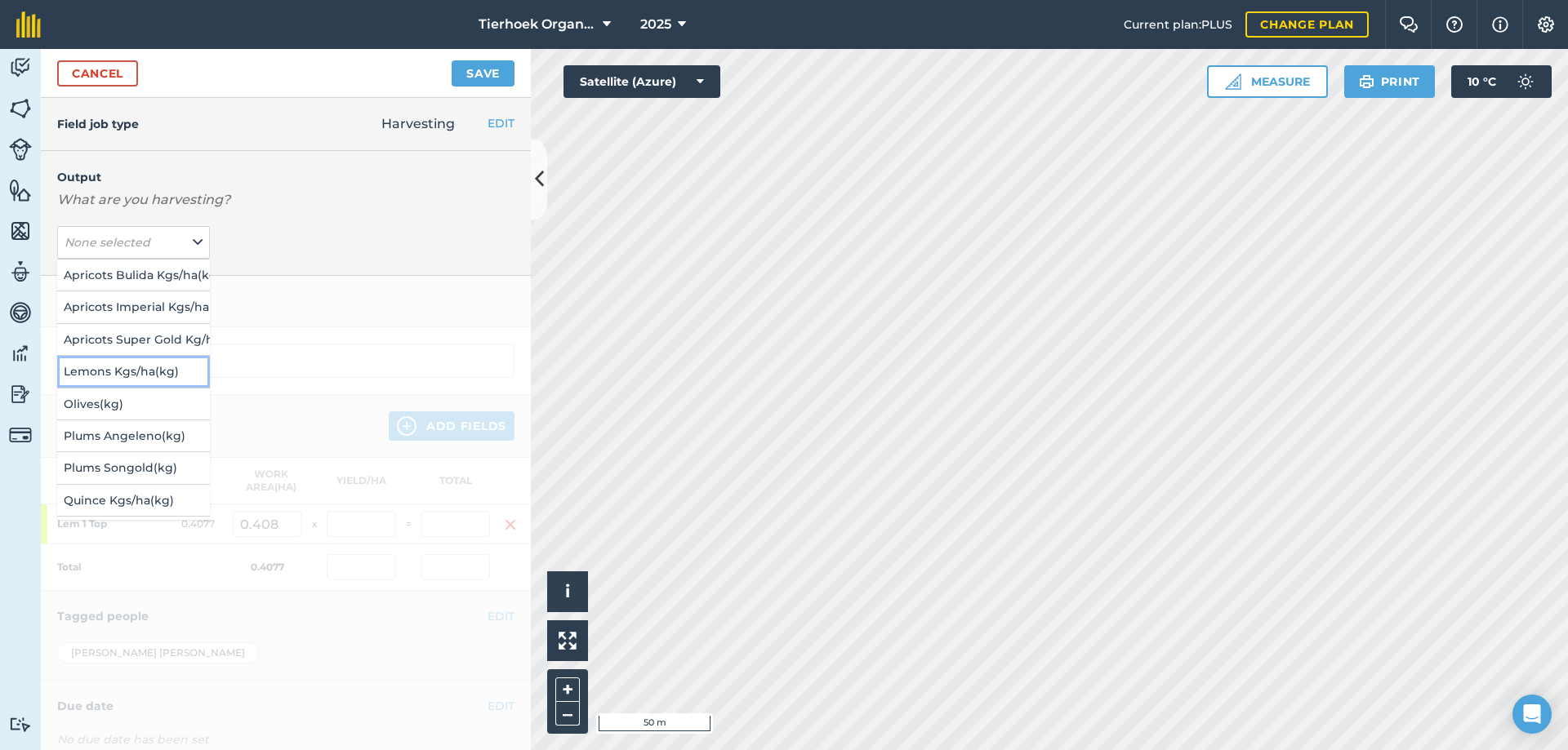
click at [107, 369] on button "Lemons Kgs/ha ( kg )" at bounding box center [134, 371] width 153 height 31
type input "Harvesting Lemons Kgs/ha"
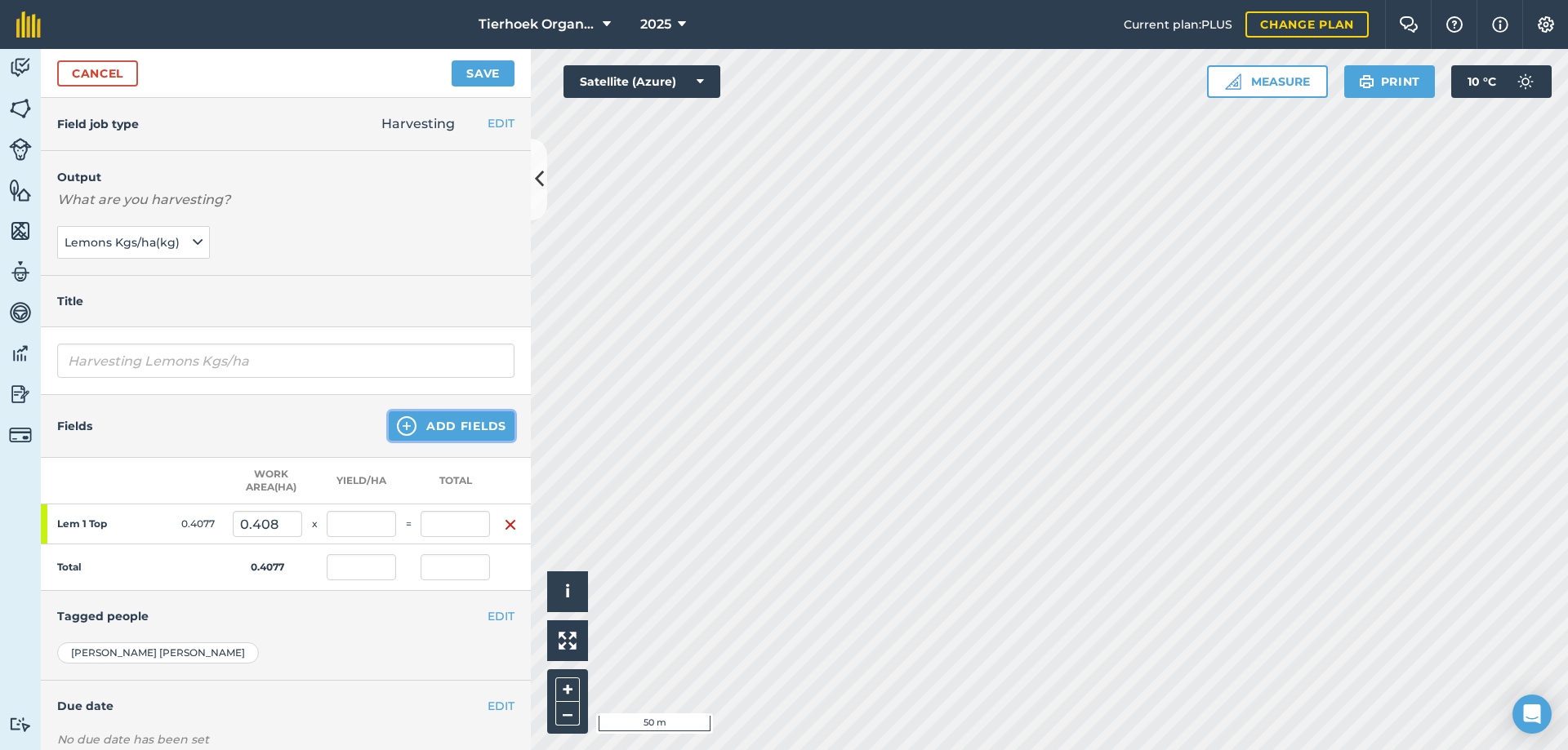
click at [424, 422] on button "Add Fields" at bounding box center [451, 426] width 125 height 30
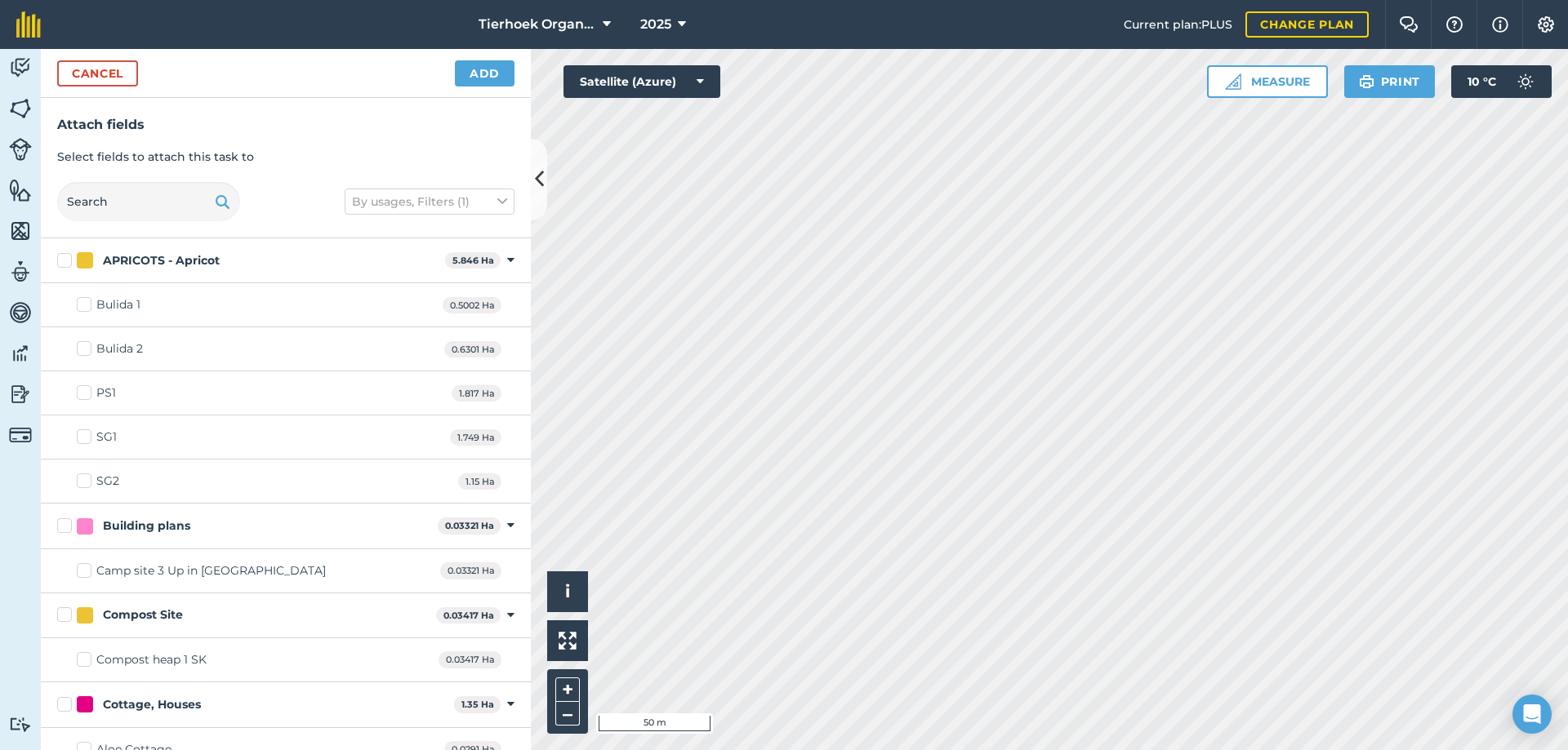
checkbox input "true"
click at [472, 73] on button "Add" at bounding box center [485, 74] width 60 height 26
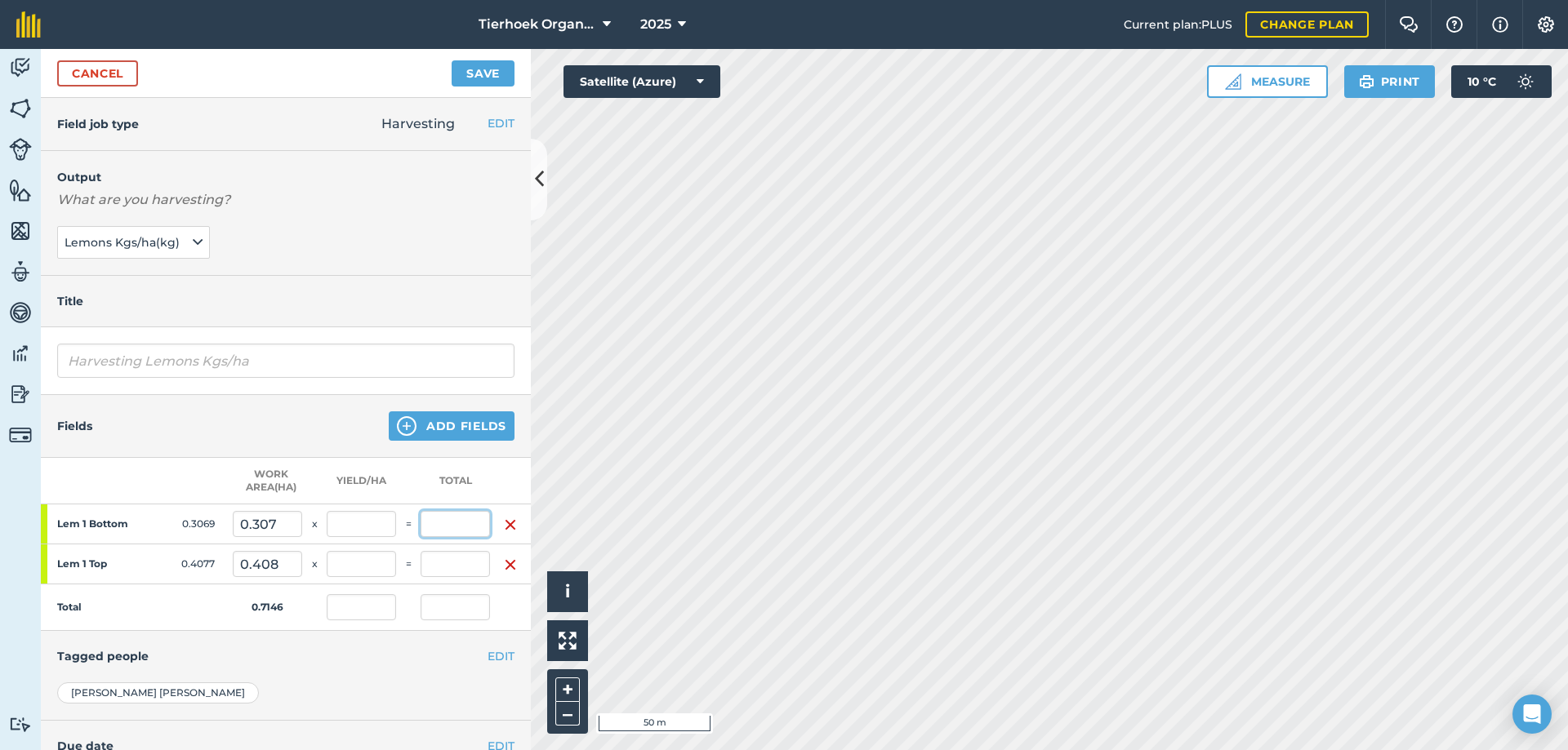
click at [453, 525] on input "text" at bounding box center [455, 524] width 70 height 26
type input "30"
type input "41.982"
type input "30"
type input "97.752"
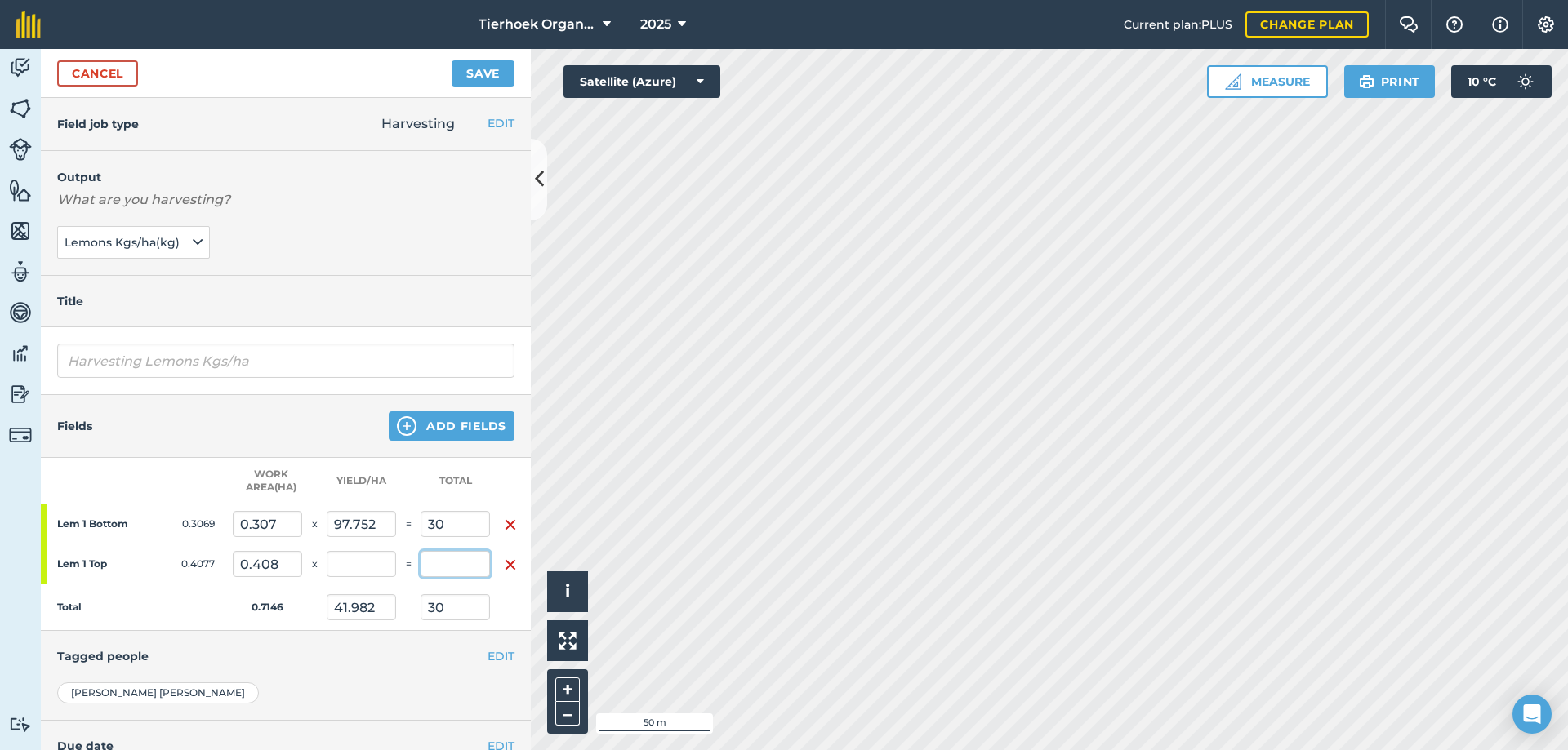
click at [453, 553] on input "text" at bounding box center [455, 564] width 70 height 26
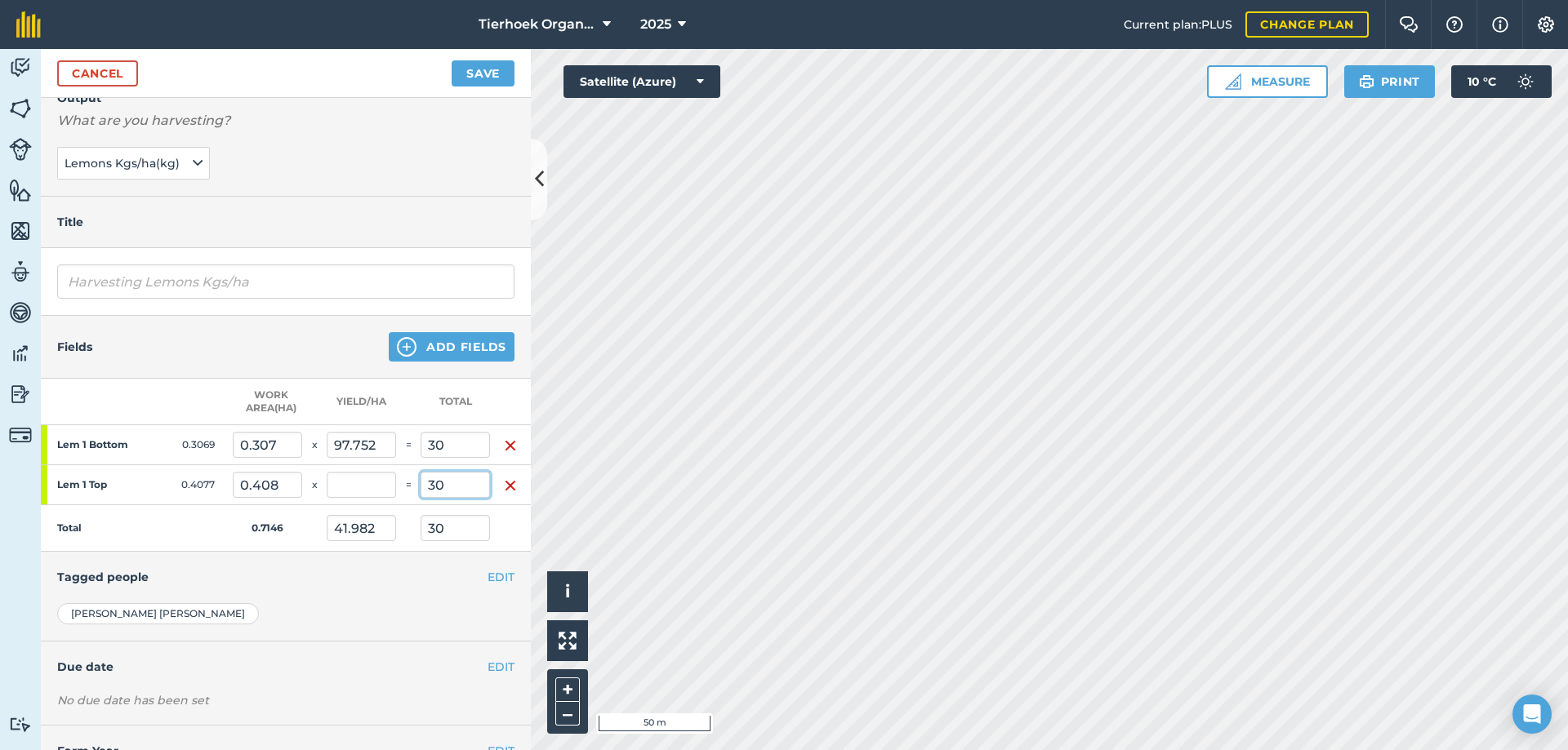
scroll to position [153, 0]
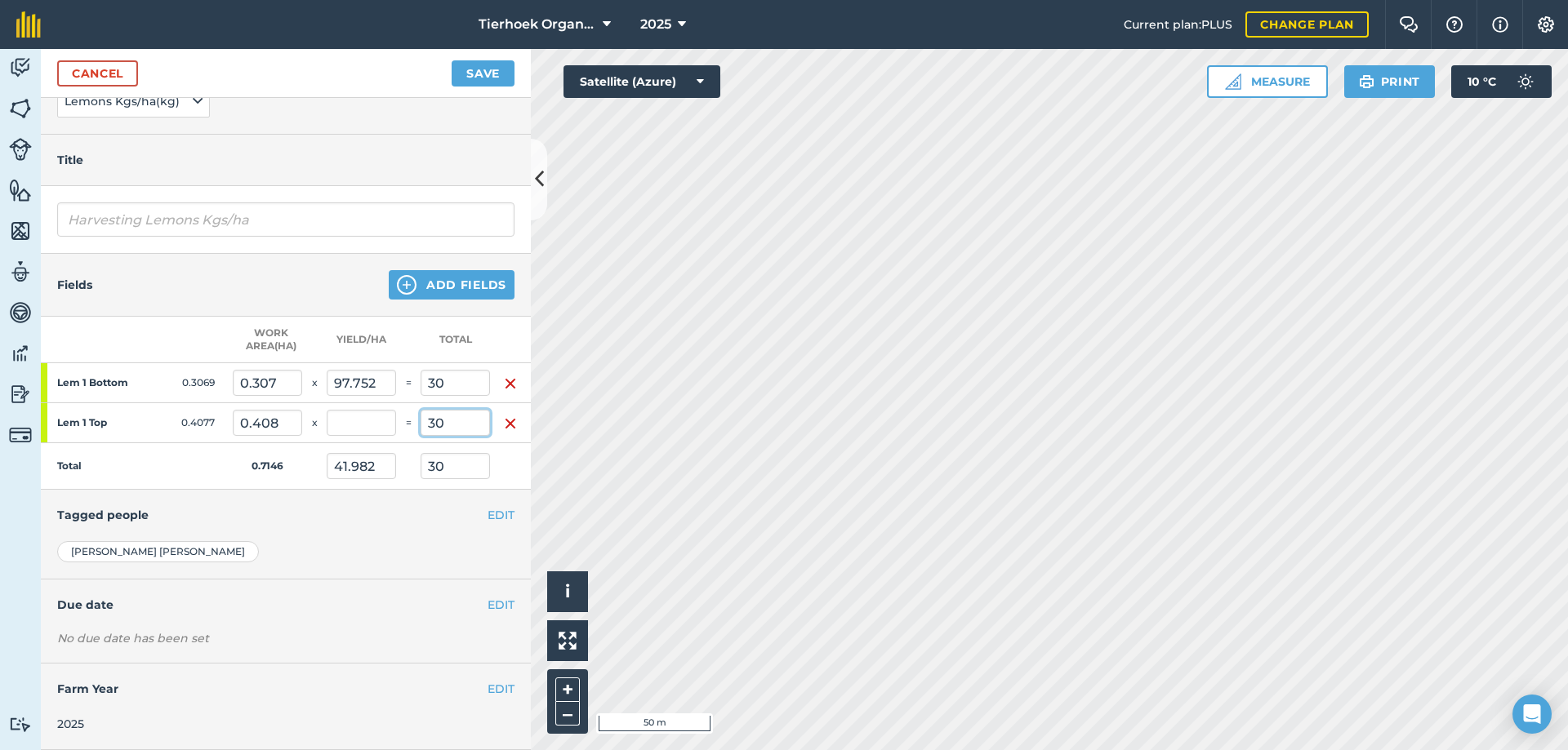
type input "30"
type input "73.584"
type input "83.963"
type input "60"
click at [495, 596] on button "EDIT" at bounding box center [501, 605] width 27 height 18
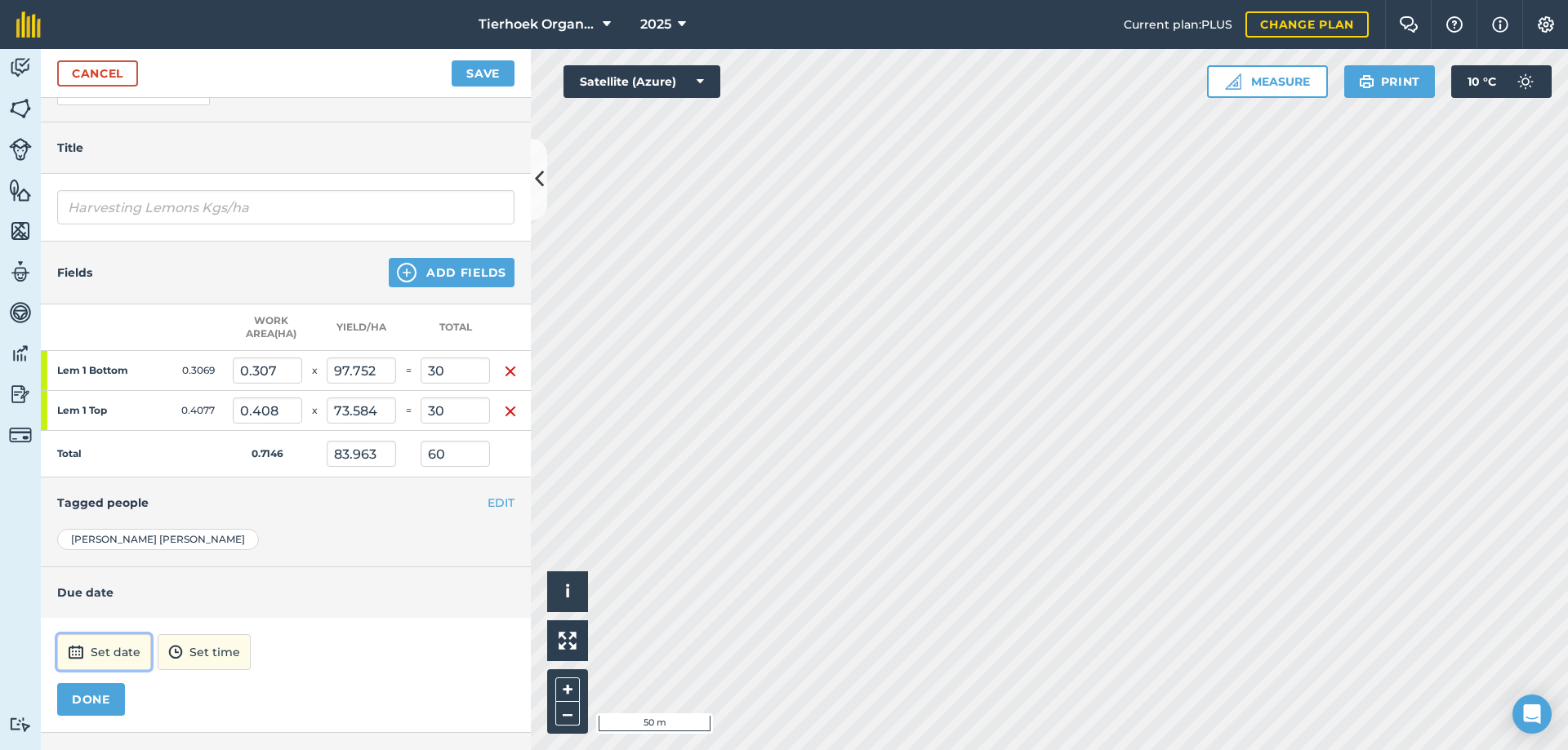
click at [129, 661] on button "Set date" at bounding box center [104, 652] width 94 height 36
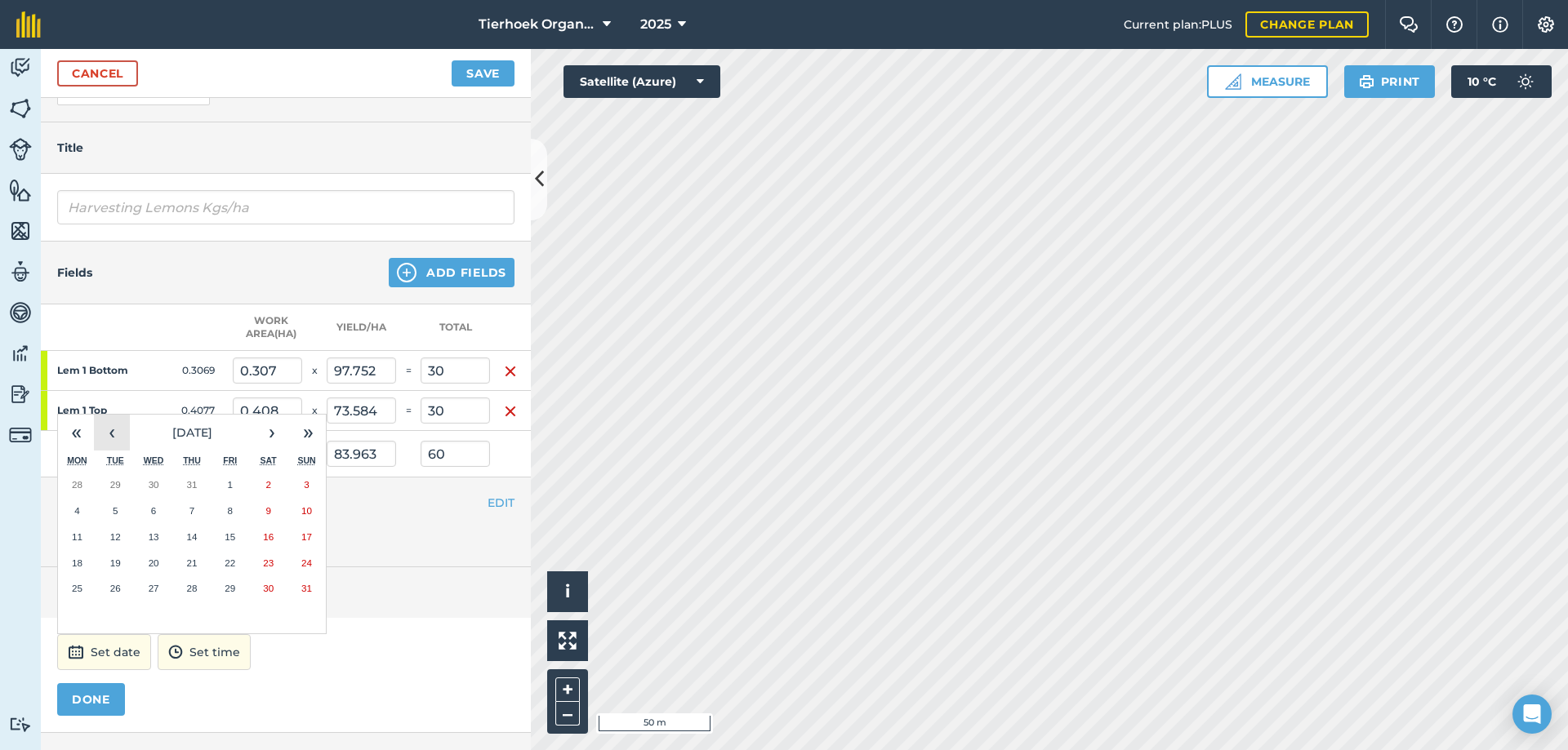
click at [114, 432] on button "‹" at bounding box center [112, 433] width 36 height 36
click at [201, 566] on button "22" at bounding box center [192, 563] width 39 height 26
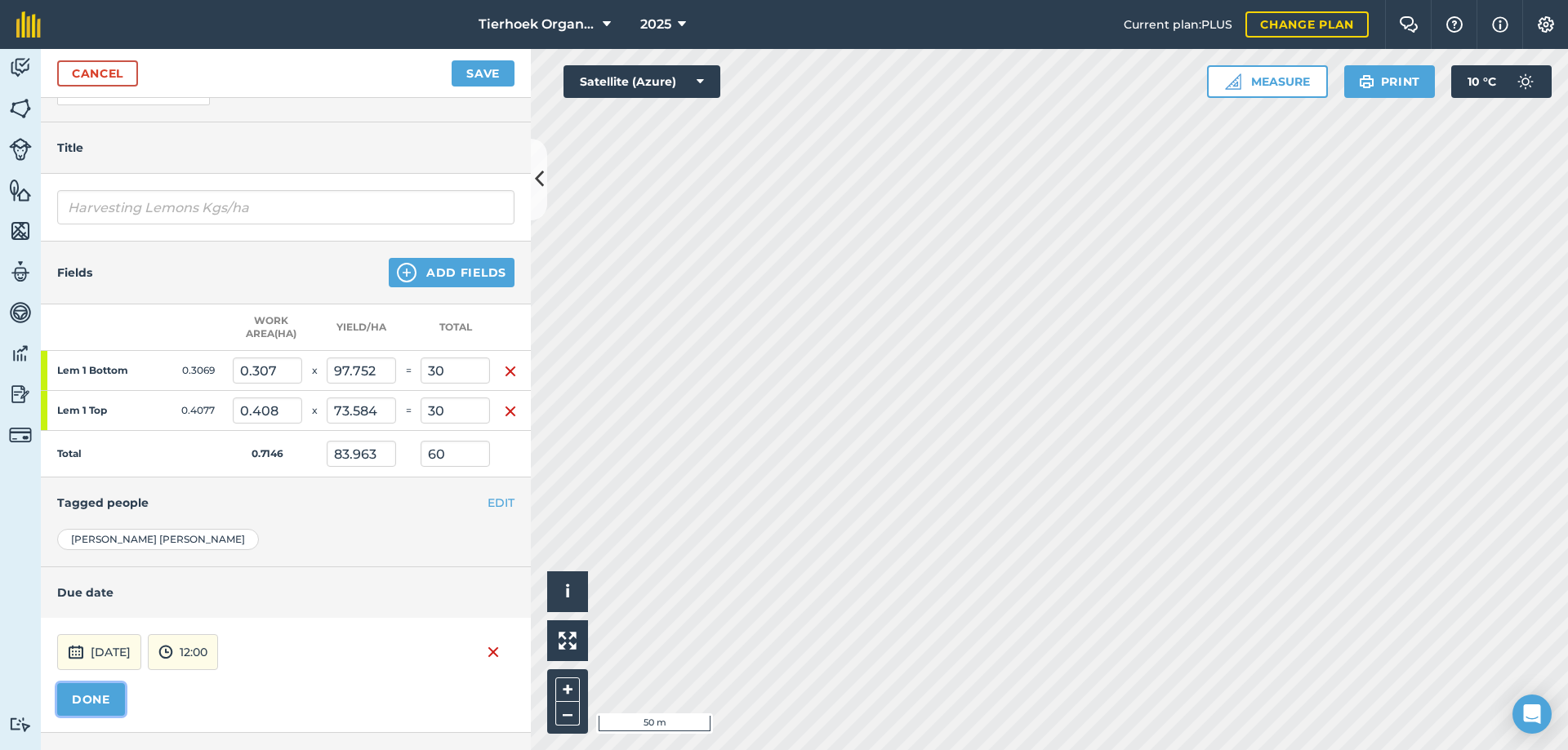
click at [103, 696] on button "DONE" at bounding box center [91, 700] width 68 height 33
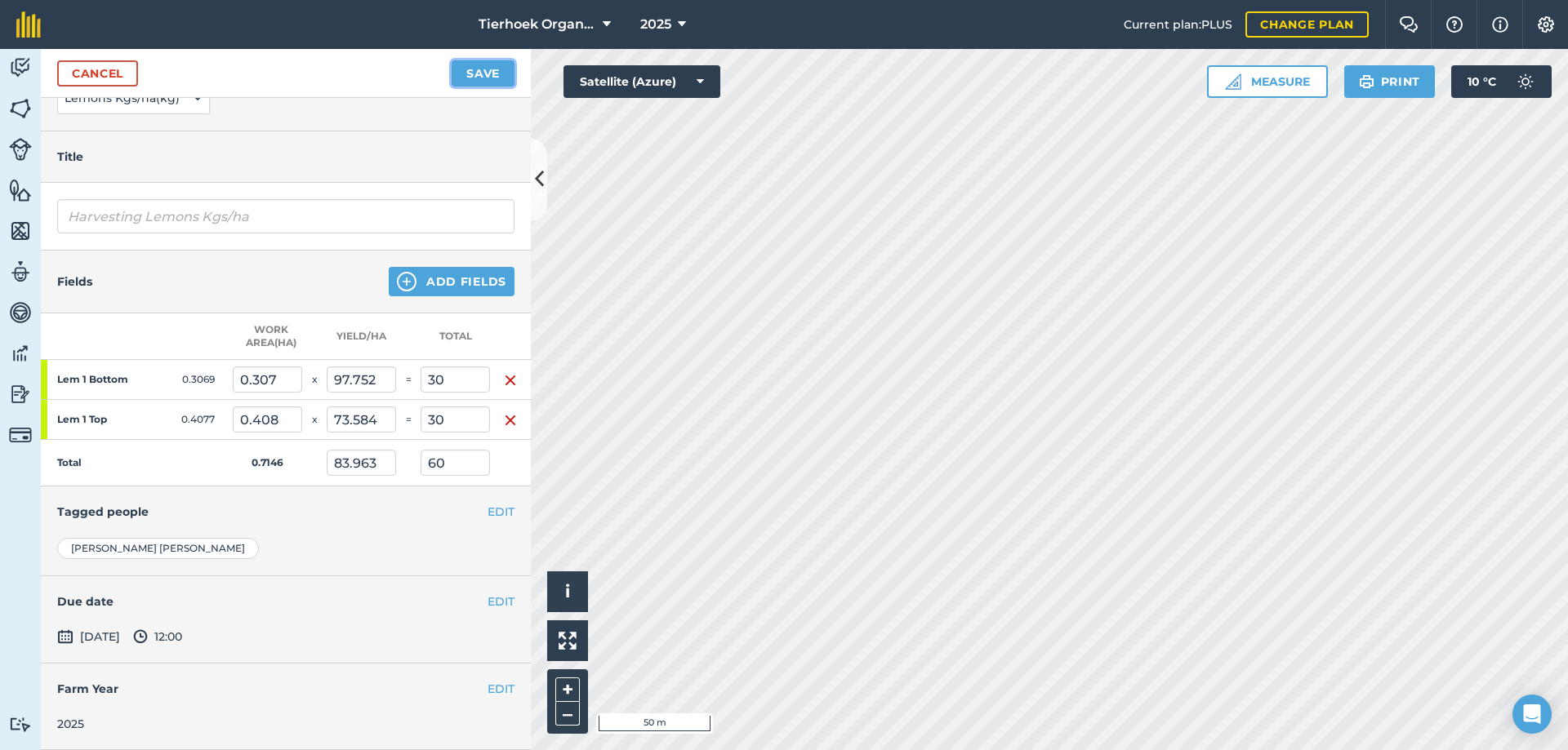
click at [487, 77] on button "Save" at bounding box center [483, 74] width 63 height 26
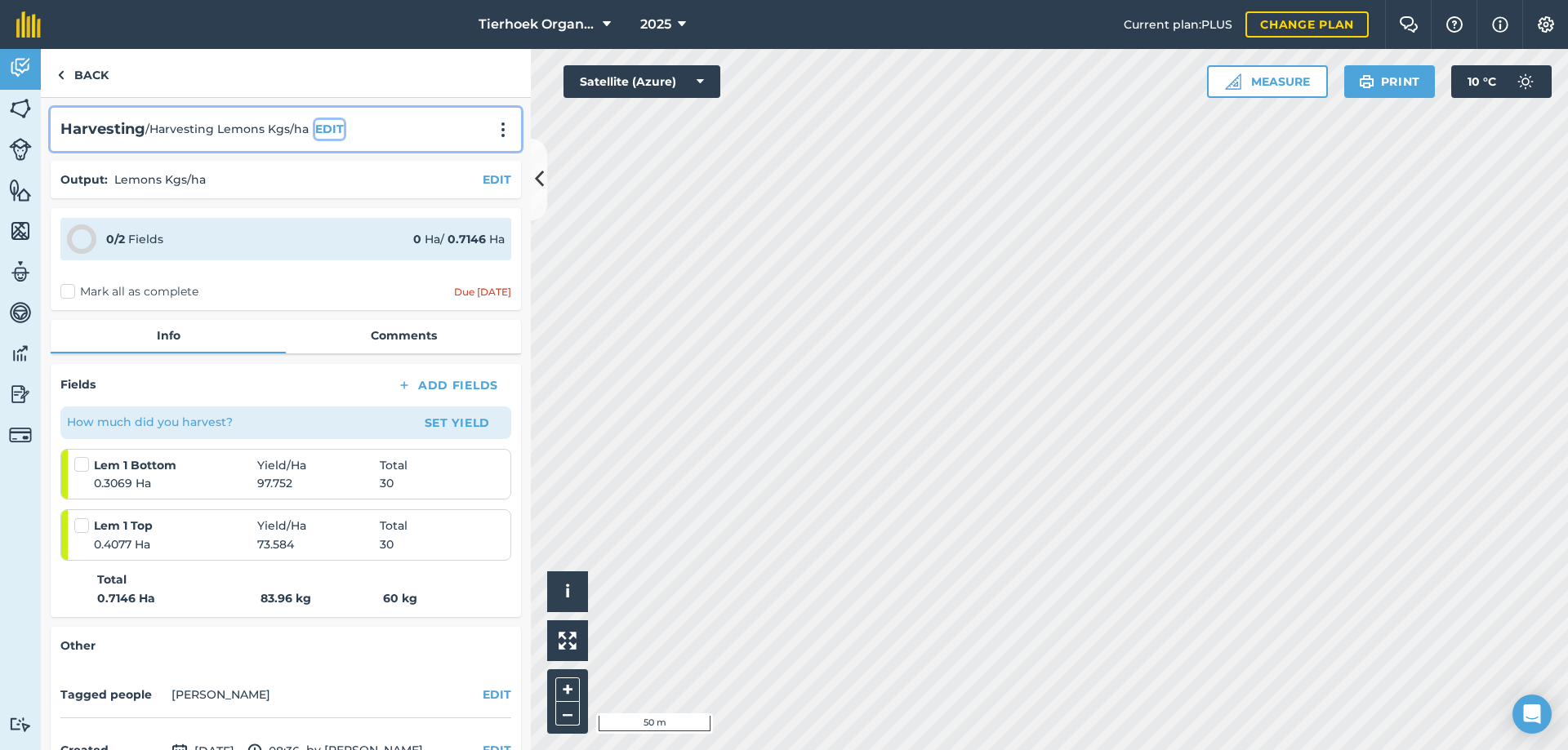
click at [331, 130] on button "EDIT" at bounding box center [329, 129] width 29 height 18
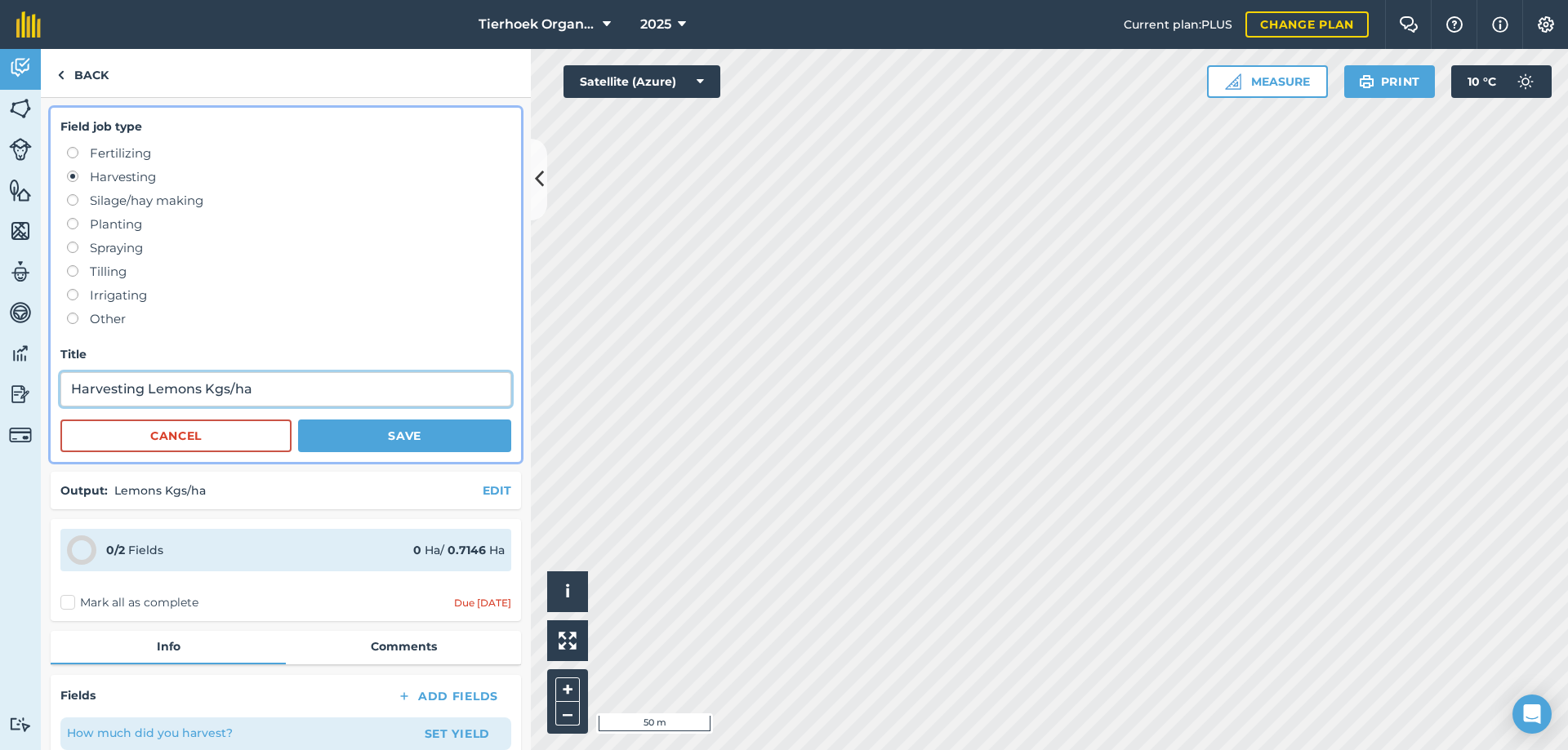
click at [276, 389] on input "Harvesting Lemons Kgs/ha" at bounding box center [286, 389] width 451 height 34
type input "Harvesting Lemons Kgs/ha May"
click at [377, 437] on button "Save" at bounding box center [404, 436] width 213 height 33
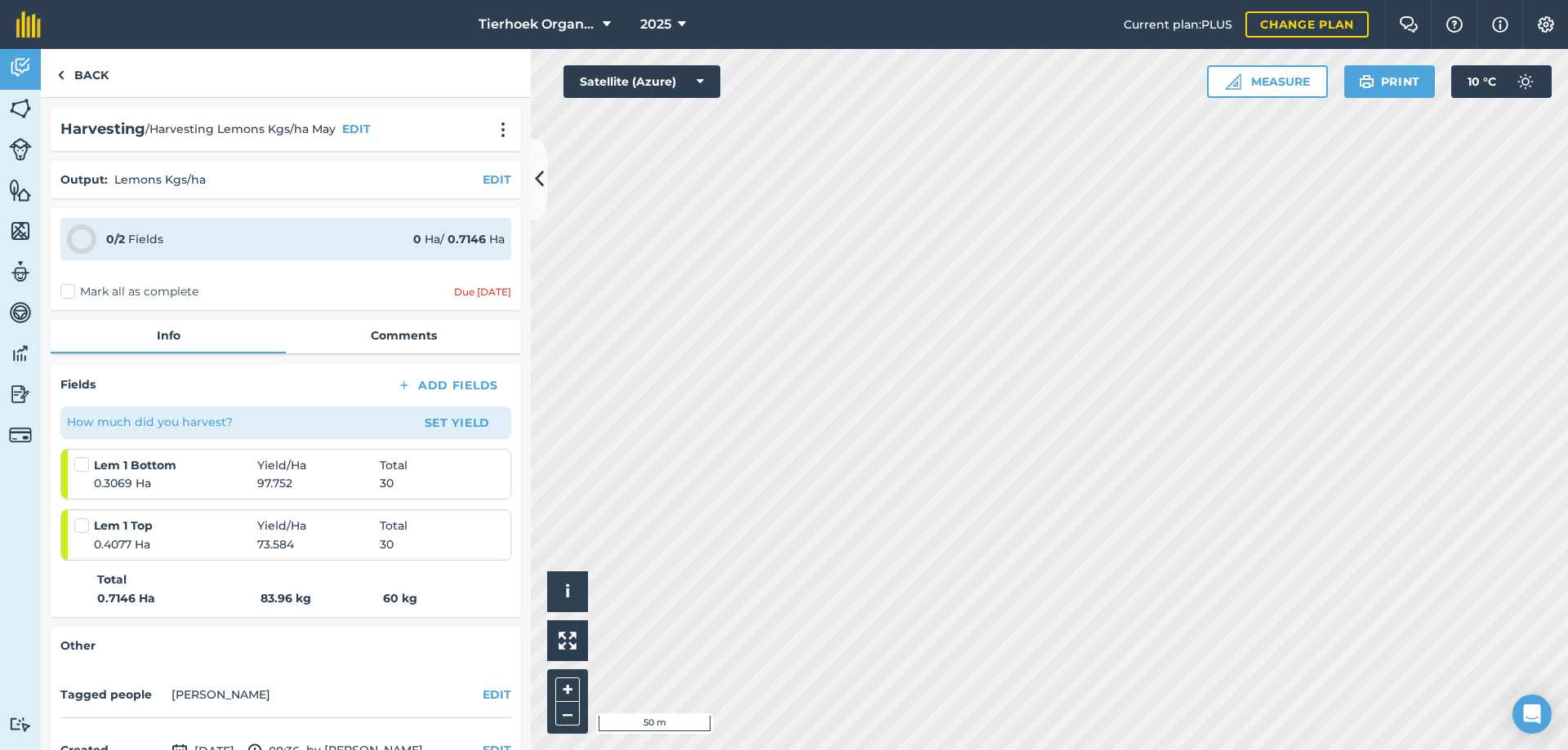
click at [71, 292] on label "Mark all as complete" at bounding box center [130, 292] width 138 height 17
click at [71, 292] on input "Mark all as complete" at bounding box center [66, 289] width 11 height 11
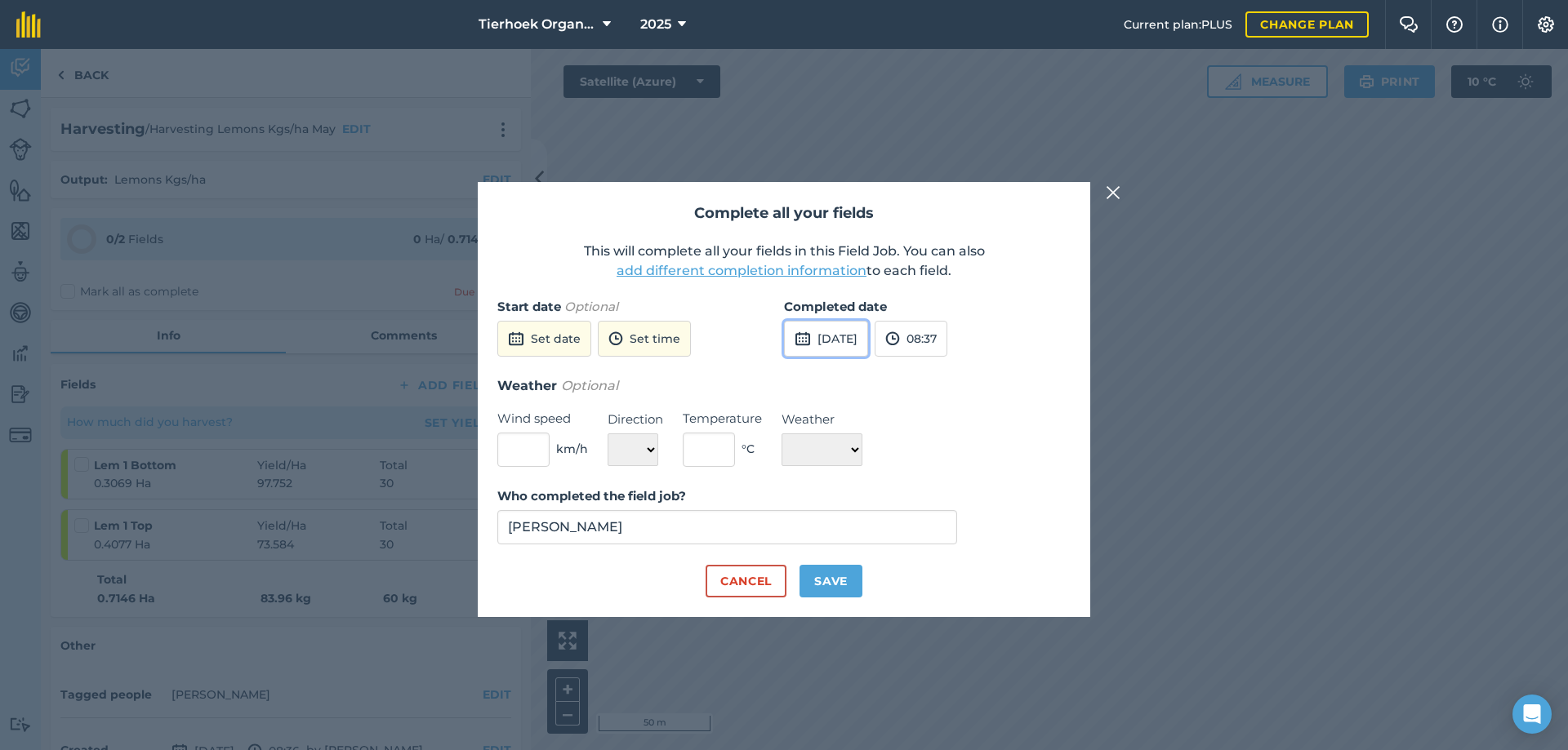
click at [832, 334] on button "[DATE]" at bounding box center [826, 339] width 84 height 36
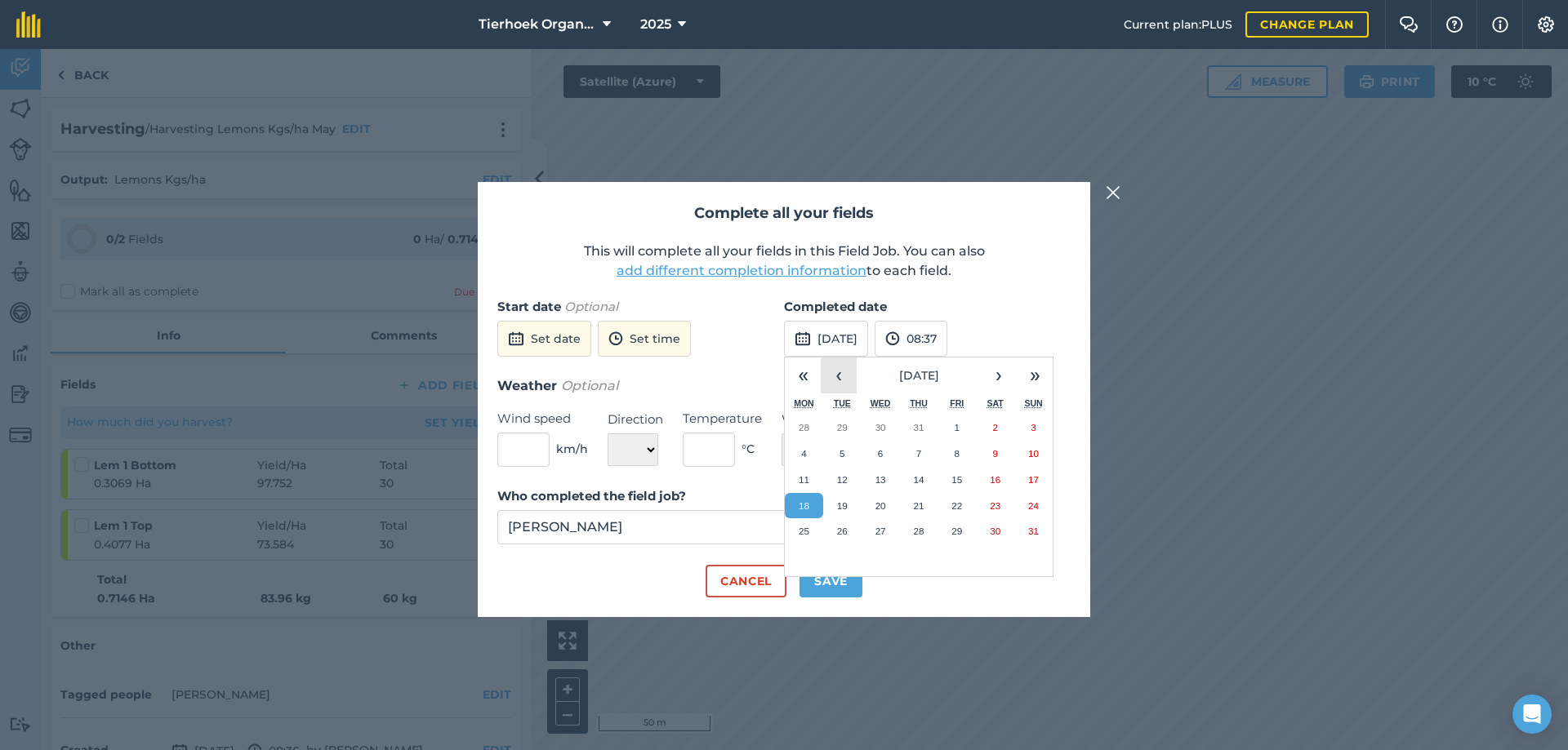
click at [841, 376] on button "‹" at bounding box center [839, 375] width 36 height 36
click at [838, 507] on abbr "20" at bounding box center [842, 505] width 11 height 11
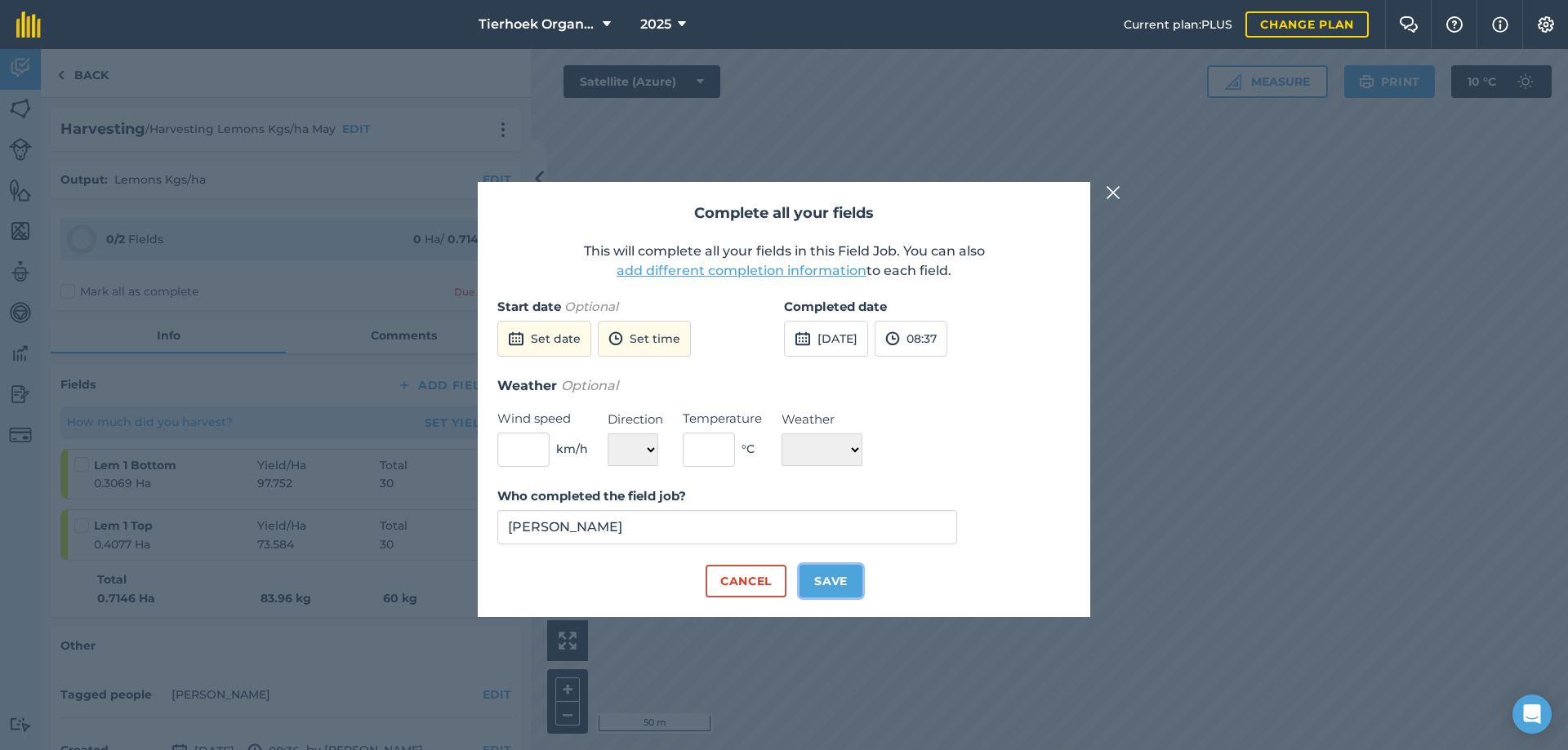
click at [811, 568] on button "Save" at bounding box center [831, 581] width 63 height 33
checkbox input "true"
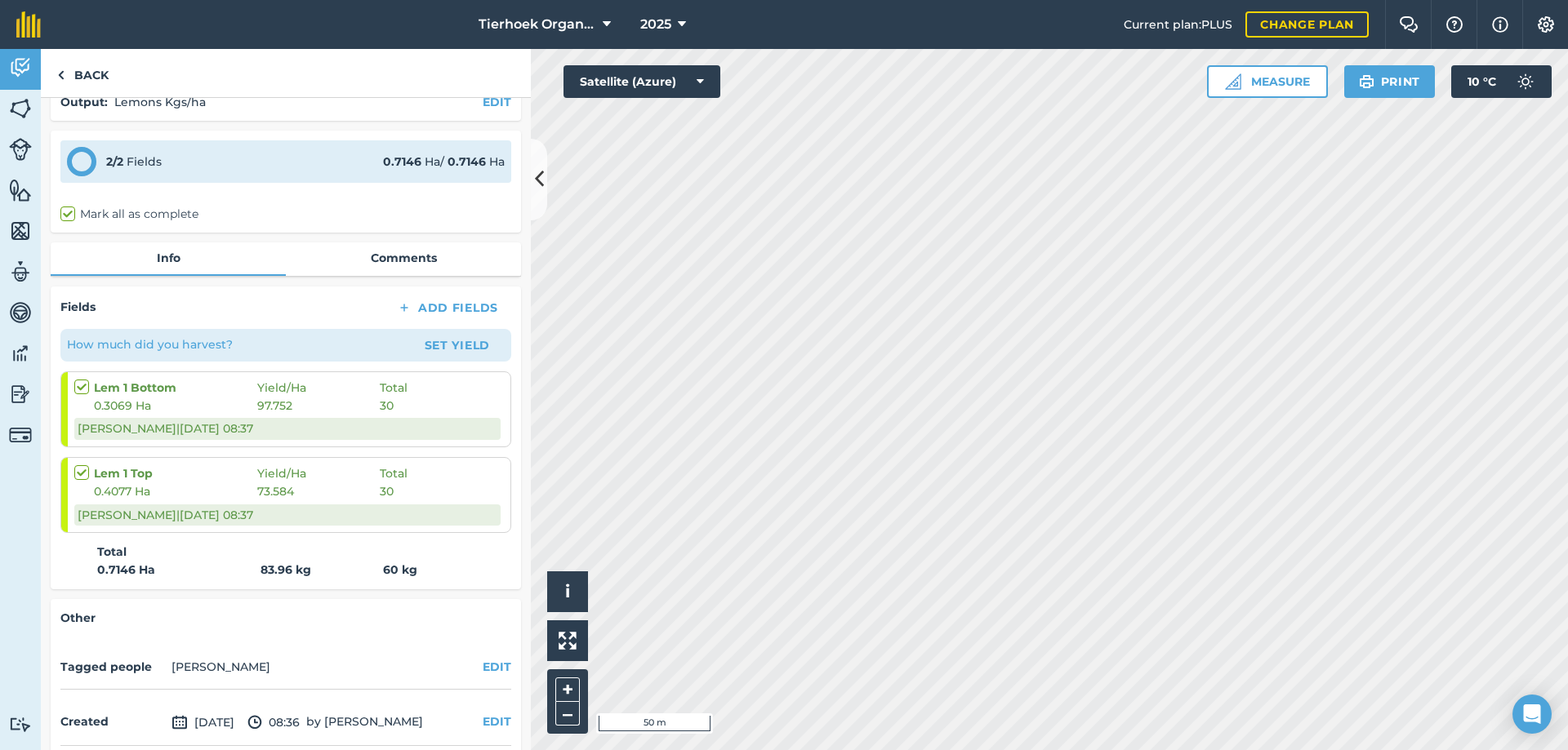
scroll to position [82, 0]
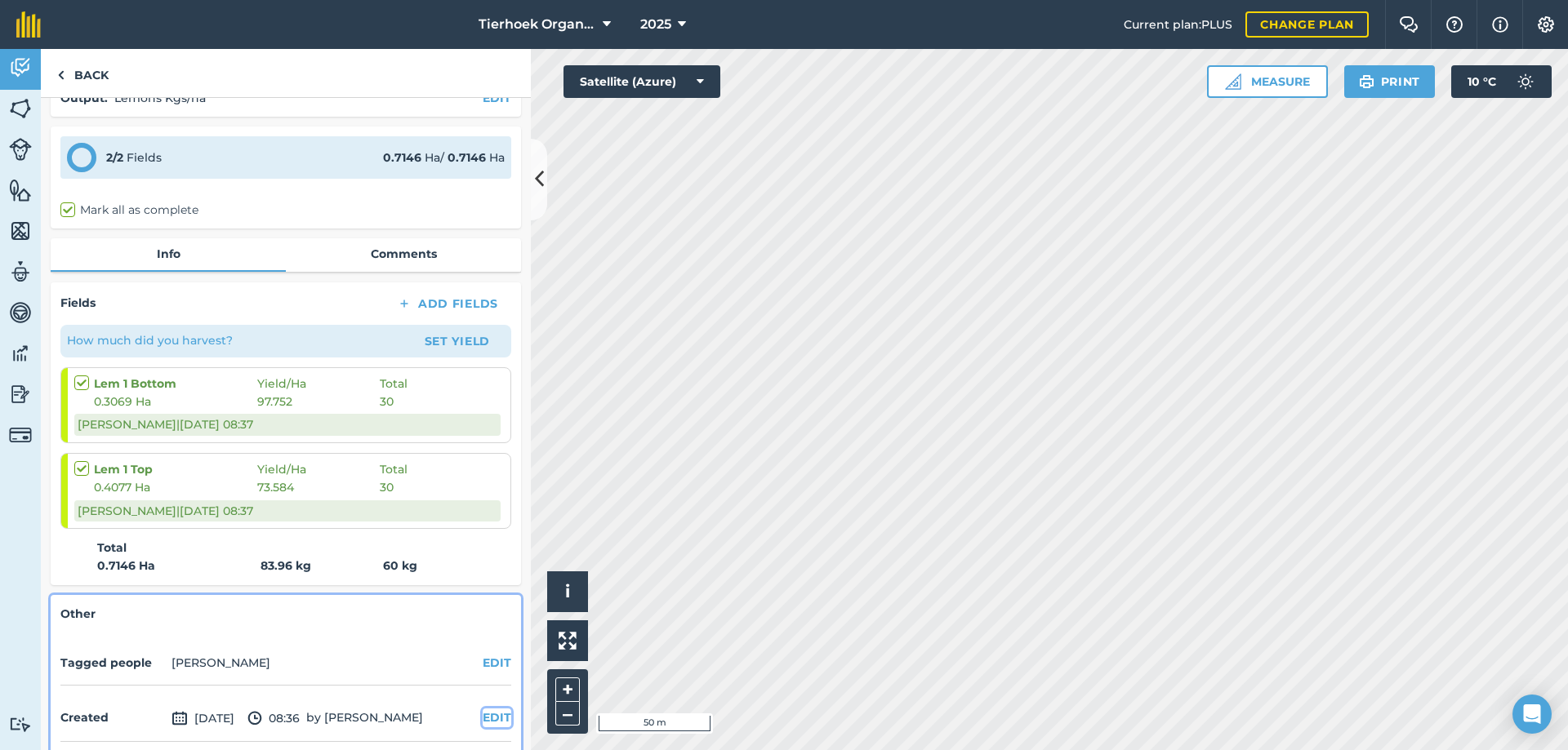
click at [486, 711] on button "EDIT" at bounding box center [497, 717] width 29 height 18
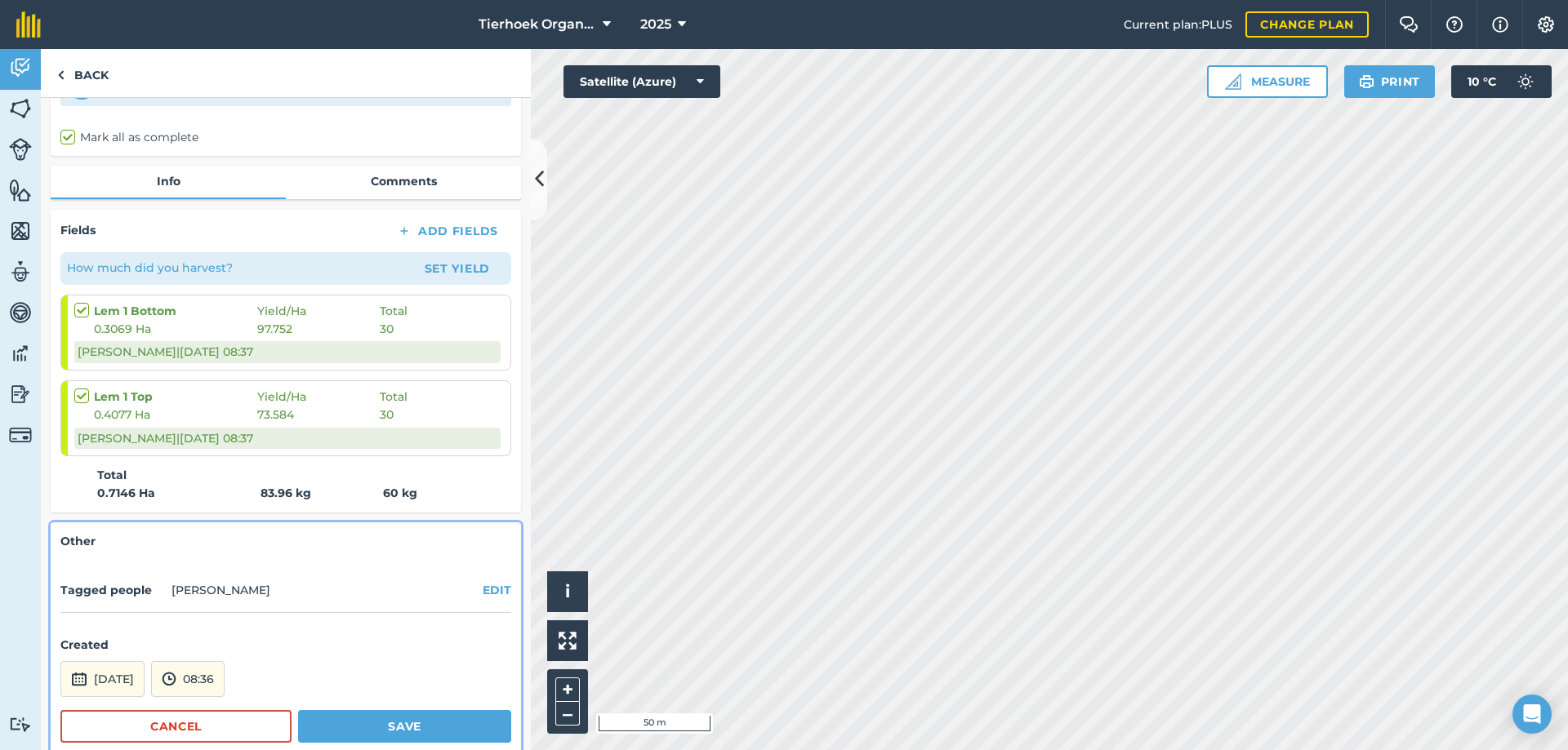
scroll to position [234, 0]
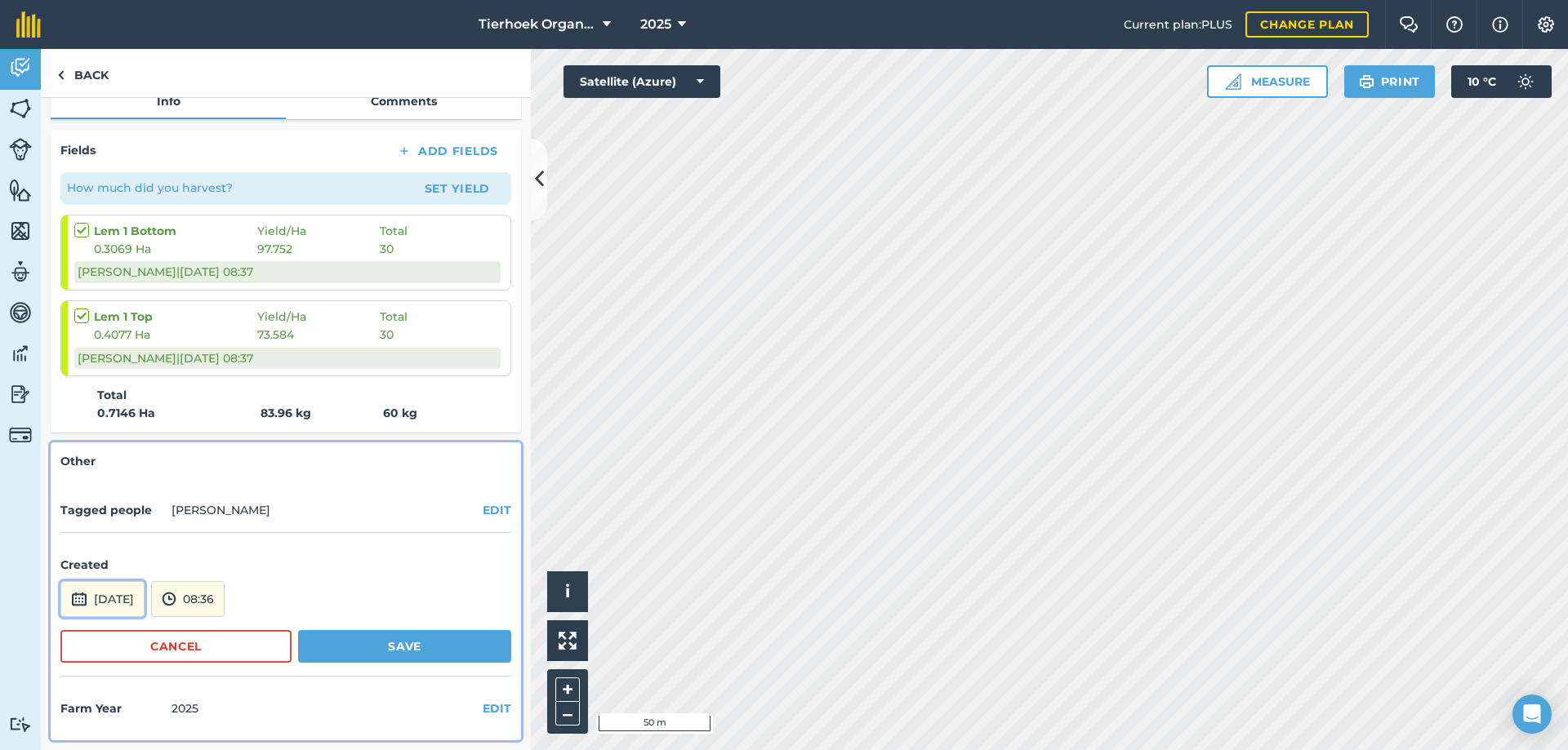
click at [120, 596] on button "[DATE]" at bounding box center [103, 599] width 84 height 36
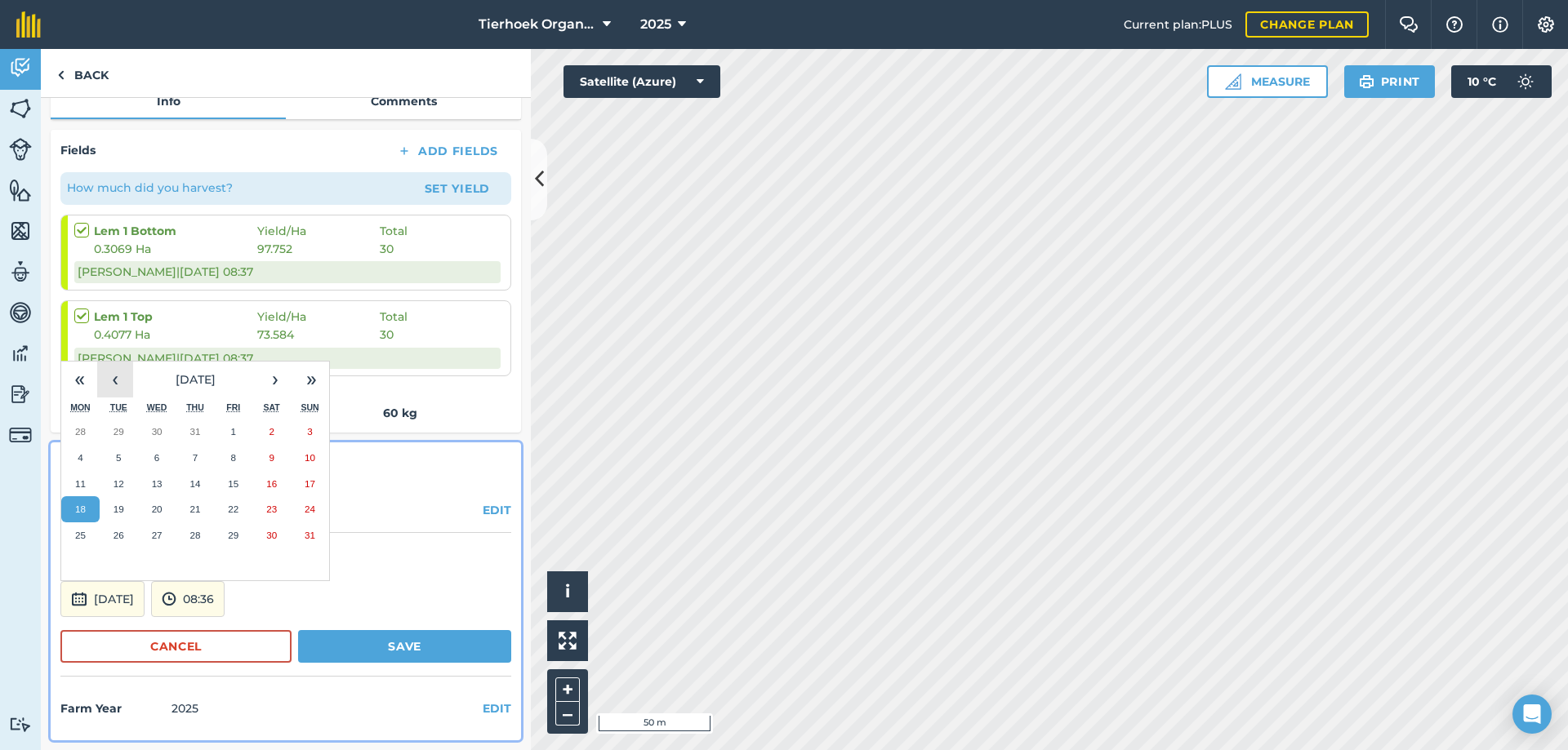
click at [114, 386] on button "‹" at bounding box center [116, 380] width 36 height 36
click at [198, 490] on button "15" at bounding box center [195, 484] width 39 height 26
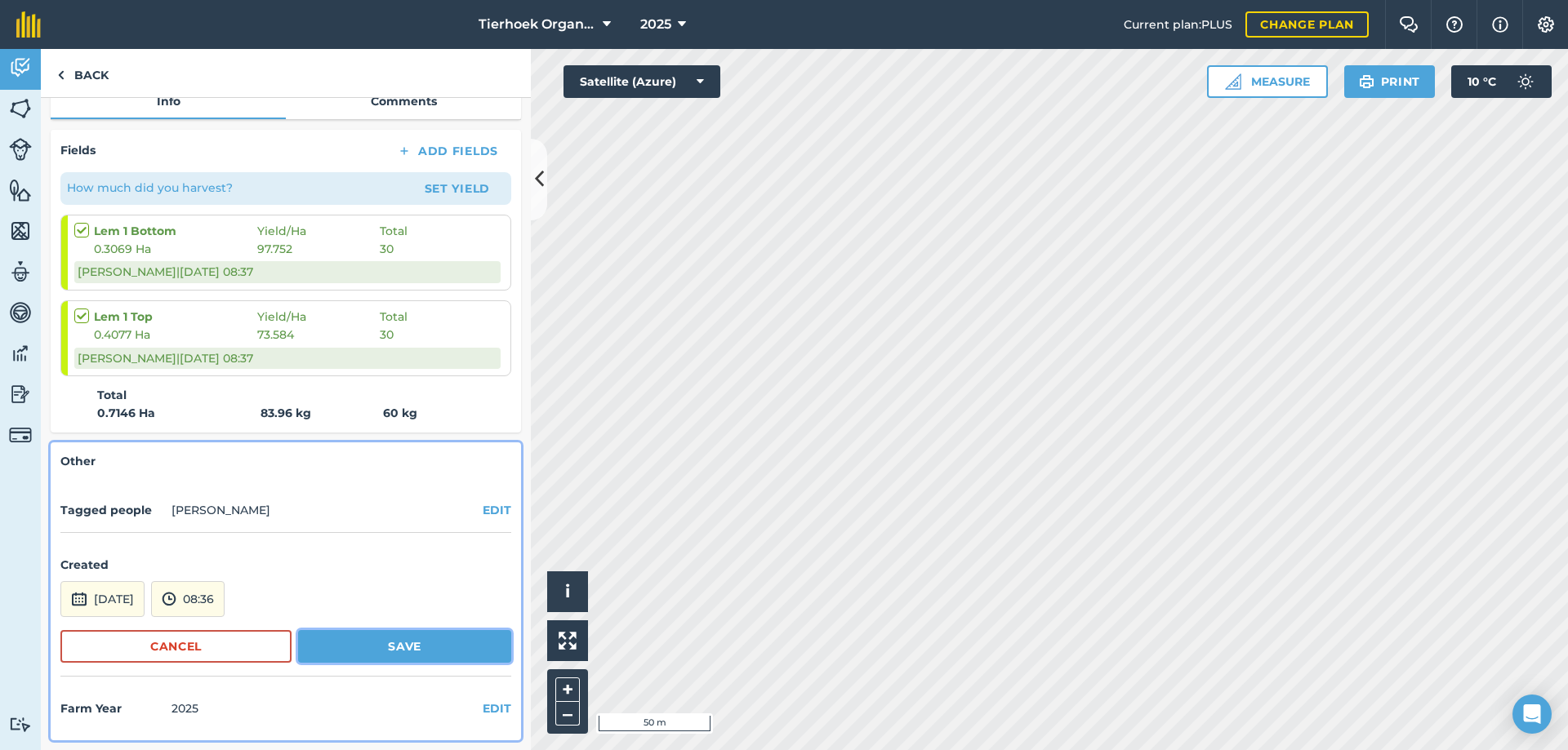
click at [347, 634] on button "Save" at bounding box center [404, 647] width 213 height 33
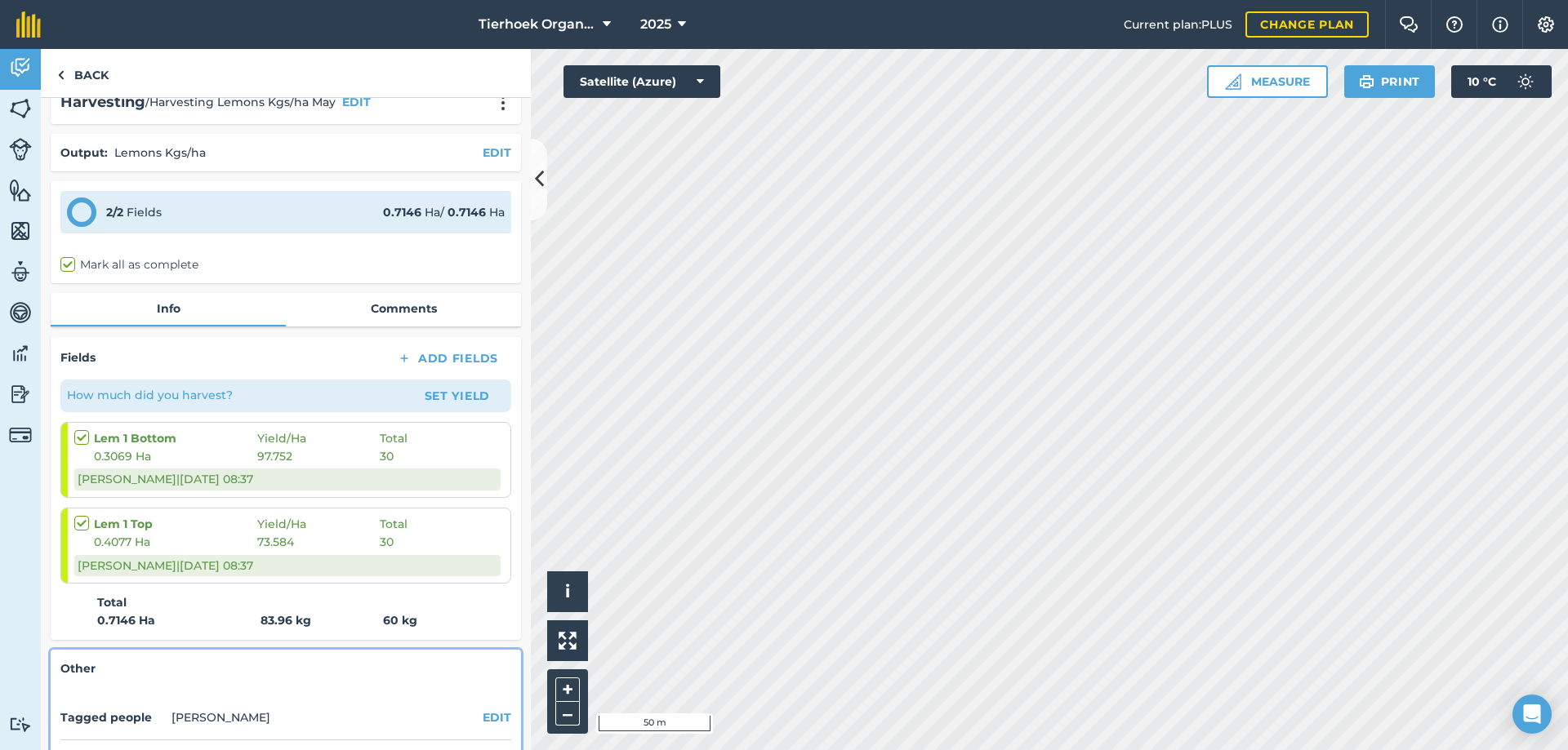
scroll to position [0, 0]
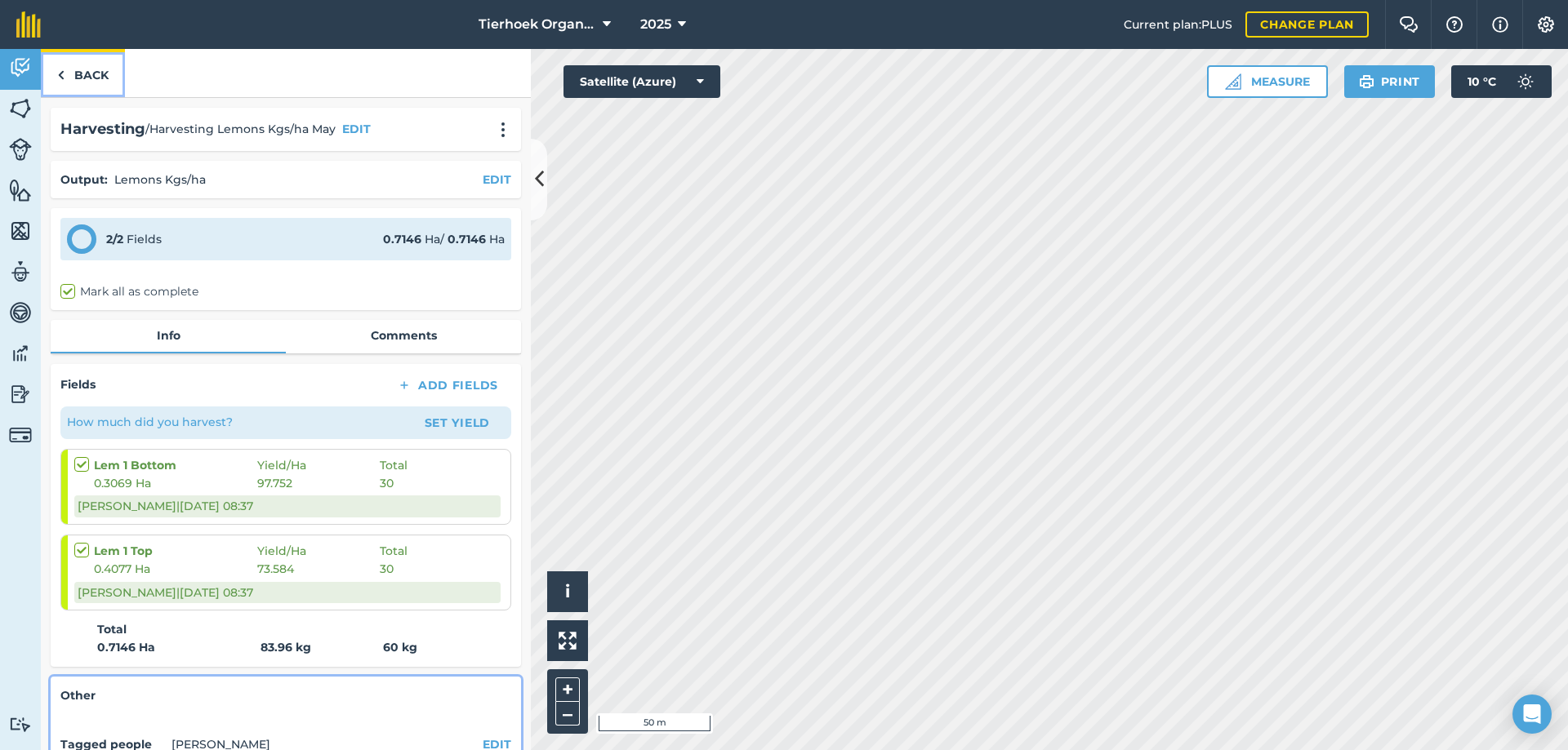
click at [89, 75] on link "Back" at bounding box center [83, 73] width 84 height 48
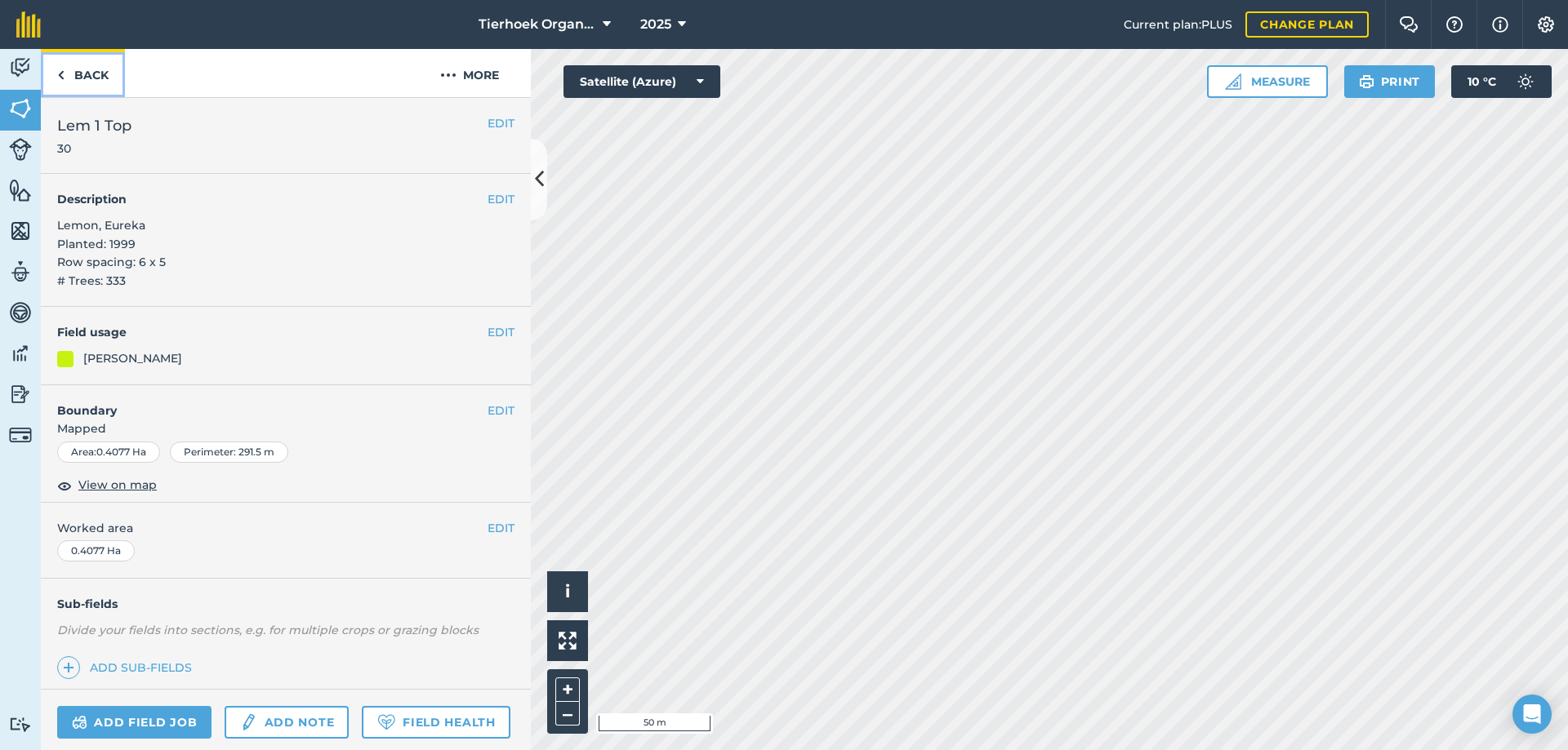
click at [90, 75] on link "Back" at bounding box center [83, 73] width 84 height 48
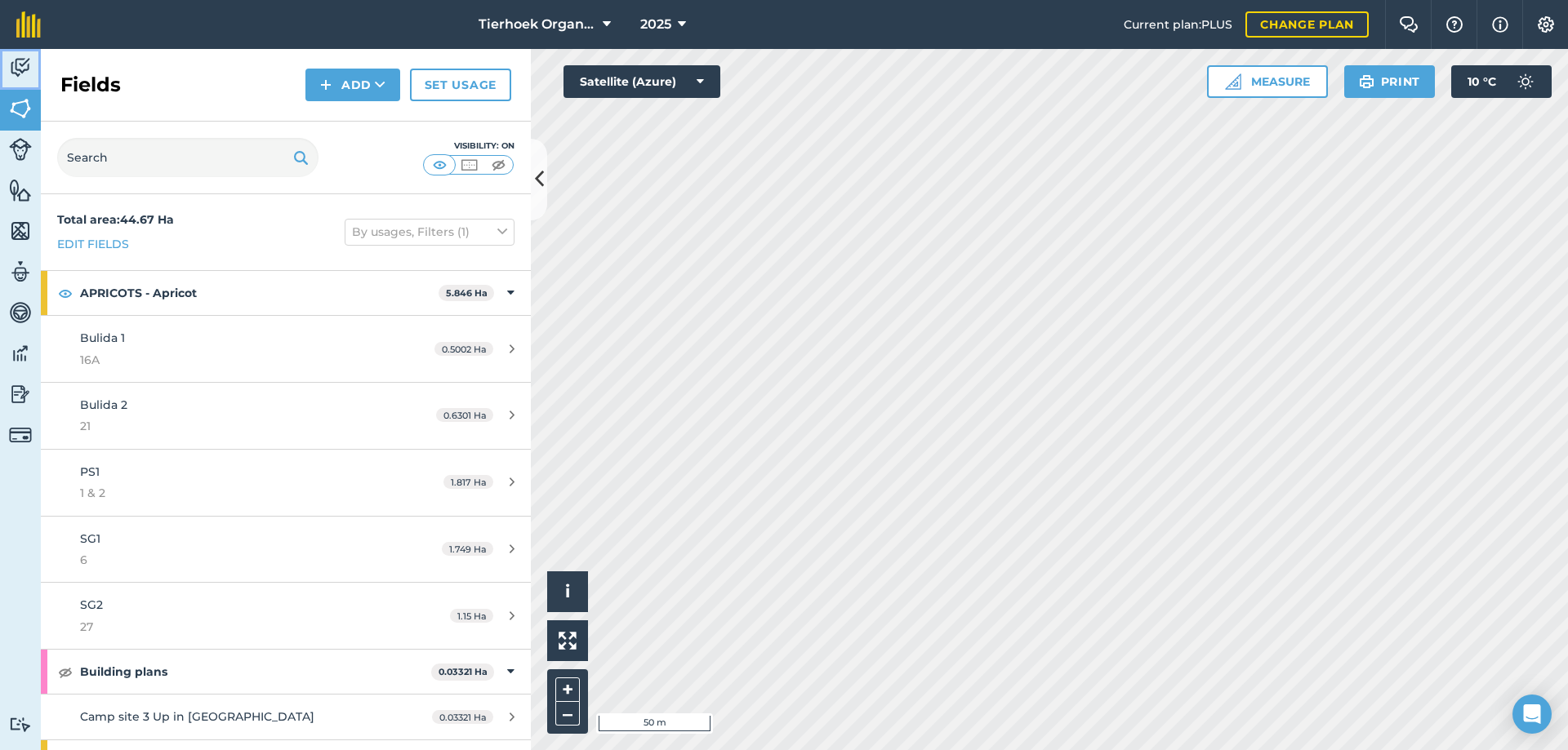
click at [17, 72] on img at bounding box center [21, 68] width 23 height 25
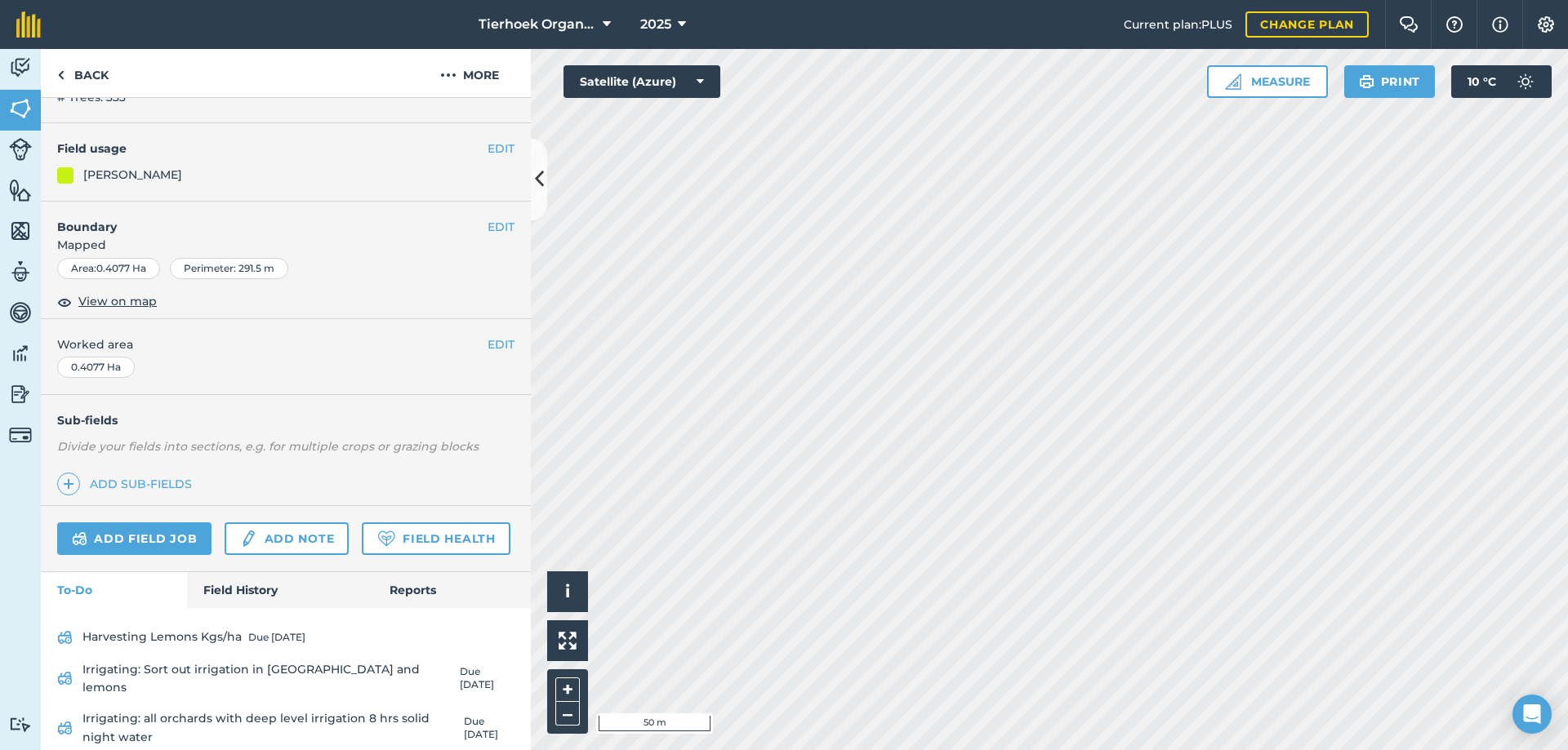
scroll to position [234, 0]
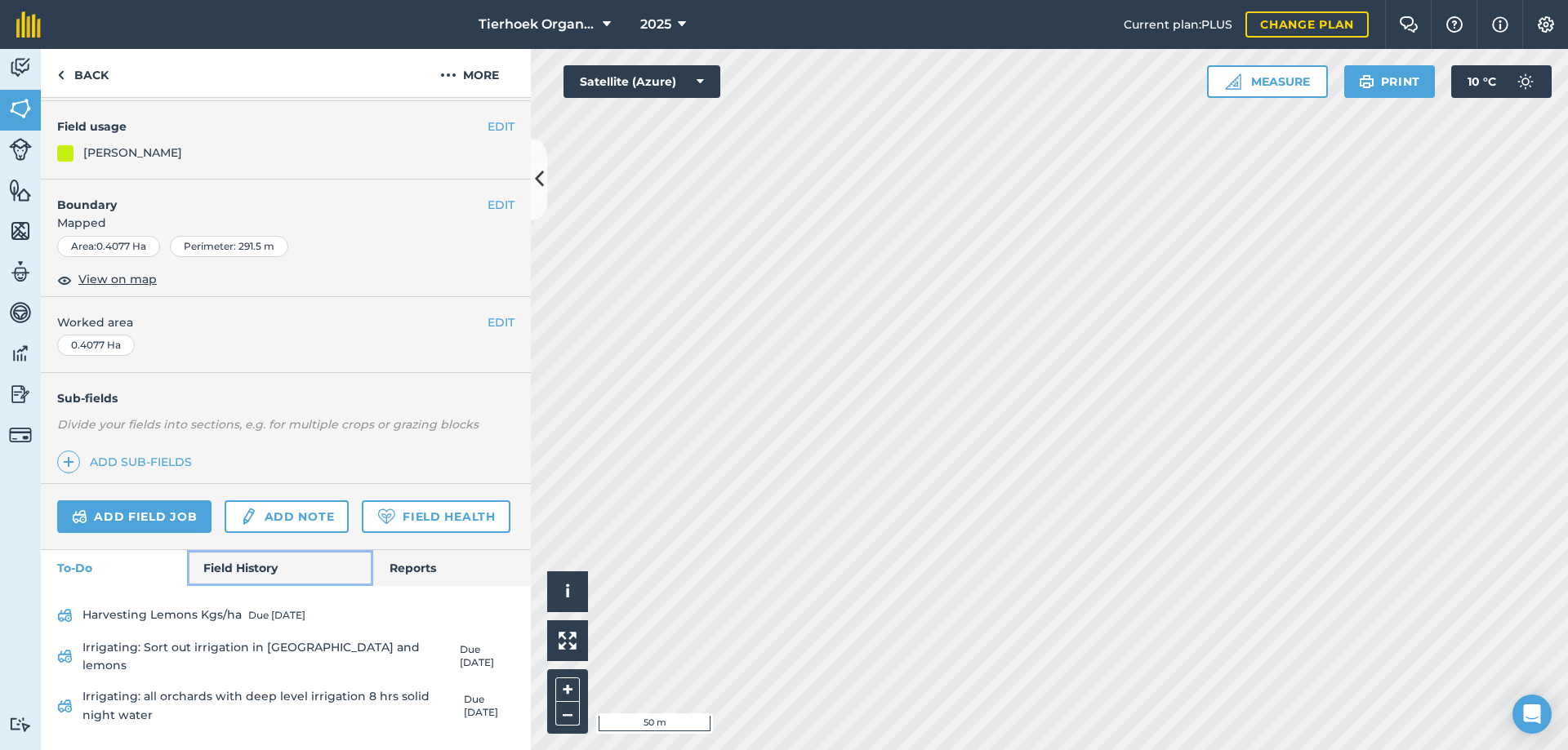
click at [252, 581] on link "Field History" at bounding box center [280, 568] width 185 height 36
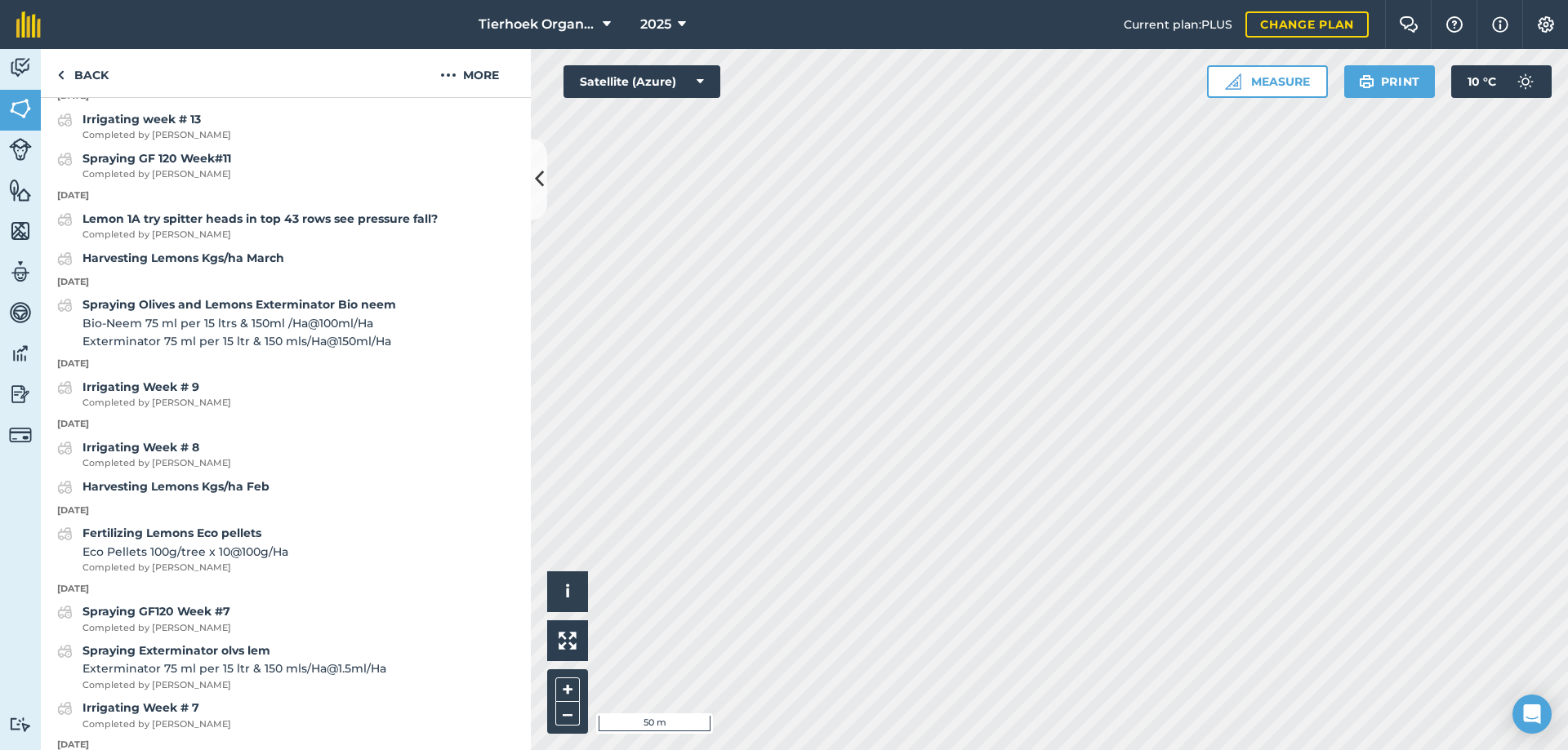
scroll to position [1459, 0]
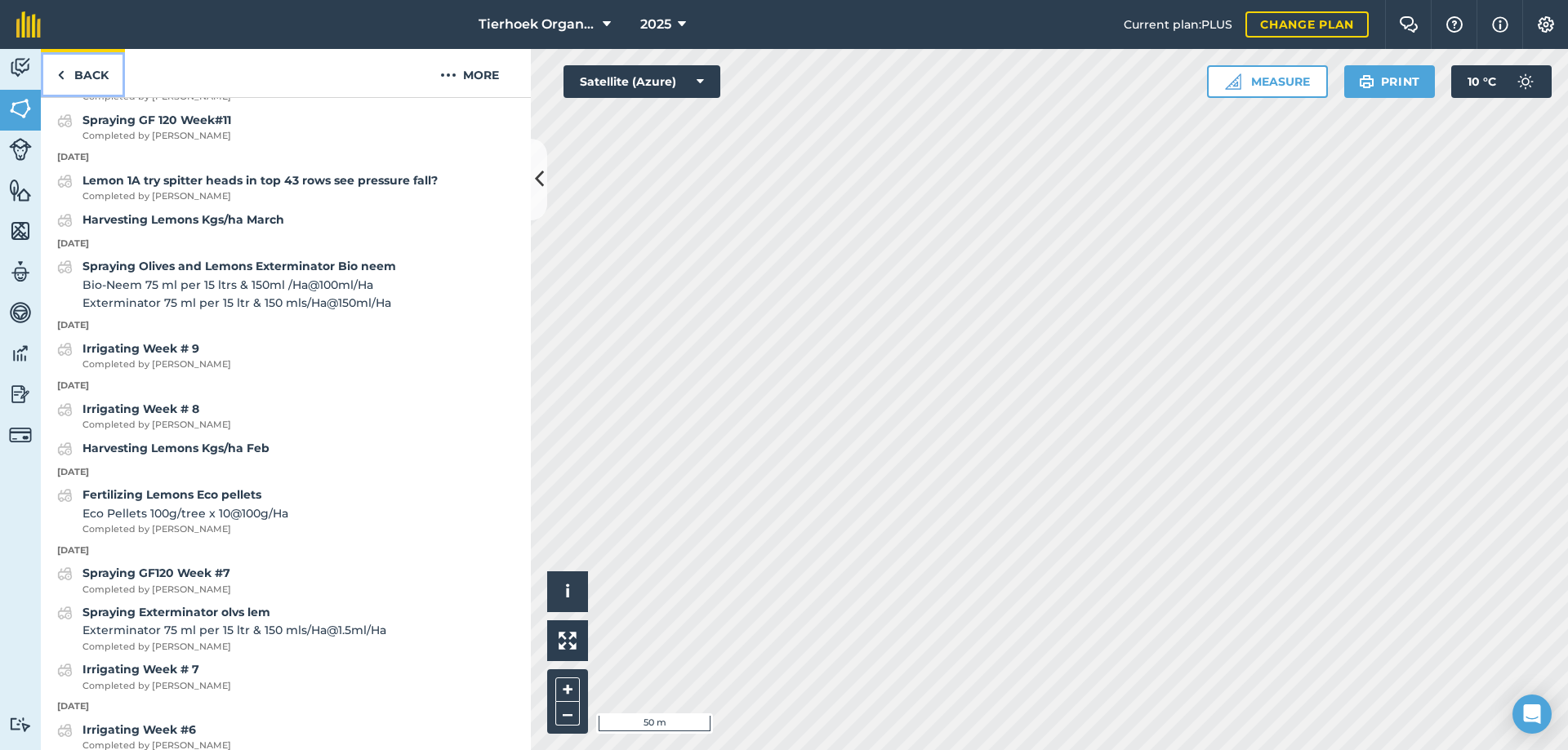
click at [96, 75] on link "Back" at bounding box center [83, 73] width 84 height 48
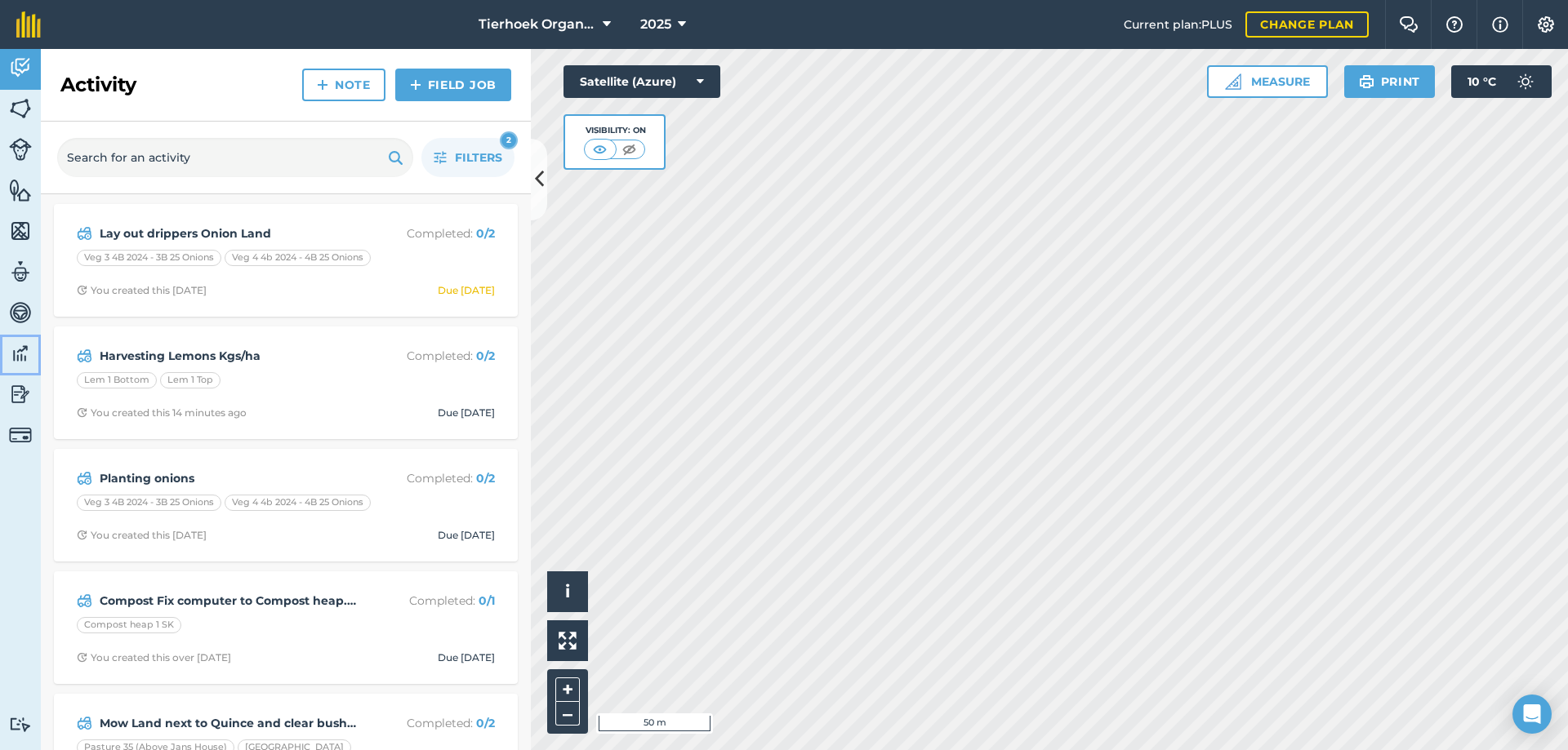
click at [22, 354] on img at bounding box center [21, 353] width 23 height 25
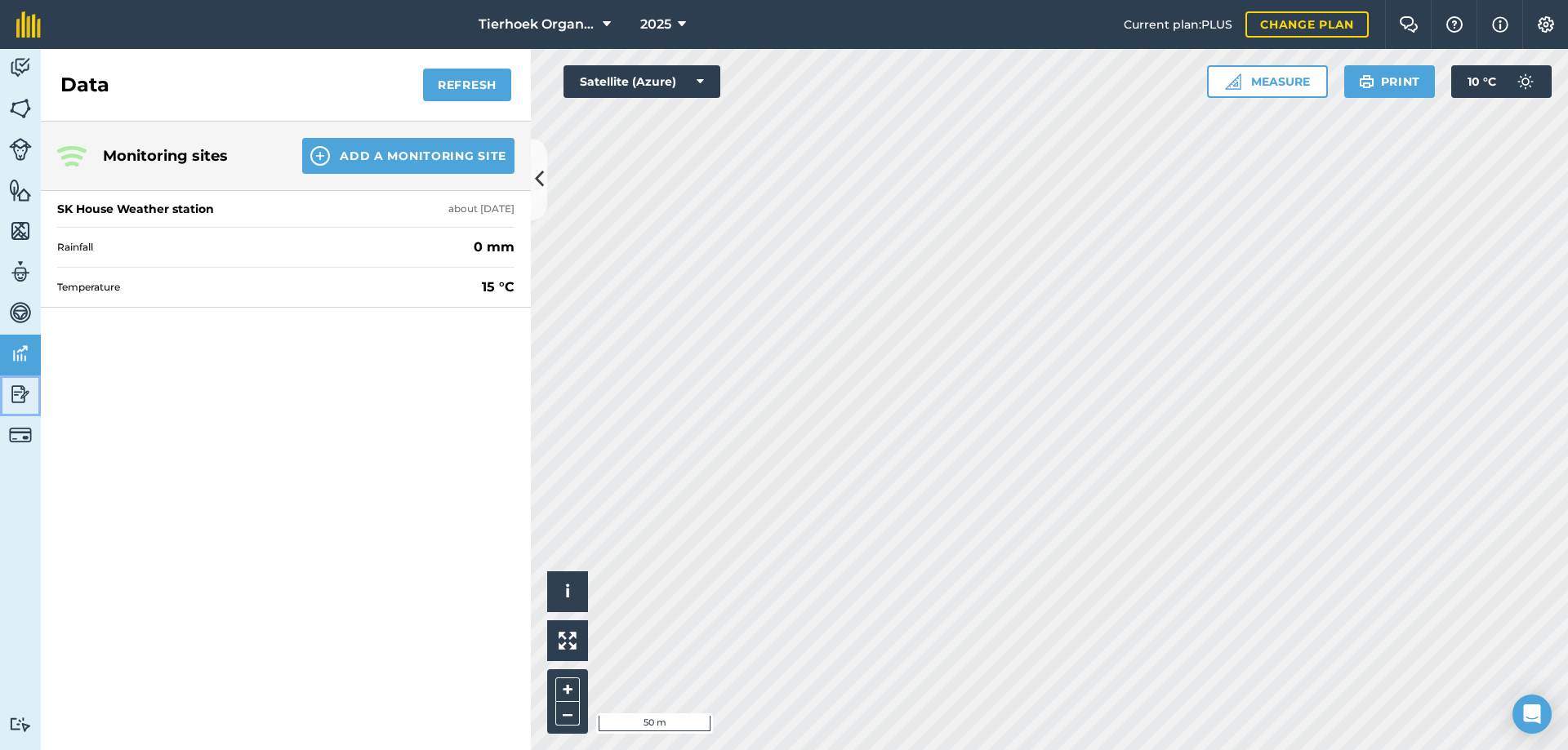
click at [21, 393] on img at bounding box center [21, 394] width 23 height 25
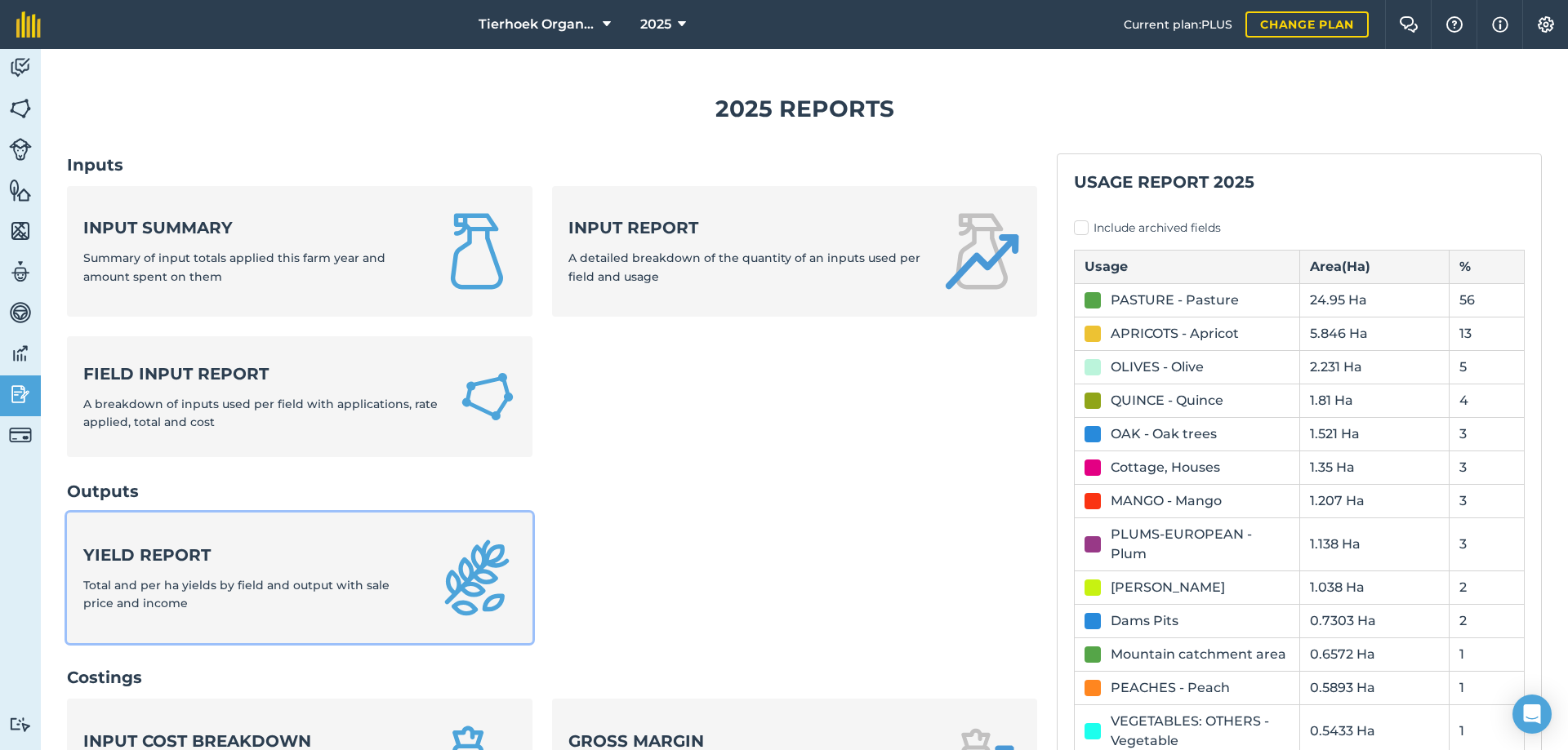
click at [212, 548] on strong "Yield report" at bounding box center [251, 555] width 335 height 23
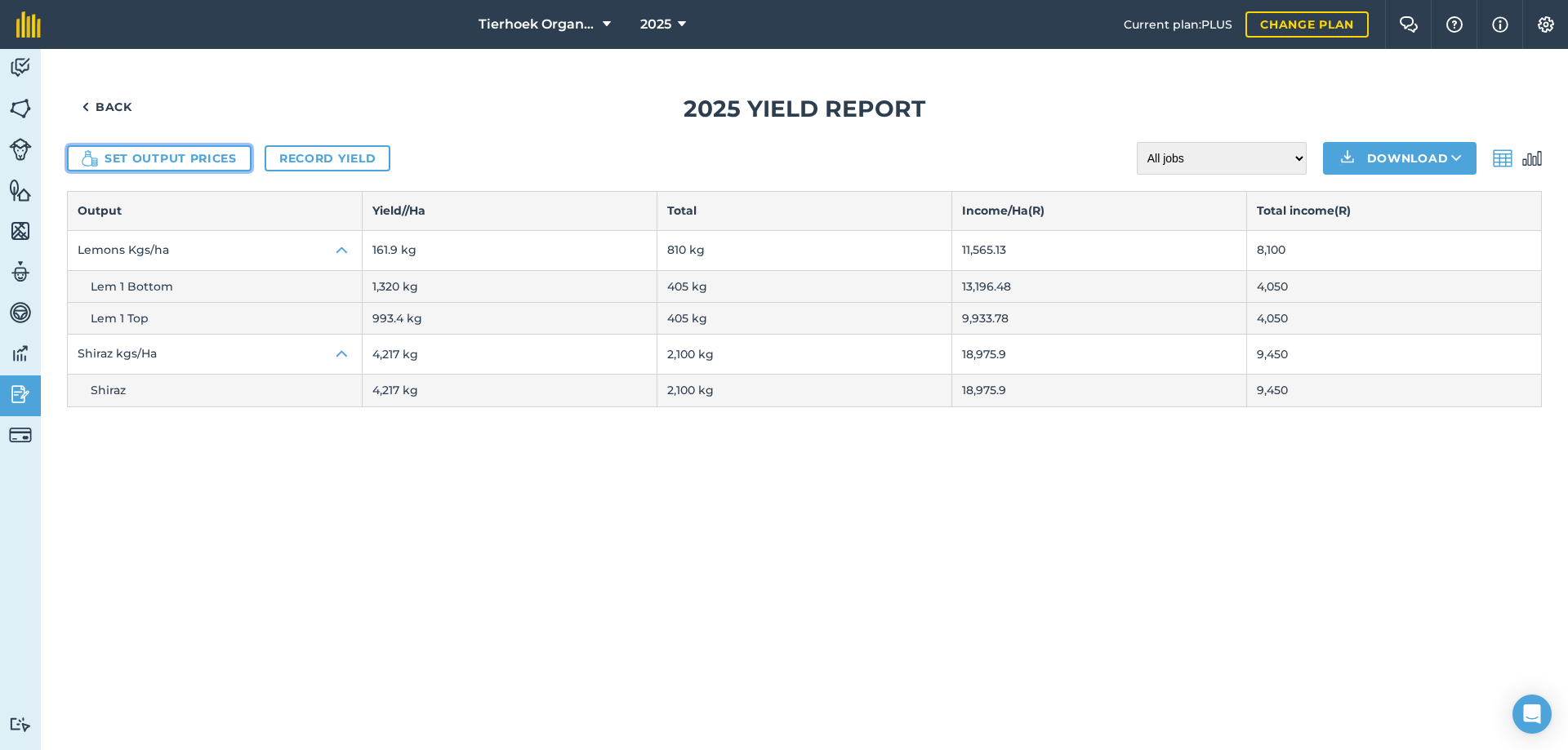
click at [173, 158] on button "Set output prices" at bounding box center [159, 158] width 185 height 26
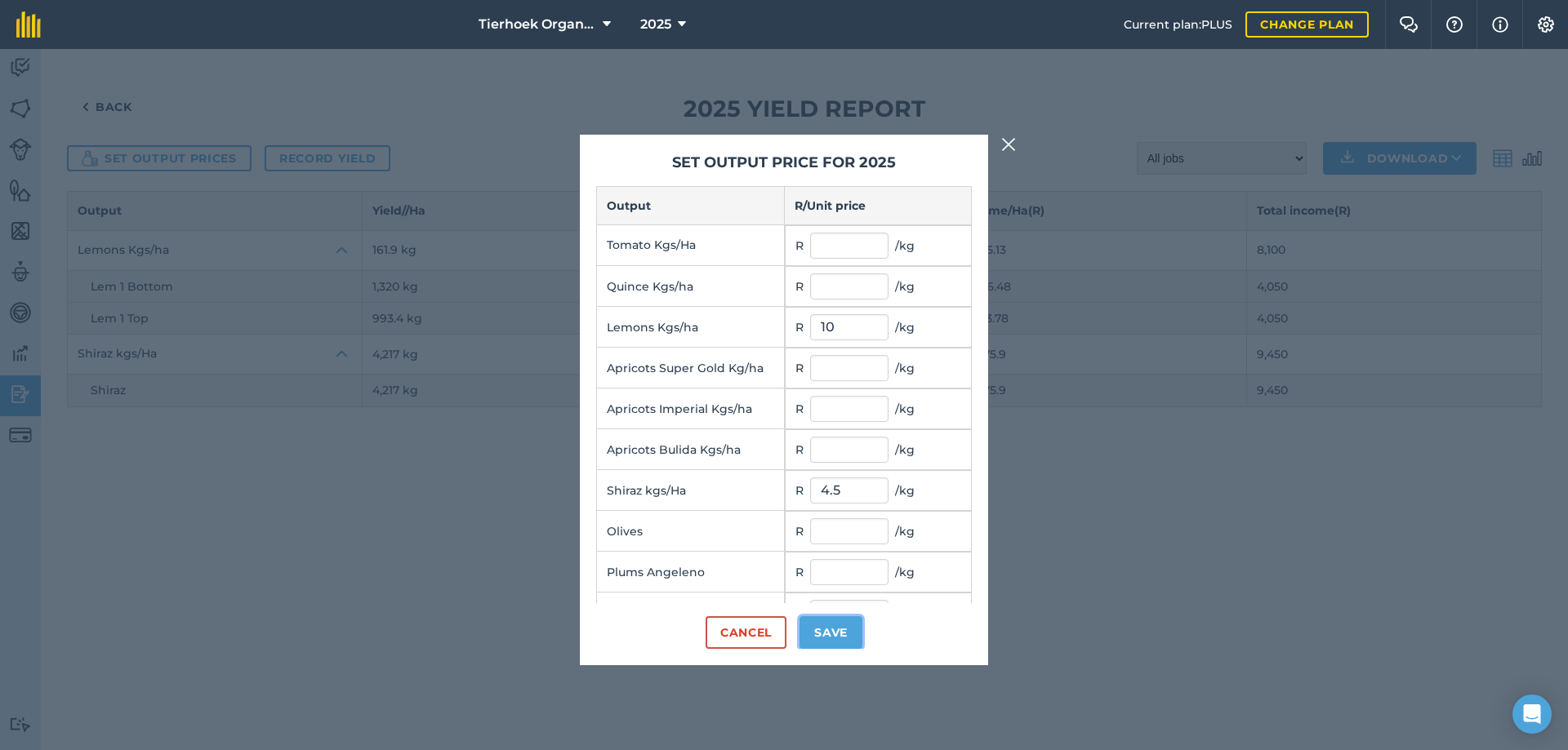
click at [835, 639] on button "Save" at bounding box center [831, 633] width 63 height 33
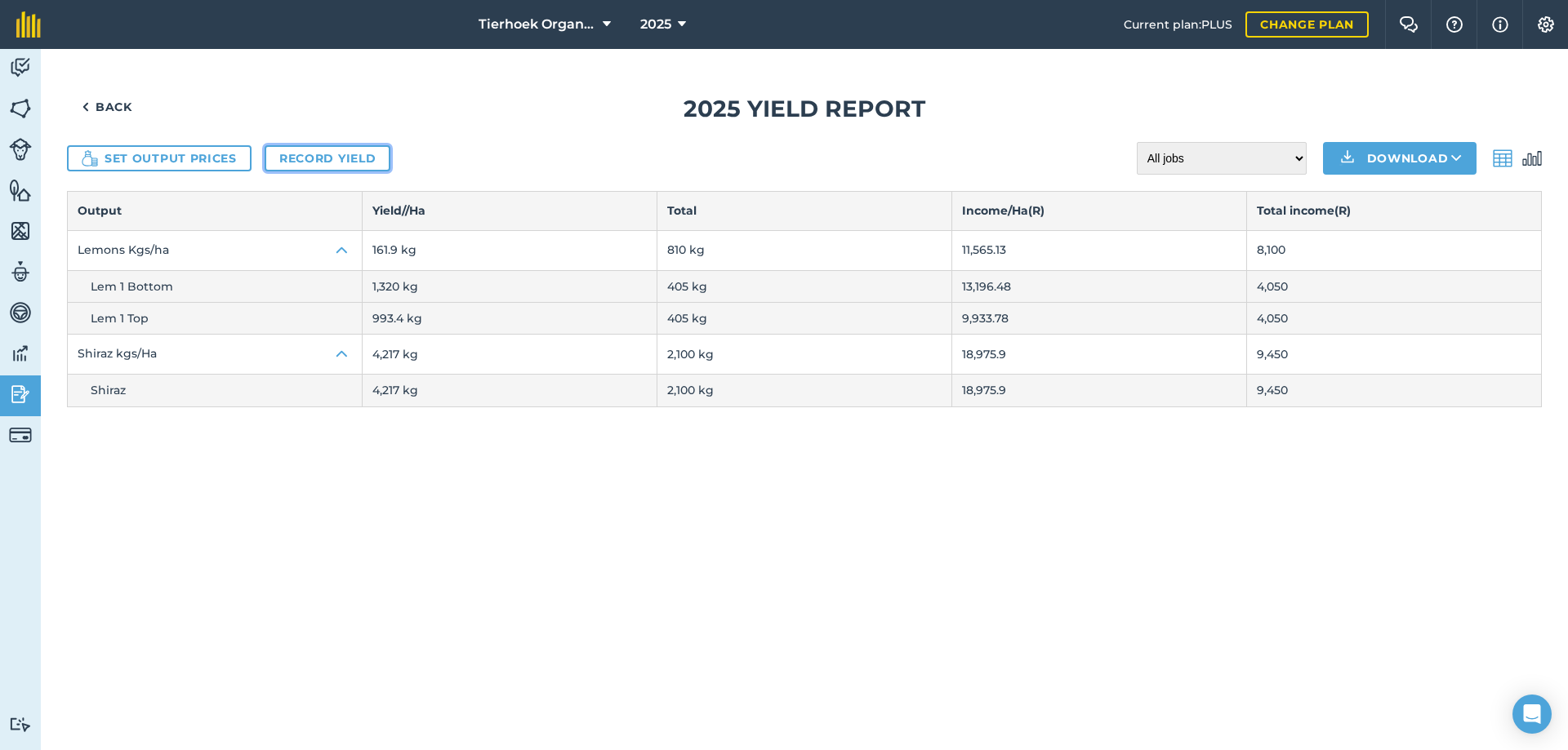
click at [306, 160] on link "Record yield" at bounding box center [327, 158] width 125 height 26
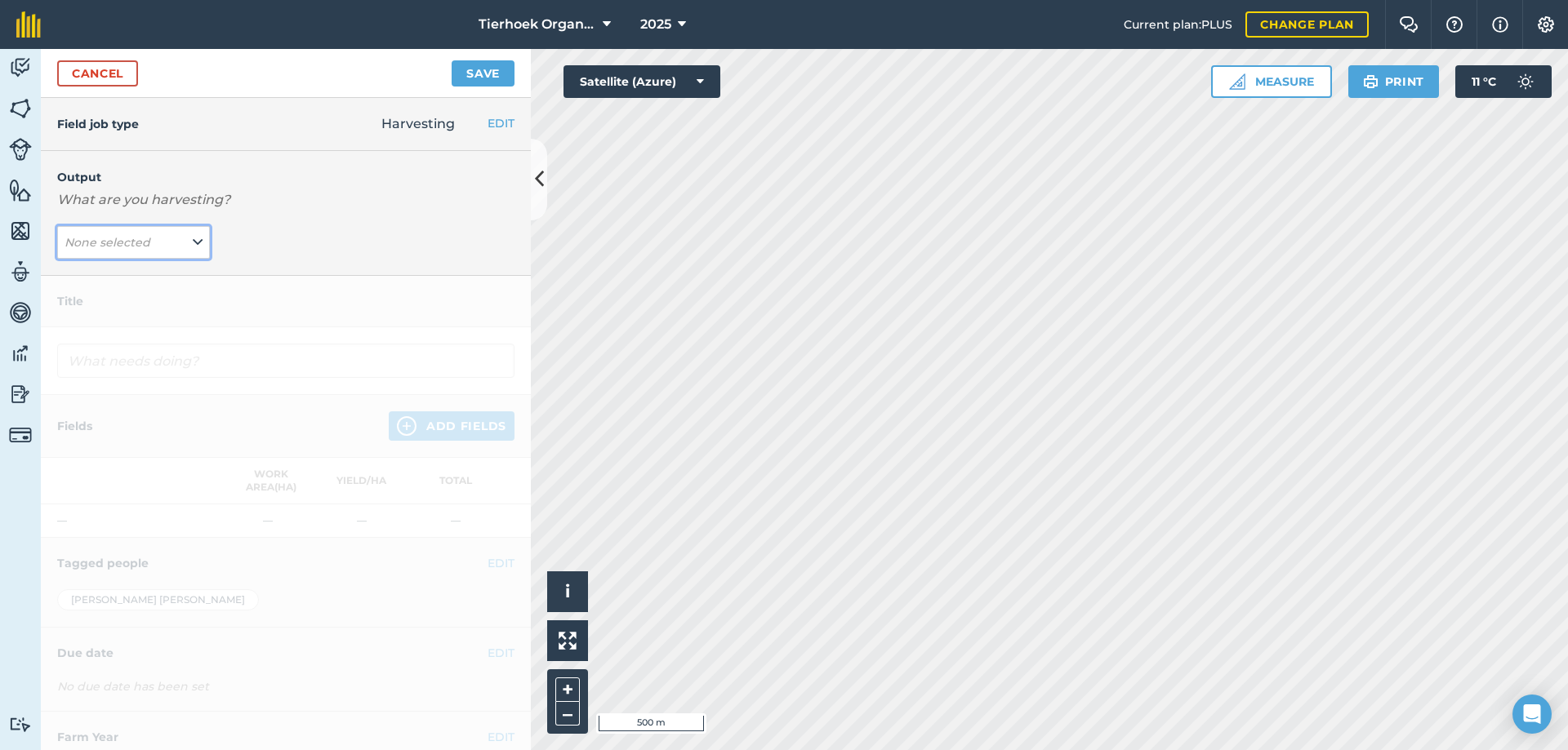
click at [193, 239] on icon at bounding box center [198, 243] width 10 height 18
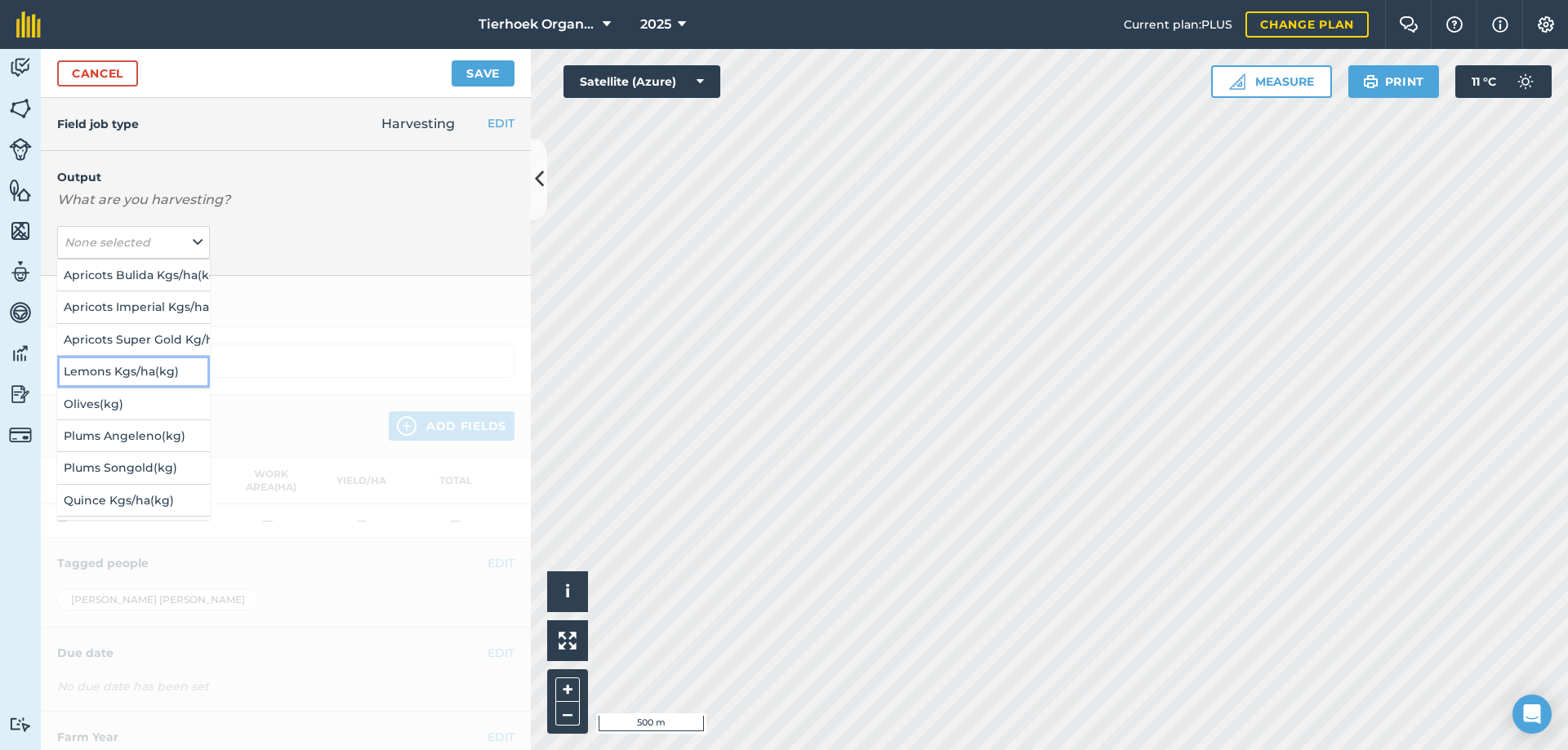
click at [110, 370] on button "Lemons Kgs/ha ( kg )" at bounding box center [134, 371] width 153 height 31
type input "Harvesting Lemons Kgs/ha"
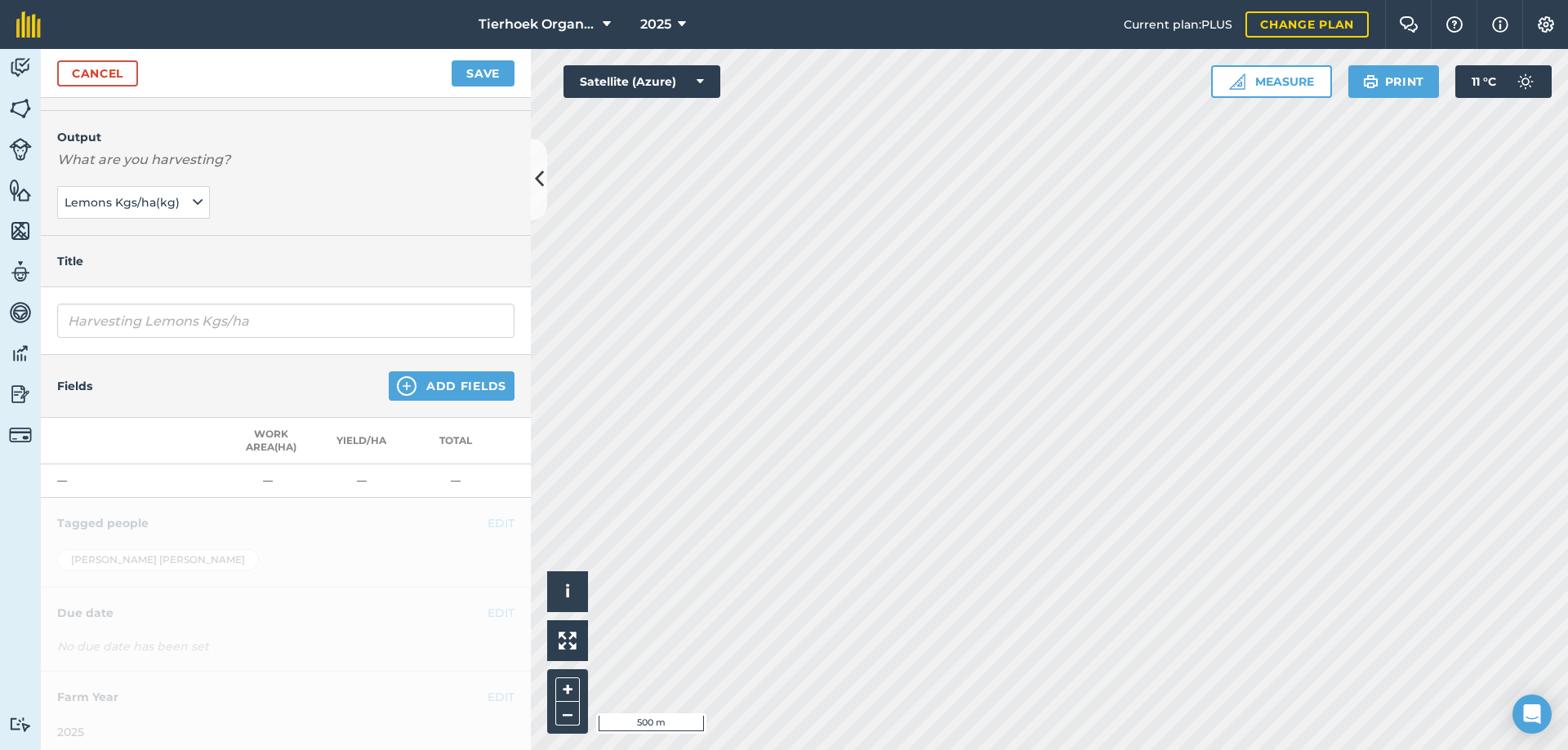
scroll to position [61, 0]
click at [121, 72] on link "Cancel" at bounding box center [98, 74] width 81 height 26
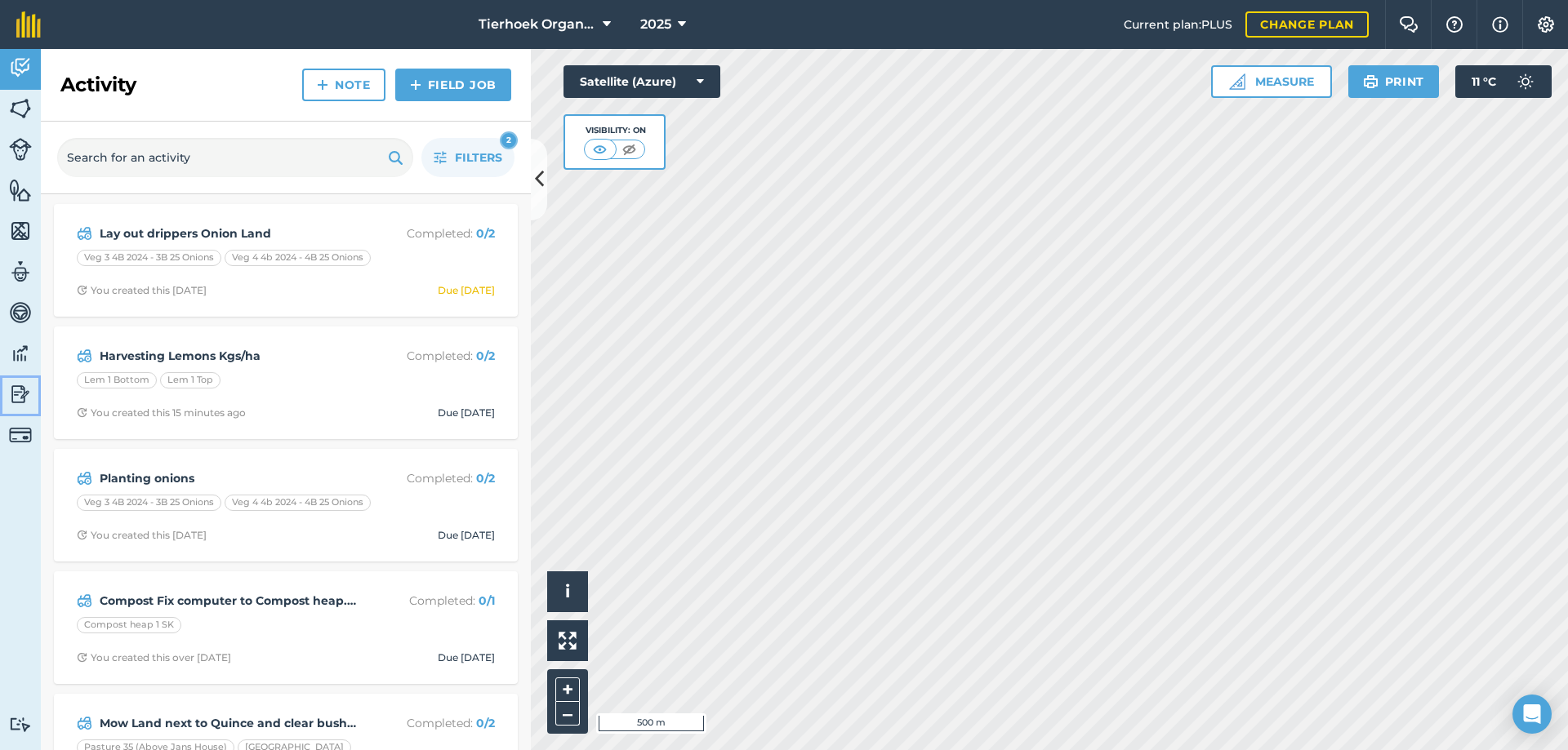
click at [14, 394] on img at bounding box center [21, 394] width 23 height 25
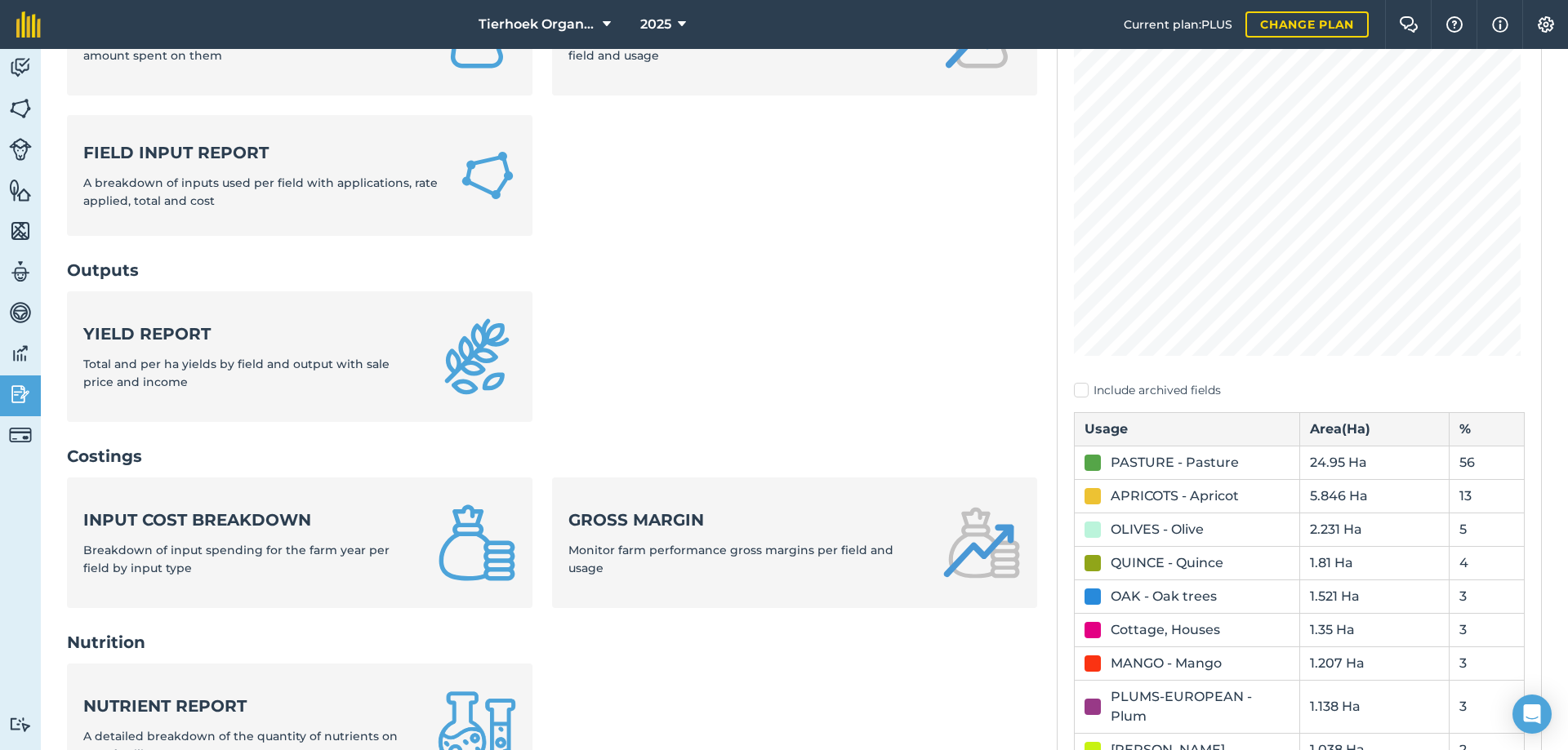
scroll to position [245, 0]
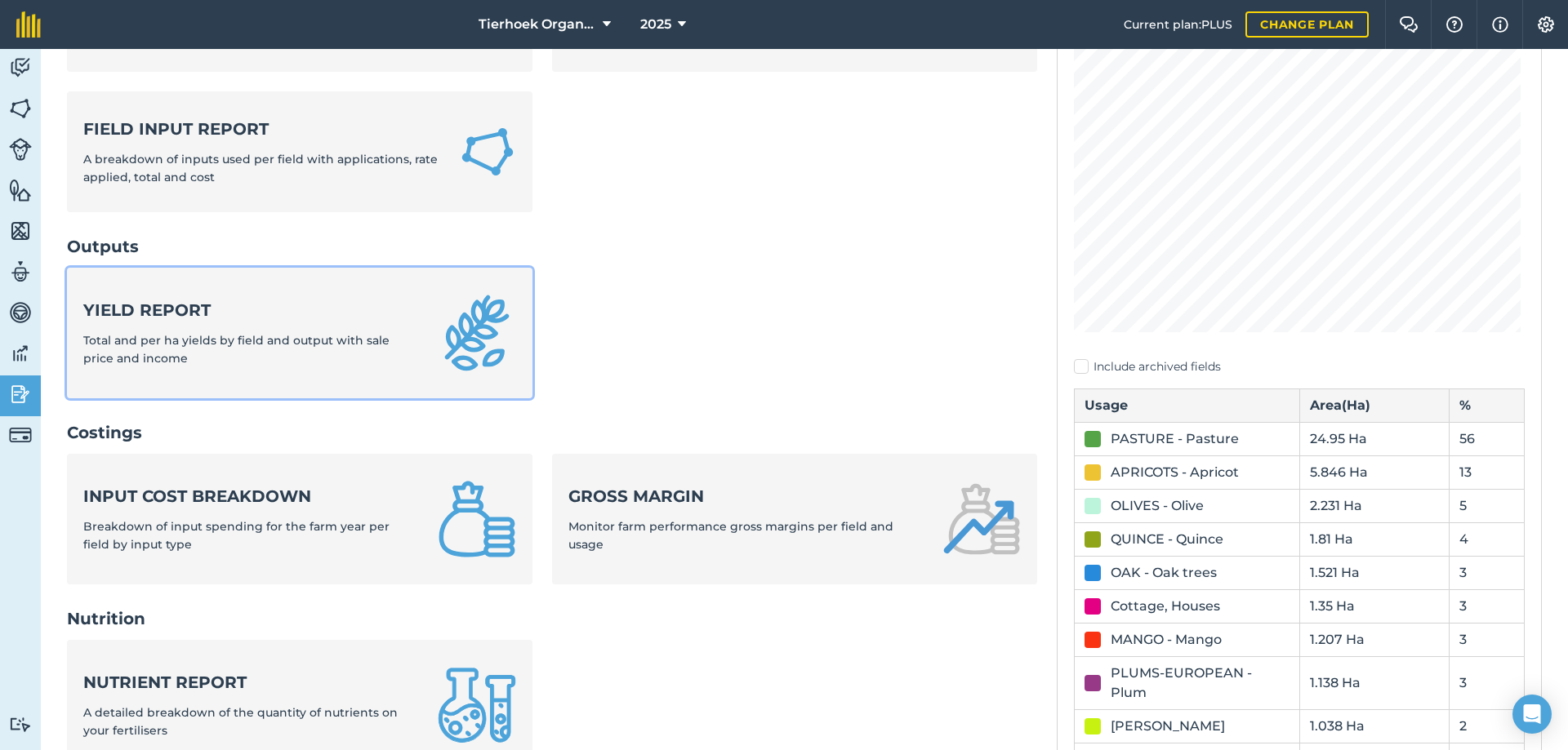
click at [311, 342] on span "Total and per ha yields by field and output with sale price and income" at bounding box center [236, 349] width 306 height 33
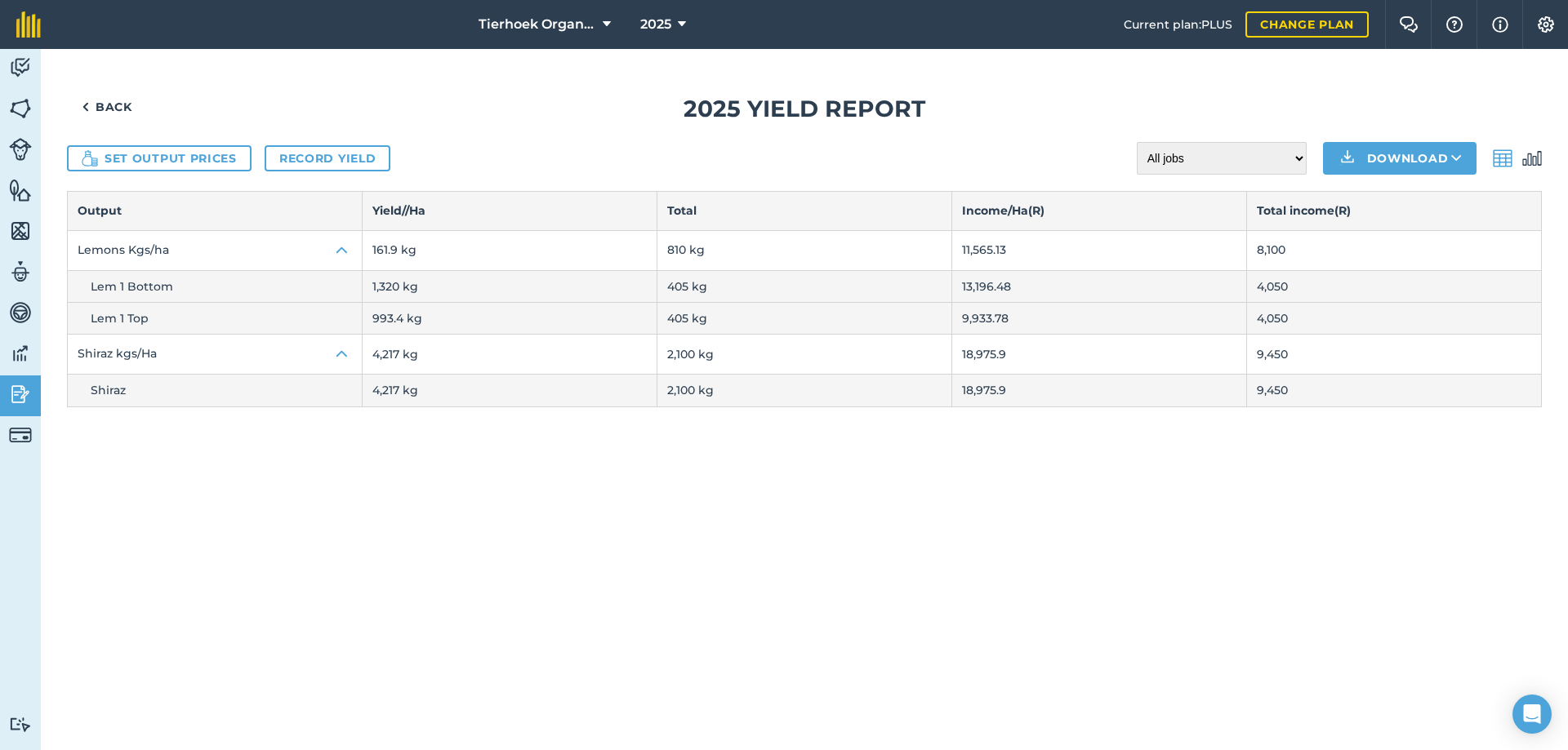
click at [1534, 160] on img at bounding box center [1532, 158] width 20 height 20
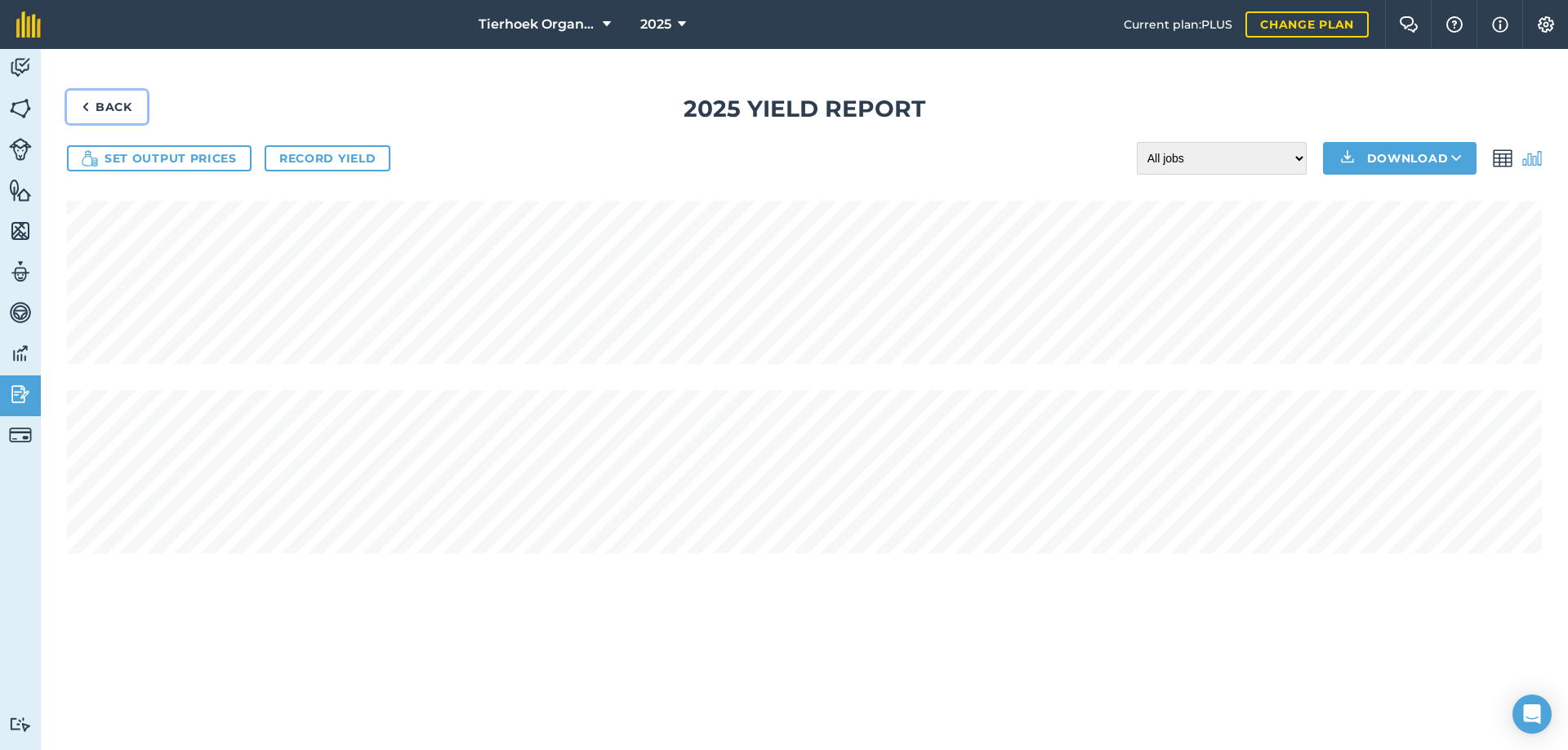
click at [94, 102] on link "Back" at bounding box center [107, 107] width 80 height 33
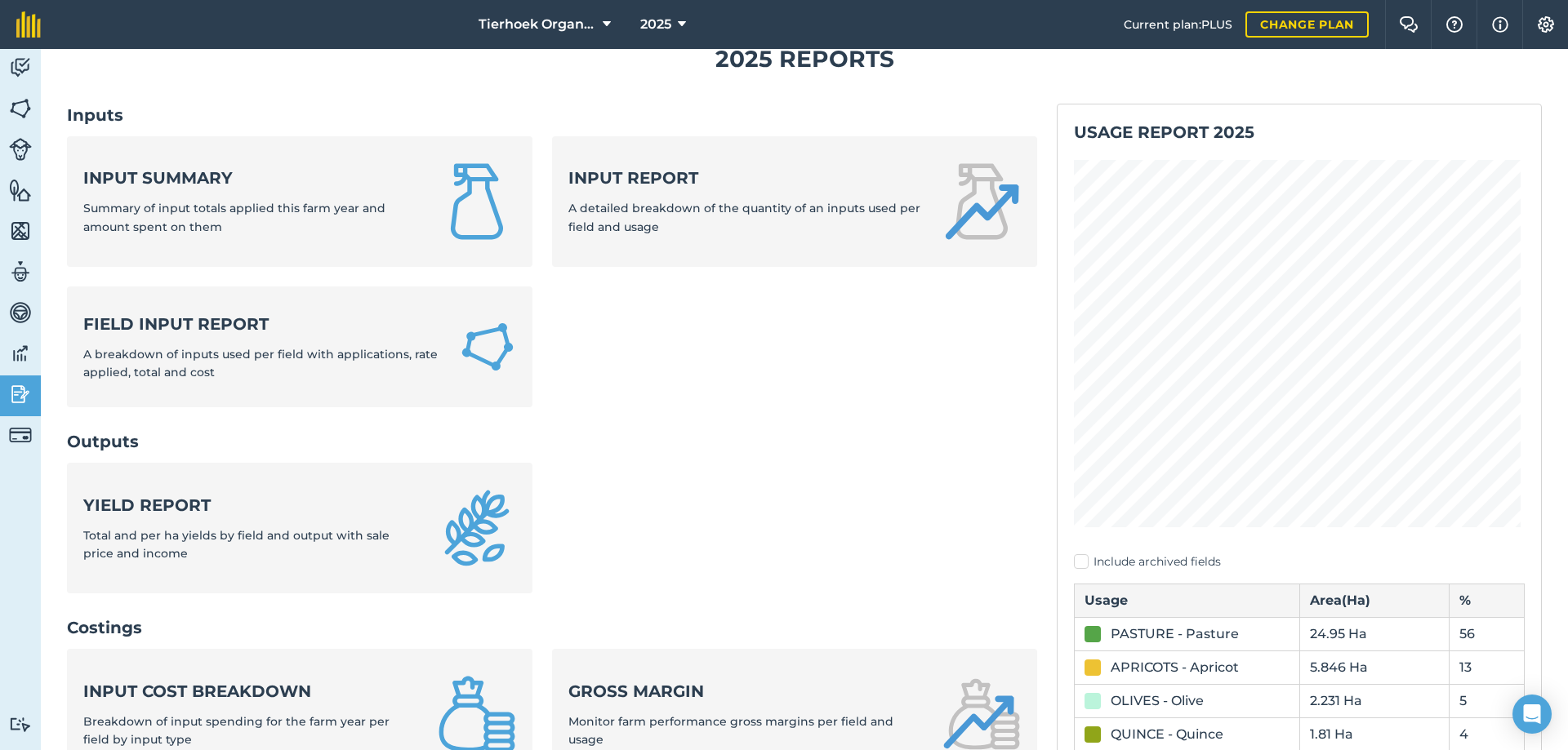
scroll to position [82, 0]
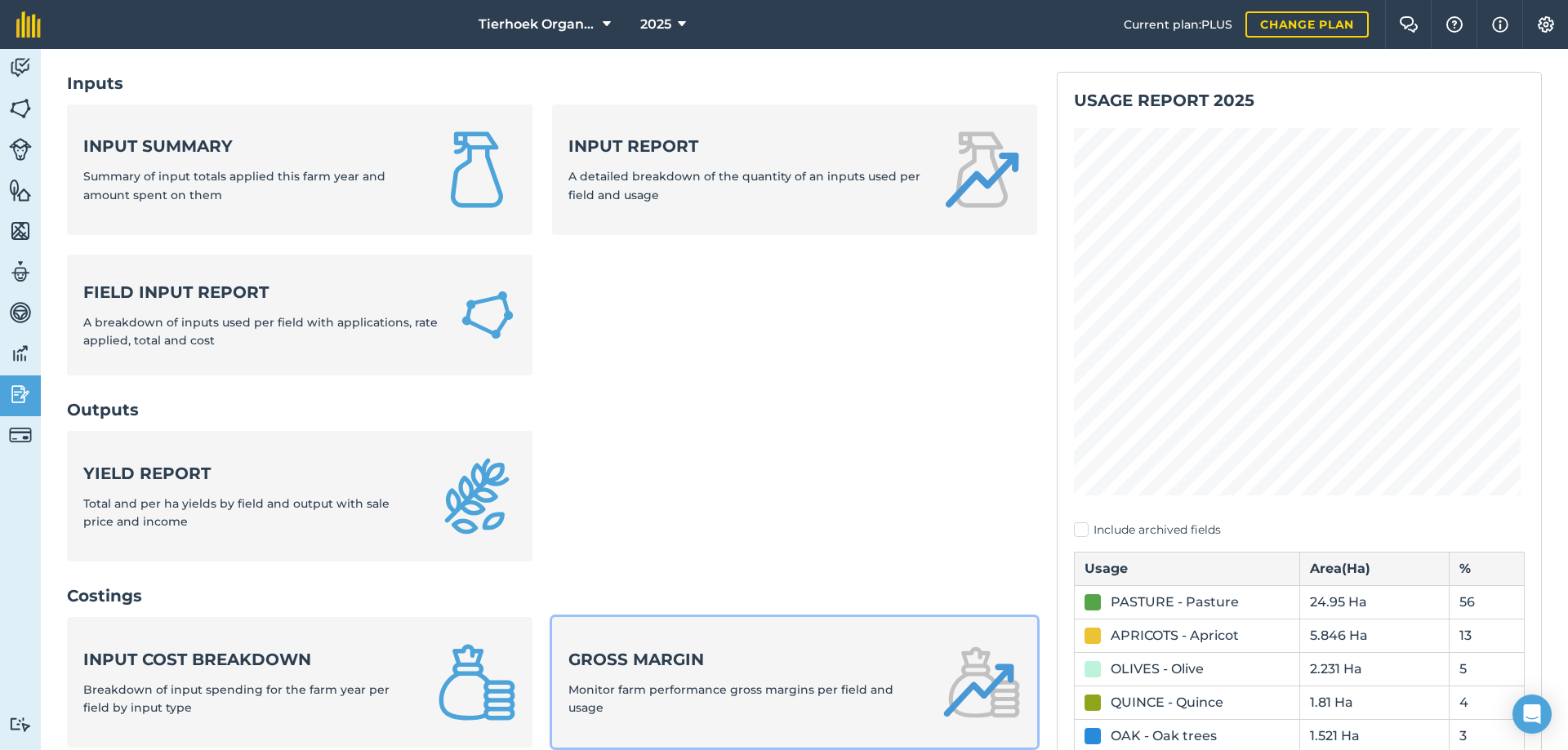
click at [618, 653] on strong "Gross margin" at bounding box center [745, 660] width 354 height 23
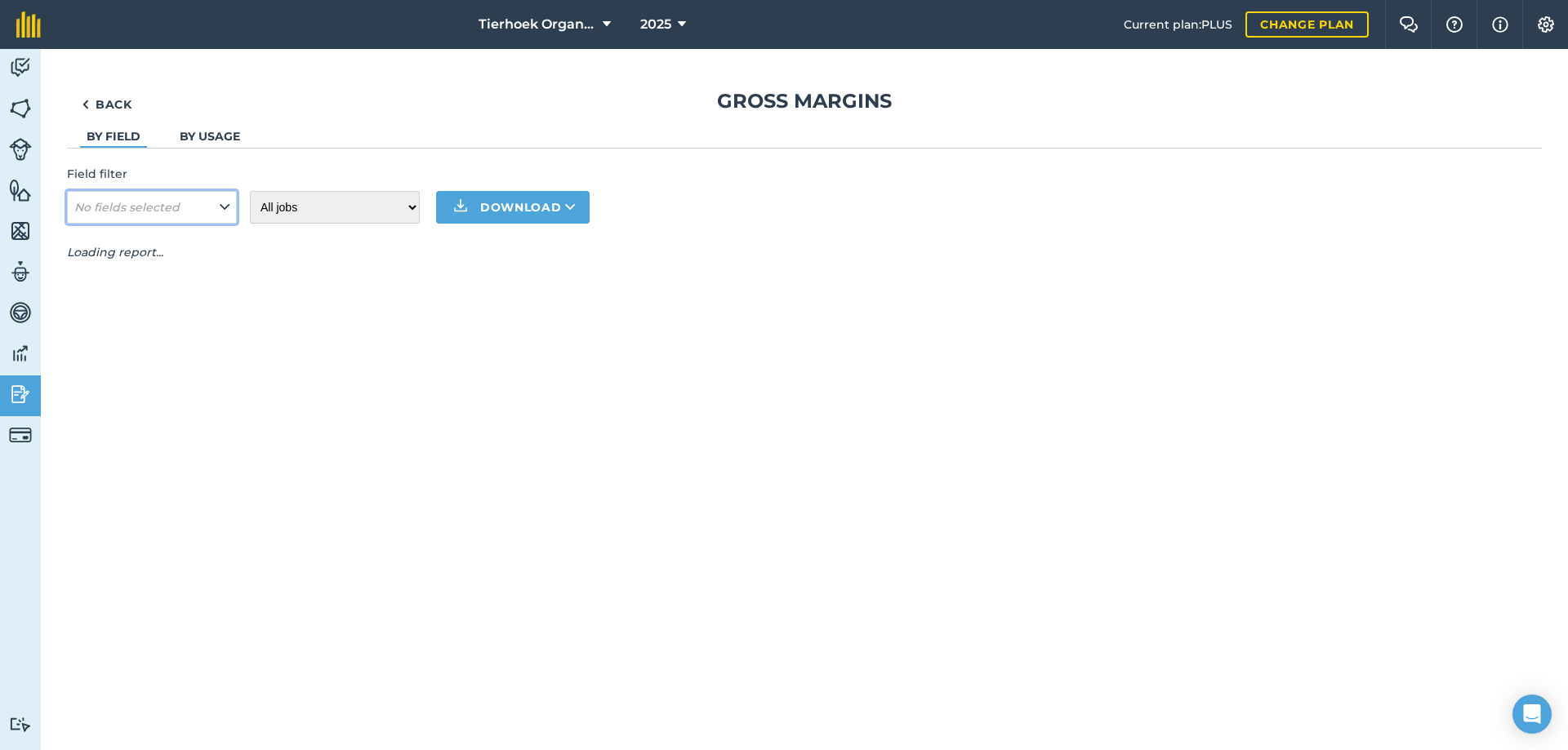
click at [227, 208] on icon at bounding box center [225, 207] width 10 height 18
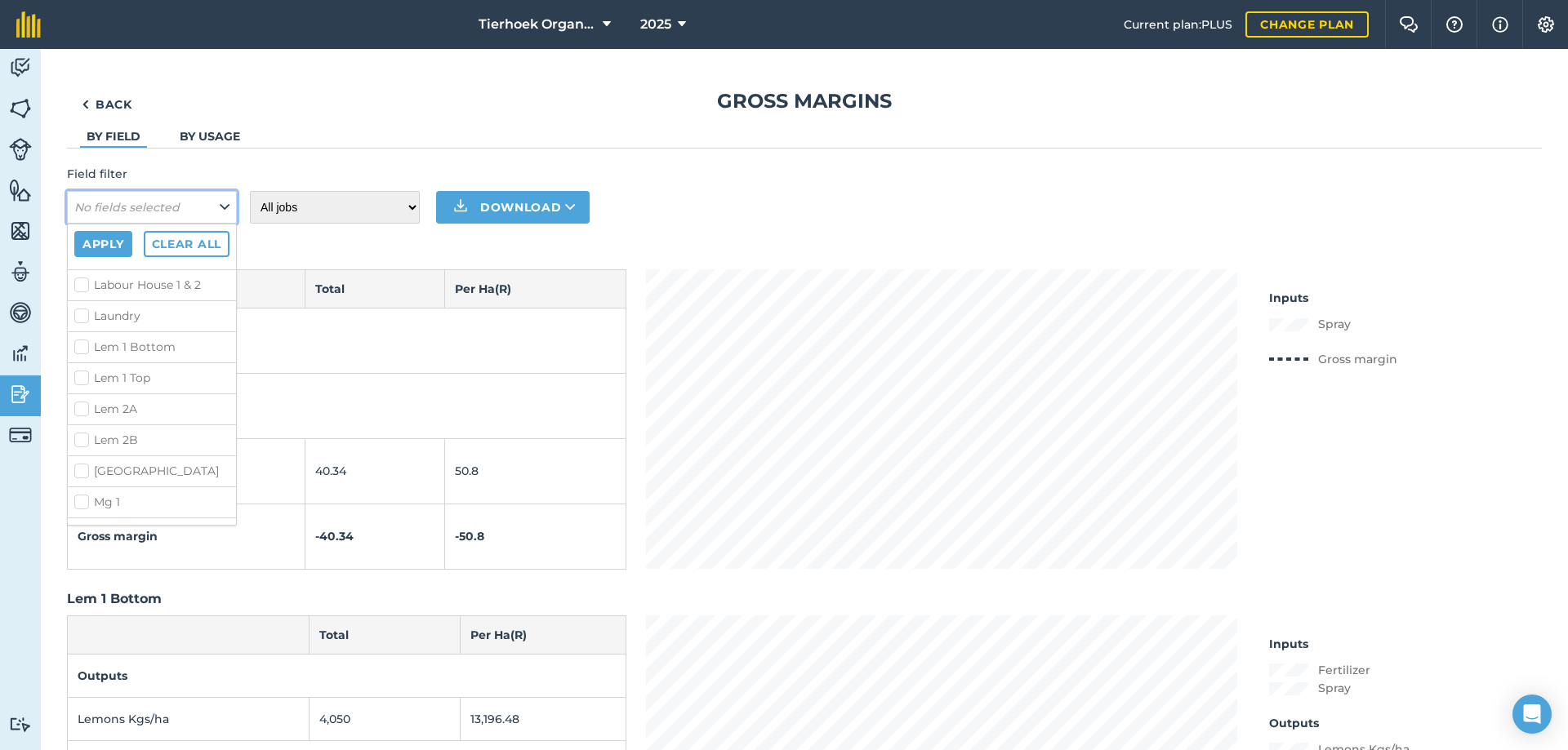
scroll to position [898, 0]
click at [85, 327] on label "Lem 1 Bottom" at bounding box center [152, 318] width 155 height 17
click at [85, 320] on input "Lem 1 Bottom" at bounding box center [80, 315] width 11 height 11
checkbox input "true"
click at [79, 358] on label "Lem 1 Top" at bounding box center [152, 349] width 155 height 17
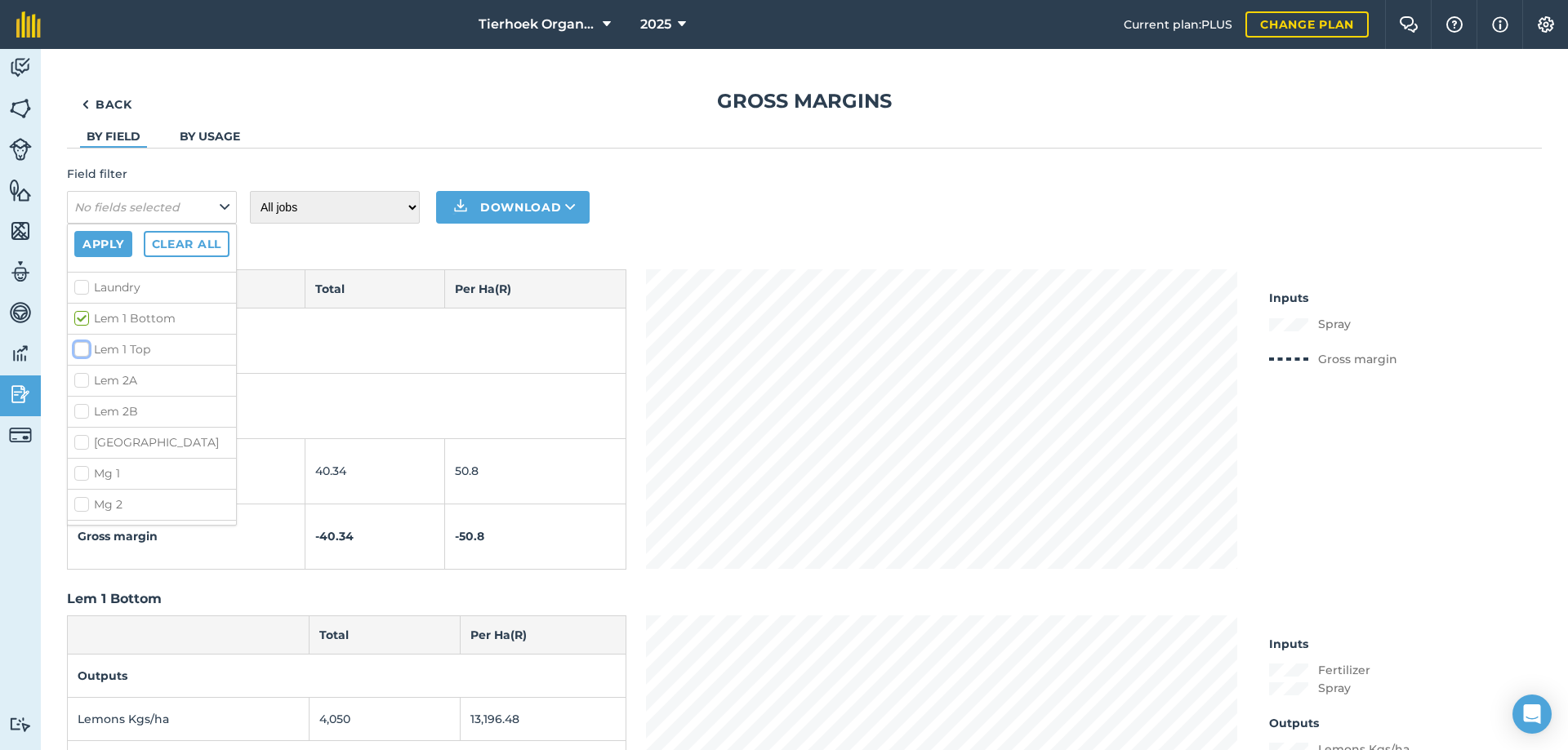
click at [79, 352] on input "Lem 1 Top" at bounding box center [80, 346] width 11 height 11
checkbox input "true"
click at [109, 238] on button "Apply" at bounding box center [103, 244] width 58 height 26
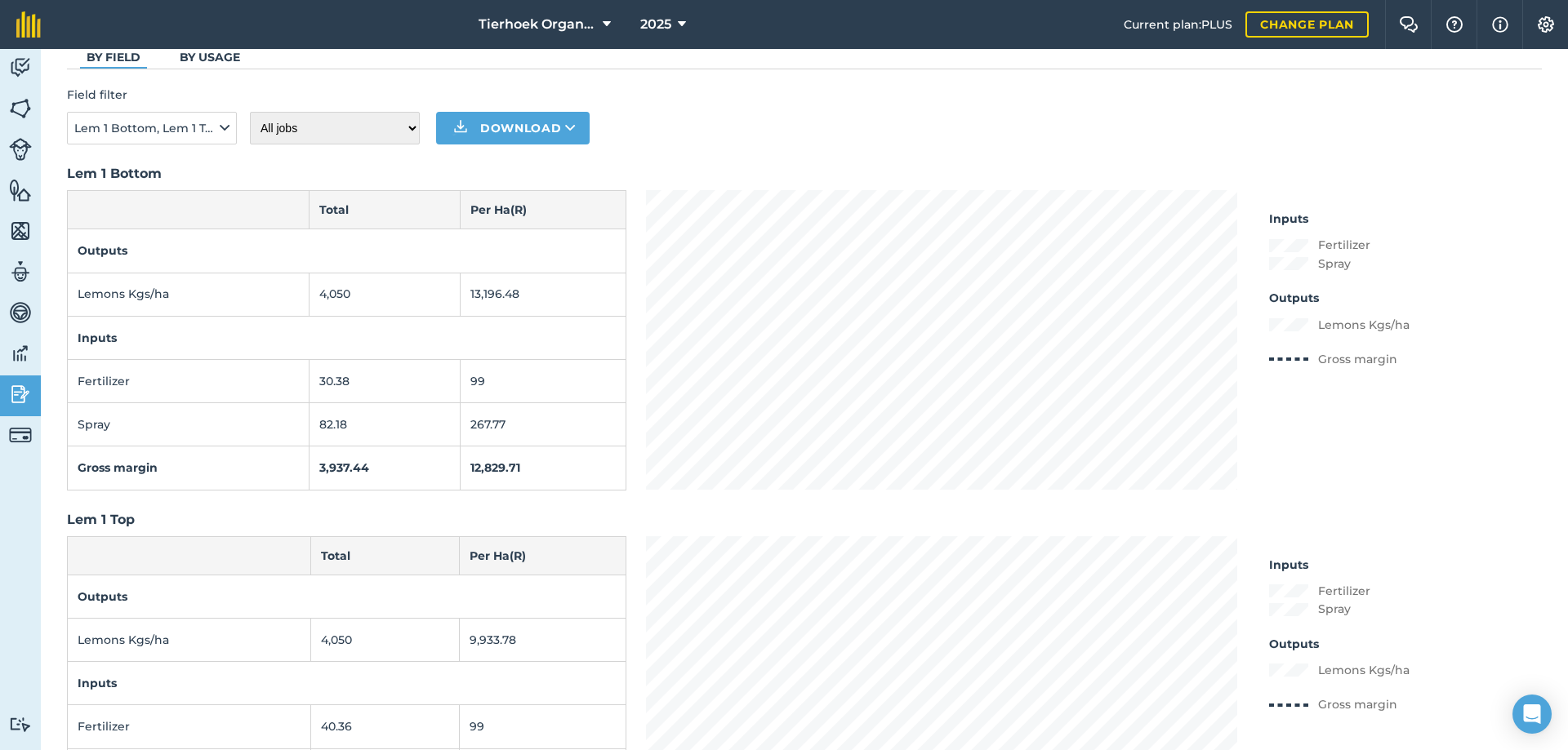
scroll to position [0, 0]
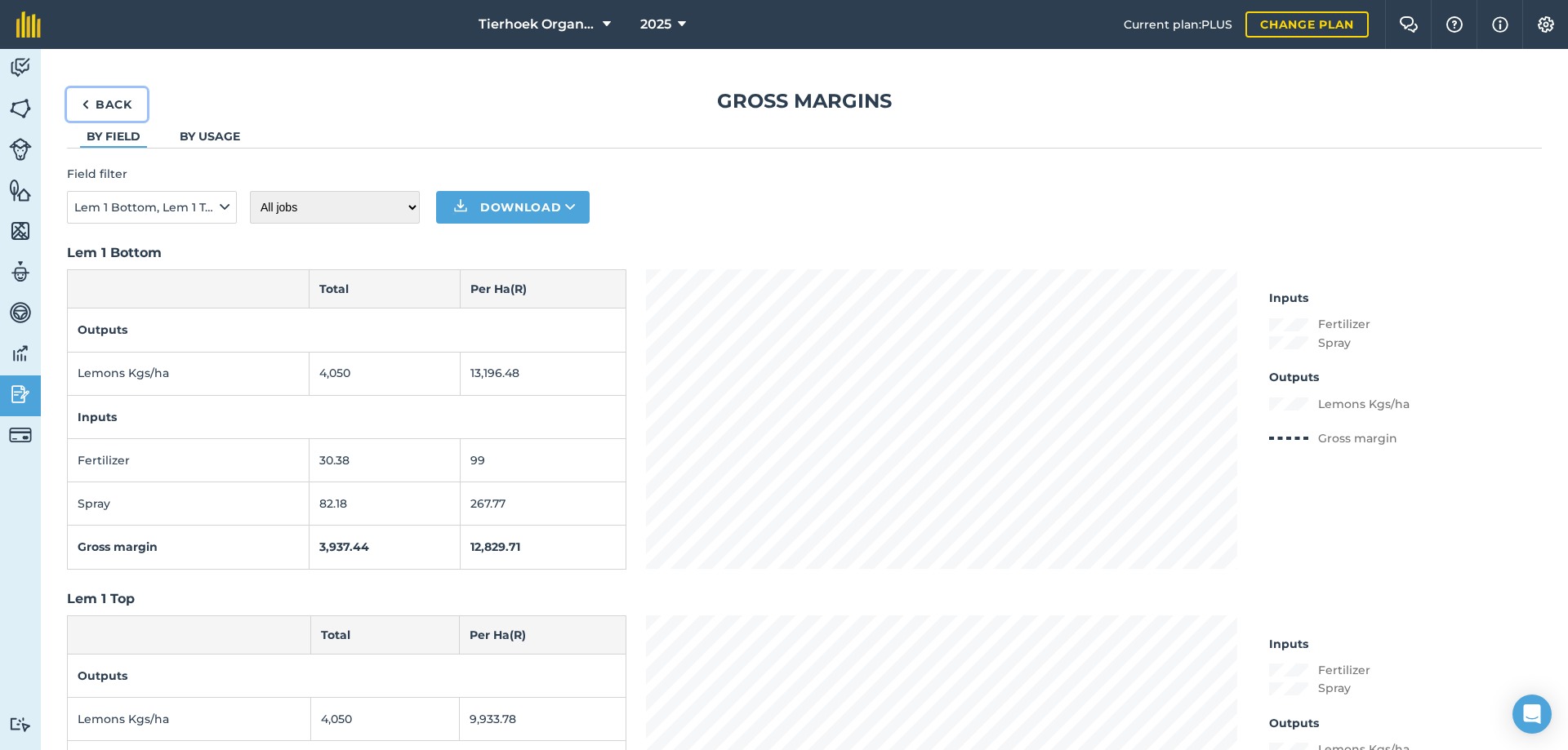
click at [107, 101] on link "Back" at bounding box center [107, 105] width 80 height 33
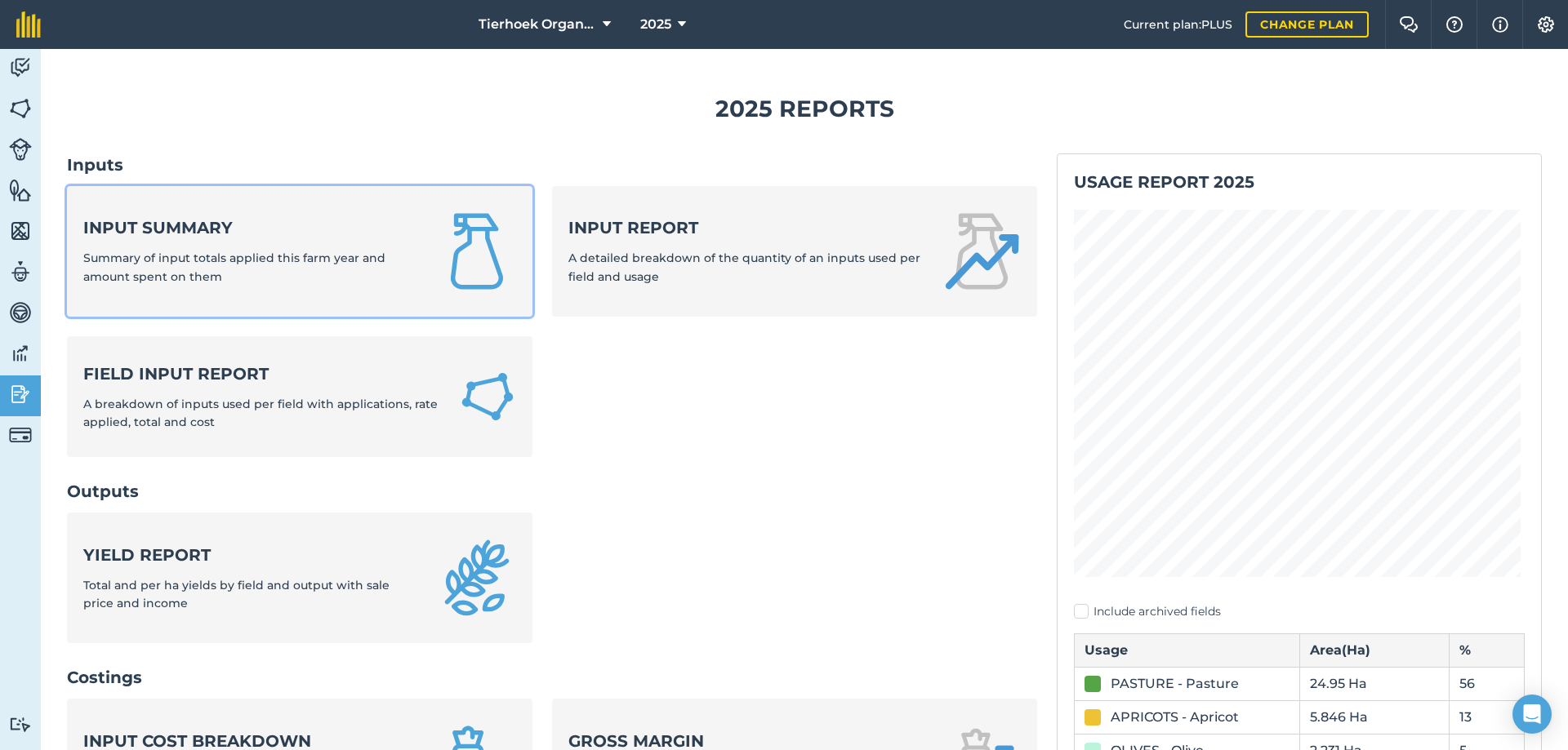
click at [231, 240] on div "Input summary Summary of input totals applied this farm year and amount spent o…" at bounding box center [251, 251] width 335 height 70
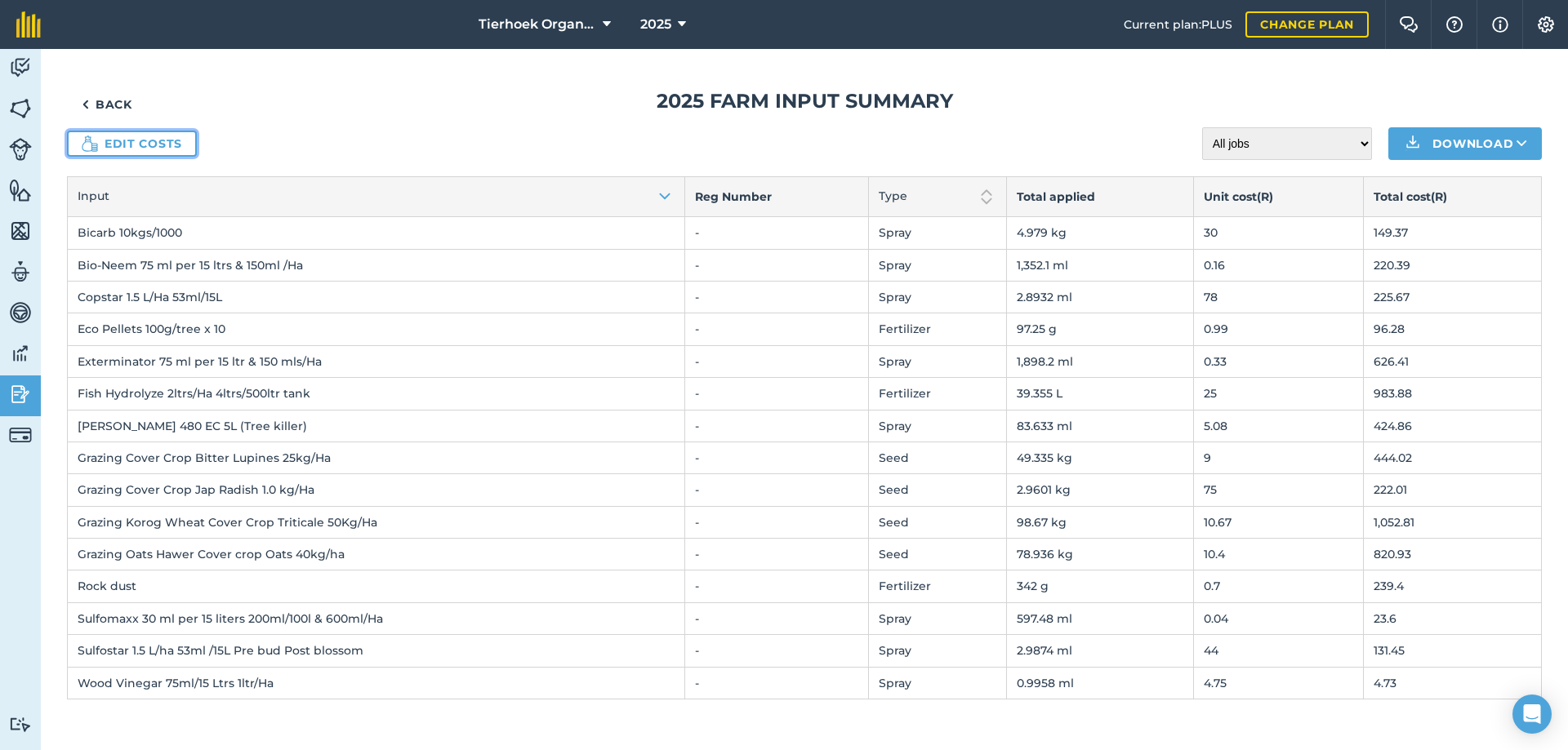
click at [144, 143] on link "Edit costs" at bounding box center [132, 143] width 130 height 26
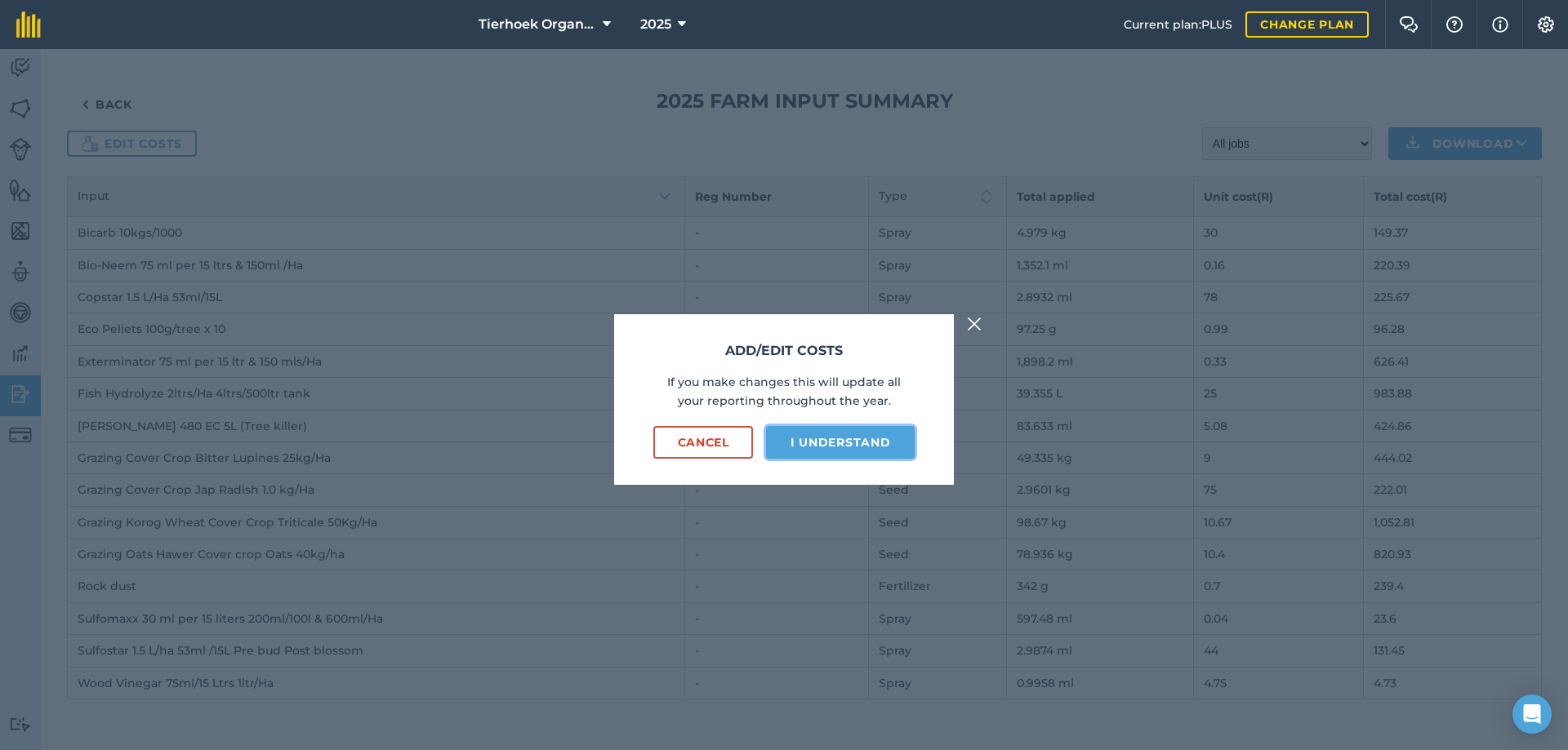
click at [845, 439] on button "I understand" at bounding box center [840, 443] width 148 height 33
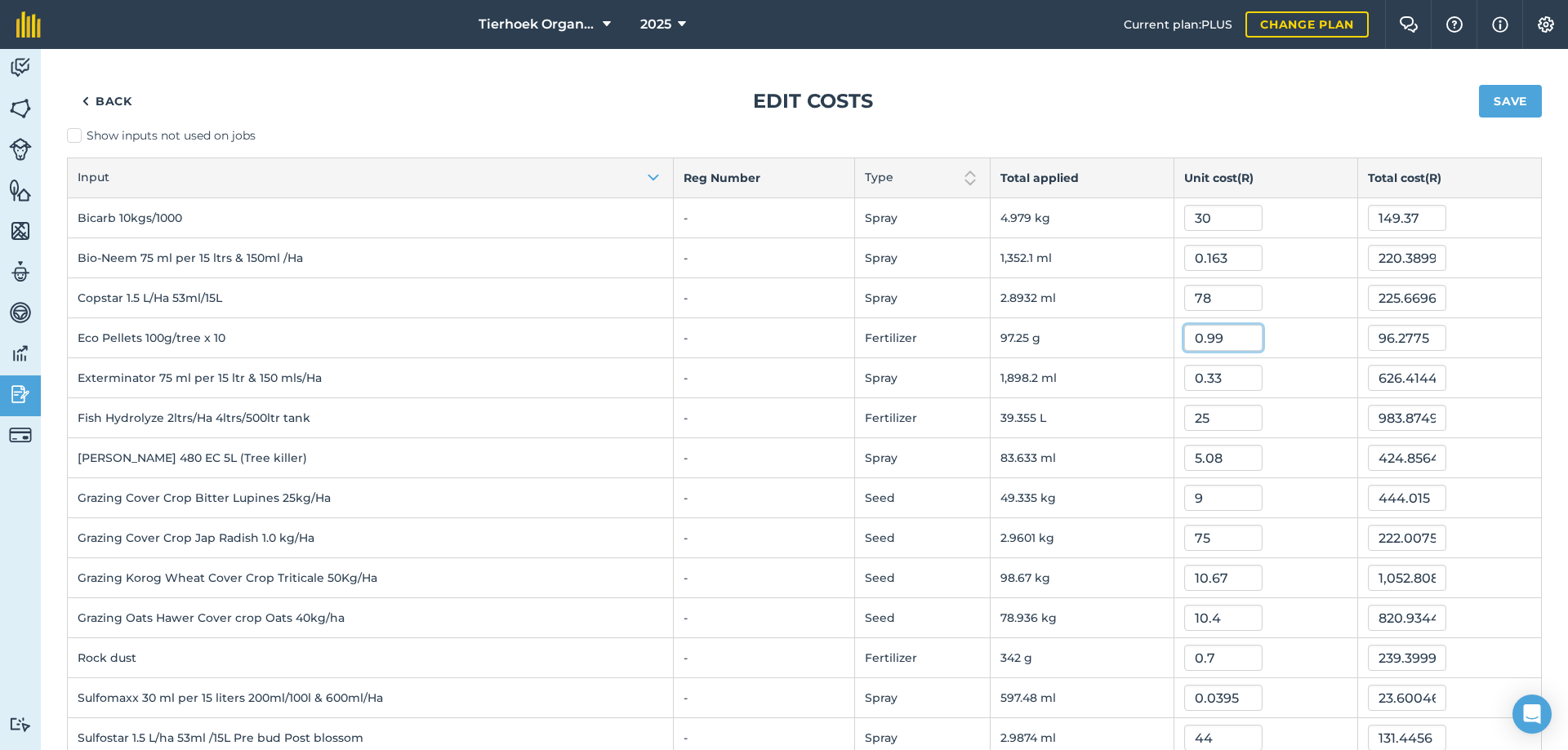
drag, startPoint x: 1212, startPoint y: 339, endPoint x: 1174, endPoint y: 338, distance: 38.0
click at [1184, 338] on input "0.99" at bounding box center [1224, 338] width 79 height 26
type input "9"
type input "875.25"
click at [1235, 380] on input "0.33" at bounding box center [1224, 378] width 79 height 26
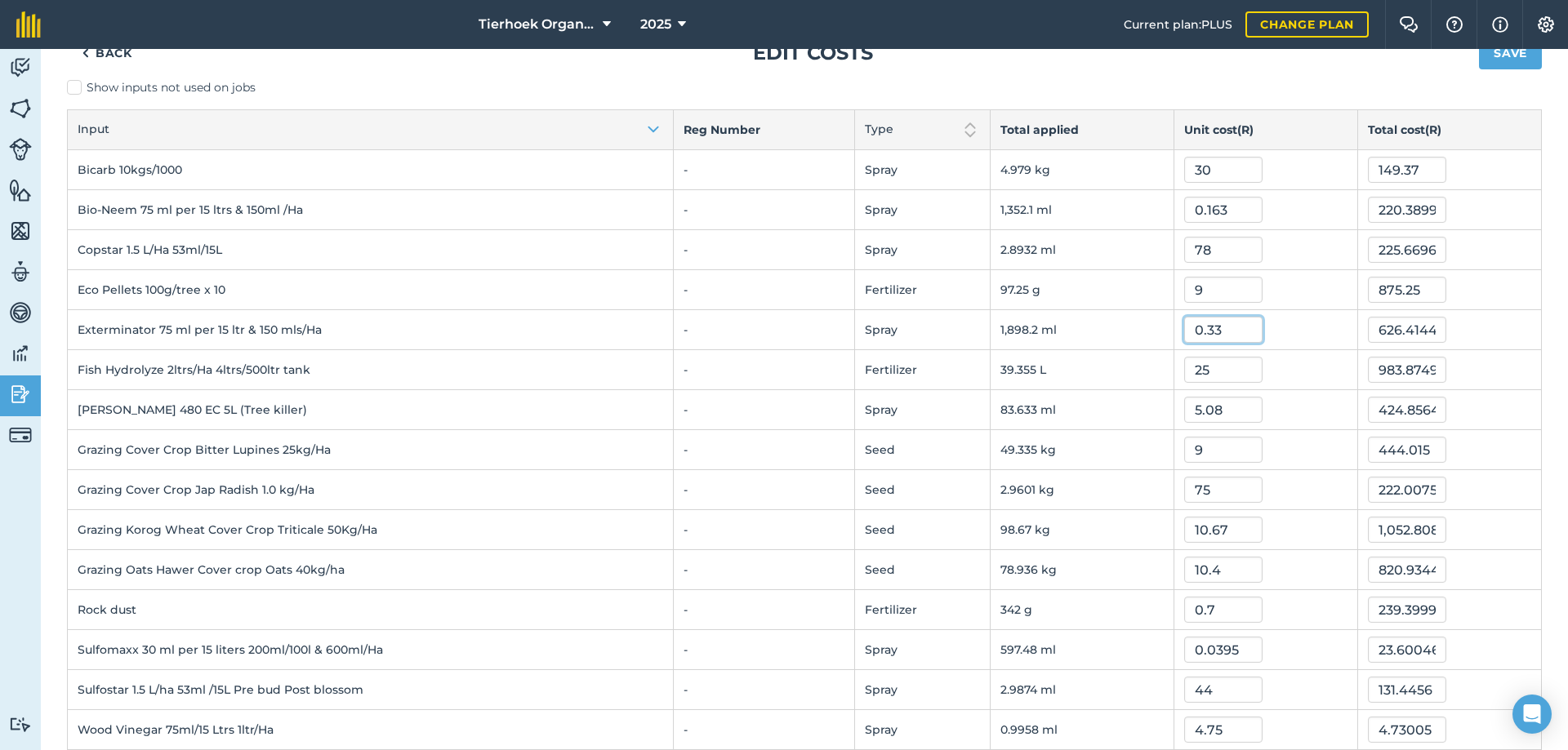
scroll to position [75, 0]
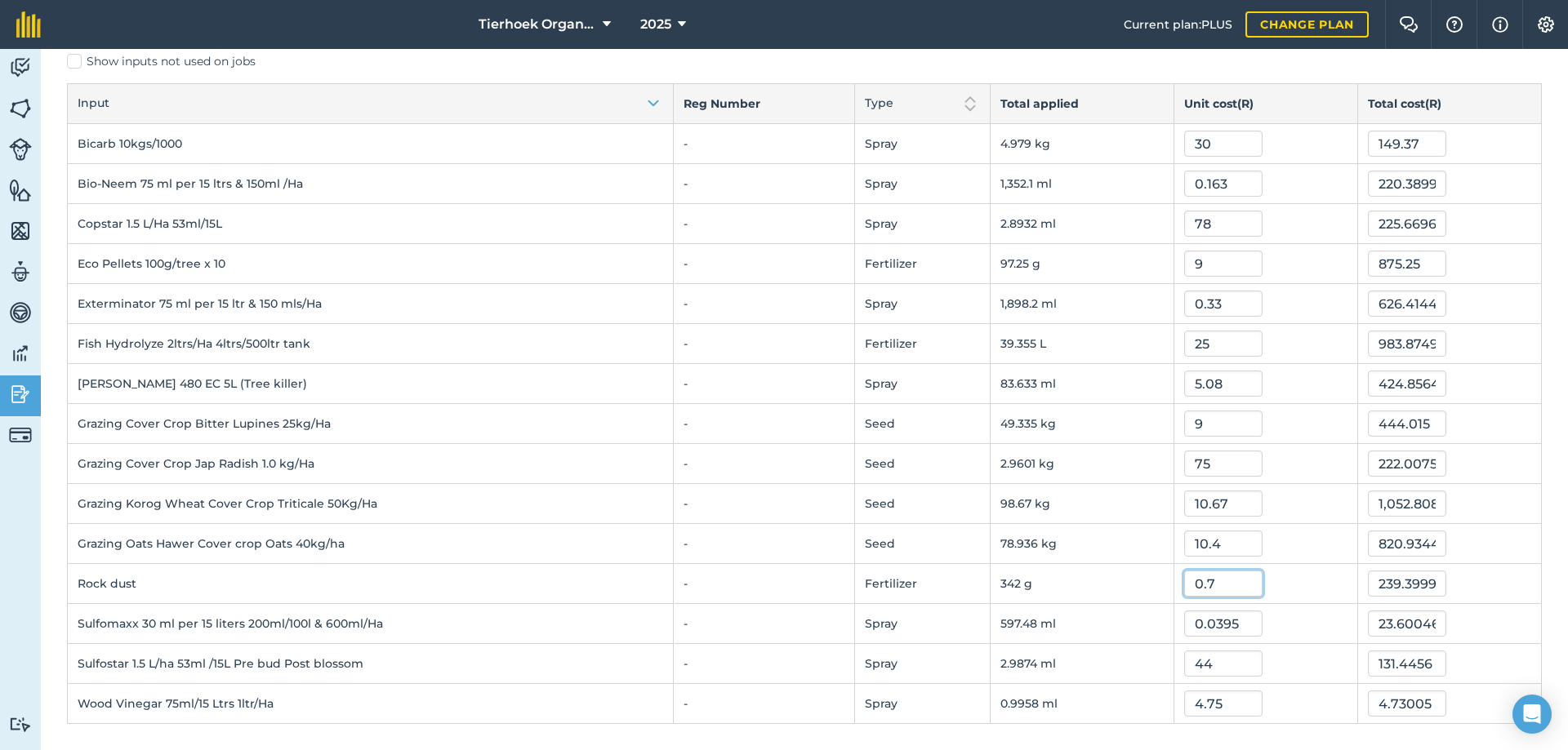
click at [1208, 587] on input "0.7" at bounding box center [1224, 584] width 79 height 26
type input "0"
type input "7"
type input "2,394"
click at [1230, 620] on input "0.0395" at bounding box center [1224, 624] width 79 height 26
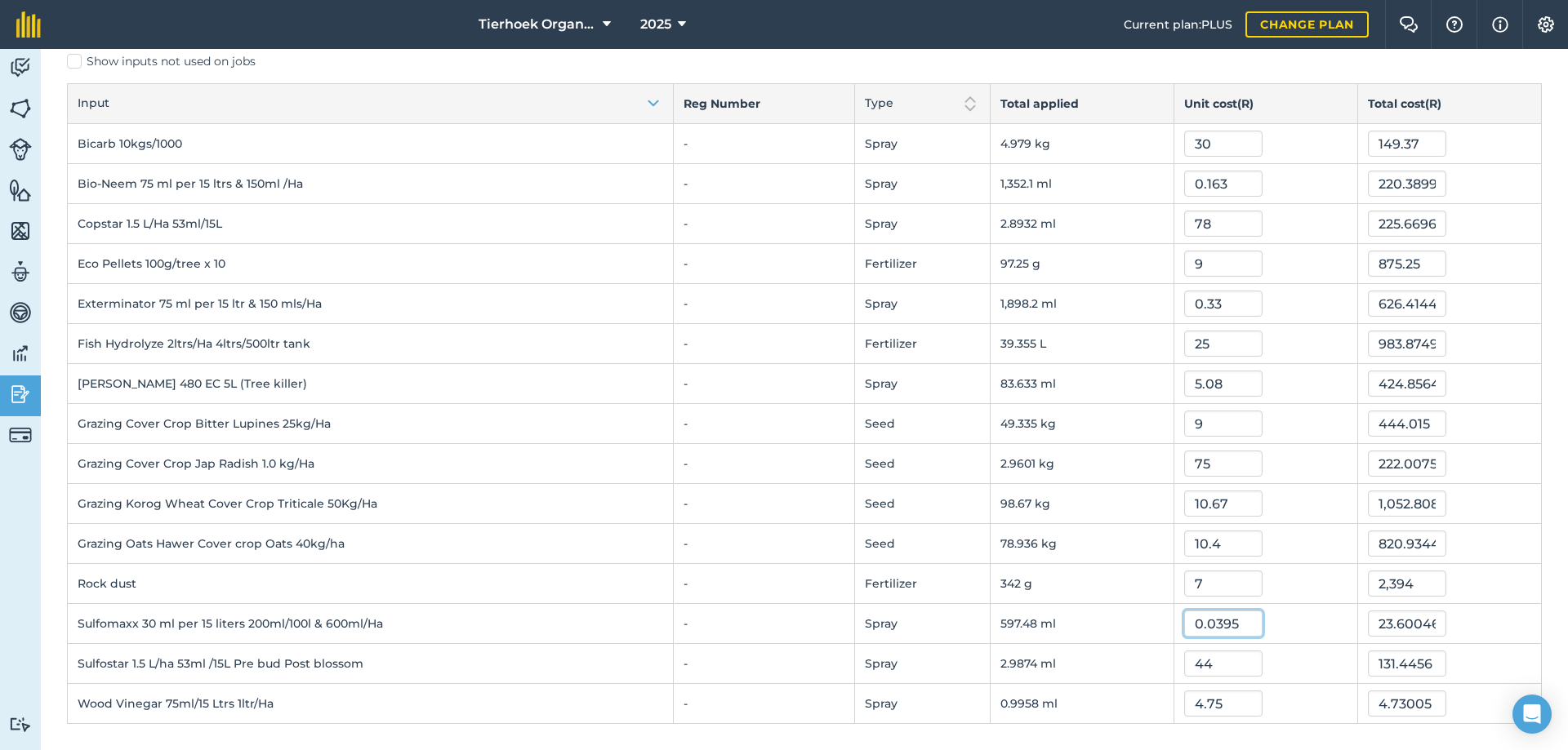
drag, startPoint x: 1228, startPoint y: 624, endPoint x: 1183, endPoint y: 628, distance: 45.2
click at [1184, 628] on input "0.0395" at bounding box center [1224, 624] width 79 height 26
type input "3"
type input "1,792.44"
click at [1229, 657] on input "44" at bounding box center [1224, 664] width 79 height 26
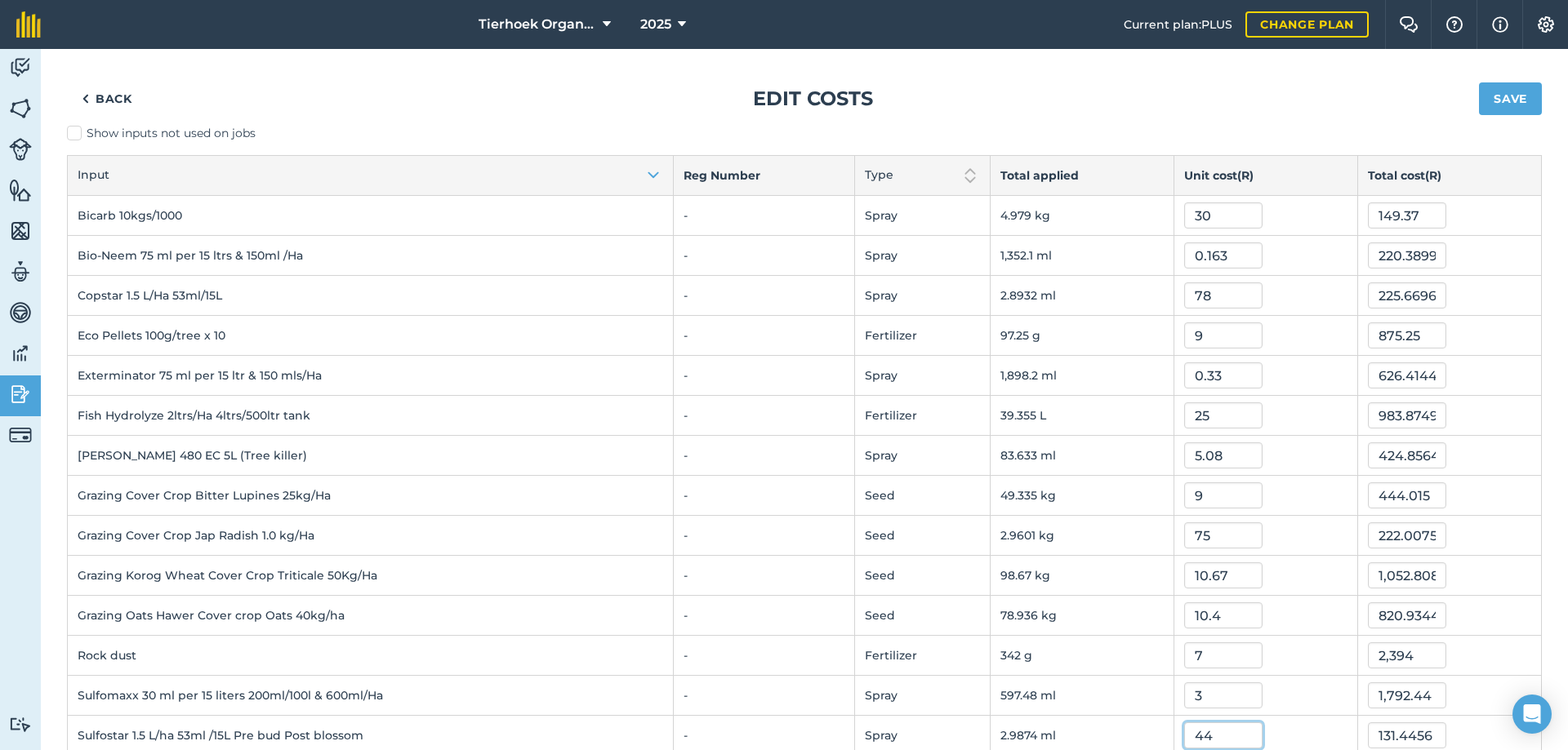
scroll to position [0, 0]
drag, startPoint x: 1219, startPoint y: 378, endPoint x: 1179, endPoint y: 385, distance: 40.6
click at [1184, 385] on input "0.33" at bounding box center [1224, 378] width 79 height 26
type input "3"
click at [1479, 85] on button "Save" at bounding box center [1510, 102] width 63 height 33
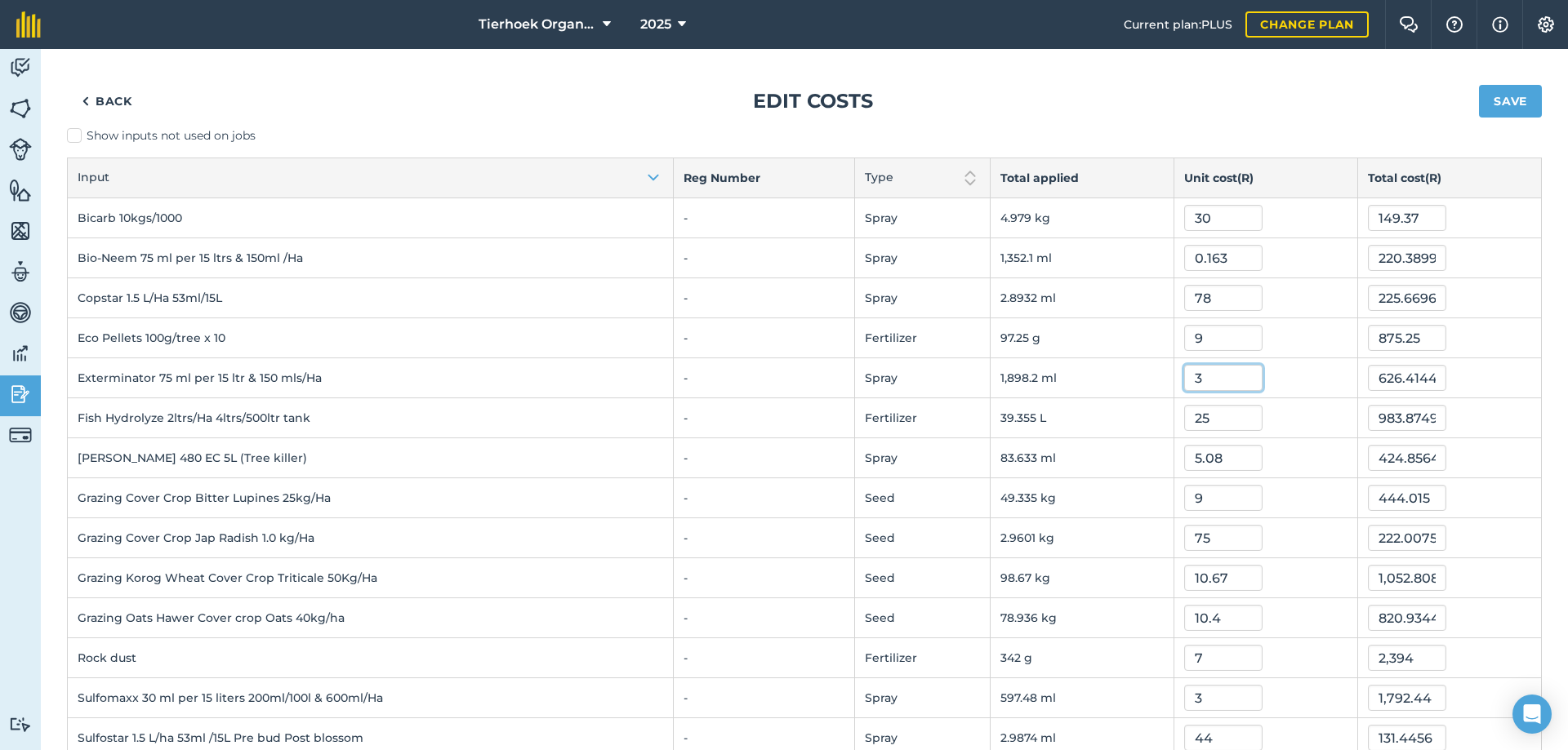
type input "5,694.6765"
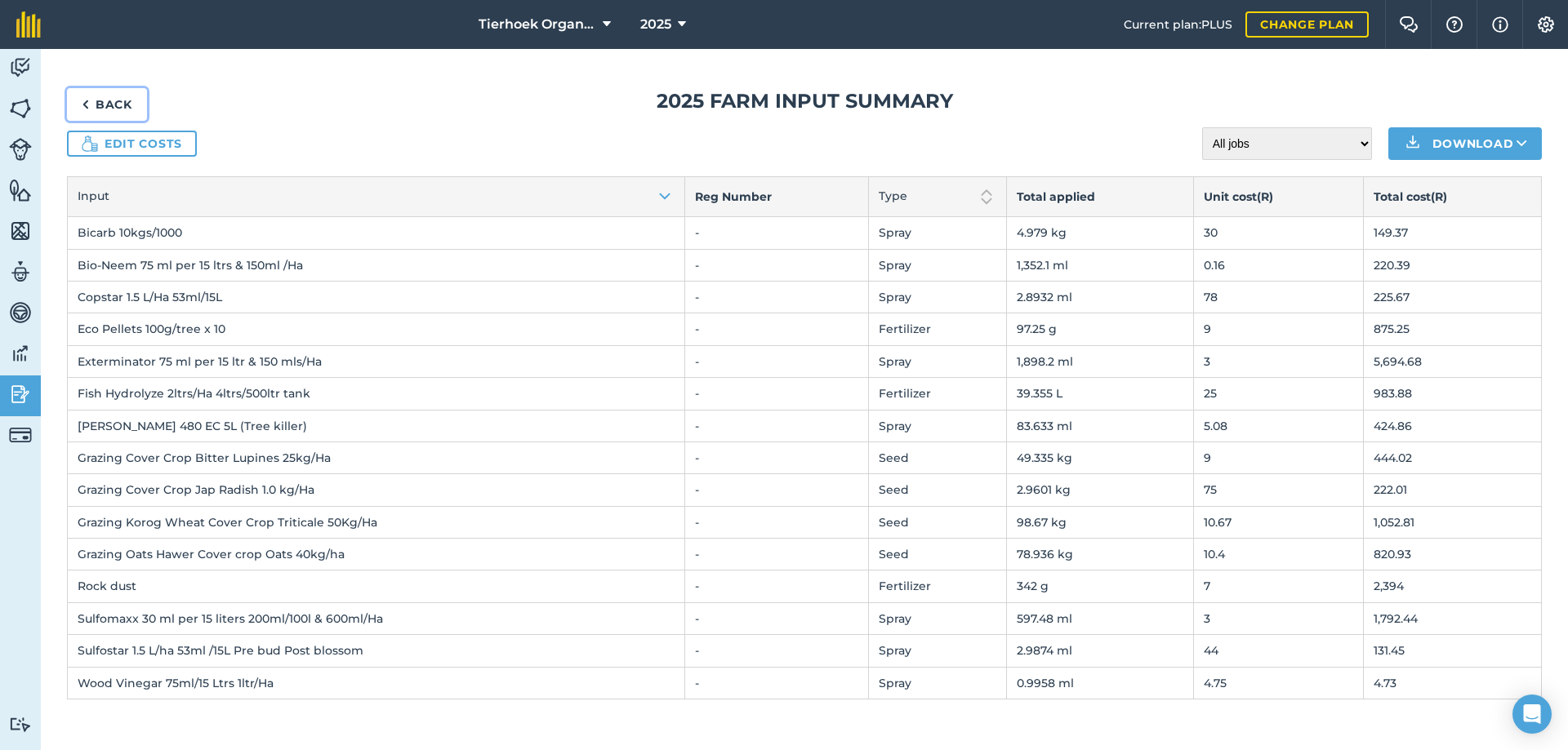
click at [85, 98] on img at bounding box center [85, 105] width 7 height 20
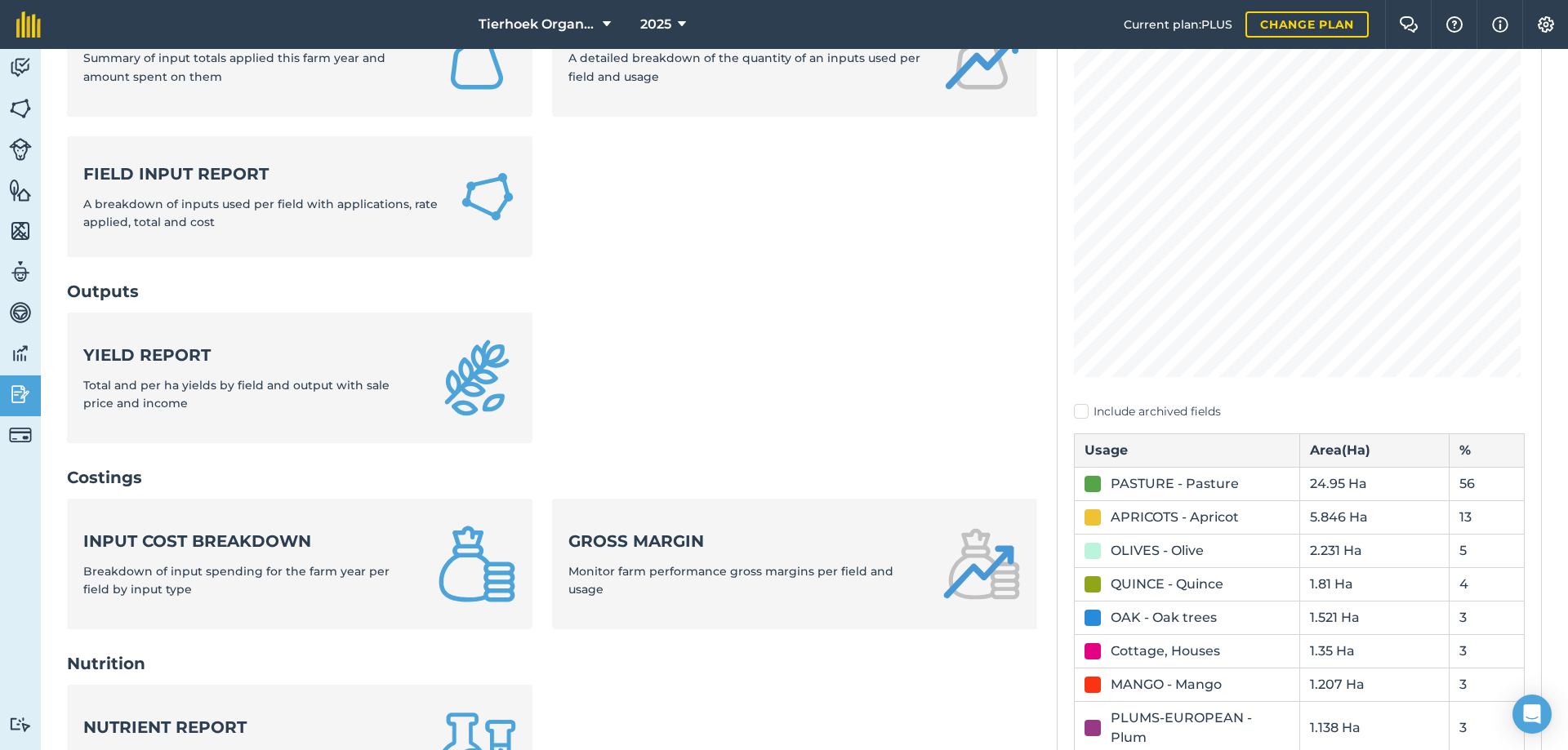
scroll to position [245, 0]
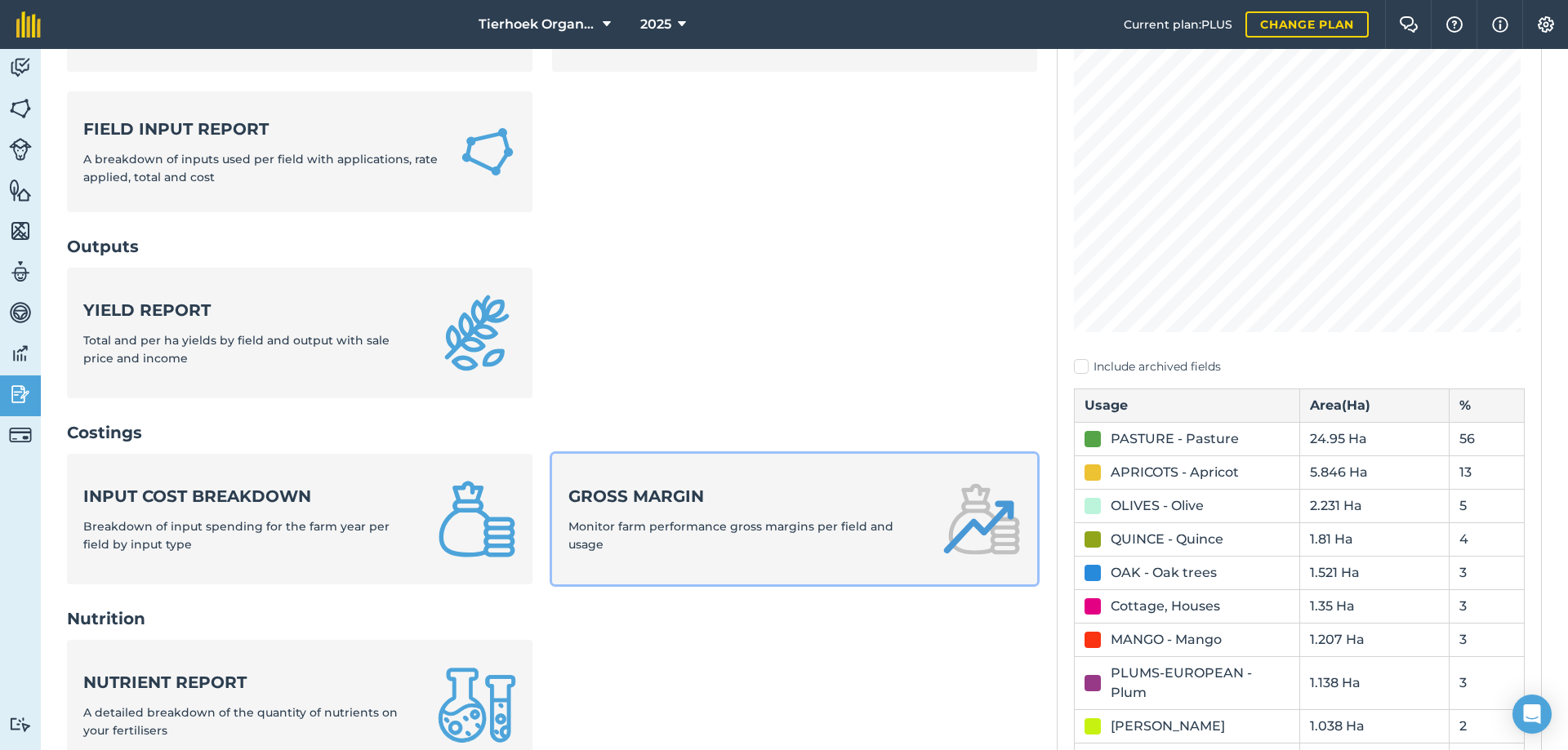
click at [658, 509] on div "Gross margin Monitor farm performance gross margins per field and usage" at bounding box center [745, 520] width 354 height 70
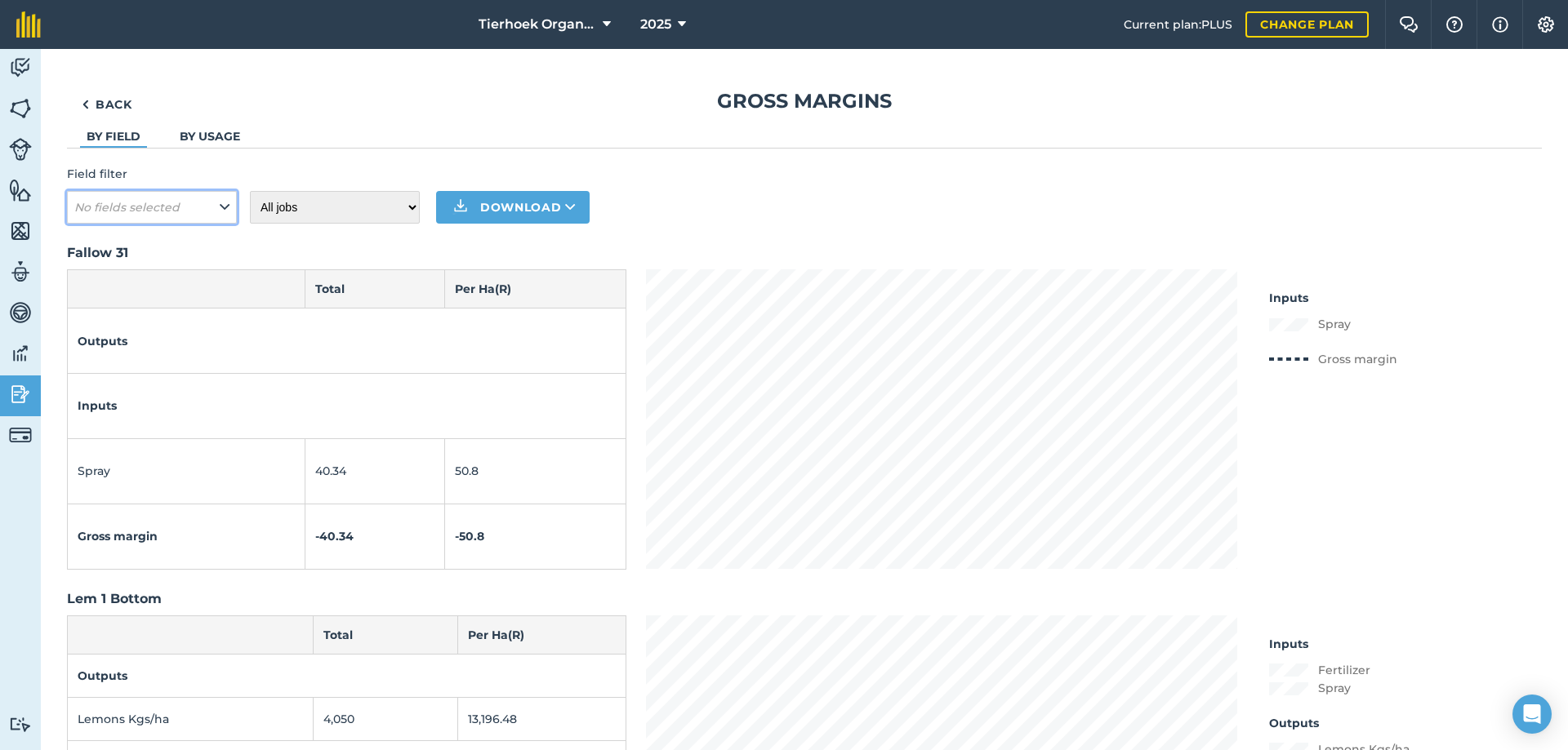
click at [229, 208] on icon at bounding box center [225, 207] width 10 height 18
click at [81, 440] on label "Lem 1 Top" at bounding box center [152, 431] width 155 height 17
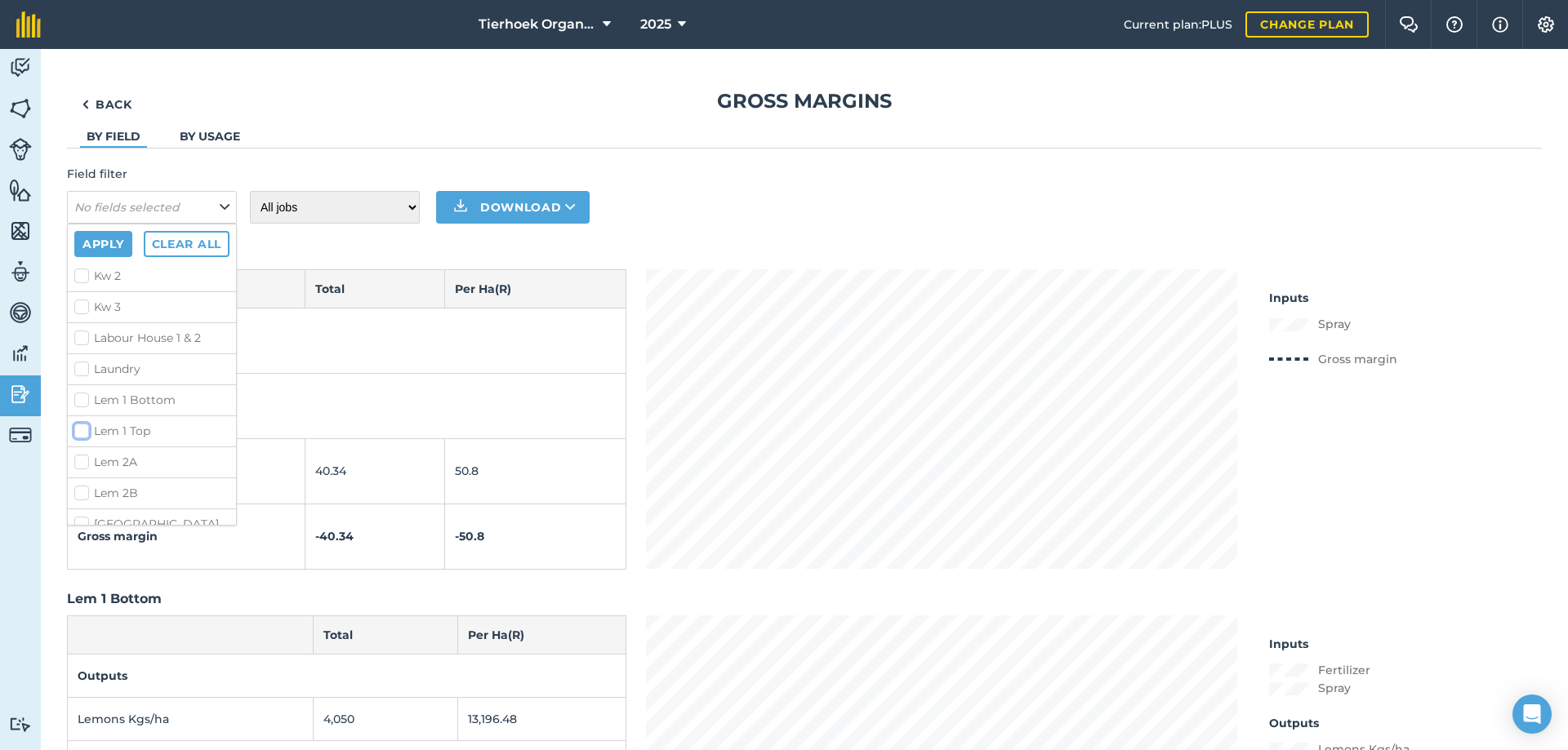
click at [81, 434] on input "Lem 1 Top" at bounding box center [80, 428] width 11 height 11
checkbox input "true"
click at [89, 409] on label "Lem 1 Bottom" at bounding box center [152, 400] width 155 height 17
click at [85, 402] on input "Lem 1 Bottom" at bounding box center [80, 397] width 11 height 11
checkbox input "true"
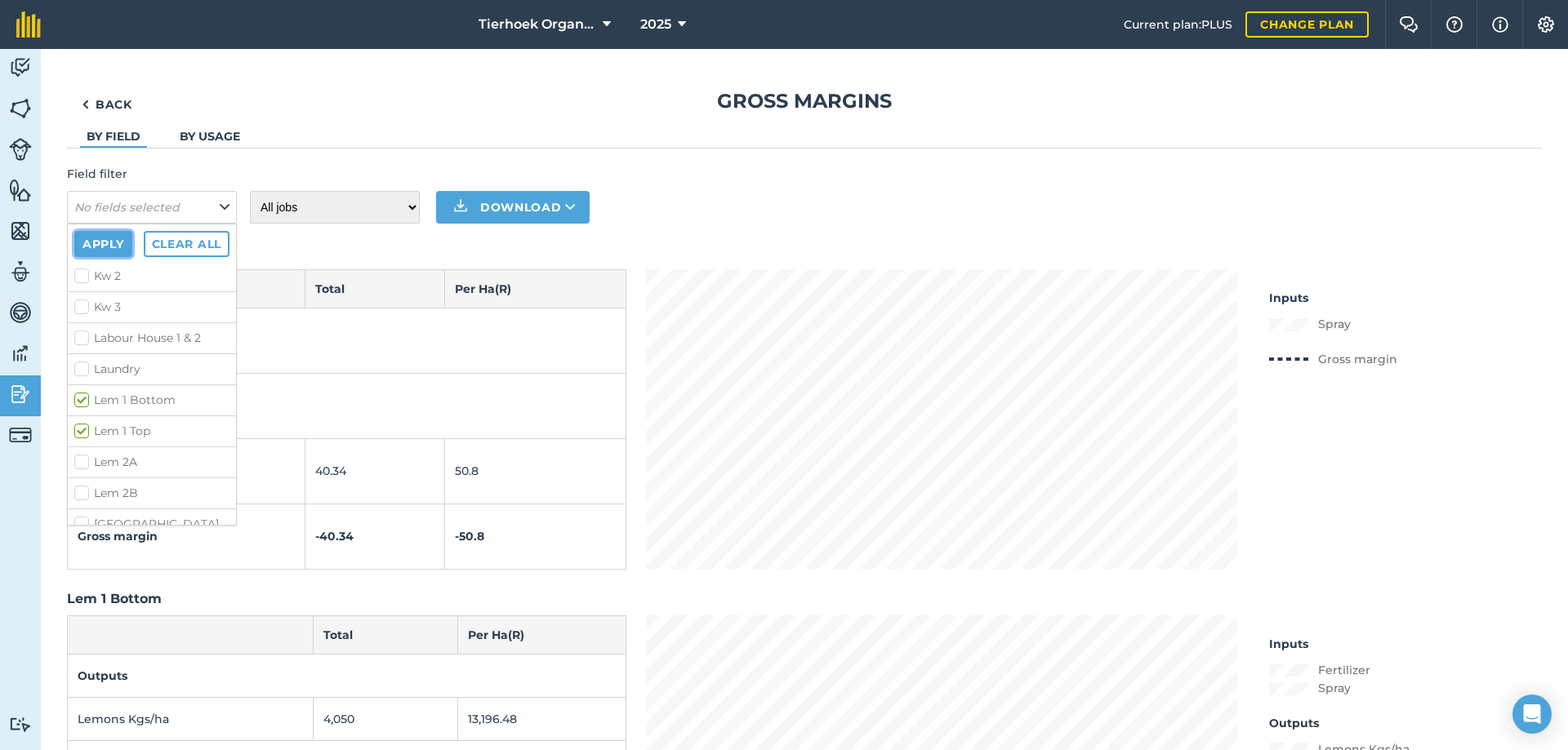
click at [114, 241] on button "Apply" at bounding box center [103, 244] width 58 height 26
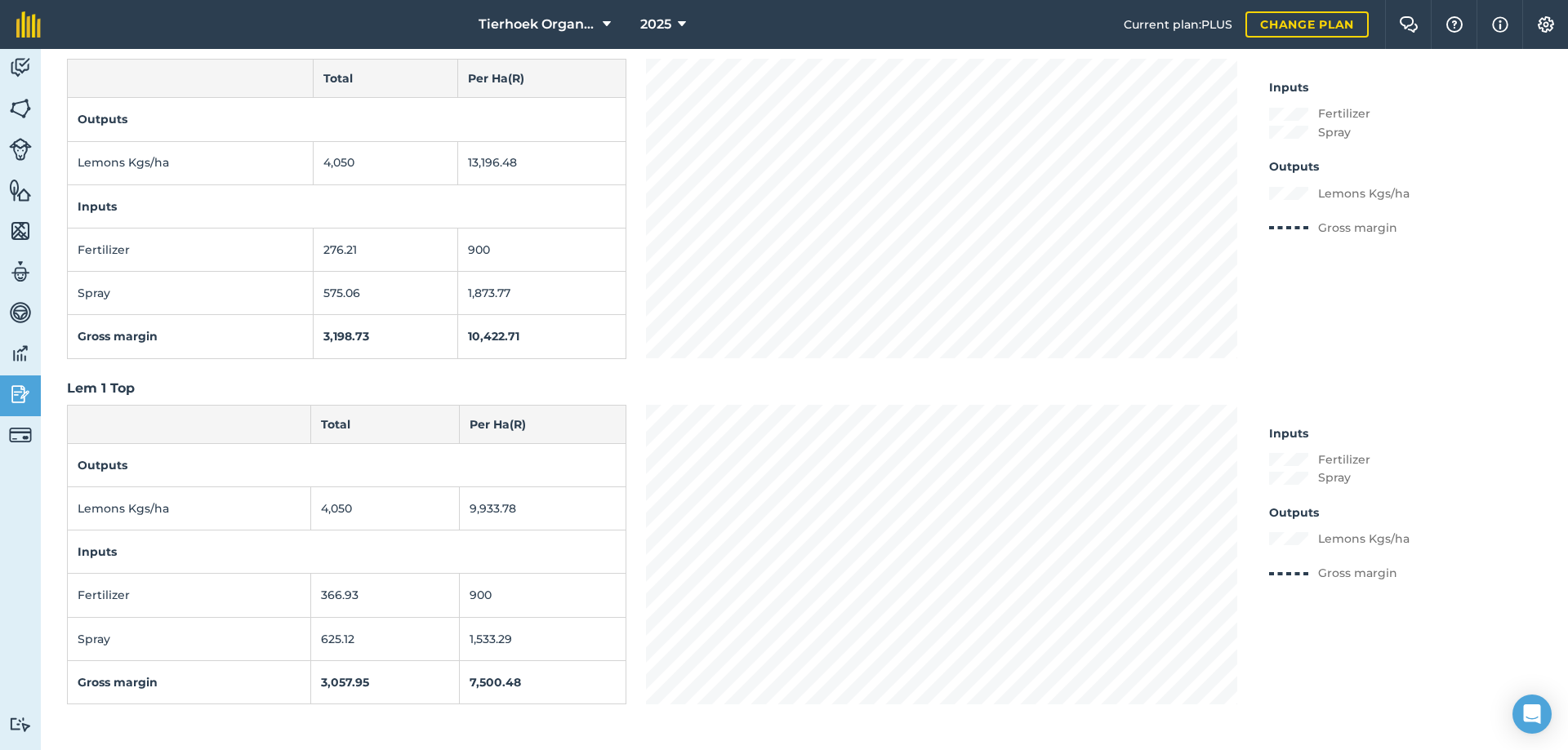
scroll to position [0, 0]
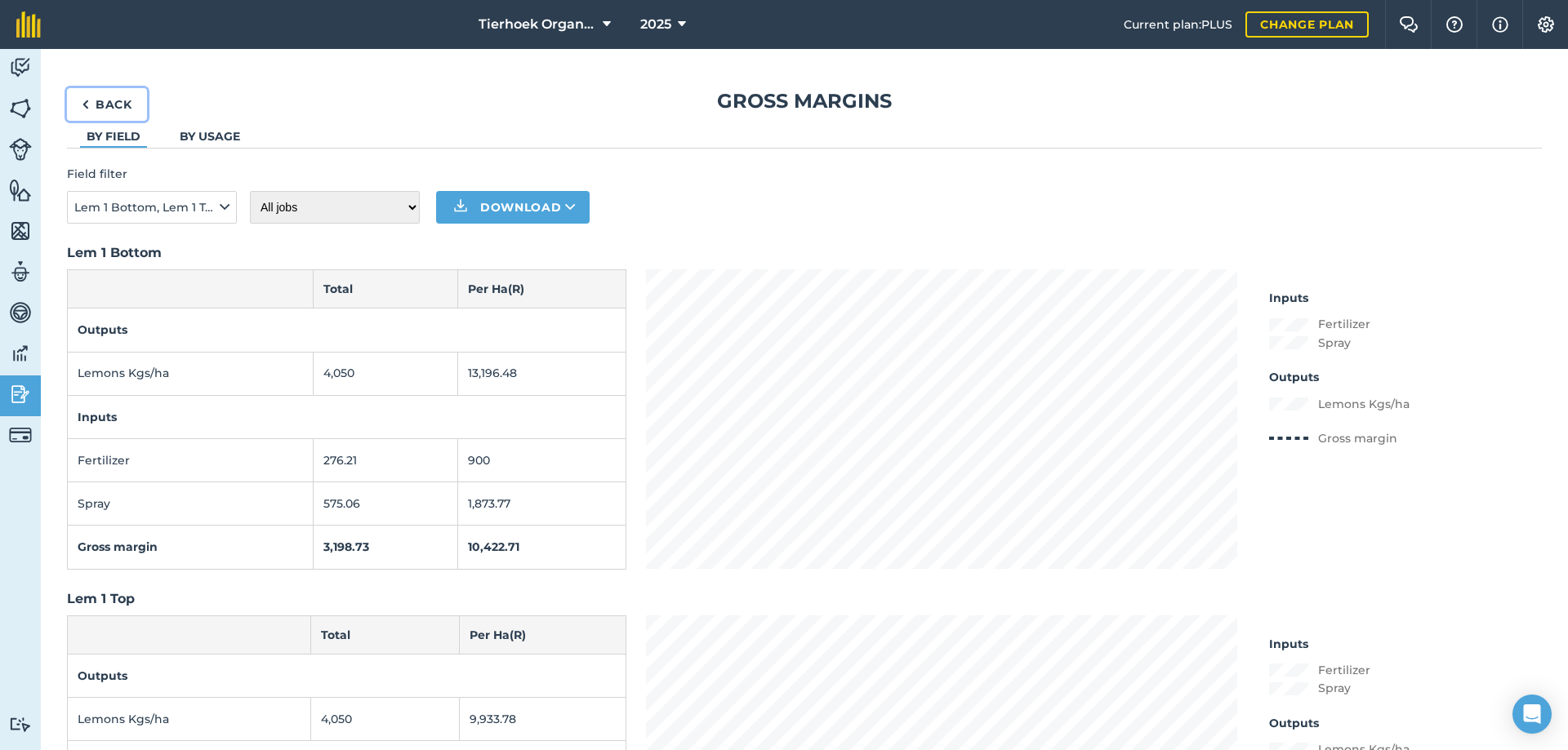
click at [106, 101] on link "Back" at bounding box center [107, 105] width 80 height 33
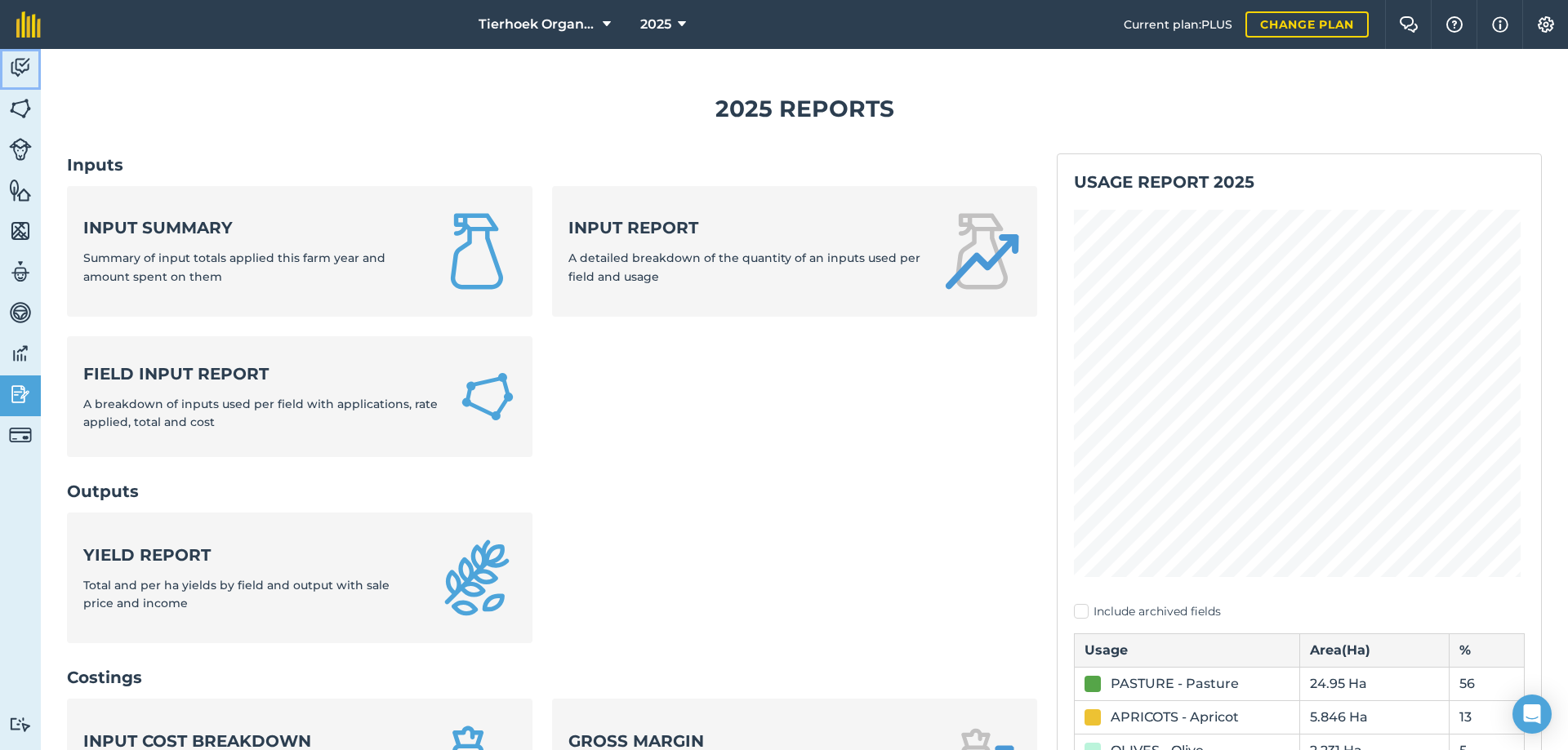
click at [16, 62] on img at bounding box center [21, 68] width 23 height 25
